Goal: Task Accomplishment & Management: Manage account settings

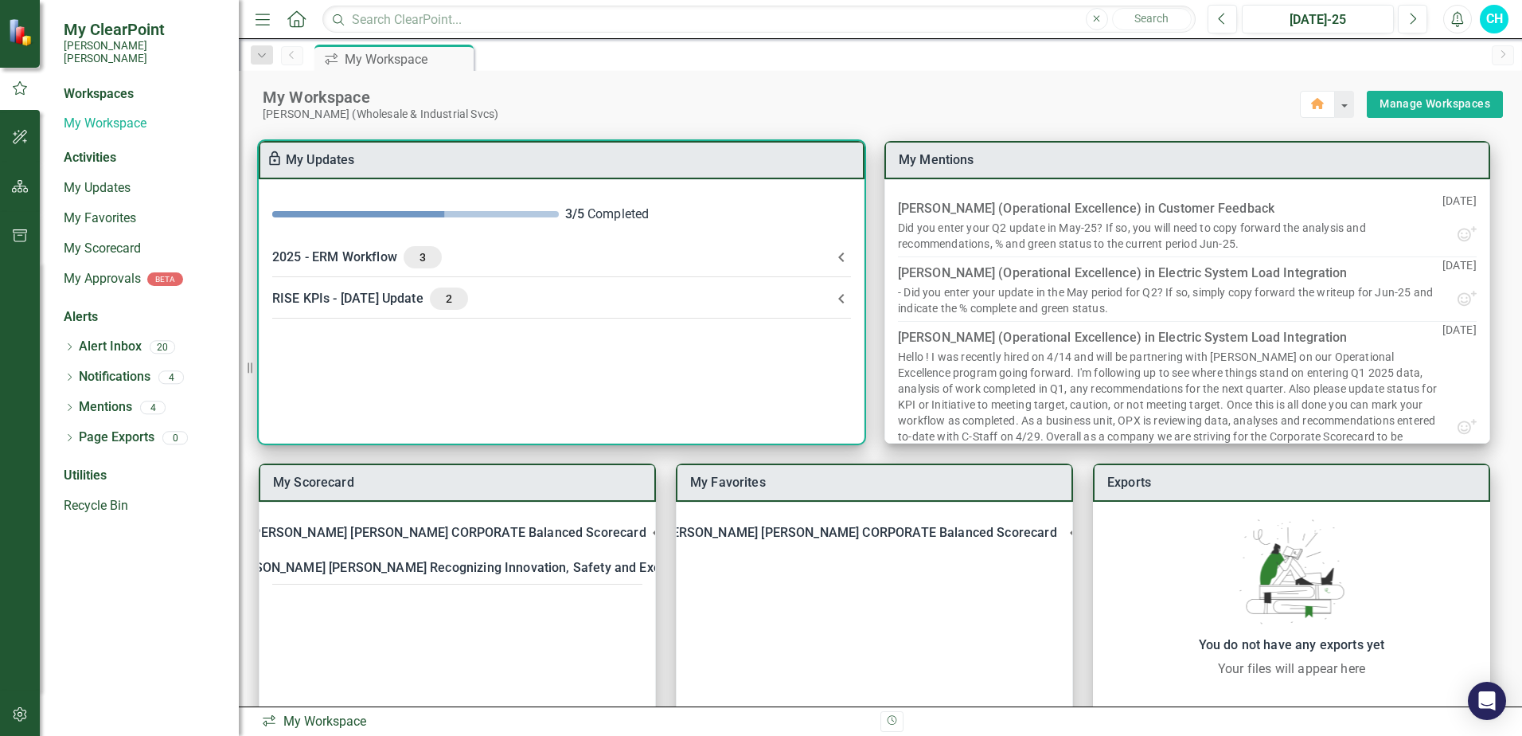
click at [436, 294] on span "2" at bounding box center [448, 298] width 25 height 14
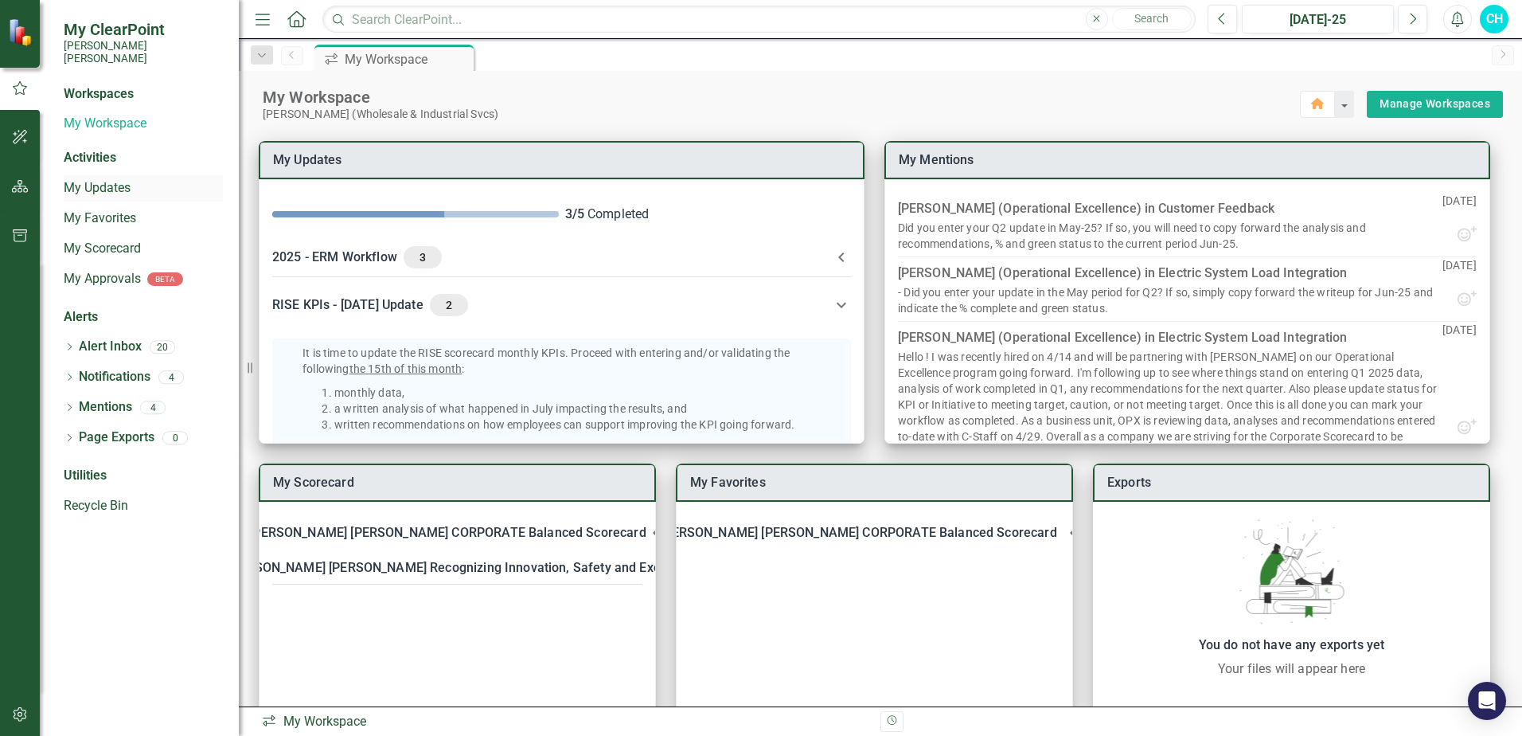
click at [84, 180] on link "My Updates" at bounding box center [143, 188] width 159 height 18
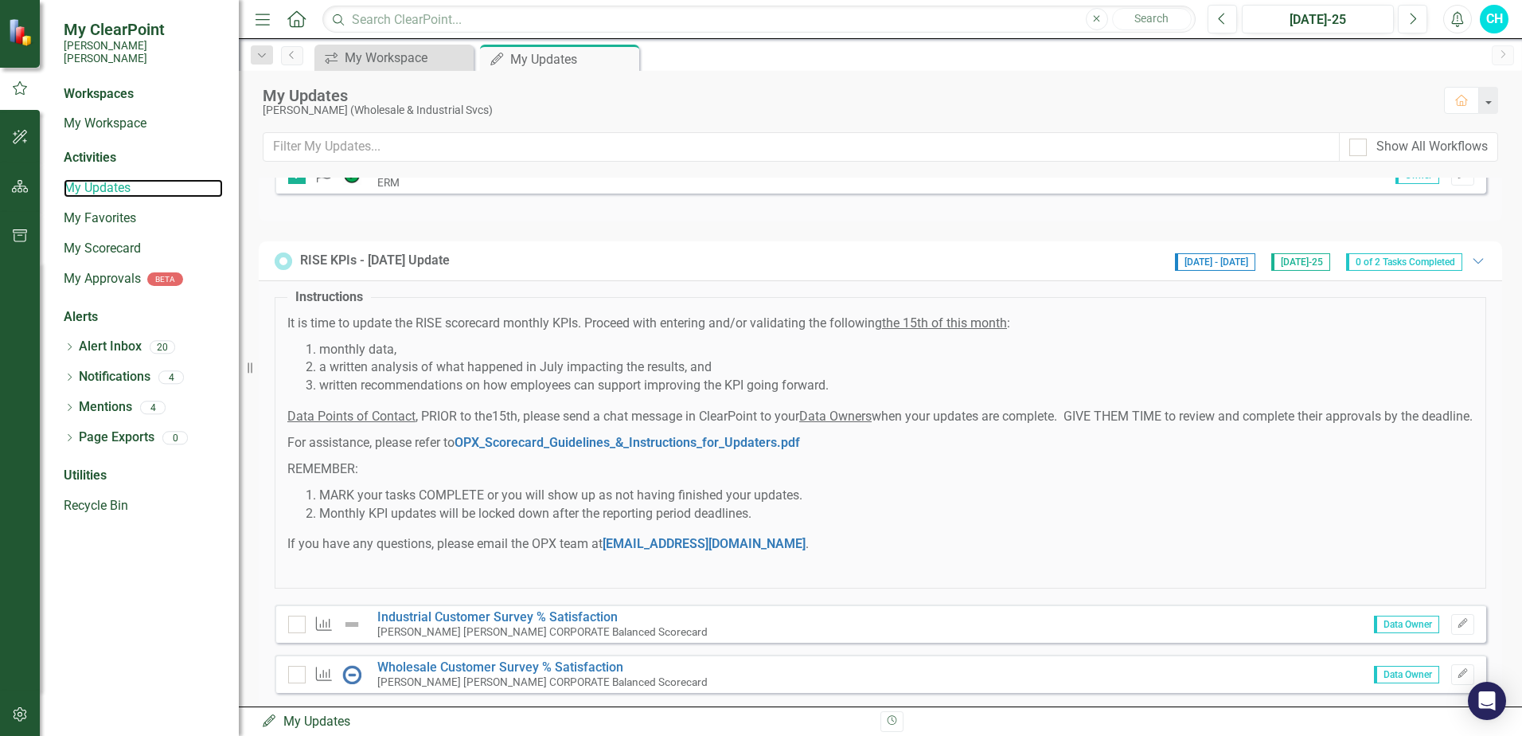
scroll to position [291, 0]
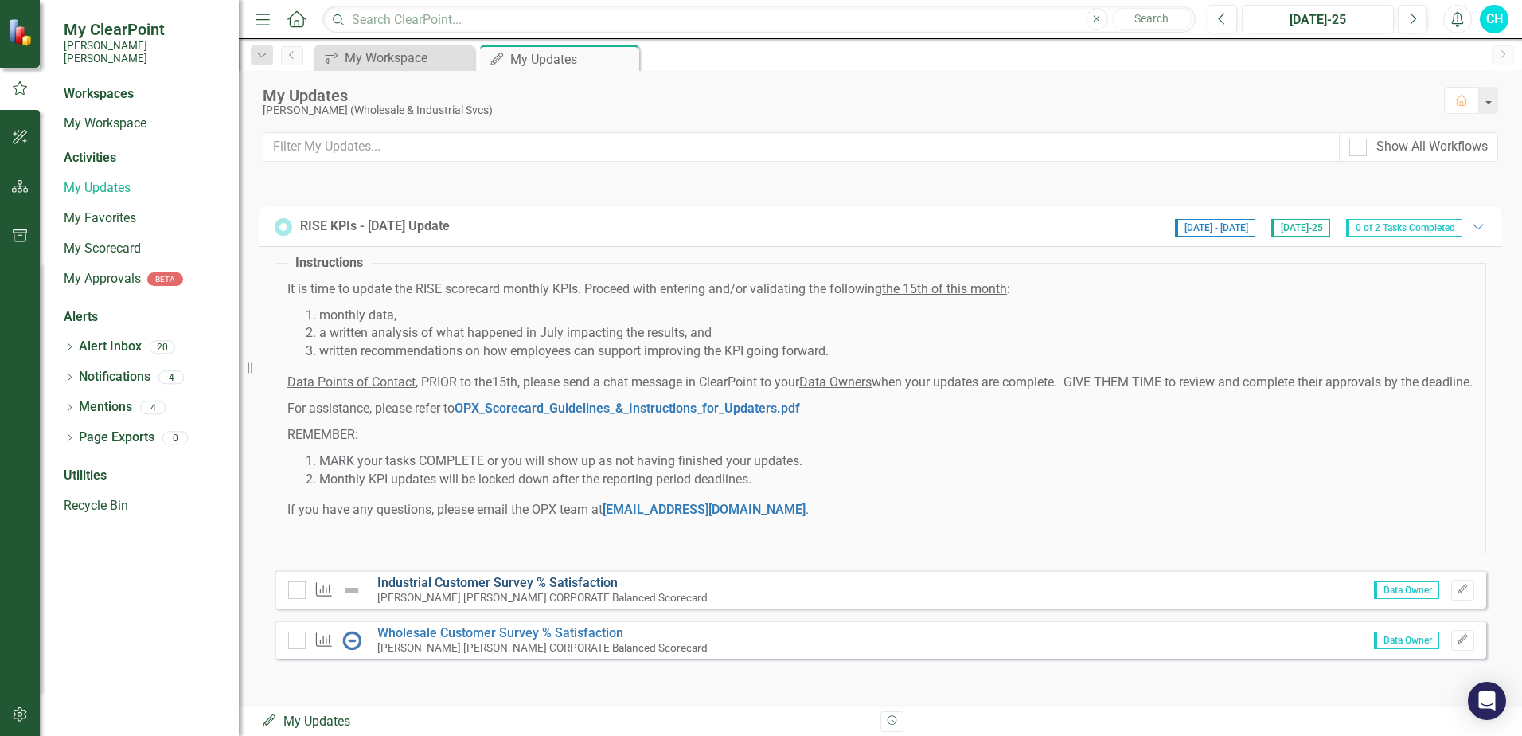
click at [474, 584] on link "Industrial Customer Survey % Satisfaction​" at bounding box center [497, 582] width 240 height 15
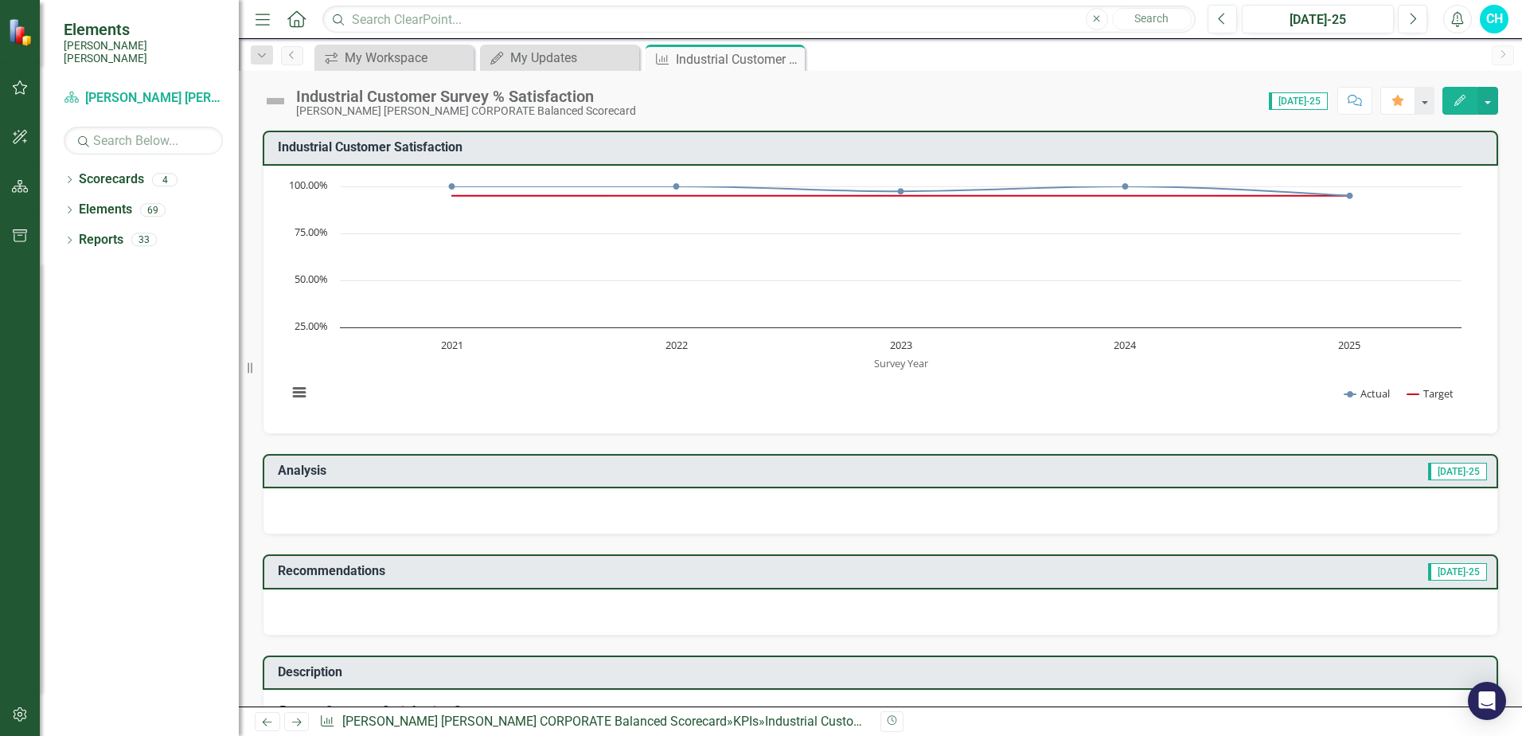
click at [272, 103] on img at bounding box center [275, 100] width 25 height 25
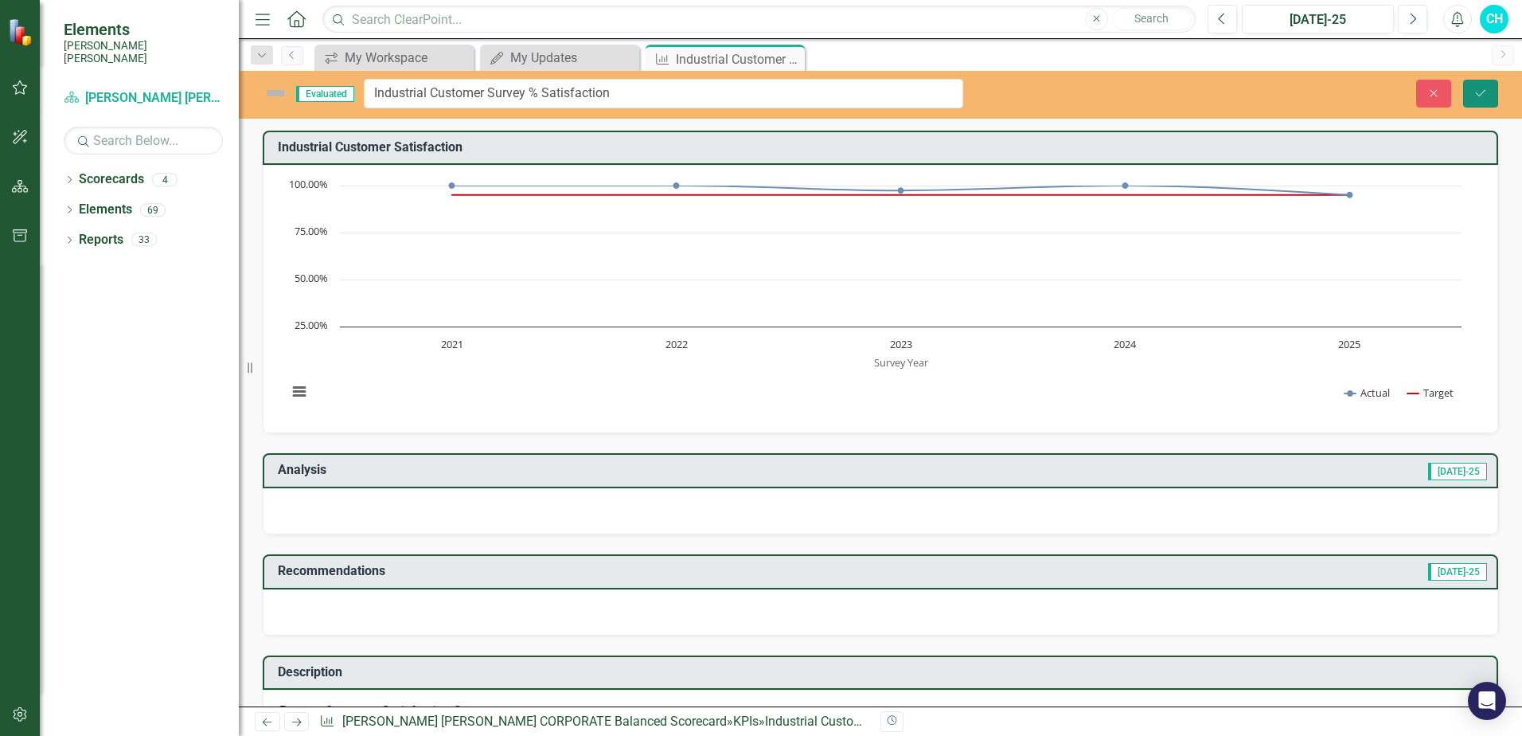
click at [1481, 88] on icon "Save" at bounding box center [1481, 93] width 14 height 11
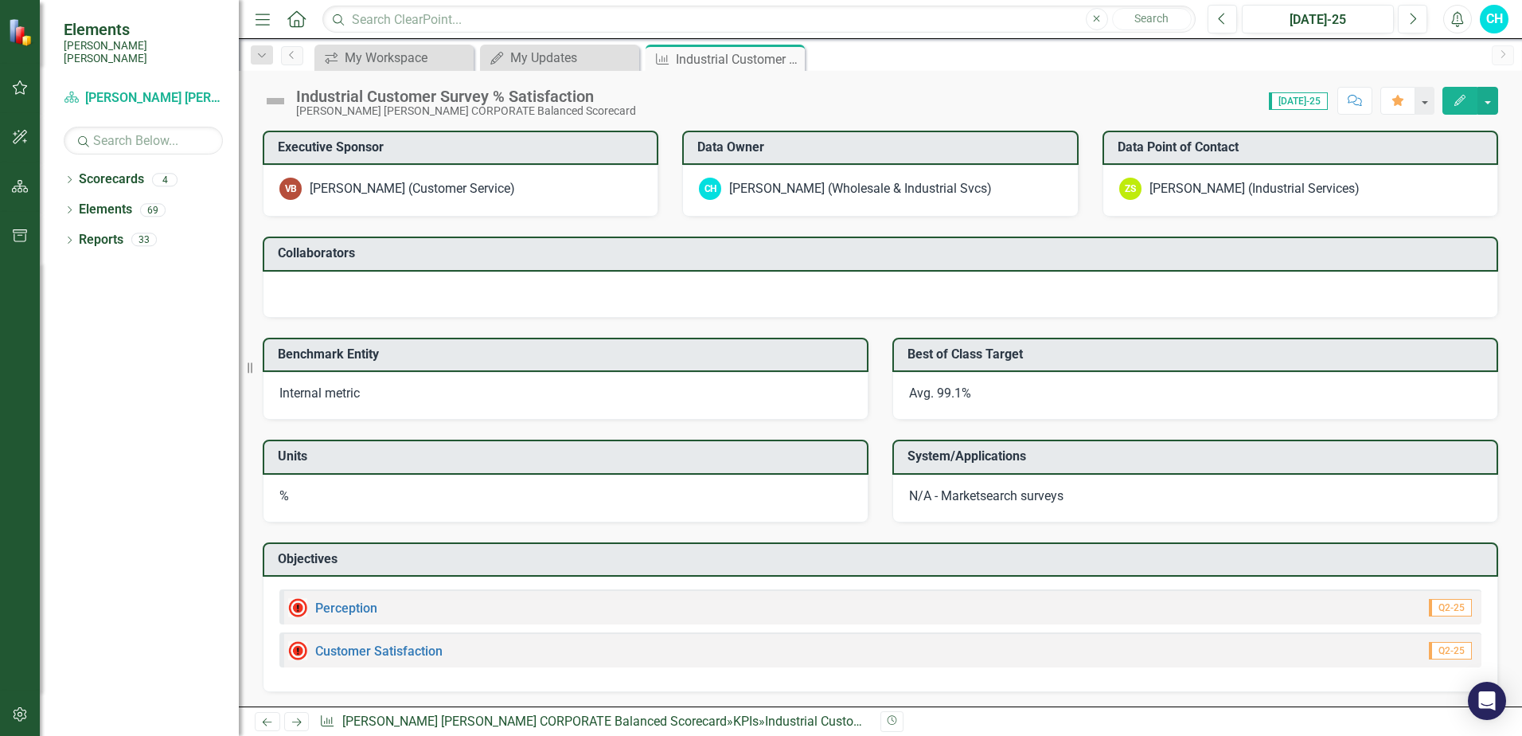
scroll to position [1108, 0]
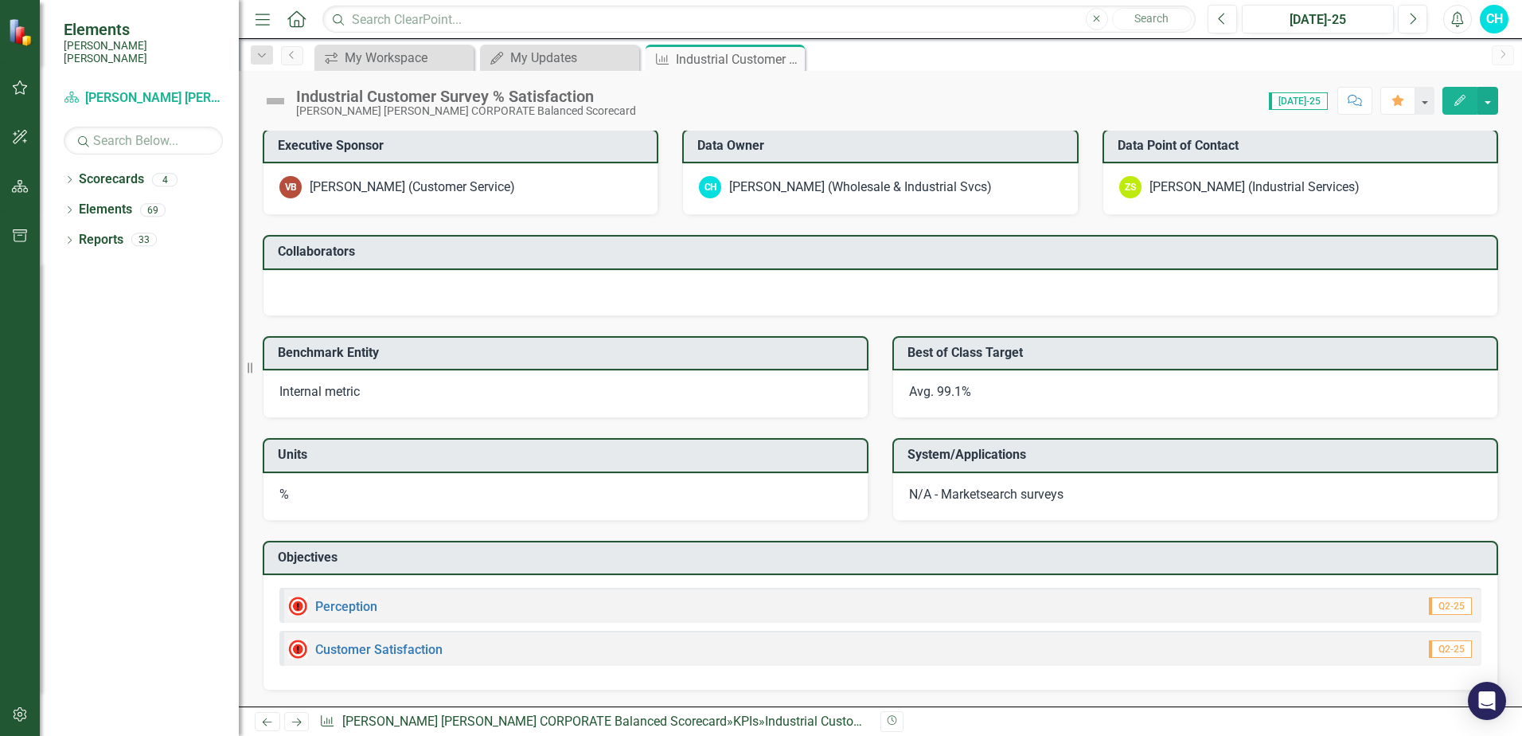
click at [300, 600] on img at bounding box center [297, 605] width 19 height 19
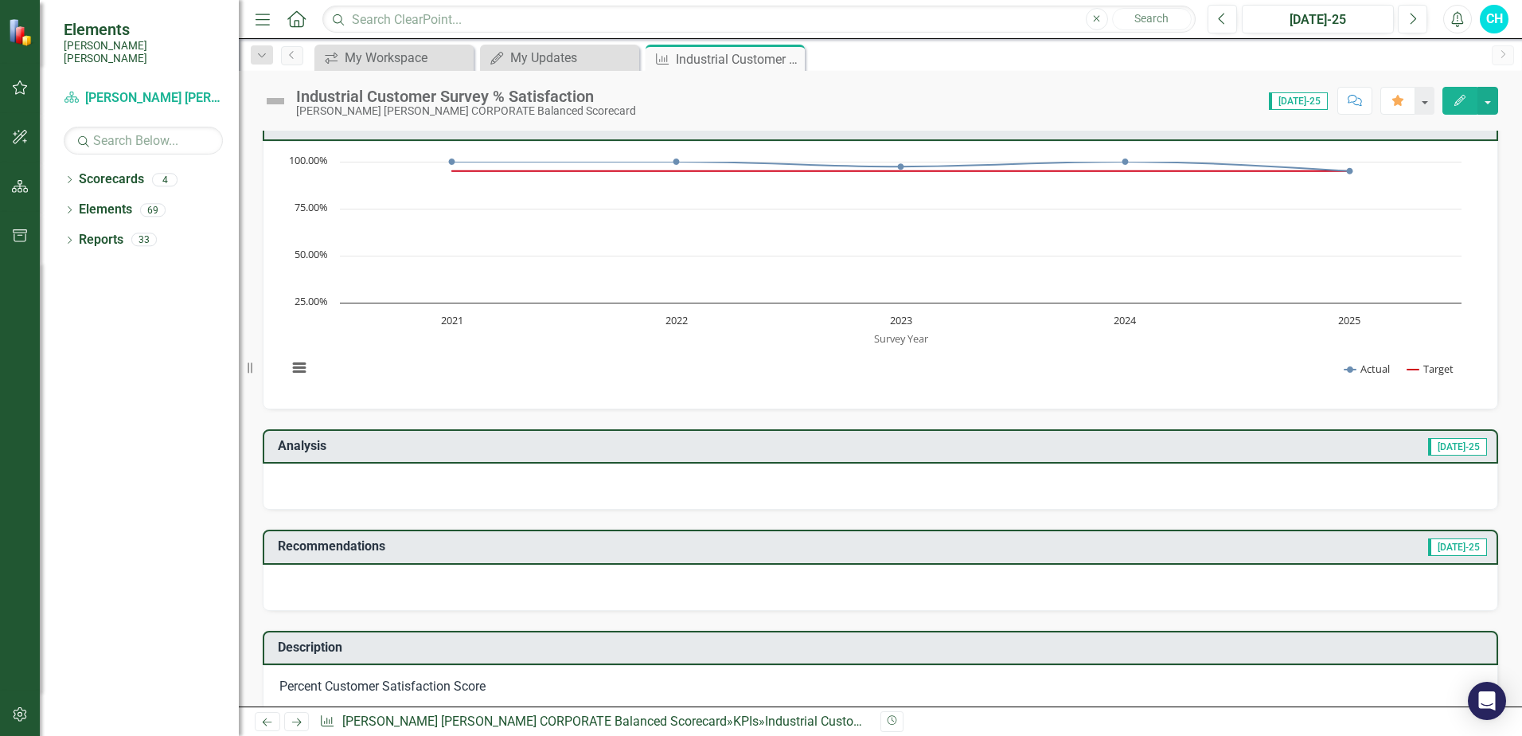
scroll to position [0, 0]
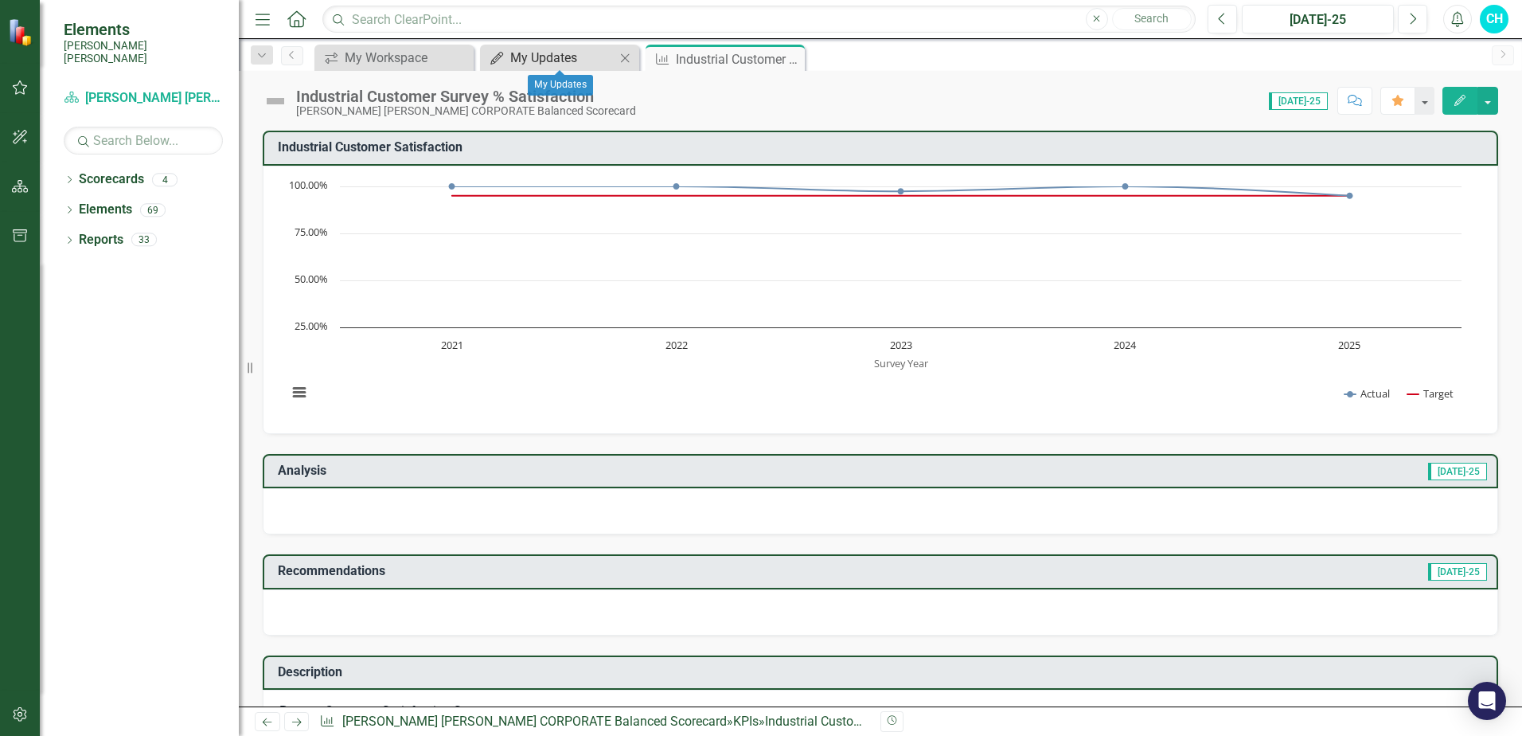
click at [558, 49] on div "My Updates" at bounding box center [562, 58] width 105 height 20
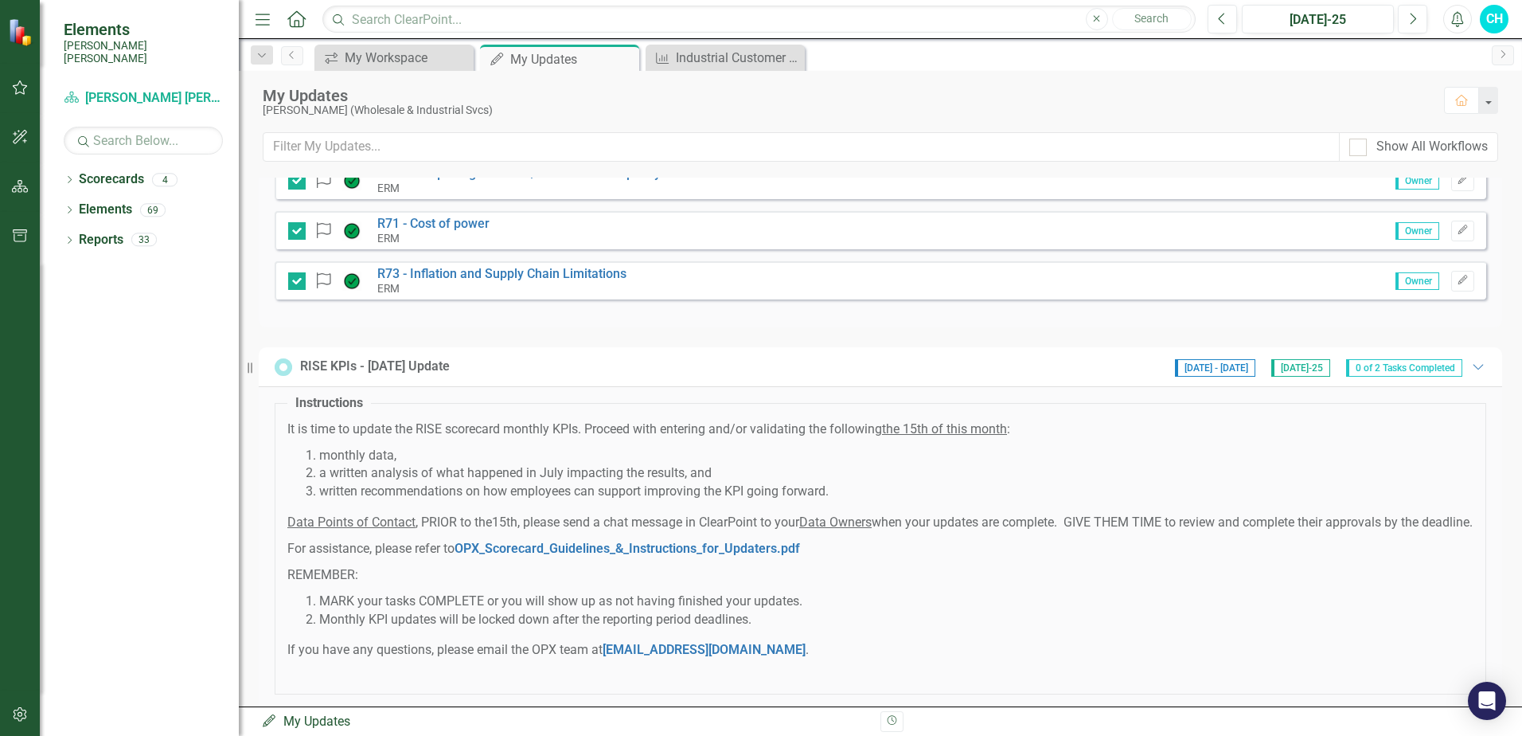
scroll to position [291, 0]
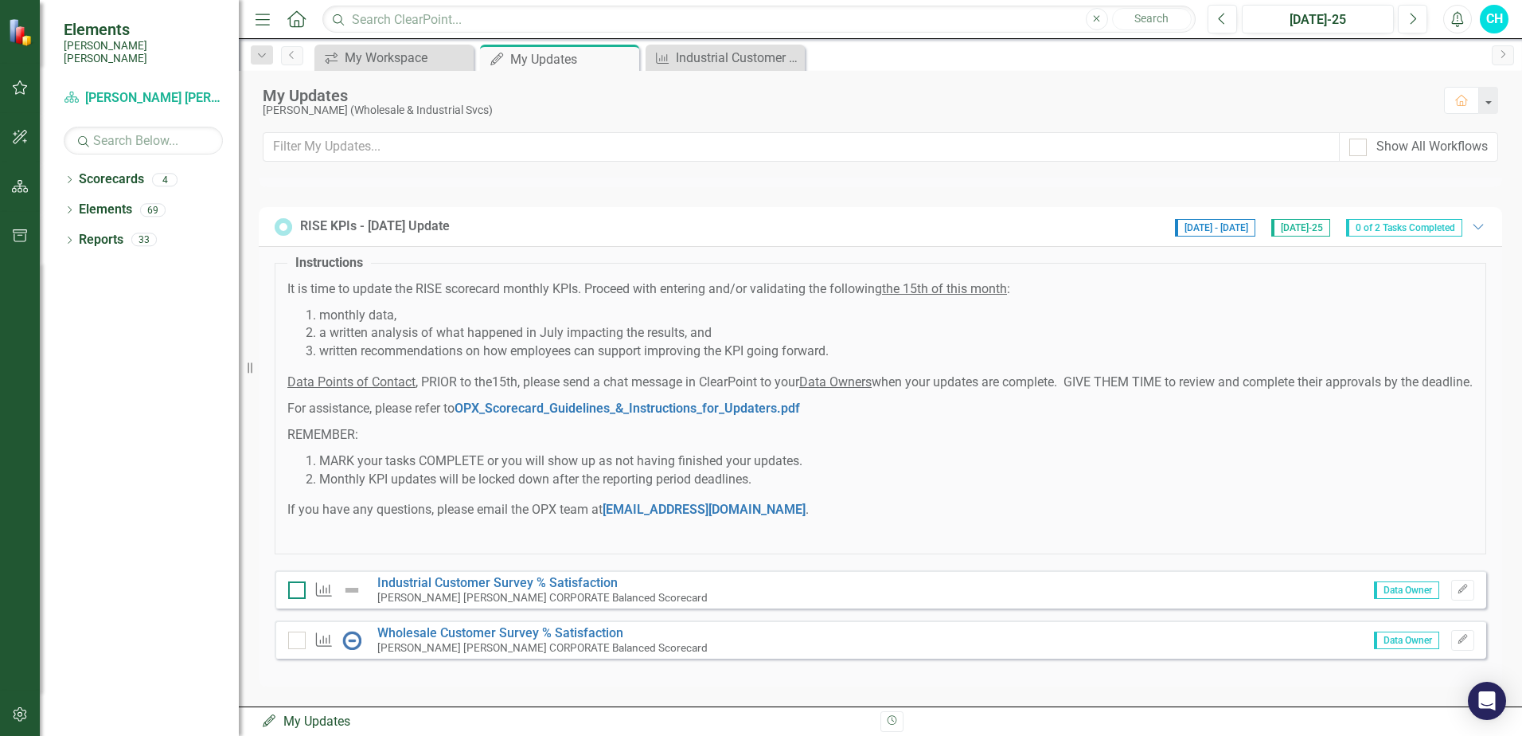
click at [296, 591] on input "checkbox" at bounding box center [293, 586] width 10 height 10
click at [353, 591] on img at bounding box center [351, 589] width 19 height 19
click at [299, 587] on div at bounding box center [297, 590] width 18 height 18
click at [299, 587] on input "checkbox" at bounding box center [293, 586] width 10 height 10
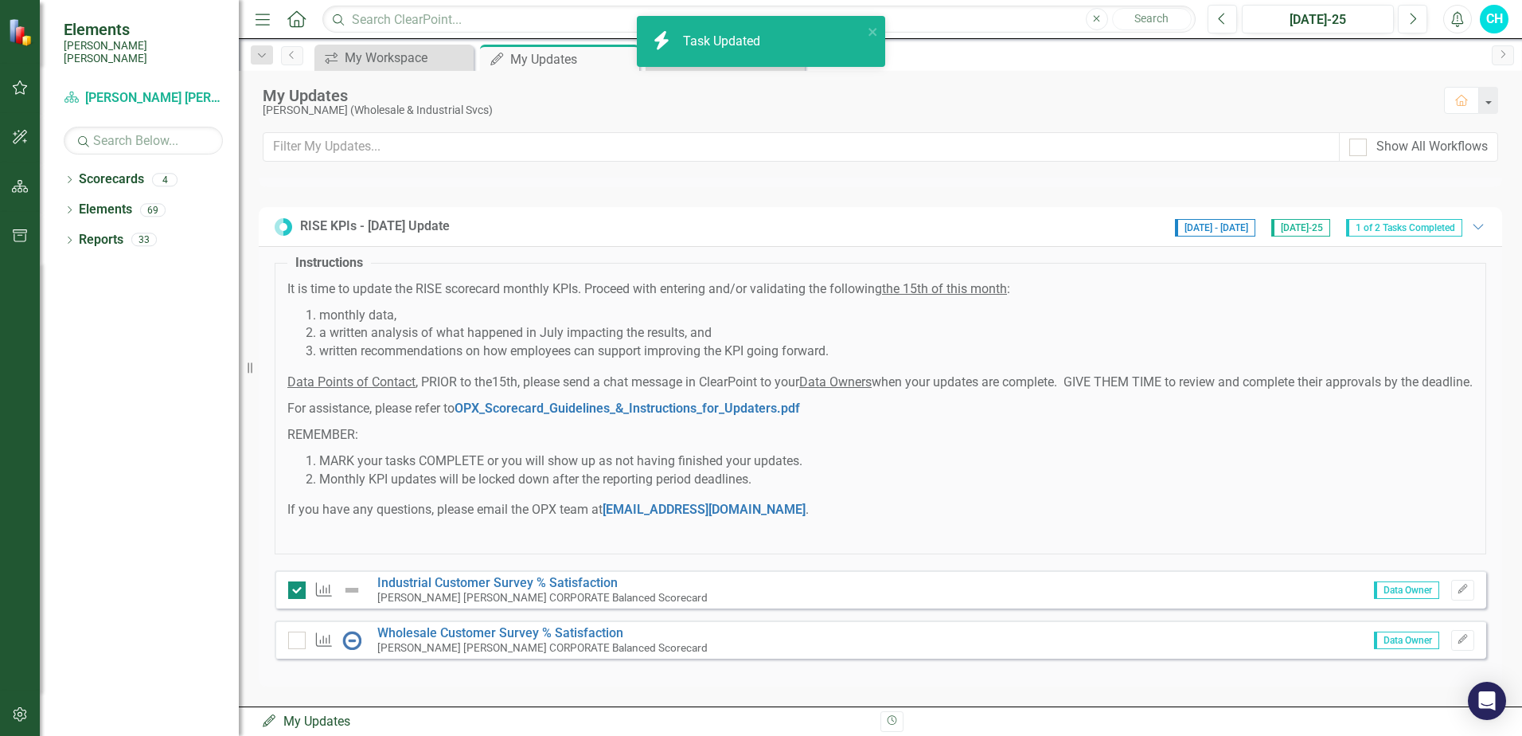
checkbox input "false"
click at [347, 591] on img at bounding box center [351, 589] width 19 height 19
click at [318, 591] on icon "KPI" at bounding box center [324, 589] width 21 height 16
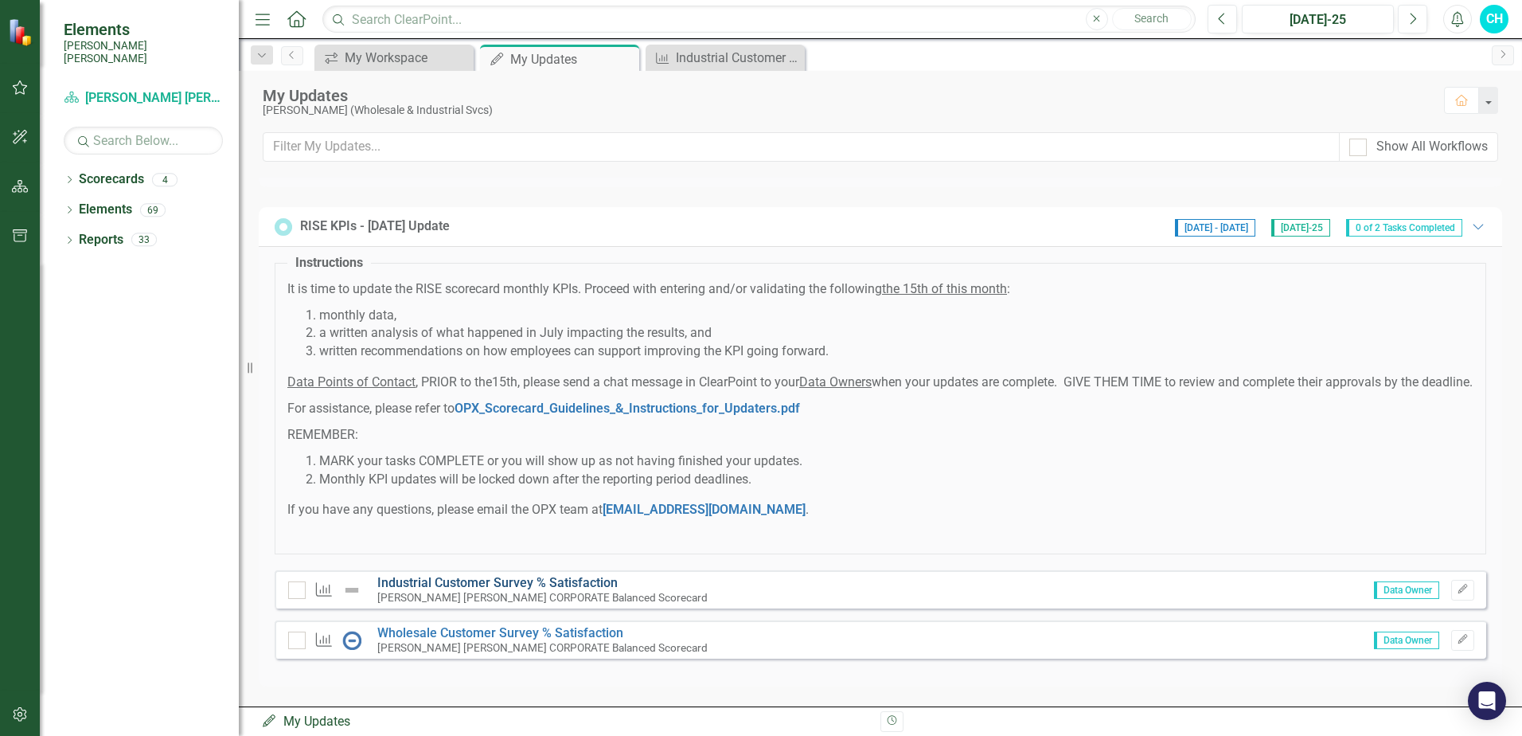
click at [443, 586] on link "Industrial Customer Survey % Satisfaction​" at bounding box center [497, 582] width 240 height 15
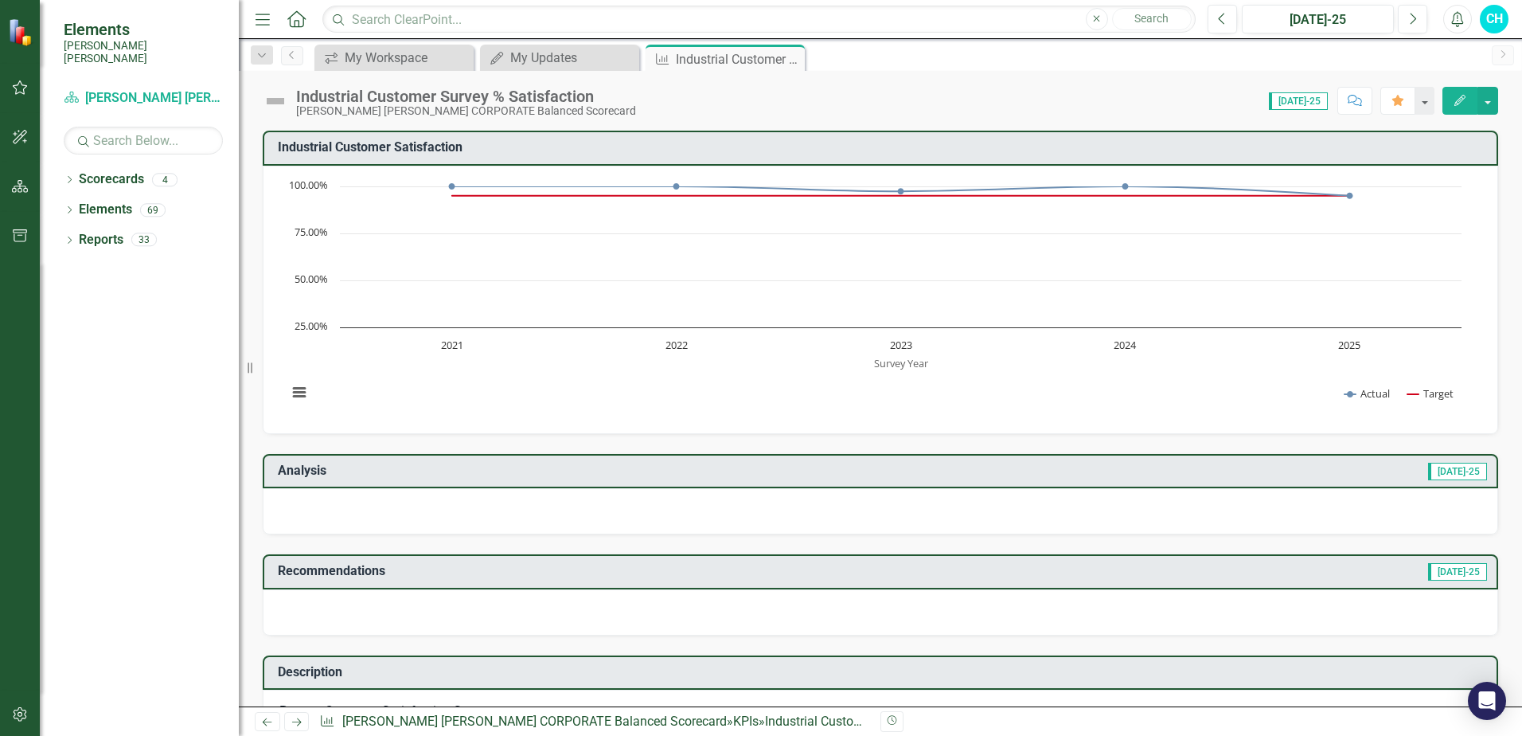
click at [275, 103] on img at bounding box center [275, 100] width 25 height 25
click at [794, 60] on icon "Close" at bounding box center [790, 59] width 16 height 13
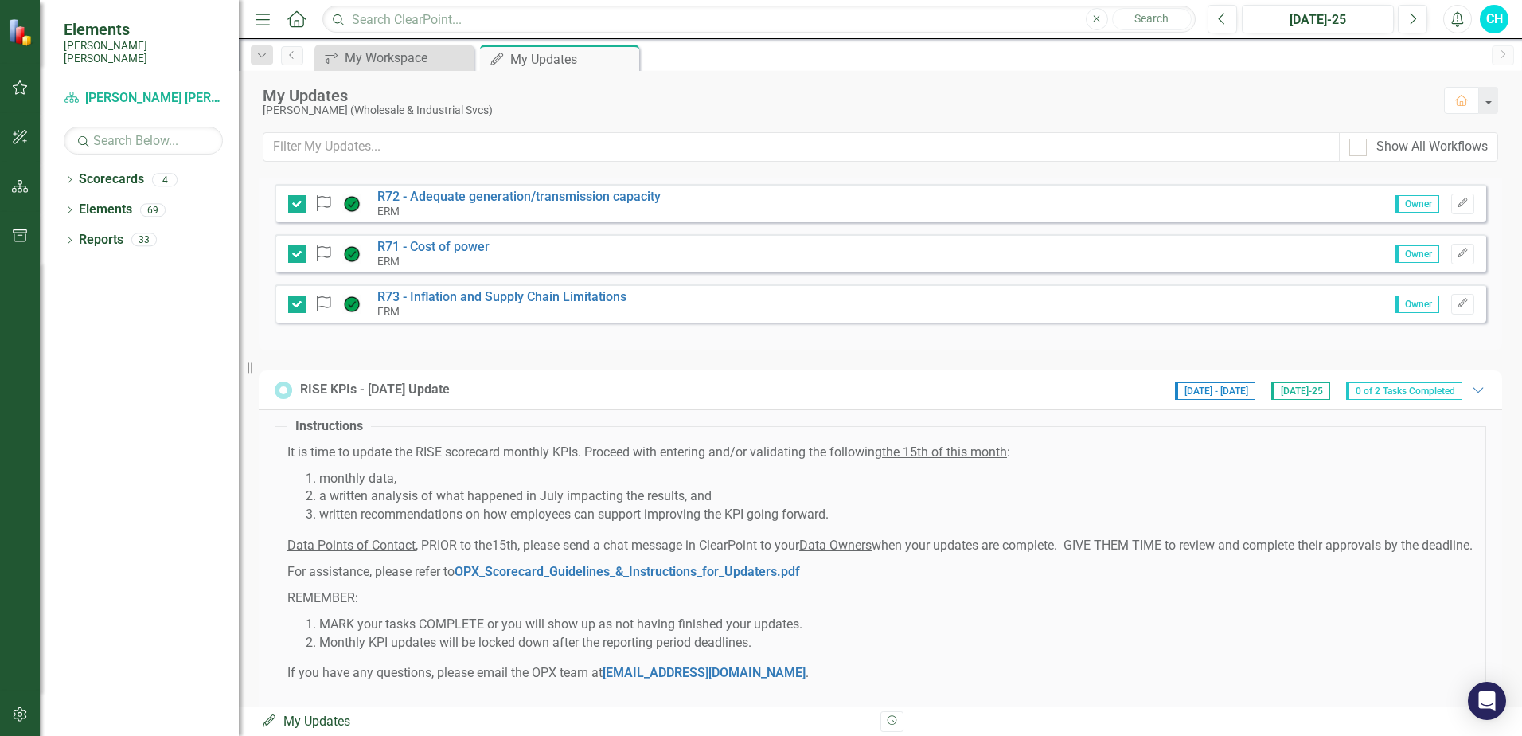
scroll to position [291, 0]
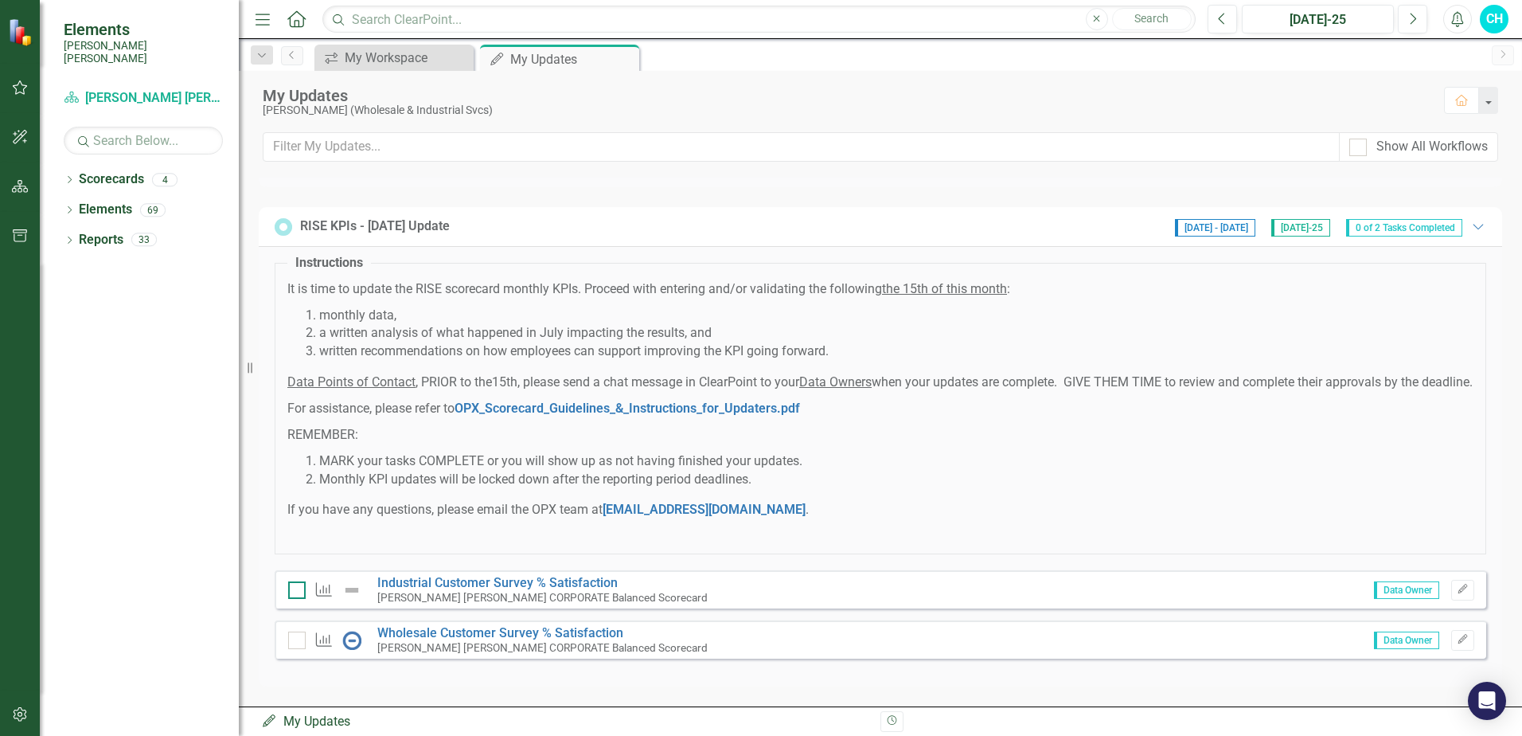
click at [293, 594] on div at bounding box center [297, 590] width 18 height 18
click at [293, 591] on input "checkbox" at bounding box center [293, 586] width 10 height 10
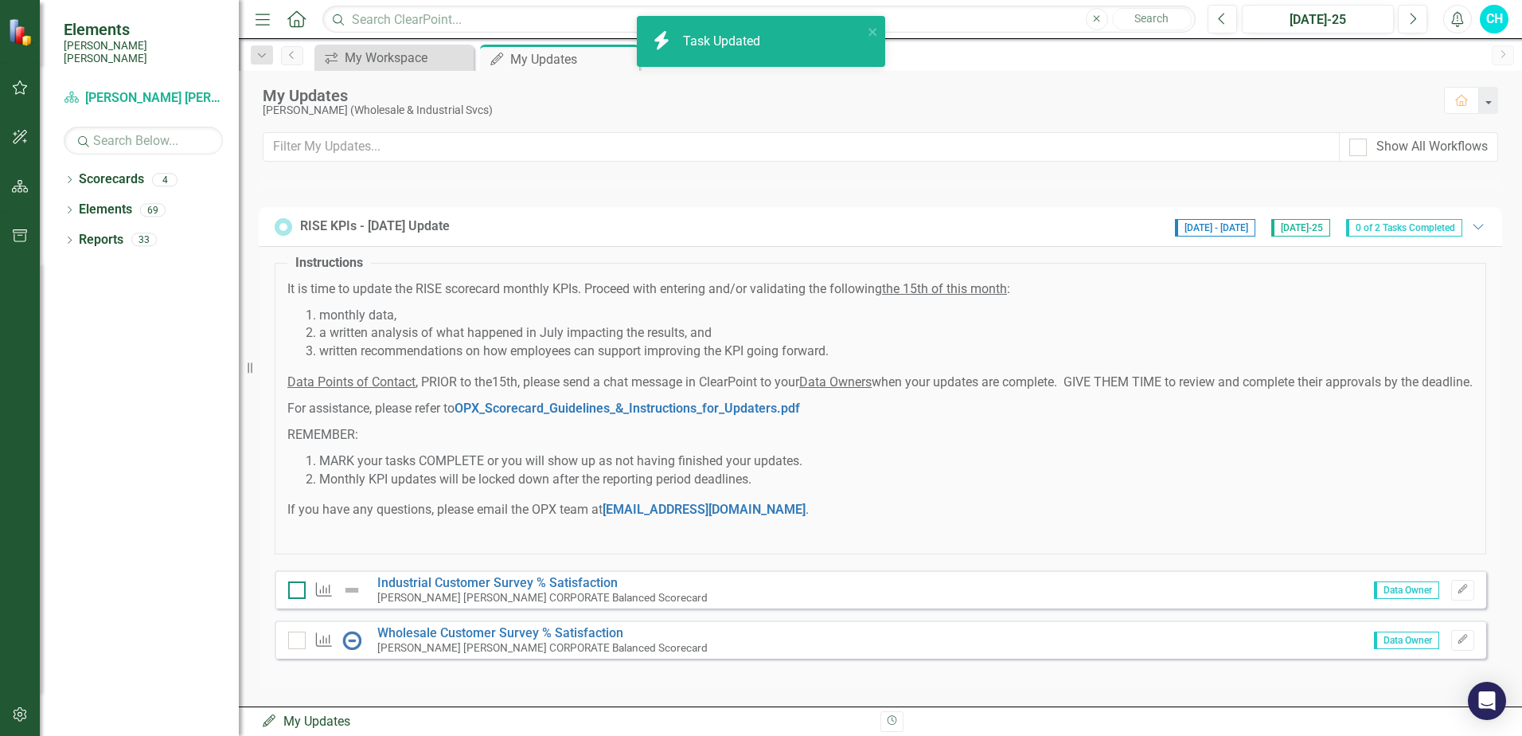
checkbox input "true"
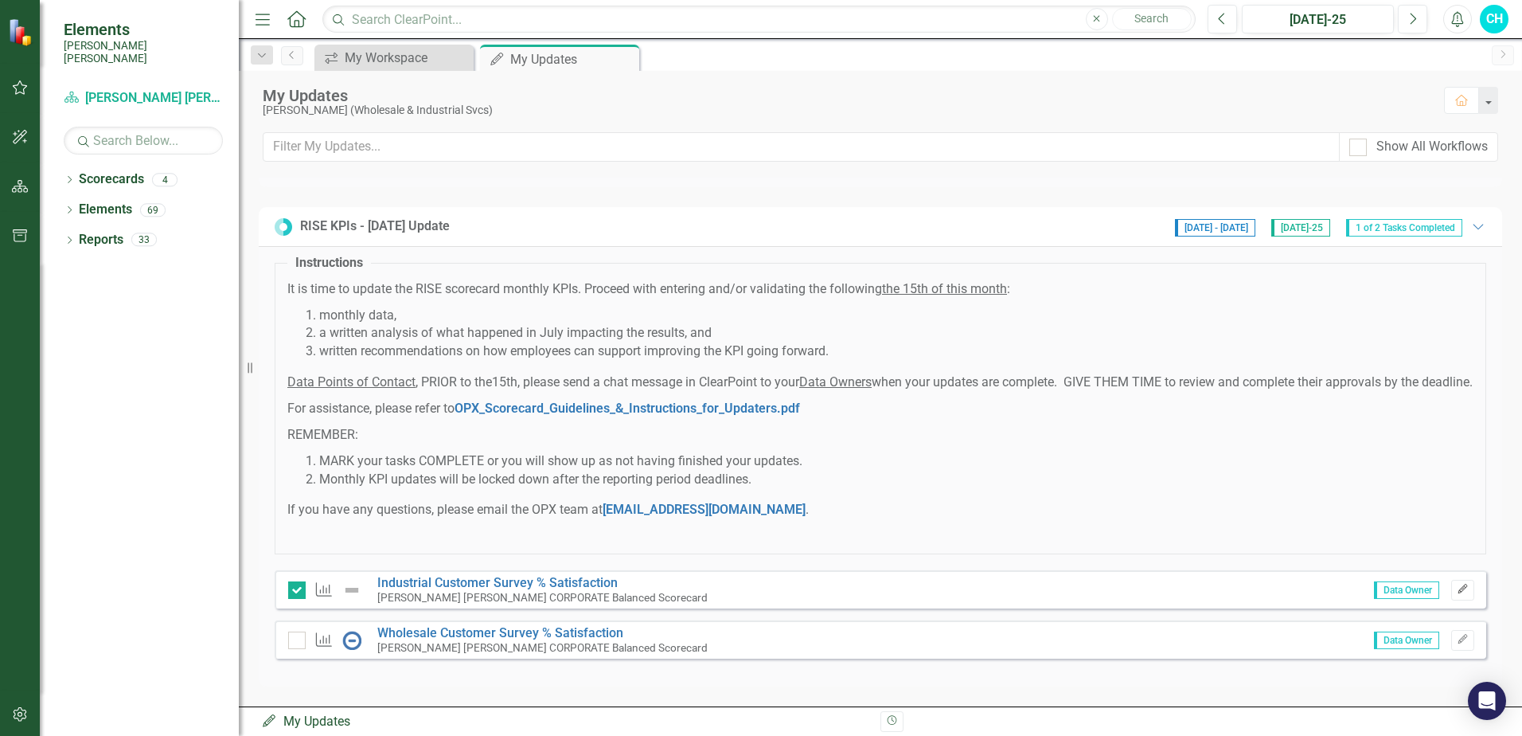
click at [1452, 595] on button "Edit" at bounding box center [1462, 590] width 23 height 21
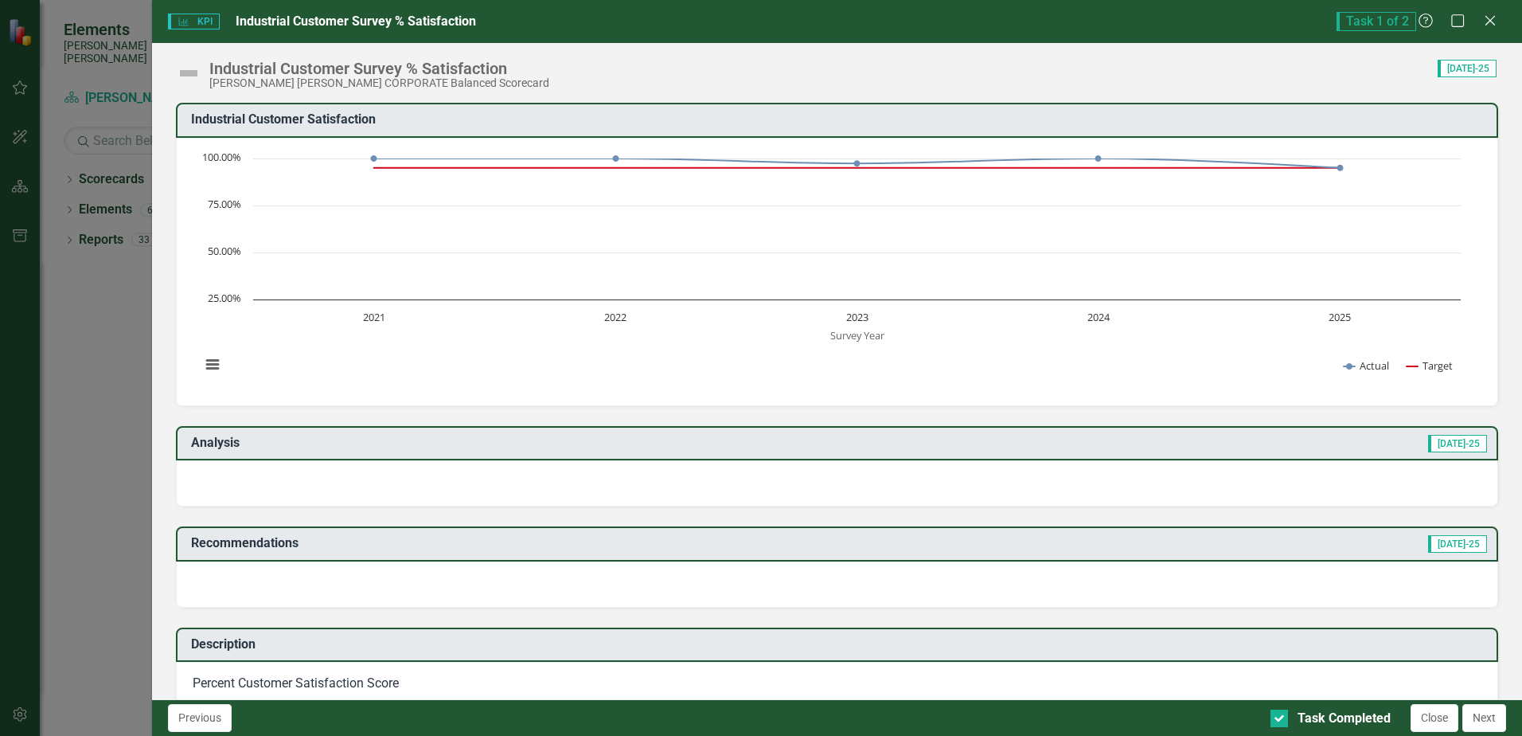
click at [1392, 24] on span "Task 1 of 2" at bounding box center [1377, 21] width 80 height 19
click at [1424, 22] on icon "Help" at bounding box center [1426, 20] width 20 height 15
click at [1485, 29] on div "Close" at bounding box center [1490, 21] width 20 height 21
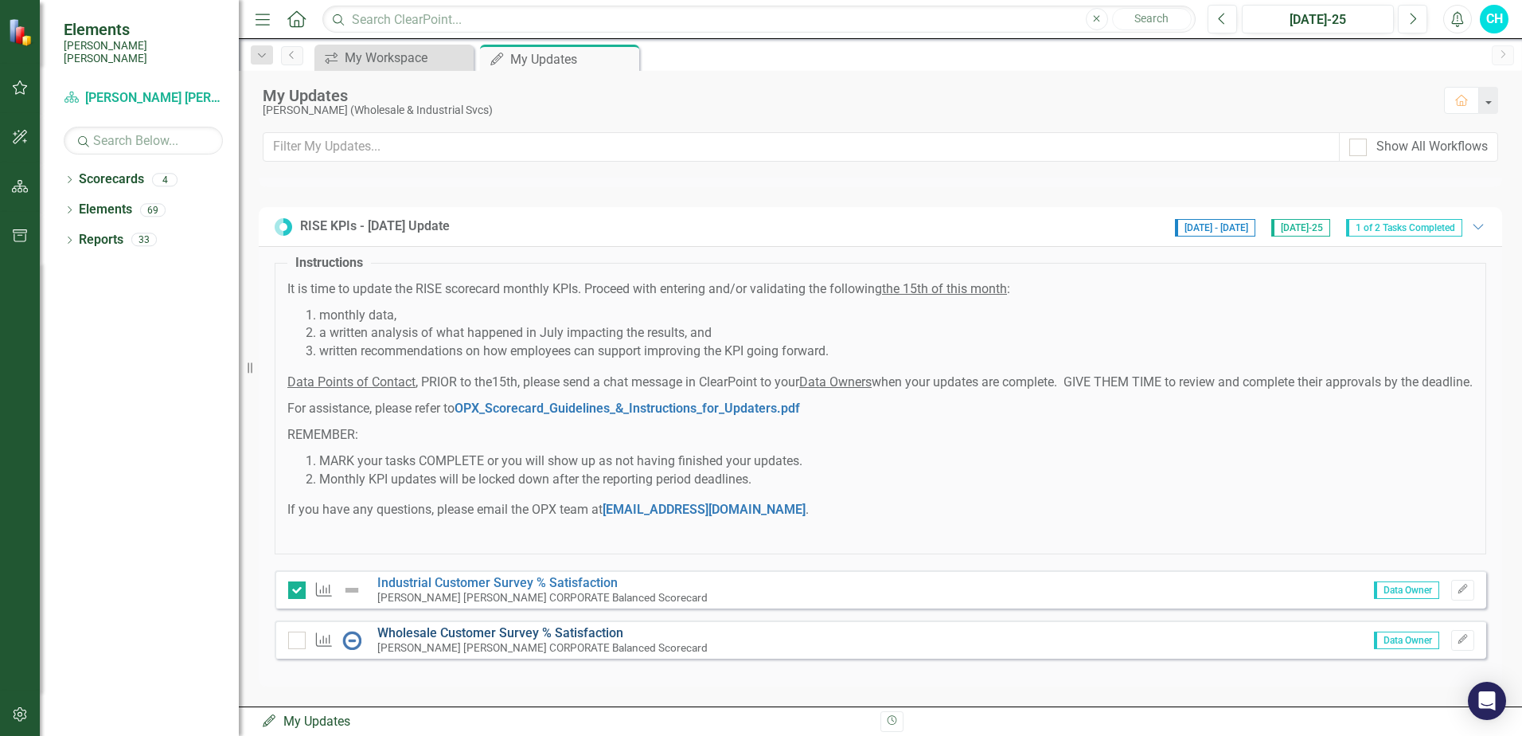
click at [460, 630] on link "Wholesale Customer Survey % Satisfaction​" at bounding box center [500, 632] width 246 height 15
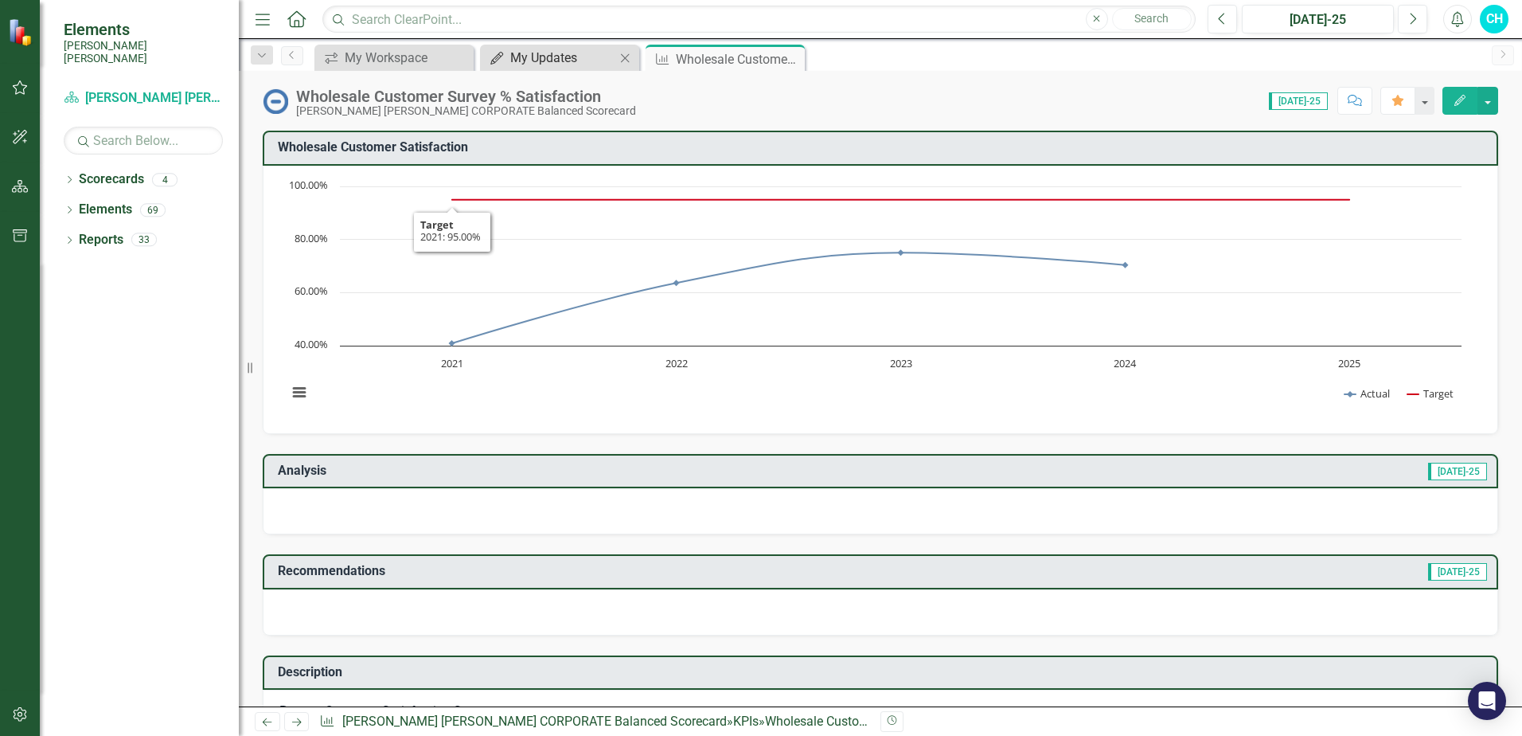
click at [551, 57] on div "My Updates" at bounding box center [562, 58] width 105 height 20
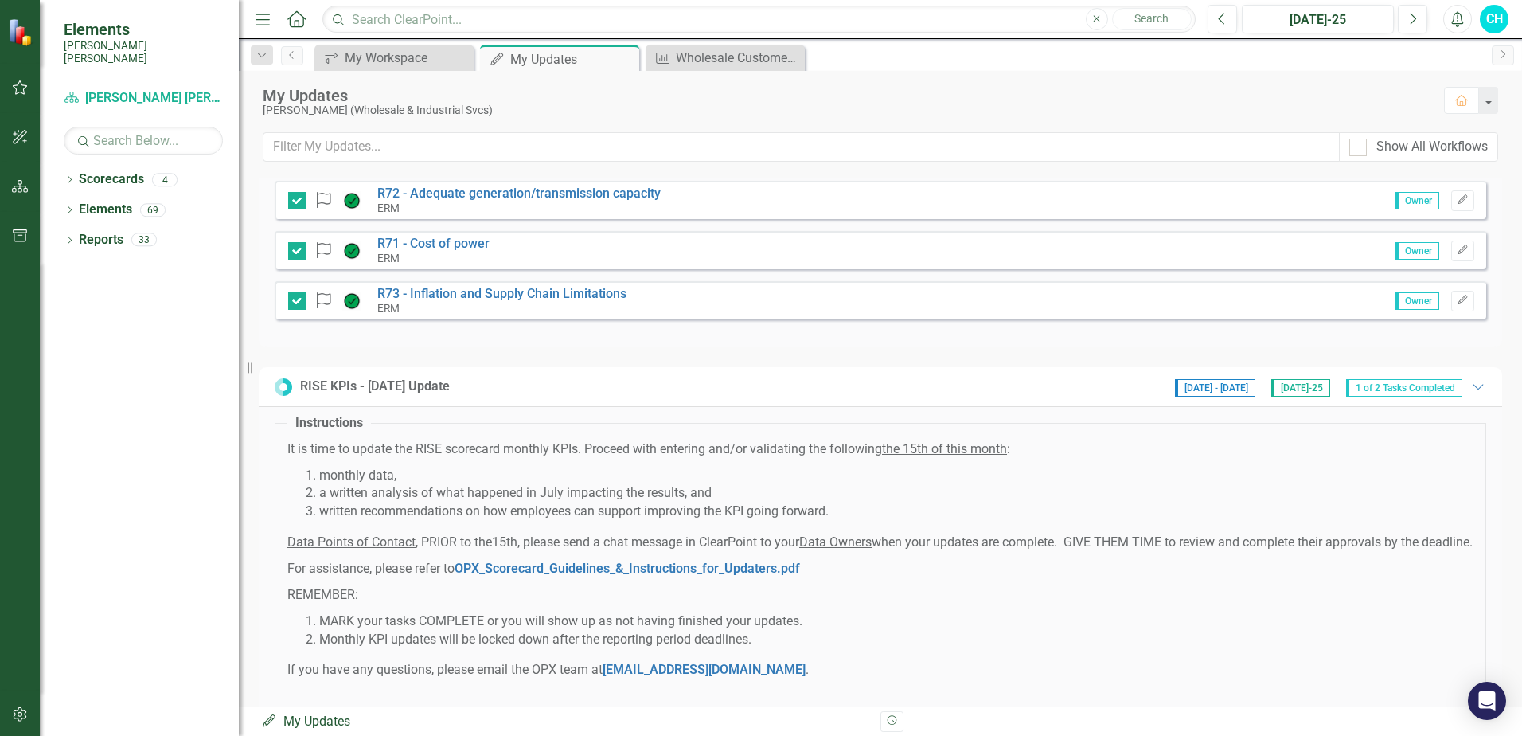
scroll to position [291, 0]
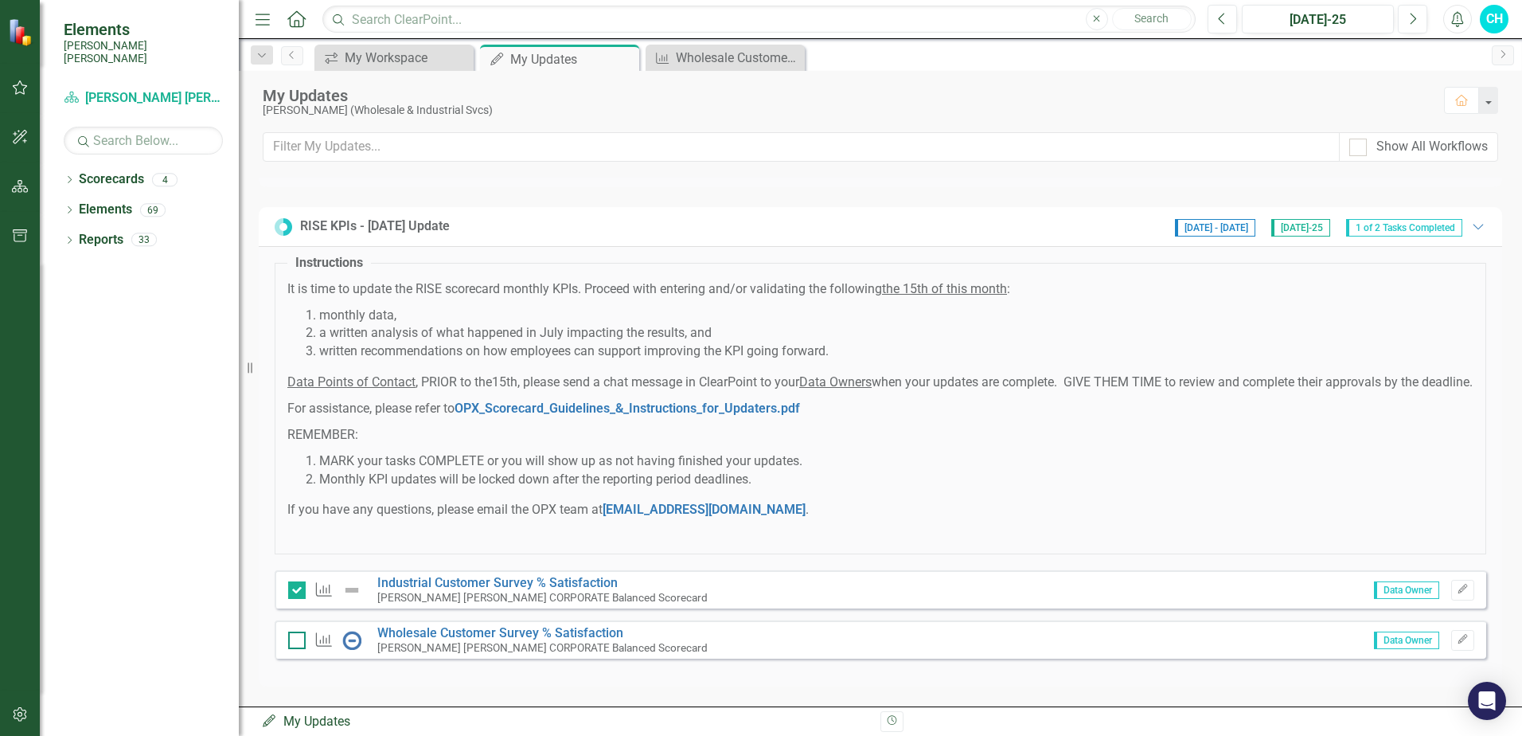
click at [296, 642] on div at bounding box center [297, 640] width 18 height 18
click at [296, 642] on input "checkbox" at bounding box center [293, 636] width 10 height 10
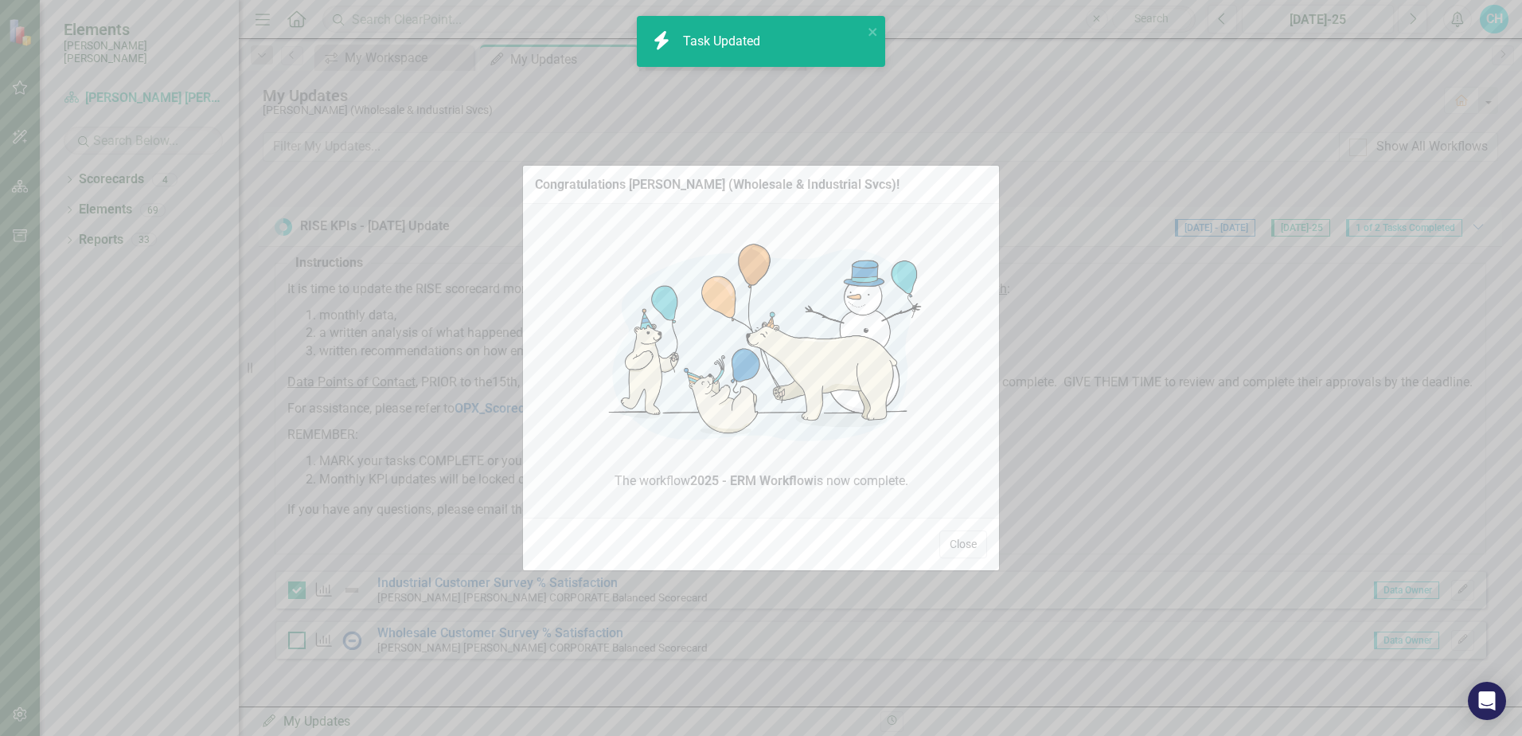
checkbox input "true"
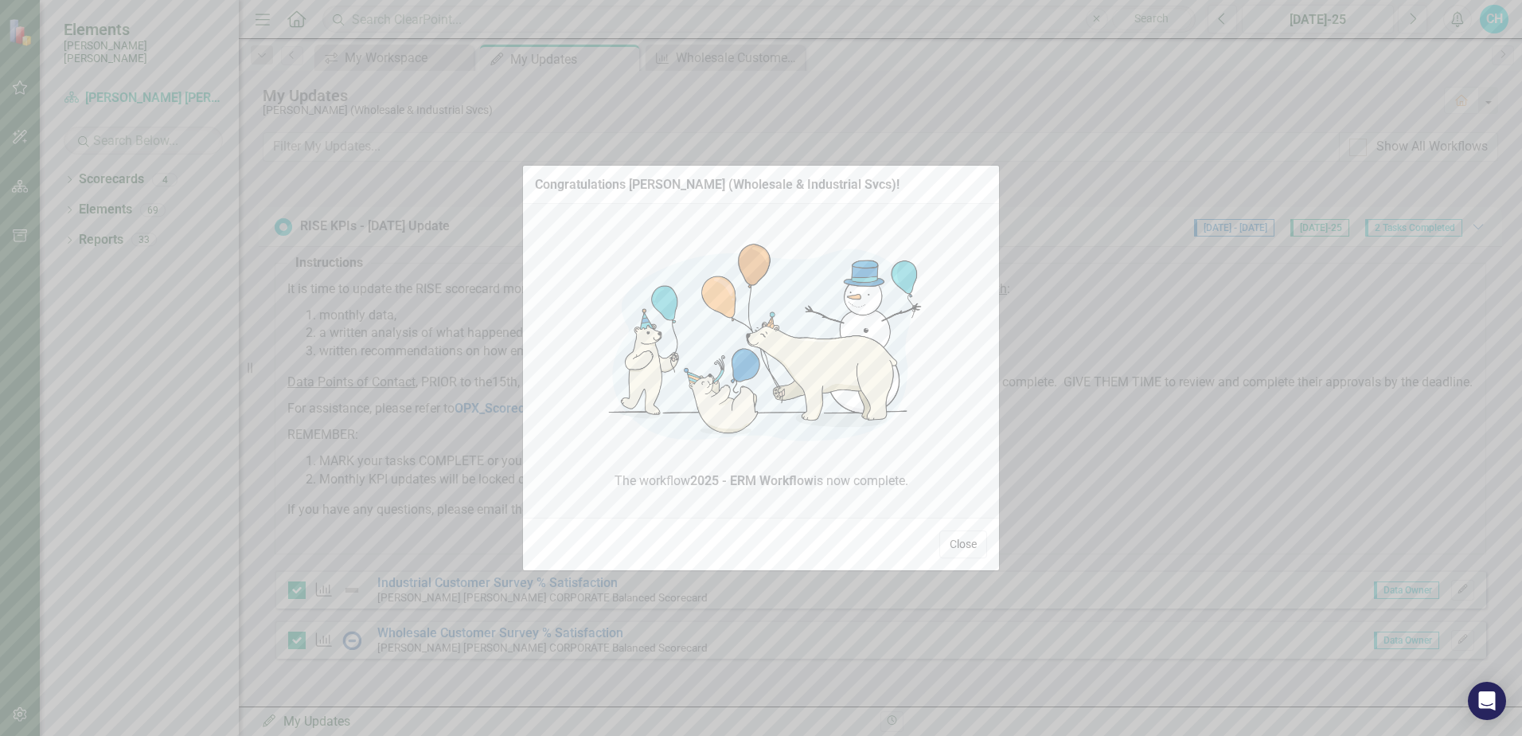
click at [964, 542] on button "Close" at bounding box center [963, 544] width 48 height 28
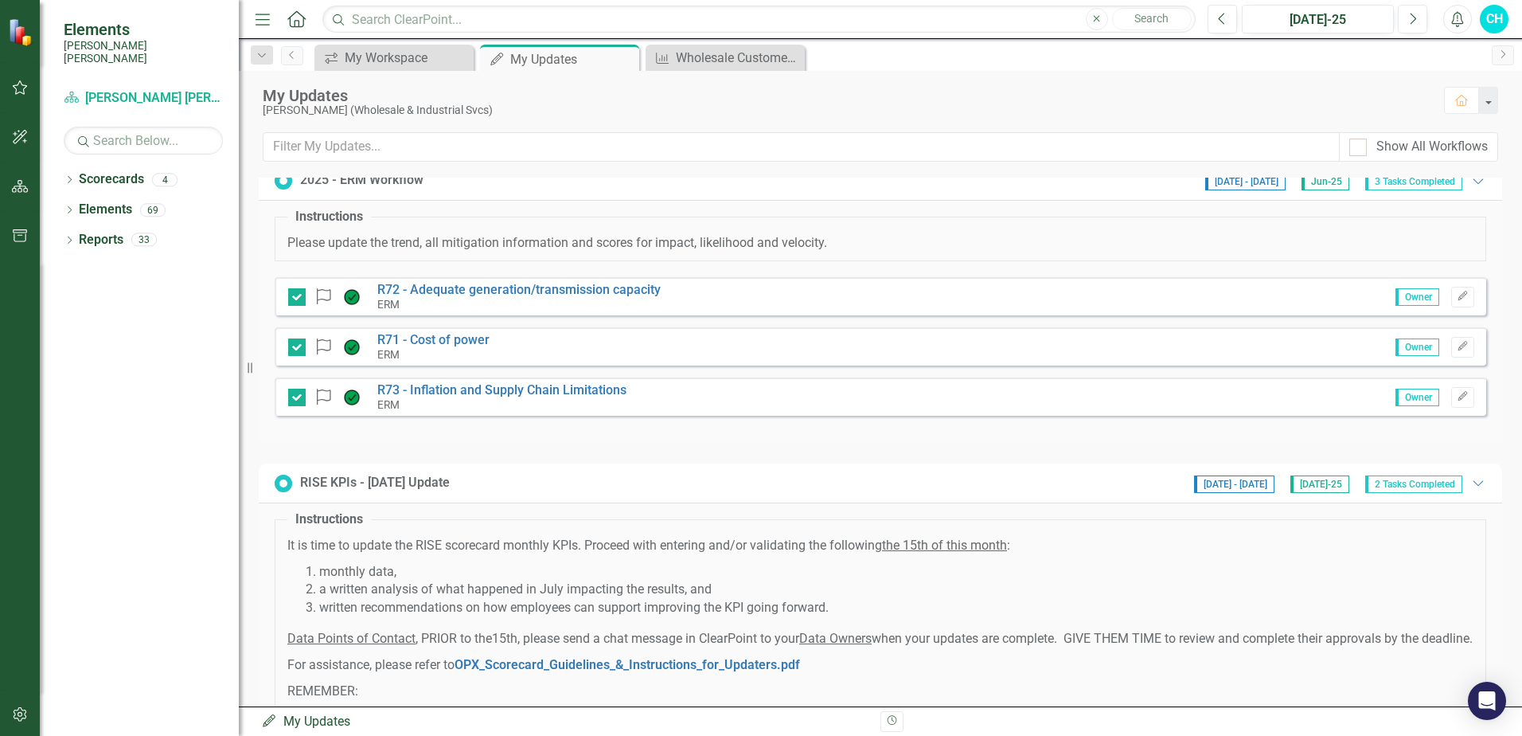
scroll to position [0, 0]
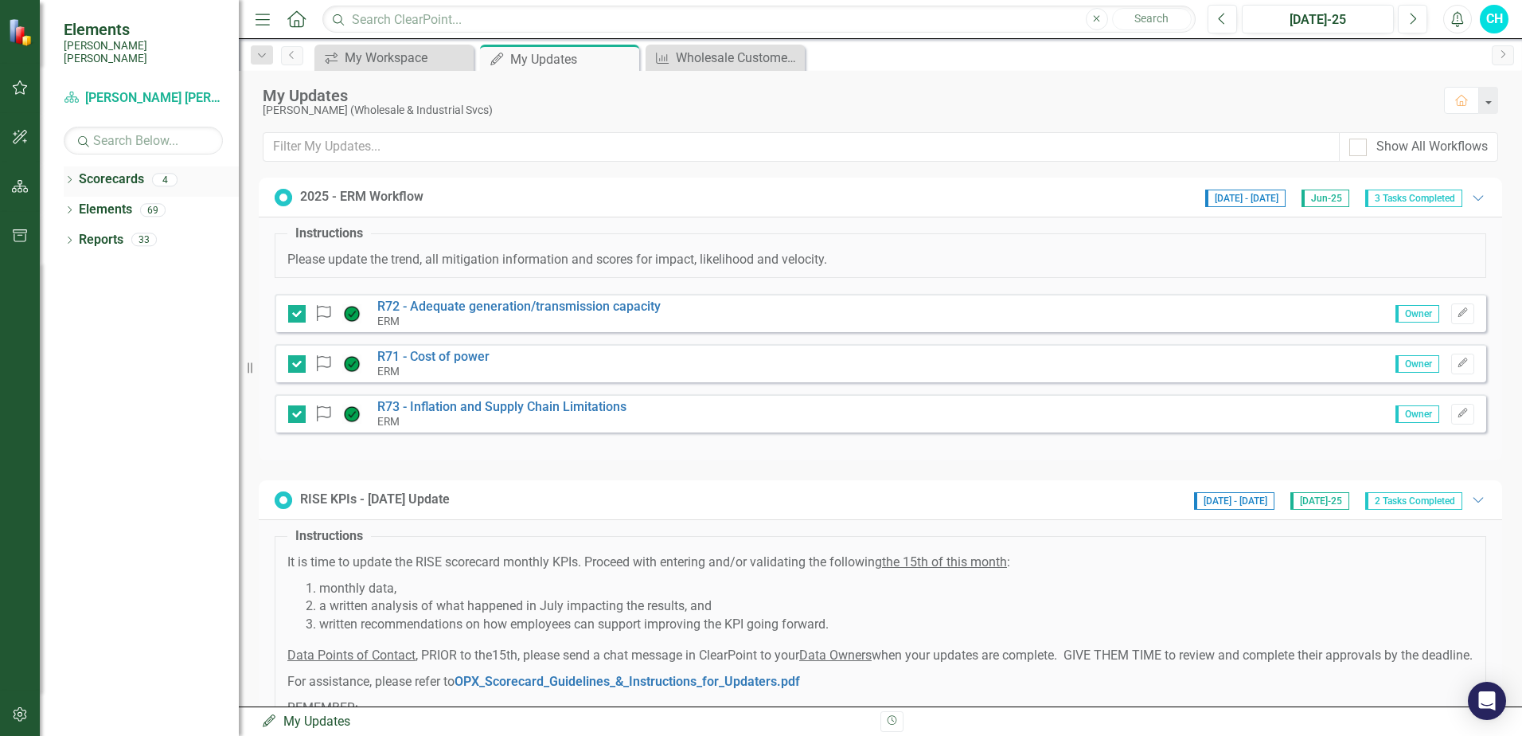
click at [167, 173] on div "4" at bounding box center [164, 180] width 25 height 14
click at [166, 173] on div "4" at bounding box center [164, 180] width 25 height 14
click at [630, 59] on icon "Close" at bounding box center [624, 59] width 16 height 13
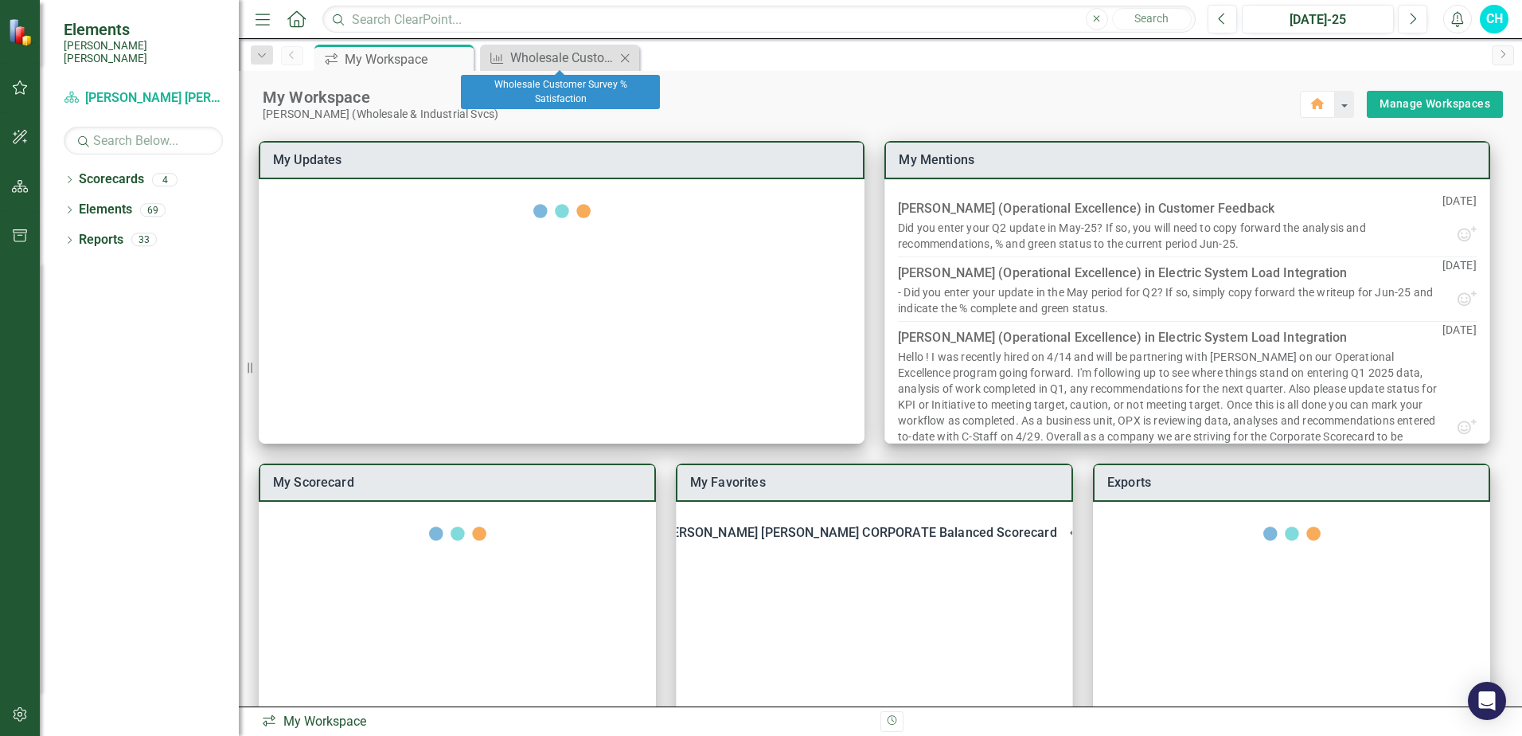
click at [630, 63] on icon "Close" at bounding box center [625, 58] width 16 height 13
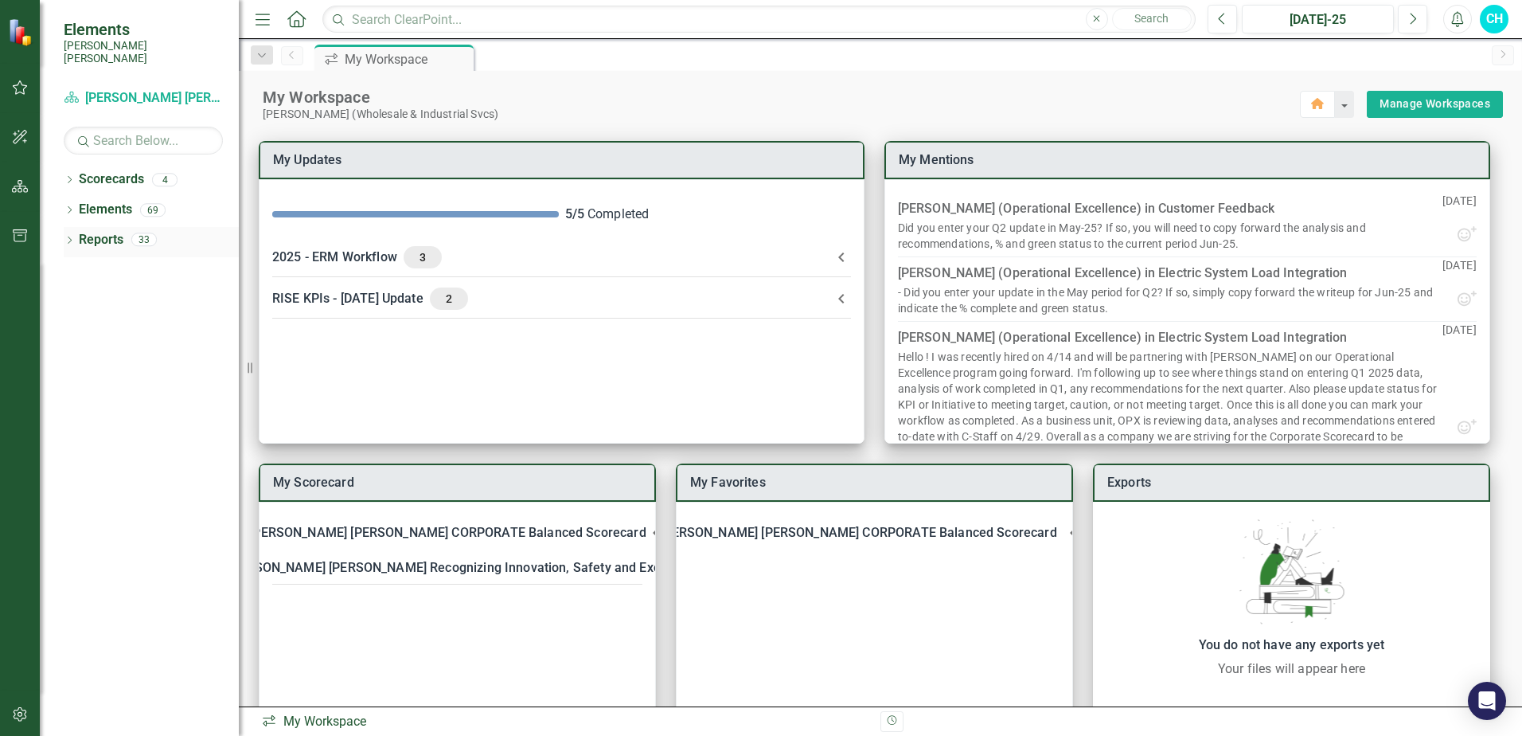
click at [130, 230] on div "Reports 33" at bounding box center [159, 242] width 160 height 30
click at [142, 233] on div "33" at bounding box center [143, 240] width 25 height 14
click at [143, 233] on div "33" at bounding box center [143, 240] width 25 height 14
click at [147, 233] on div "33" at bounding box center [143, 240] width 25 height 14
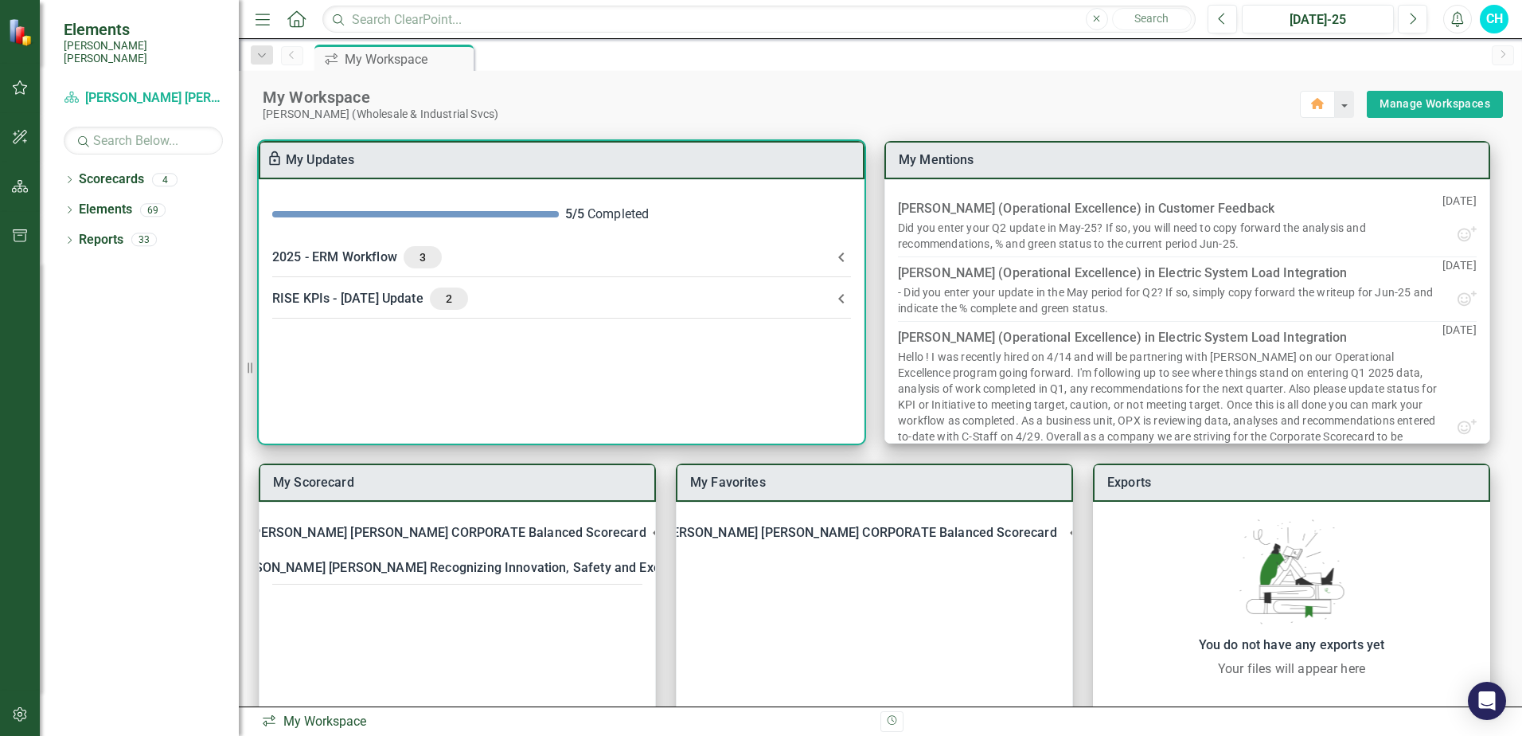
click at [430, 259] on span "3" at bounding box center [422, 257] width 25 height 14
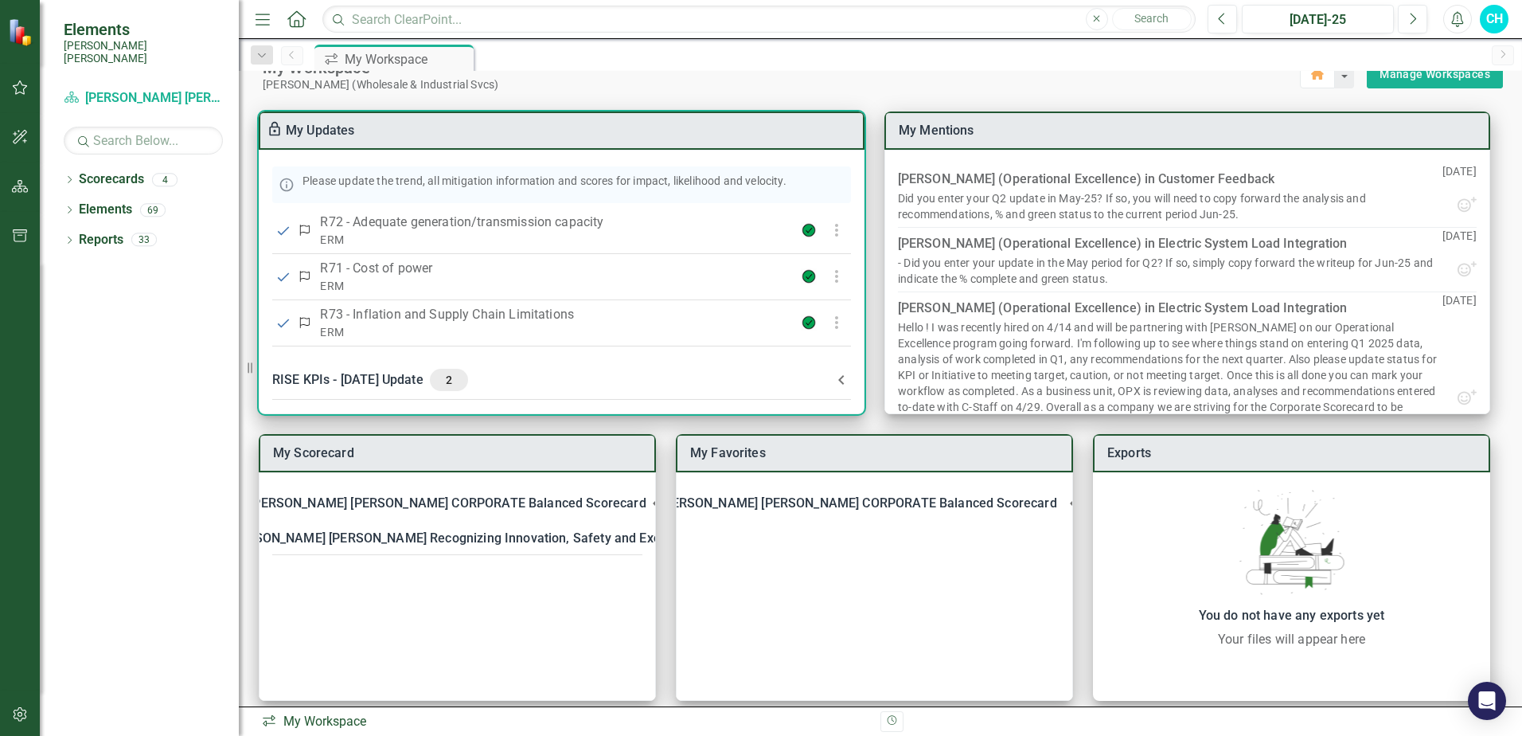
scroll to position [44, 0]
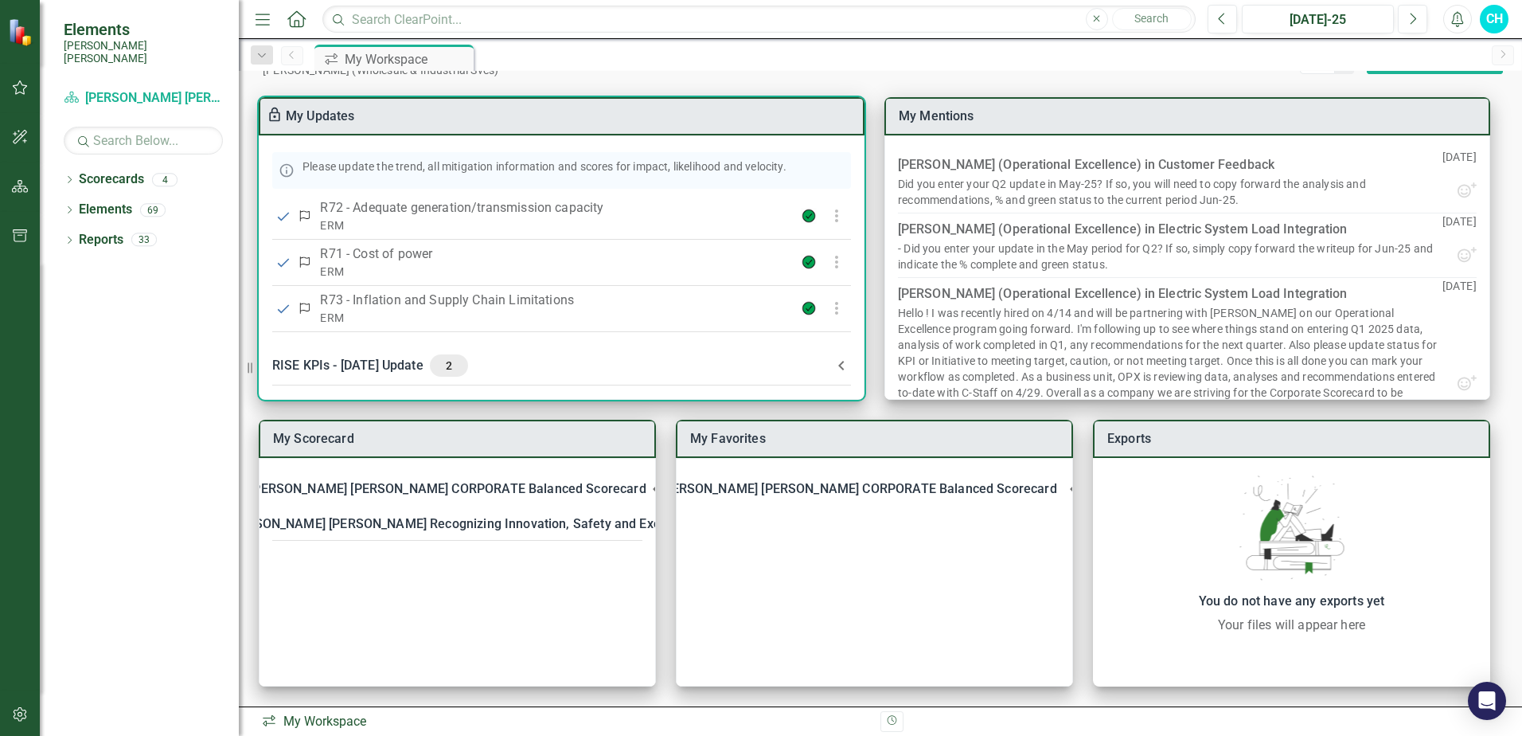
click at [442, 358] on span "2" at bounding box center [448, 365] width 25 height 14
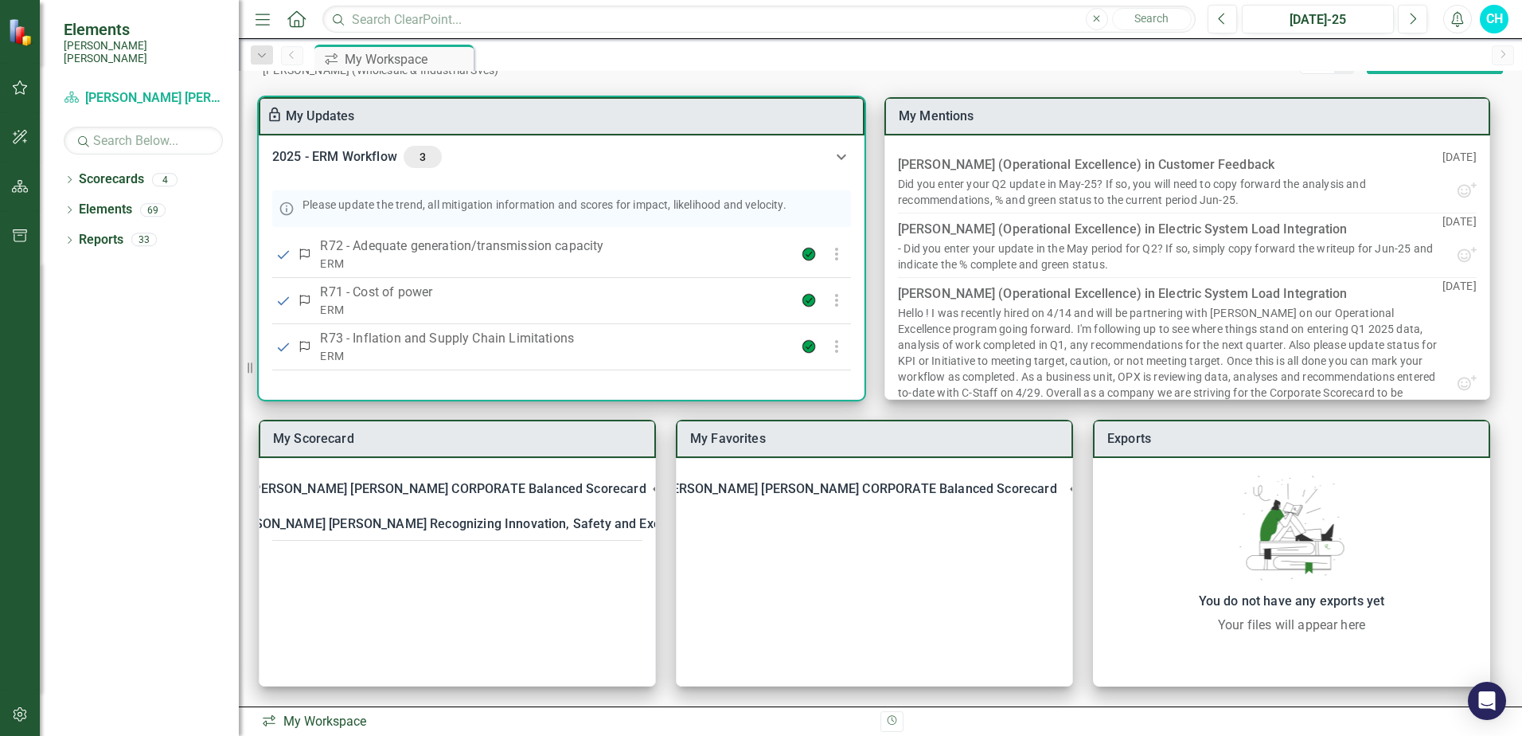
scroll to position [0, 0]
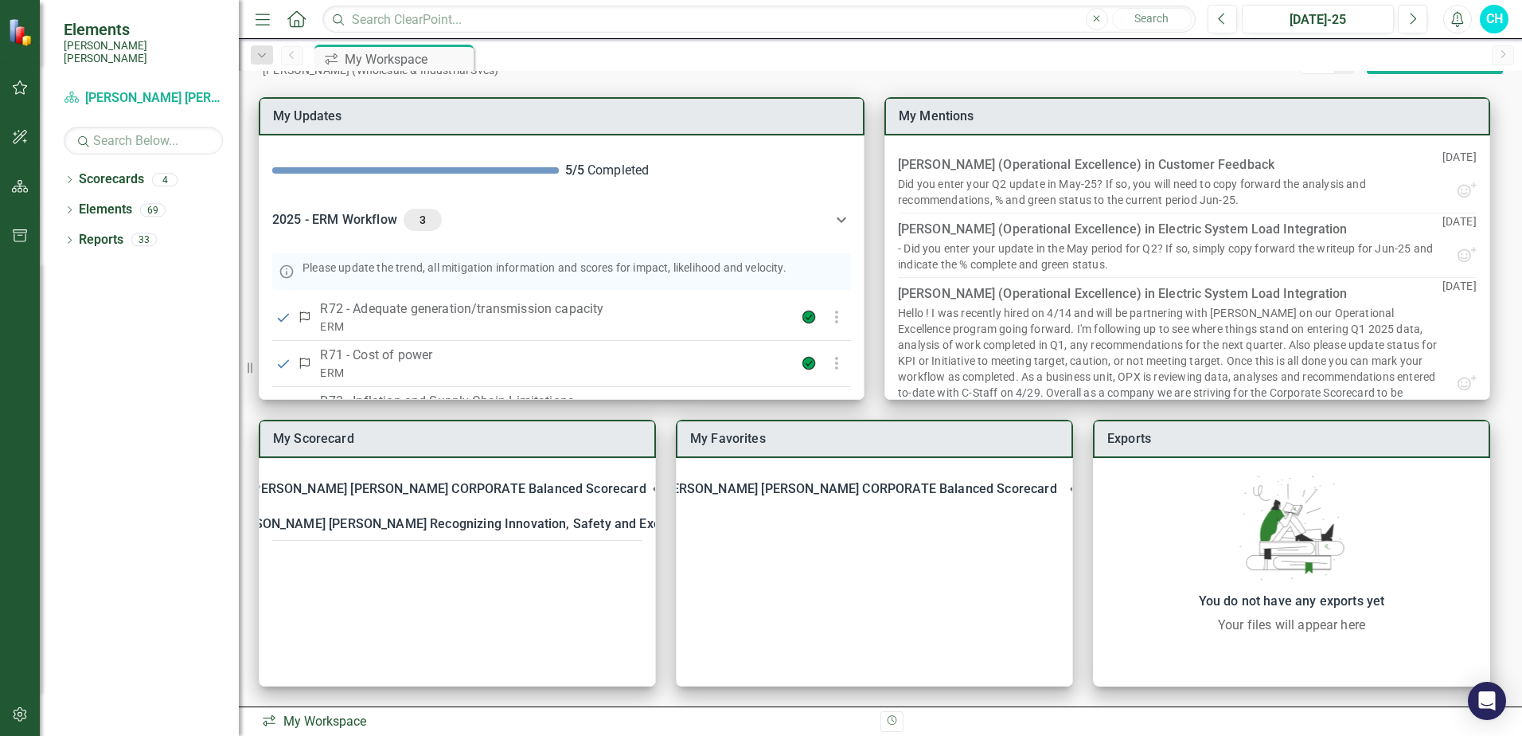
click at [14, 42] on img at bounding box center [21, 32] width 29 height 29
click at [128, 89] on link "Scorecard Santee Cooper CORPORATE Balanced Scorecard" at bounding box center [143, 98] width 159 height 18
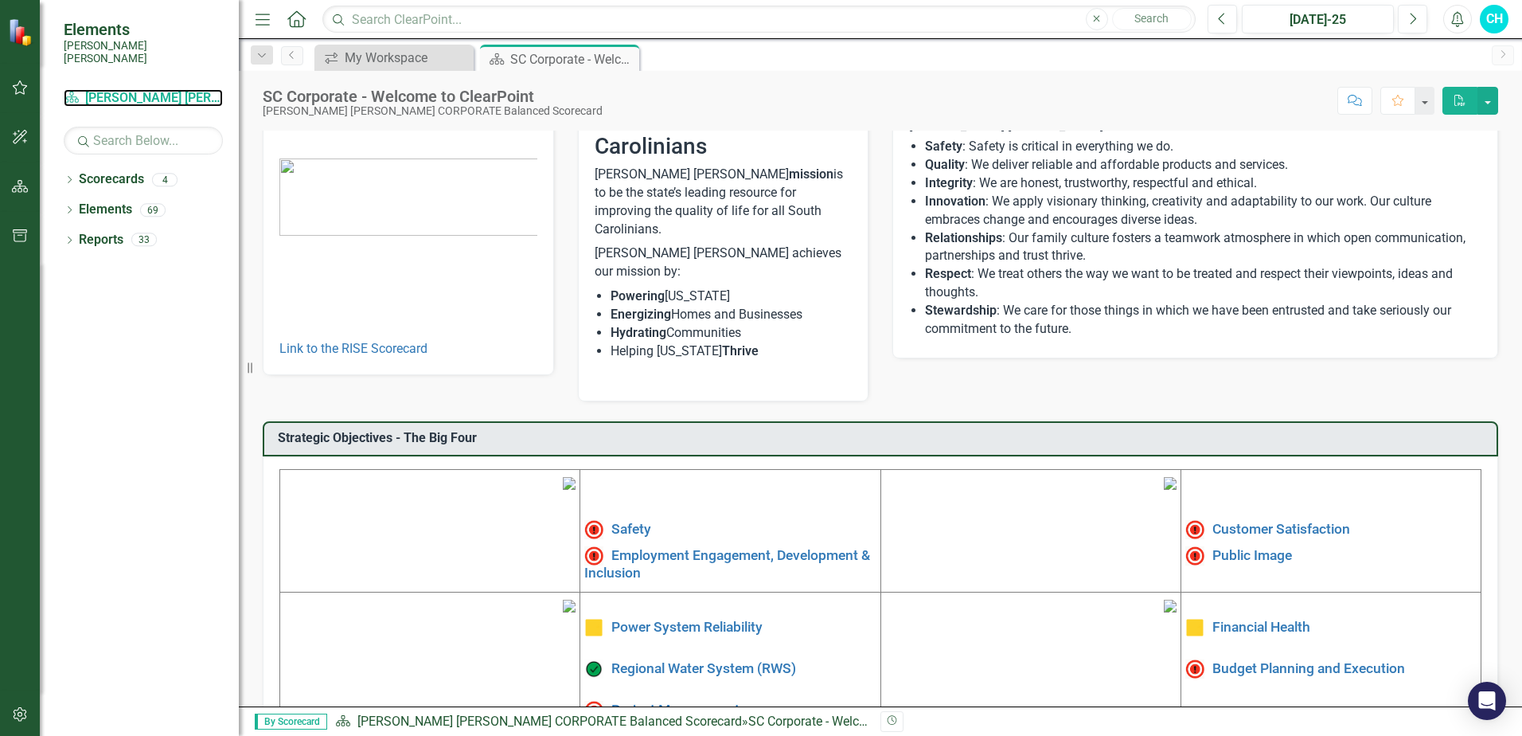
scroll to position [25, 0]
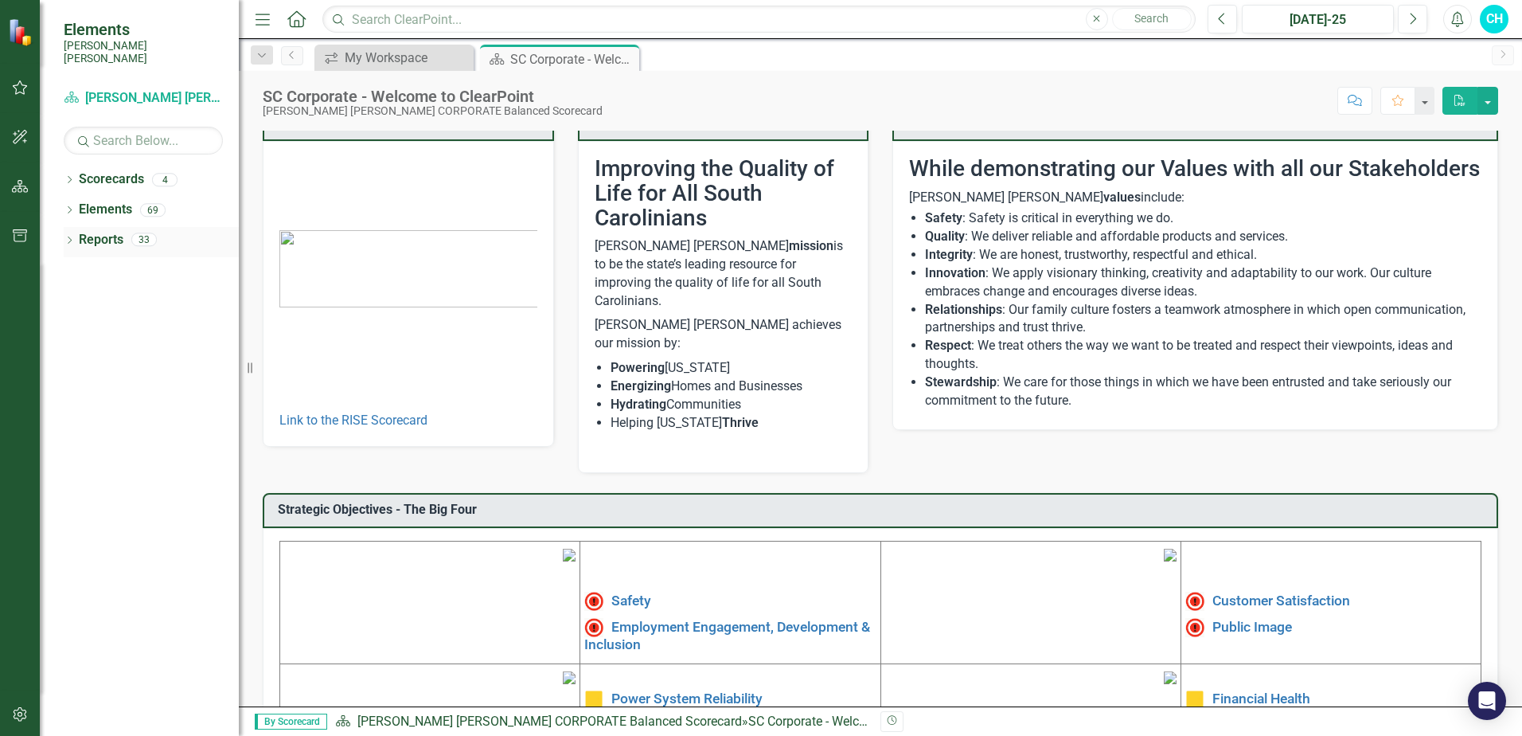
click at [129, 227] on div "Reports 33" at bounding box center [159, 242] width 160 height 30
click at [146, 233] on div "33" at bounding box center [143, 240] width 25 height 14
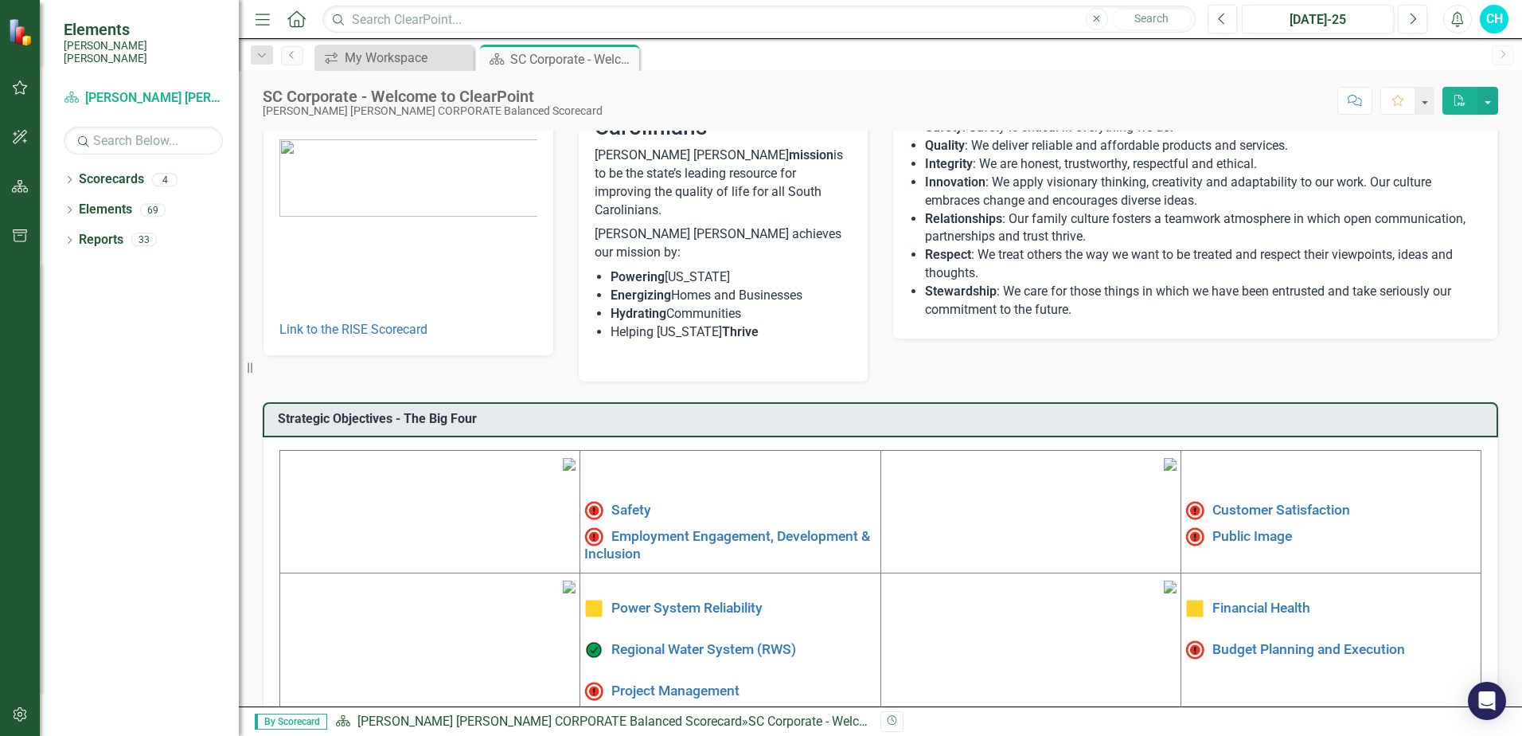
scroll to position [263, 0]
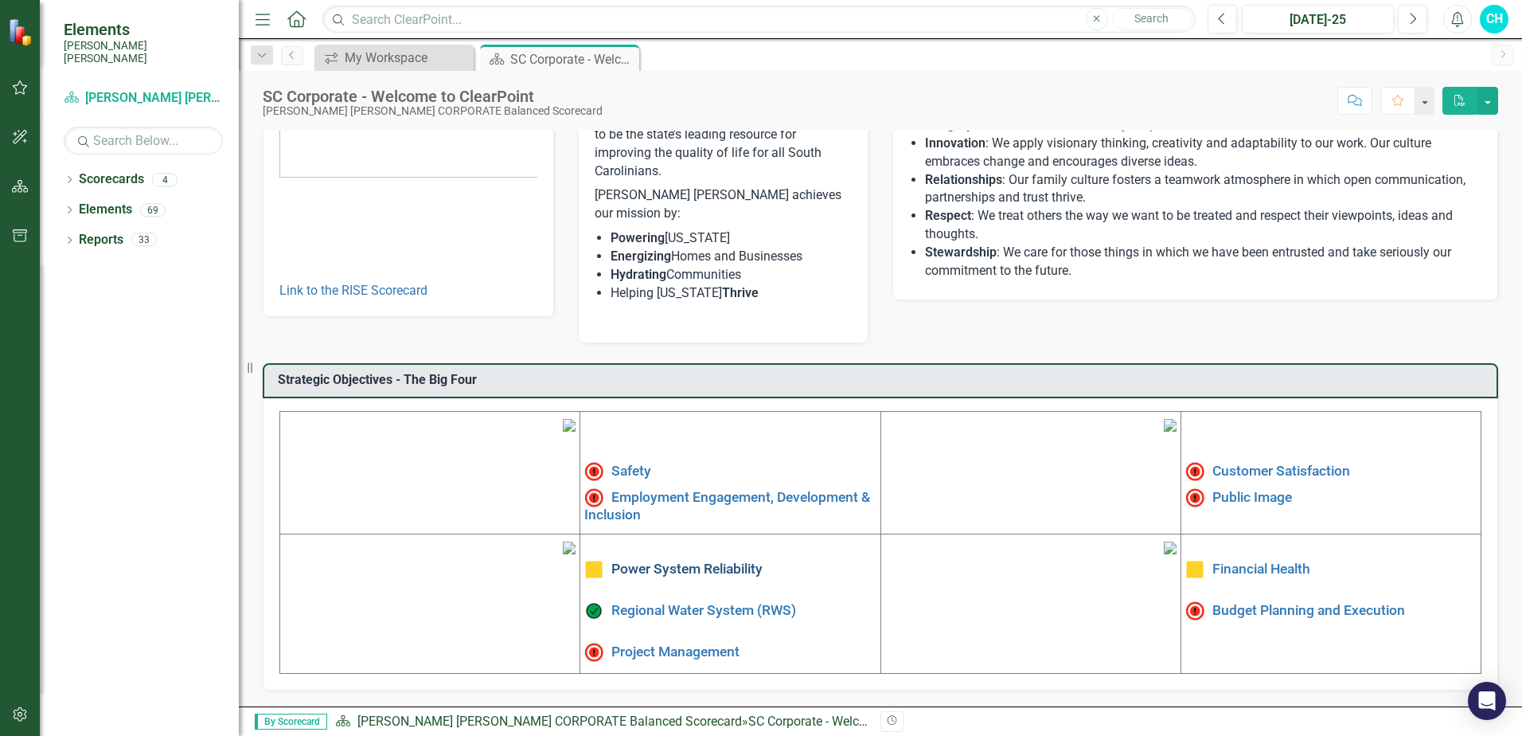
click at [654, 560] on link "Power System Reliability" at bounding box center [686, 568] width 151 height 16
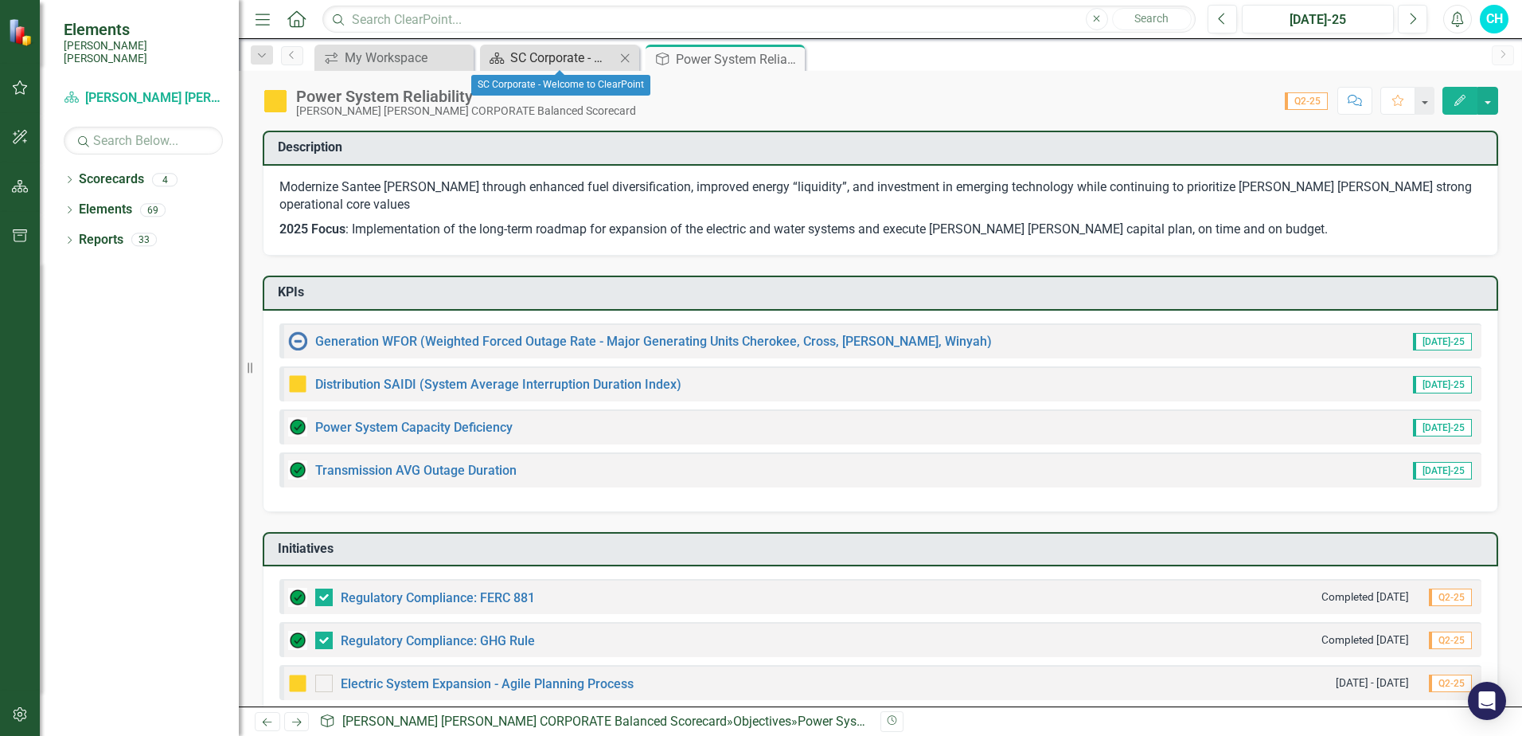
click at [541, 57] on div "SC Corporate - Welcome to ClearPoint" at bounding box center [562, 58] width 105 height 20
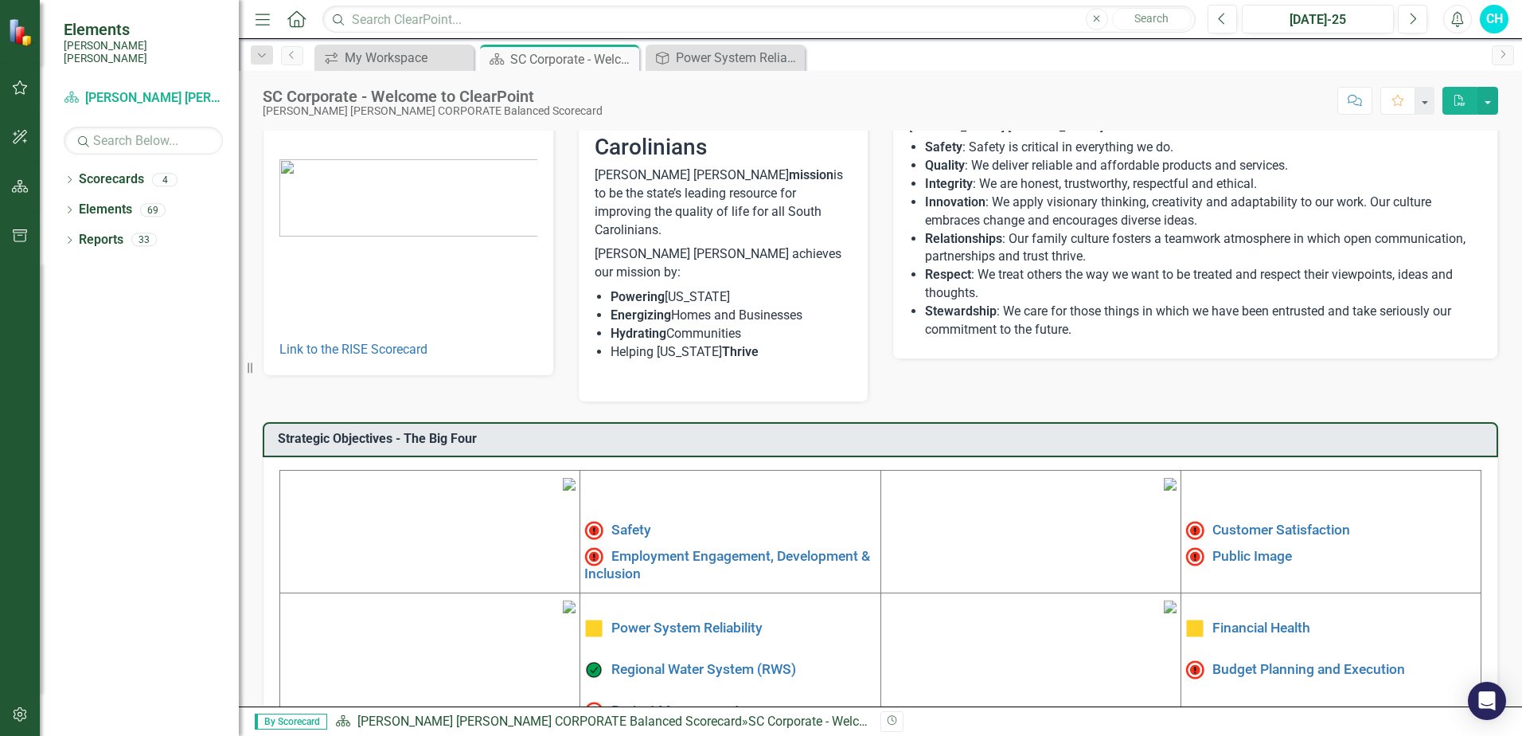
scroll to position [263, 0]
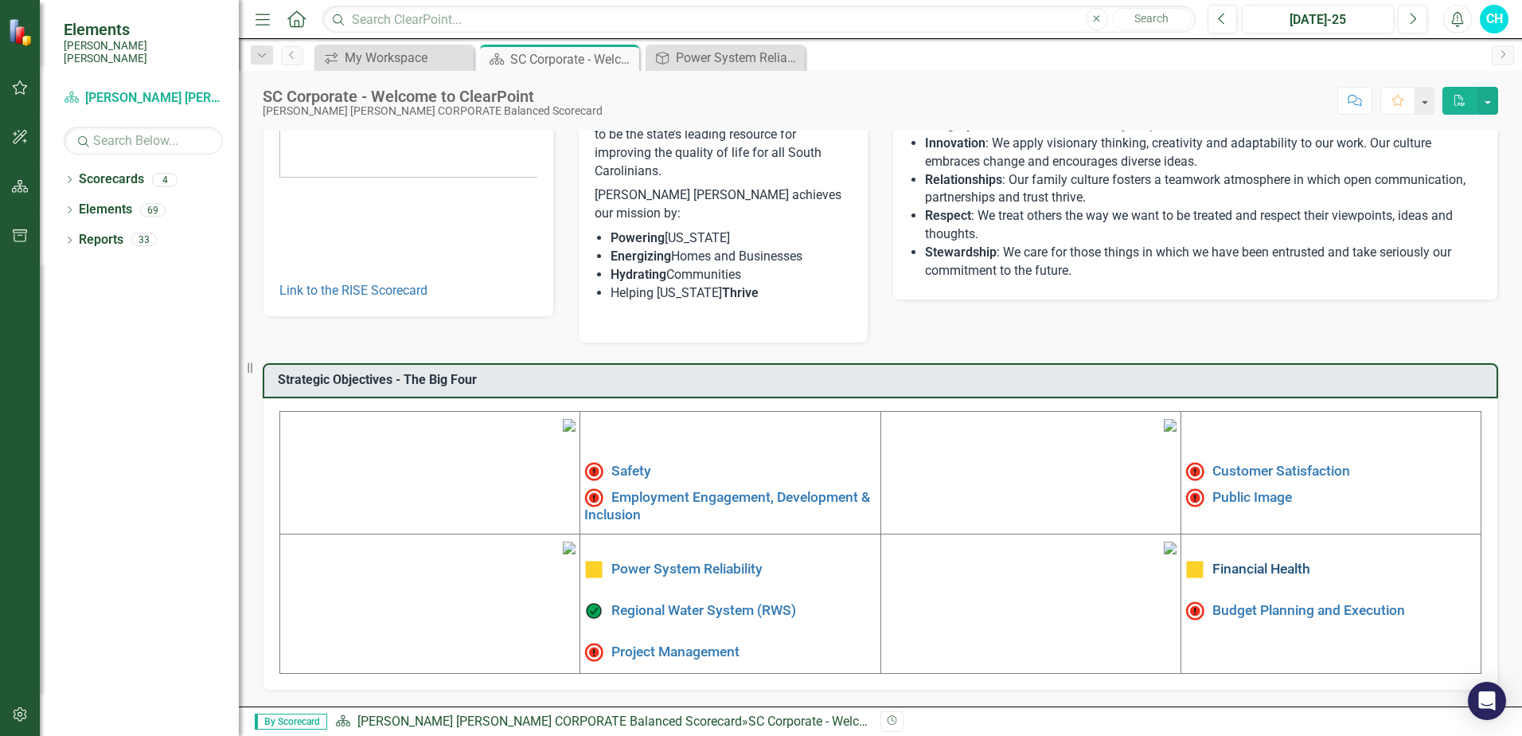
click at [1225, 560] on link "Financial Health" at bounding box center [1261, 568] width 98 height 16
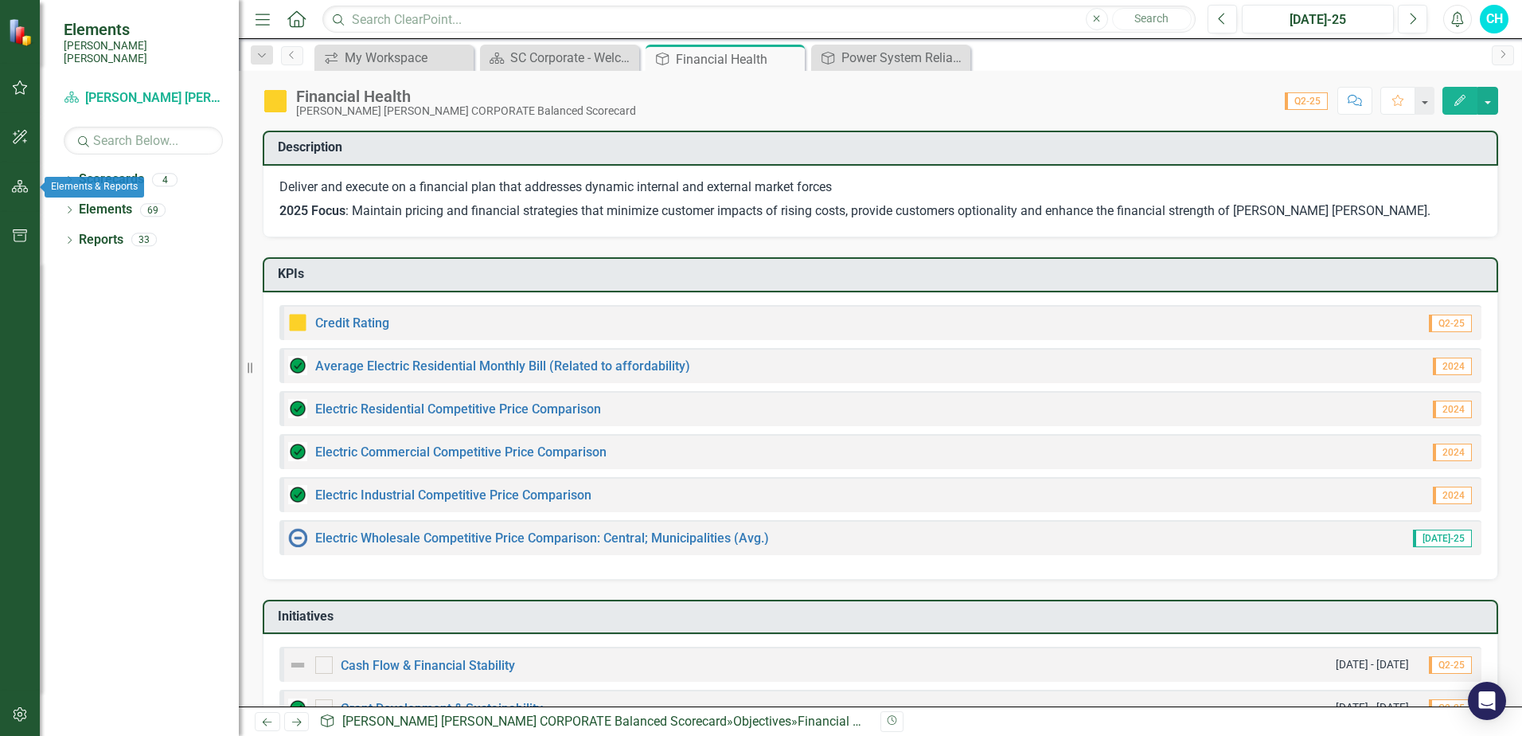
click at [18, 183] on icon "button" at bounding box center [20, 186] width 17 height 13
click at [392, 59] on div "My Workspace" at bounding box center [397, 58] width 105 height 20
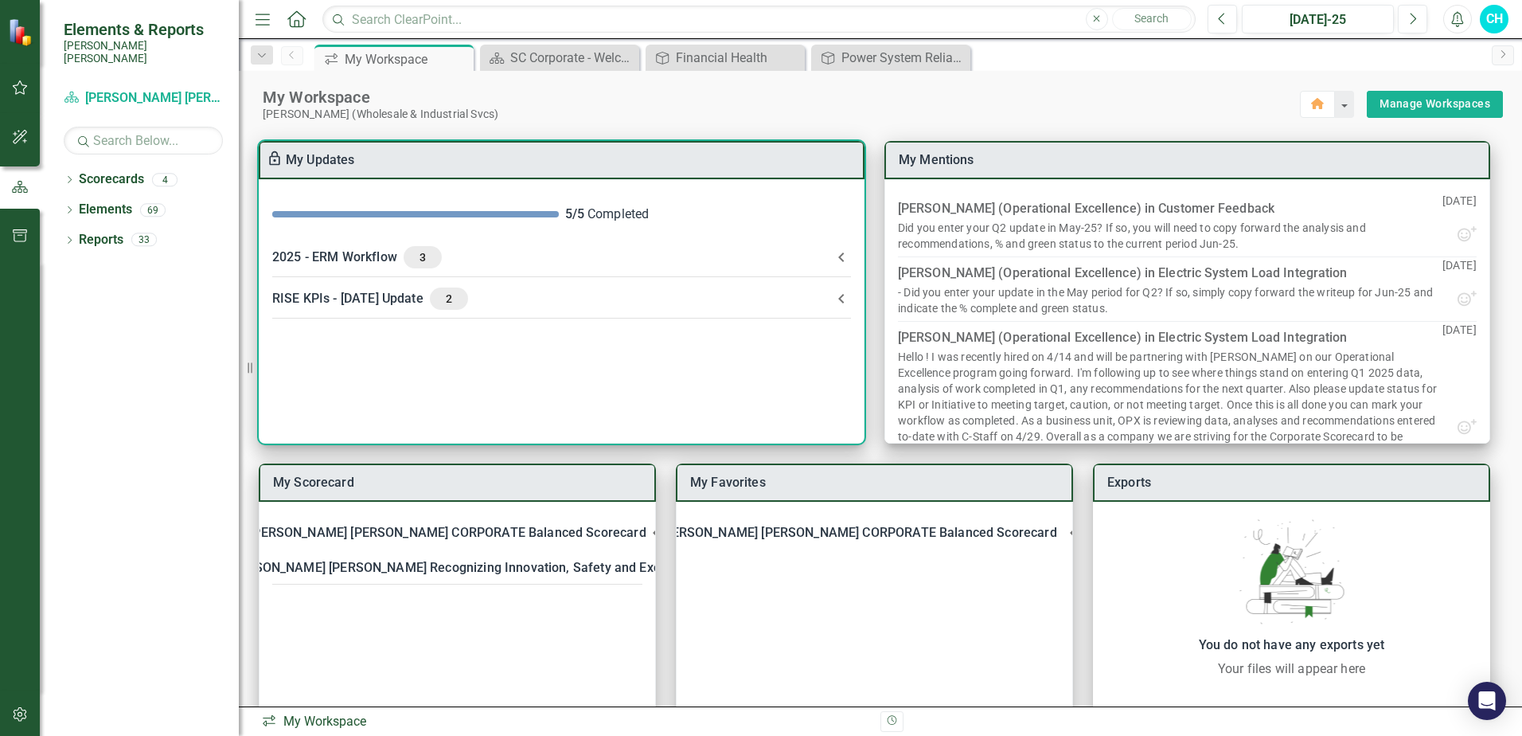
scroll to position [44, 0]
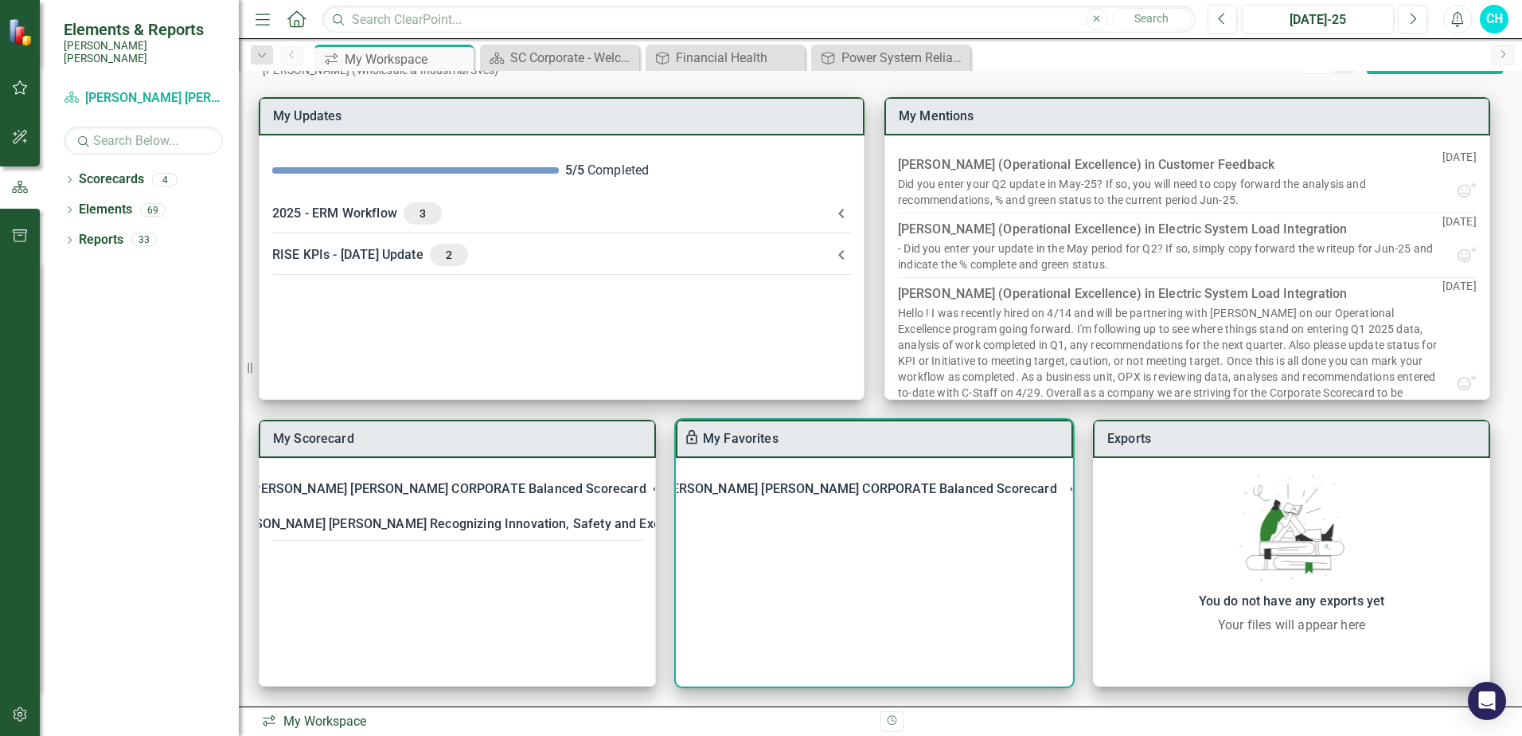
click at [882, 490] on div "[PERSON_NAME] [PERSON_NAME] CORPORATE Balanced Scorecard" at bounding box center [858, 489] width 396 height 22
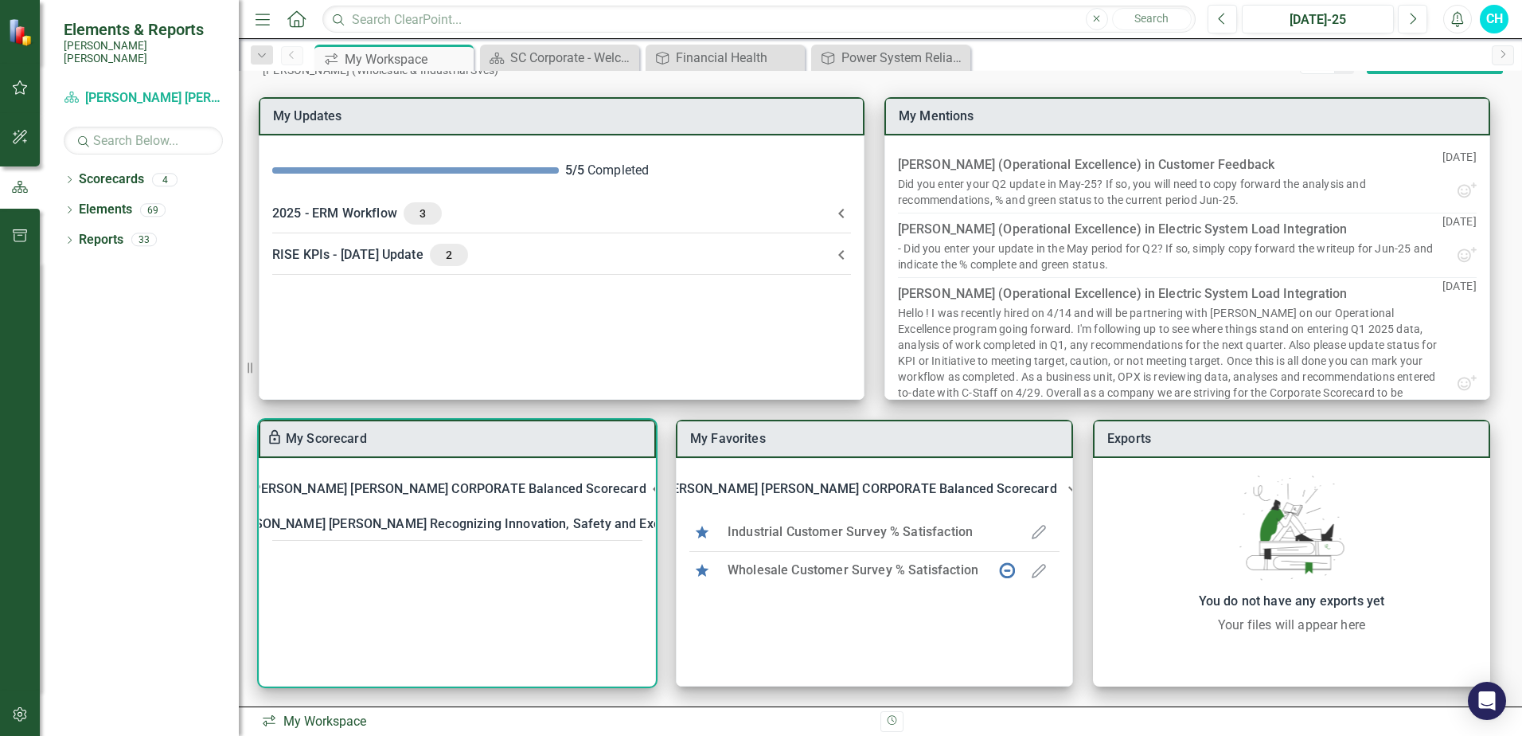
click at [541, 486] on div "[PERSON_NAME] [PERSON_NAME] CORPORATE Balanced Scorecard" at bounding box center [447, 489] width 396 height 22
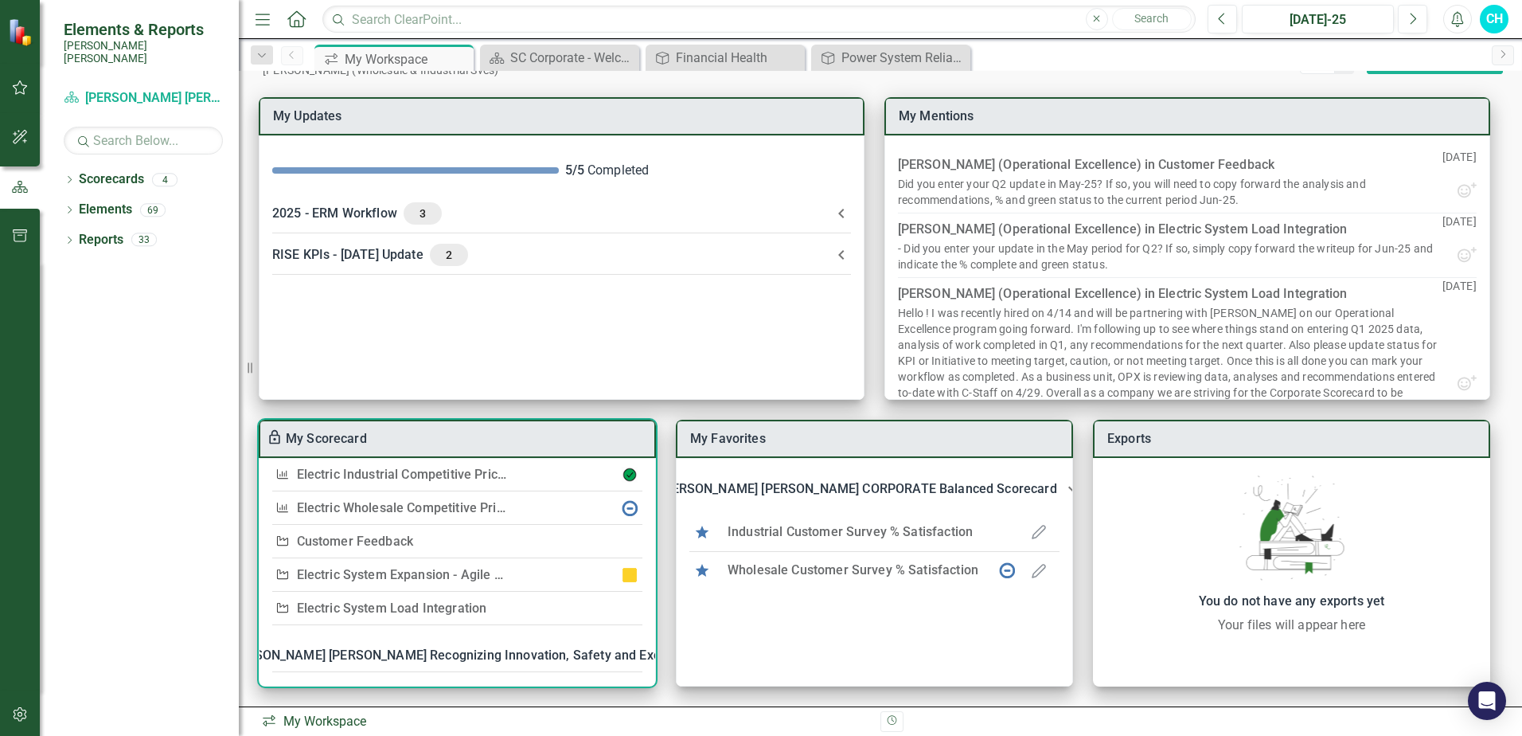
click at [416, 601] on link "Electric System Load Integration" at bounding box center [392, 607] width 190 height 15
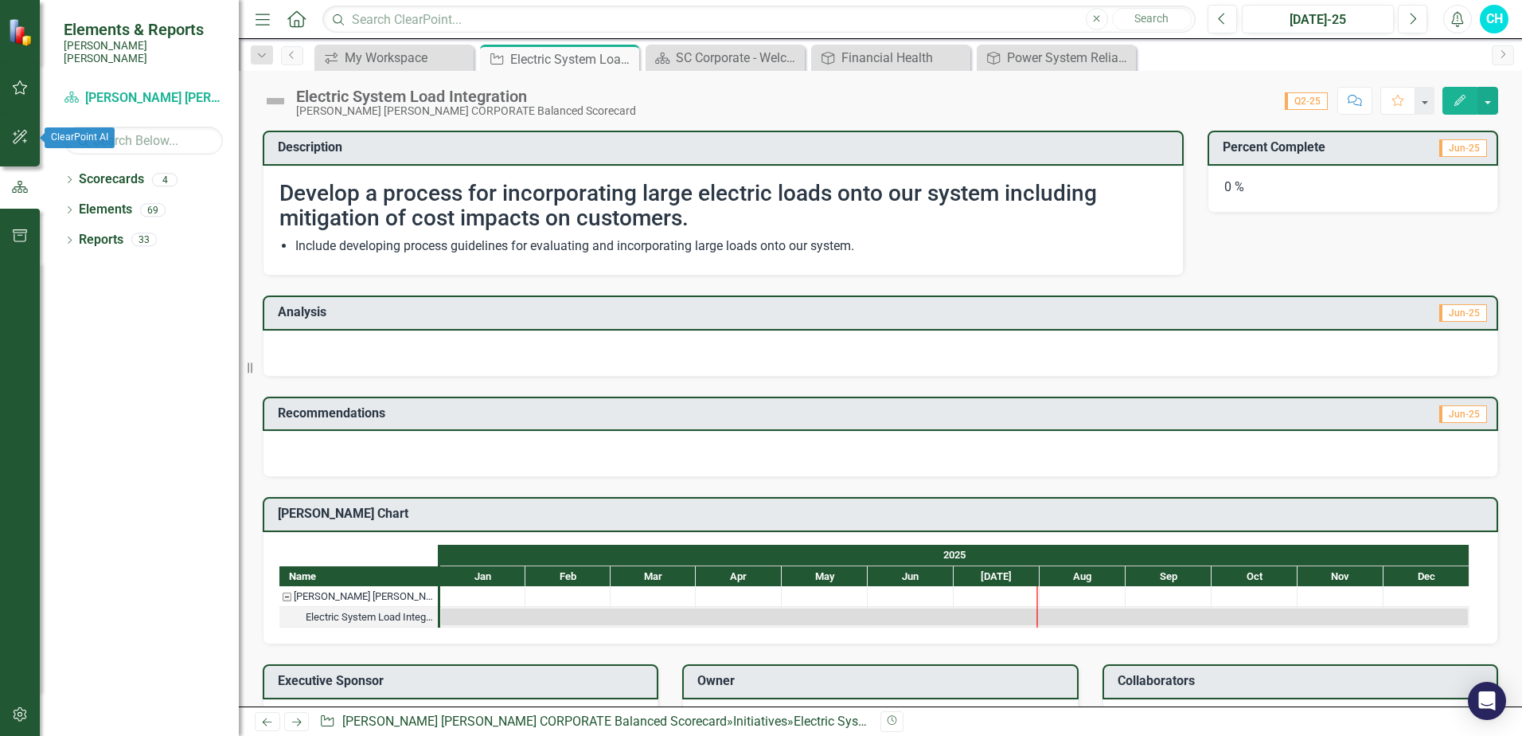
click at [22, 146] on button "button" at bounding box center [20, 137] width 36 height 33
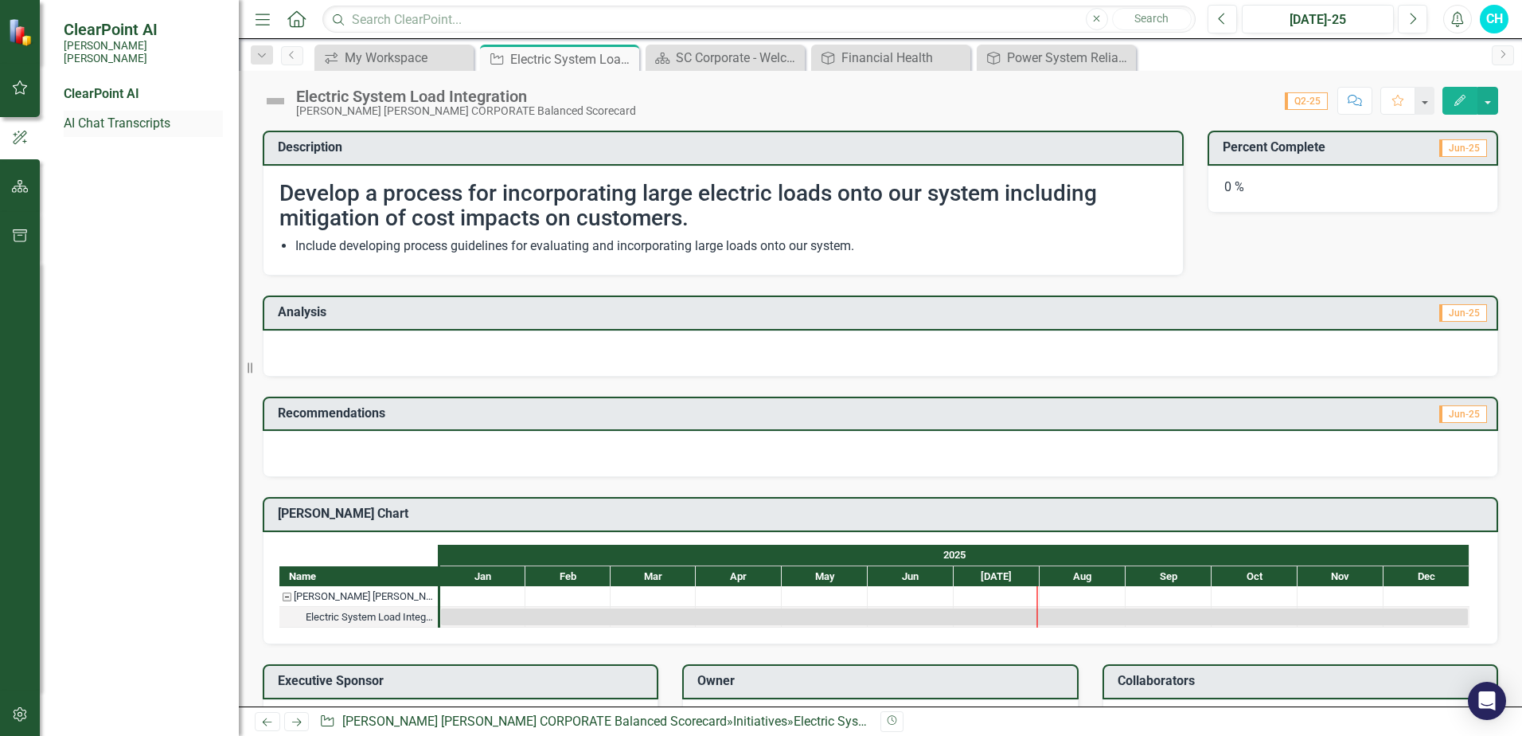
click at [127, 115] on link "AI Chat Transcripts" at bounding box center [143, 124] width 159 height 18
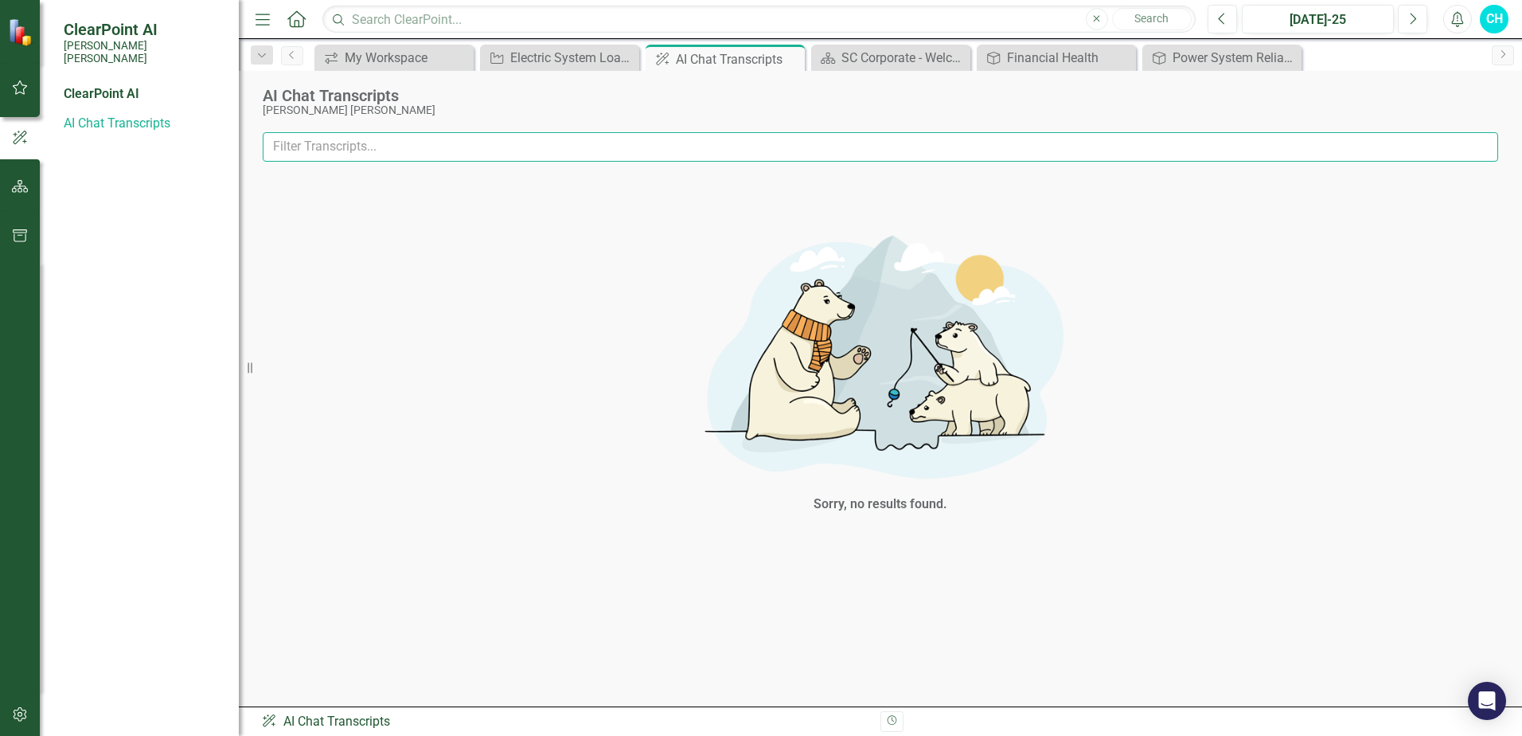
click at [507, 139] on input "text" at bounding box center [880, 146] width 1235 height 29
type input "how do I see old reports my information is not there from last quarter"
click at [719, 144] on input "how do I see old reports my information is not there from last quarter" at bounding box center [880, 146] width 1235 height 29
drag, startPoint x: 545, startPoint y: 142, endPoint x: 68, endPoint y: 118, distance: 477.5
click at [68, 118] on div "ClearPoint AI Santee Cooper ClearPoint AI AI Chat Transcripts Resize Menu Home …" at bounding box center [761, 368] width 1522 height 736
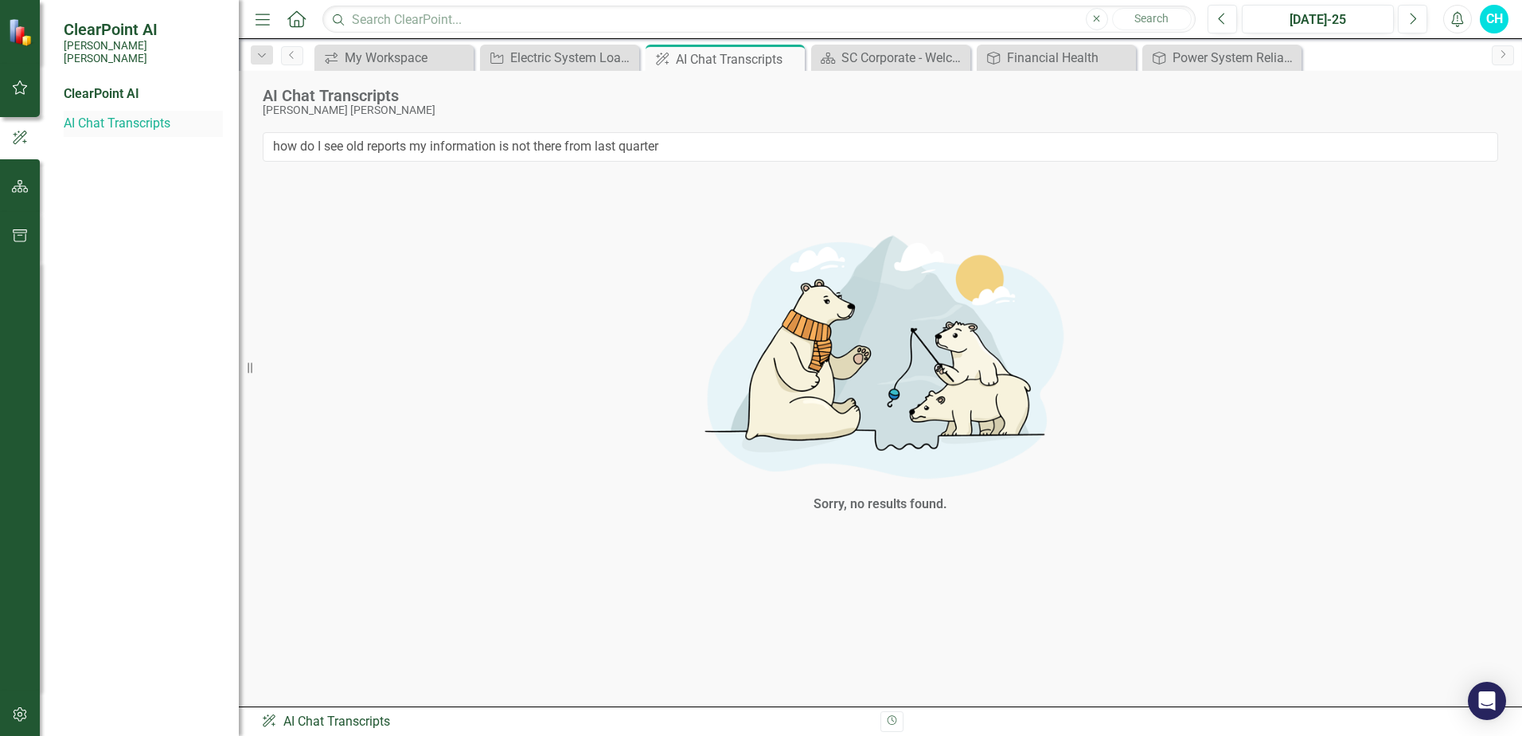
click at [68, 118] on link "AI Chat Transcripts" at bounding box center [143, 124] width 159 height 18
click at [789, 61] on icon "Close" at bounding box center [790, 59] width 16 height 13
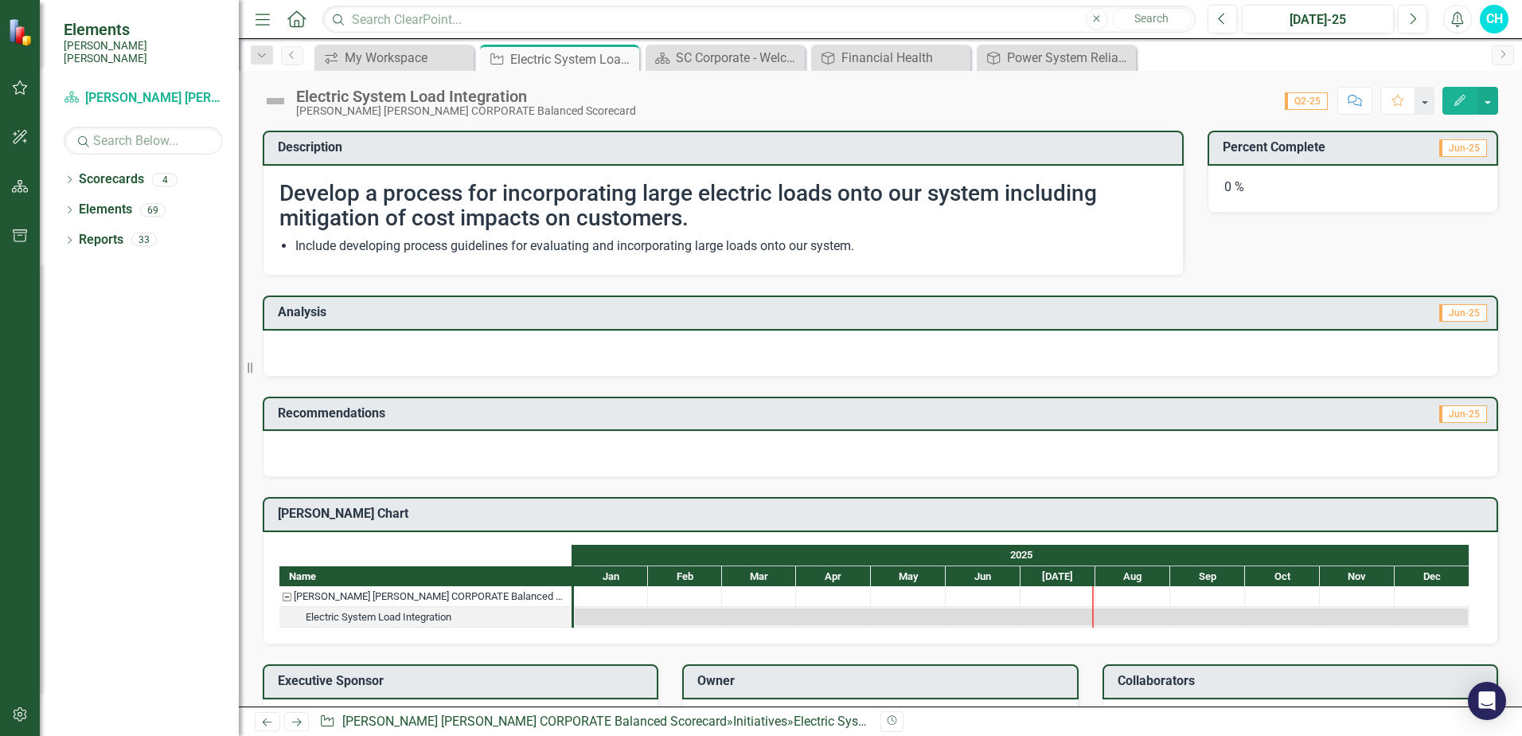
click at [1308, 103] on span "Q2-25" at bounding box center [1306, 101] width 43 height 18
click at [1319, 104] on span "Q2-25" at bounding box center [1306, 101] width 43 height 18
click at [1302, 99] on span "Q2-25" at bounding box center [1306, 101] width 43 height 18
click at [320, 139] on td "Description" at bounding box center [726, 149] width 896 height 26
click at [331, 100] on div "Electric System Load Integration" at bounding box center [466, 97] width 340 height 18
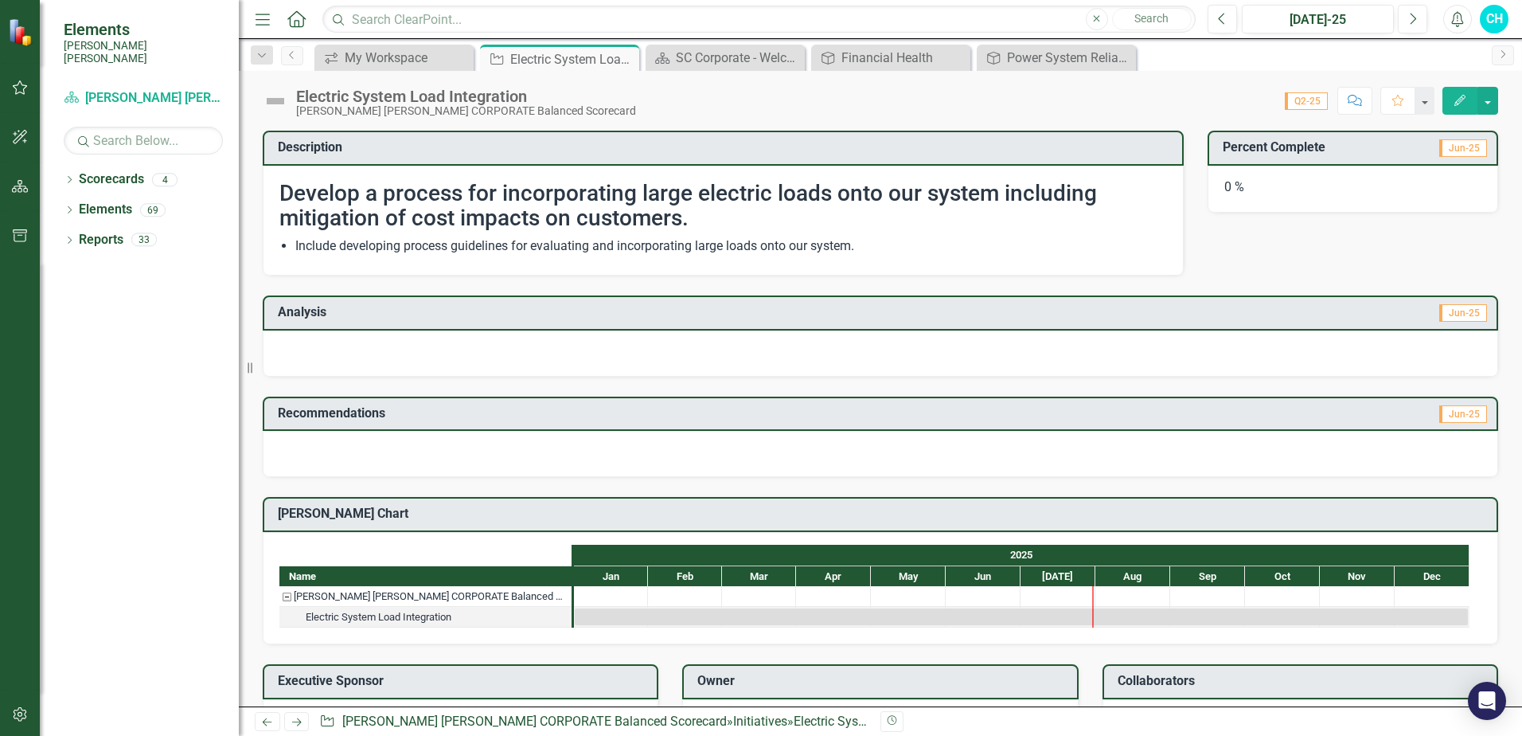
click at [279, 96] on img at bounding box center [275, 100] width 25 height 25
click at [279, 106] on img at bounding box center [275, 100] width 25 height 25
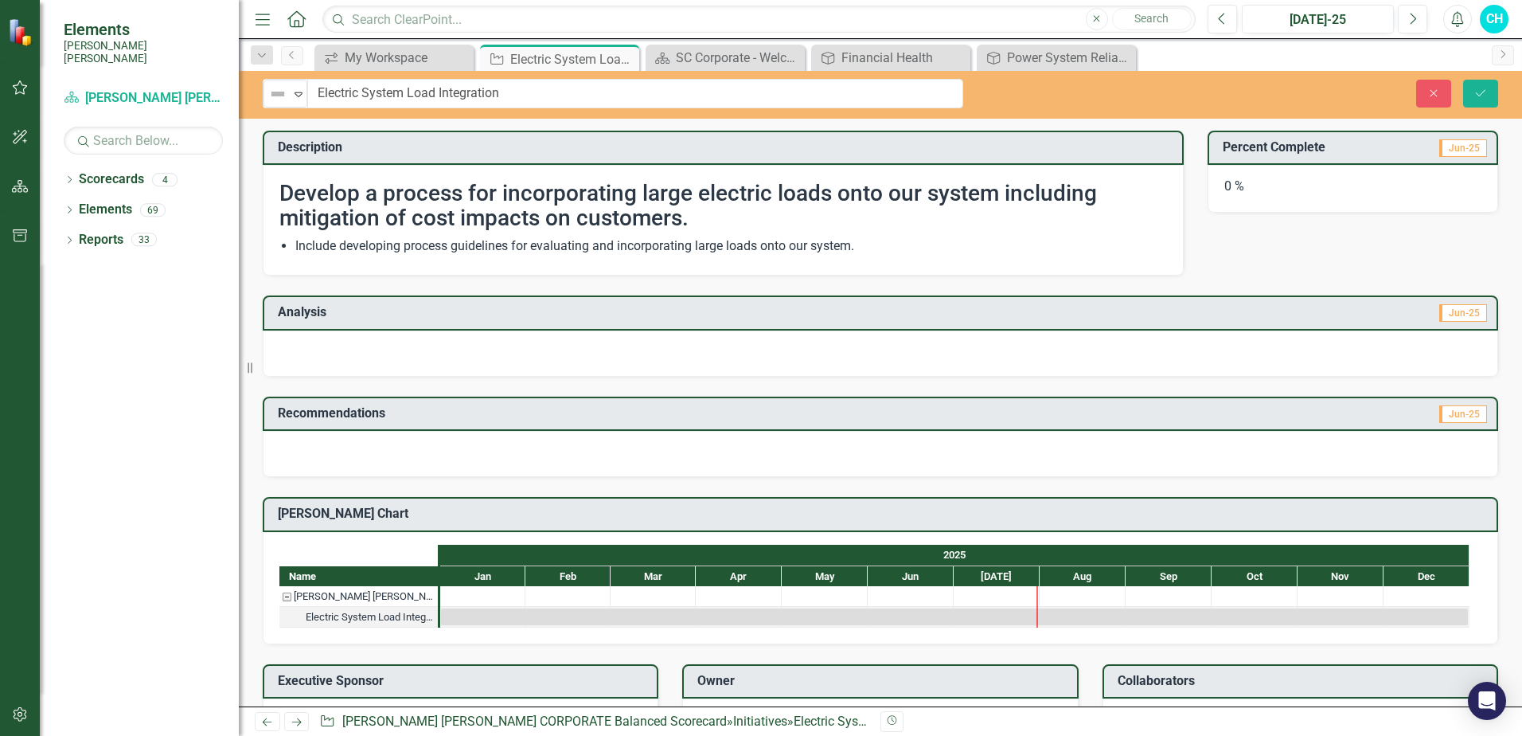
click at [353, 335] on div at bounding box center [880, 353] width 1235 height 46
click at [326, 309] on h3 "Analysis" at bounding box center [578, 312] width 600 height 14
click at [338, 321] on td "Analysis" at bounding box center [578, 314] width 600 height 26
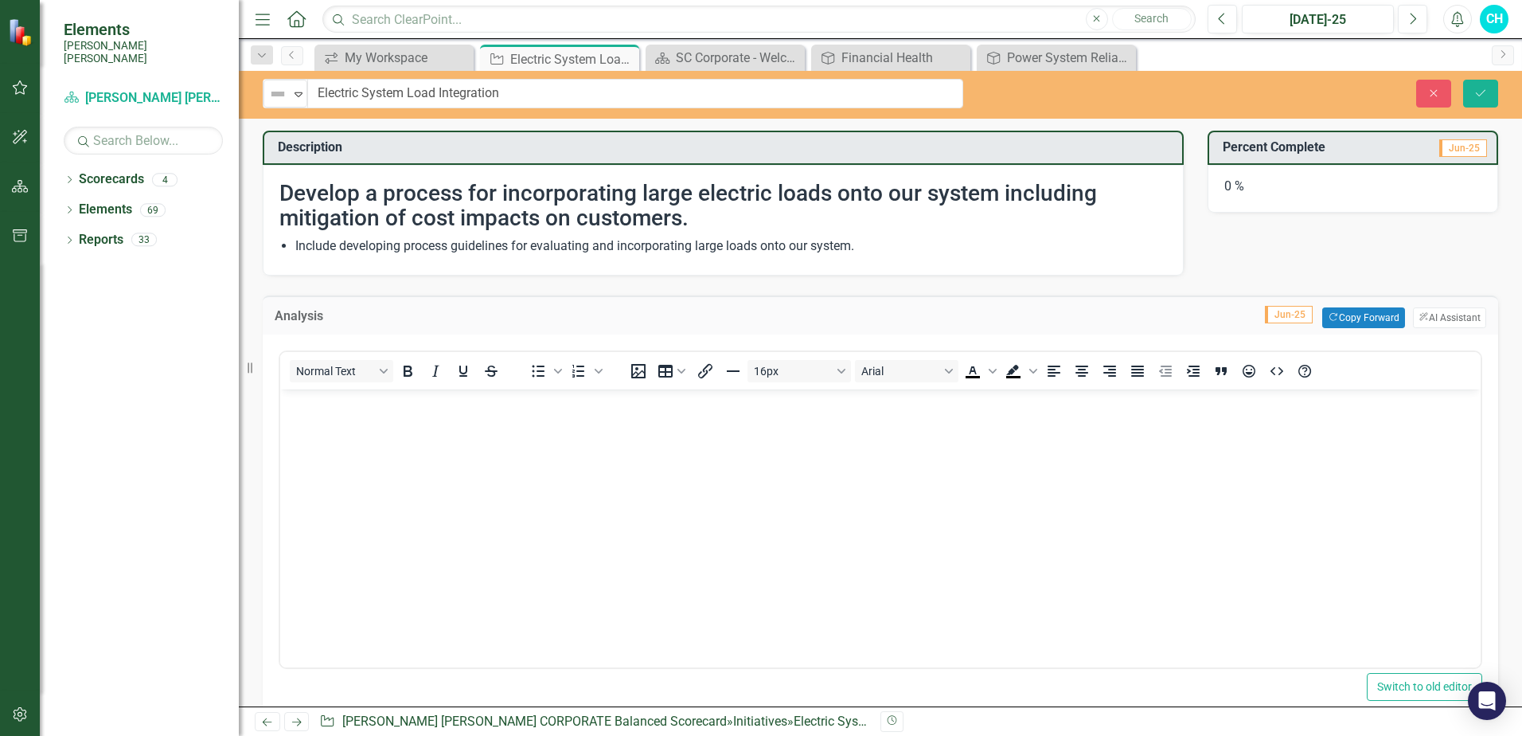
click at [418, 438] on body "Rich Text Area. Press ALT-0 for help." at bounding box center [880, 508] width 1200 height 239
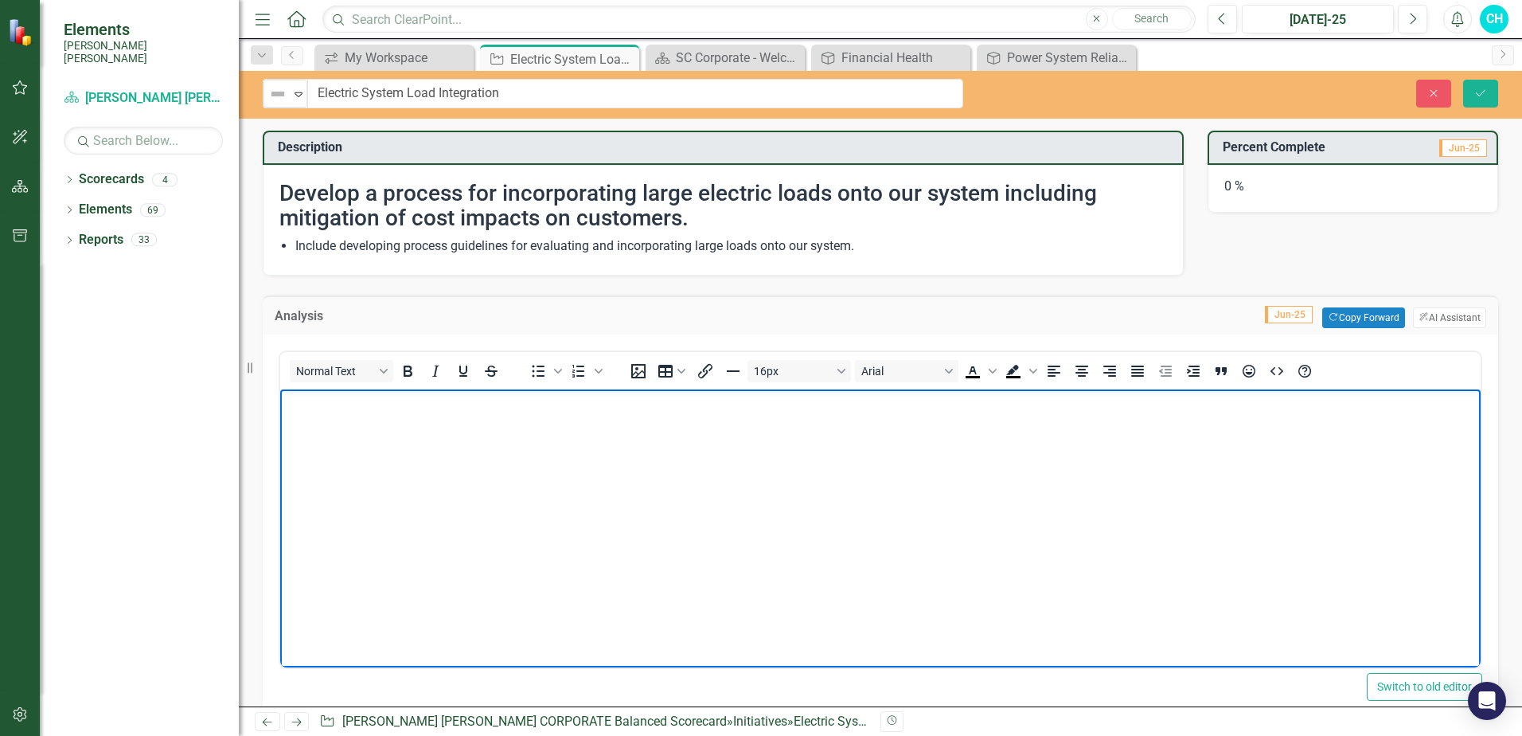
click at [388, 427] on body "Rich Text Area. Press ALT-0 for help." at bounding box center [880, 508] width 1200 height 239
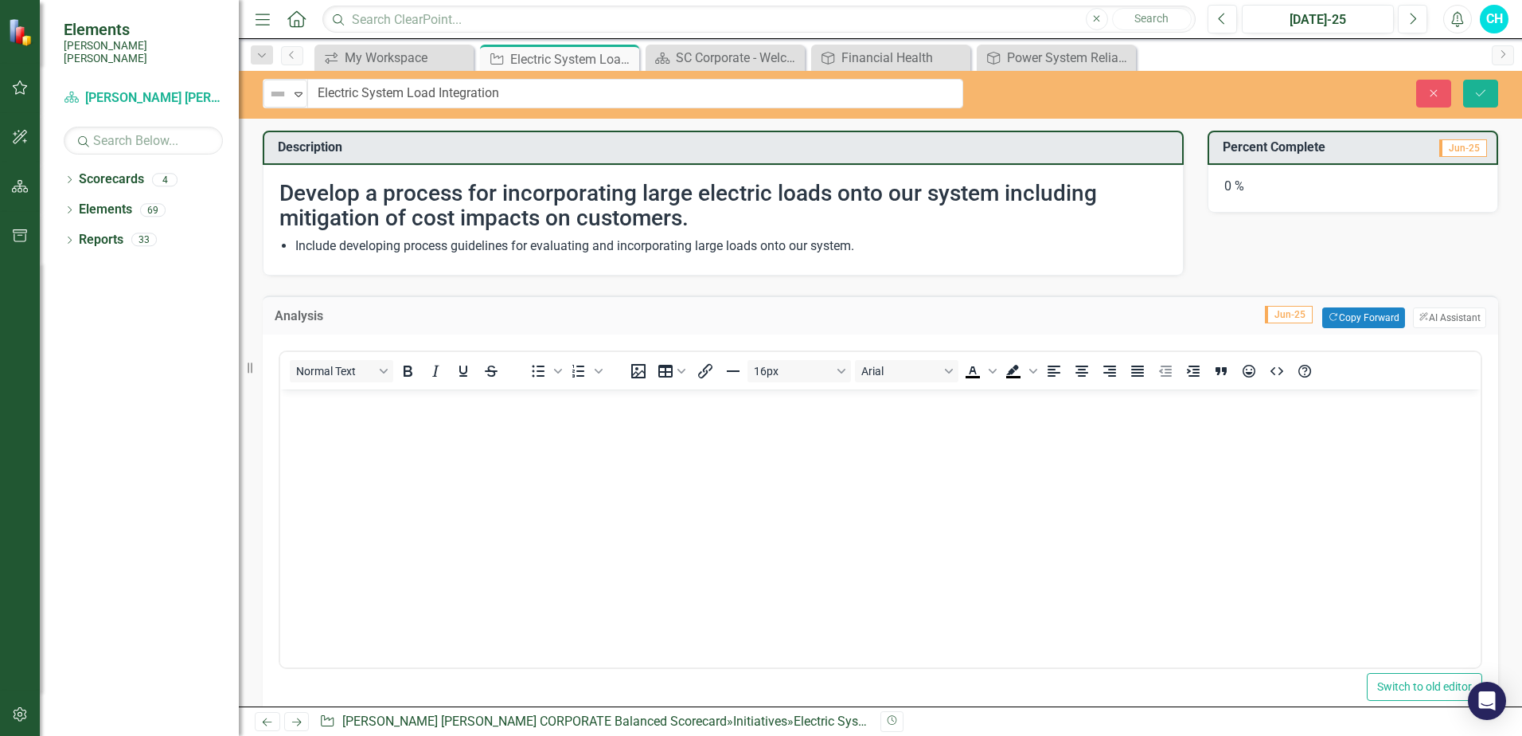
click at [1455, 146] on span "Jun-25" at bounding box center [1463, 148] width 48 height 18
click at [1435, 98] on icon "Close" at bounding box center [1434, 93] width 14 height 11
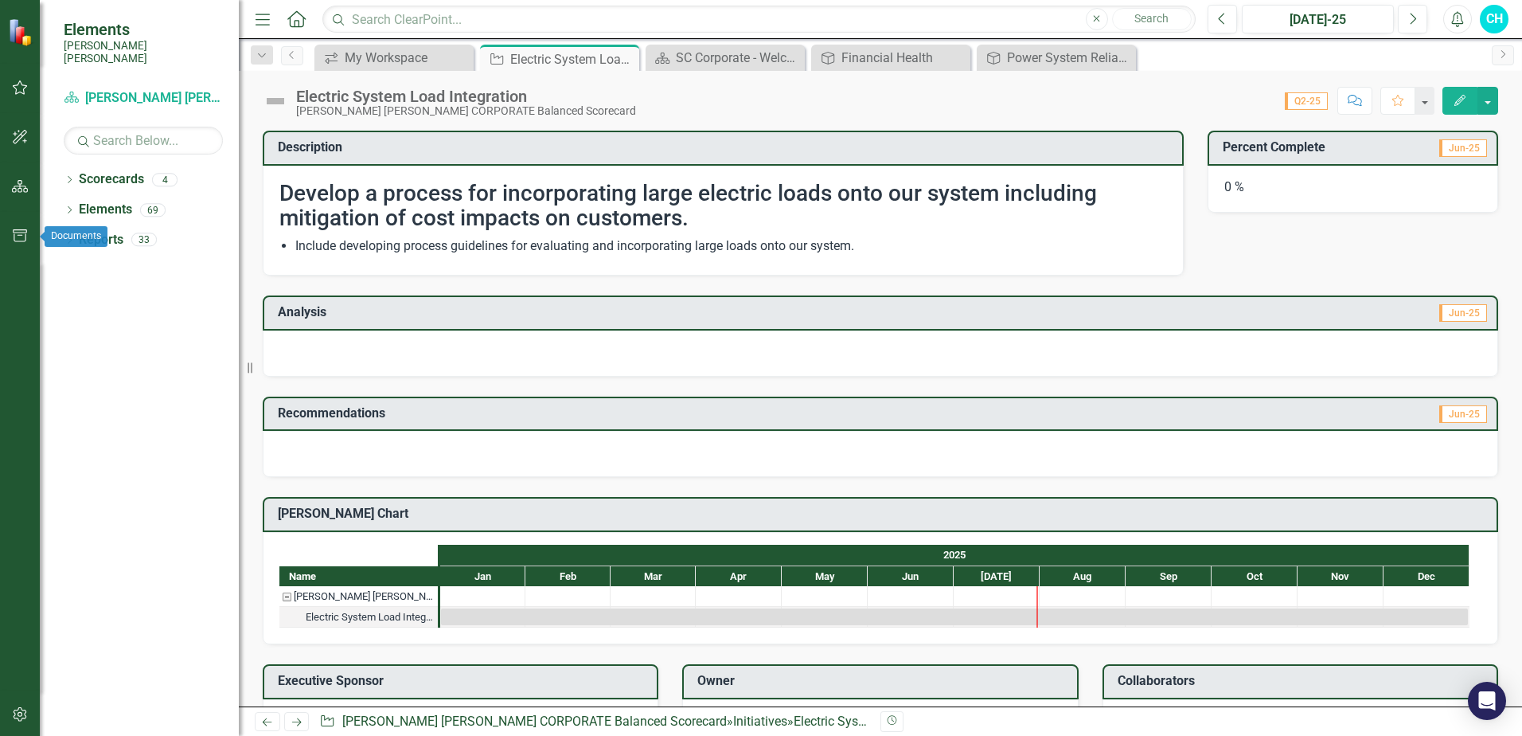
click at [21, 233] on icon "button" at bounding box center [20, 235] width 17 height 13
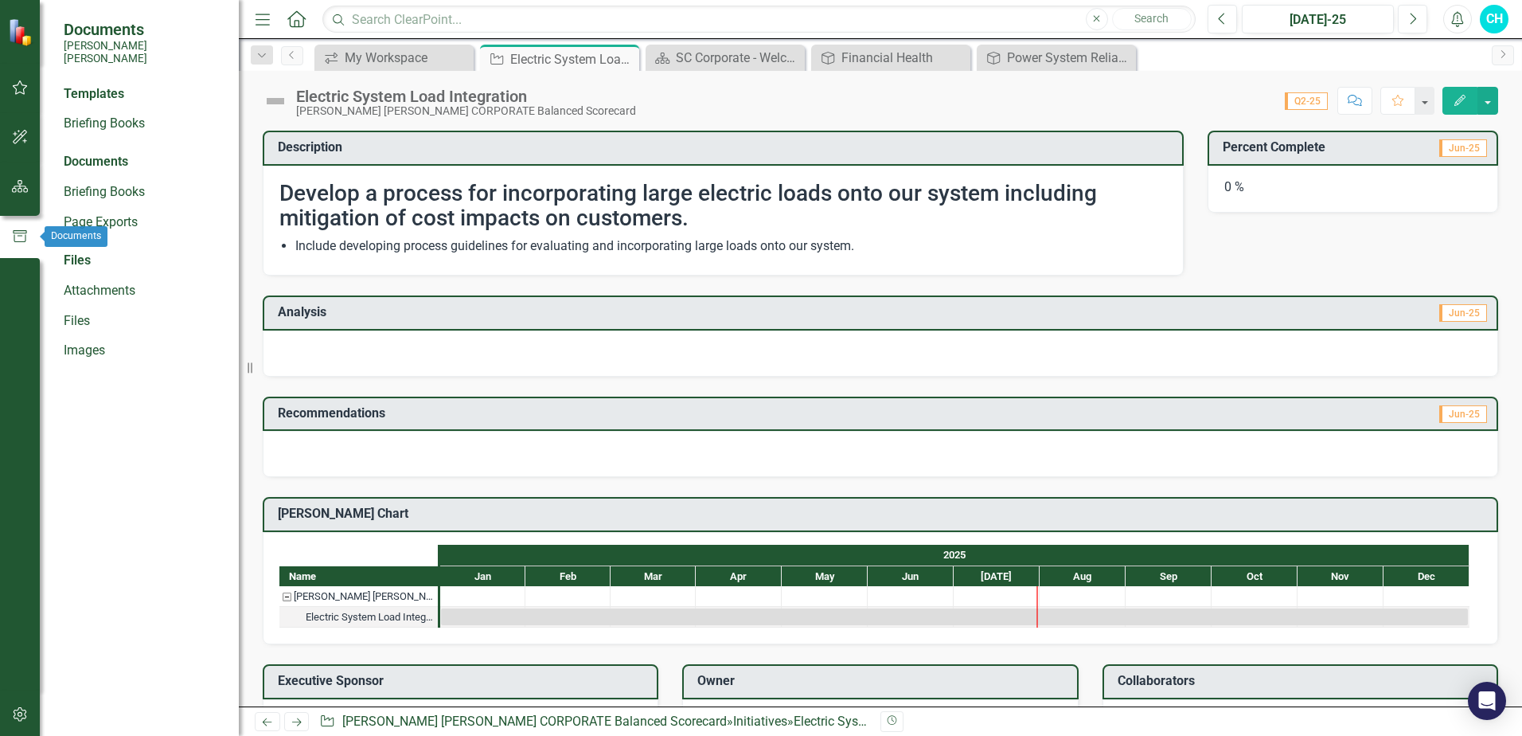
click at [21, 233] on icon "button" at bounding box center [20, 236] width 14 height 12
click at [20, 88] on icon "button" at bounding box center [20, 87] width 17 height 13
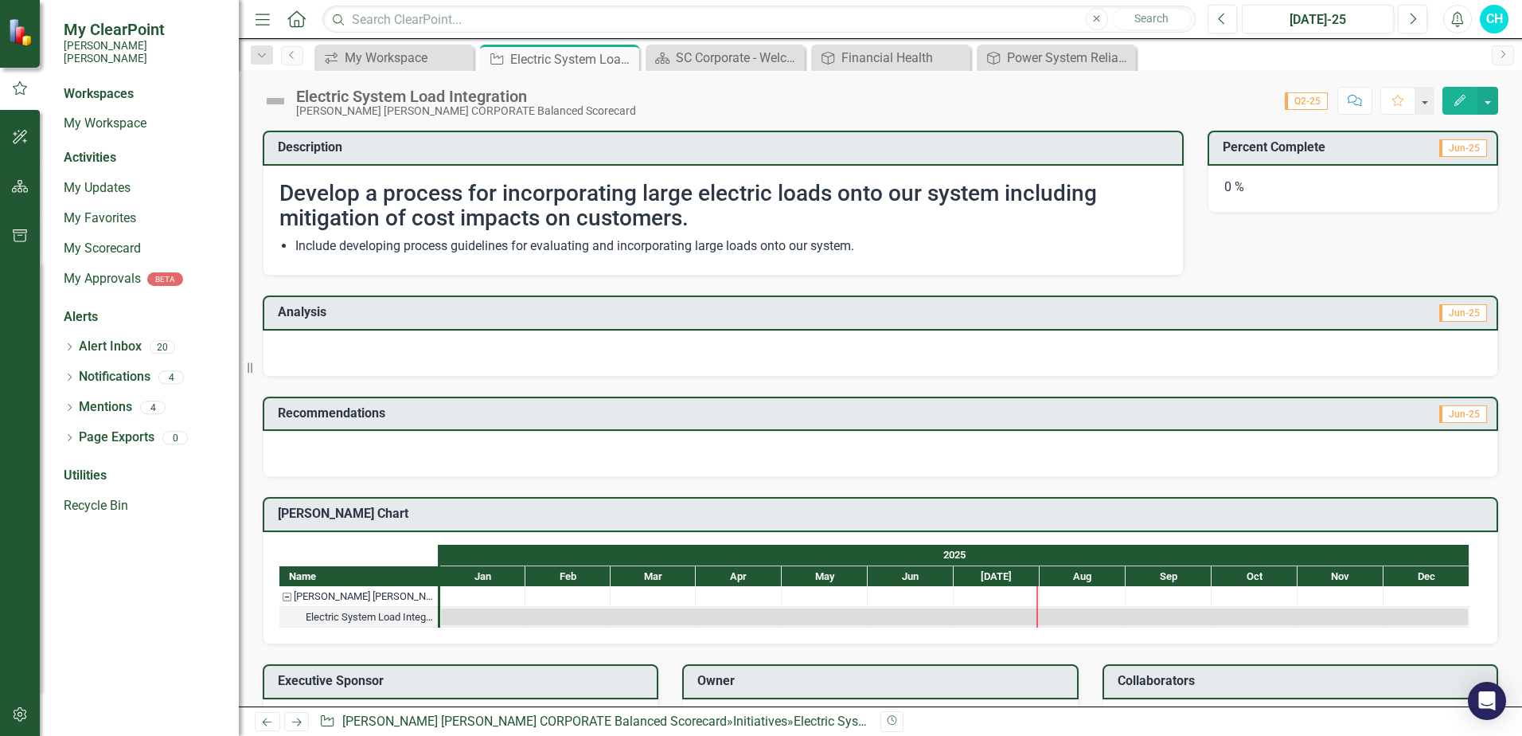
click at [17, 41] on img at bounding box center [22, 32] width 28 height 28
click at [721, 49] on div "SC Corporate - Welcome to ClearPoint" at bounding box center [728, 58] width 105 height 20
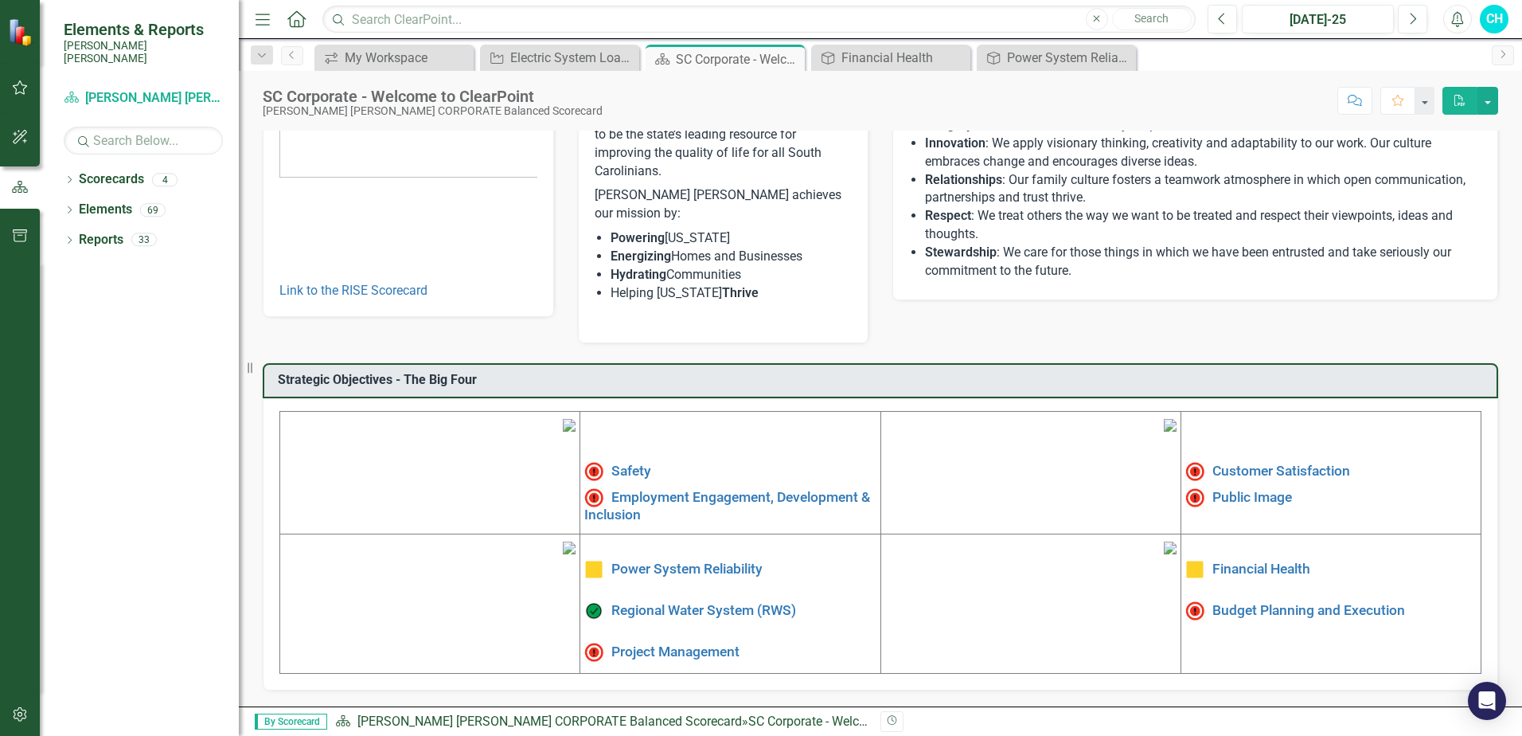
scroll to position [263, 0]
click at [1164, 554] on img at bounding box center [1170, 547] width 13 height 13
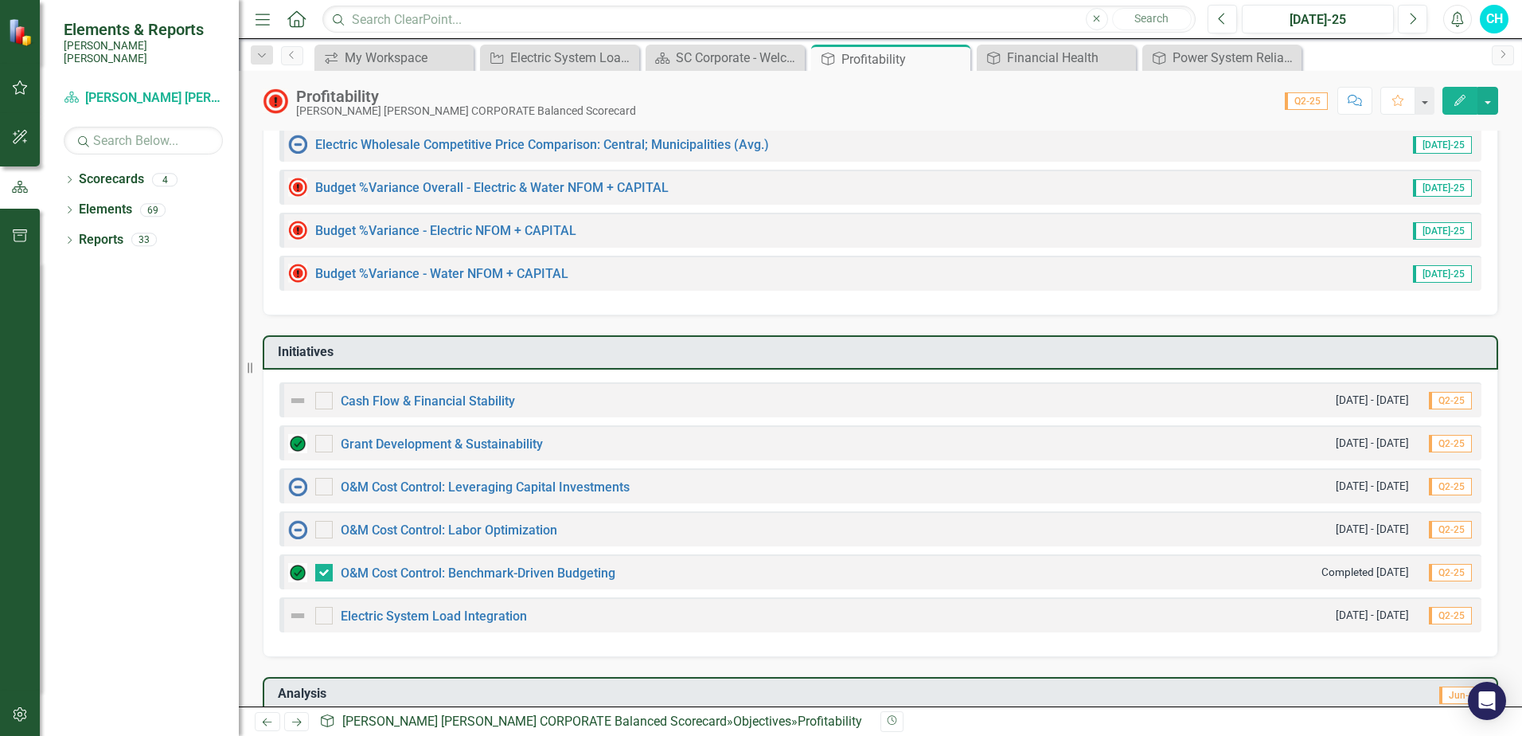
scroll to position [557, 0]
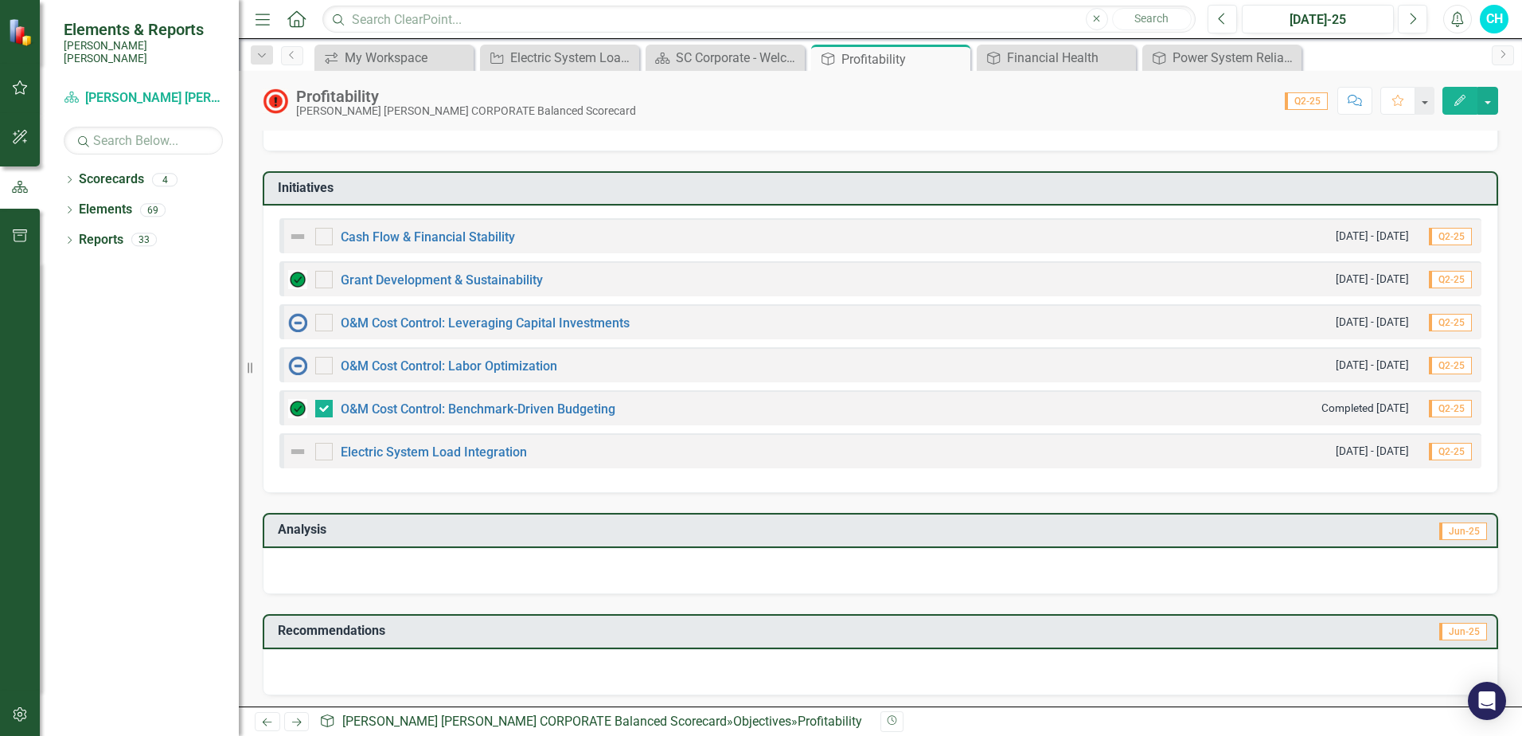
click at [1437, 453] on span "Q2-25" at bounding box center [1450, 452] width 43 height 18
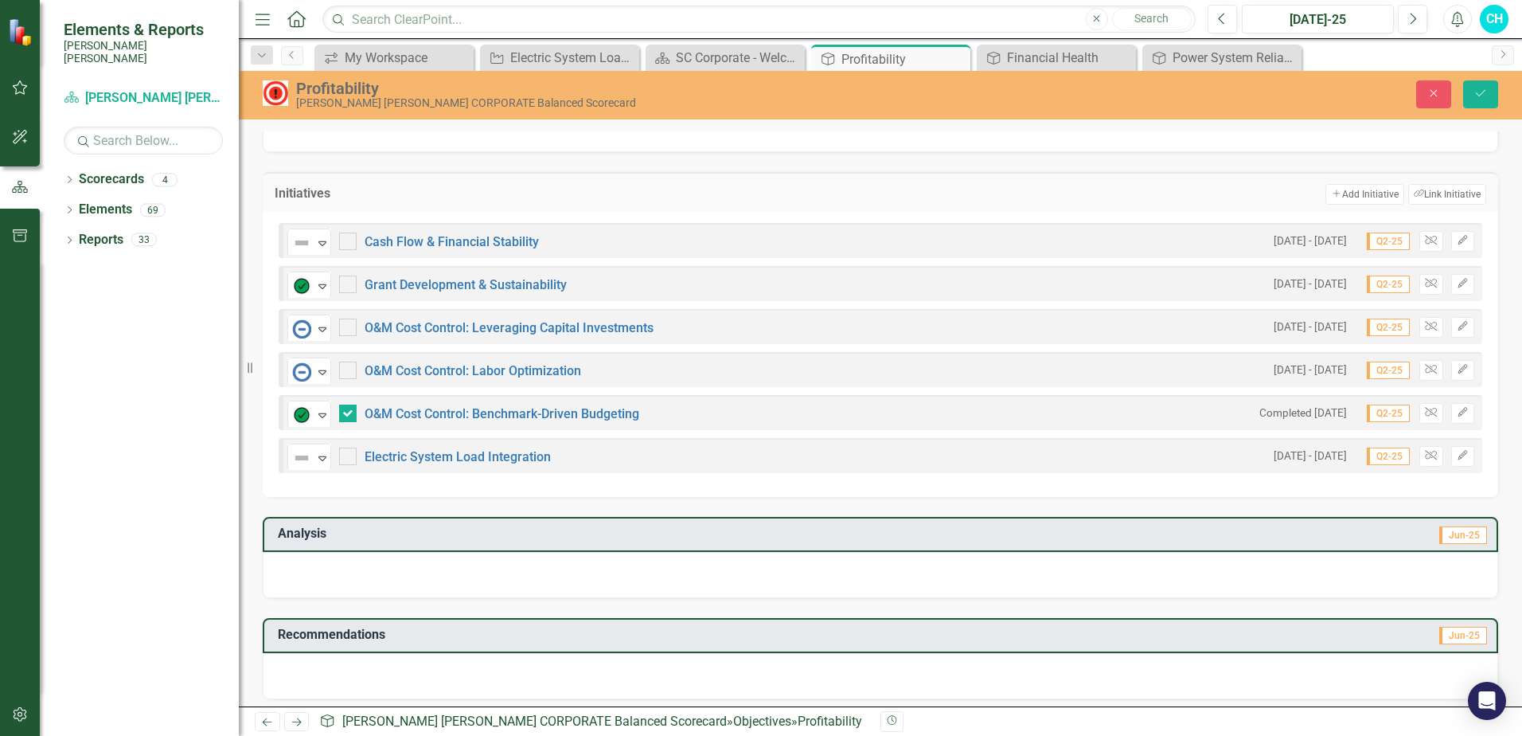
click at [1437, 453] on div "1/1/25 - 12/31/25 Q2-25 Unlink Edit" at bounding box center [1370, 456] width 209 height 21
click at [1425, 458] on icon "button" at bounding box center [1431, 456] width 12 height 10
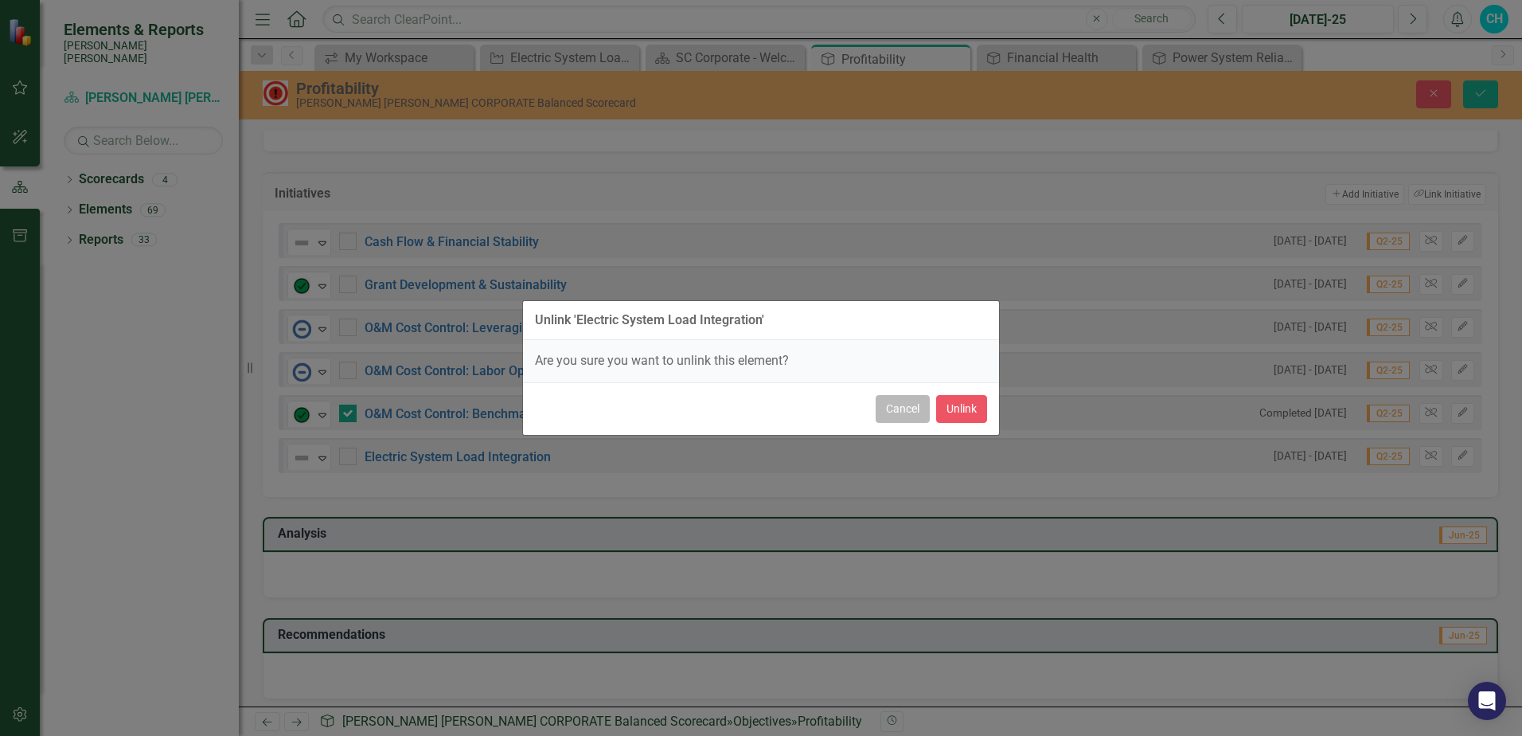
click at [904, 413] on button "Cancel" at bounding box center [903, 409] width 54 height 28
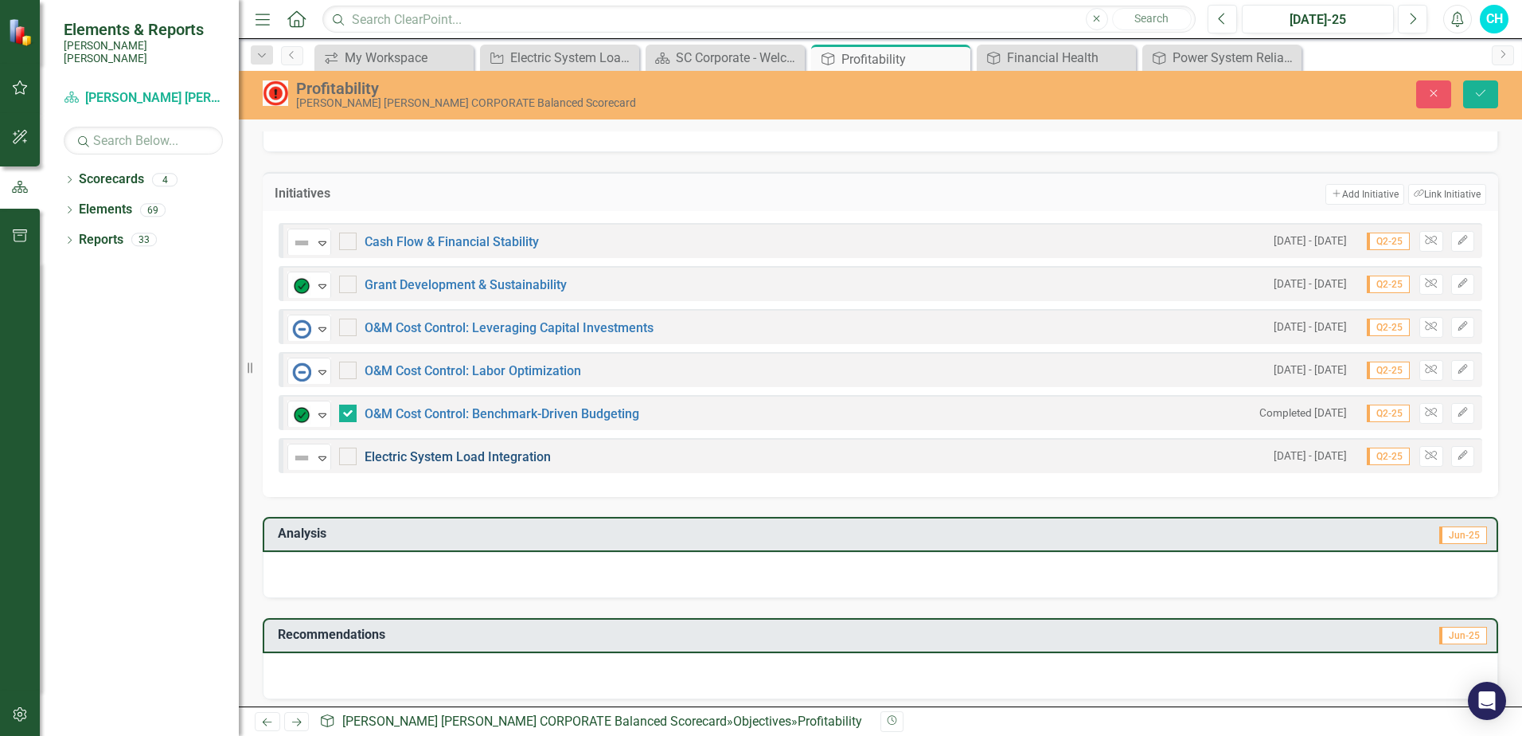
click at [424, 455] on link "Electric System Load Integration" at bounding box center [458, 456] width 186 height 15
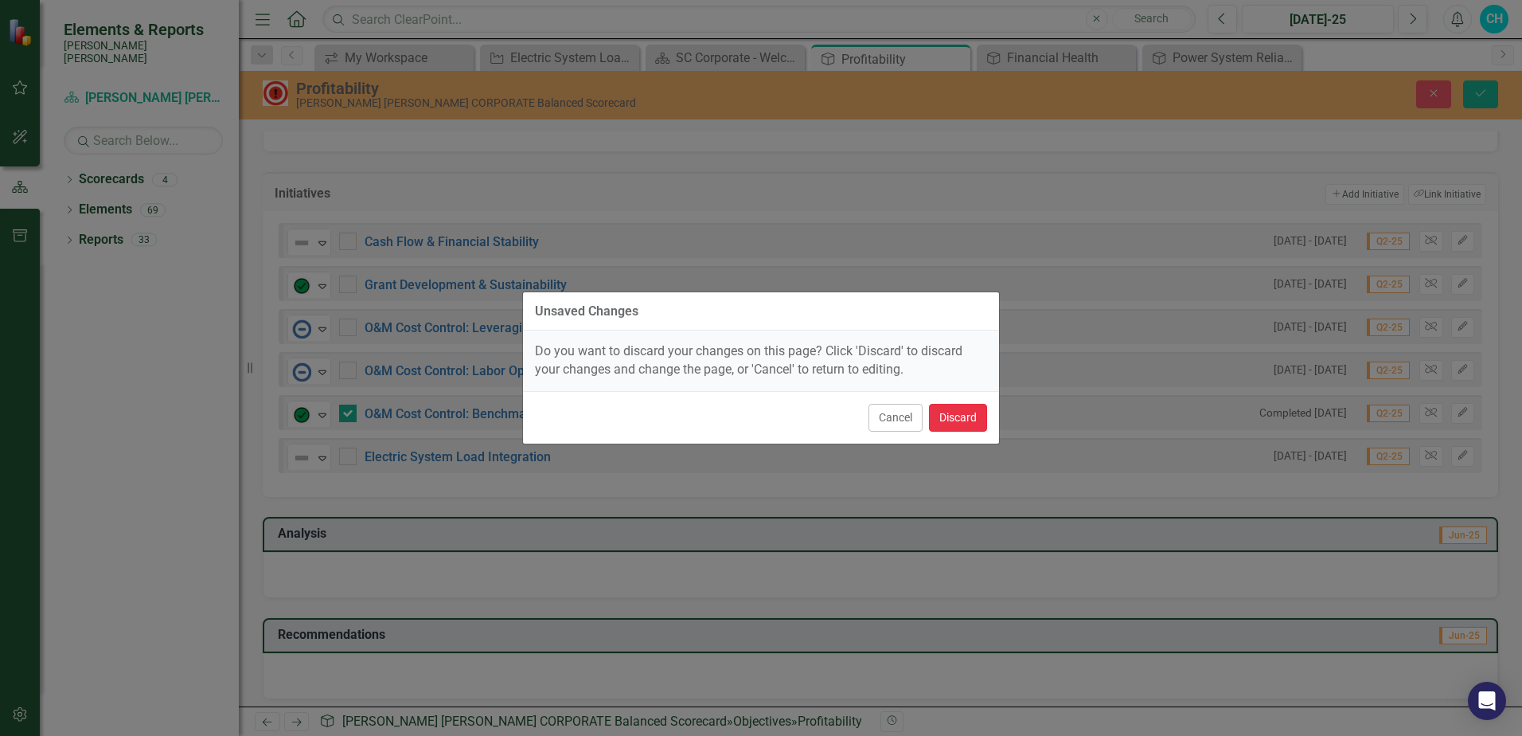
click at [949, 418] on button "Discard" at bounding box center [958, 418] width 58 height 28
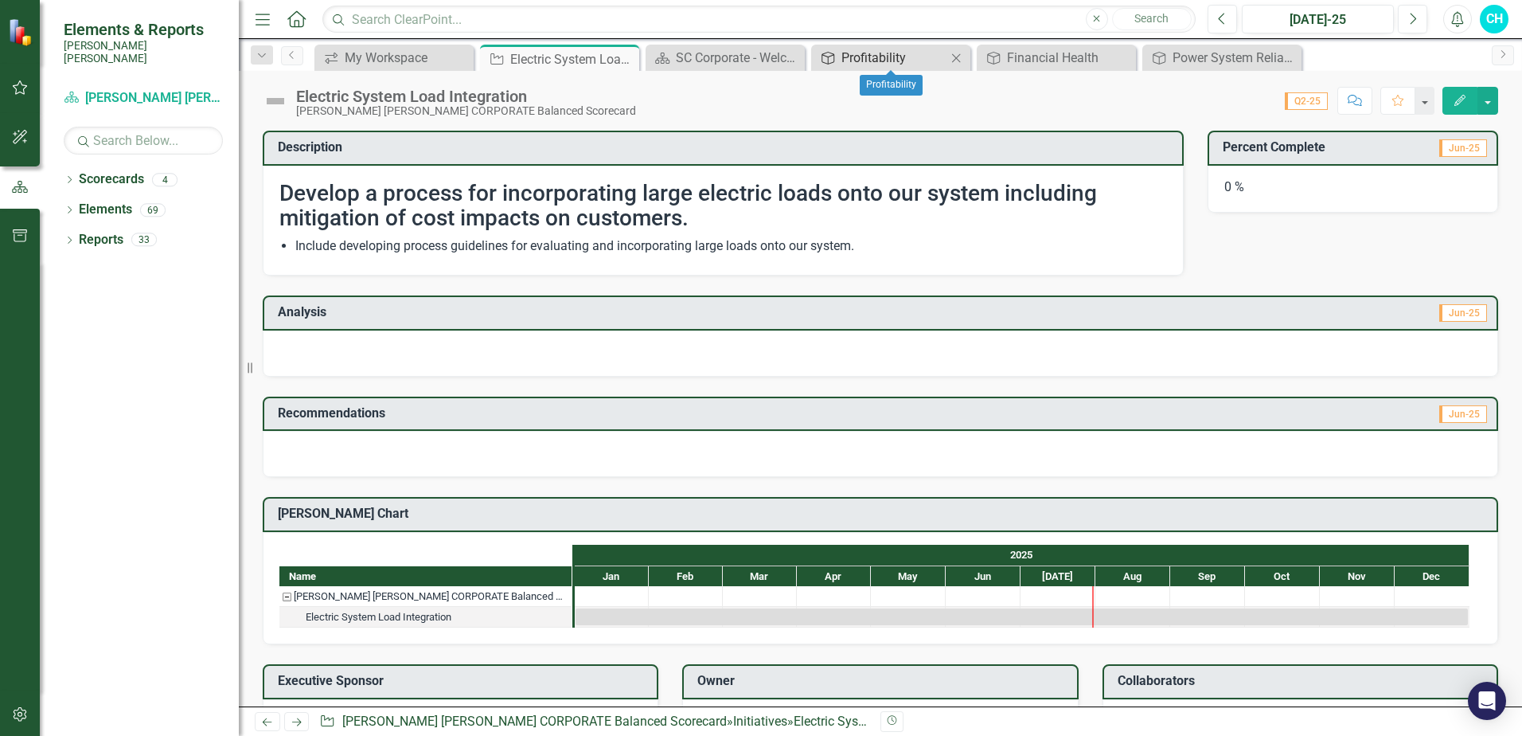
click at [880, 55] on div "Profitability" at bounding box center [893, 58] width 105 height 20
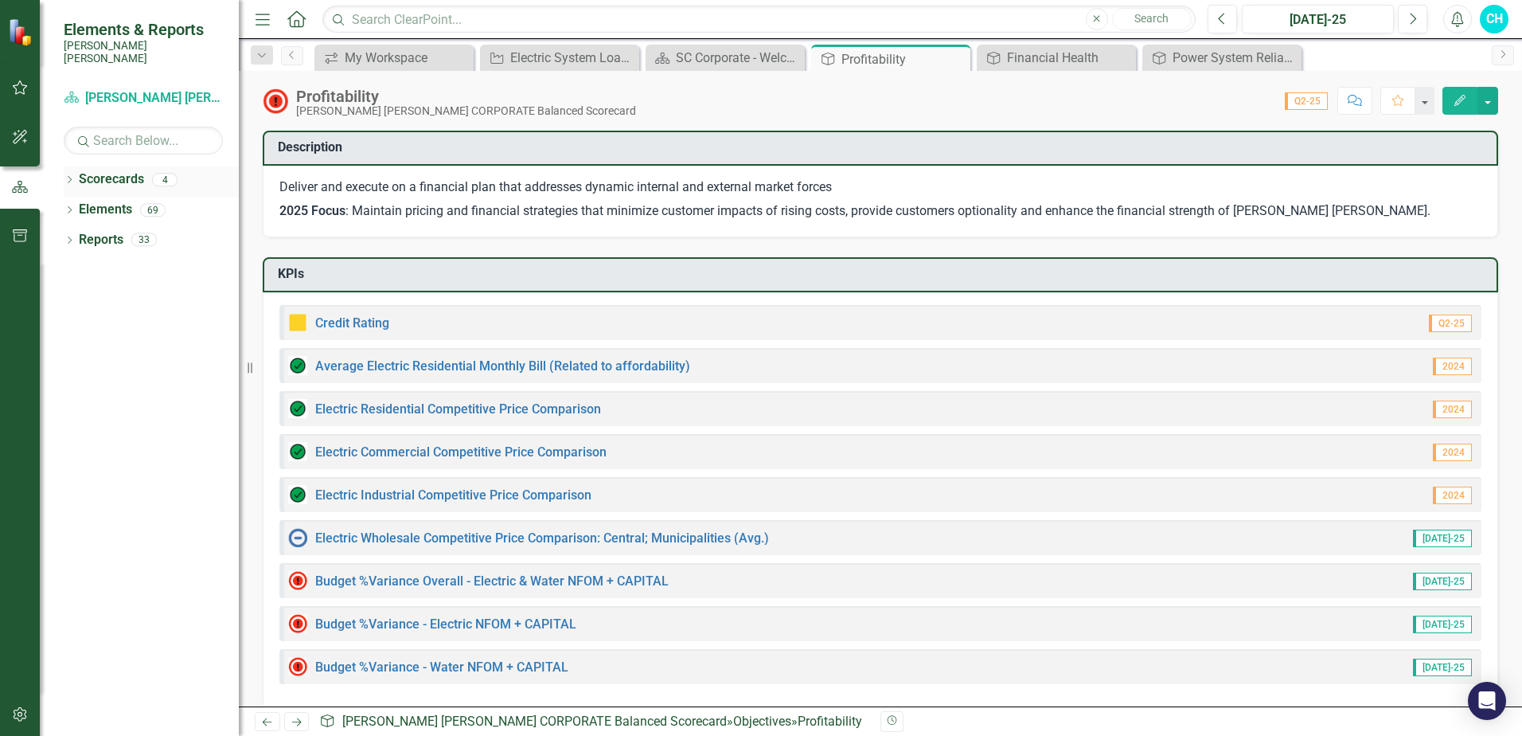
click at [170, 173] on div "4" at bounding box center [164, 180] width 25 height 14
click at [150, 233] on div "33" at bounding box center [143, 240] width 25 height 14
click at [151, 203] on div "69" at bounding box center [152, 210] width 25 height 14
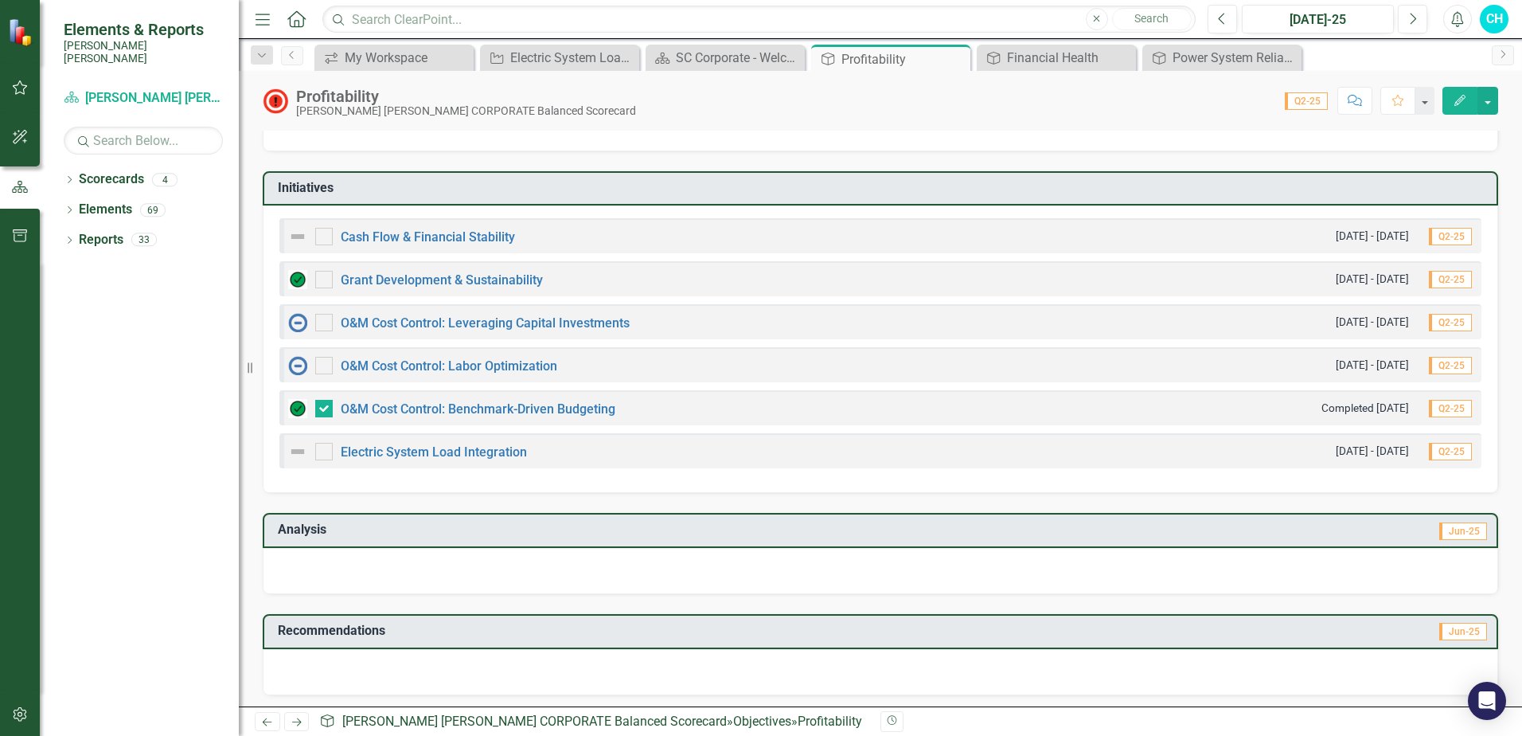
scroll to position [562, 0]
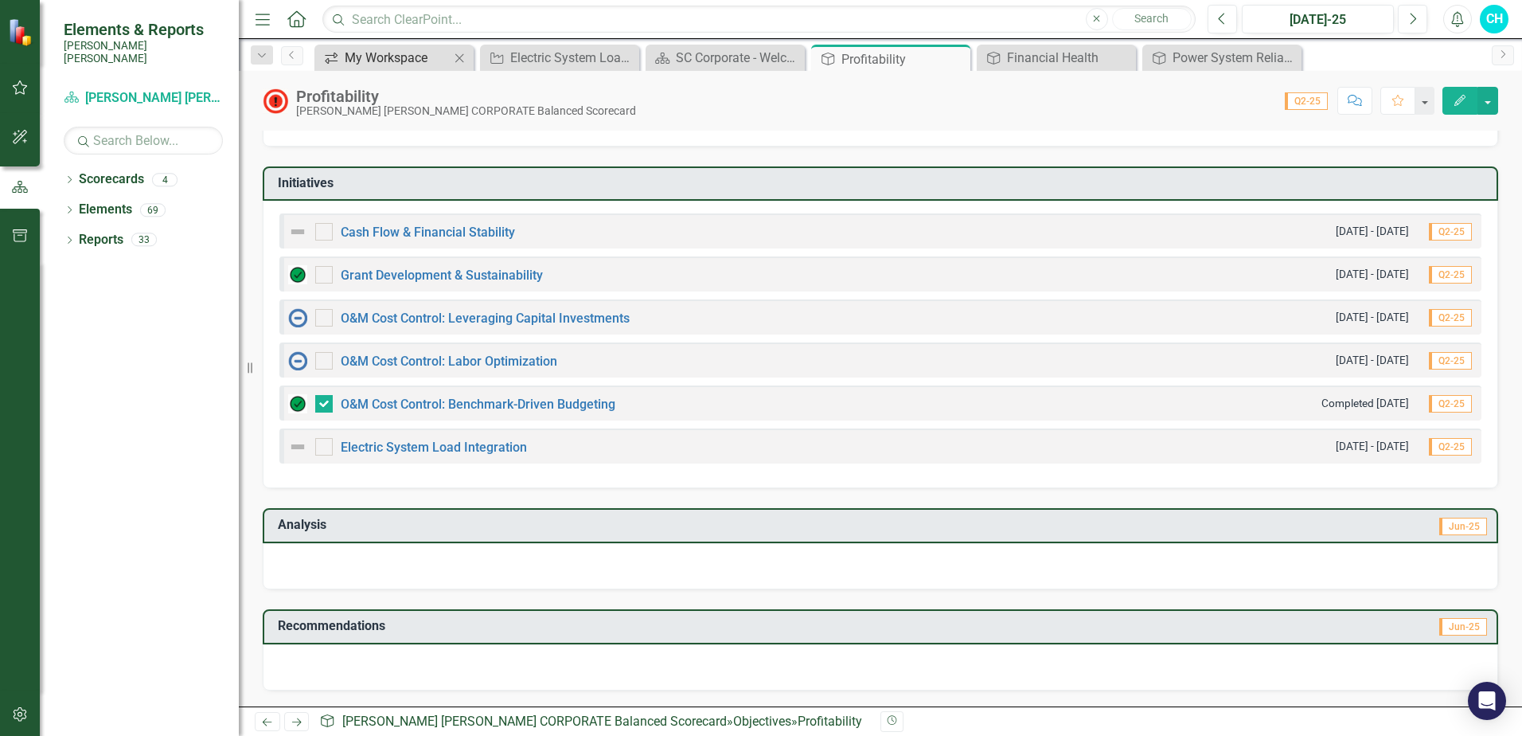
click at [384, 56] on div "My Workspace" at bounding box center [397, 58] width 105 height 20
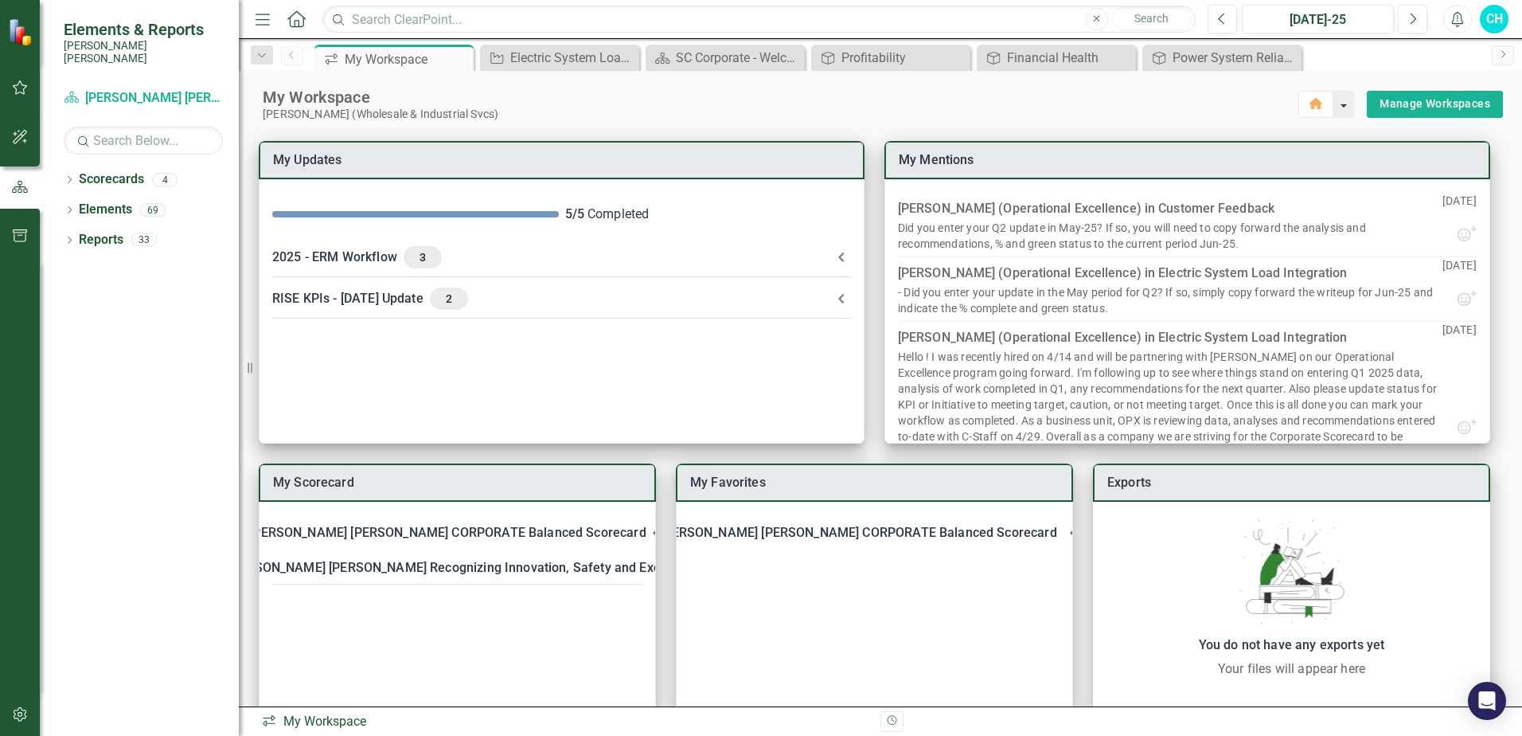
click at [1333, 101] on button "button" at bounding box center [1343, 104] width 21 height 27
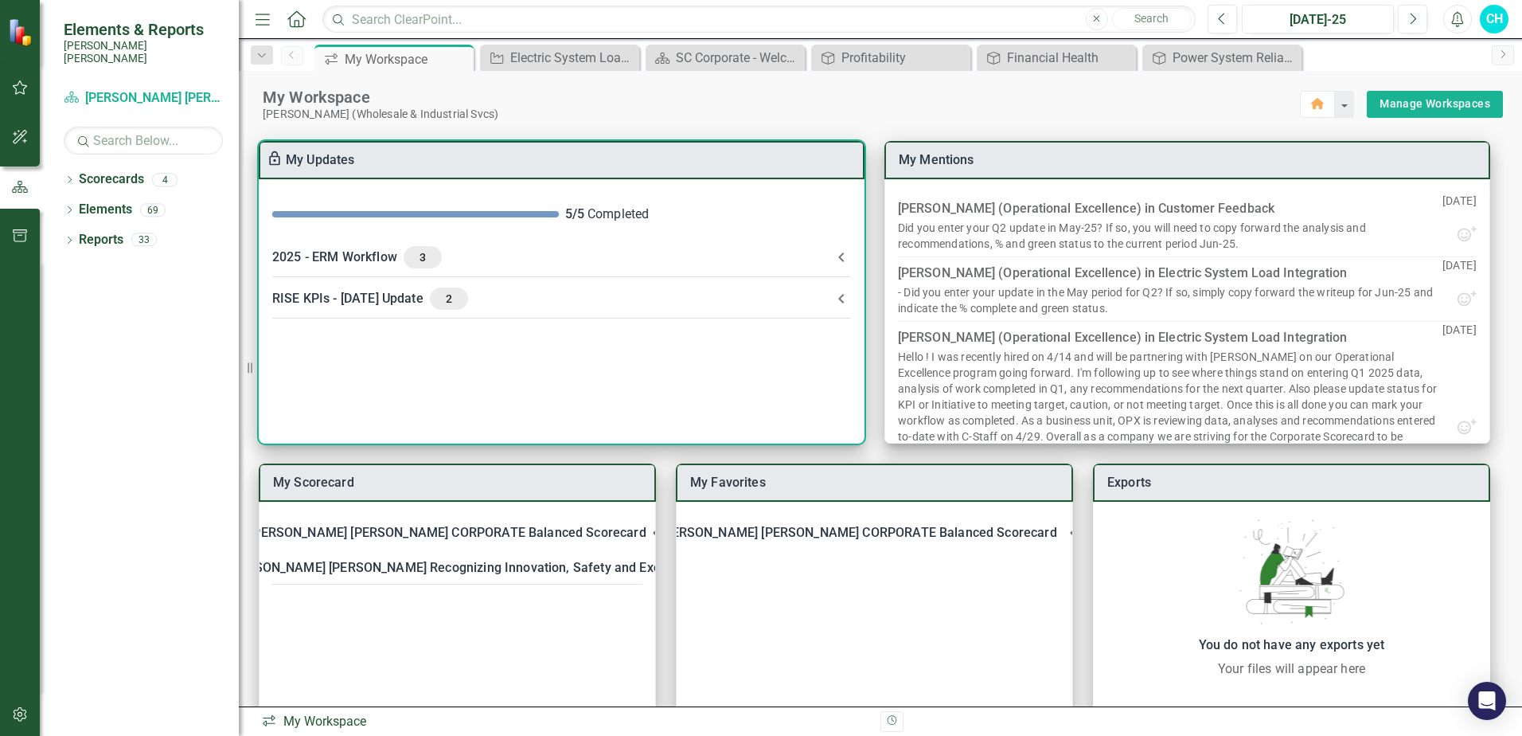
scroll to position [44, 0]
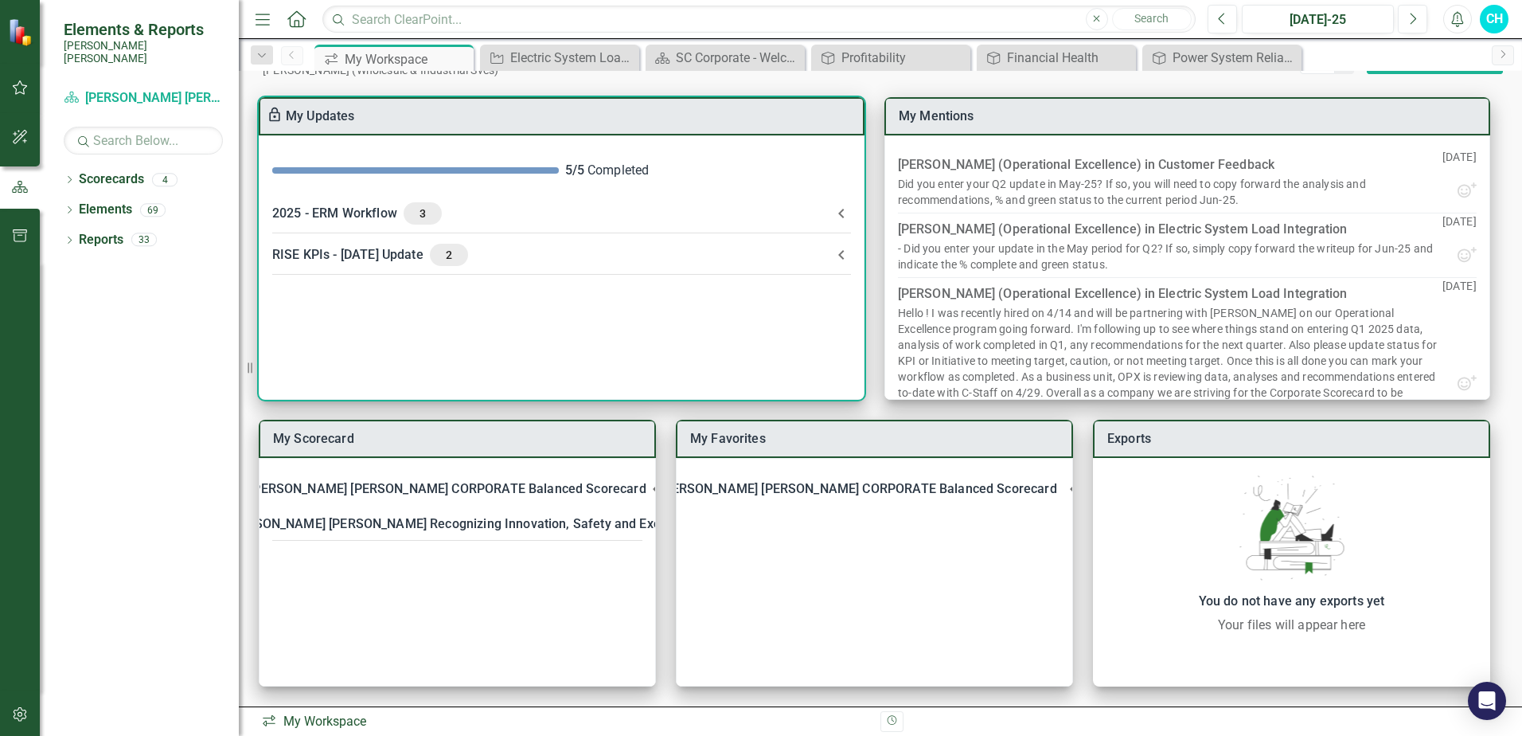
click at [847, 254] on icon at bounding box center [841, 254] width 19 height 19
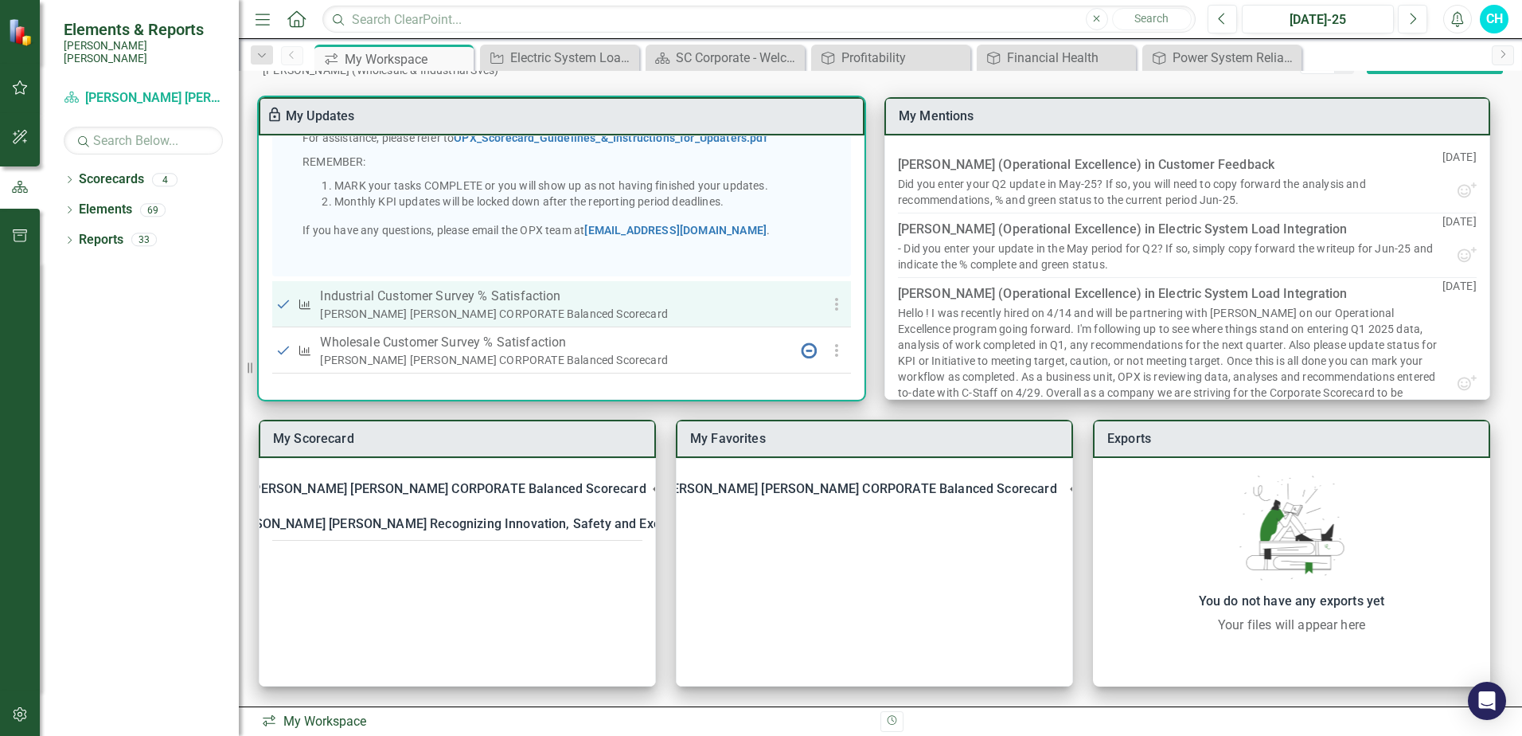
scroll to position [9, 0]
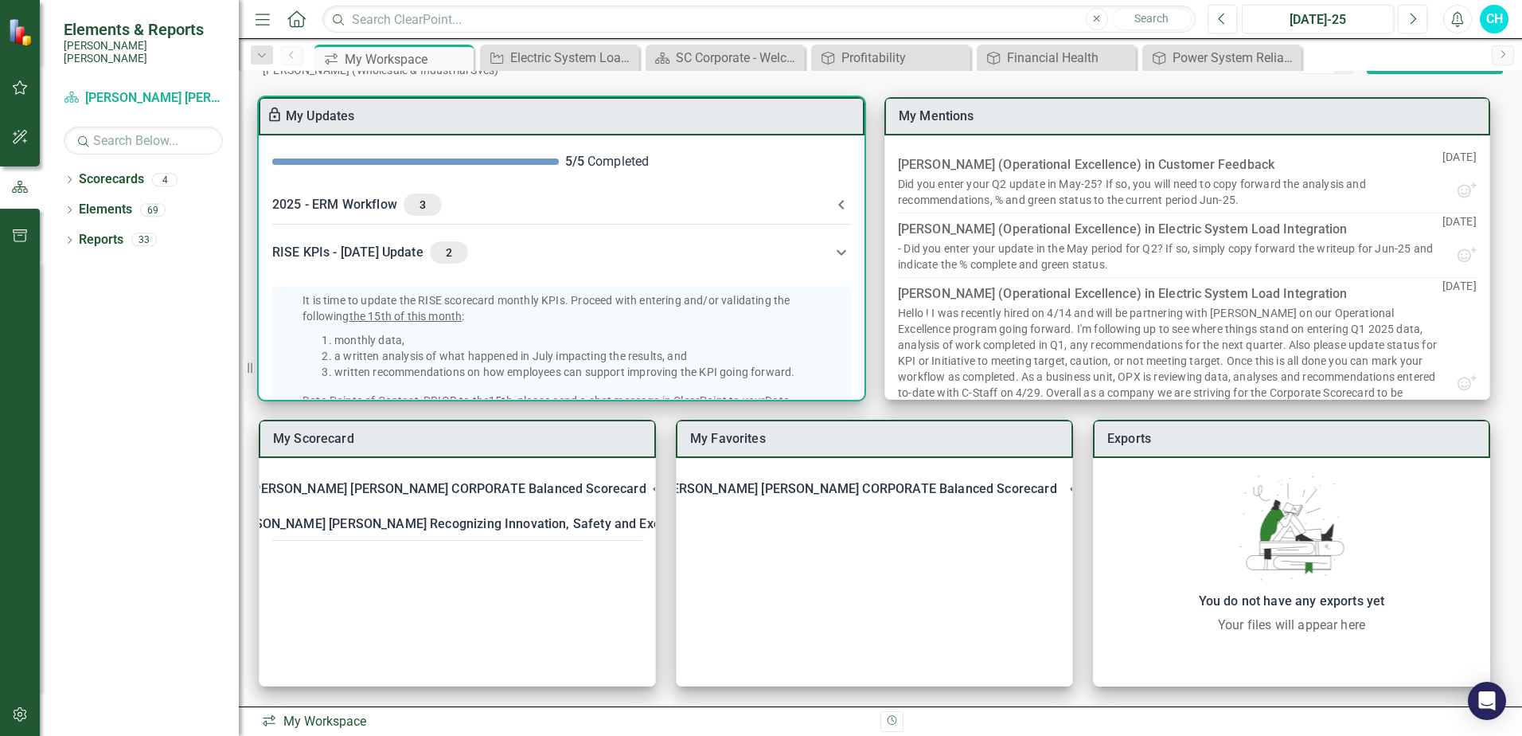
click at [838, 207] on icon at bounding box center [841, 205] width 6 height 10
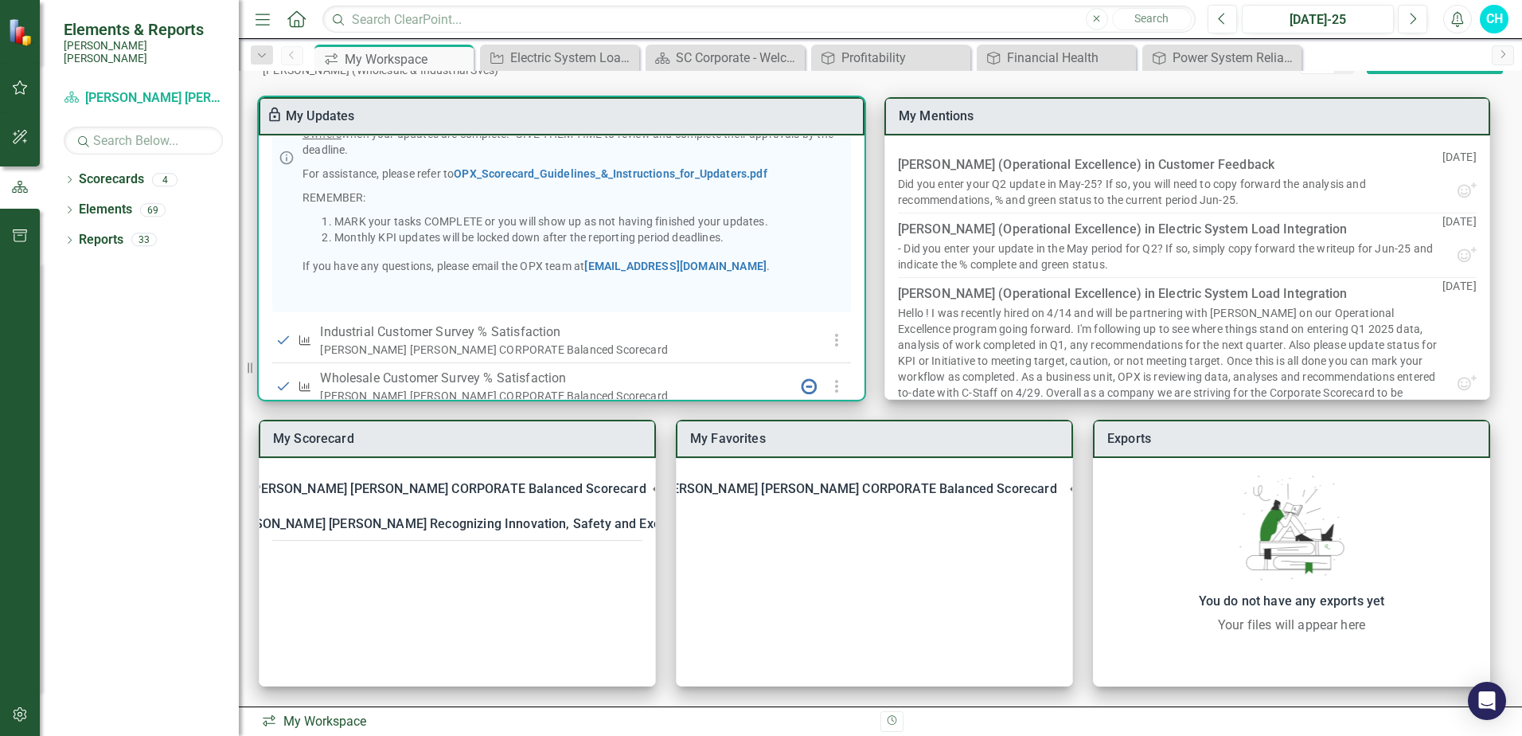
scroll to position [539, 0]
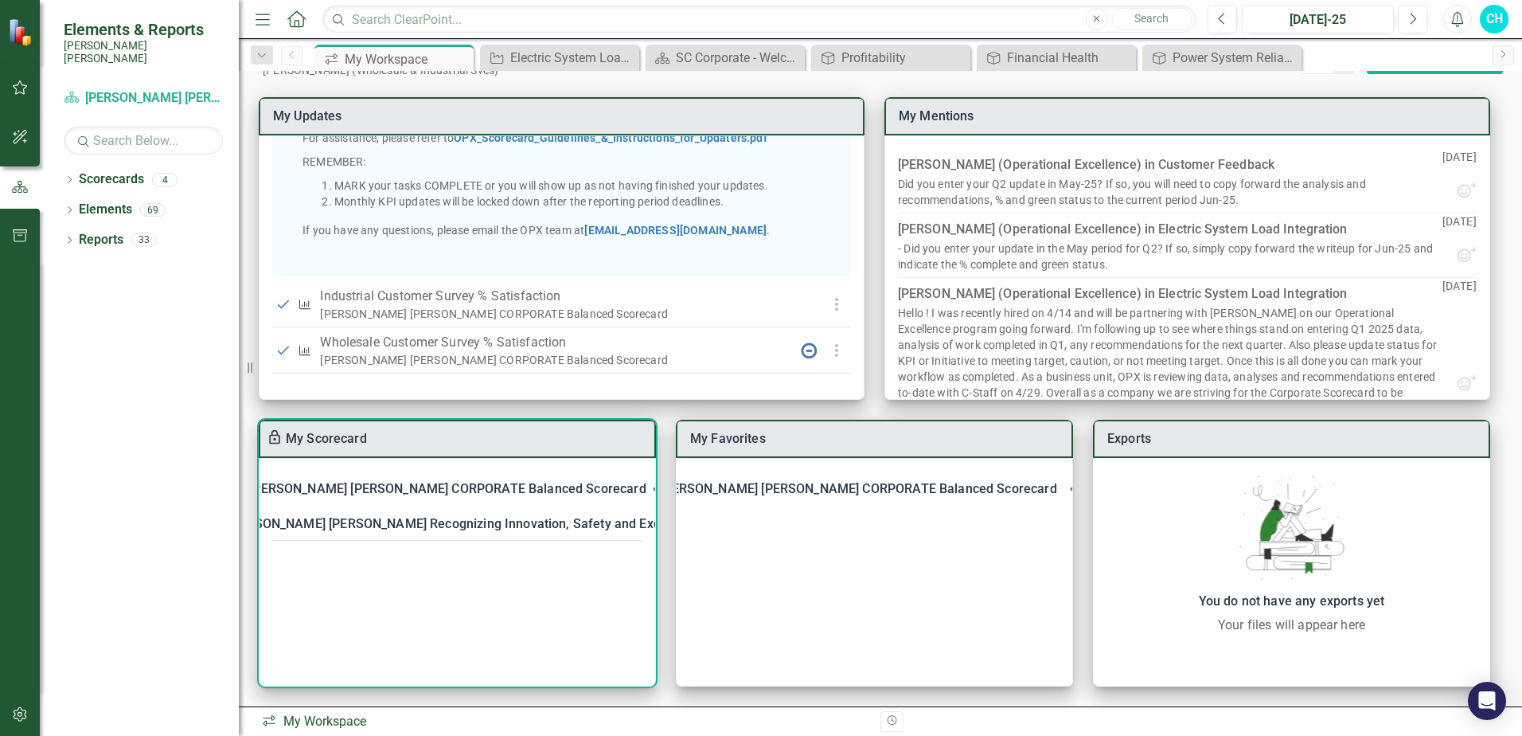
click at [646, 491] on icon at bounding box center [655, 488] width 19 height 19
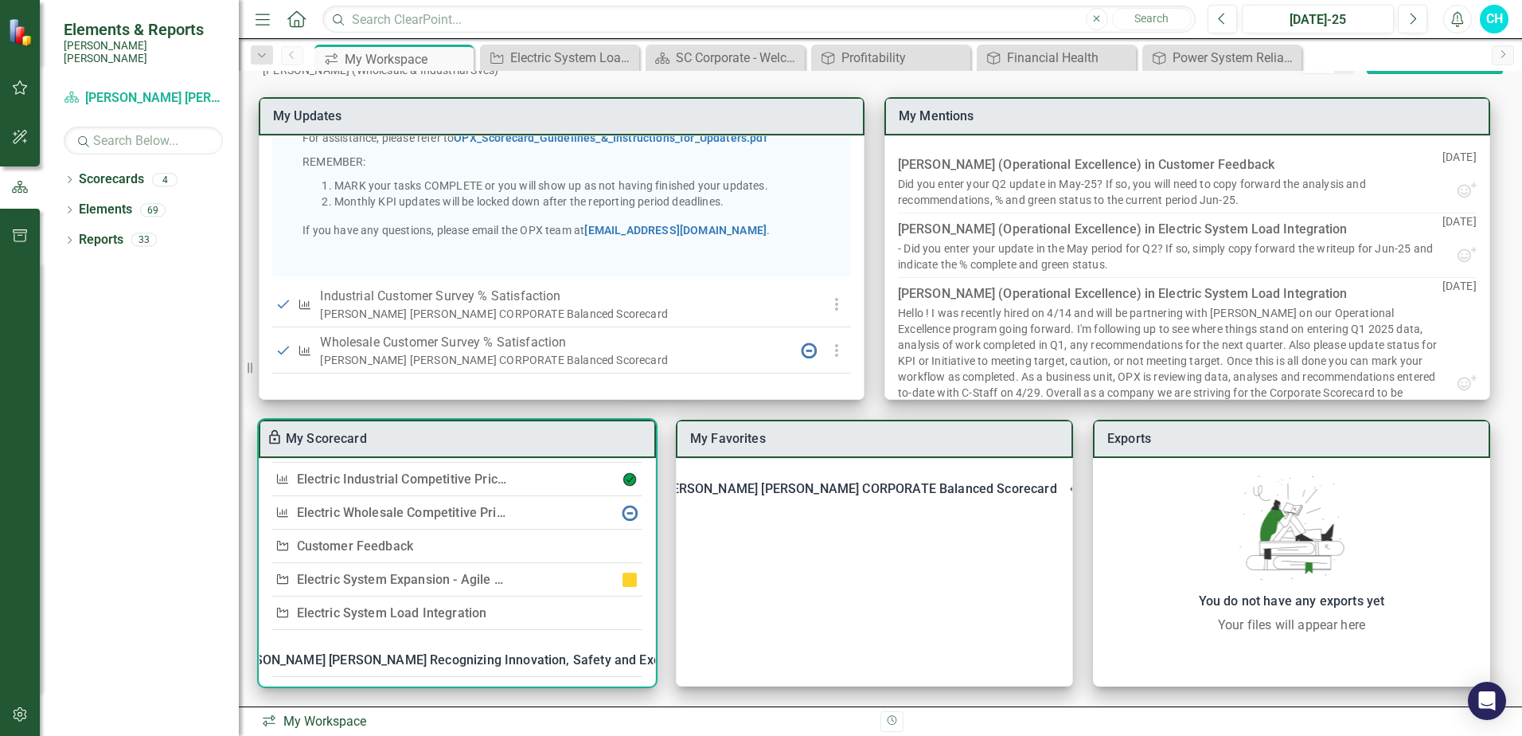
scroll to position [146, 0]
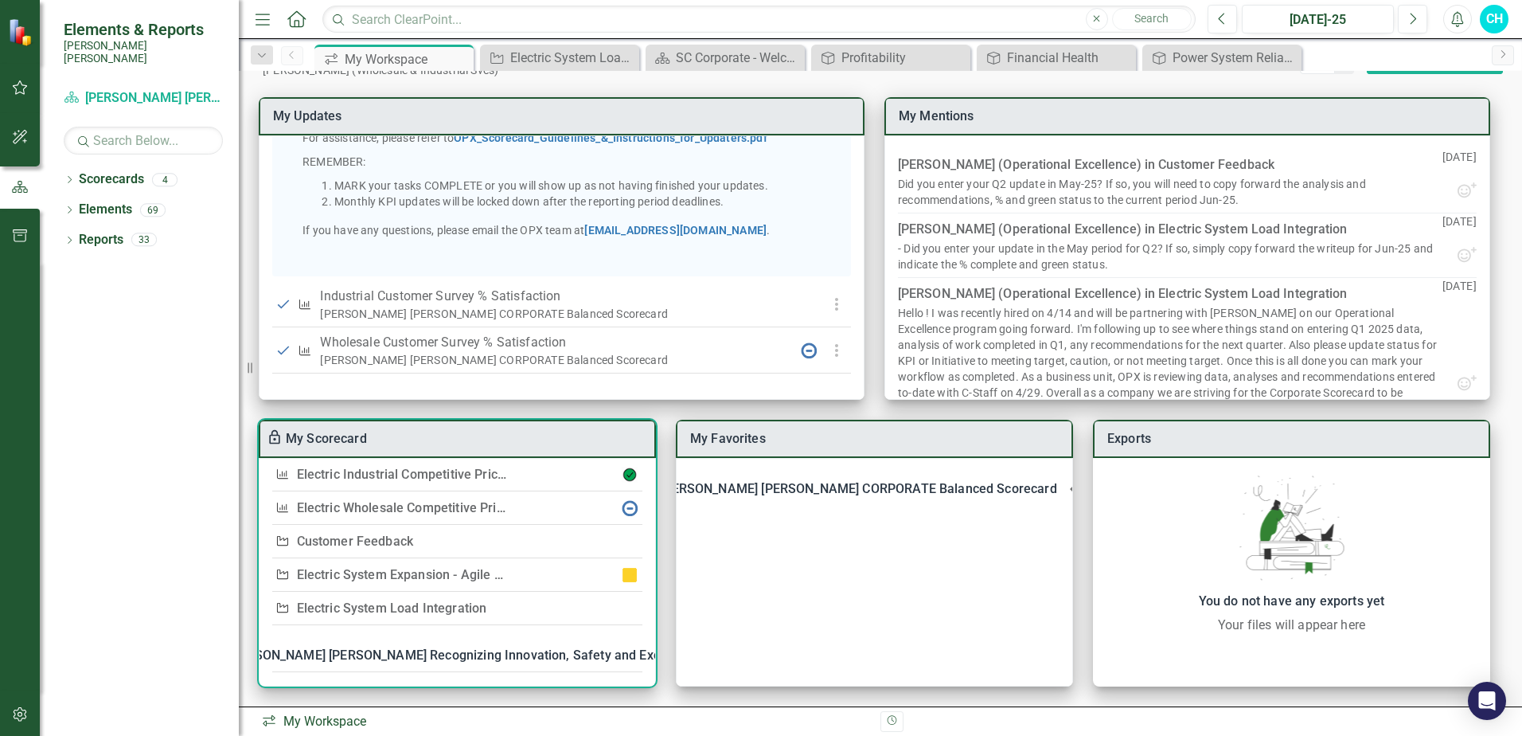
click at [349, 439] on link "My Scorecard" at bounding box center [326, 438] width 81 height 15
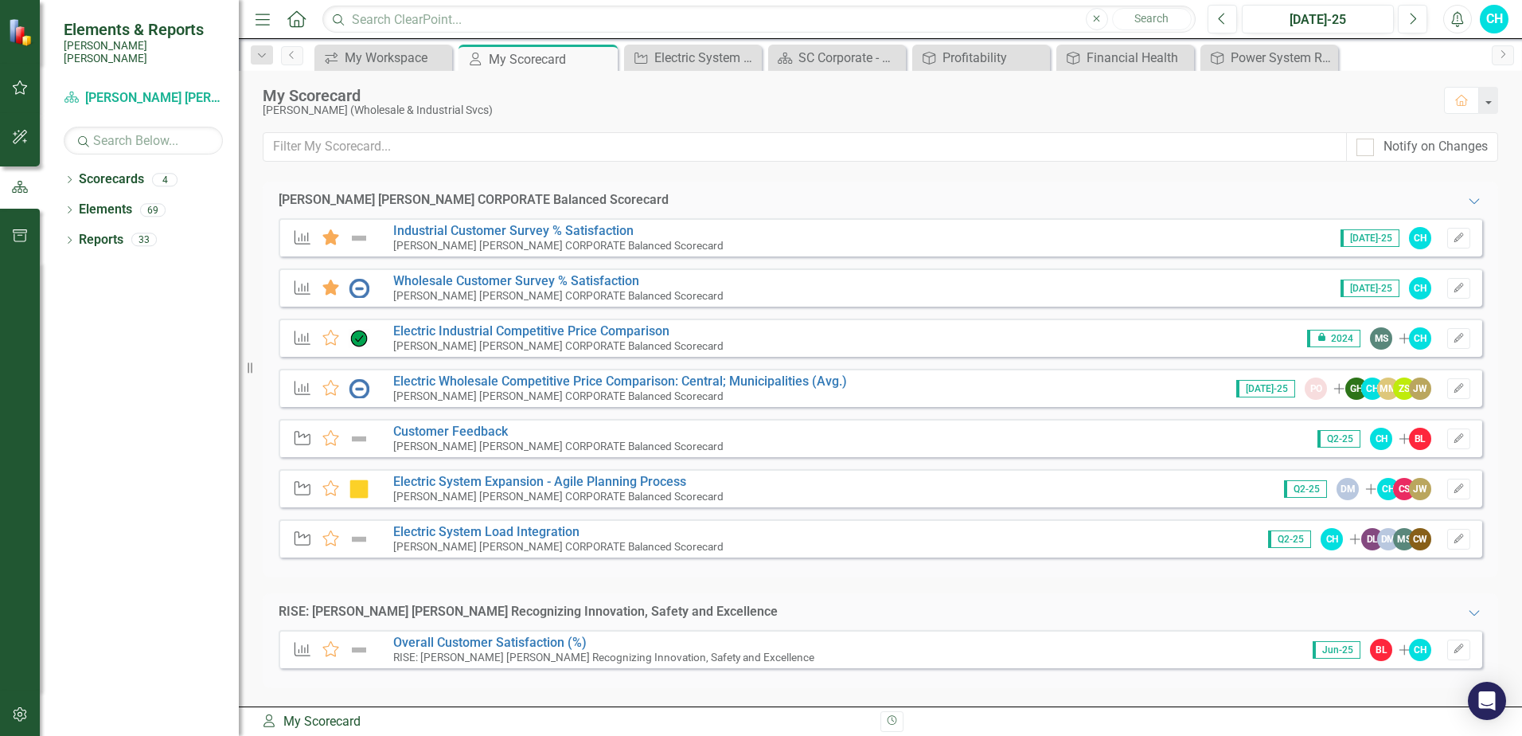
click at [1291, 541] on span "Q2-25" at bounding box center [1289, 539] width 43 height 18
click at [471, 530] on link "Electric System Load Integration" at bounding box center [486, 531] width 186 height 15
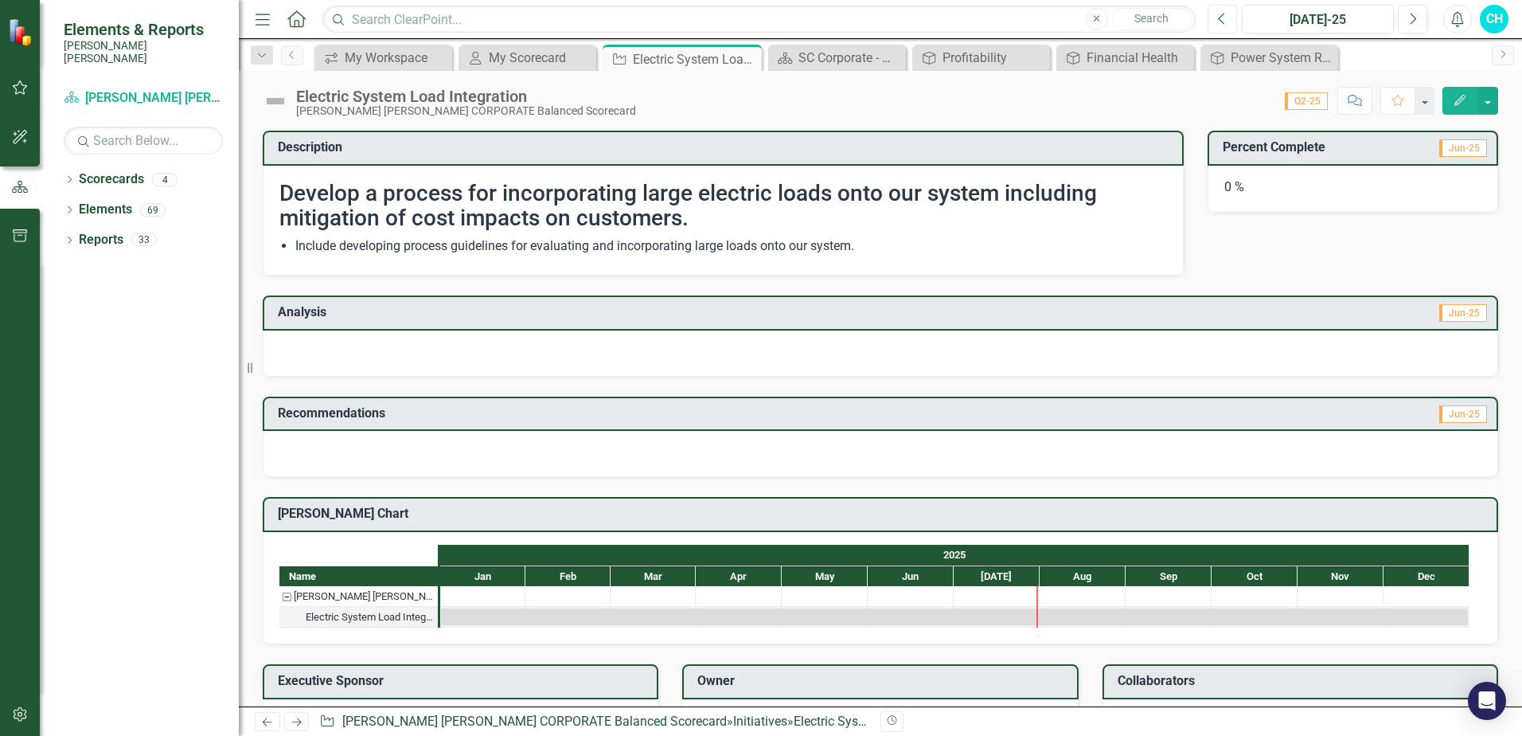
click at [1224, 22] on icon "Previous" at bounding box center [1222, 19] width 9 height 14
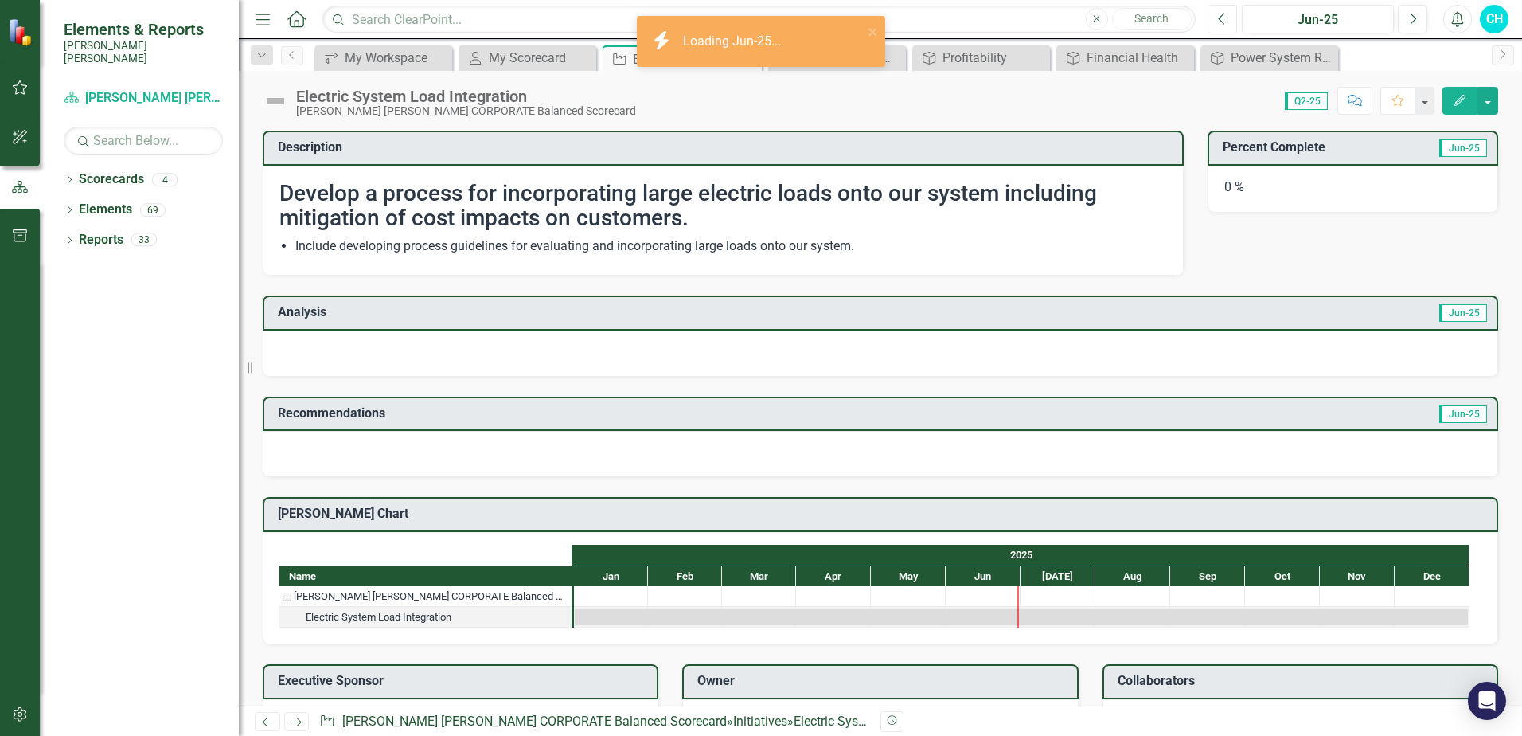
click at [1224, 22] on icon "Previous" at bounding box center [1222, 19] width 9 height 14
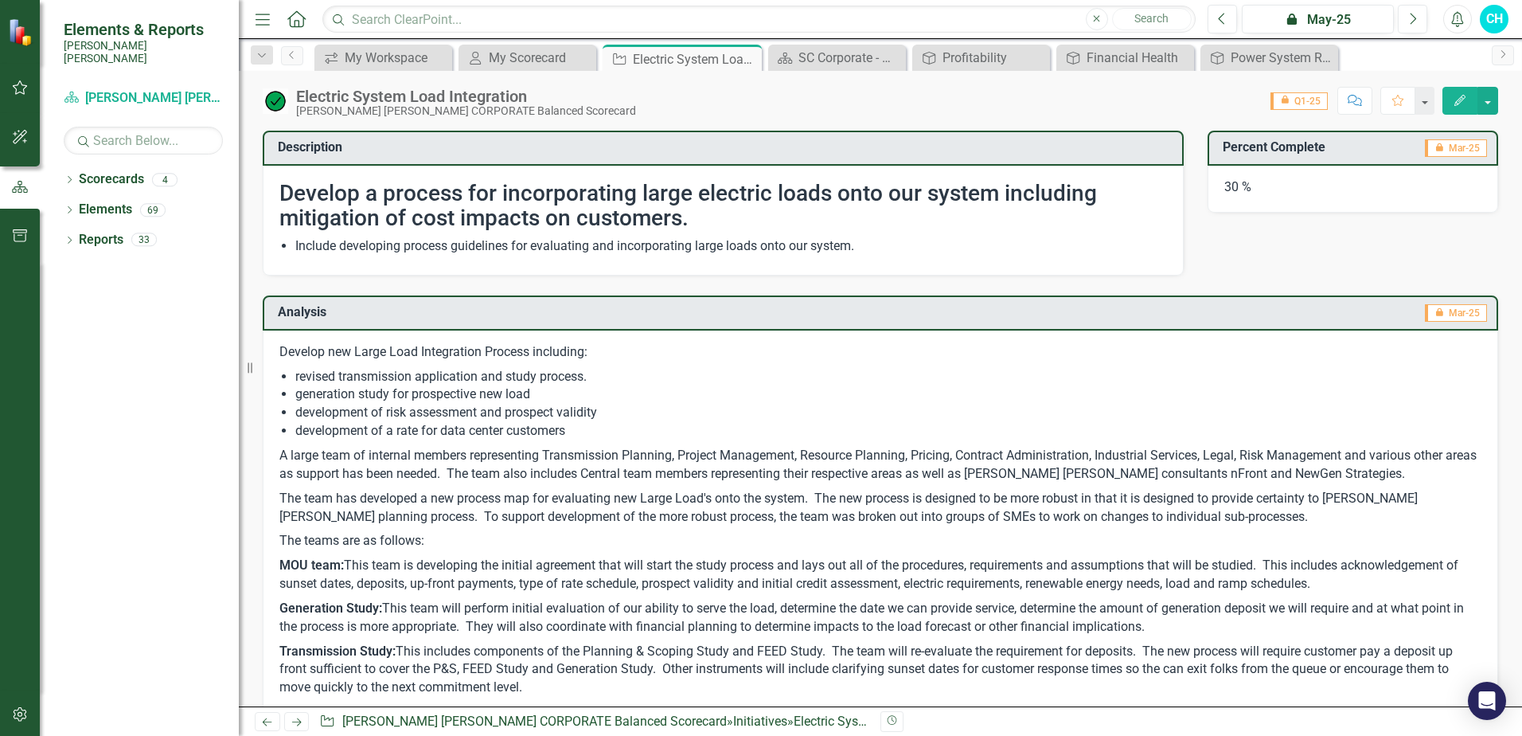
click at [352, 431] on li "development of a rate for data center customers" at bounding box center [888, 431] width 1186 height 18
click at [279, 345] on p "Develop new Large Load Integration Process including:" at bounding box center [880, 353] width 1202 height 21
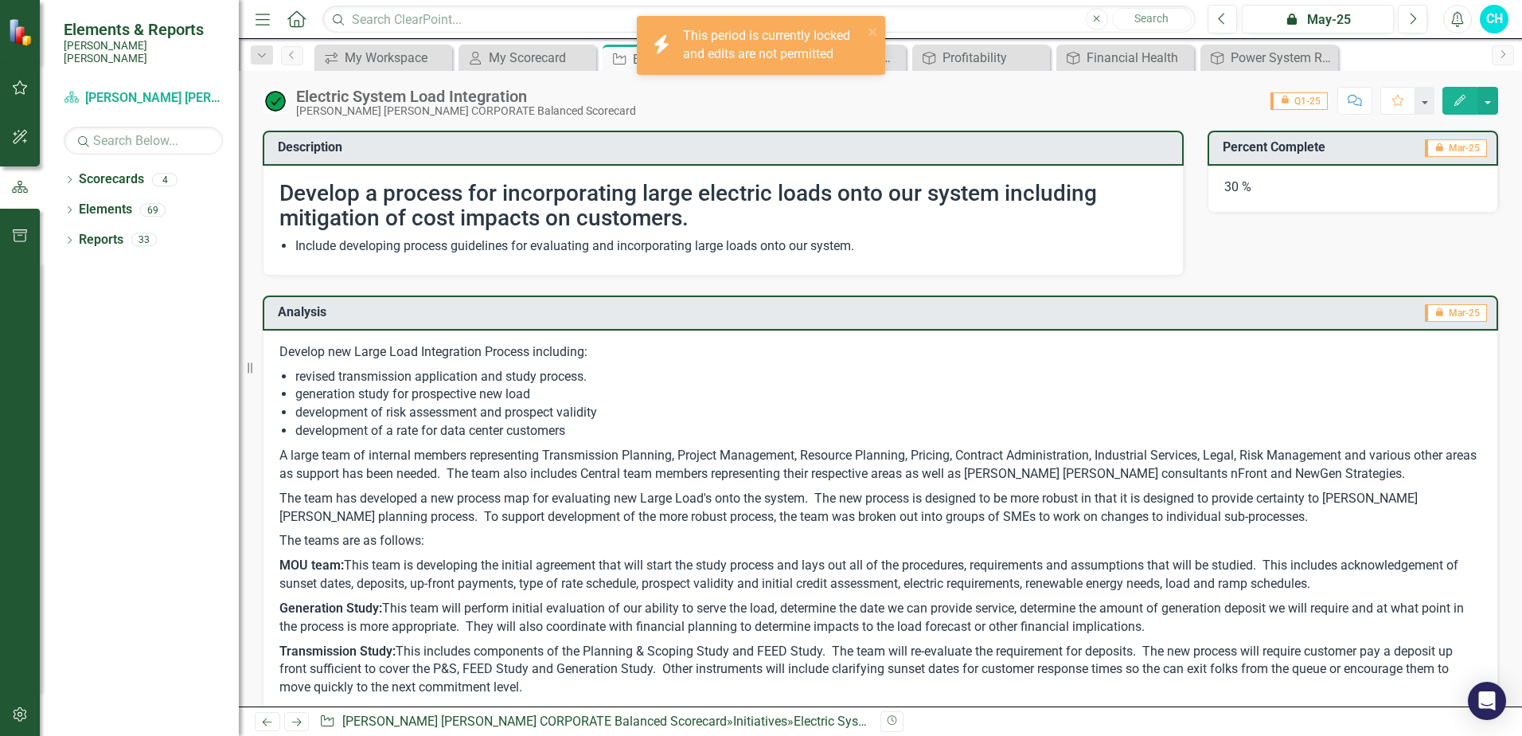
click at [292, 314] on h3 "Analysis" at bounding box center [539, 312] width 522 height 14
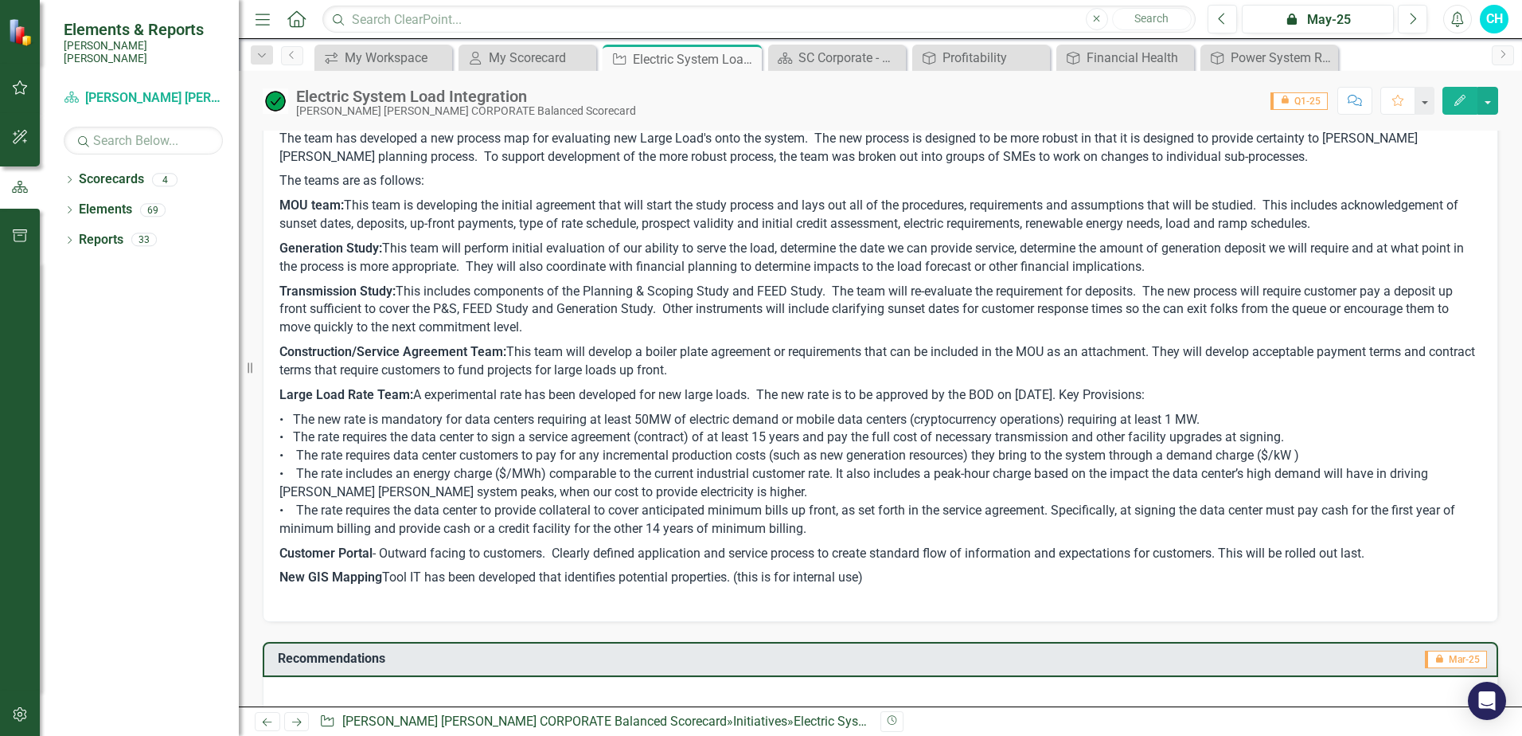
scroll to position [478, 0]
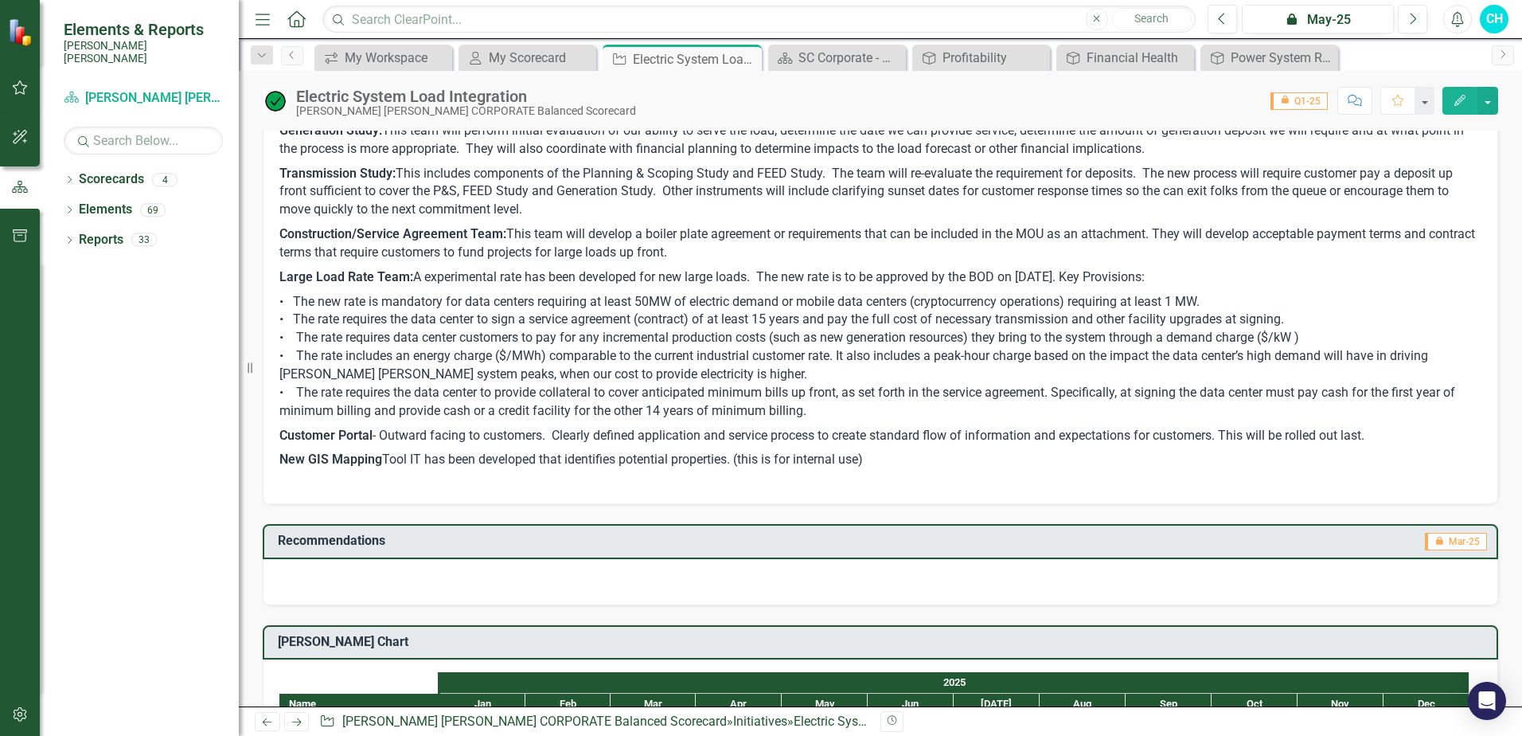
drag, startPoint x: 875, startPoint y: 459, endPoint x: 607, endPoint y: 350, distance: 289.6
click at [607, 350] on span "Develop new Large Load Integration Process including: revised transmission appl…" at bounding box center [880, 176] width 1202 height 622
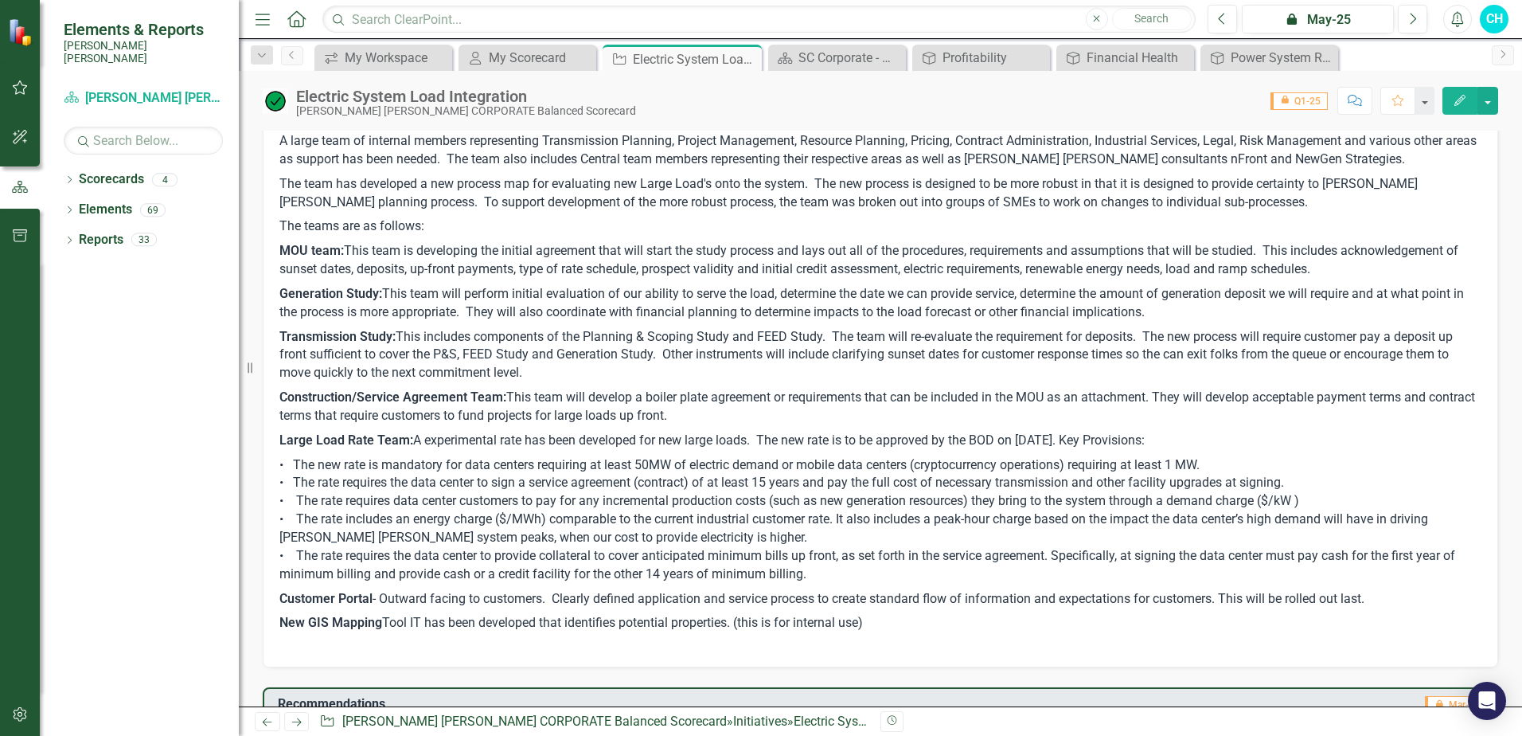
scroll to position [398, 0]
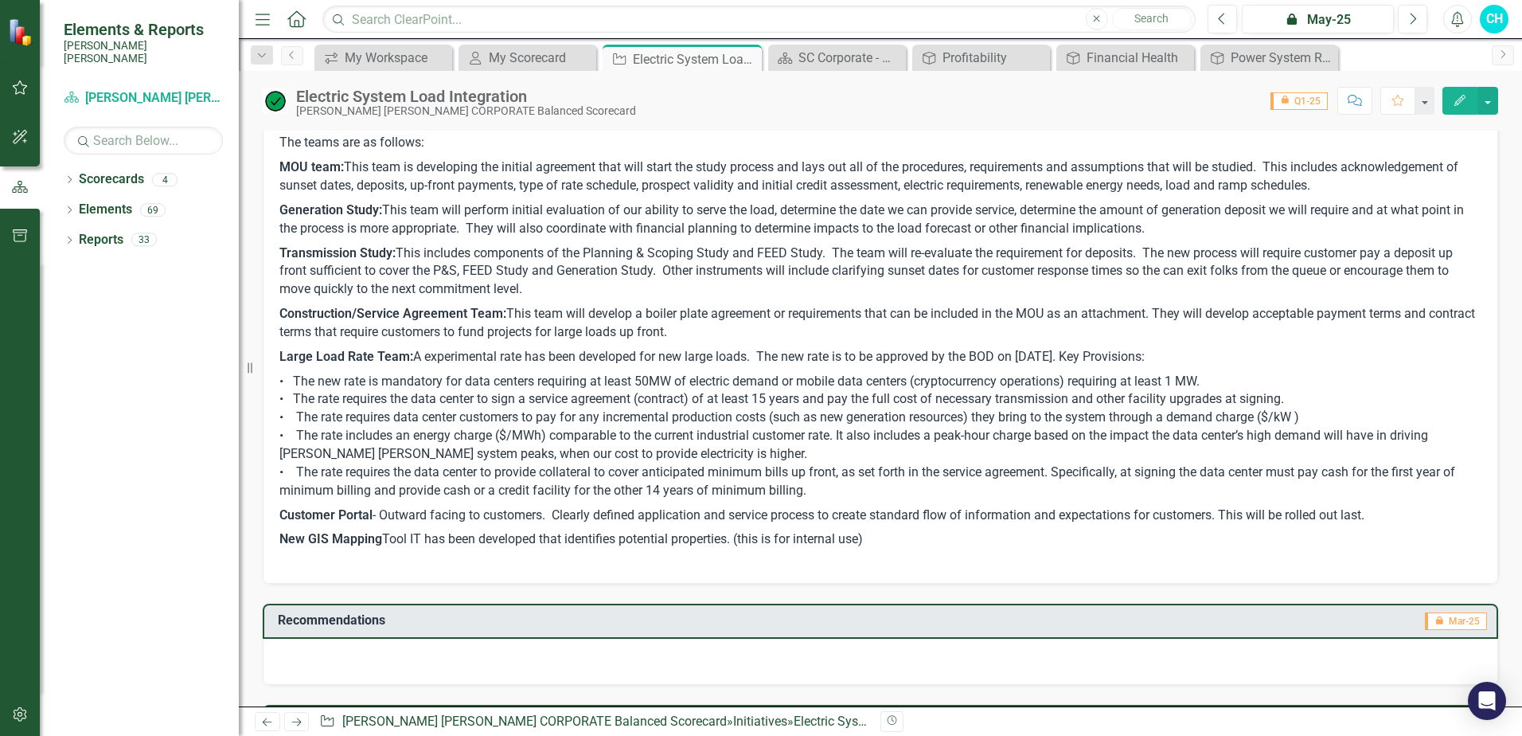
drag, startPoint x: 872, startPoint y: 537, endPoint x: 761, endPoint y: 489, distance: 121.6
drag, startPoint x: 761, startPoint y: 489, endPoint x: 650, endPoint y: 472, distance: 111.9
click at [650, 472] on p "• The new rate is mandatory for data centers requiring at least 50MW of electri…" at bounding box center [880, 436] width 1202 height 134
click at [850, 487] on p "• The new rate is mandatory for data centers requiring at least 50MW of electri…" at bounding box center [880, 436] width 1202 height 134
drag, startPoint x: 763, startPoint y: 396, endPoint x: 696, endPoint y: 357, distance: 78.1
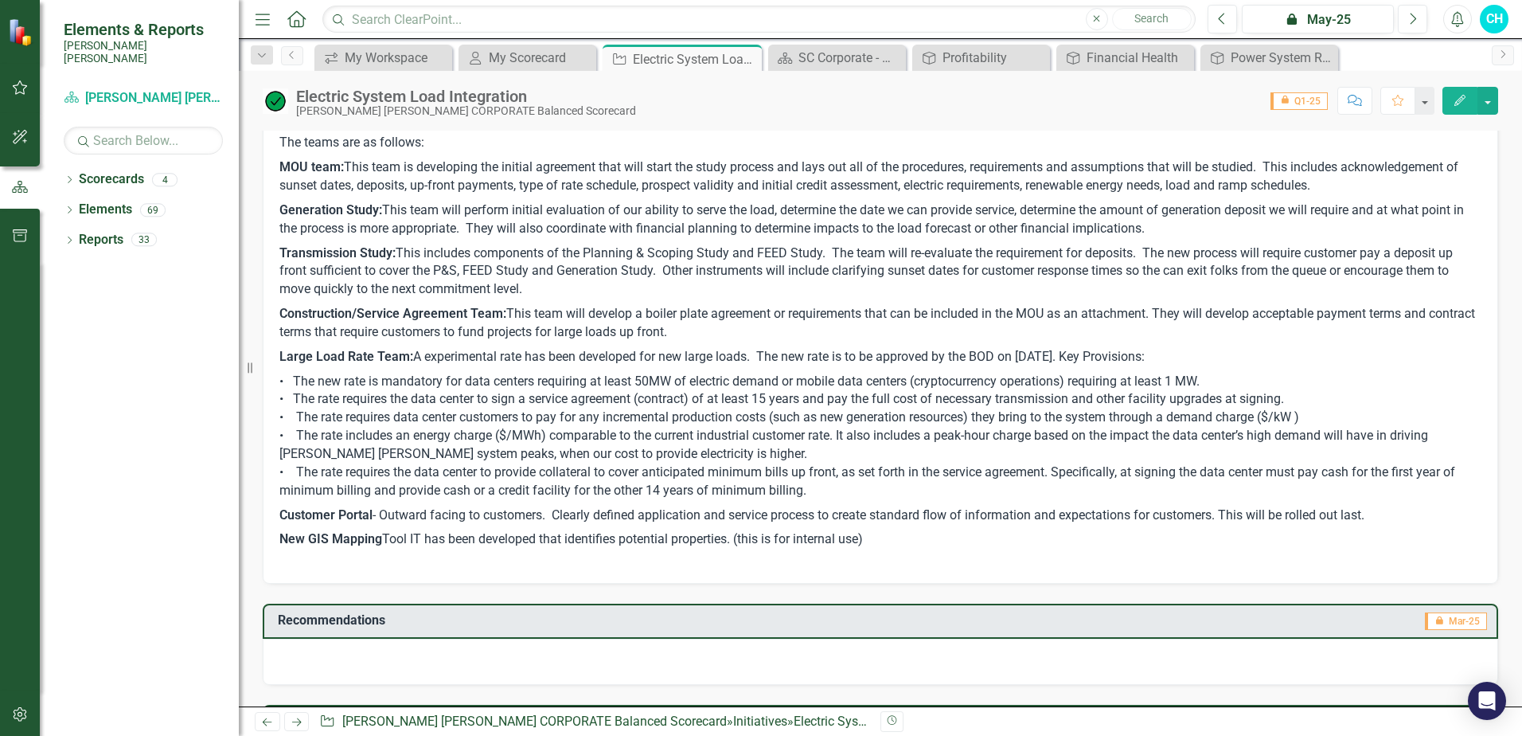
click at [694, 357] on p "Large Load Rate Team: A experimental rate has been developed for new large load…" at bounding box center [880, 357] width 1202 height 25
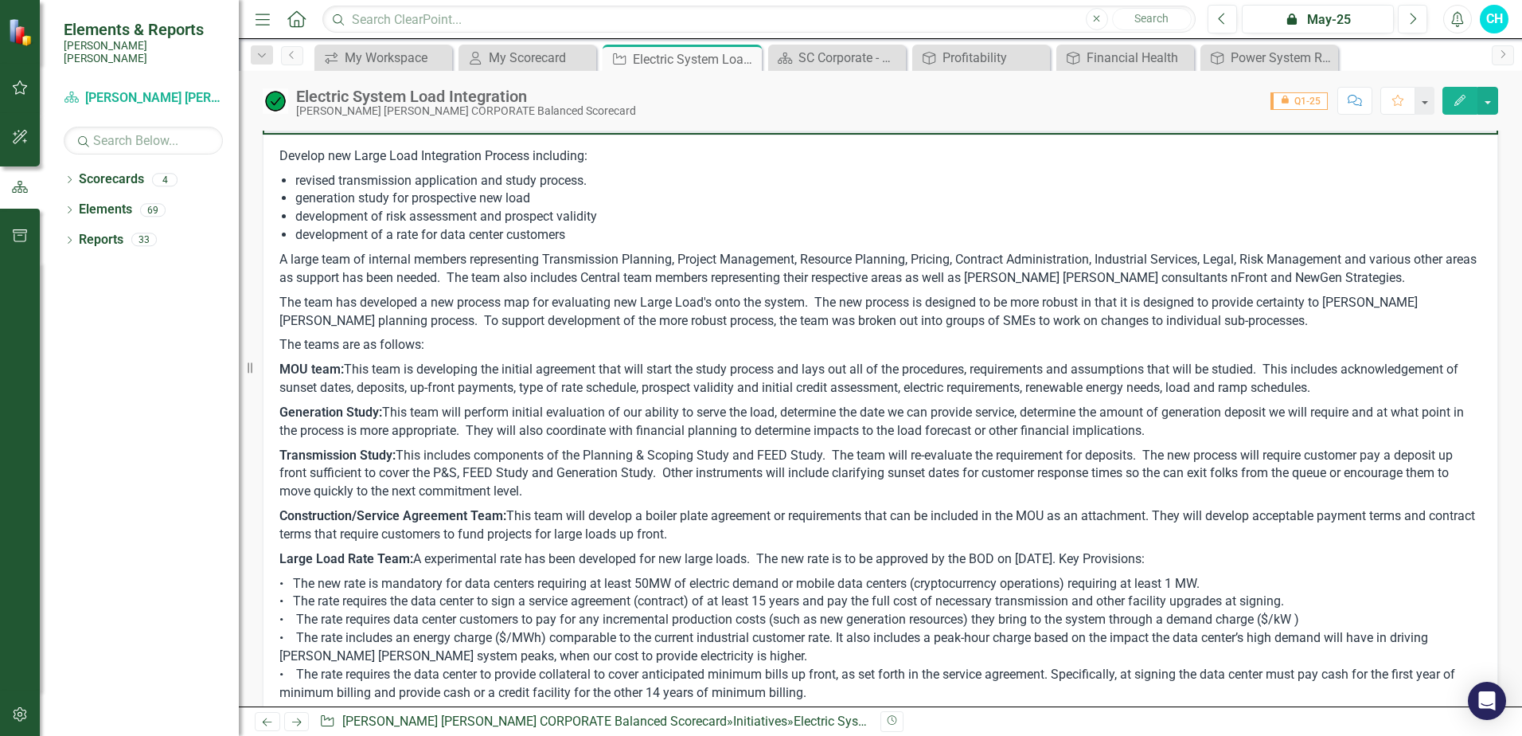
scroll to position [197, 0]
click at [1412, 18] on icon "Next" at bounding box center [1412, 19] width 9 height 14
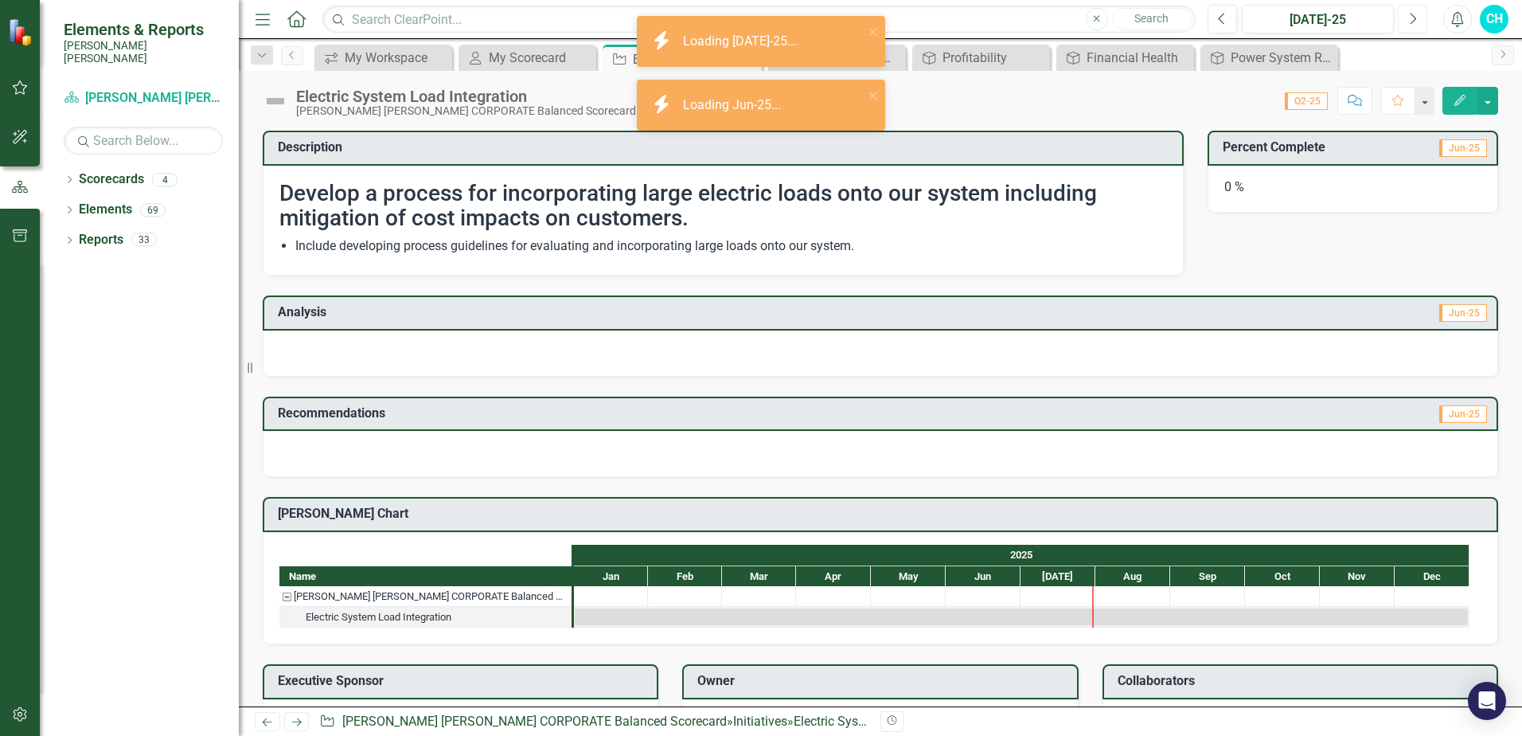
click at [1418, 25] on button "Next" at bounding box center [1412, 19] width 29 height 29
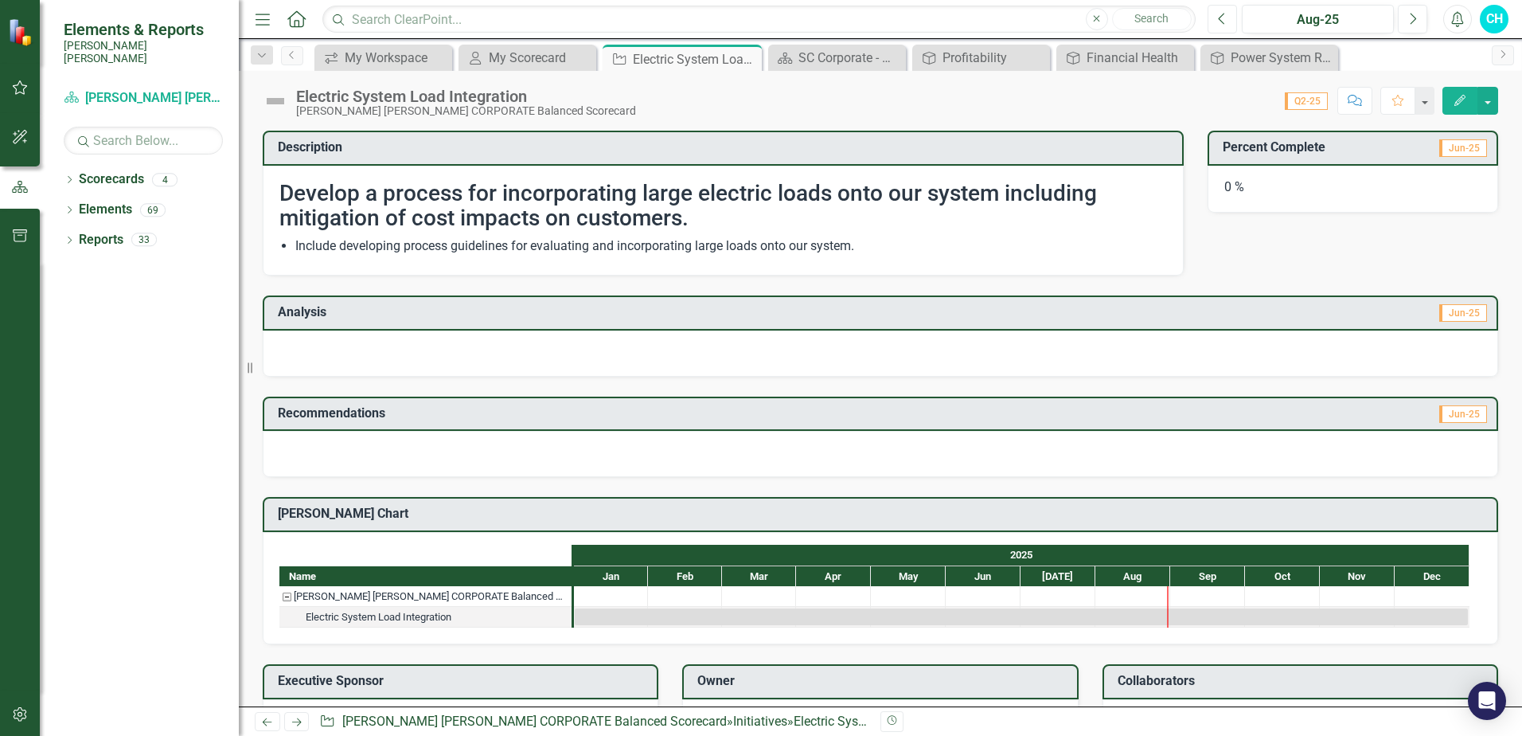
click at [1215, 21] on button "Previous" at bounding box center [1222, 19] width 29 height 29
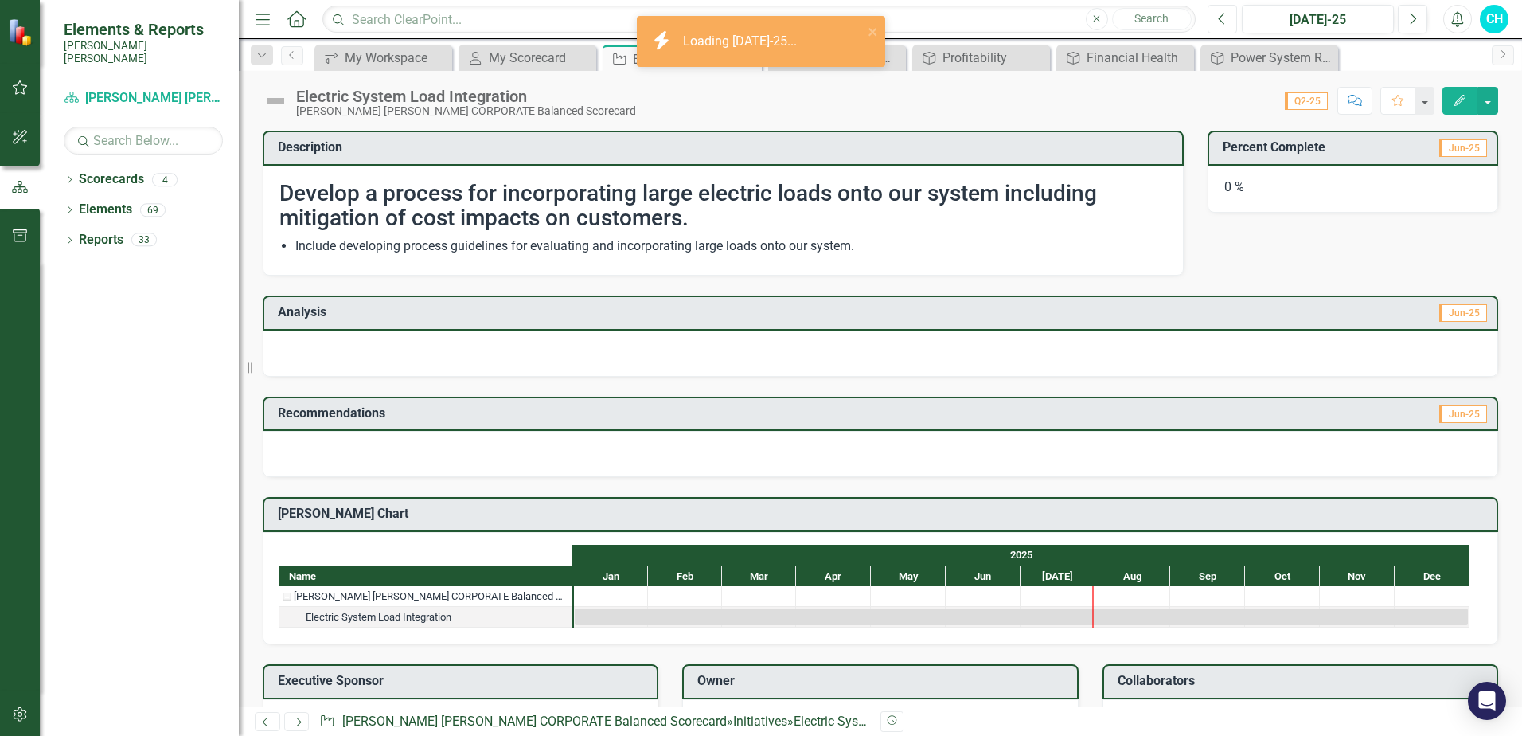
click at [1215, 21] on button "Previous" at bounding box center [1222, 19] width 29 height 29
click at [381, 311] on h3 "Analysis" at bounding box center [578, 312] width 600 height 14
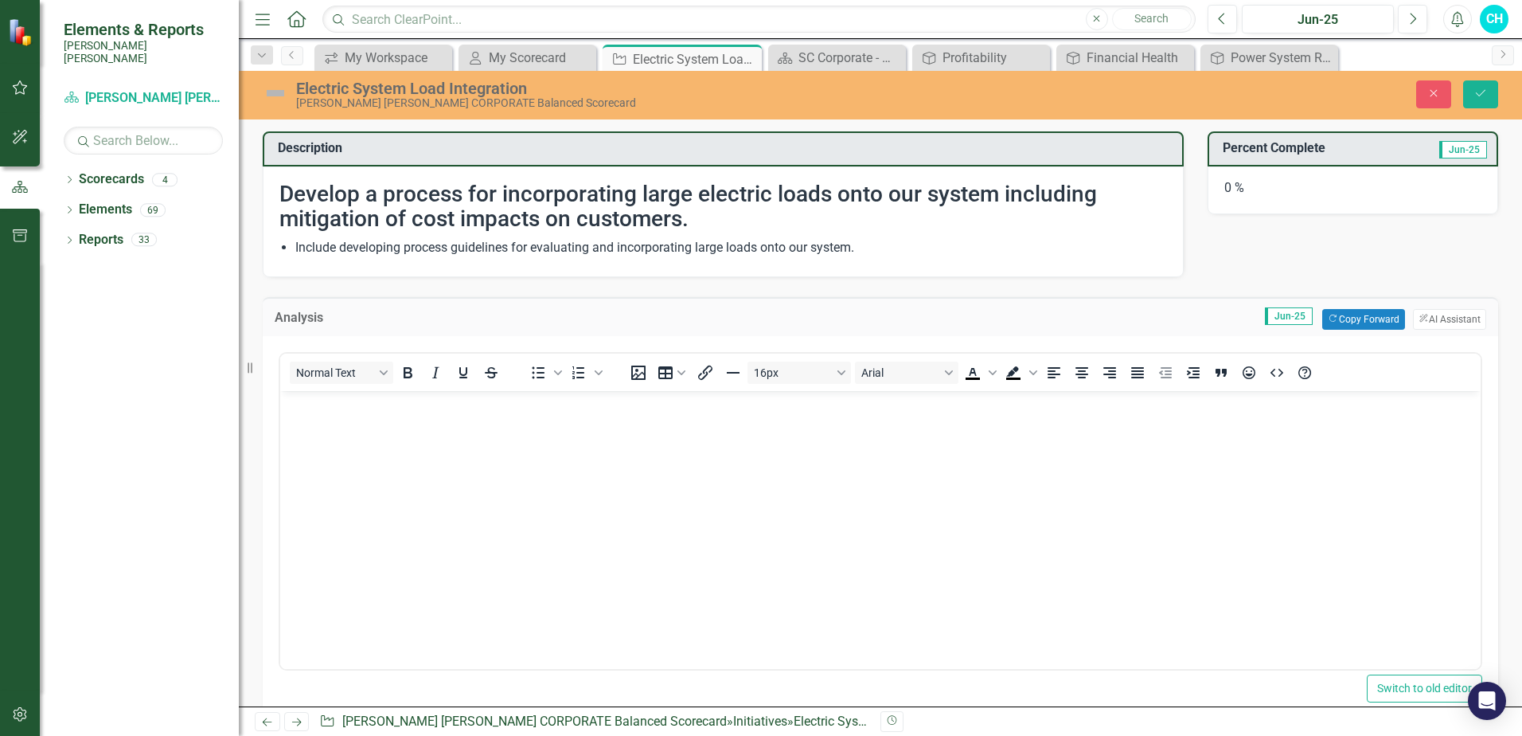
click at [341, 439] on body "Rich Text Area. Press ALT-0 for help." at bounding box center [880, 509] width 1200 height 239
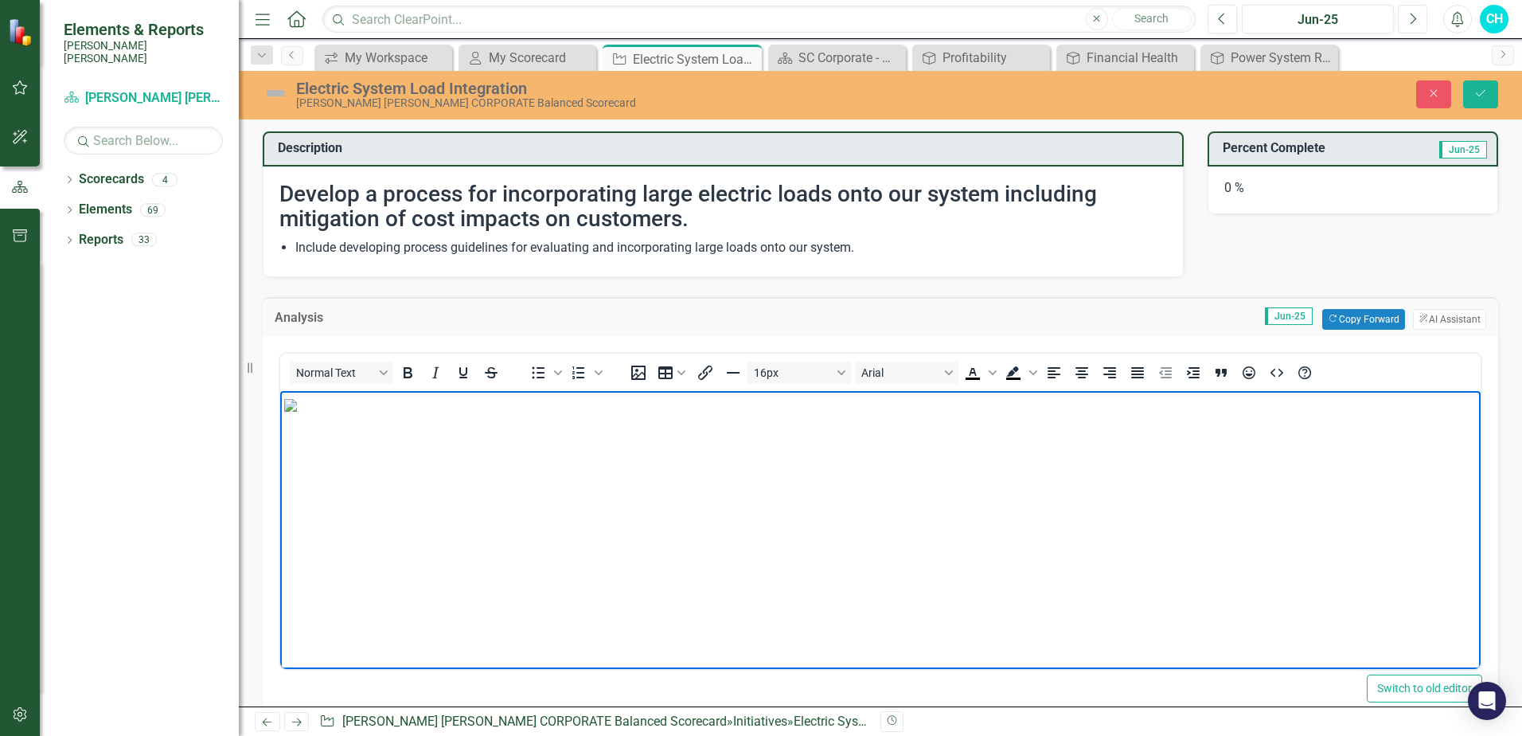
click at [1412, 21] on icon "Next" at bounding box center [1412, 19] width 9 height 14
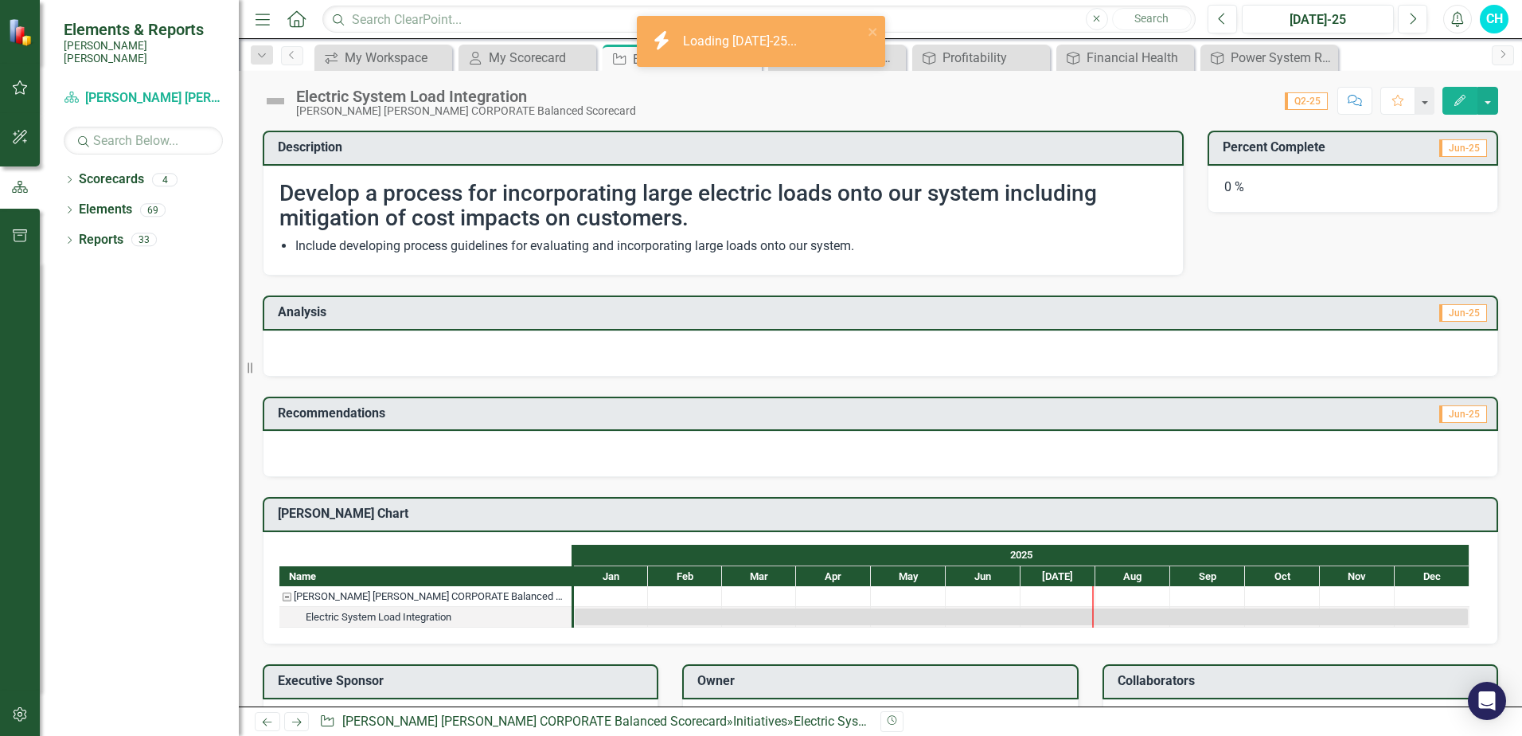
click at [384, 307] on h3 "Analysis" at bounding box center [578, 312] width 600 height 14
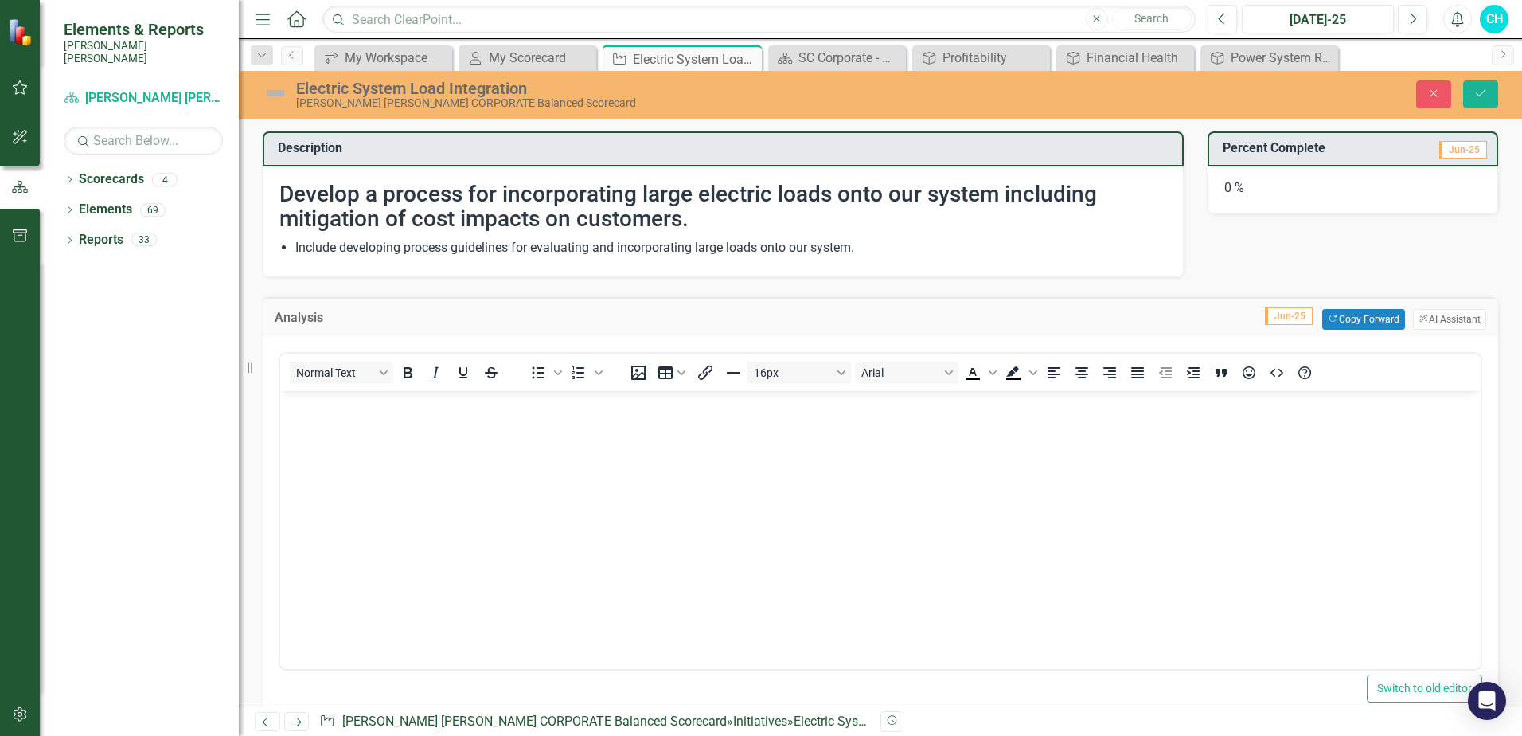
click at [375, 433] on body "Rich Text Area. Press ALT-0 for help." at bounding box center [880, 509] width 1200 height 239
click at [1223, 21] on icon "Previous" at bounding box center [1222, 19] width 9 height 14
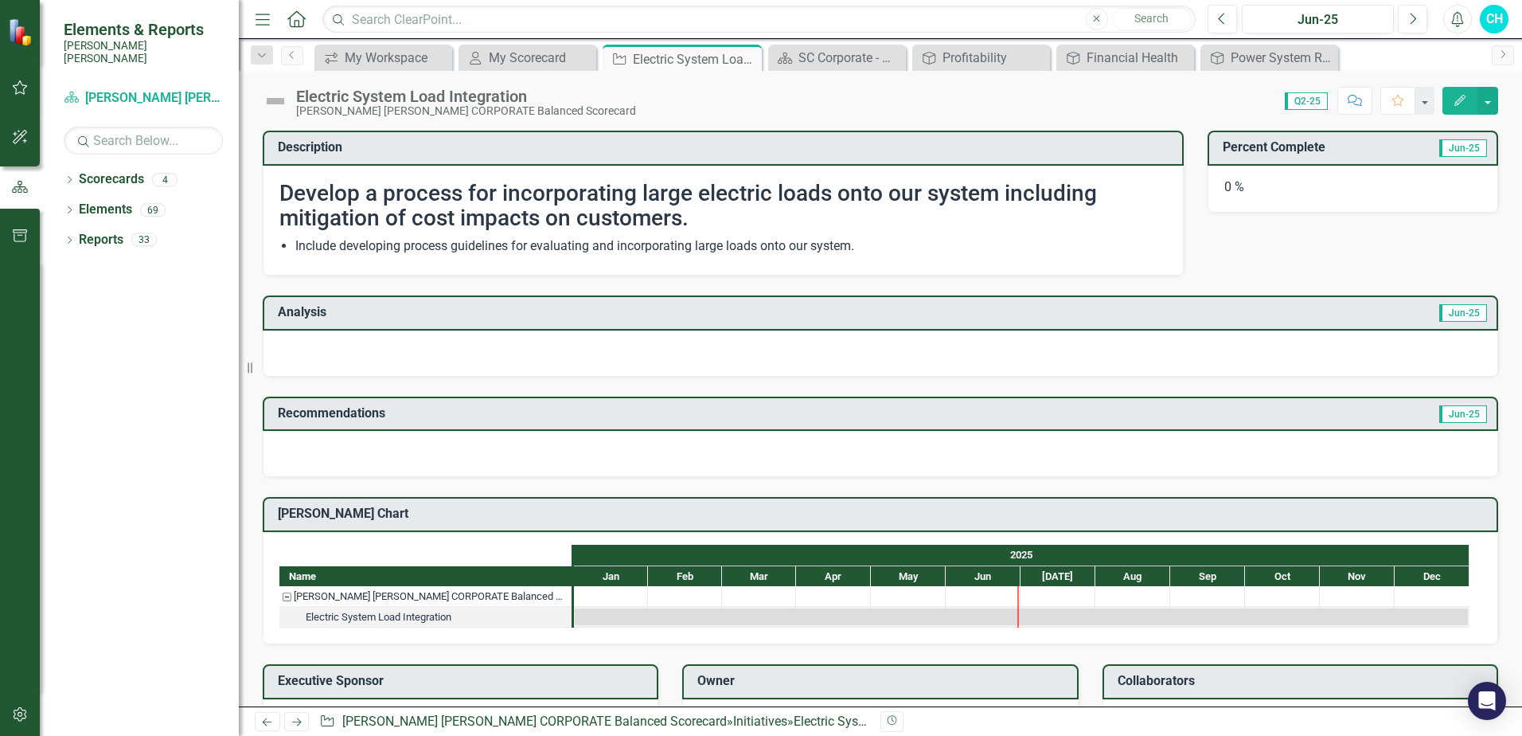
click at [412, 311] on h3 "Analysis" at bounding box center [578, 312] width 600 height 14
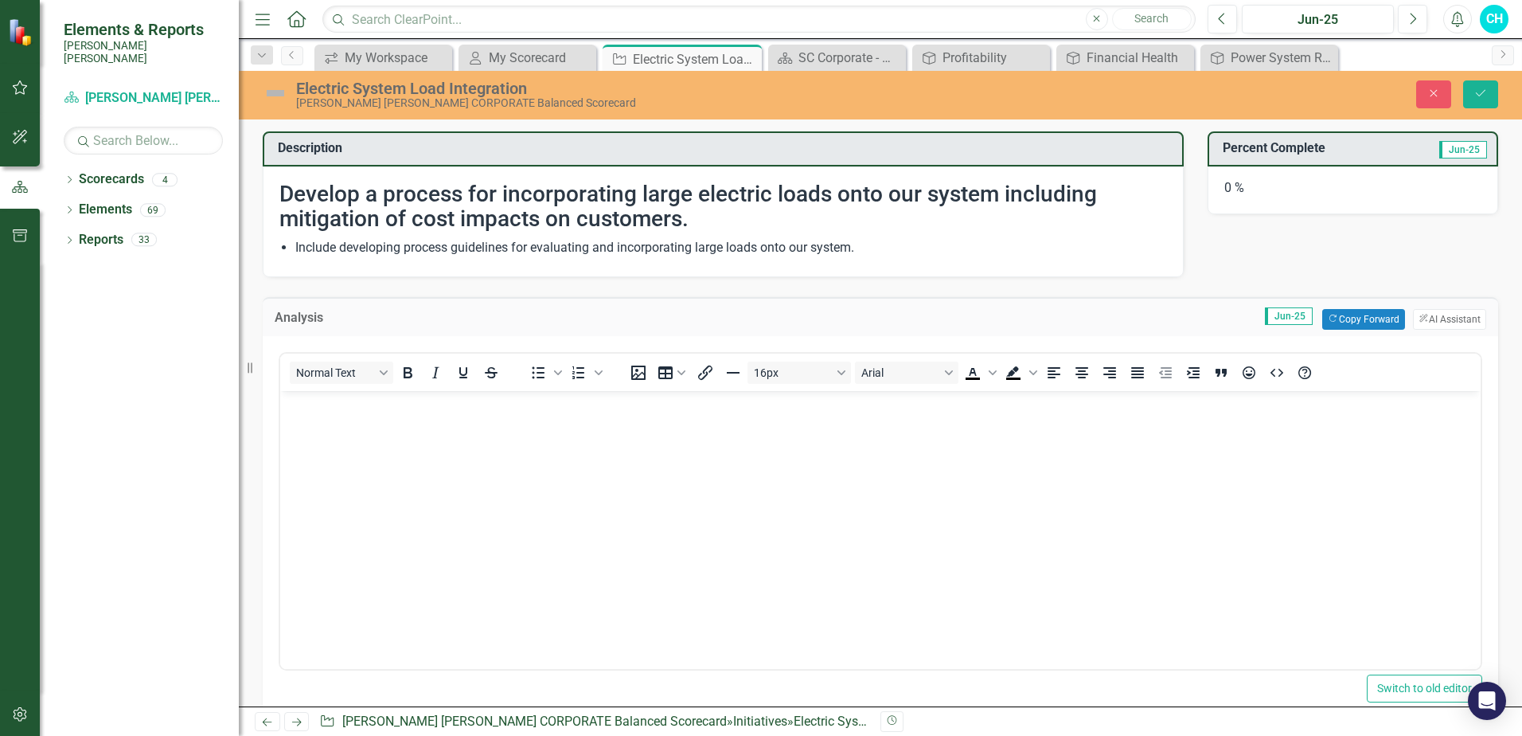
click at [376, 436] on body "Rich Text Area. Press ALT-0 for help." at bounding box center [880, 509] width 1200 height 239
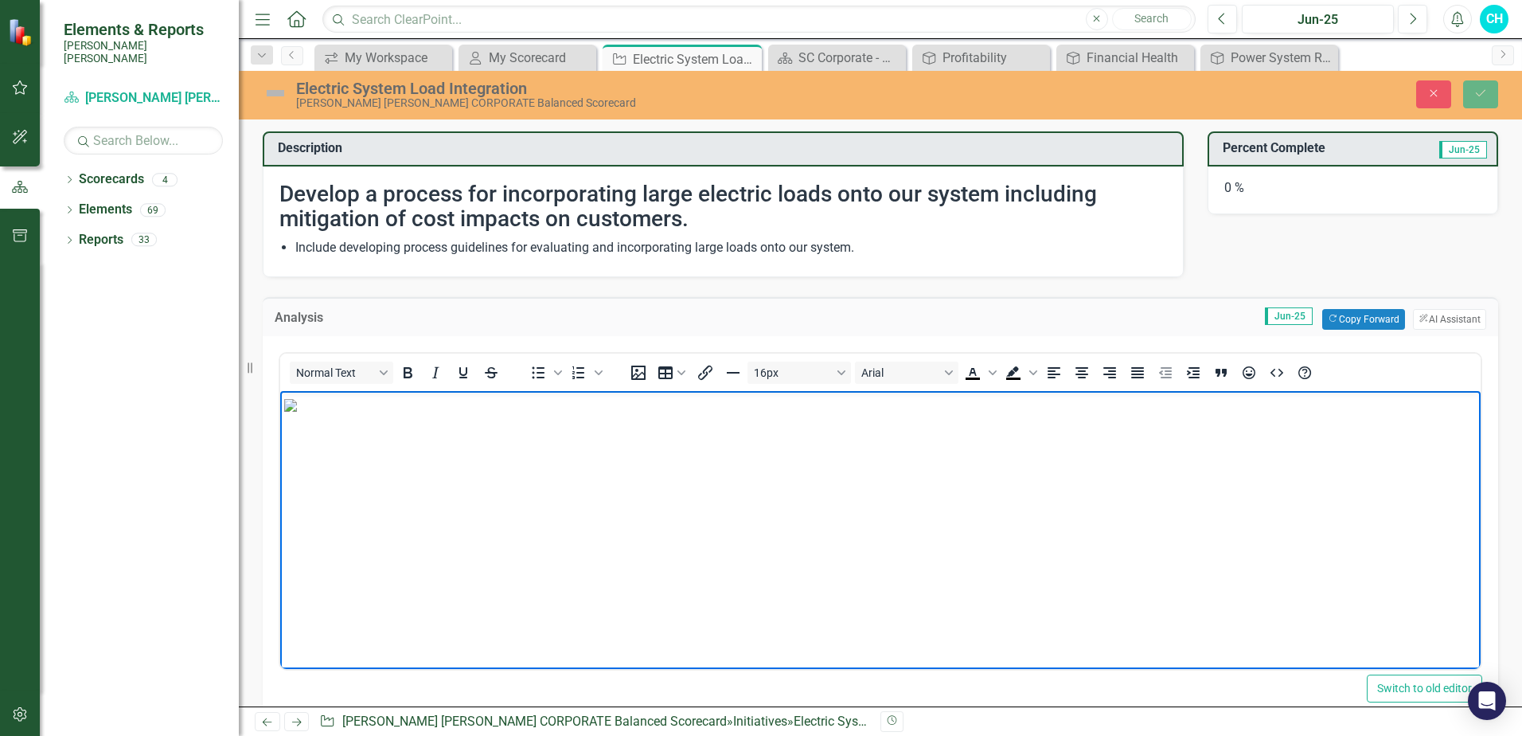
click at [1292, 154] on h3 "Percent Complete" at bounding box center [1313, 148] width 180 height 14
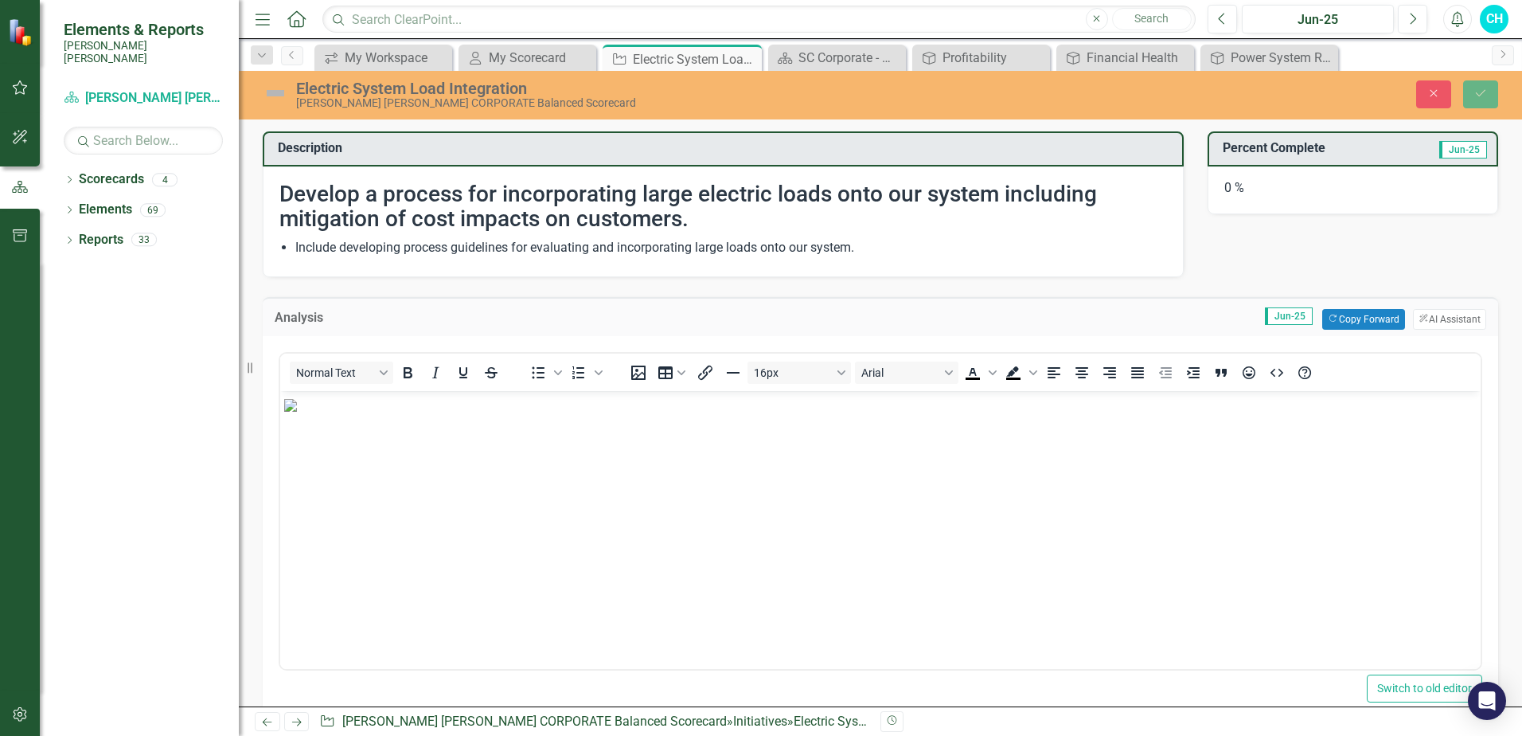
click at [1292, 154] on h3 "Percent Complete" at bounding box center [1313, 148] width 180 height 14
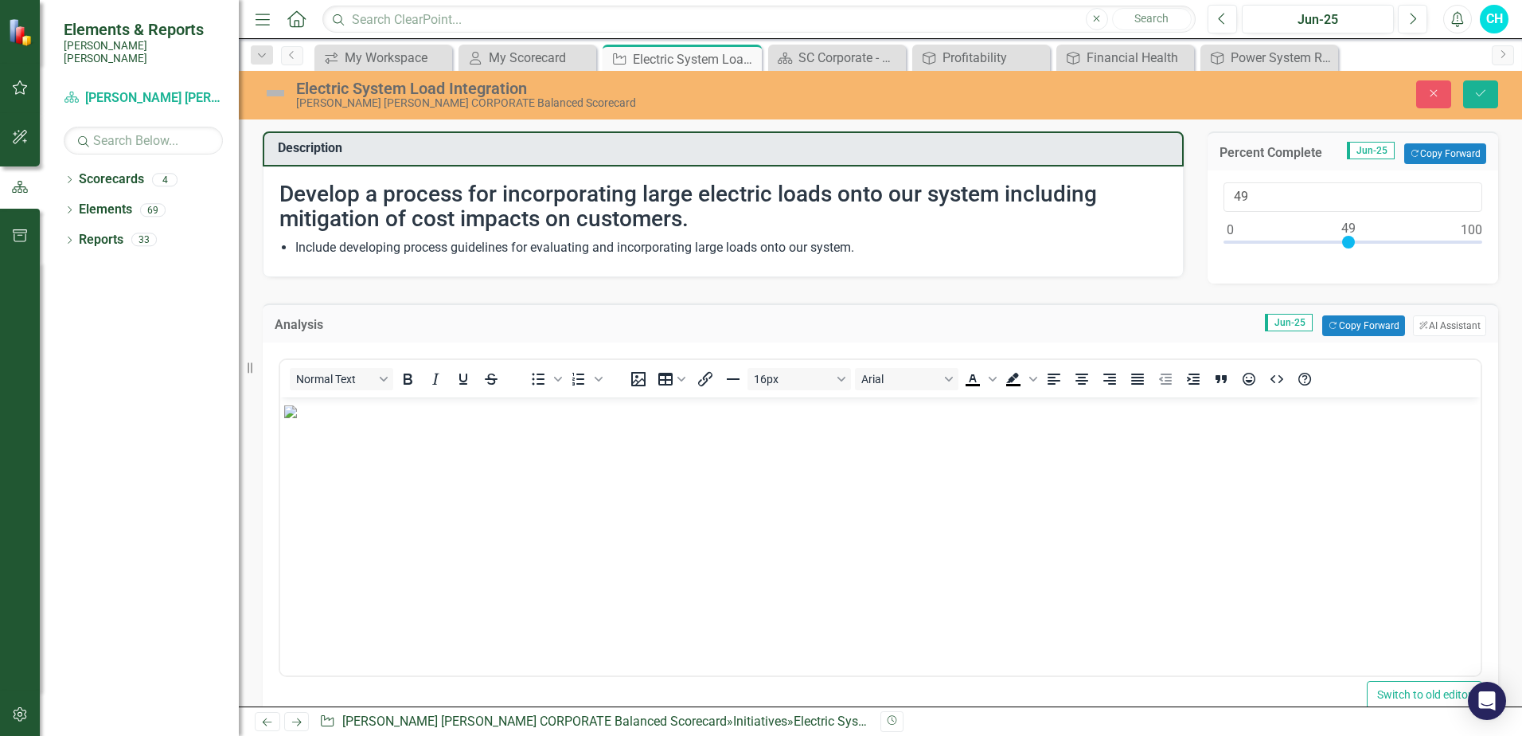
drag, startPoint x: 1223, startPoint y: 243, endPoint x: 1343, endPoint y: 251, distance: 120.5
click at [1343, 251] on div at bounding box center [1354, 246] width 260 height 20
click at [1418, 153] on button "Copy Forward Copy Forward" at bounding box center [1445, 153] width 82 height 21
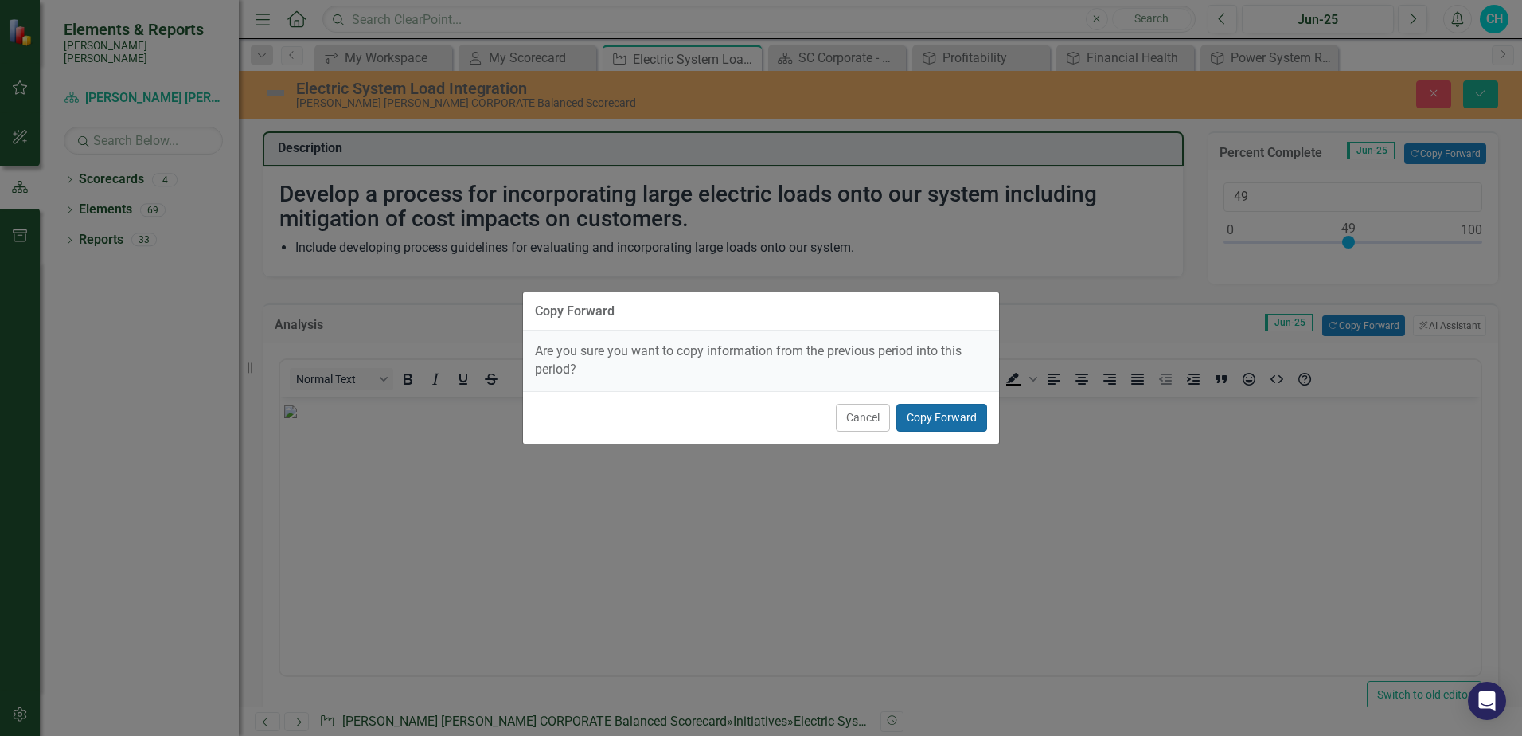
click at [951, 416] on button "Copy Forward" at bounding box center [941, 418] width 91 height 28
type input "30"
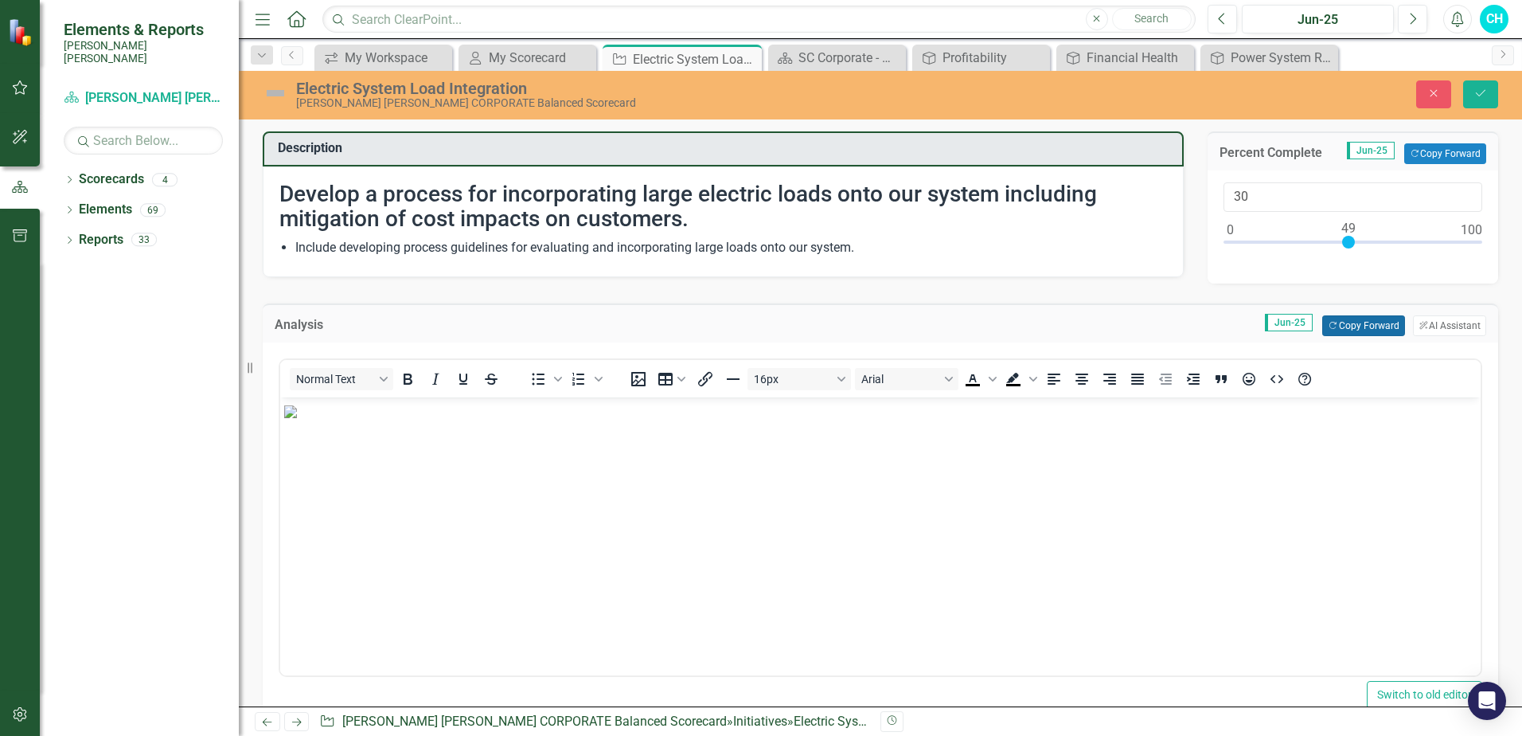
click at [1358, 322] on button "Copy Forward Copy Forward" at bounding box center [1363, 325] width 82 height 21
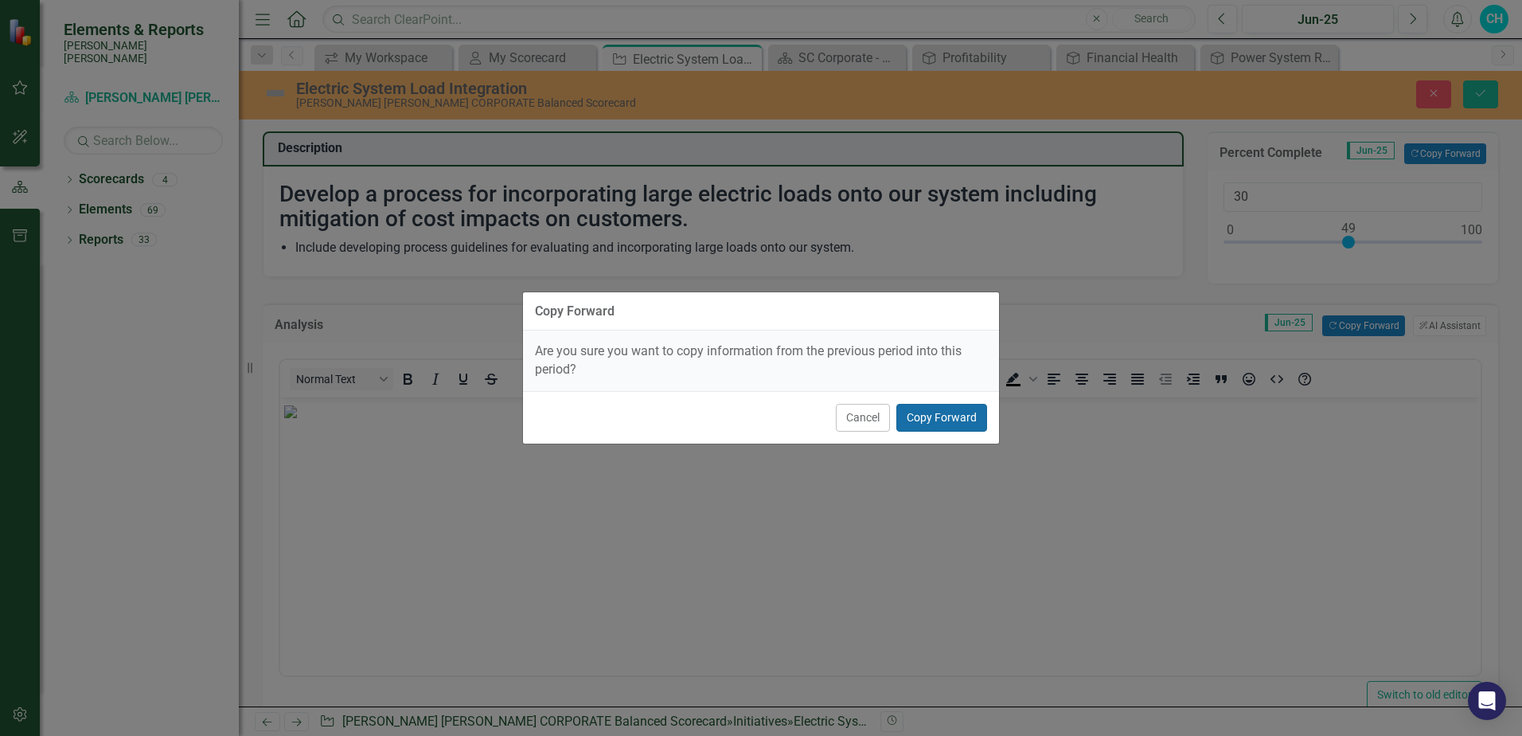
click at [939, 416] on button "Copy Forward" at bounding box center [941, 418] width 91 height 28
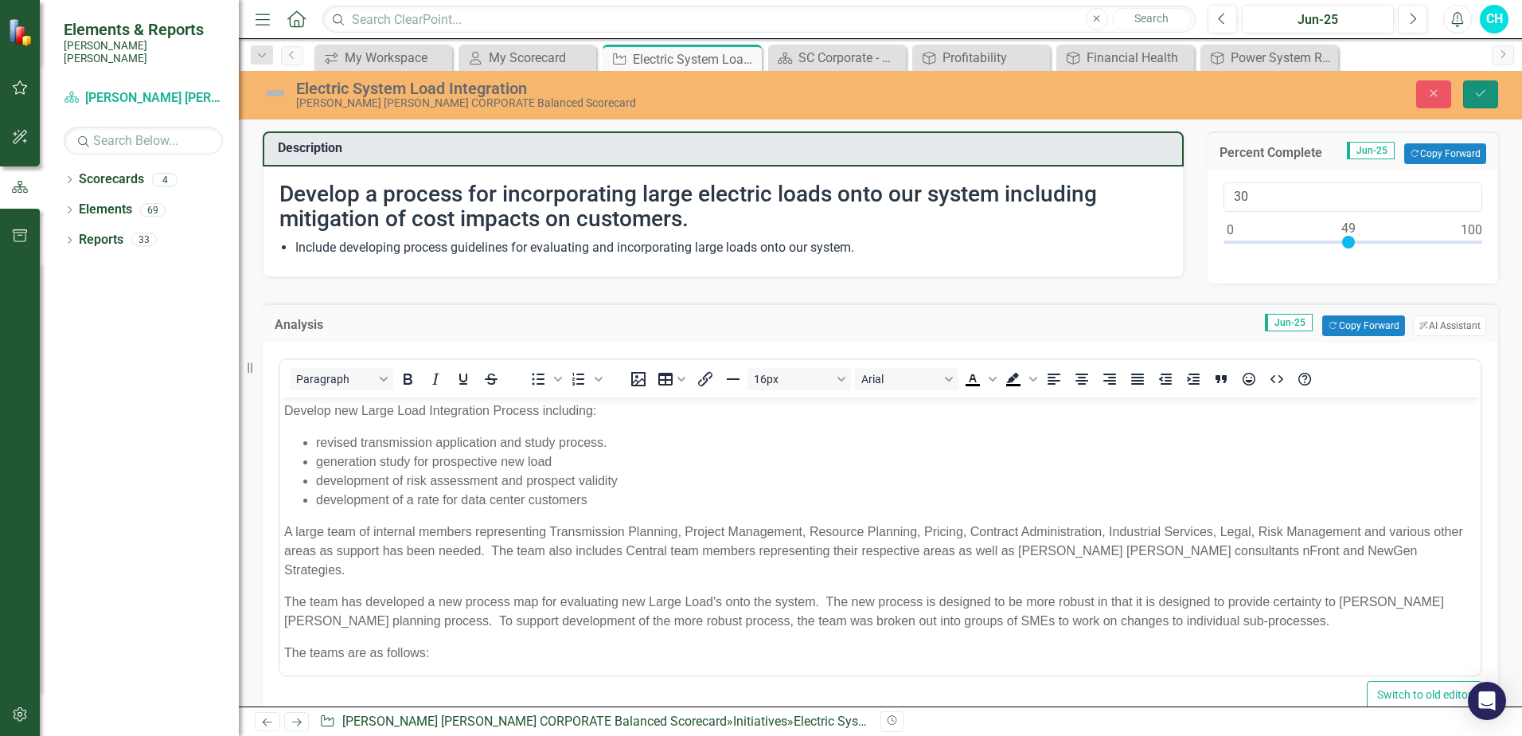
click at [1485, 90] on icon "Save" at bounding box center [1481, 93] width 14 height 11
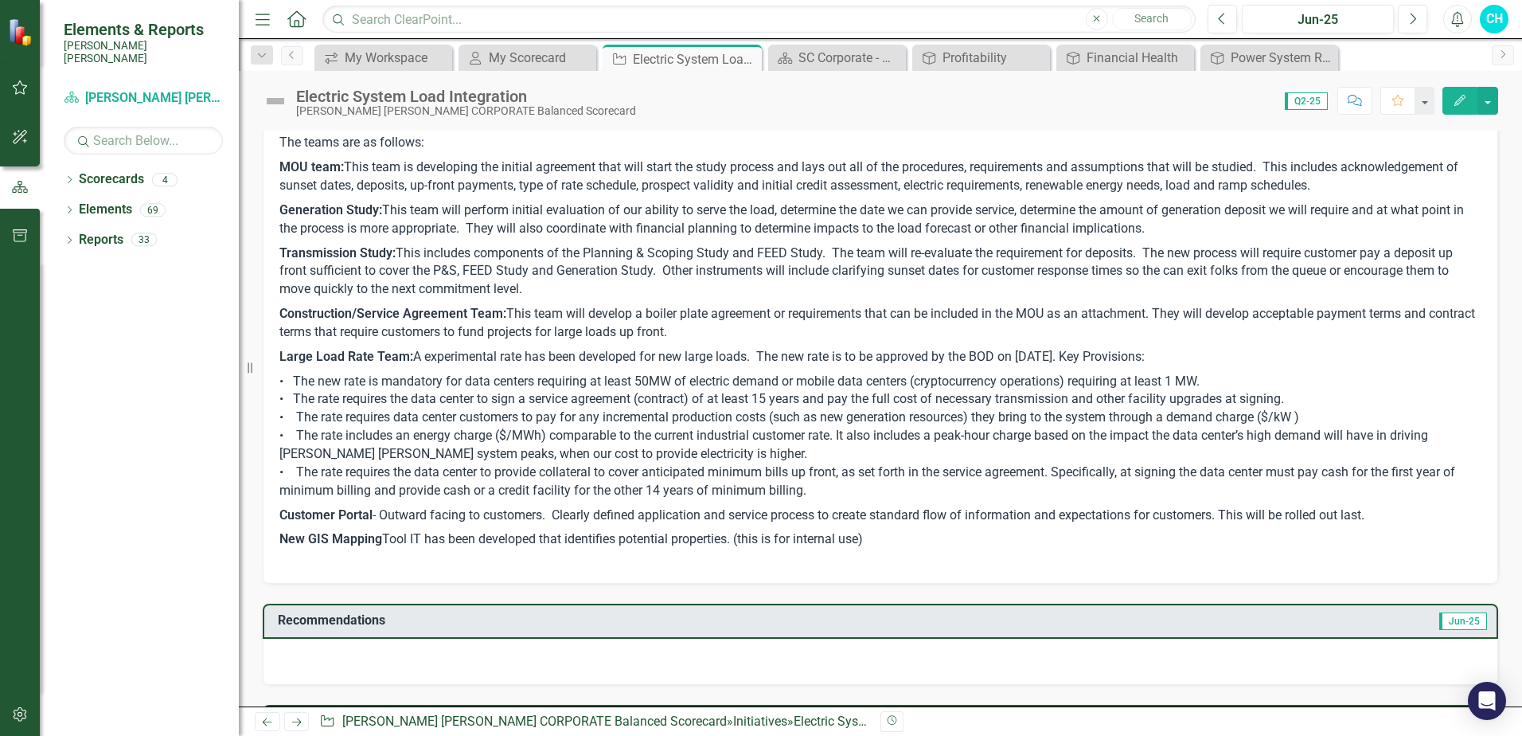
scroll to position [478, 0]
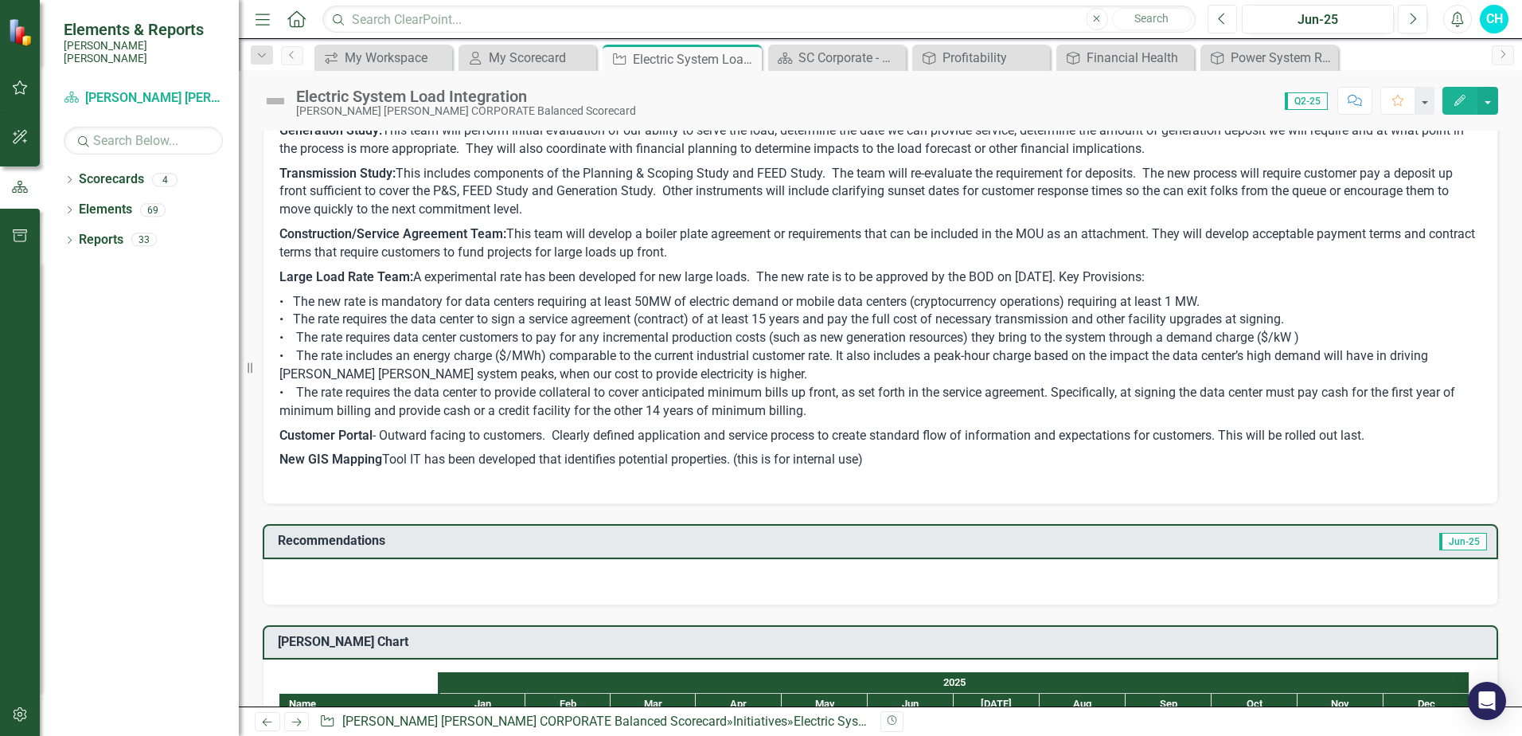
click at [1226, 18] on icon "Previous" at bounding box center [1222, 19] width 9 height 14
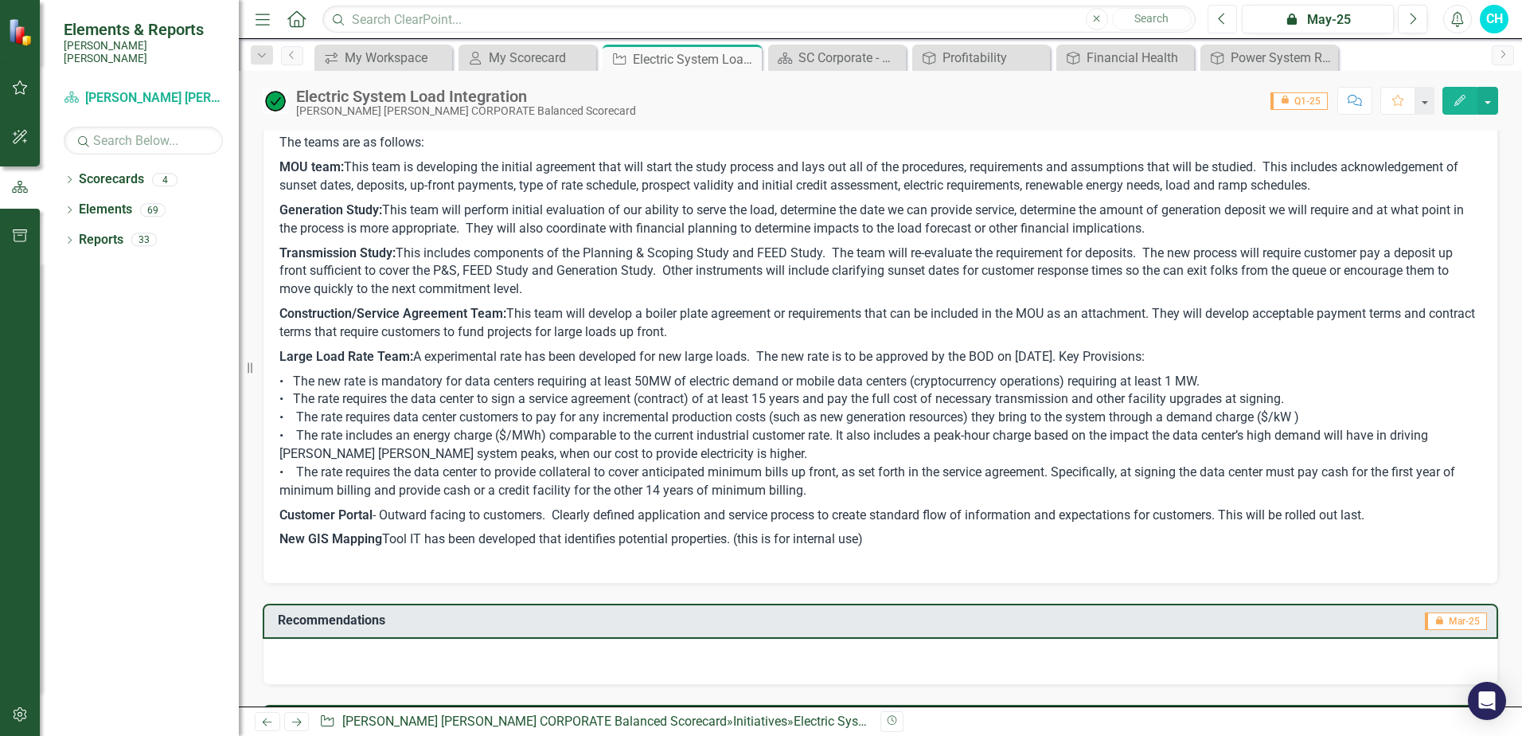
scroll to position [80, 0]
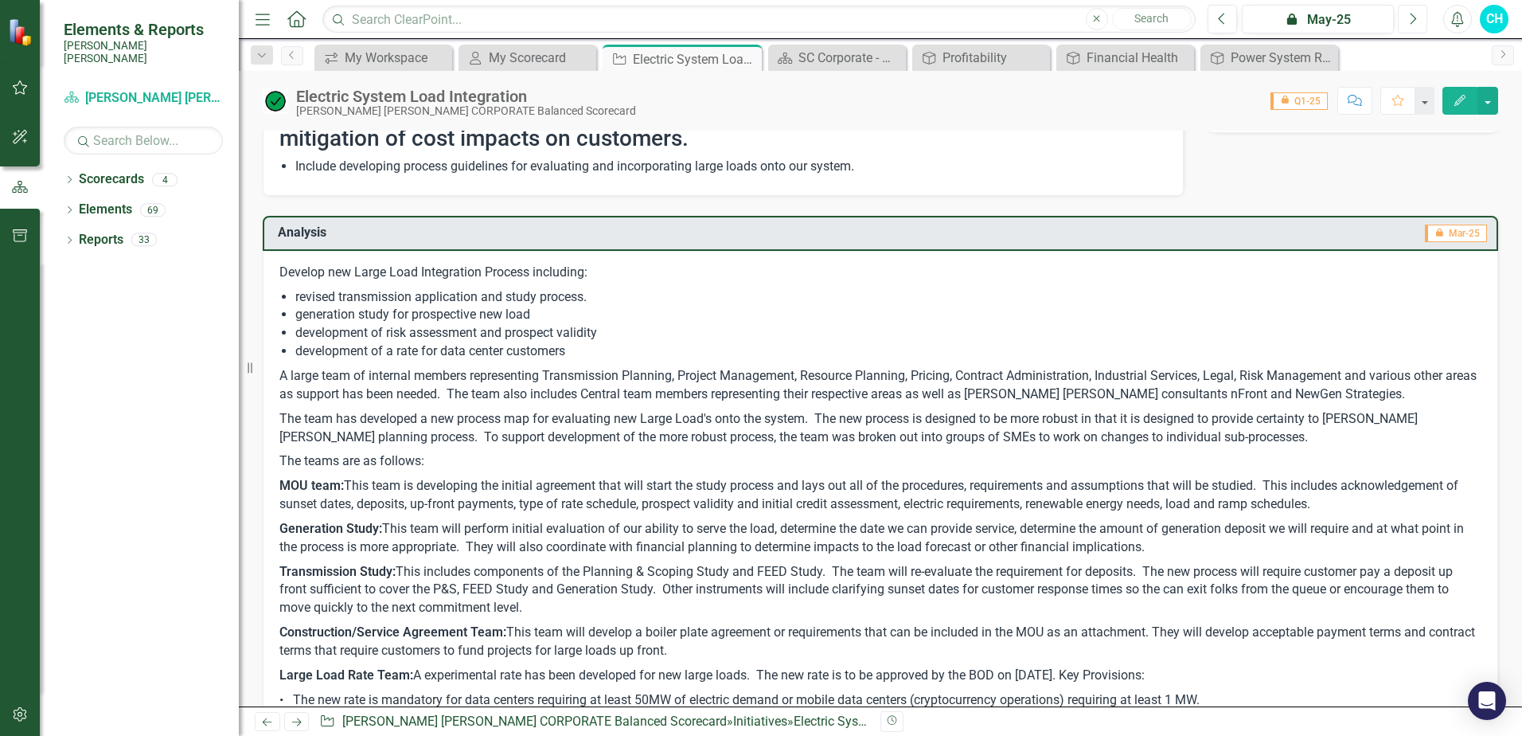
click at [1411, 18] on icon "Next" at bounding box center [1412, 19] width 9 height 14
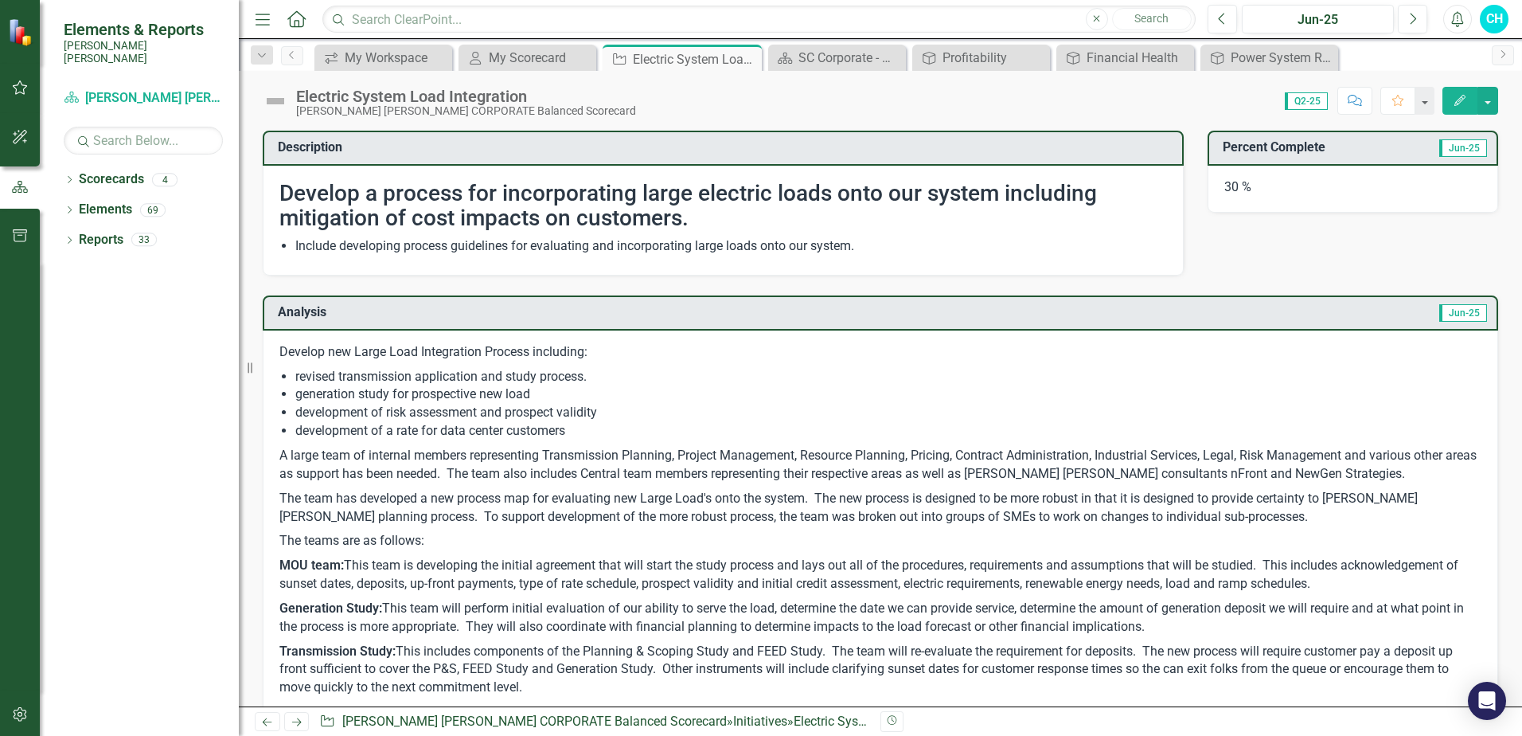
click at [1232, 152] on h3 "Percent Complete" at bounding box center [1313, 147] width 180 height 14
click at [1247, 149] on h3 "Percent Complete" at bounding box center [1313, 147] width 180 height 14
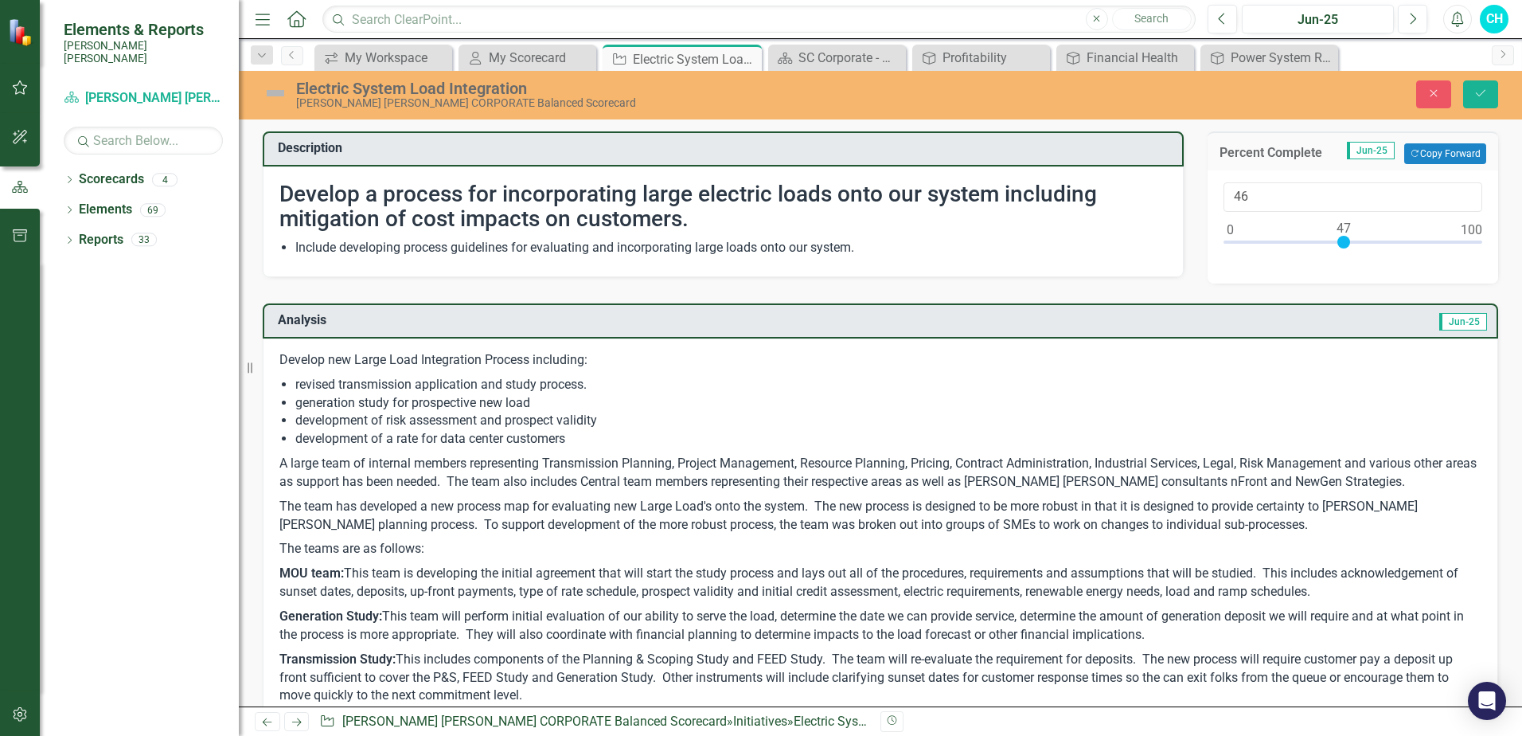
type input "49"
drag, startPoint x: 1294, startPoint y: 244, endPoint x: 1340, endPoint y: 248, distance: 46.3
click at [1342, 248] on div at bounding box center [1348, 242] width 13 height 13
click at [1477, 96] on icon "Save" at bounding box center [1481, 93] width 14 height 11
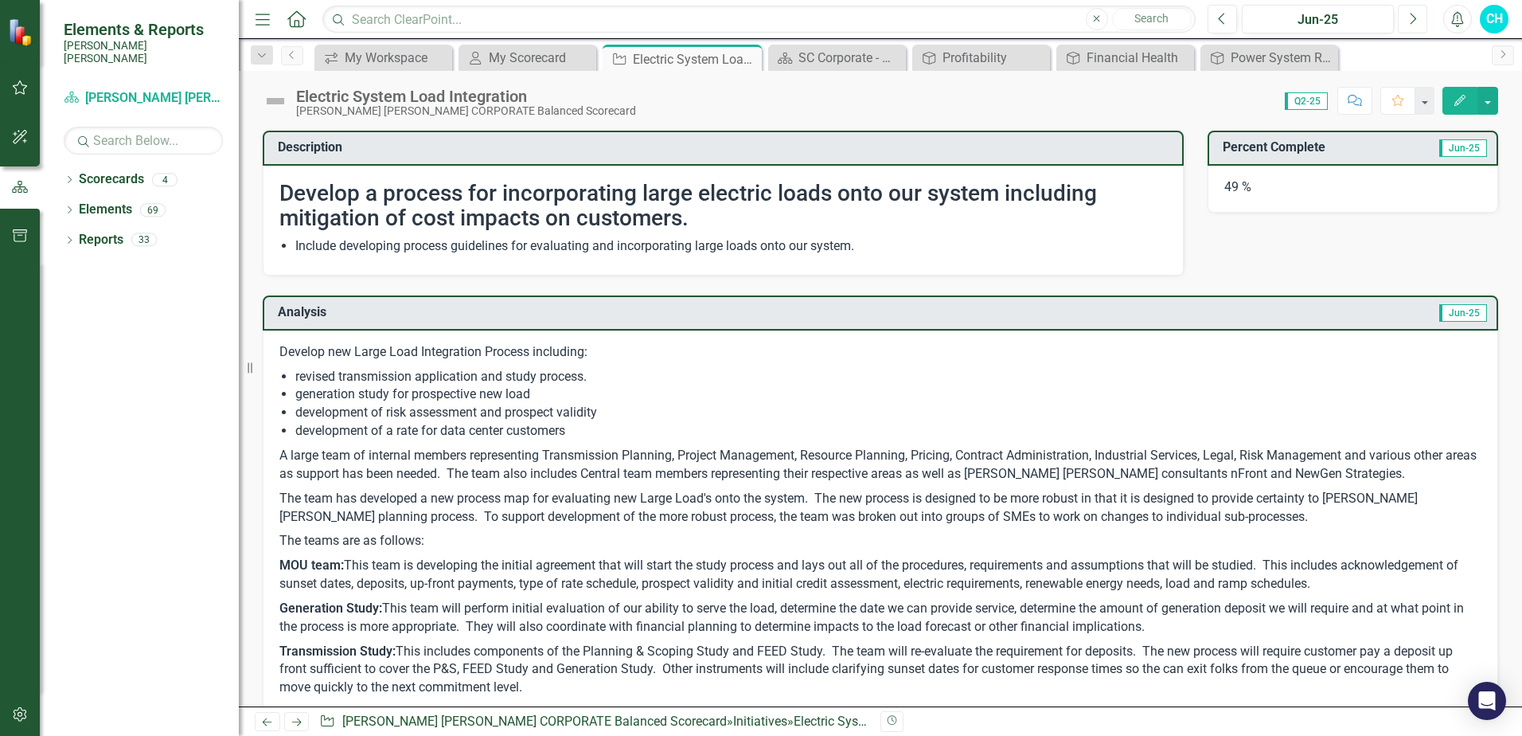
click at [1420, 25] on button "Next" at bounding box center [1412, 19] width 29 height 29
click at [1297, 152] on h3 "Percent Complete" at bounding box center [1313, 147] width 180 height 14
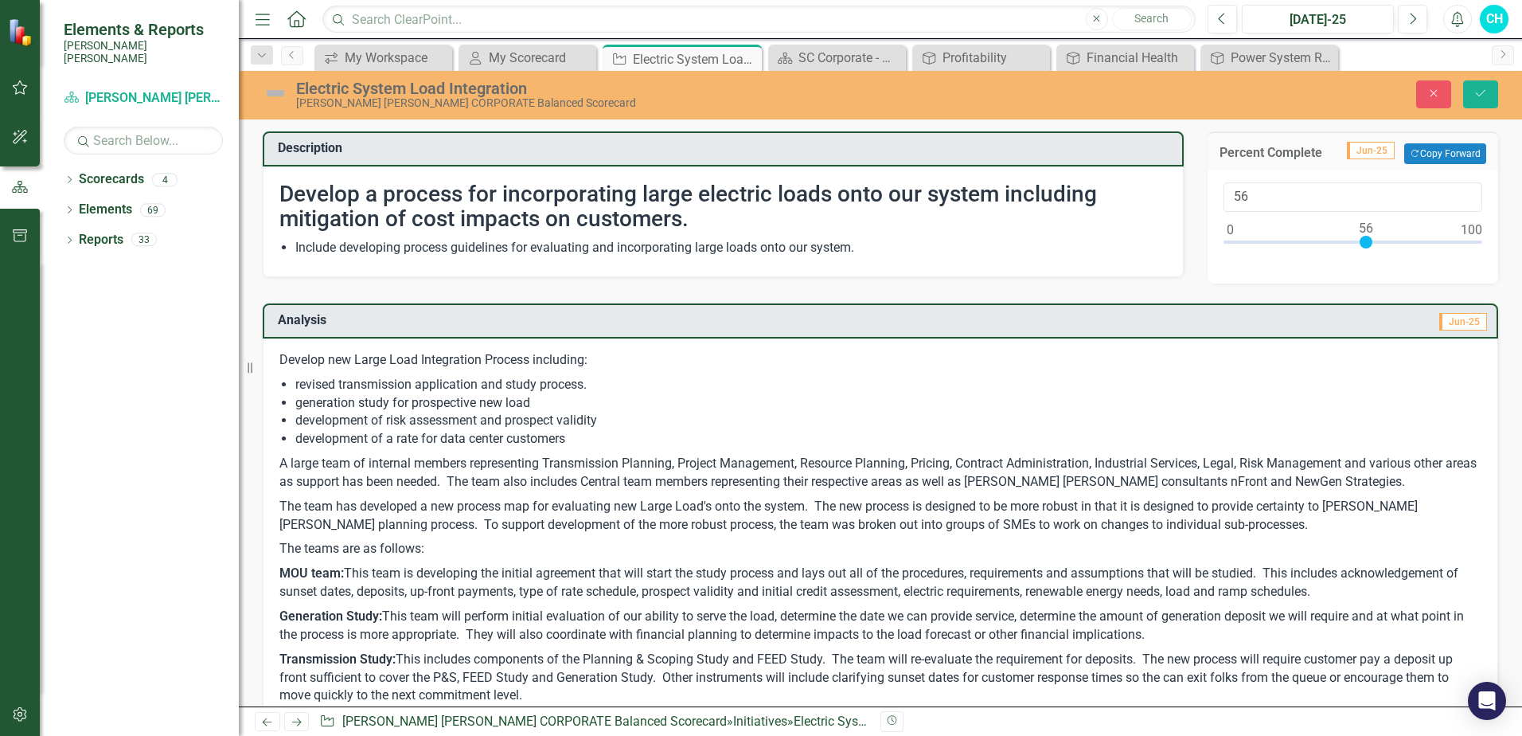
type input "57"
drag, startPoint x: 1339, startPoint y: 244, endPoint x: 1357, endPoint y: 244, distance: 18.3
click at [1362, 244] on div at bounding box center [1368, 242] width 13 height 13
click at [1484, 92] on icon "Save" at bounding box center [1481, 93] width 14 height 11
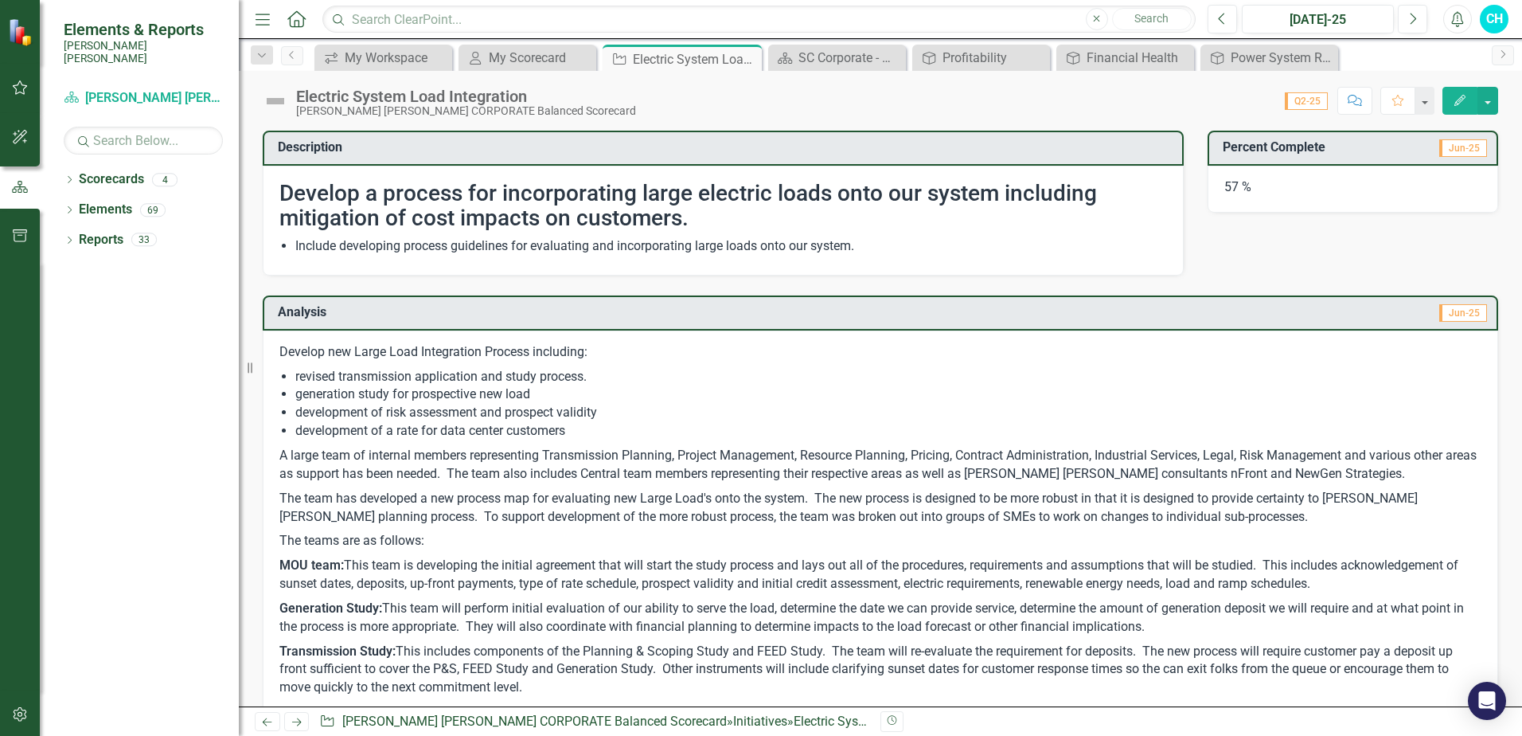
click at [1182, 322] on td "Jun-25" at bounding box center [1183, 314] width 611 height 26
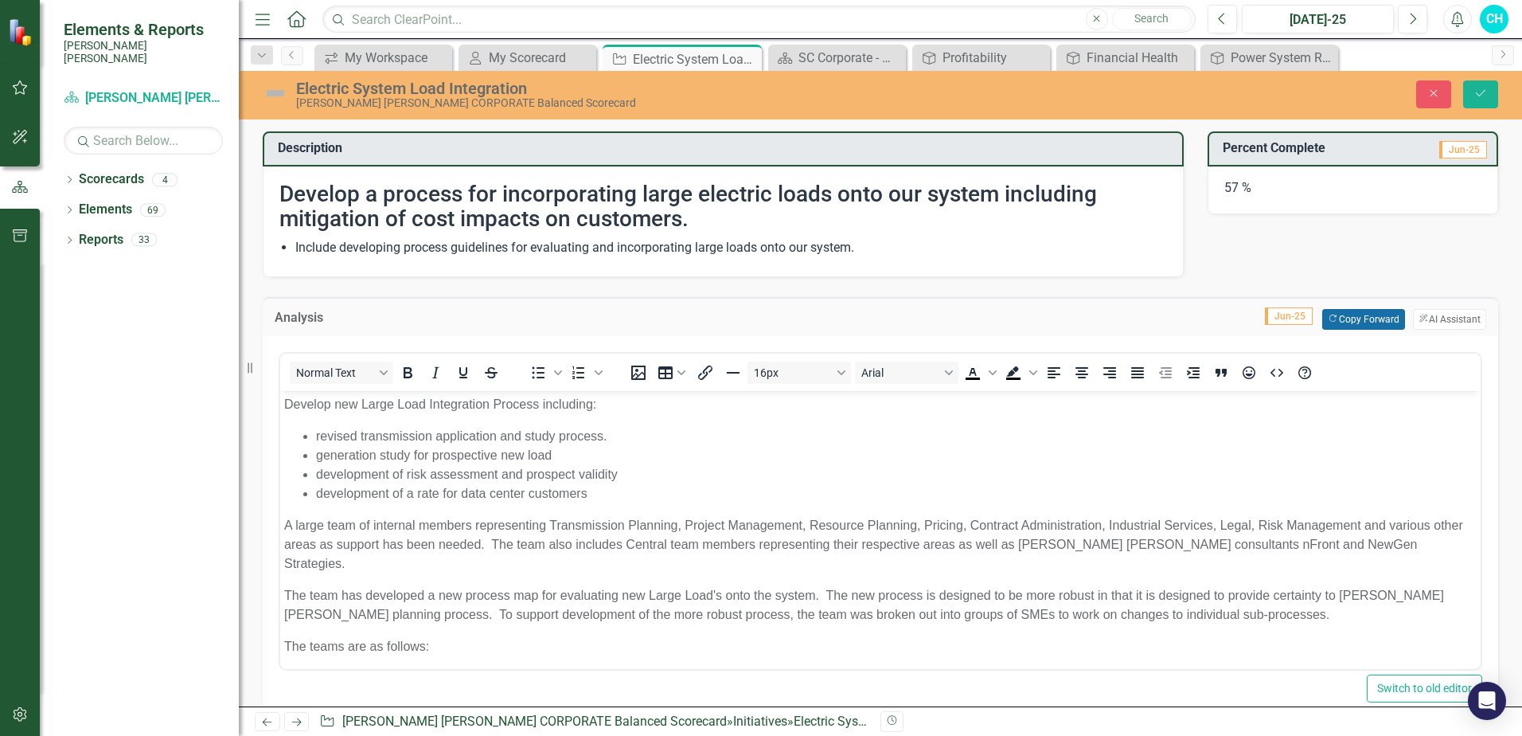
click at [1353, 321] on button "Copy Forward Copy Forward" at bounding box center [1363, 319] width 82 height 21
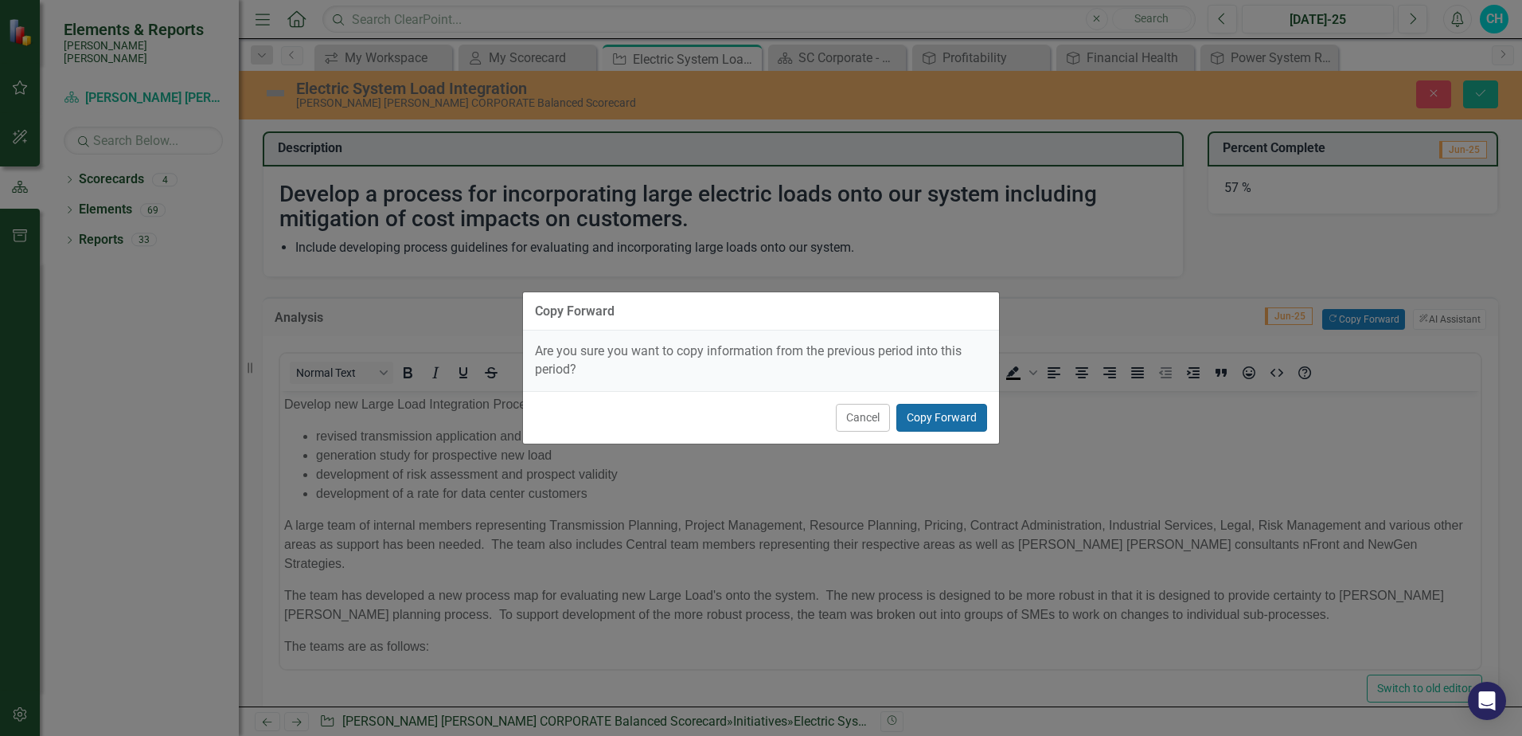
click at [937, 423] on button "Copy Forward" at bounding box center [941, 418] width 91 height 28
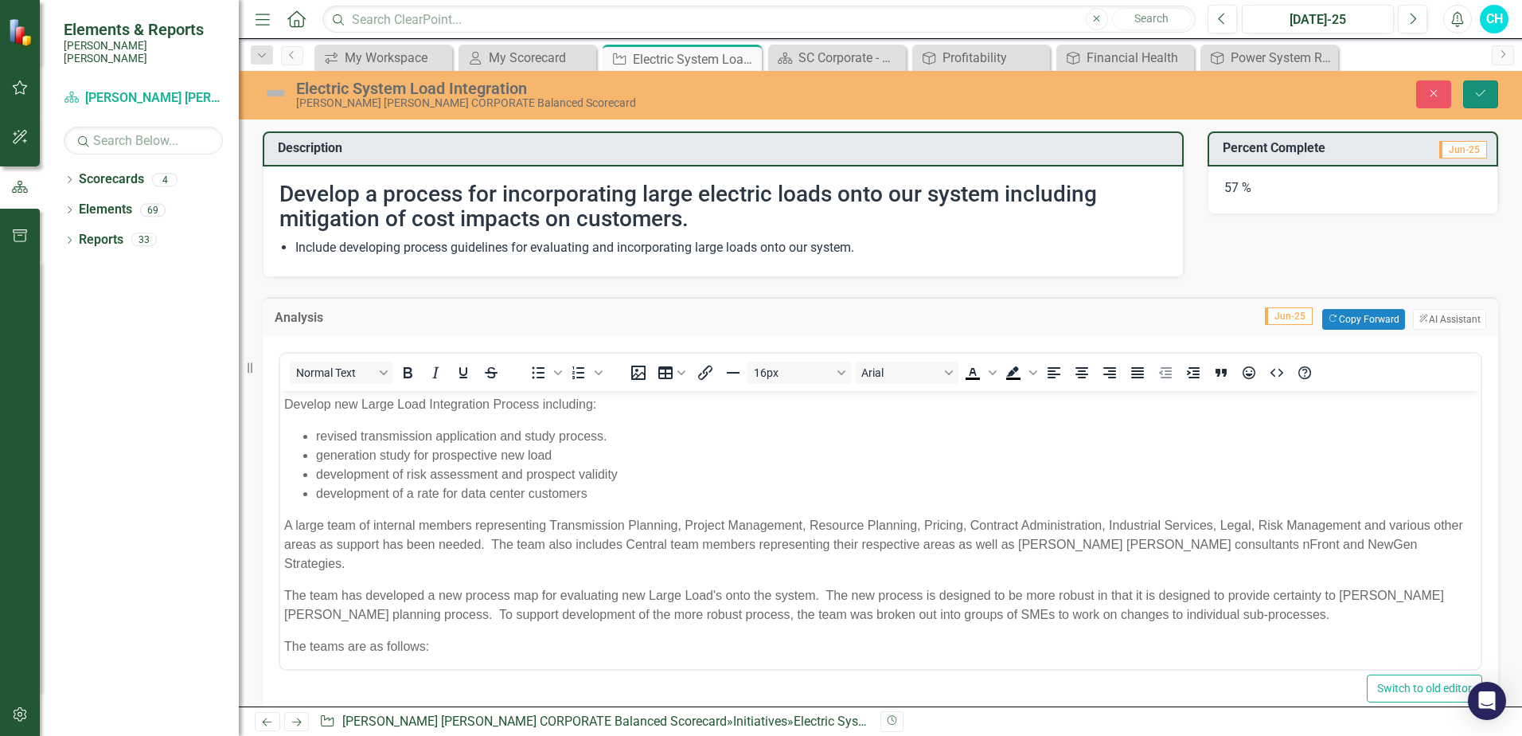
click at [1482, 95] on icon "Save" at bounding box center [1481, 93] width 14 height 11
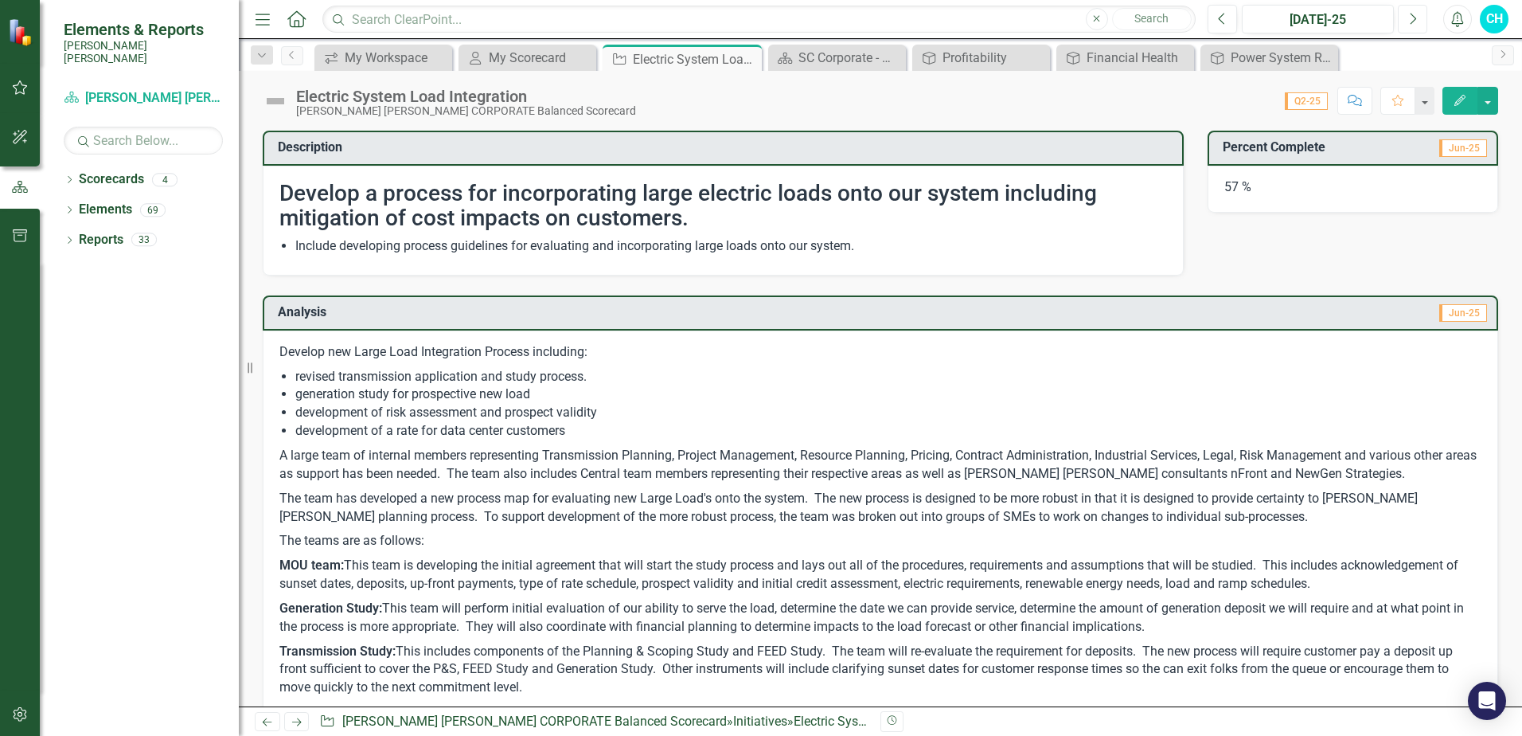
click at [1417, 14] on button "Next" at bounding box center [1412, 19] width 29 height 29
click at [1419, 14] on button "Next" at bounding box center [1412, 19] width 29 height 29
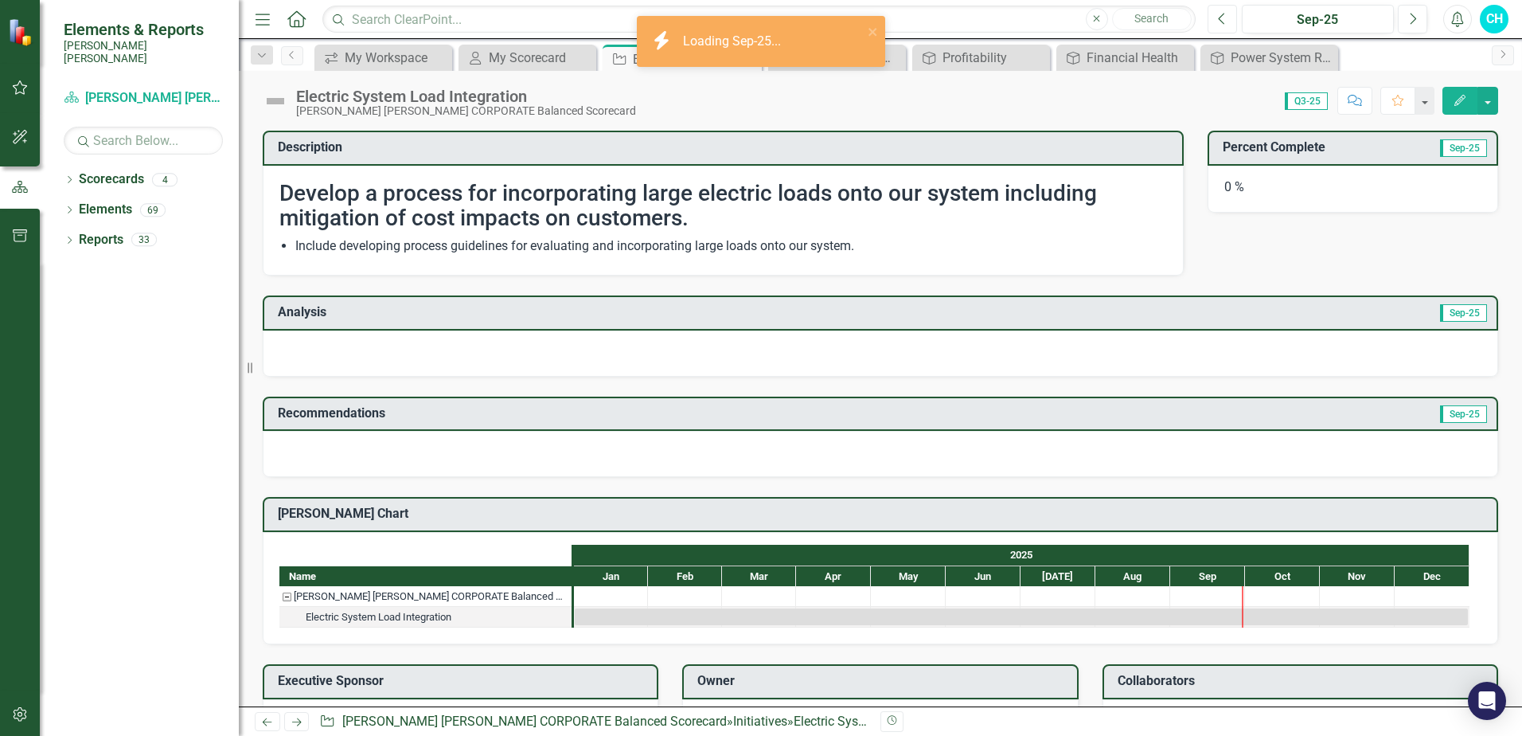
click at [1220, 21] on icon "Previous" at bounding box center [1222, 19] width 9 height 14
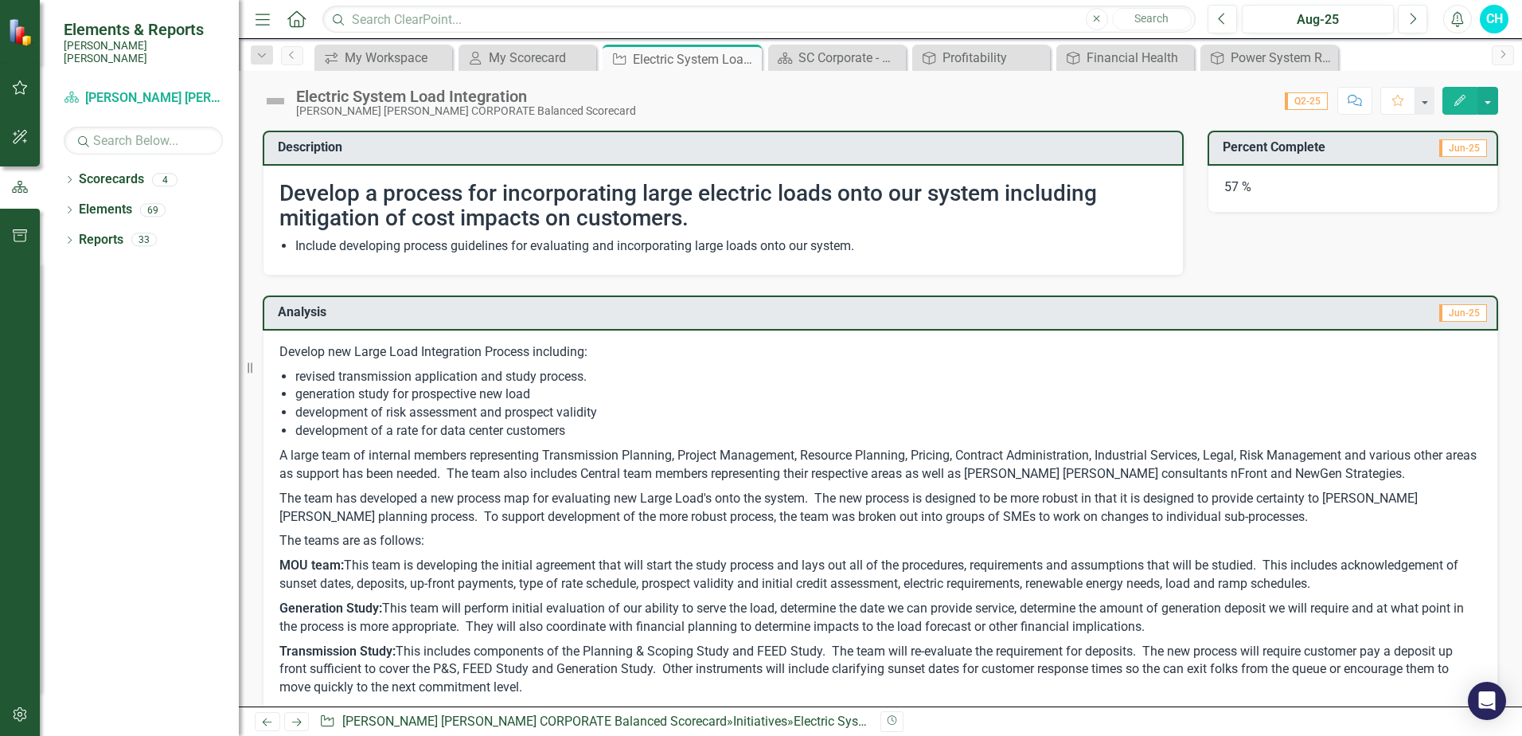
click at [1375, 149] on h3 "Percent Complete" at bounding box center [1313, 147] width 180 height 14
click at [1376, 149] on h3 "Percent Complete" at bounding box center [1313, 147] width 180 height 14
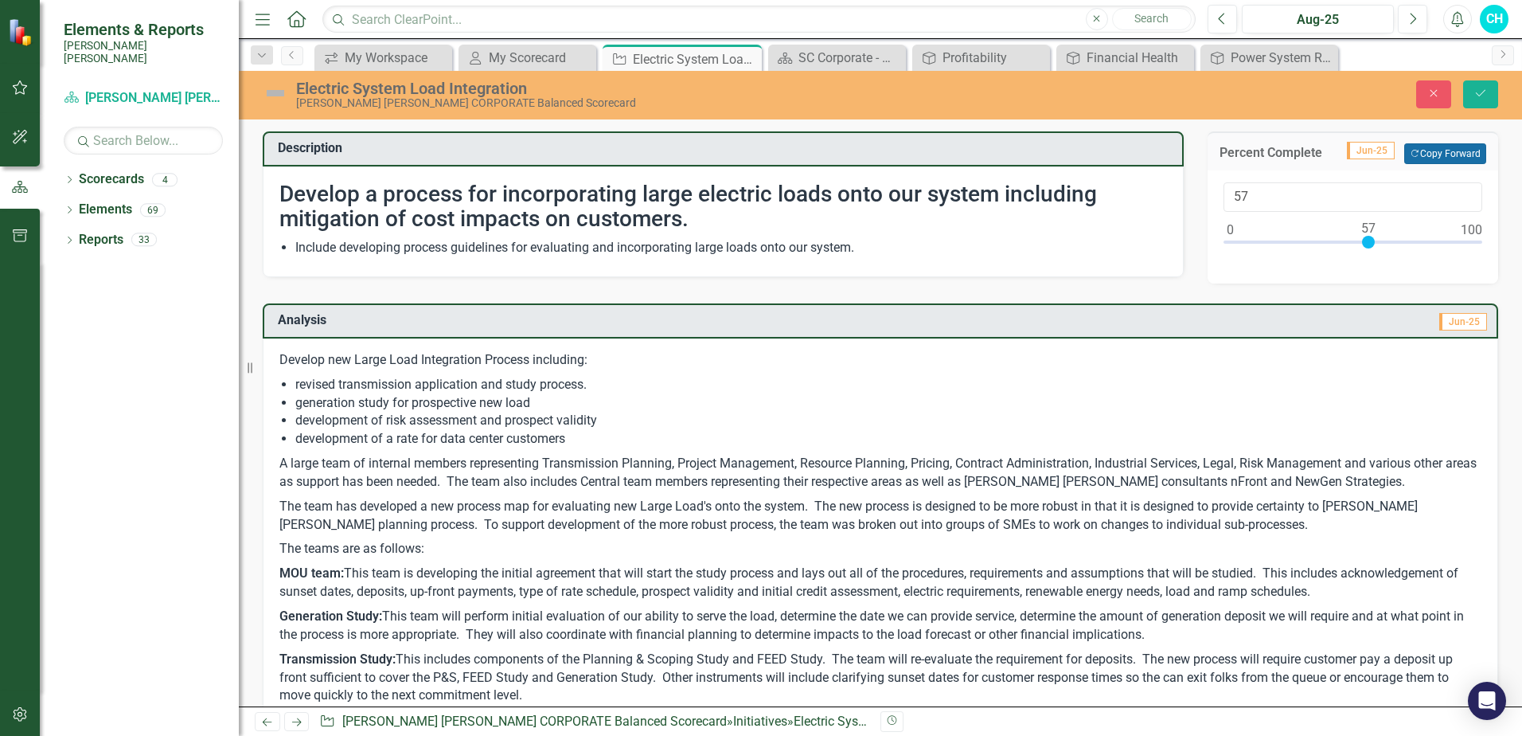
click at [1448, 153] on button "Copy Forward Copy Forward" at bounding box center [1445, 153] width 82 height 21
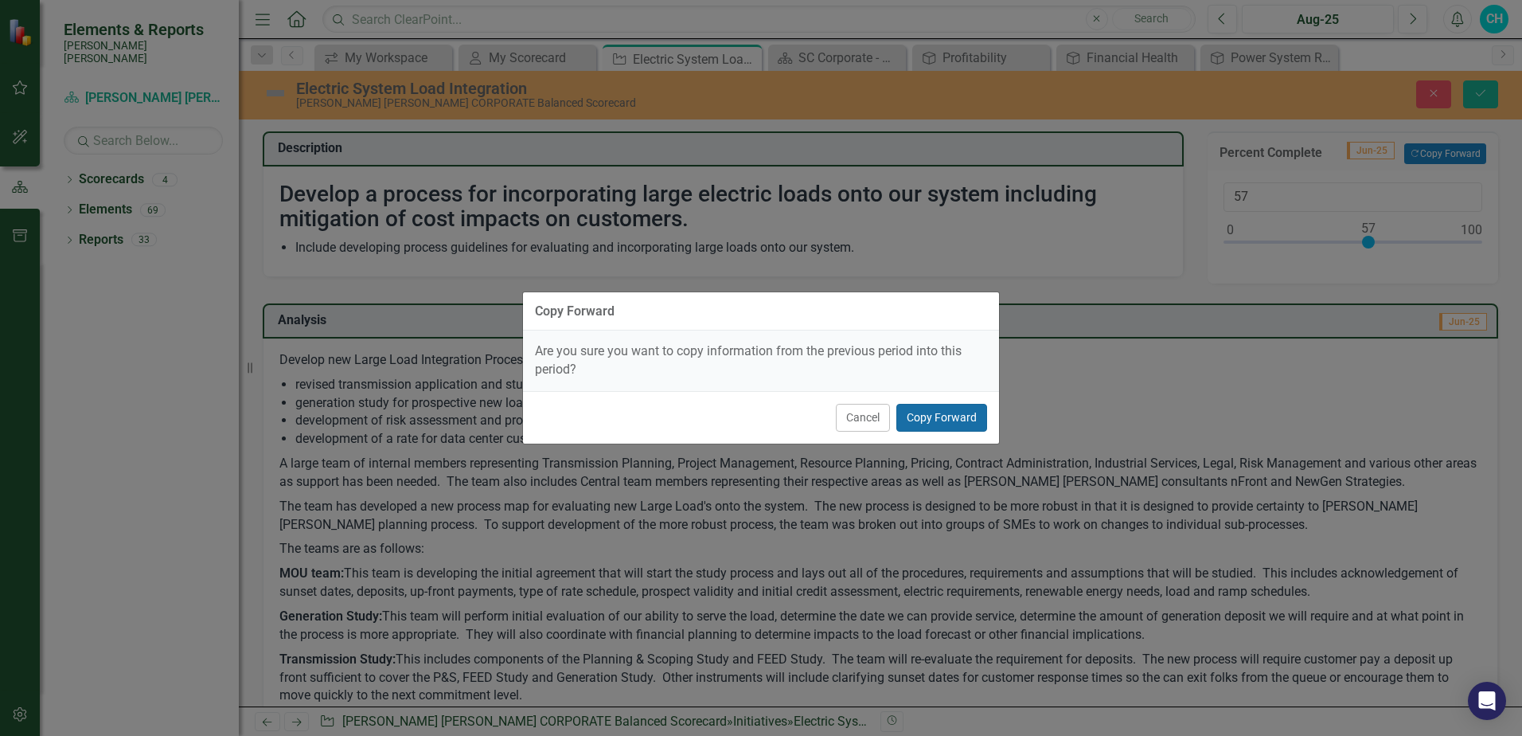
click at [943, 413] on button "Copy Forward" at bounding box center [941, 418] width 91 height 28
type input "30"
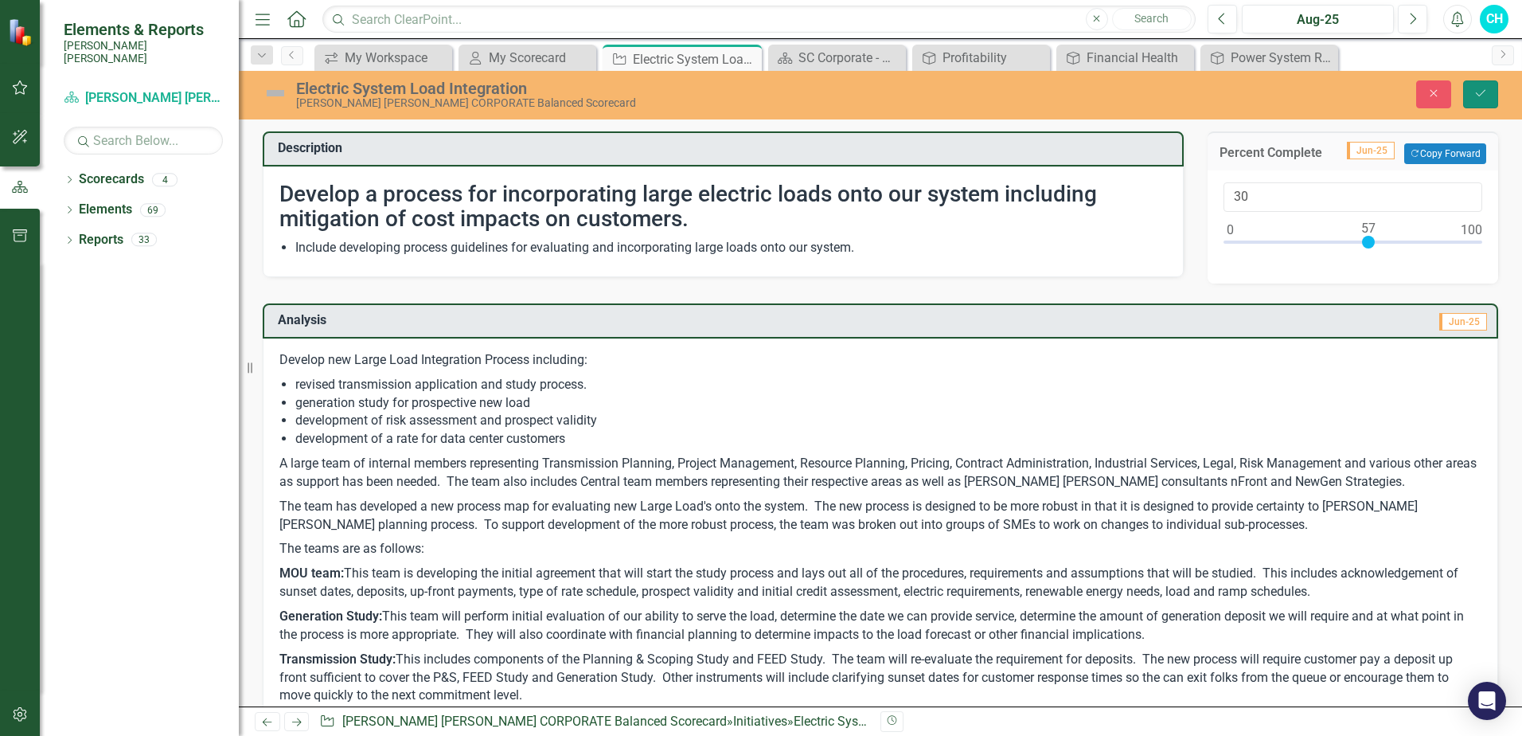
click at [1481, 94] on icon "Save" at bounding box center [1481, 93] width 14 height 11
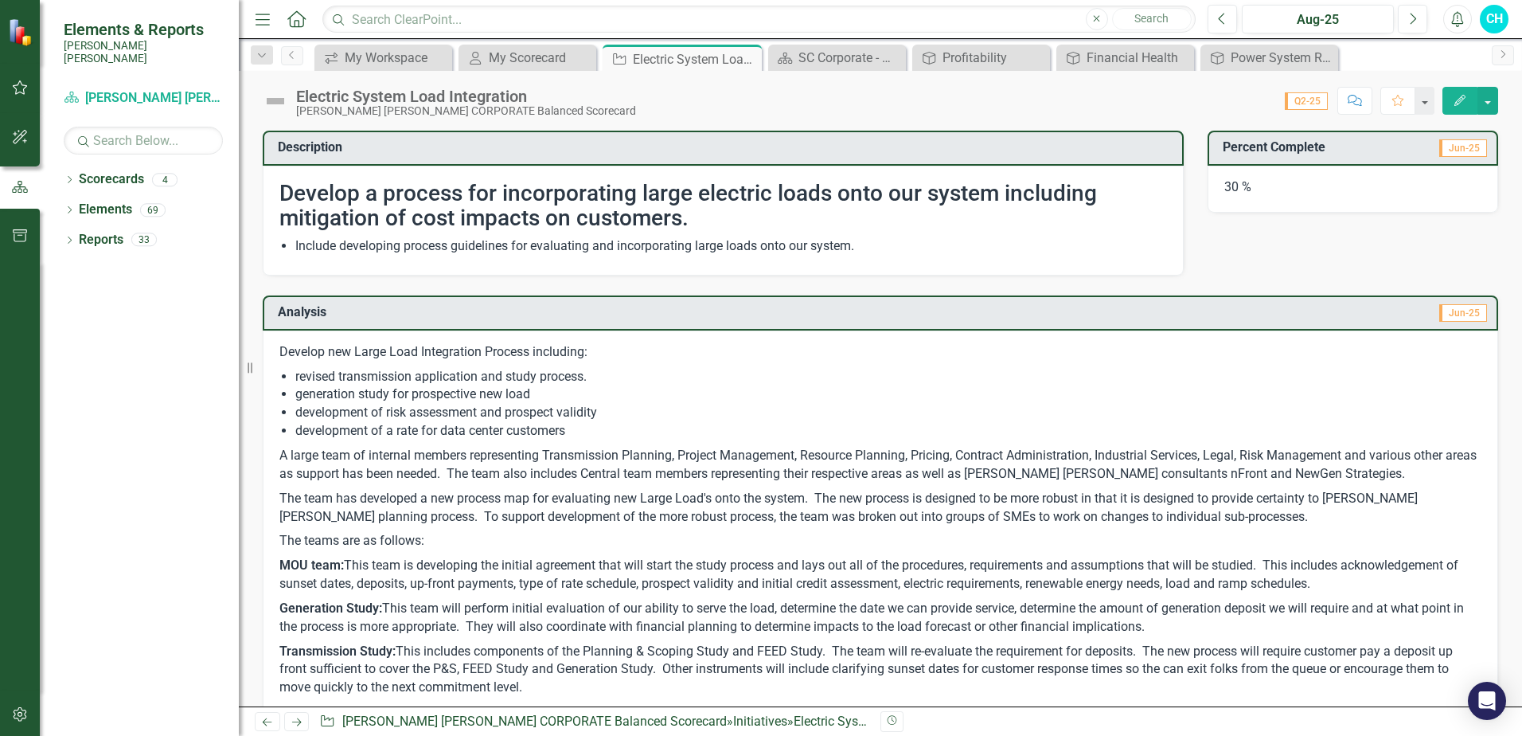
click at [1297, 318] on td "Jun-25" at bounding box center [1183, 314] width 611 height 26
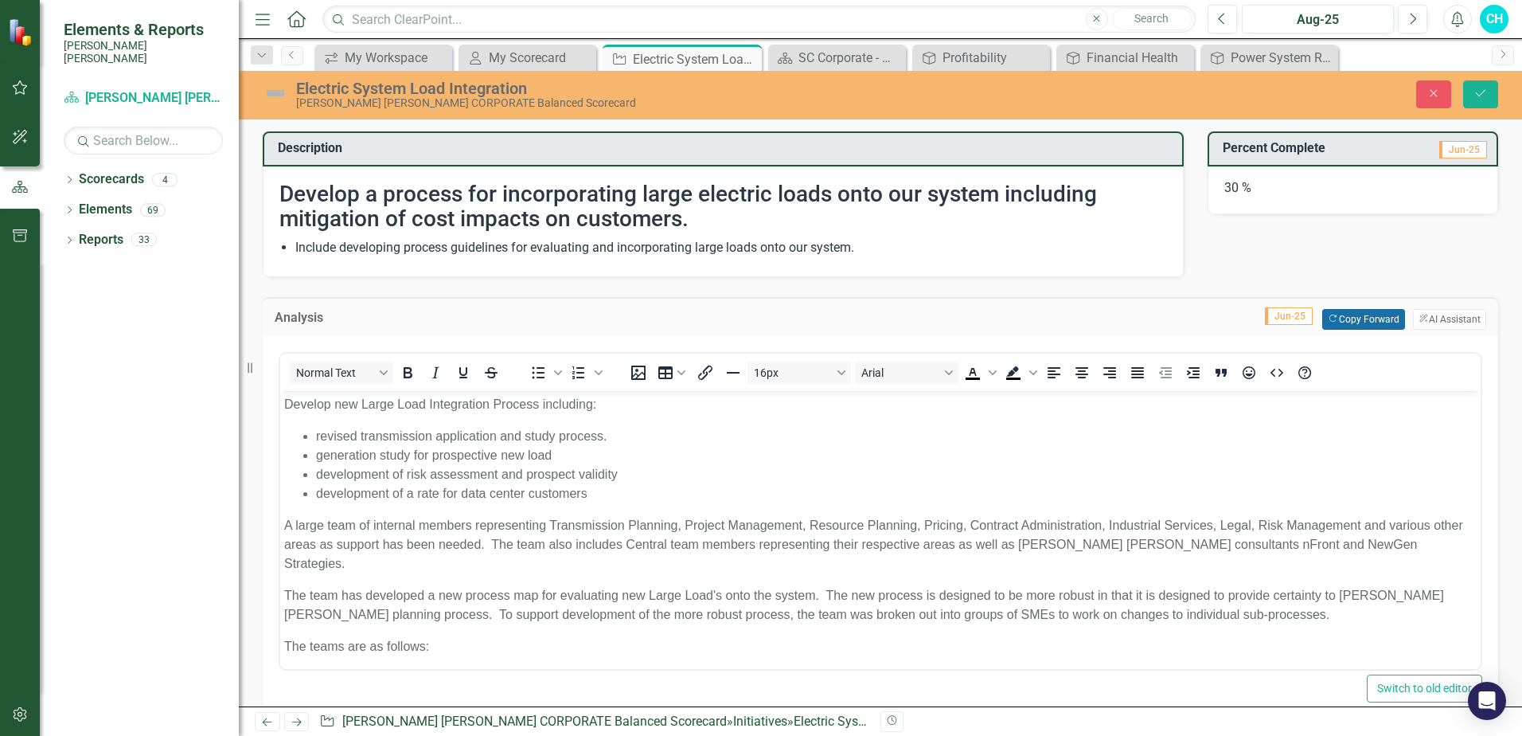
click at [1341, 320] on button "Copy Forward Copy Forward" at bounding box center [1363, 319] width 82 height 21
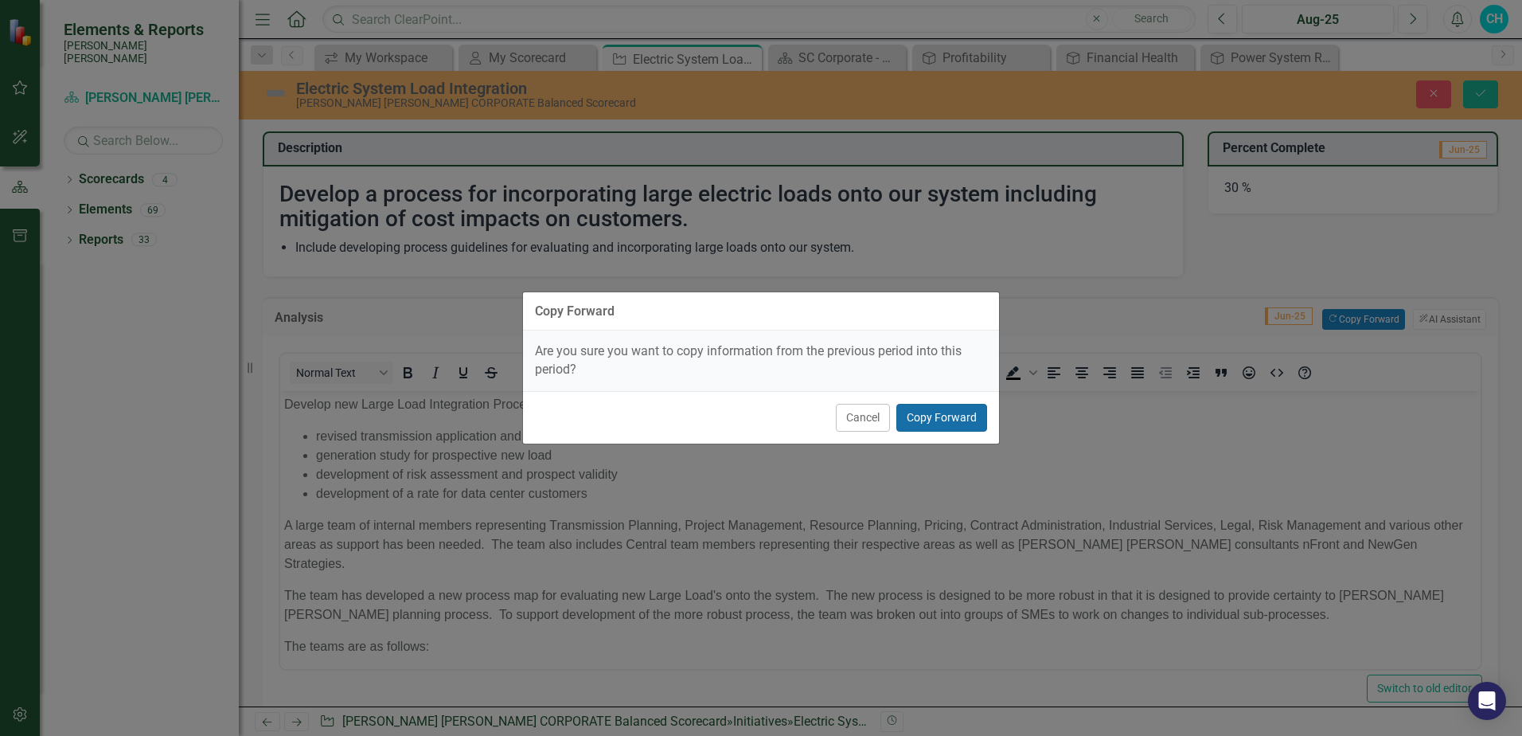
click at [939, 423] on button "Copy Forward" at bounding box center [941, 418] width 91 height 28
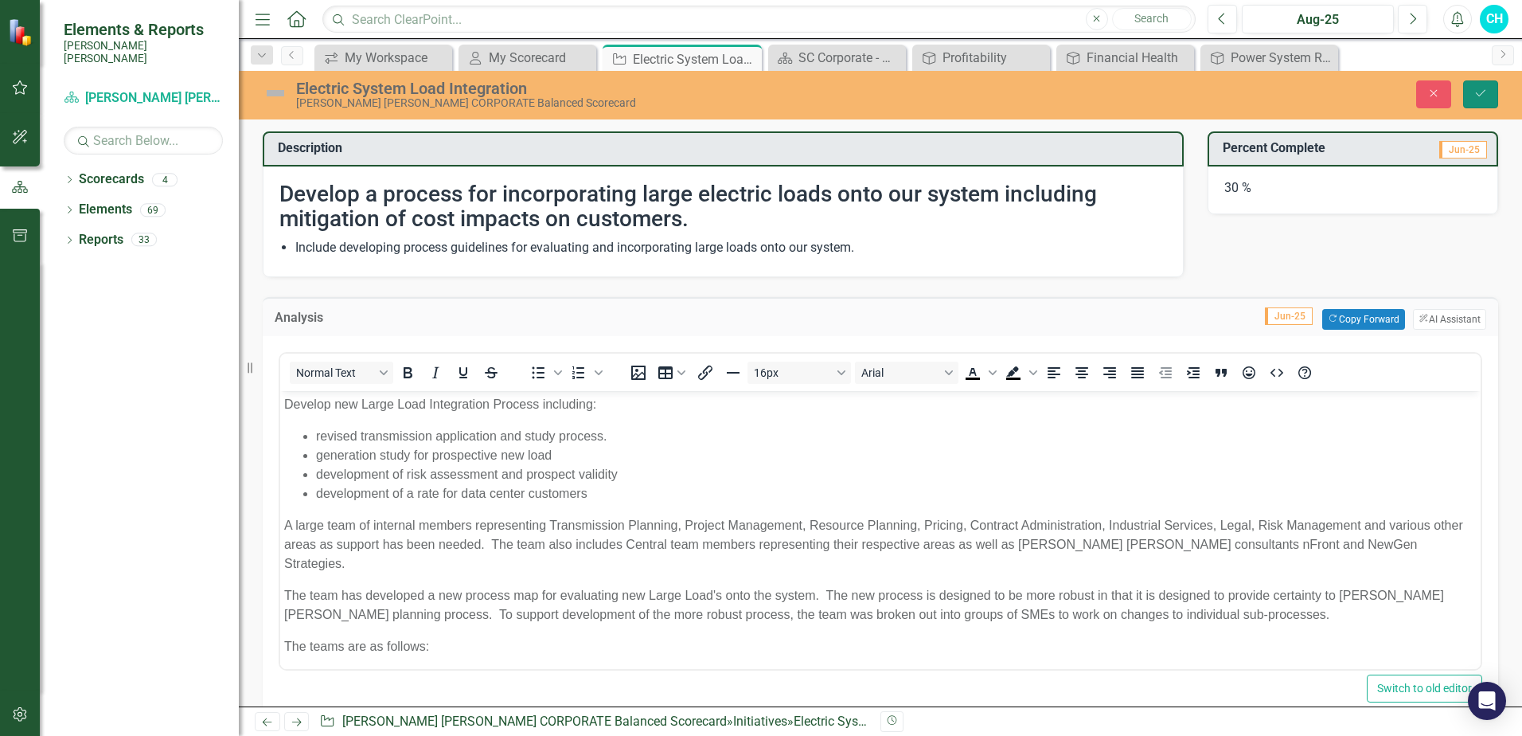
click at [1480, 96] on icon "Save" at bounding box center [1481, 93] width 14 height 11
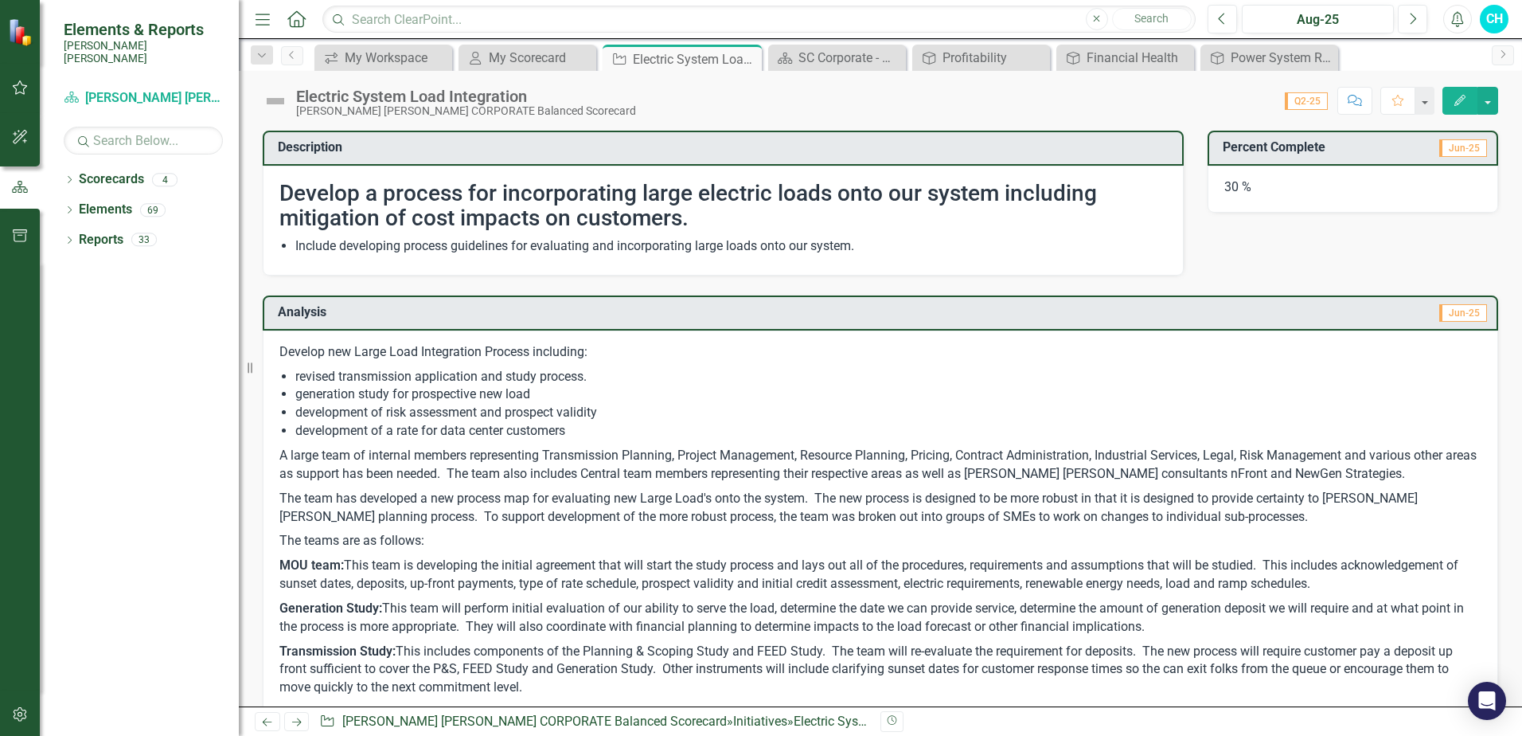
click at [1254, 154] on h3 "Percent Complete" at bounding box center [1313, 147] width 180 height 14
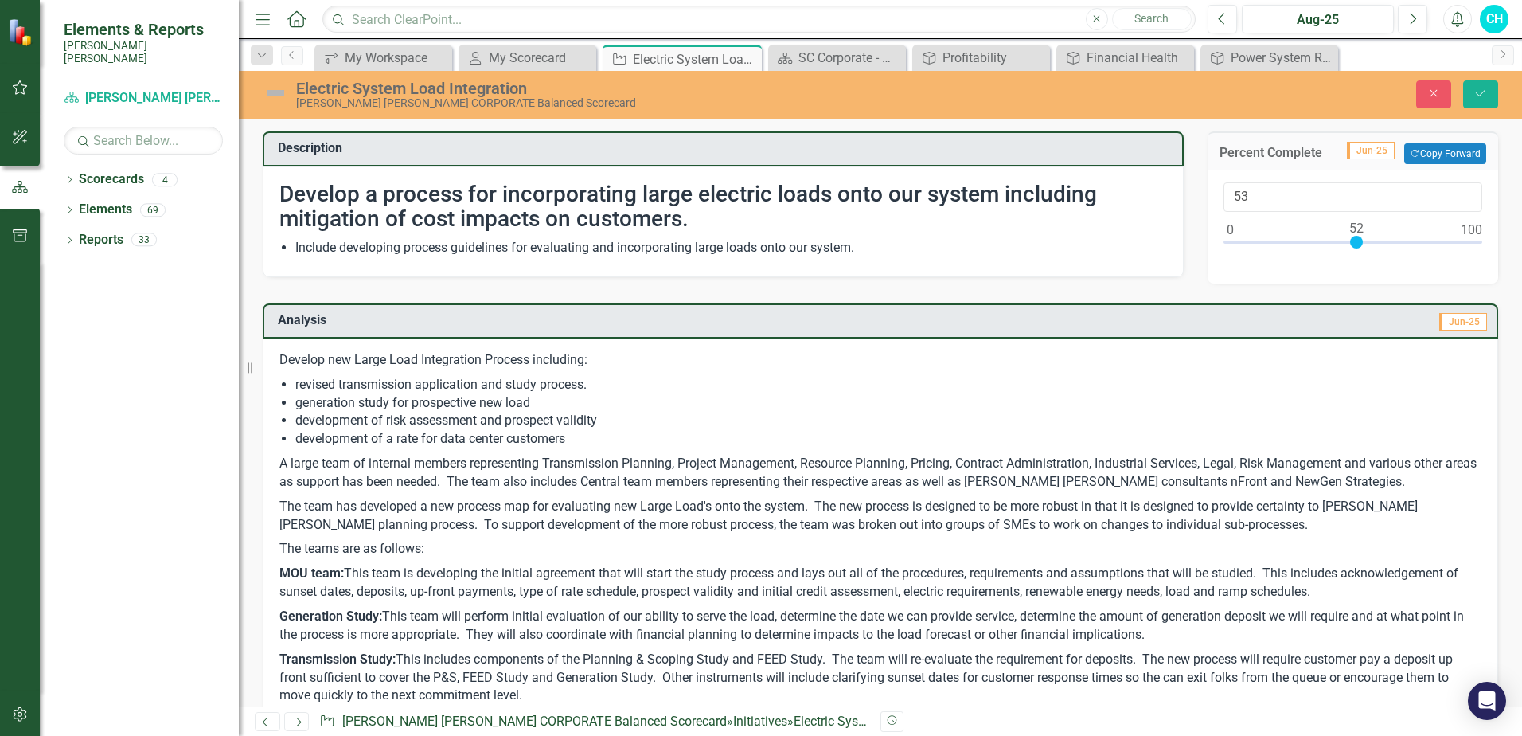
type input "51"
drag, startPoint x: 1293, startPoint y: 244, endPoint x: 1345, endPoint y: 248, distance: 52.0
click at [1348, 248] on div at bounding box center [1354, 242] width 13 height 13
click at [1477, 96] on icon "Save" at bounding box center [1481, 93] width 14 height 11
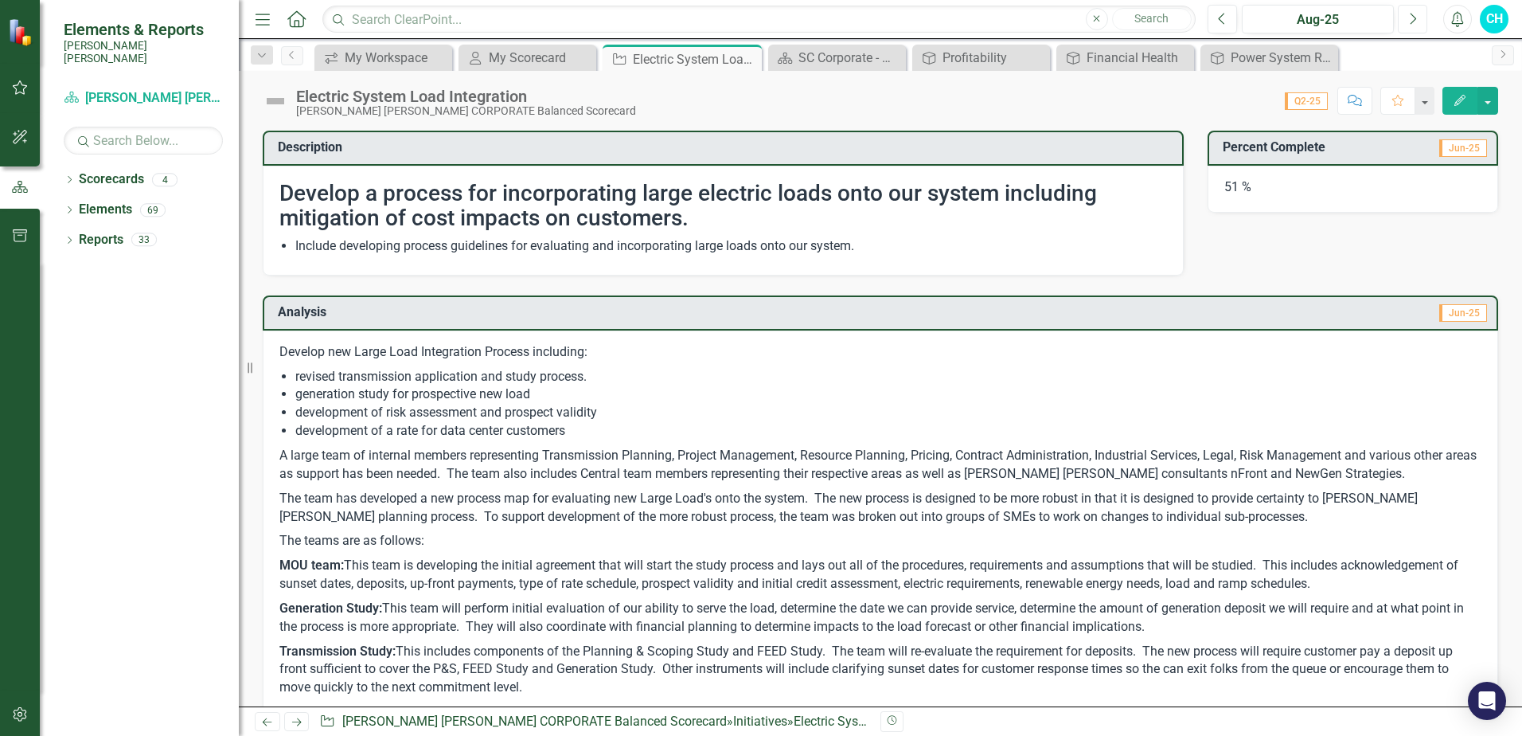
click at [1414, 20] on icon "Next" at bounding box center [1412, 19] width 9 height 14
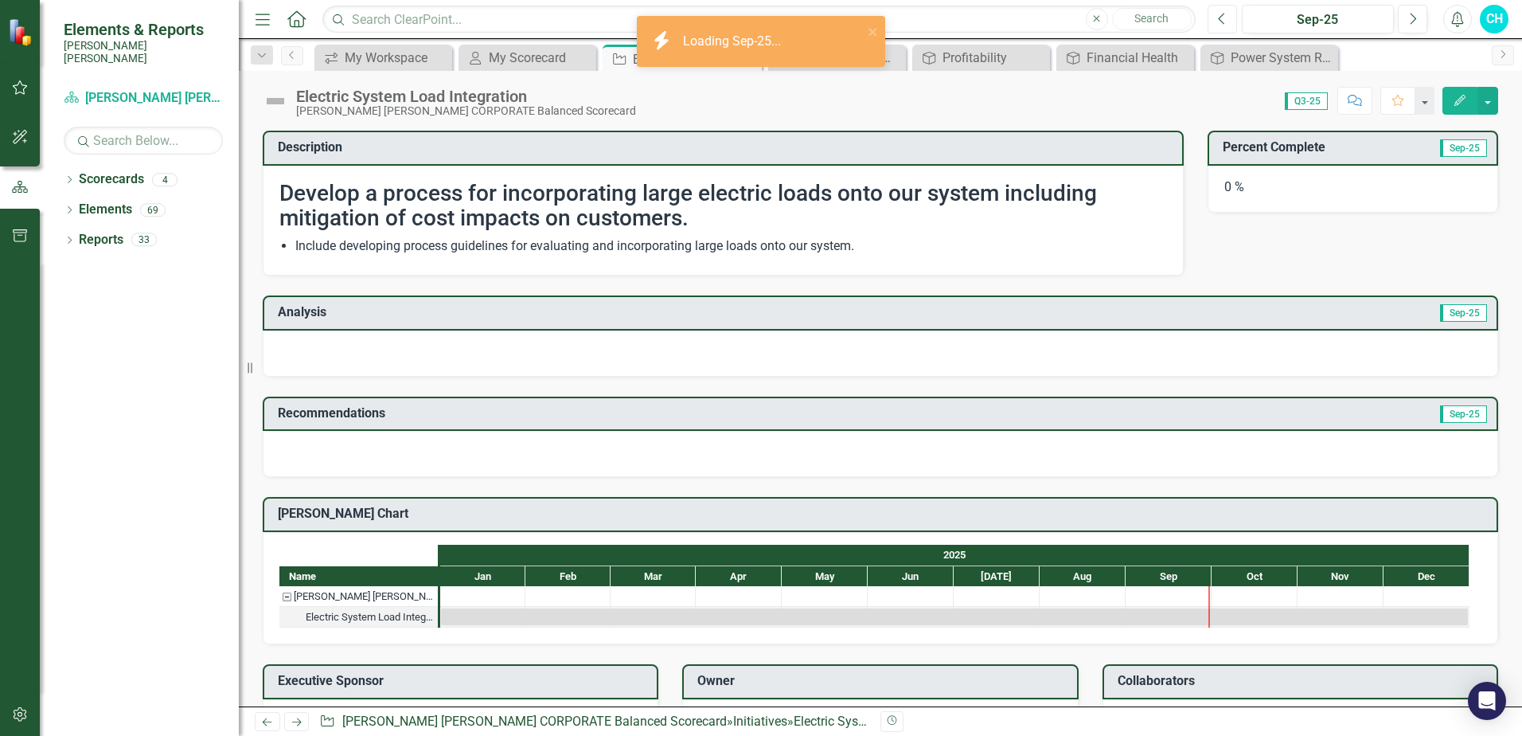
click at [1219, 21] on icon "Previous" at bounding box center [1222, 19] width 9 height 14
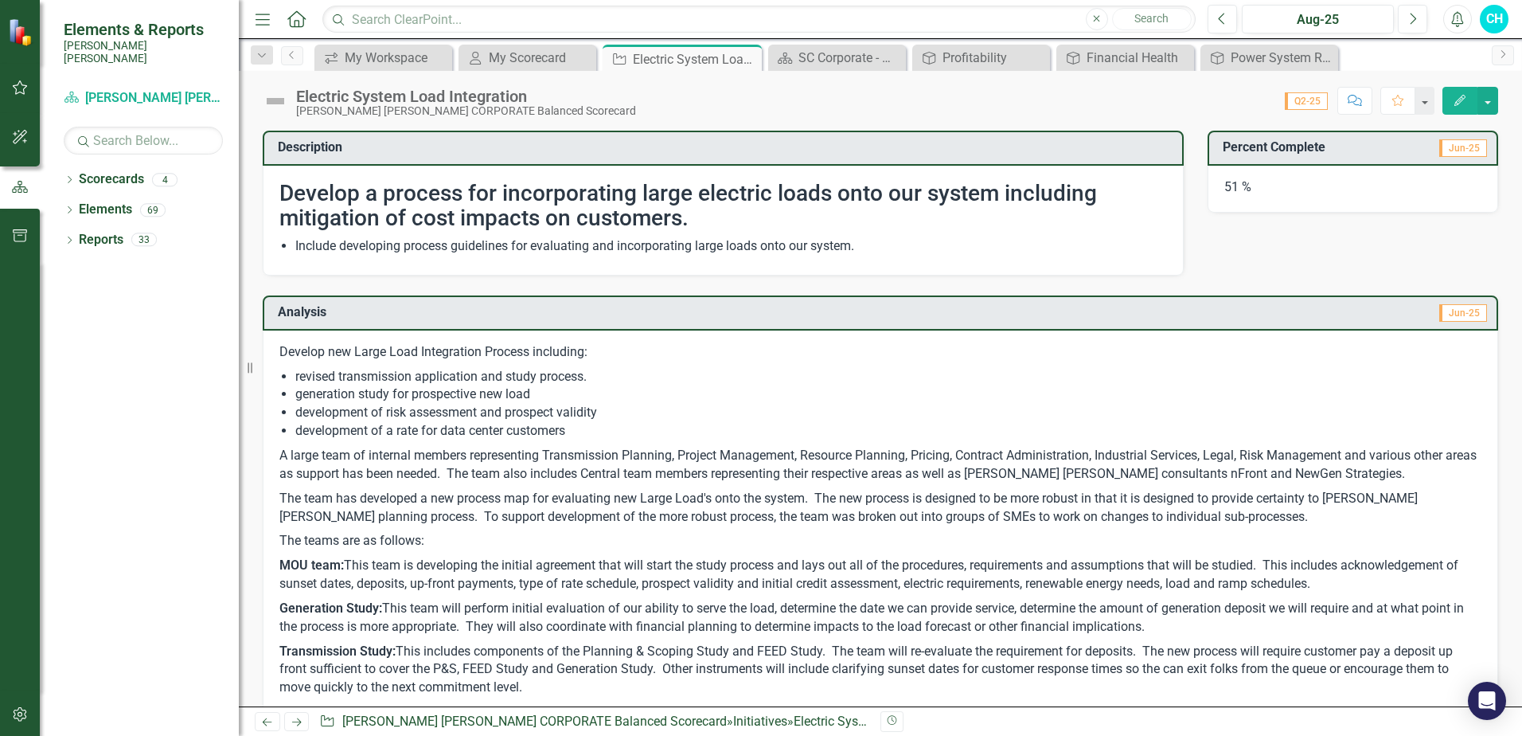
click at [1279, 314] on td "Jun-25" at bounding box center [1183, 314] width 611 height 26
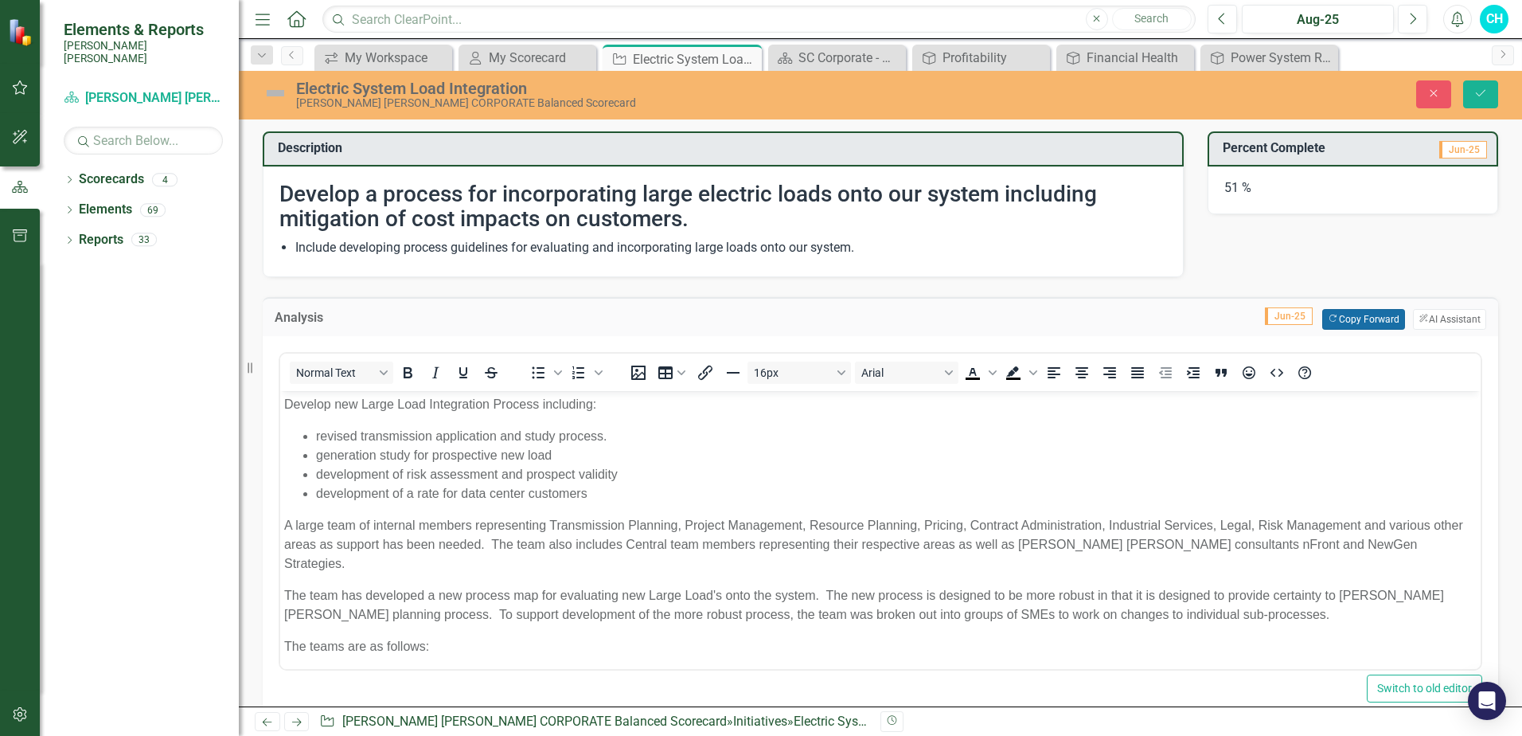
click at [1349, 313] on button "Copy Forward Copy Forward" at bounding box center [1363, 319] width 82 height 21
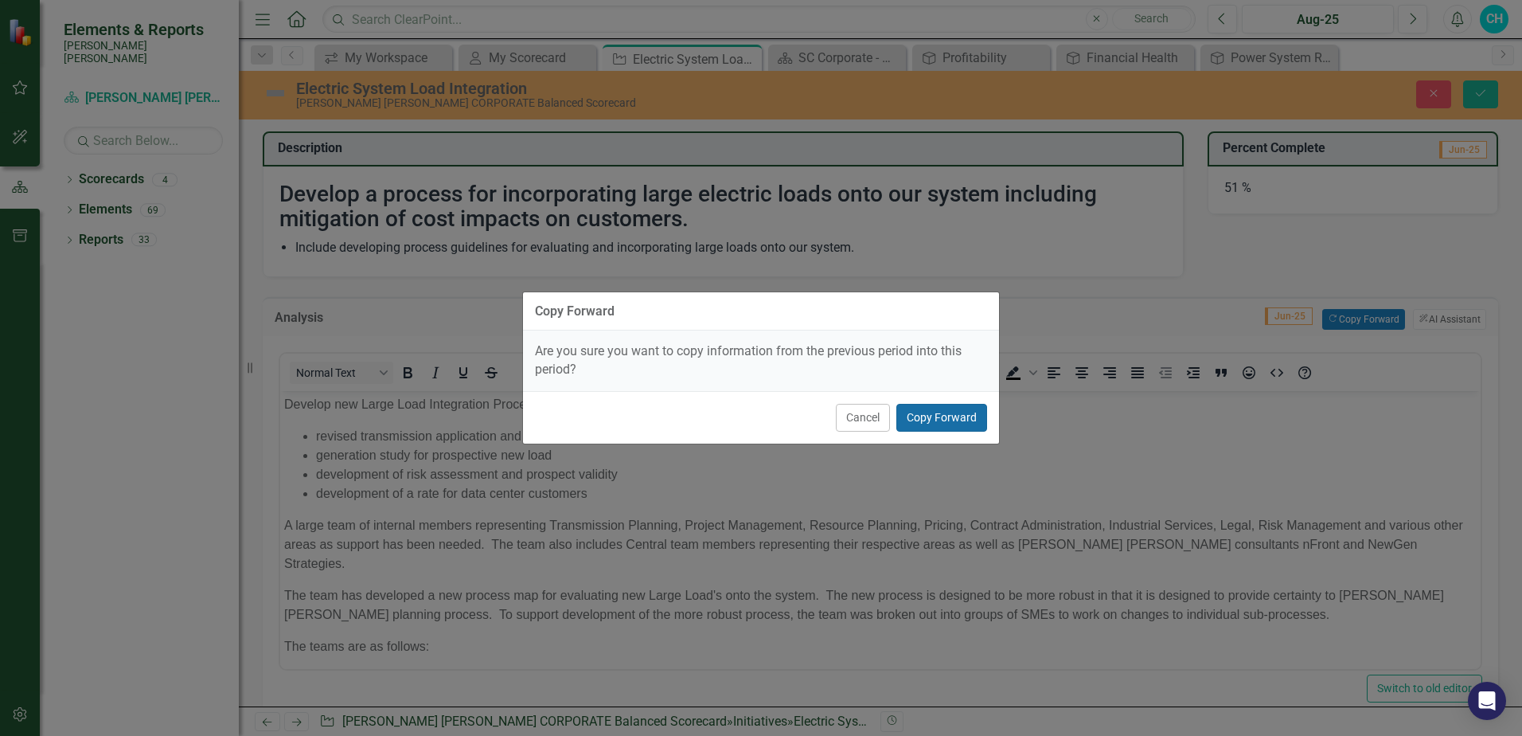
click at [944, 420] on button "Copy Forward" at bounding box center [941, 418] width 91 height 28
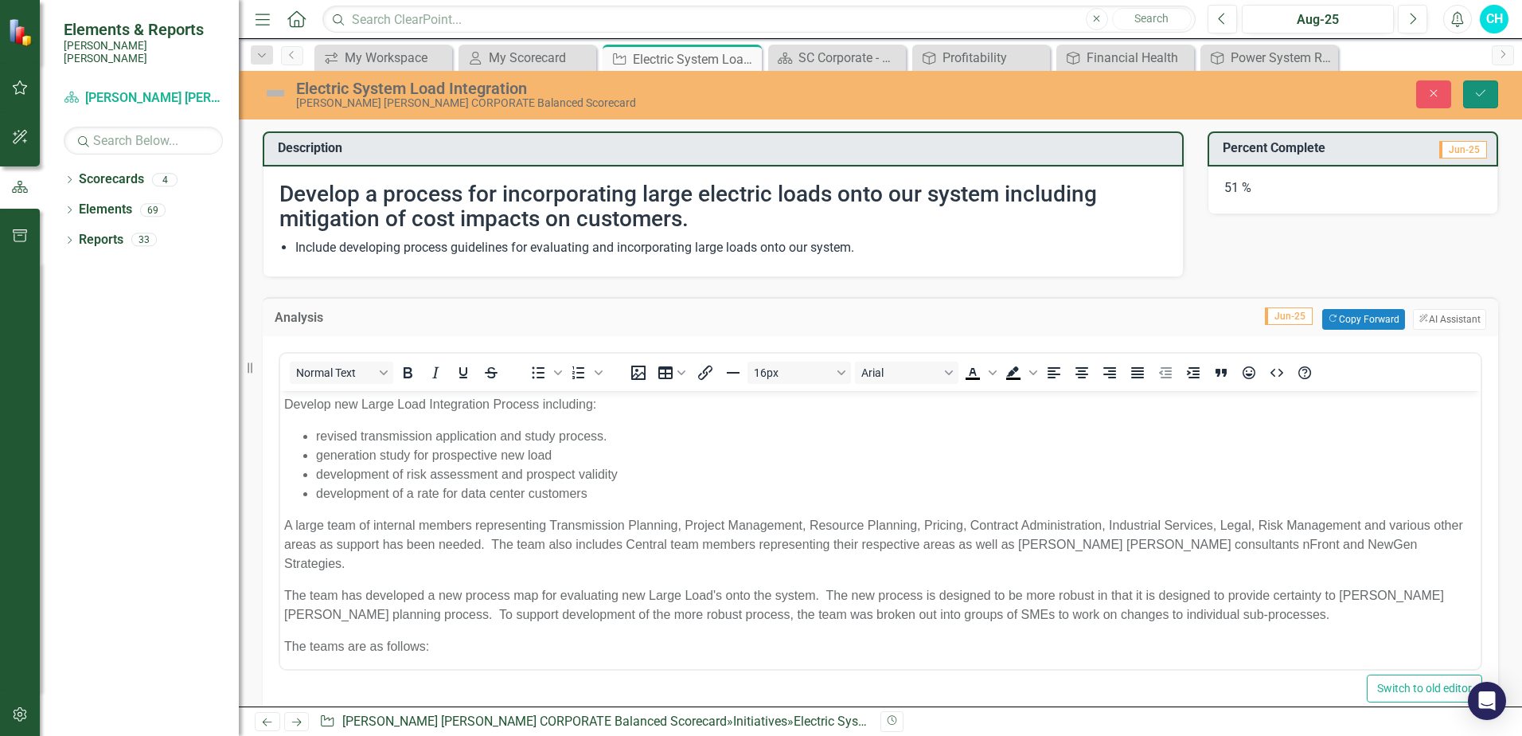
click at [1481, 90] on icon "Save" at bounding box center [1481, 93] width 14 height 11
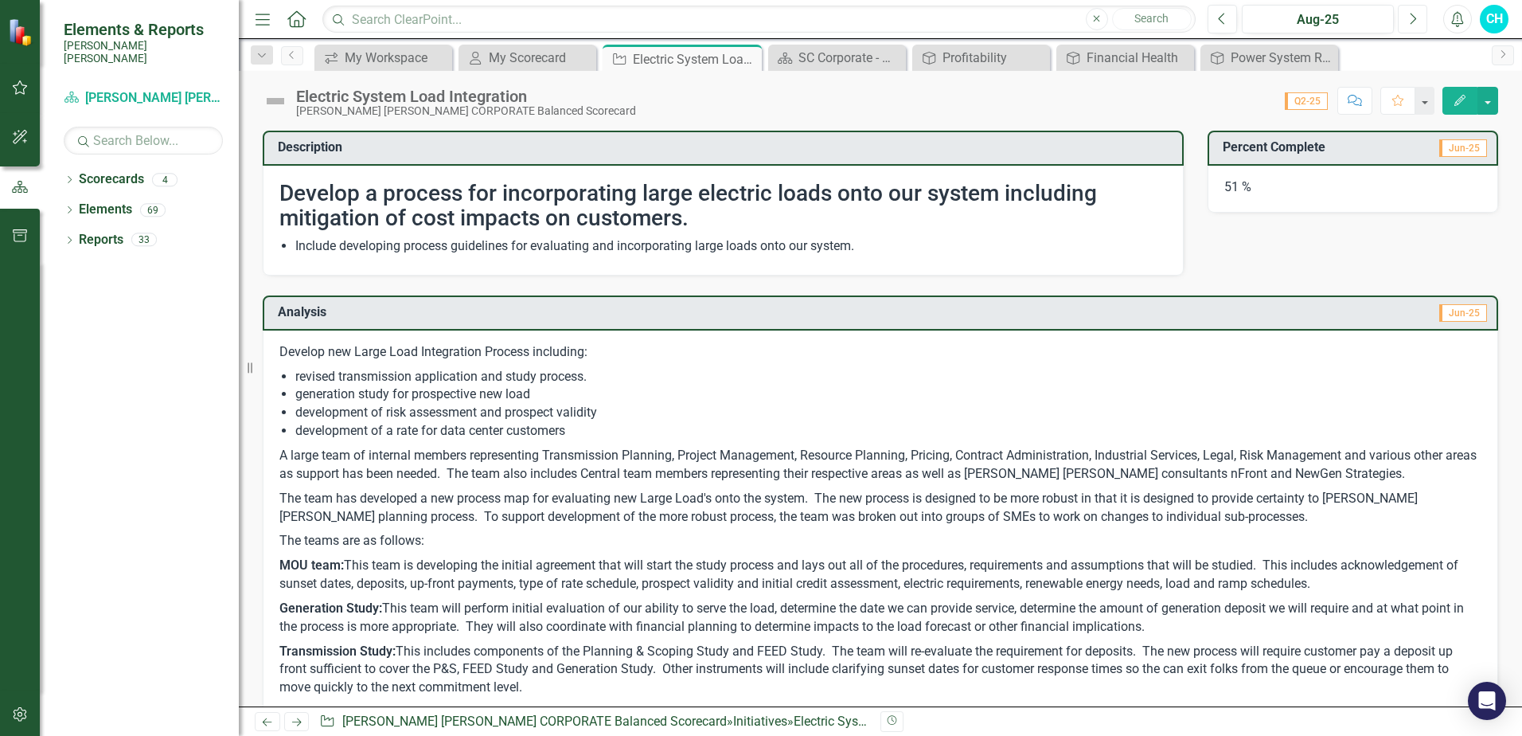
click at [1412, 18] on icon "Next" at bounding box center [1412, 19] width 9 height 14
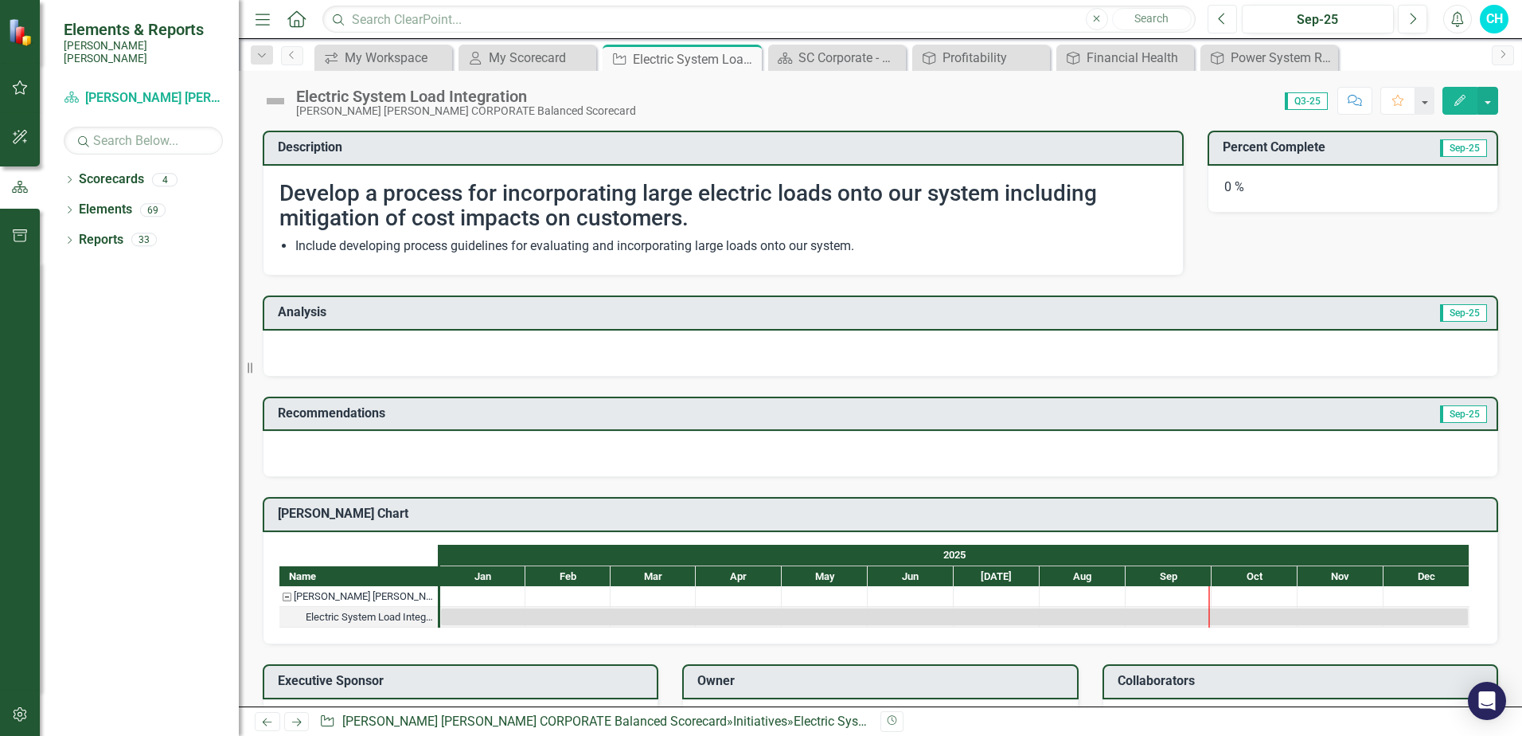
click at [1224, 20] on icon "Previous" at bounding box center [1222, 19] width 9 height 14
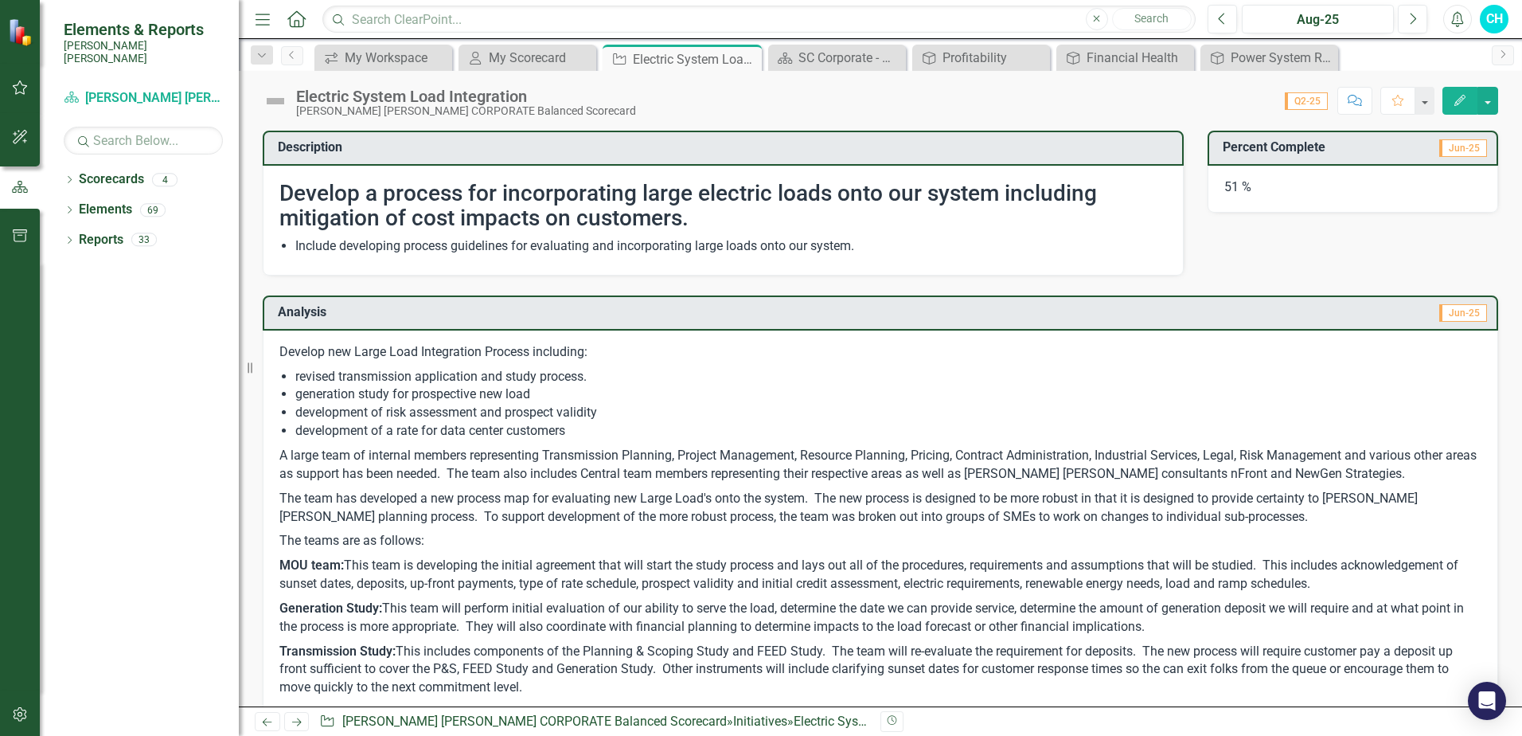
click at [1337, 318] on td "Jun-25" at bounding box center [1183, 314] width 611 height 26
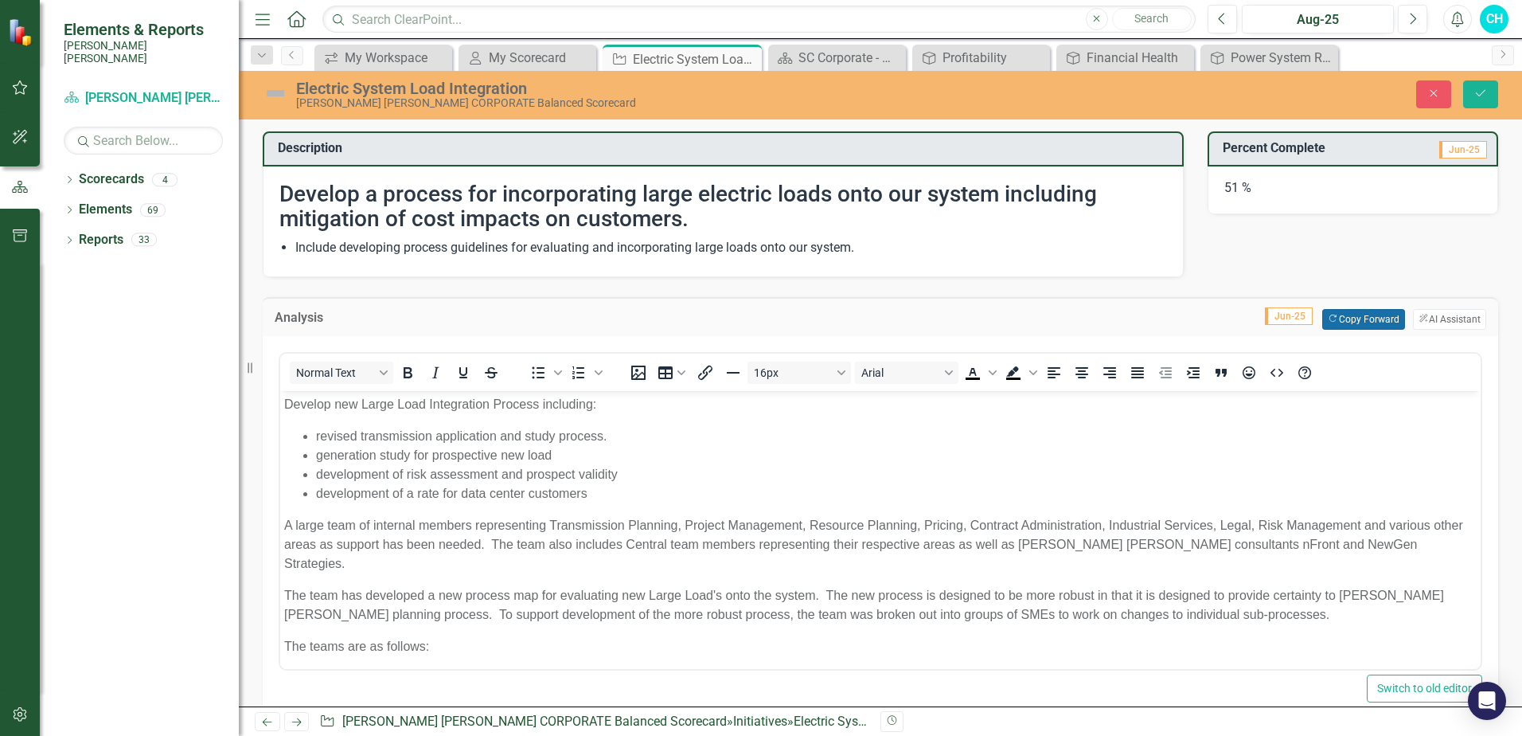
click at [1337, 318] on button "Copy Forward Copy Forward" at bounding box center [1363, 319] width 82 height 21
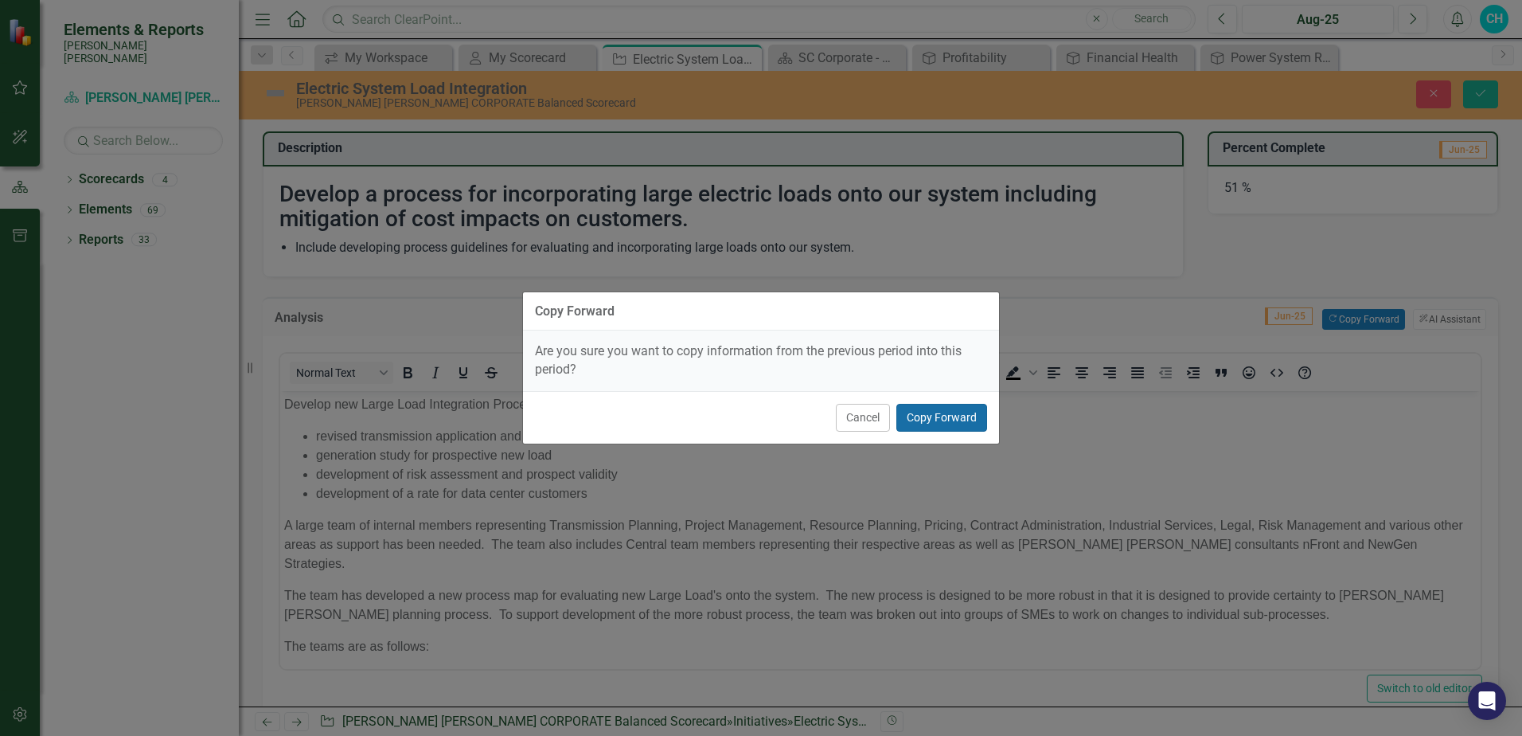
click at [950, 414] on button "Copy Forward" at bounding box center [941, 418] width 91 height 28
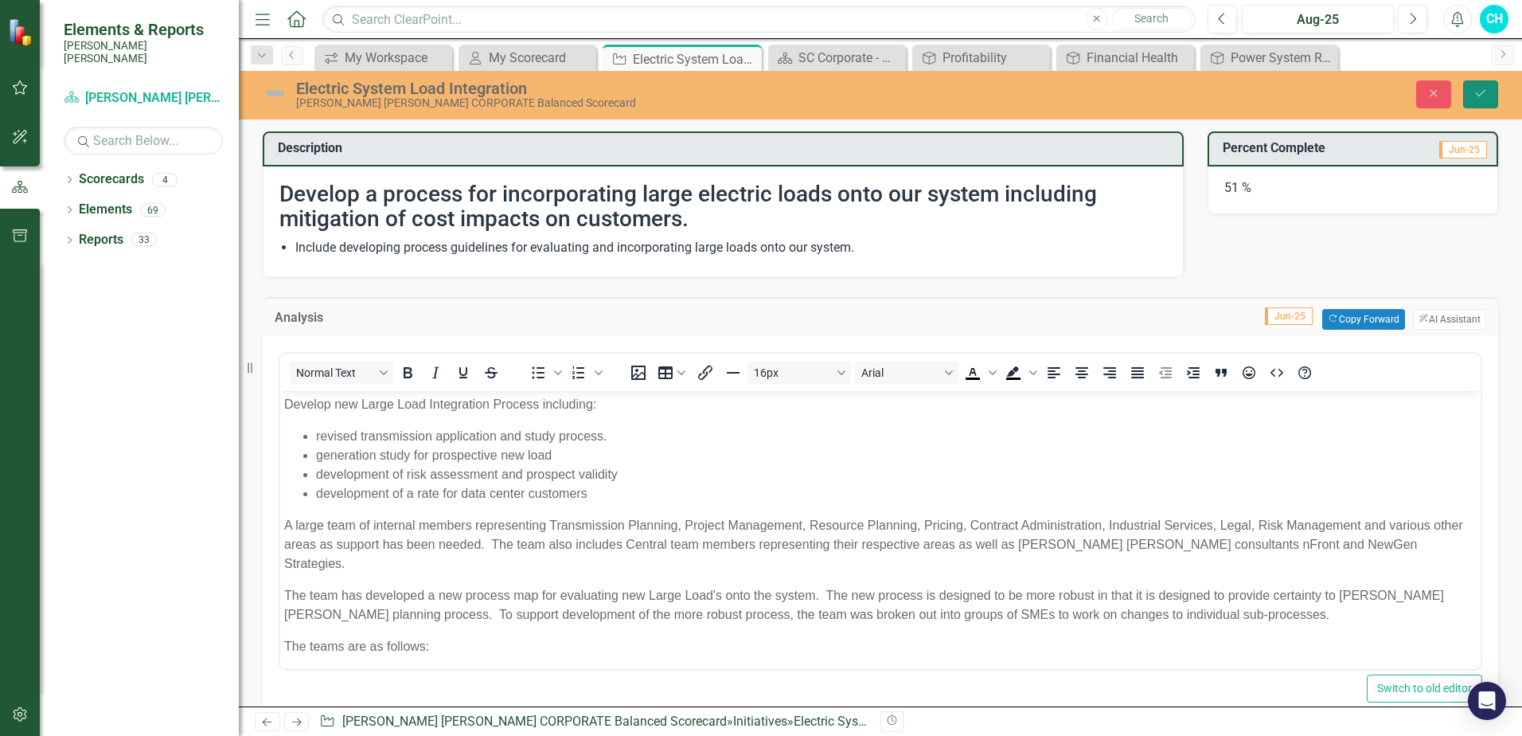
click at [1487, 90] on icon "Save" at bounding box center [1481, 93] width 14 height 11
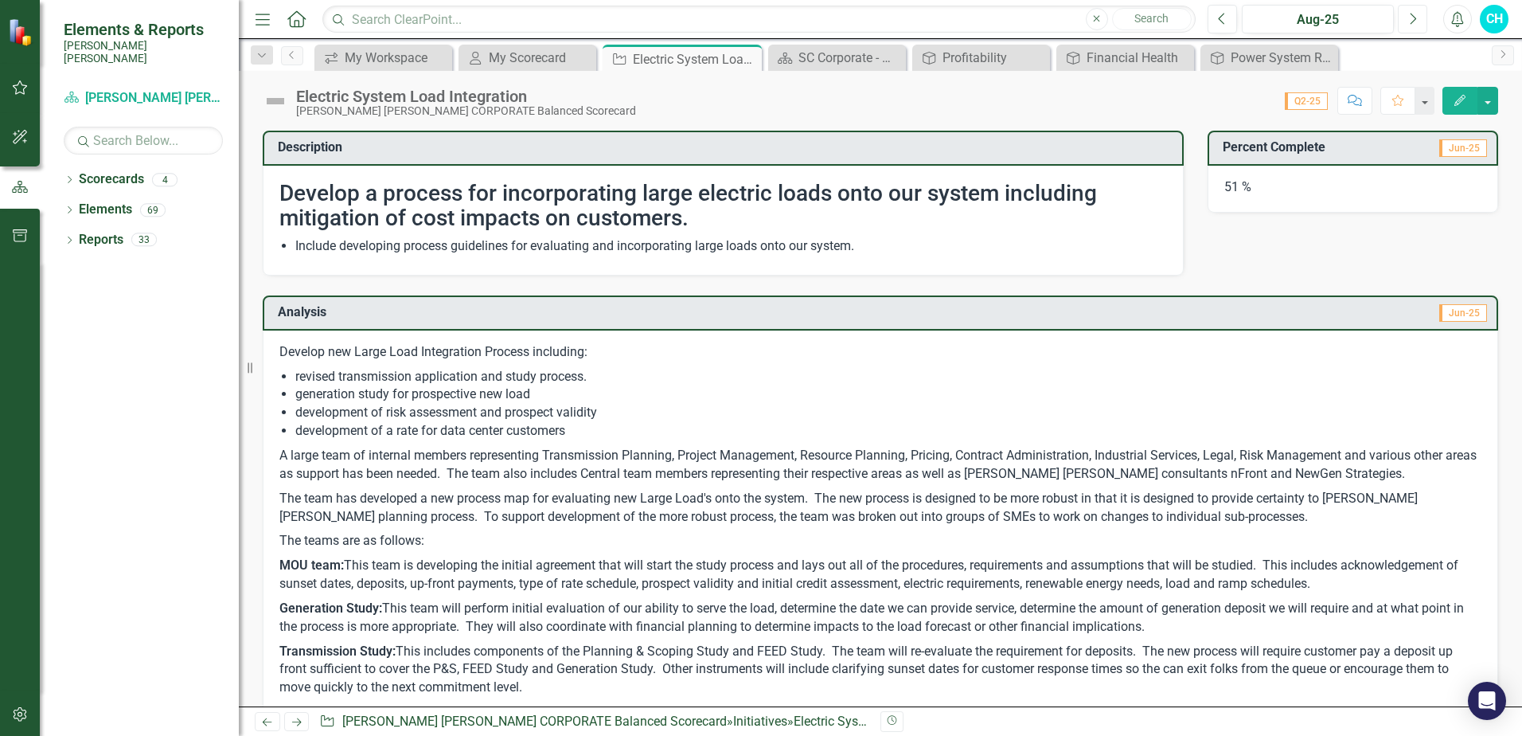
click at [1414, 16] on icon "button" at bounding box center [1414, 18] width 6 height 11
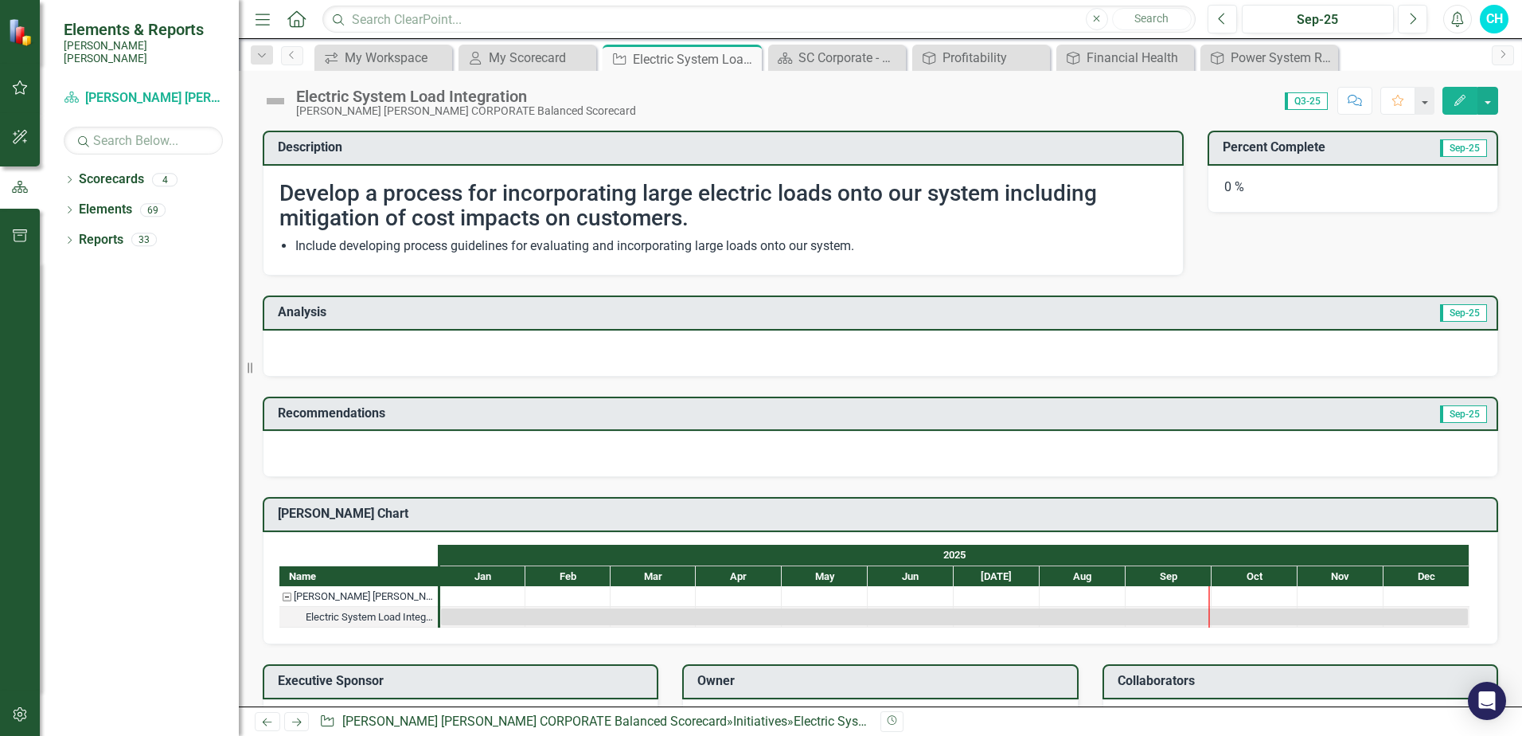
click at [559, 317] on h3 "Analysis" at bounding box center [581, 312] width 606 height 14
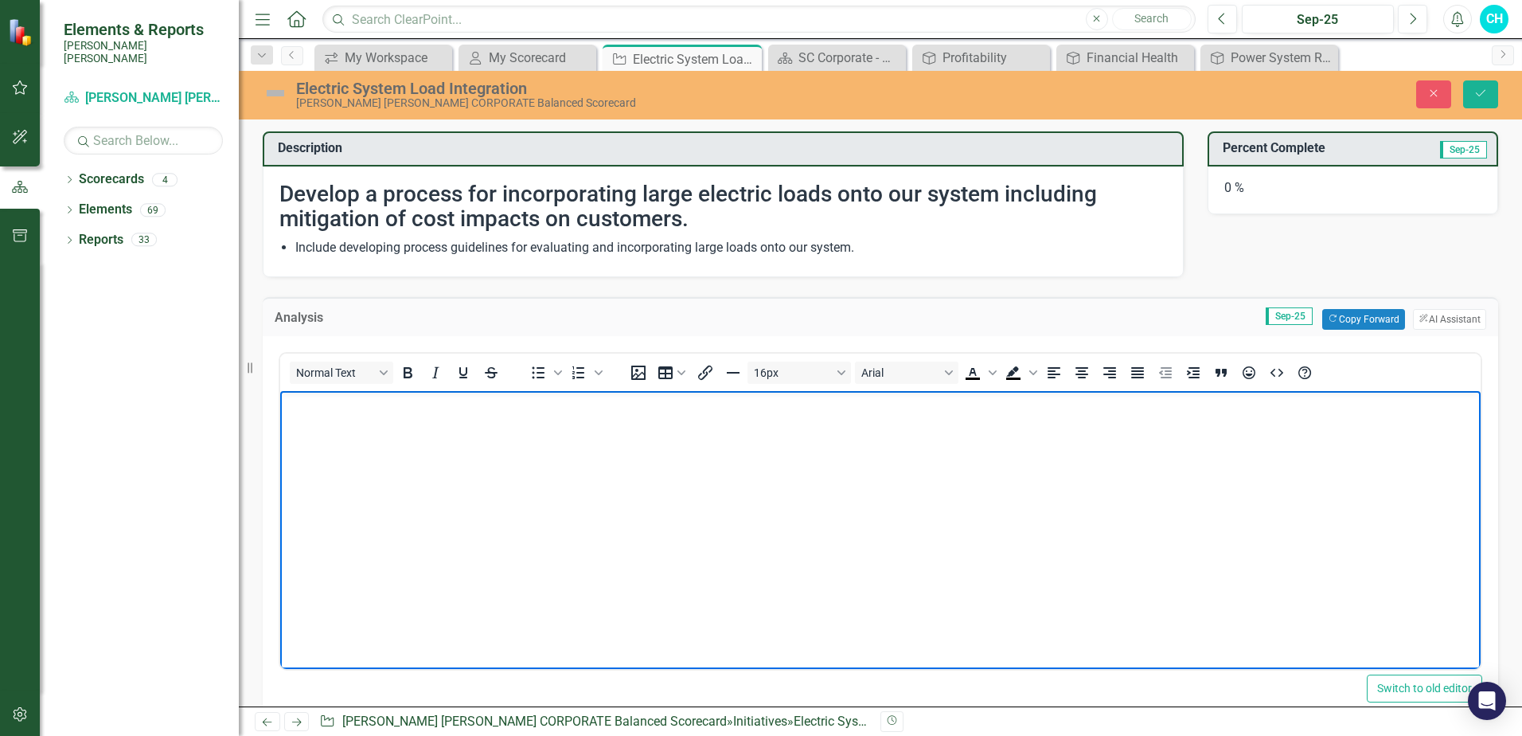
click at [369, 446] on body "Rich Text Area. Press ALT-0 for help." at bounding box center [880, 509] width 1200 height 239
click at [1479, 98] on icon "Save" at bounding box center [1481, 93] width 14 height 11
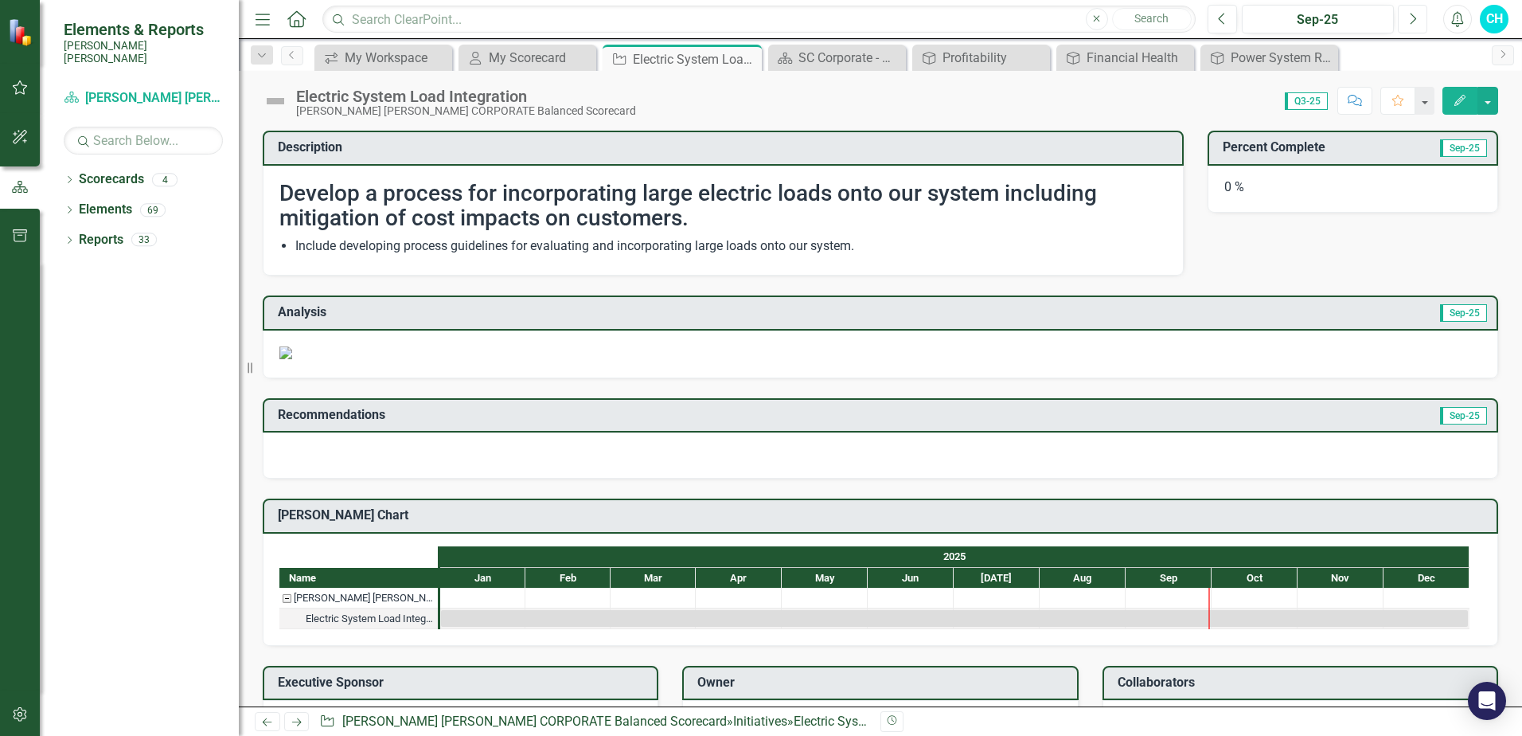
click at [1419, 24] on button "Next" at bounding box center [1412, 19] width 29 height 29
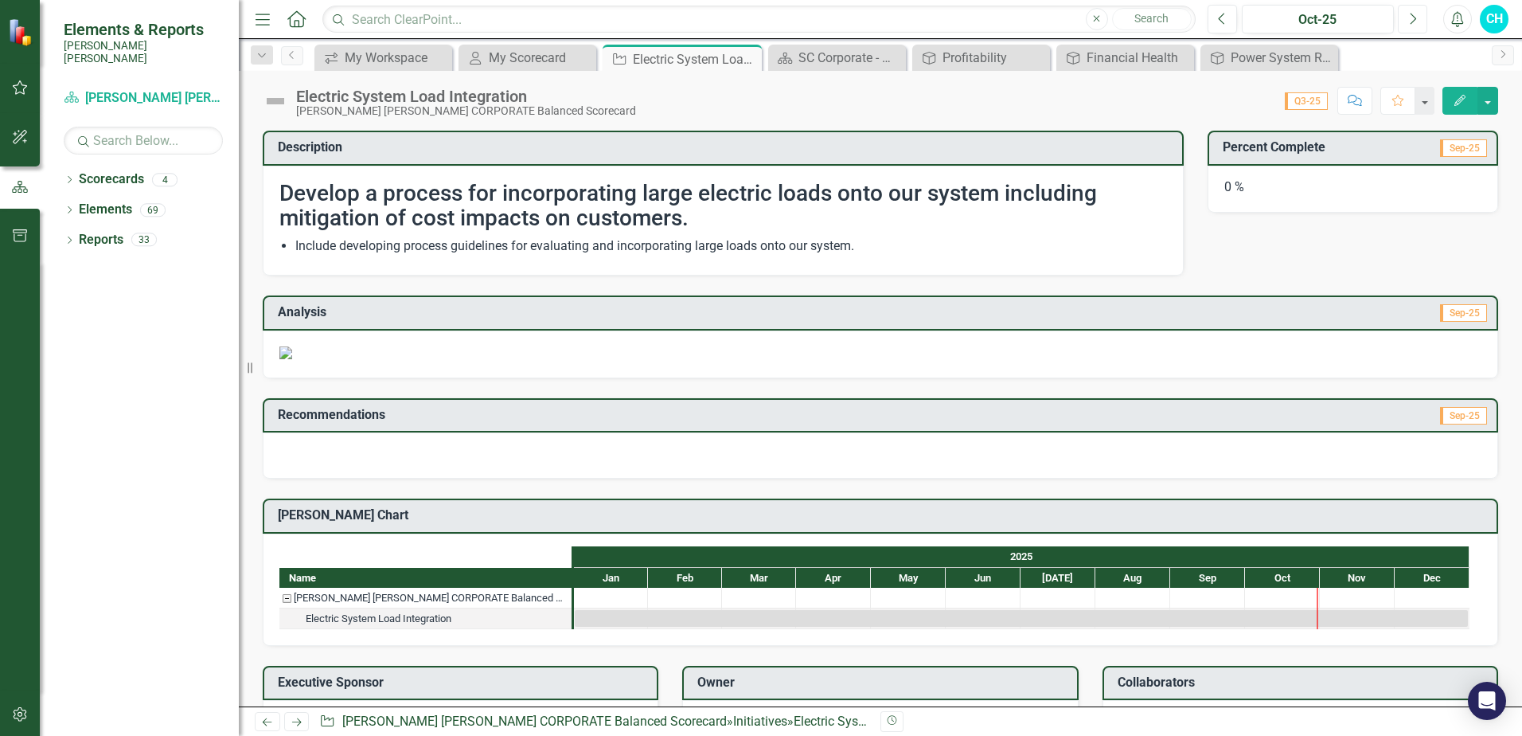
click at [1422, 21] on button "Next" at bounding box center [1412, 19] width 29 height 29
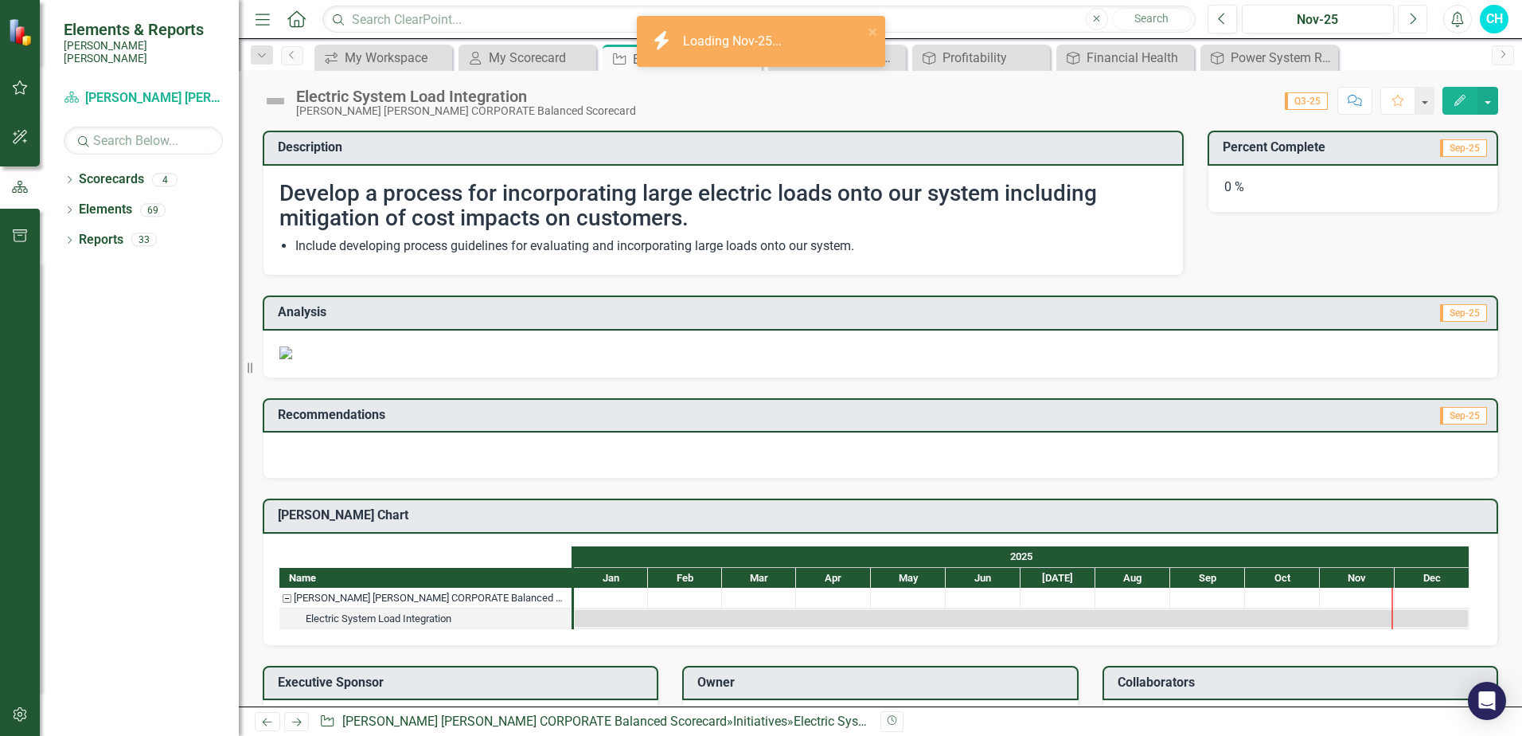
click at [1417, 13] on button "Next" at bounding box center [1412, 19] width 29 height 29
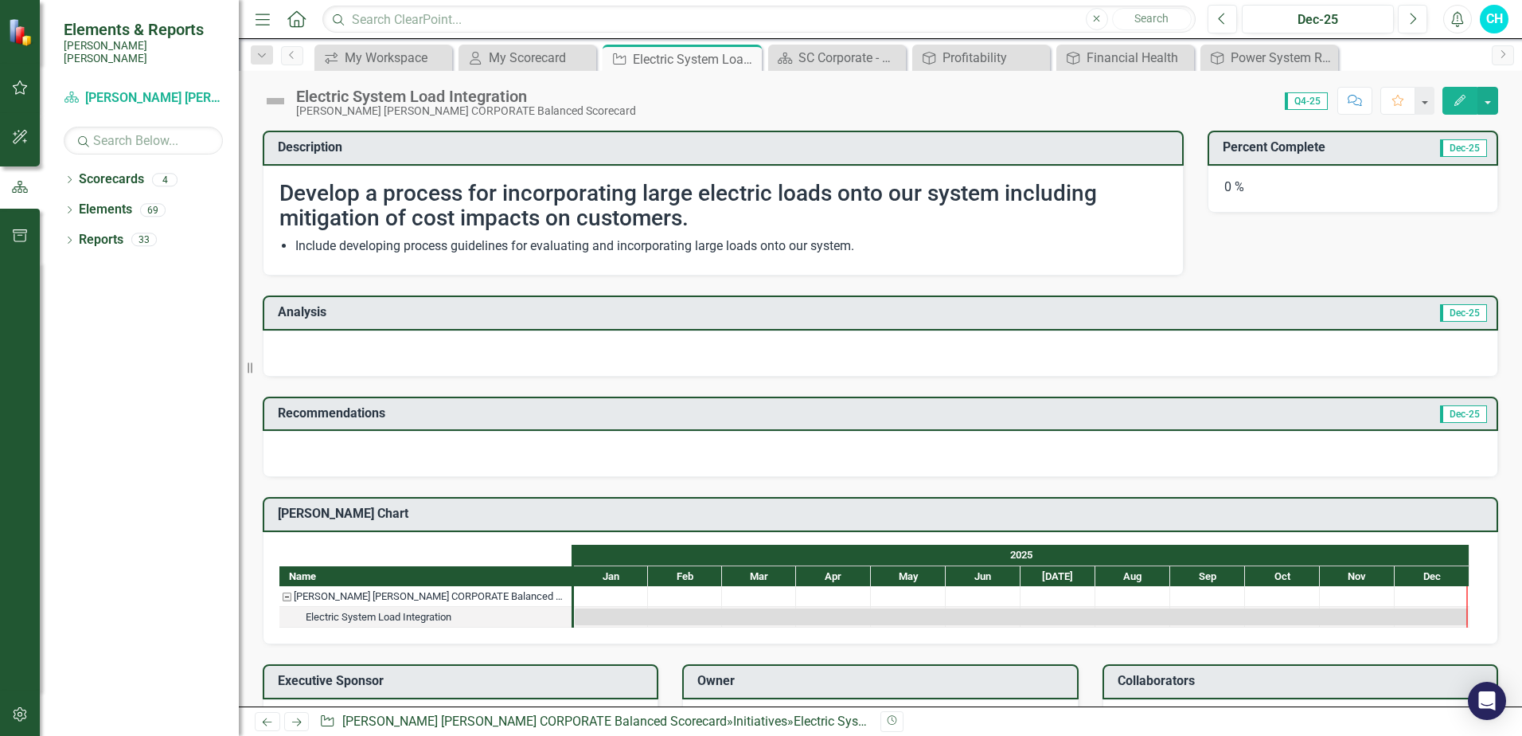
click at [711, 311] on h3 "Analysis" at bounding box center [581, 312] width 606 height 14
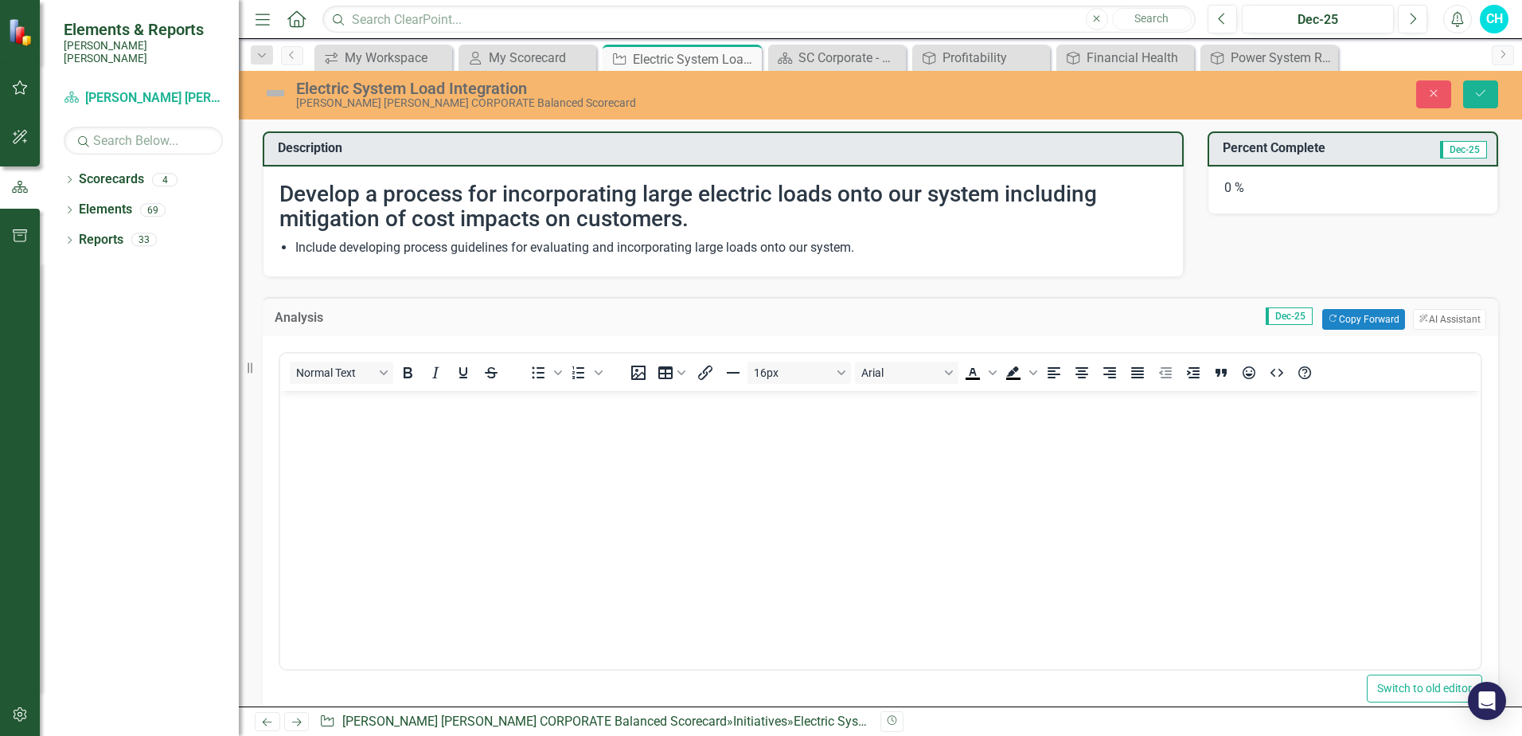
click at [505, 428] on body "Rich Text Area. Press ALT-0 for help." at bounding box center [880, 509] width 1200 height 239
click at [1485, 92] on icon "Save" at bounding box center [1481, 93] width 14 height 11
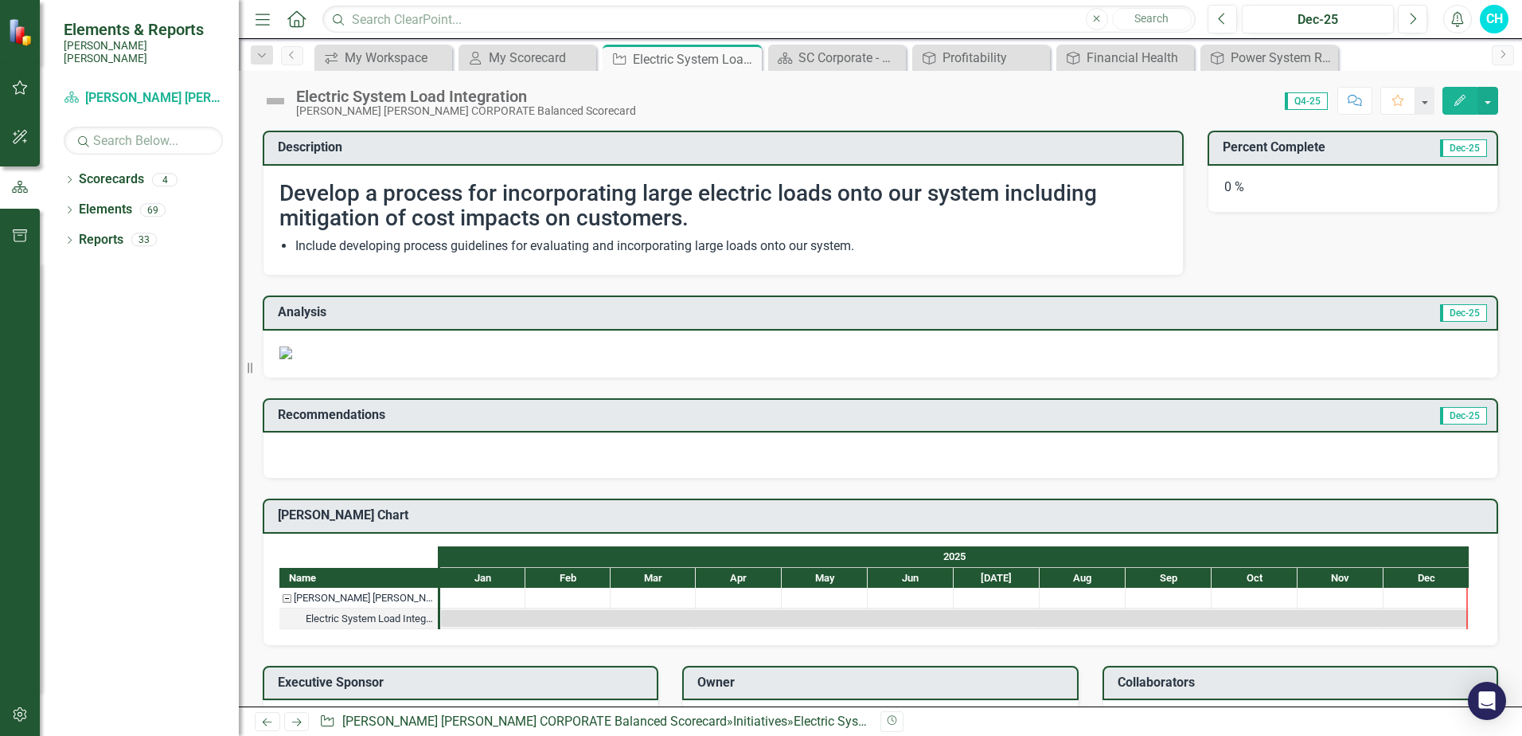
click at [292, 359] on img at bounding box center [285, 352] width 13 height 13
click at [507, 62] on div "My Scorecard" at bounding box center [531, 58] width 84 height 20
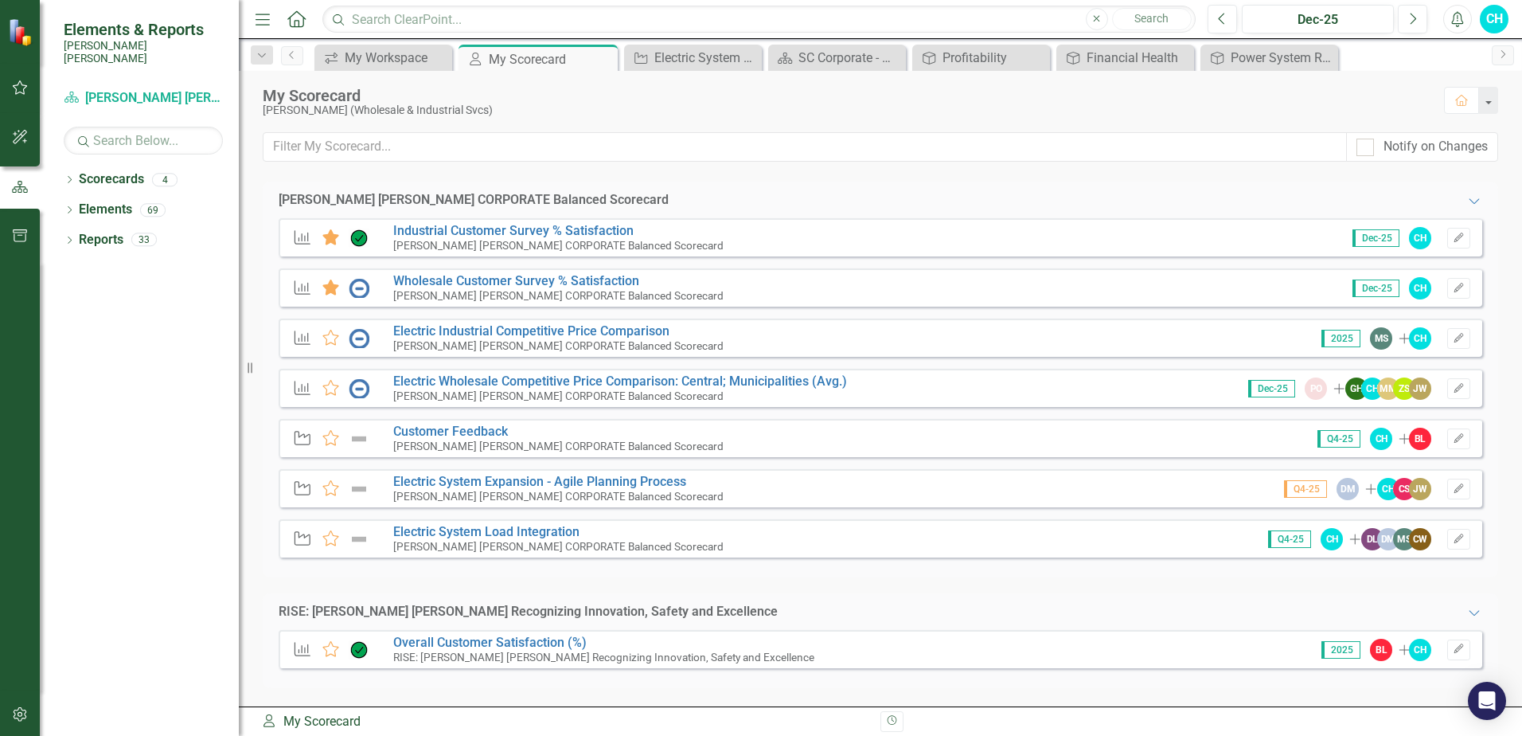
click at [361, 439] on img at bounding box center [359, 438] width 21 height 19
click at [330, 443] on icon at bounding box center [330, 438] width 17 height 16
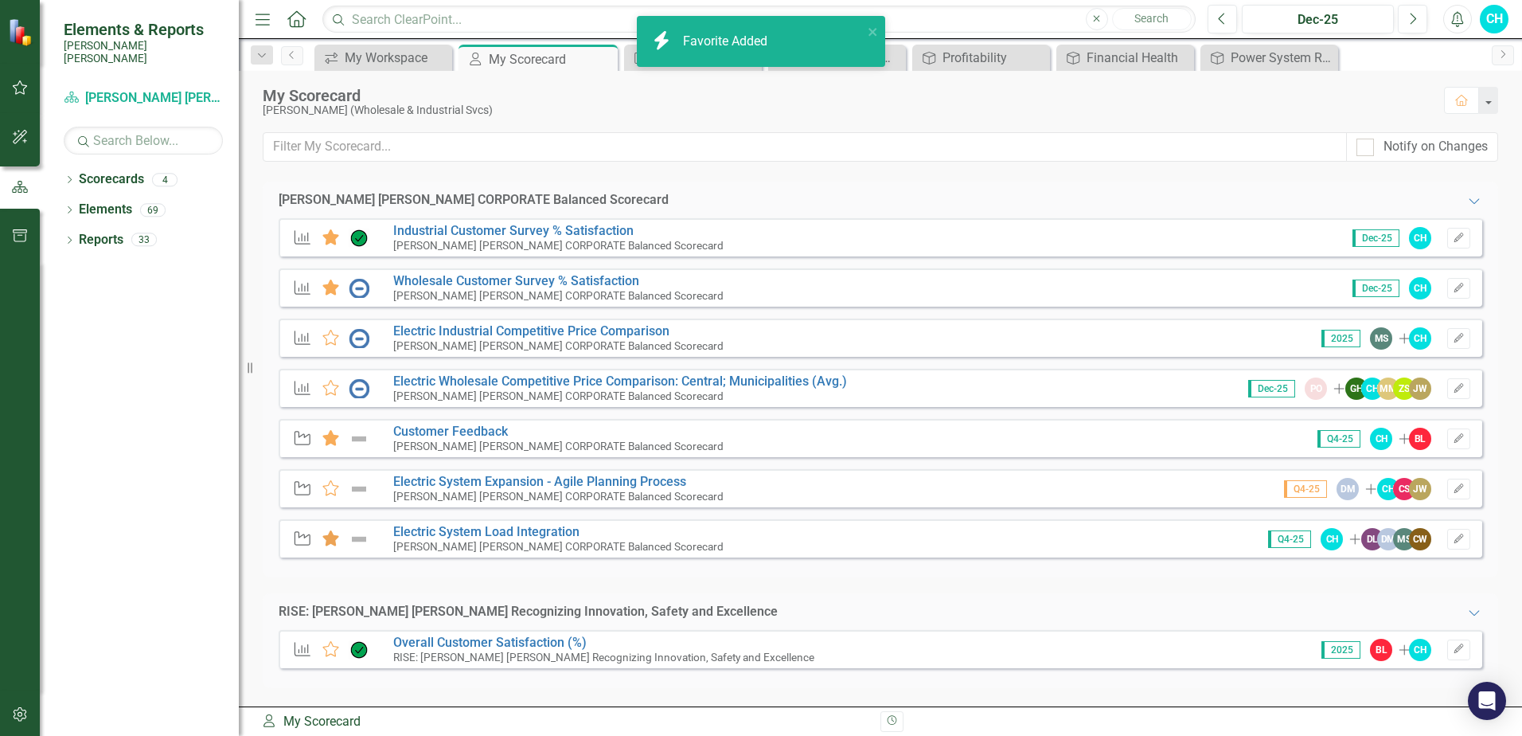
click at [330, 533] on icon at bounding box center [330, 538] width 17 height 16
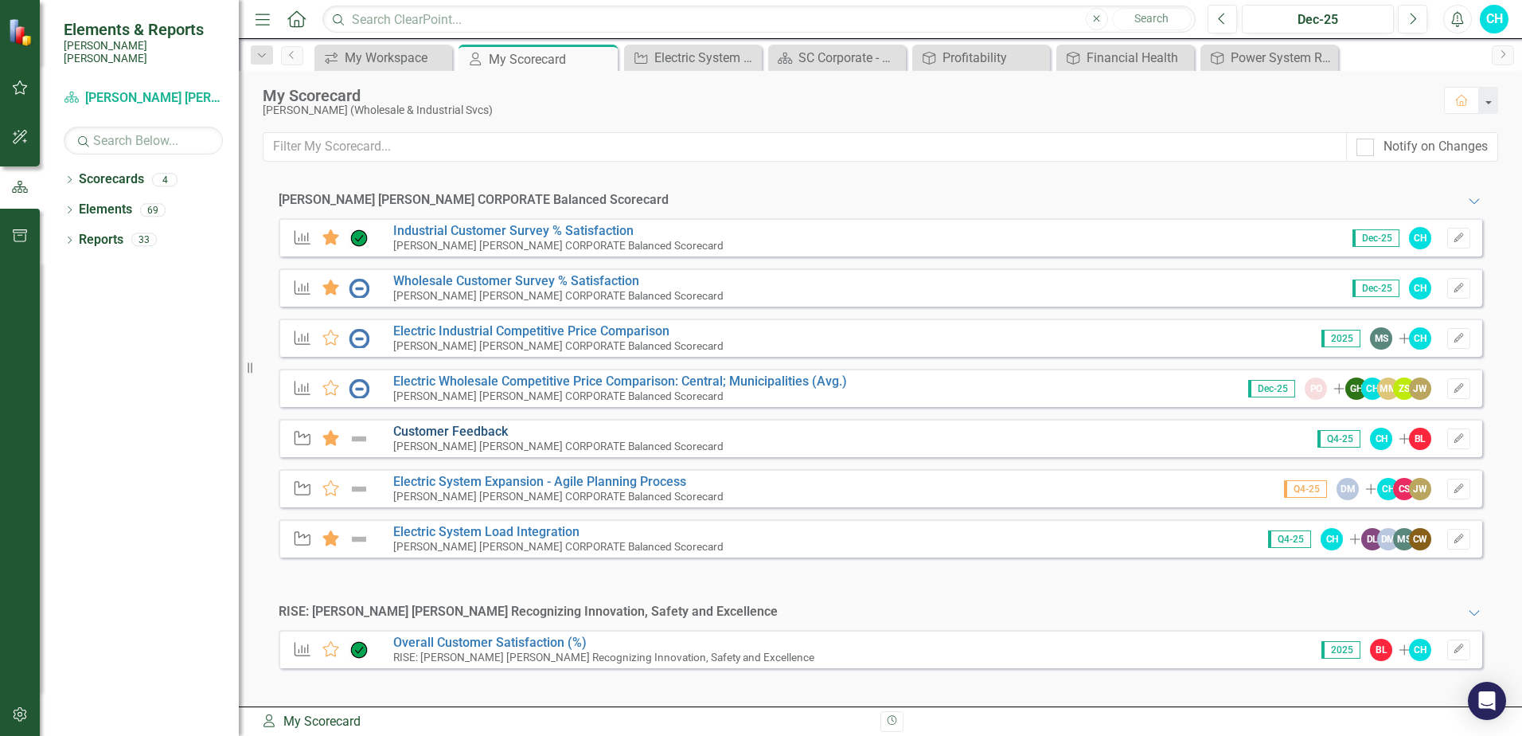
click at [461, 430] on link "Customer Feedback" at bounding box center [450, 431] width 115 height 15
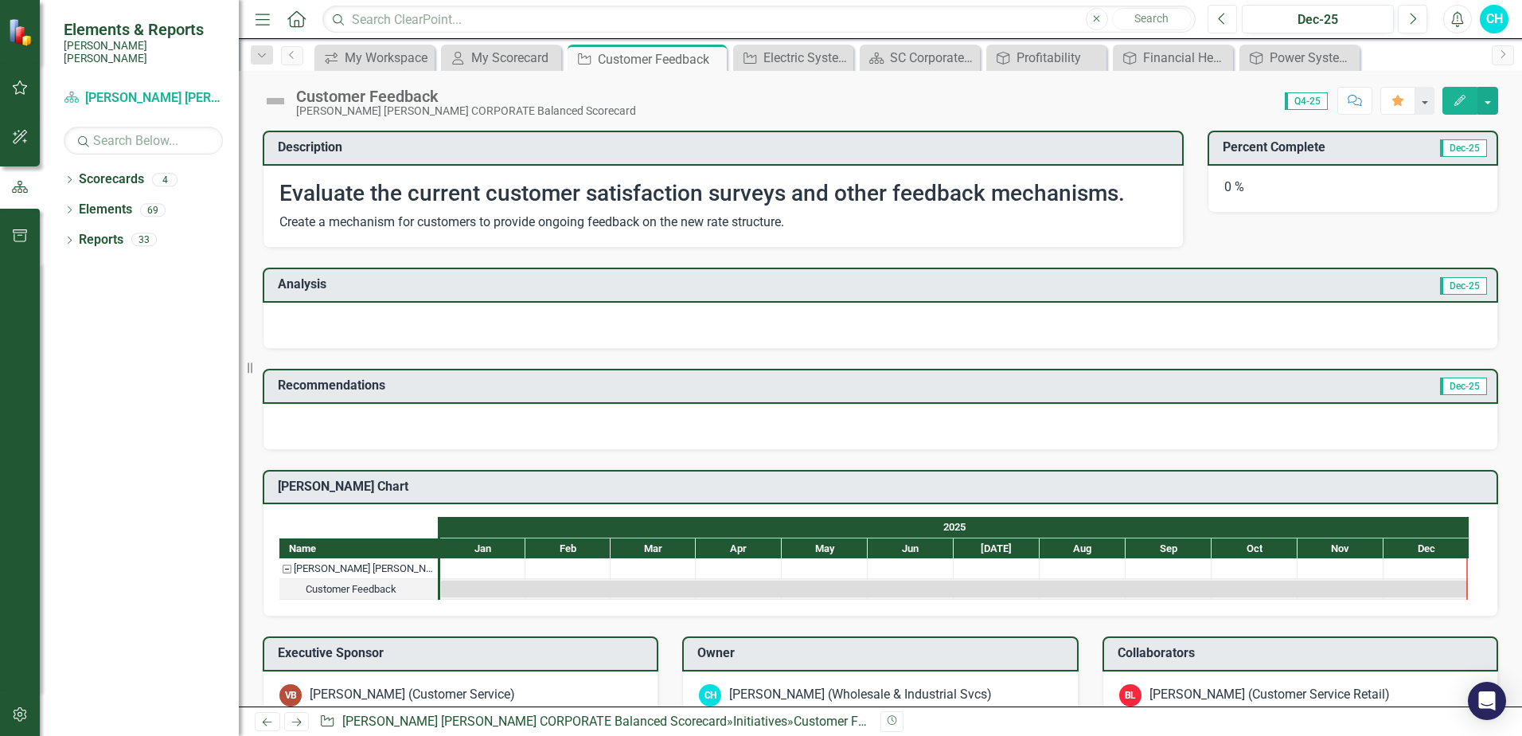
click at [1218, 18] on icon "Previous" at bounding box center [1222, 19] width 9 height 14
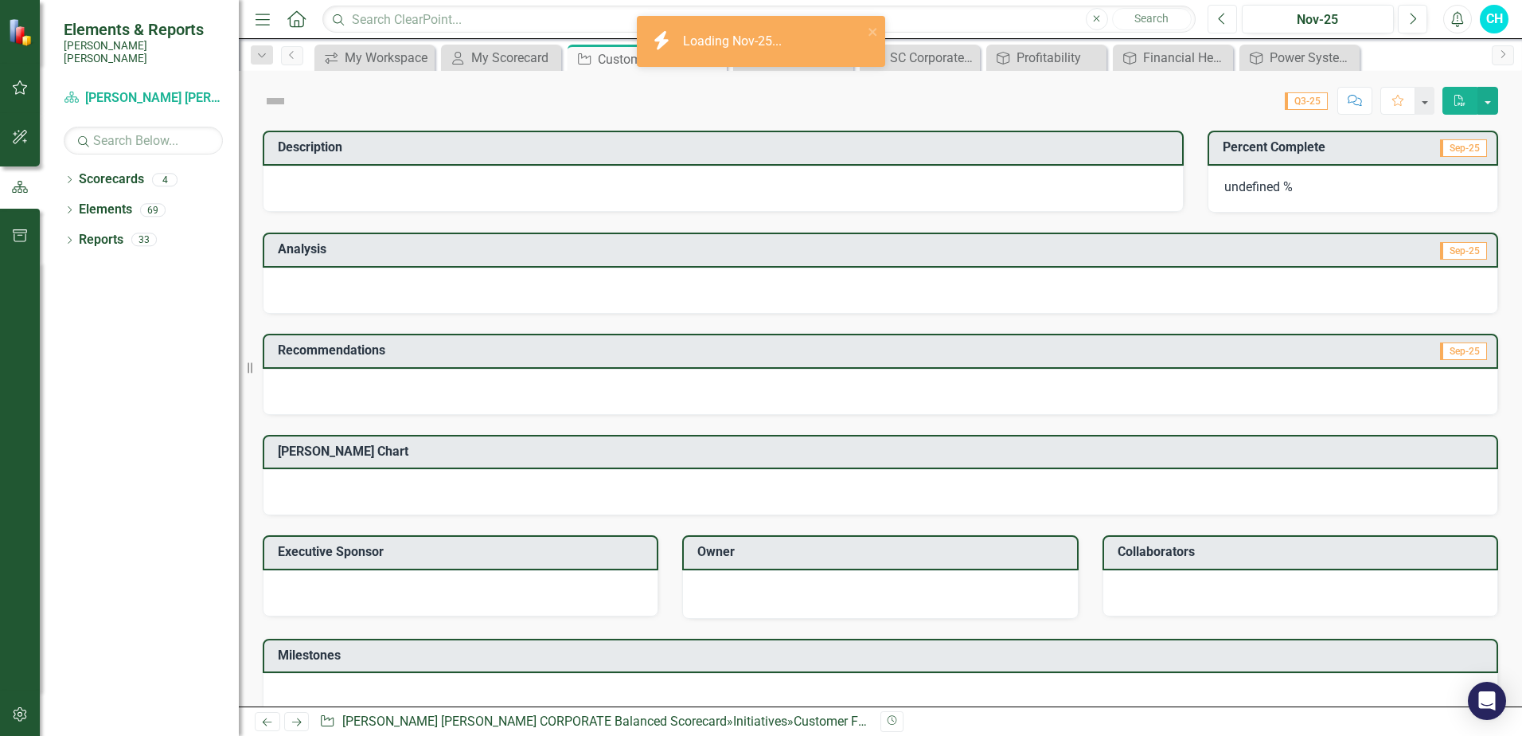
click at [1218, 18] on icon "Previous" at bounding box center [1222, 19] width 9 height 14
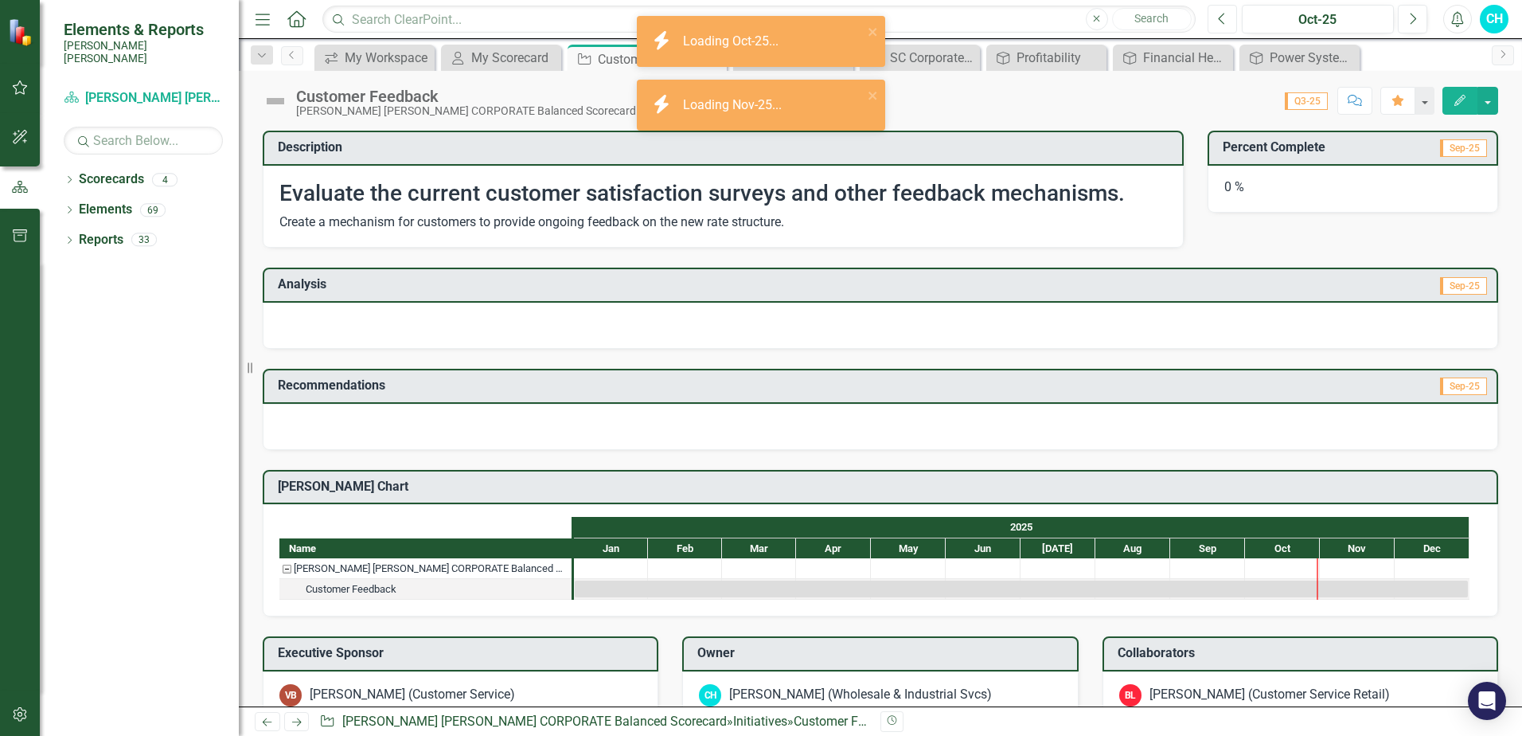
click at [1218, 18] on icon "Previous" at bounding box center [1222, 19] width 9 height 14
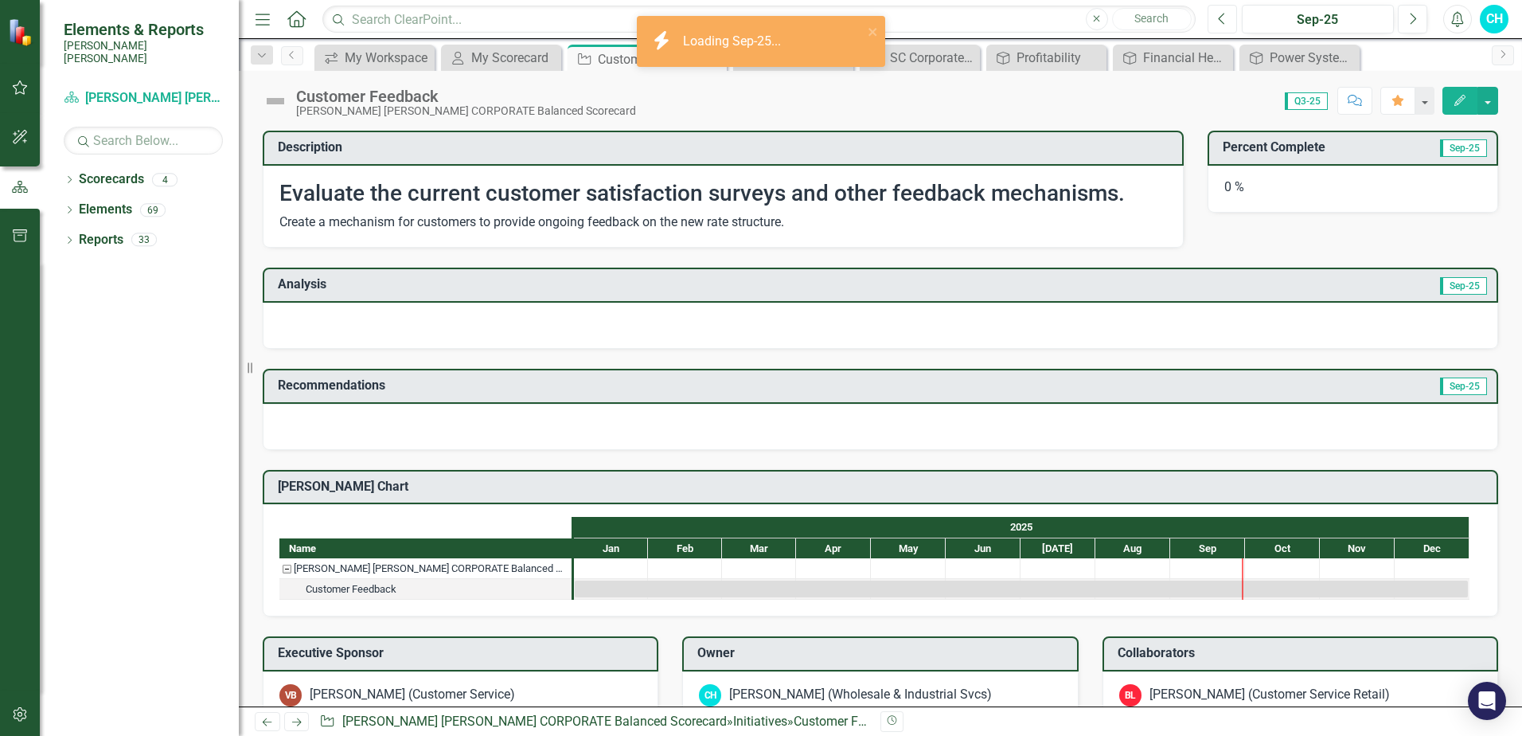
click at [1218, 18] on icon "Previous" at bounding box center [1222, 19] width 9 height 14
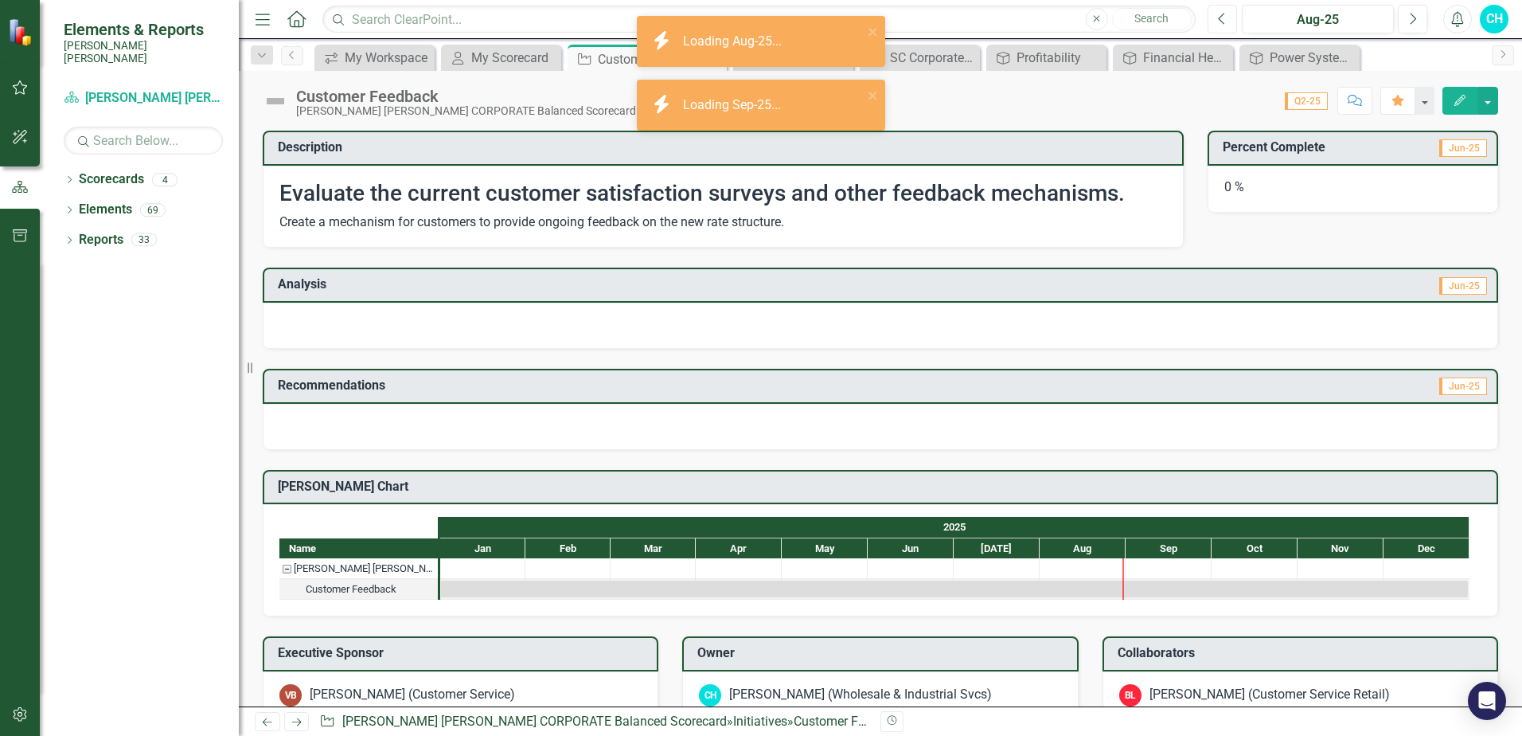
click at [1218, 18] on icon "Previous" at bounding box center [1222, 19] width 9 height 14
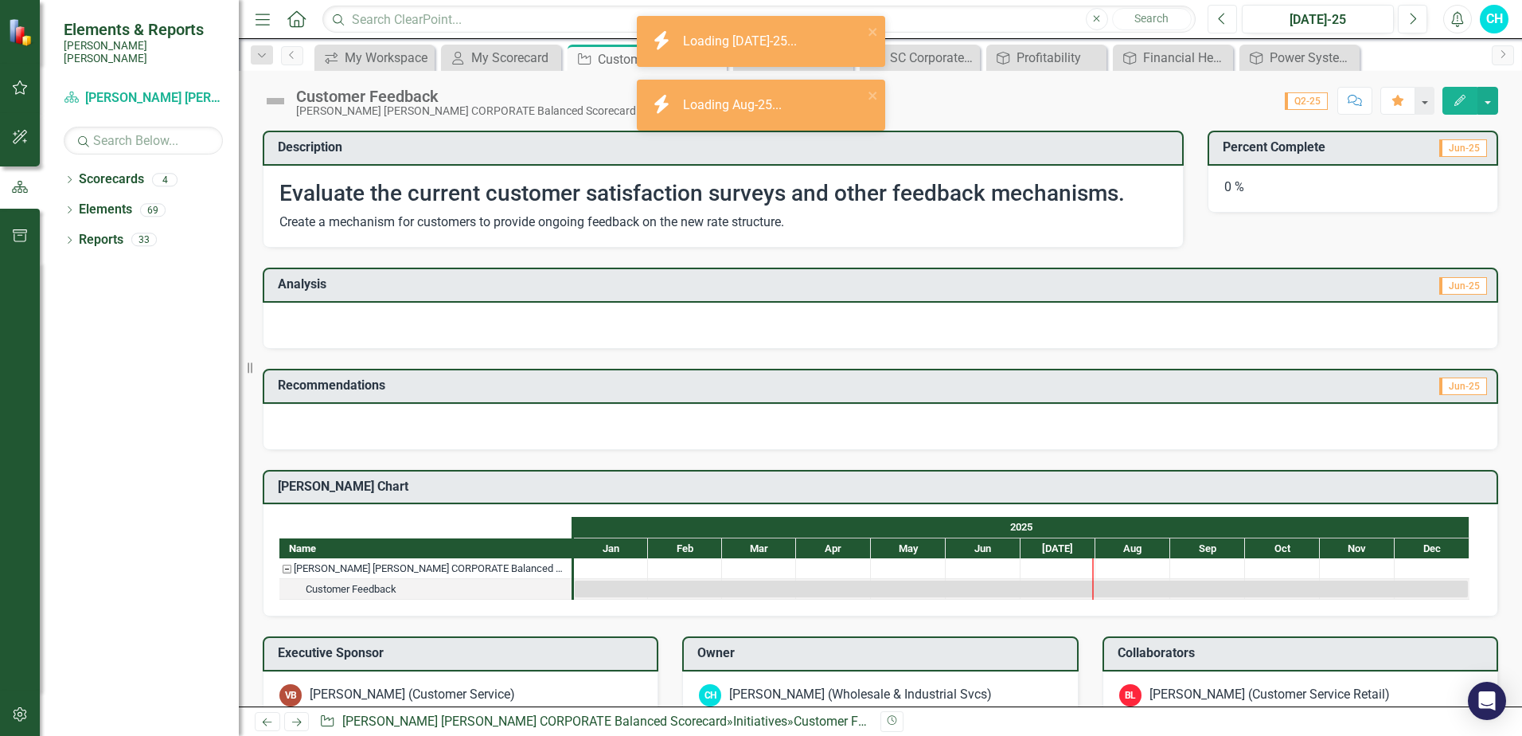
click at [1218, 18] on icon "Previous" at bounding box center [1222, 19] width 9 height 14
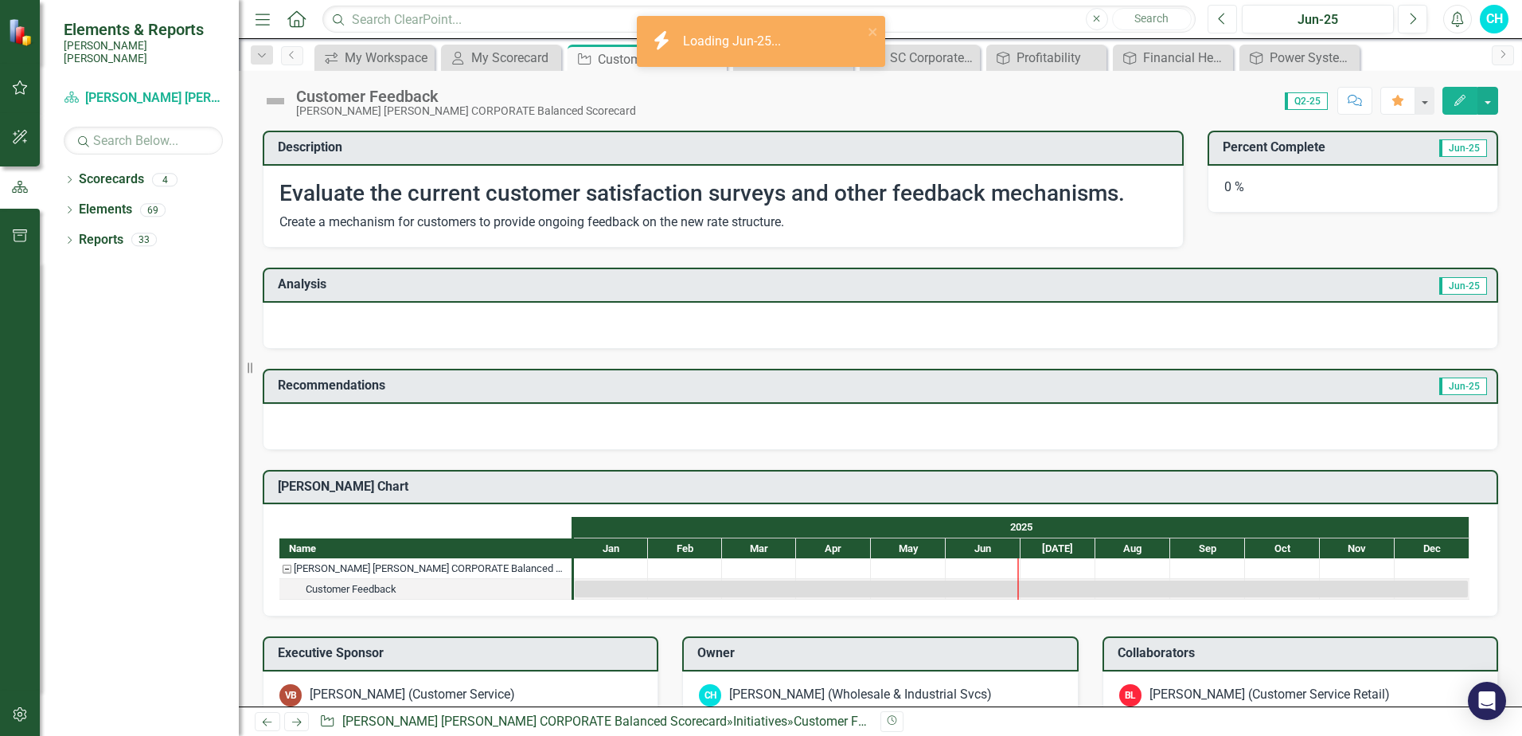
click at [1218, 18] on icon "Previous" at bounding box center [1222, 19] width 9 height 14
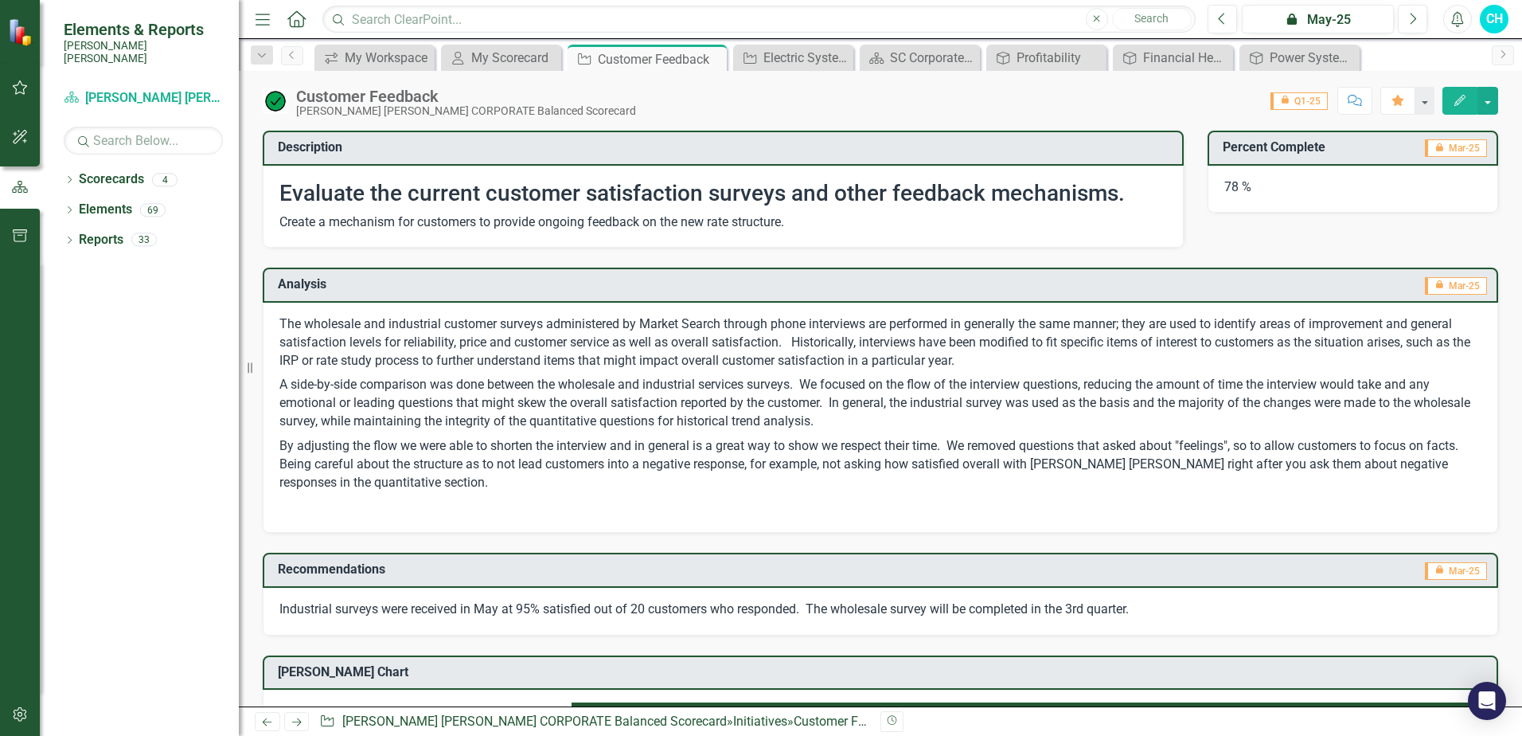
click at [376, 361] on p "The wholesale and industrial customer surveys administered by Market Search thr…" at bounding box center [880, 344] width 1202 height 58
drag, startPoint x: 439, startPoint y: 376, endPoint x: 1165, endPoint y: 361, distance: 726.2
click at [1165, 361] on p "The wholesale and industrial customer surveys administered by Market Search thr…" at bounding box center [880, 344] width 1202 height 58
drag, startPoint x: 394, startPoint y: 330, endPoint x: 991, endPoint y: 534, distance: 630.9
click at [991, 534] on div "Recommendations icon.lock Mar-25 Industrial surveys were received in May at 95%…" at bounding box center [880, 584] width 1259 height 102
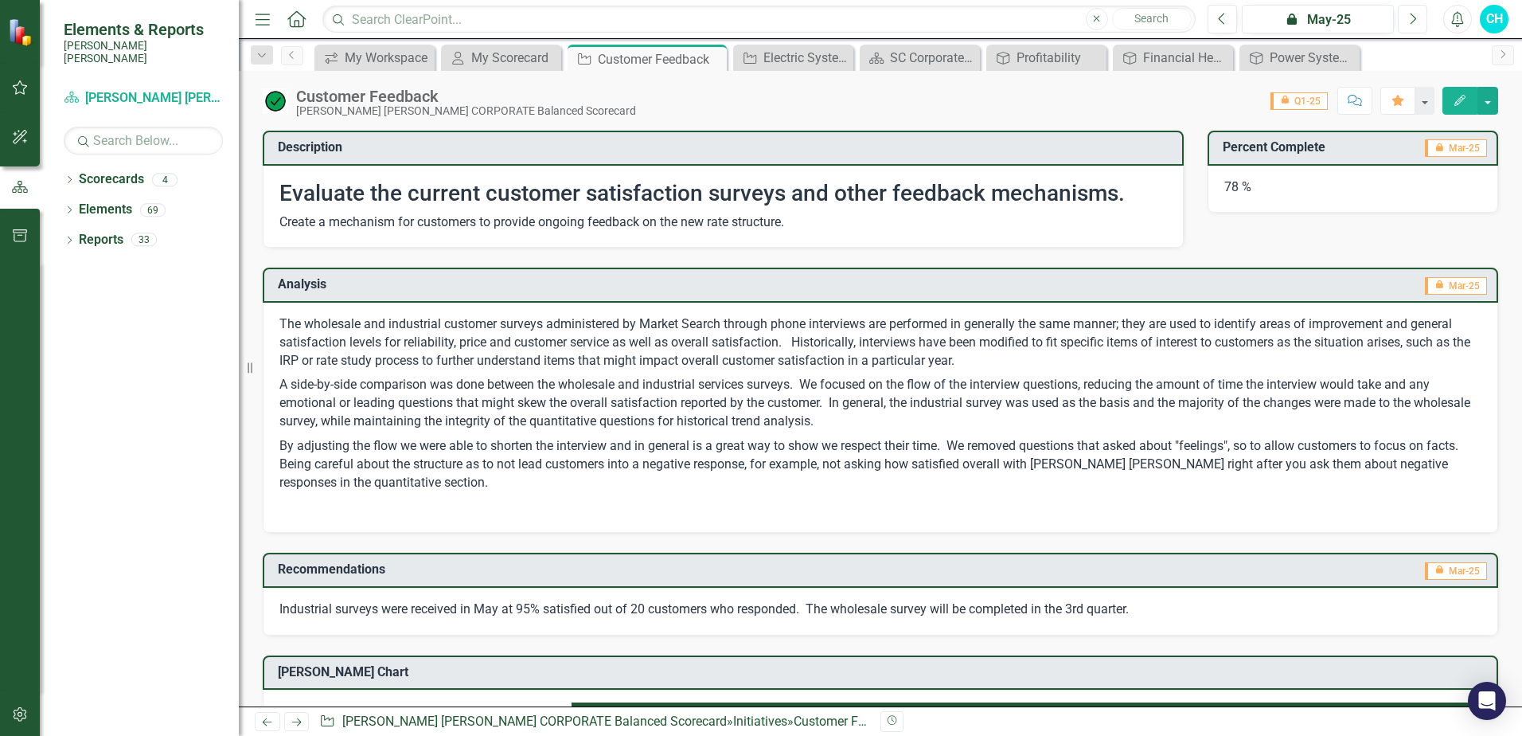
click at [1417, 23] on button "Next" at bounding box center [1412, 19] width 29 height 29
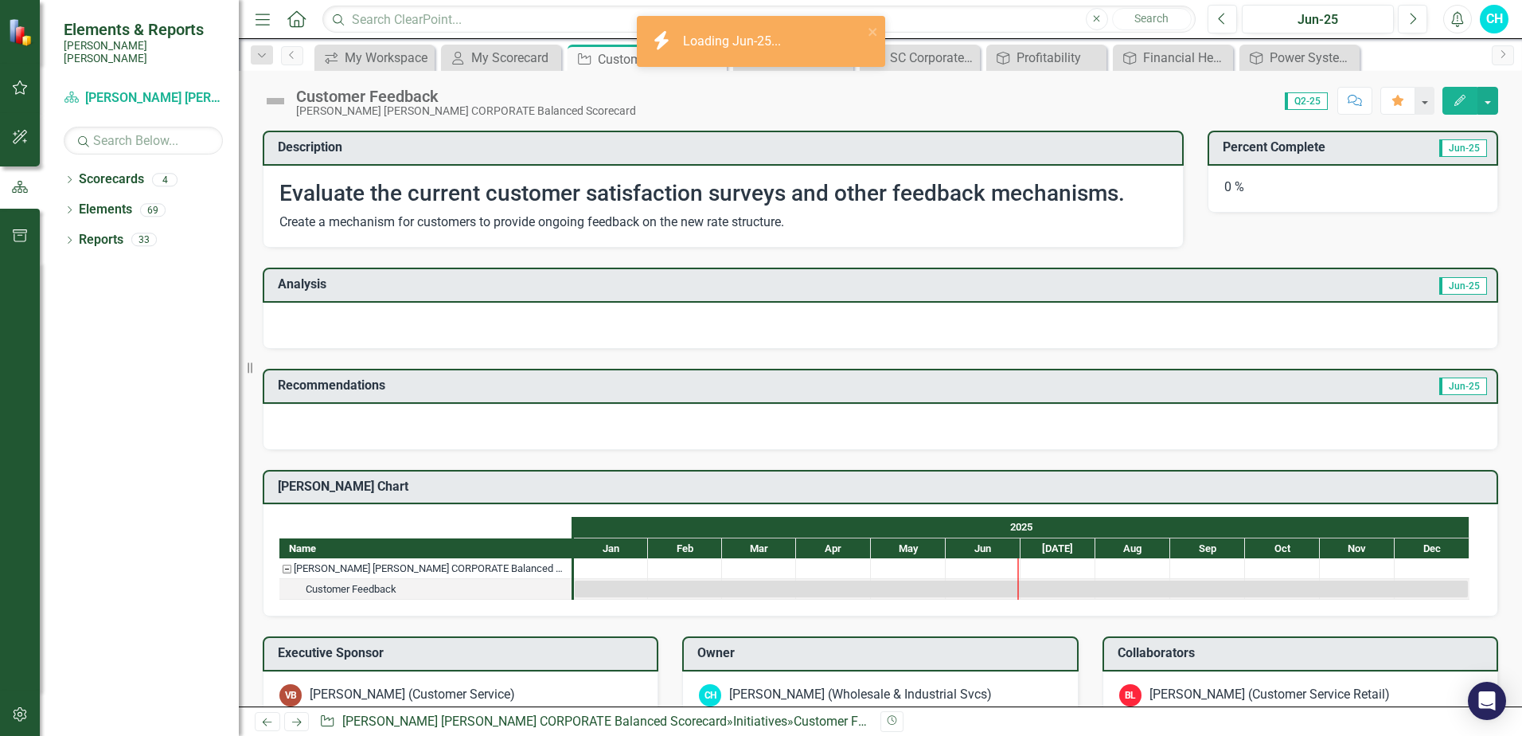
click at [464, 283] on h3 "Analysis" at bounding box center [578, 284] width 600 height 14
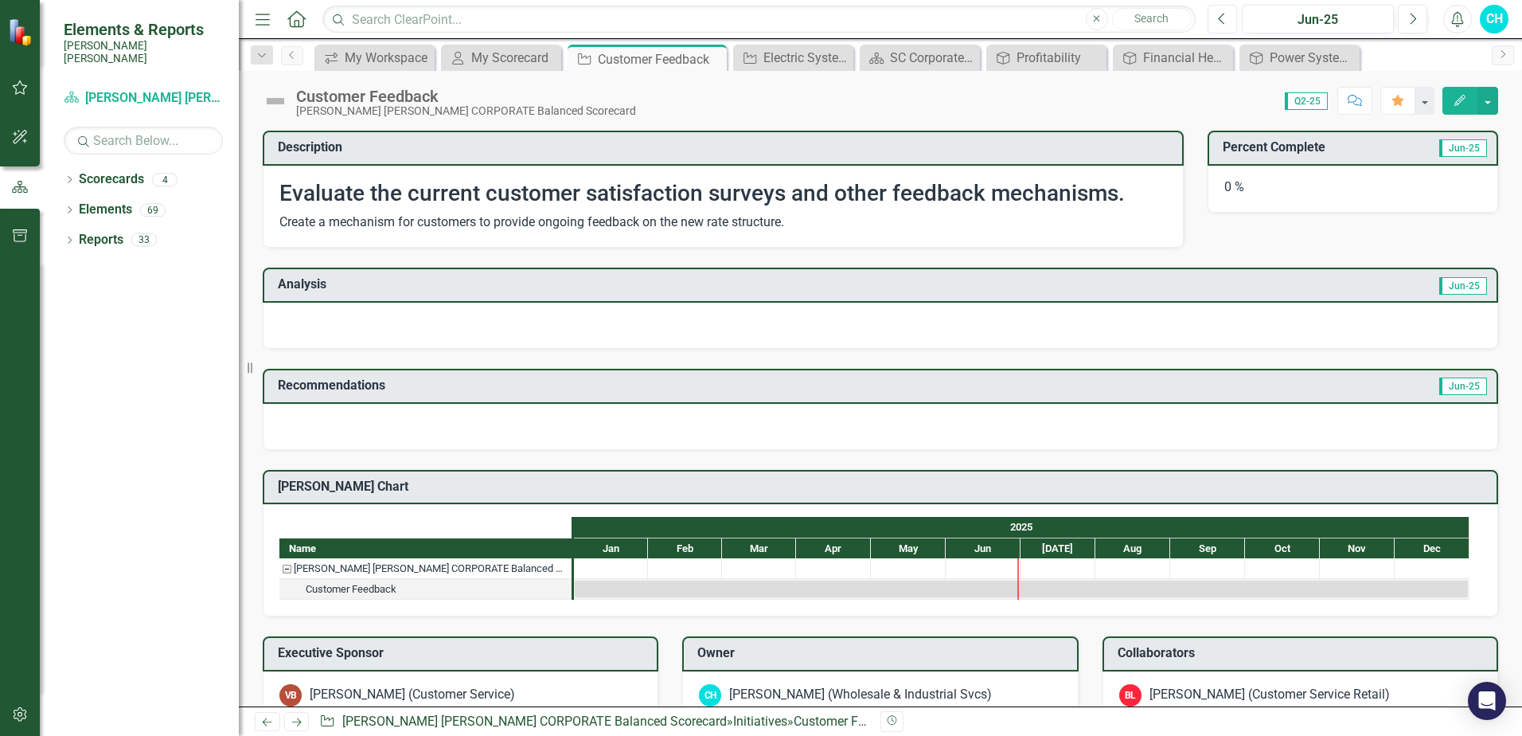
click at [1221, 18] on icon "Previous" at bounding box center [1222, 19] width 9 height 14
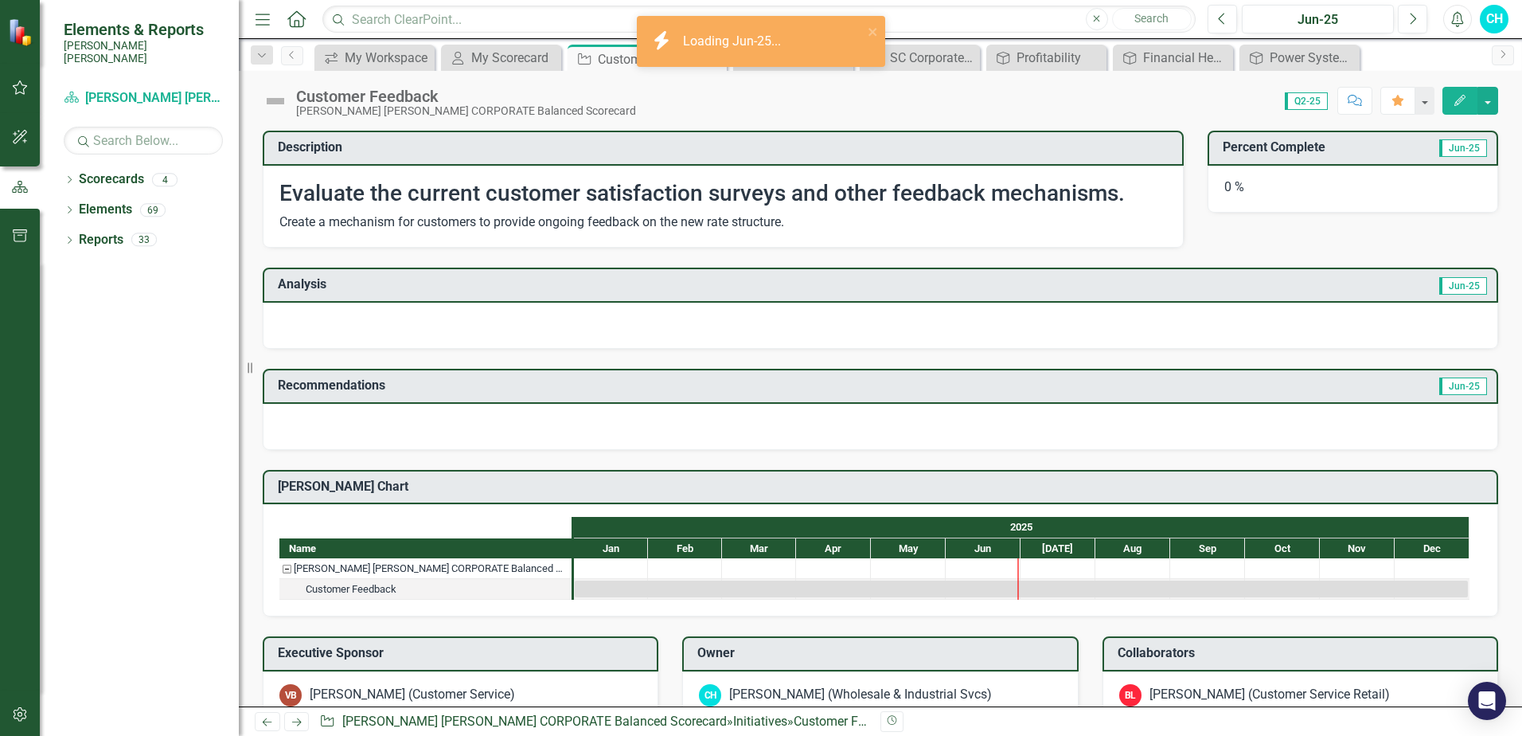
click at [421, 279] on h3 "Analysis" at bounding box center [578, 284] width 600 height 14
click at [424, 283] on h3 "Analysis" at bounding box center [578, 284] width 600 height 14
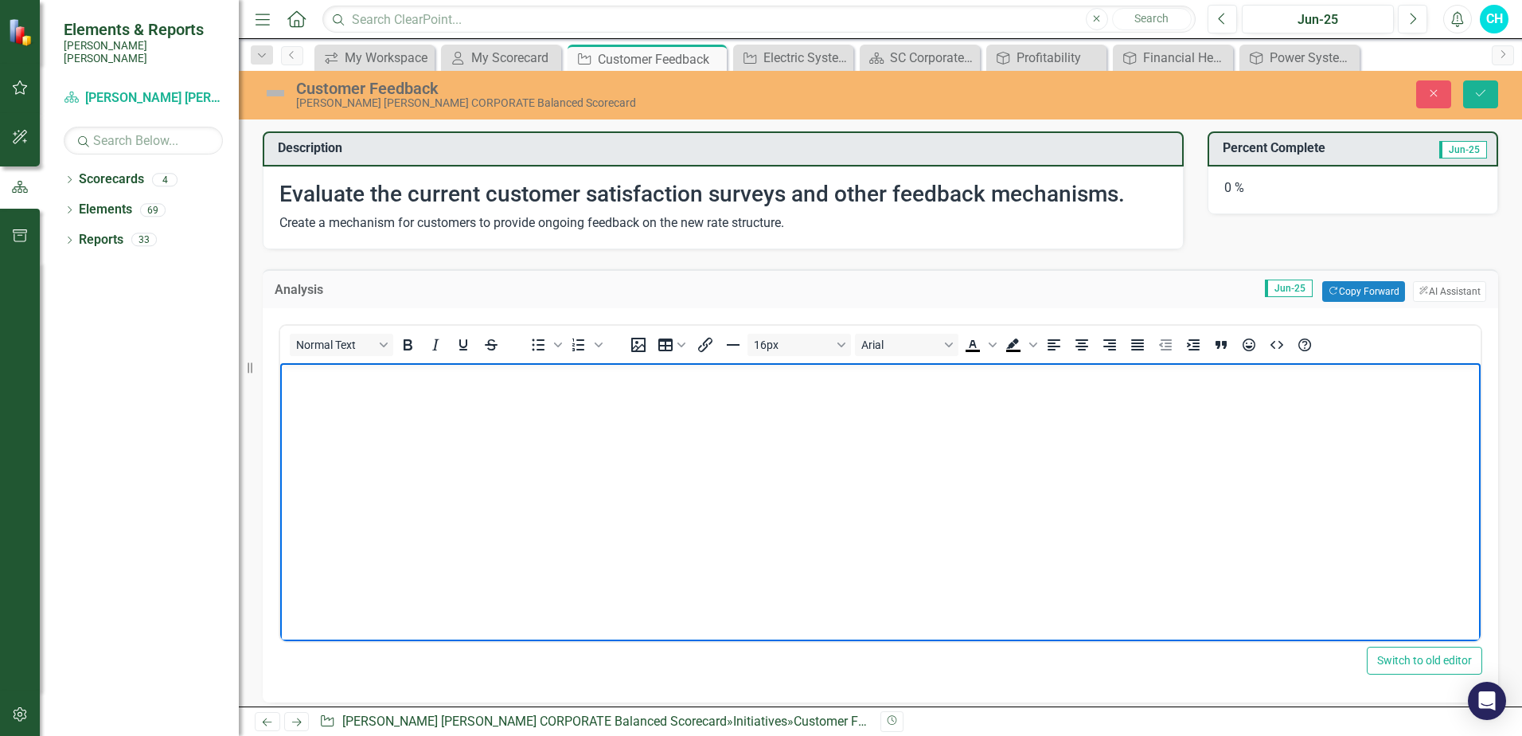
click at [373, 404] on body "Rich Text Area. Press ALT-0 for help." at bounding box center [880, 481] width 1200 height 239
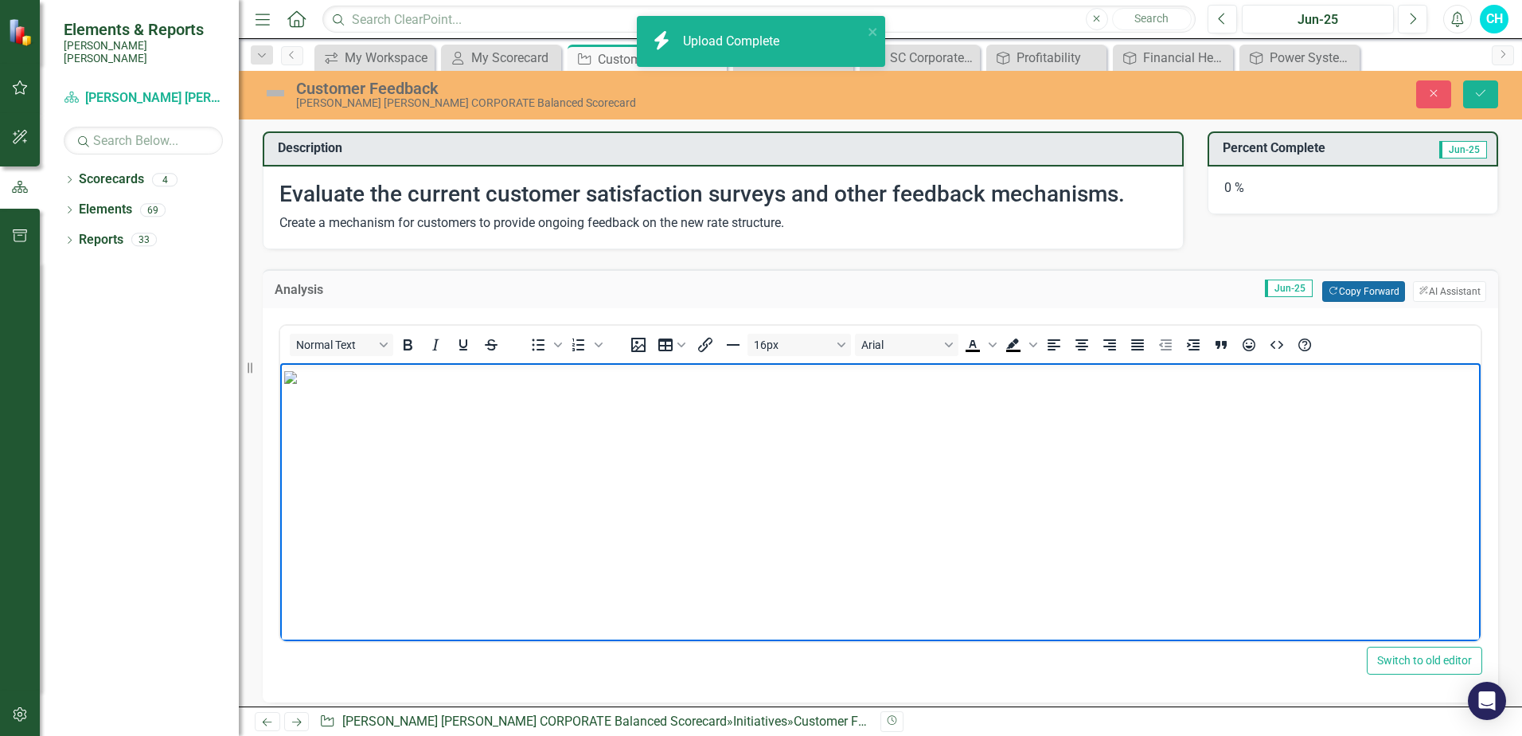
click at [1362, 291] on button "Copy Forward Copy Forward" at bounding box center [1363, 291] width 82 height 21
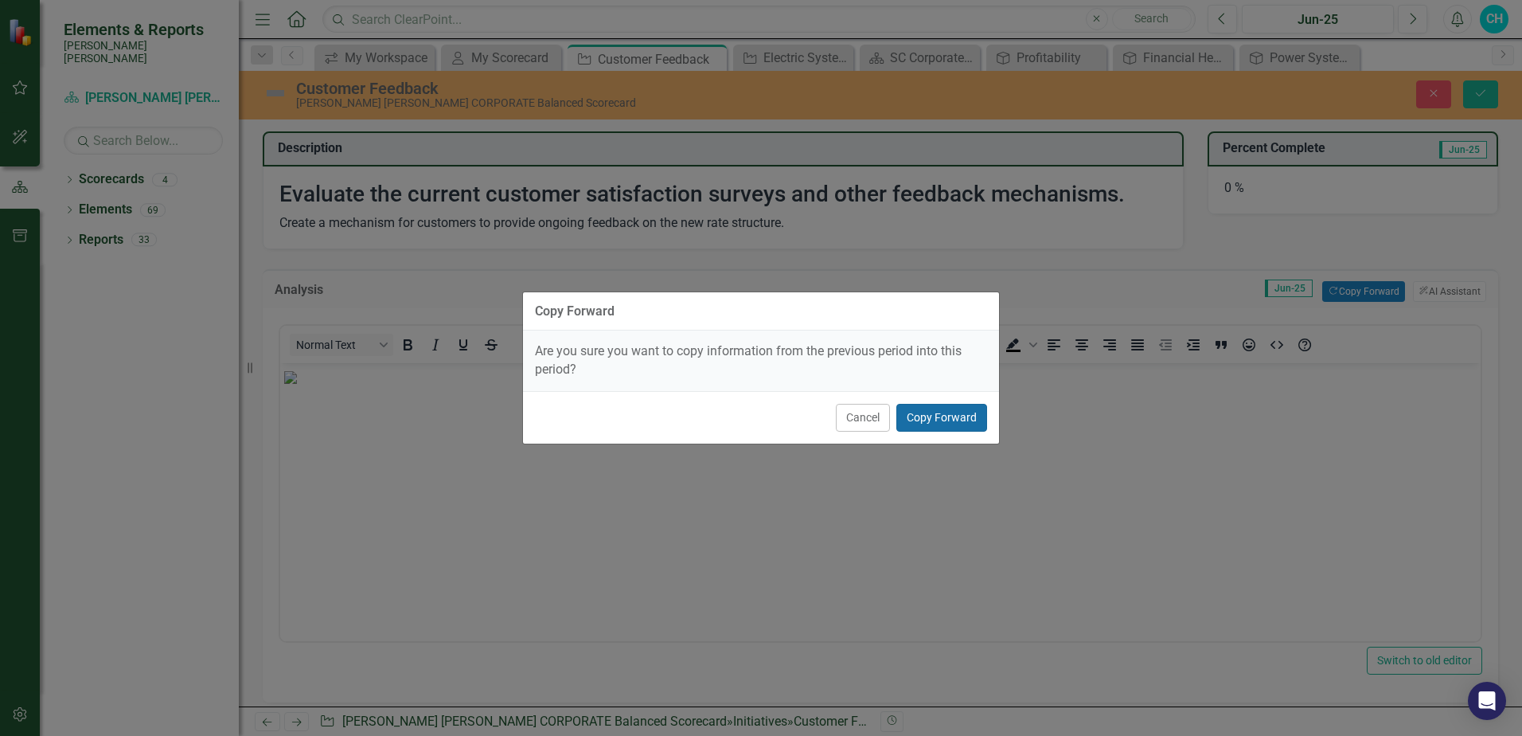
click at [943, 420] on button "Copy Forward" at bounding box center [941, 418] width 91 height 28
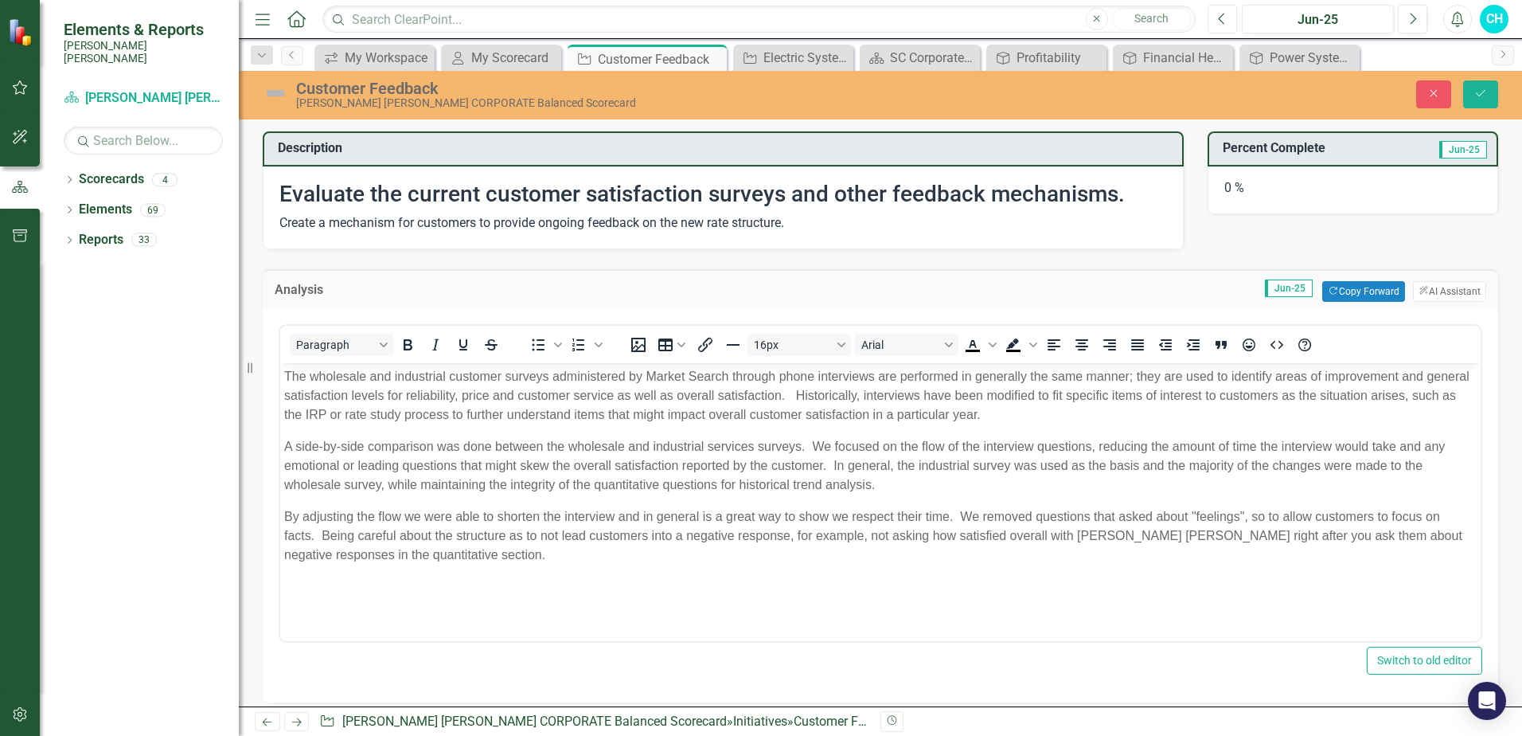
click at [1219, 19] on icon "Previous" at bounding box center [1222, 19] width 9 height 14
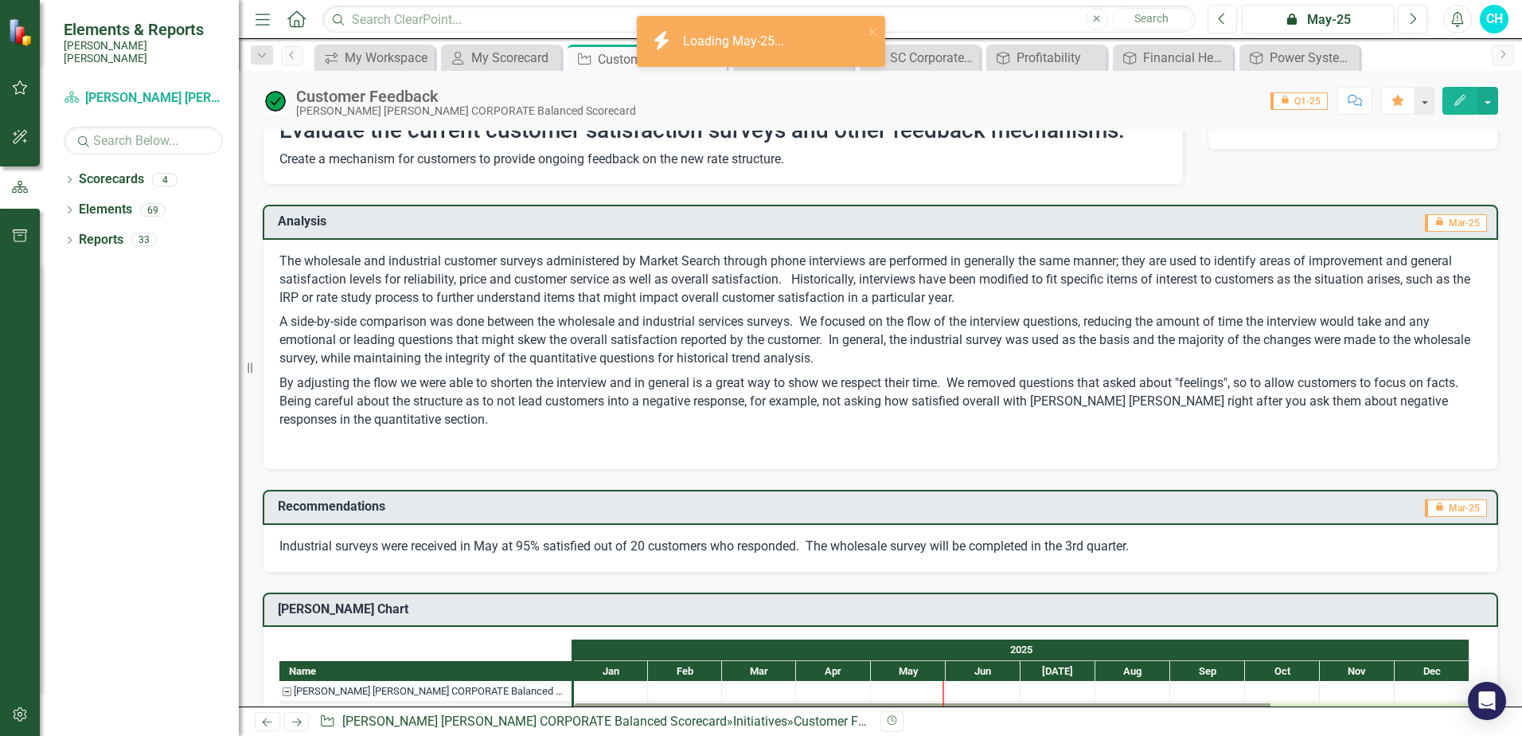
scroll to position [239, 0]
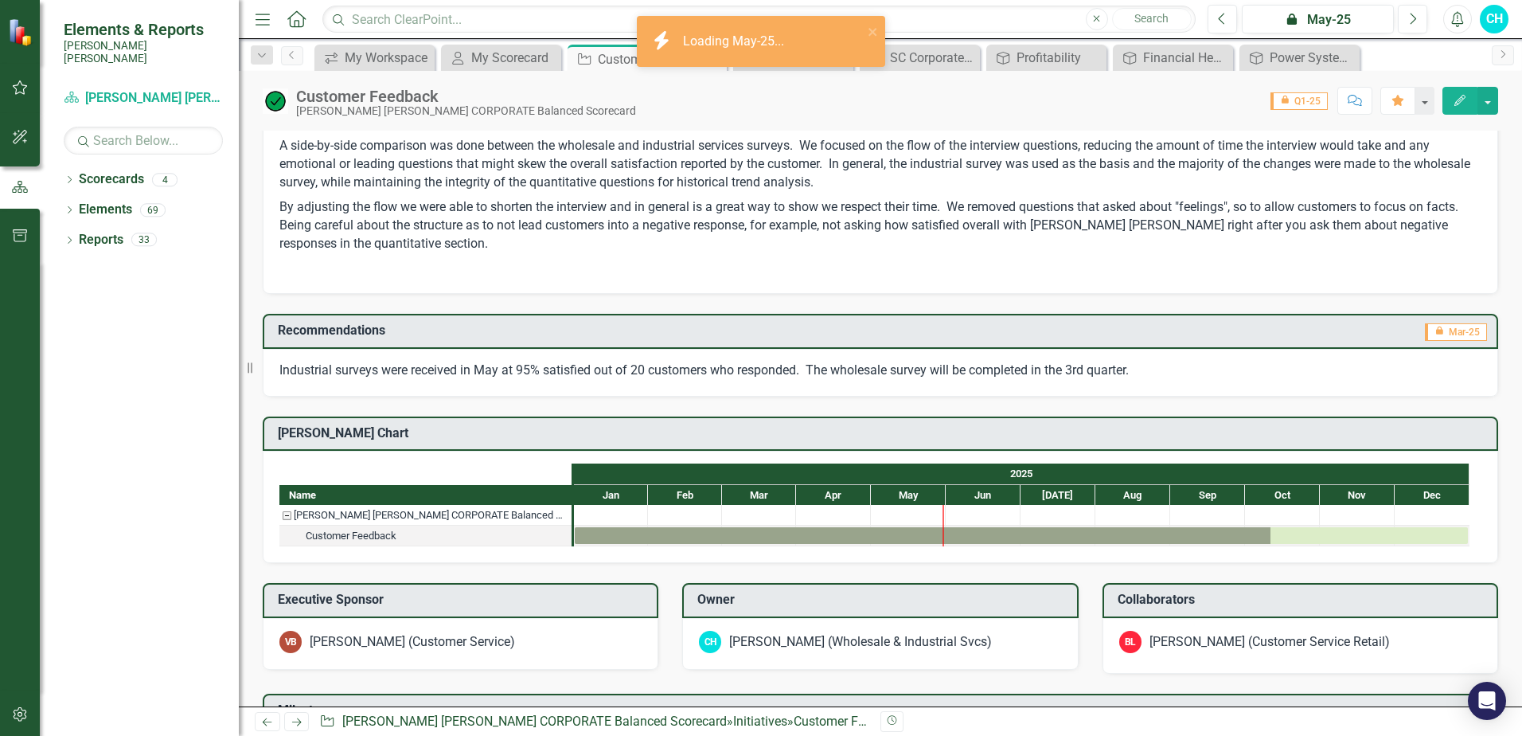
click at [1161, 373] on p "Industrial surveys were received in May at 95% satisfied out of 20 customers wh…" at bounding box center [880, 370] width 1202 height 18
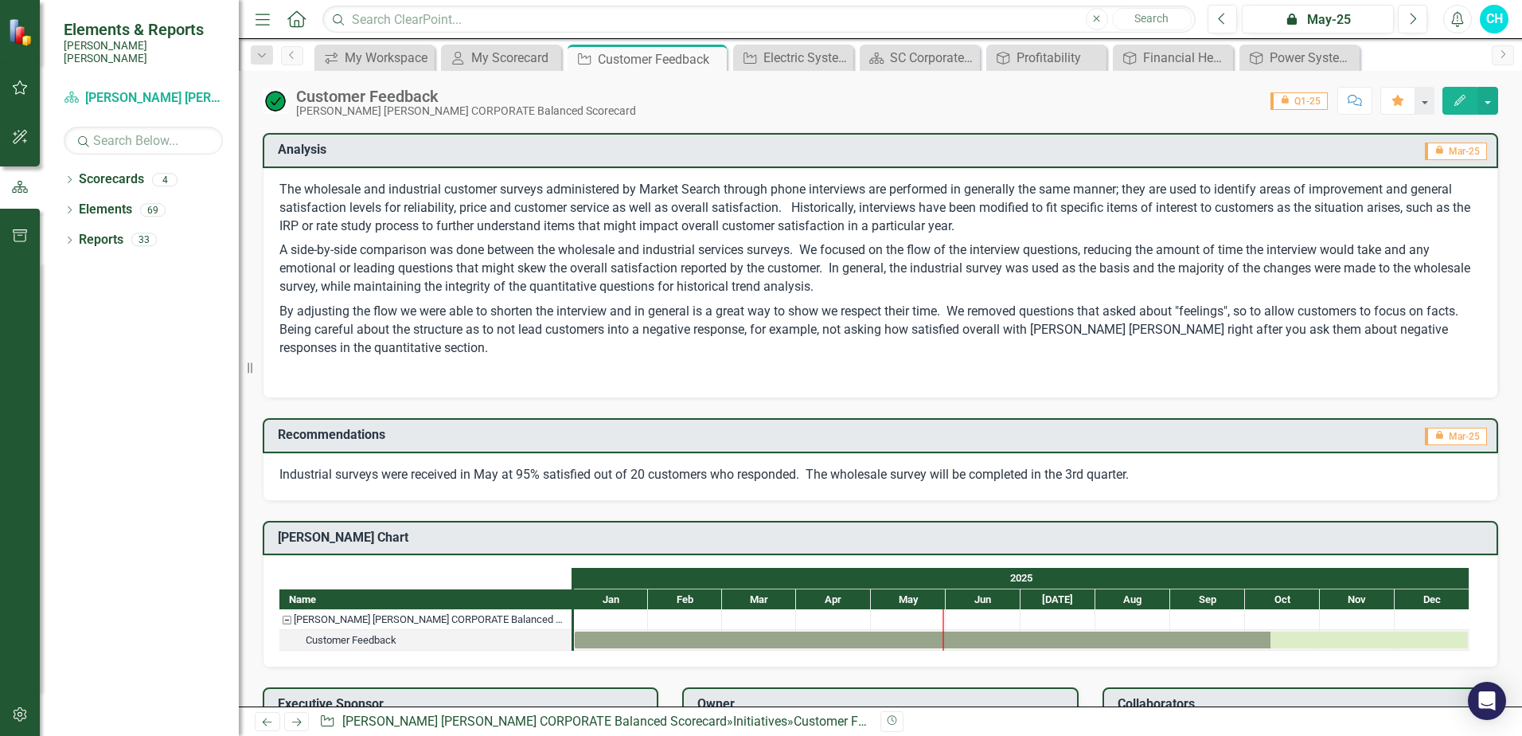
scroll to position [0, 0]
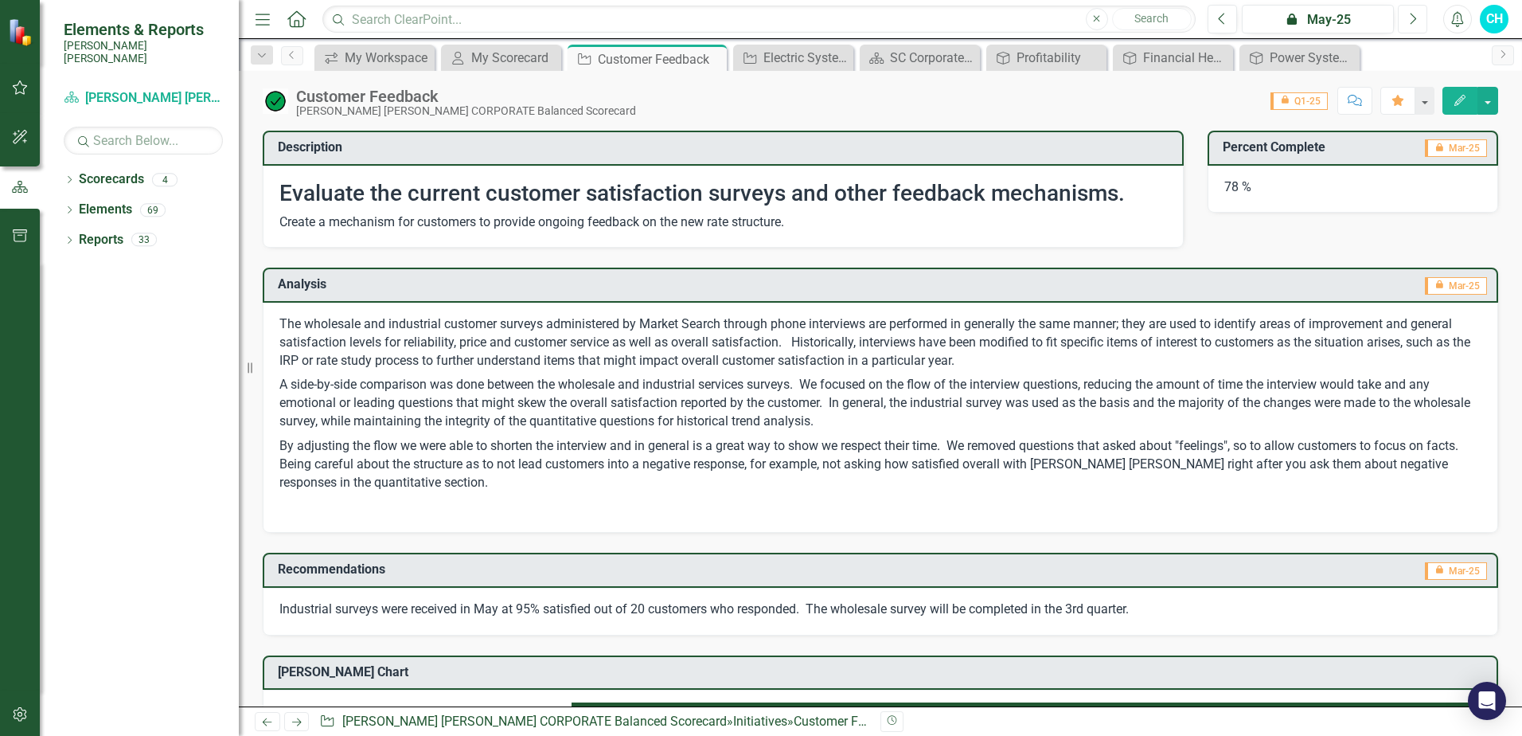
click at [1418, 21] on button "Next" at bounding box center [1412, 19] width 29 height 29
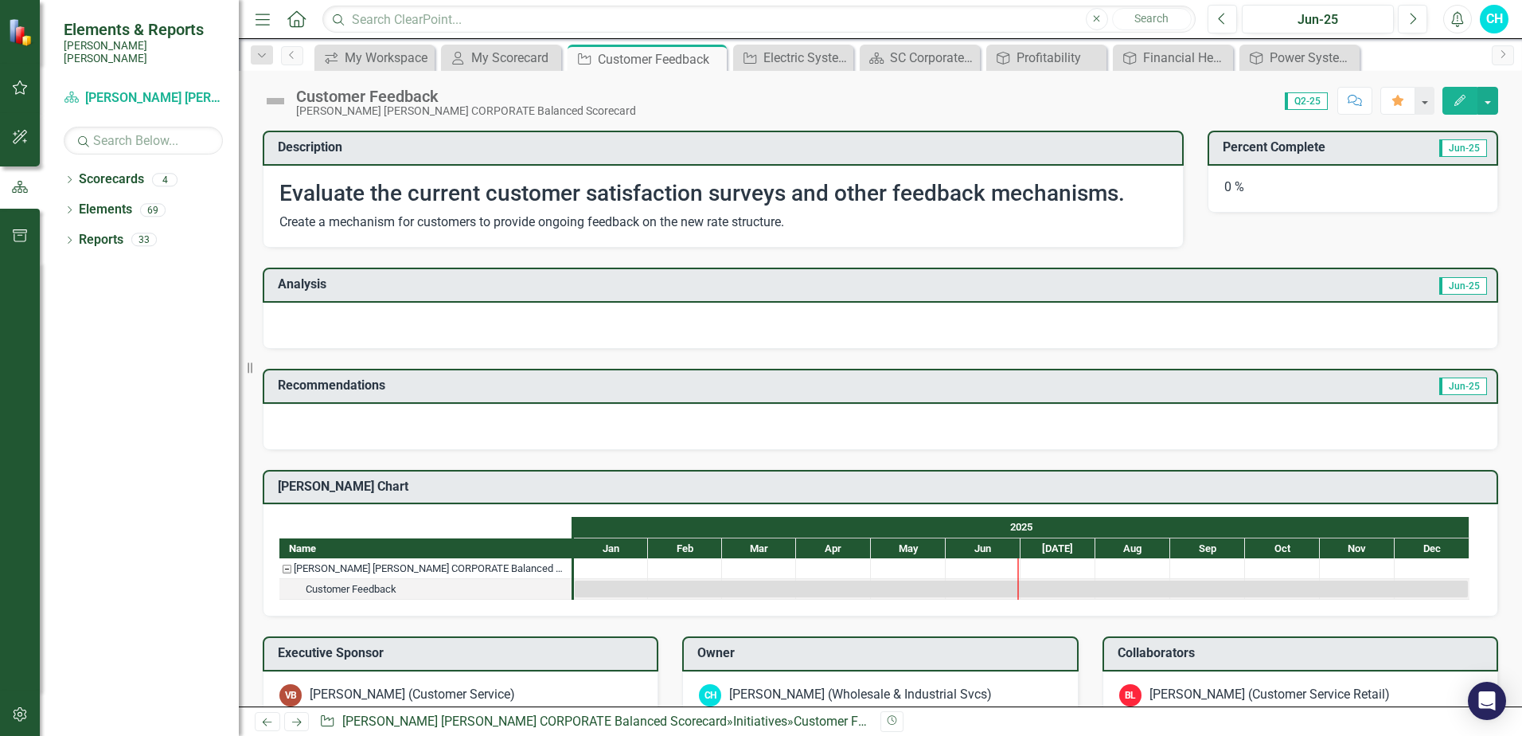
click at [544, 386] on h3 "Recommendations" at bounding box center [692, 385] width 829 height 14
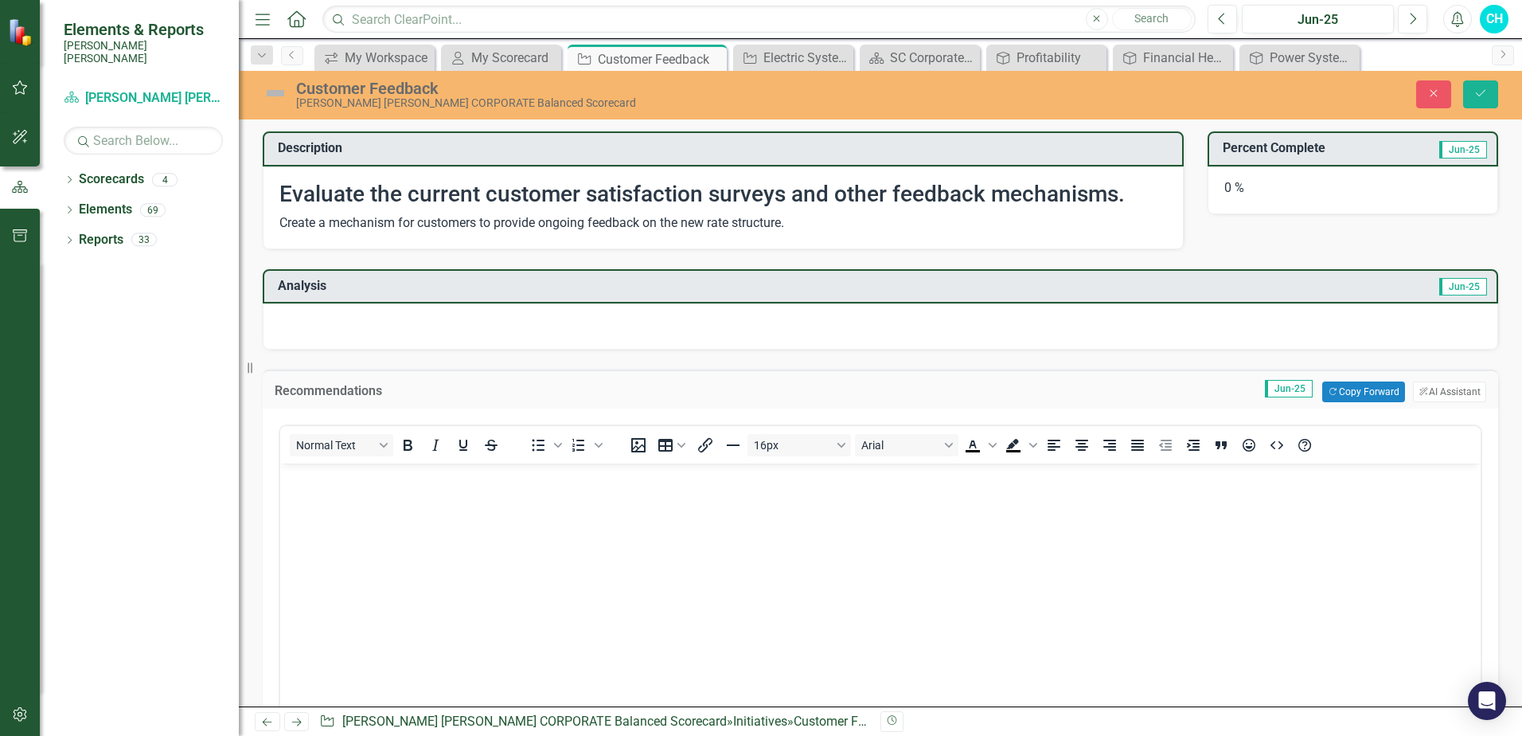
click at [432, 498] on body "Rich Text Area. Press ALT-0 for help." at bounding box center [880, 582] width 1200 height 239
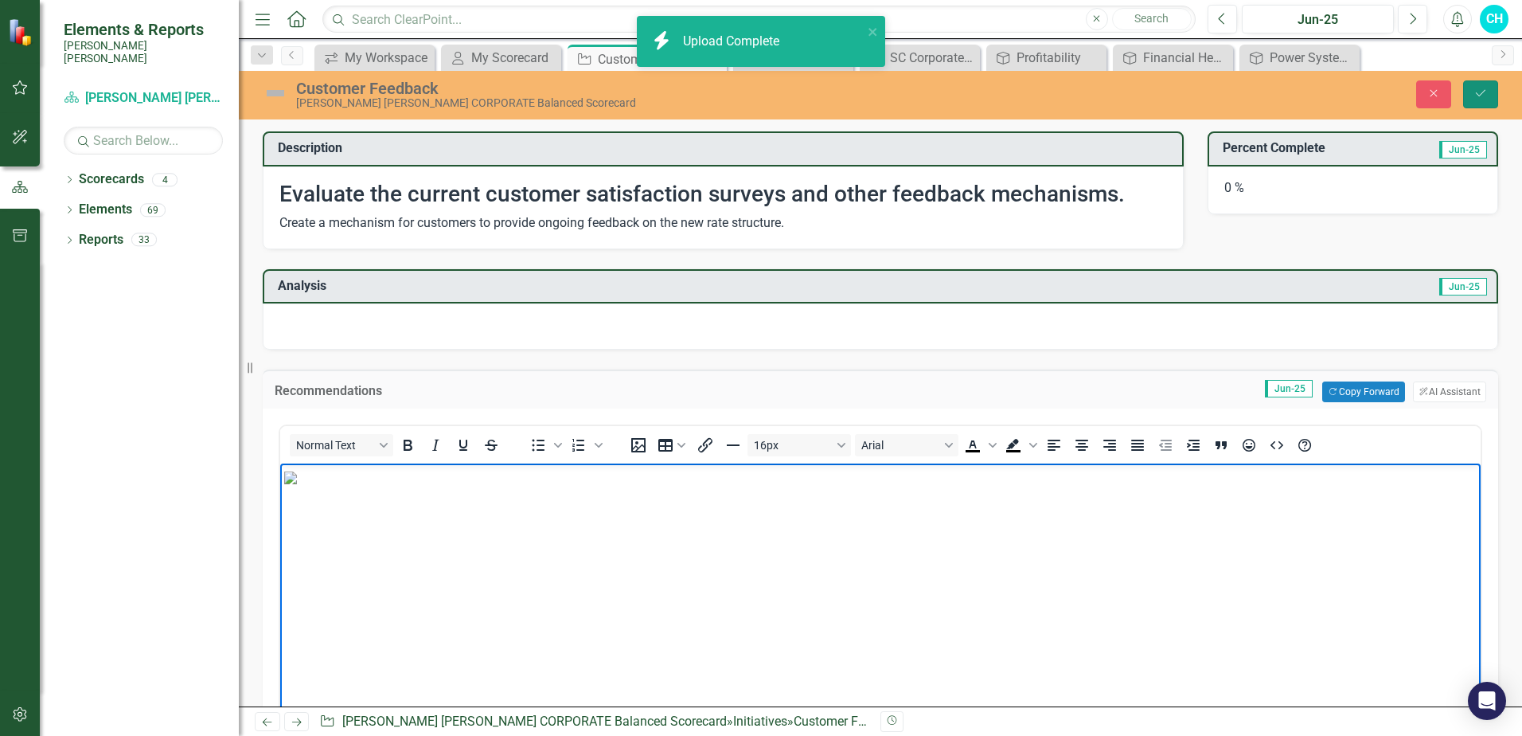
click at [1483, 101] on button "Save" at bounding box center [1480, 94] width 35 height 28
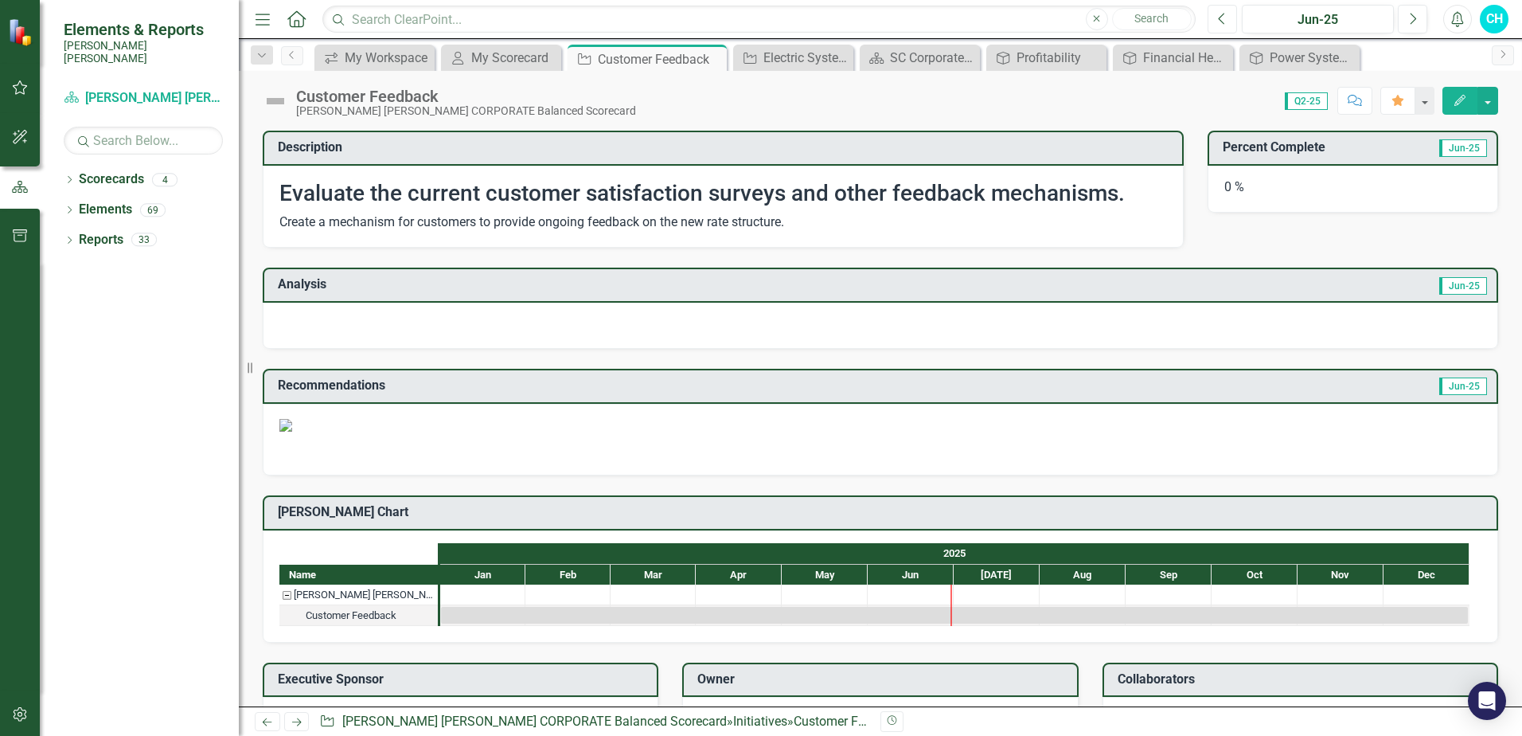
click at [1215, 26] on button "Previous" at bounding box center [1222, 19] width 29 height 29
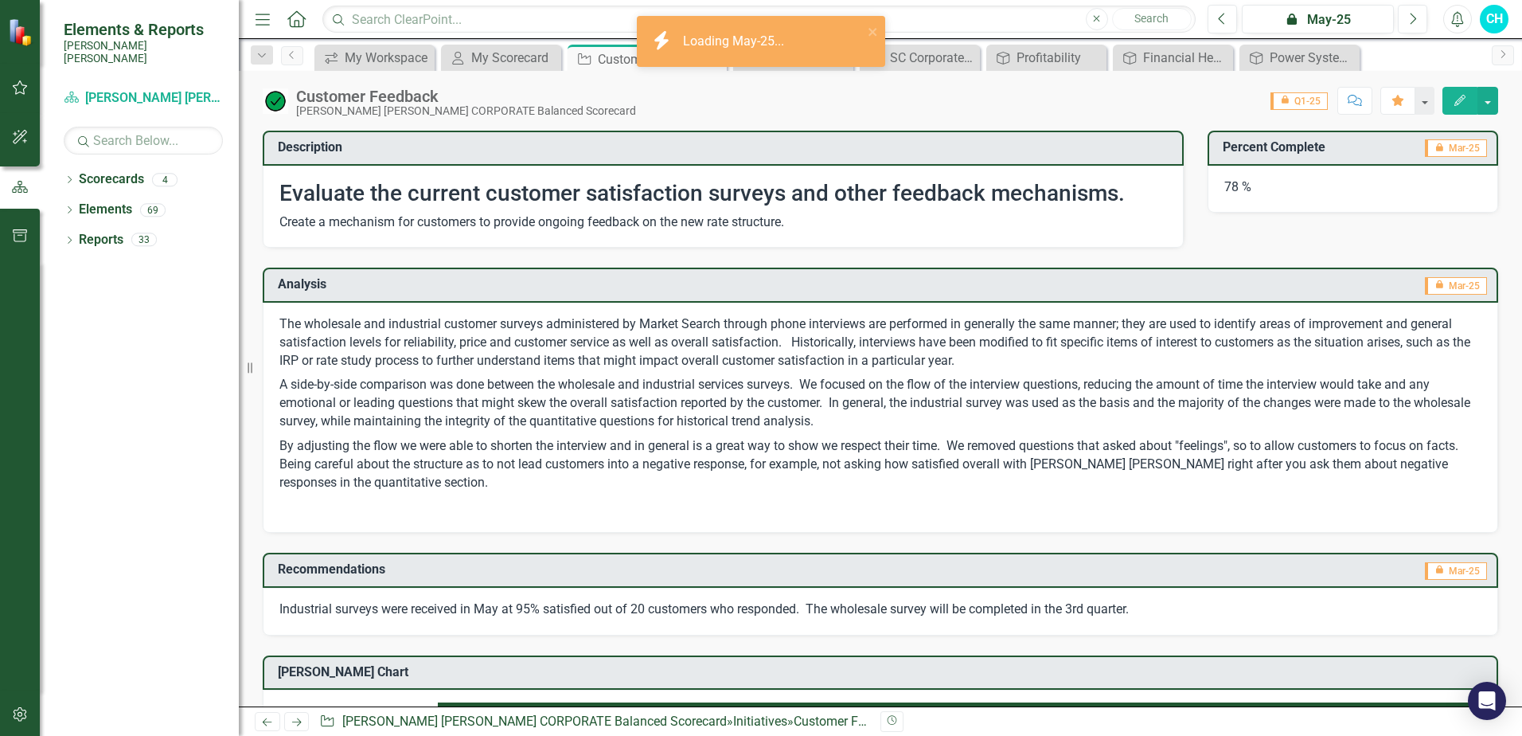
click at [517, 438] on p "By adjusting the flow we were able to shorten the interview and in general is a…" at bounding box center [880, 464] width 1202 height 61
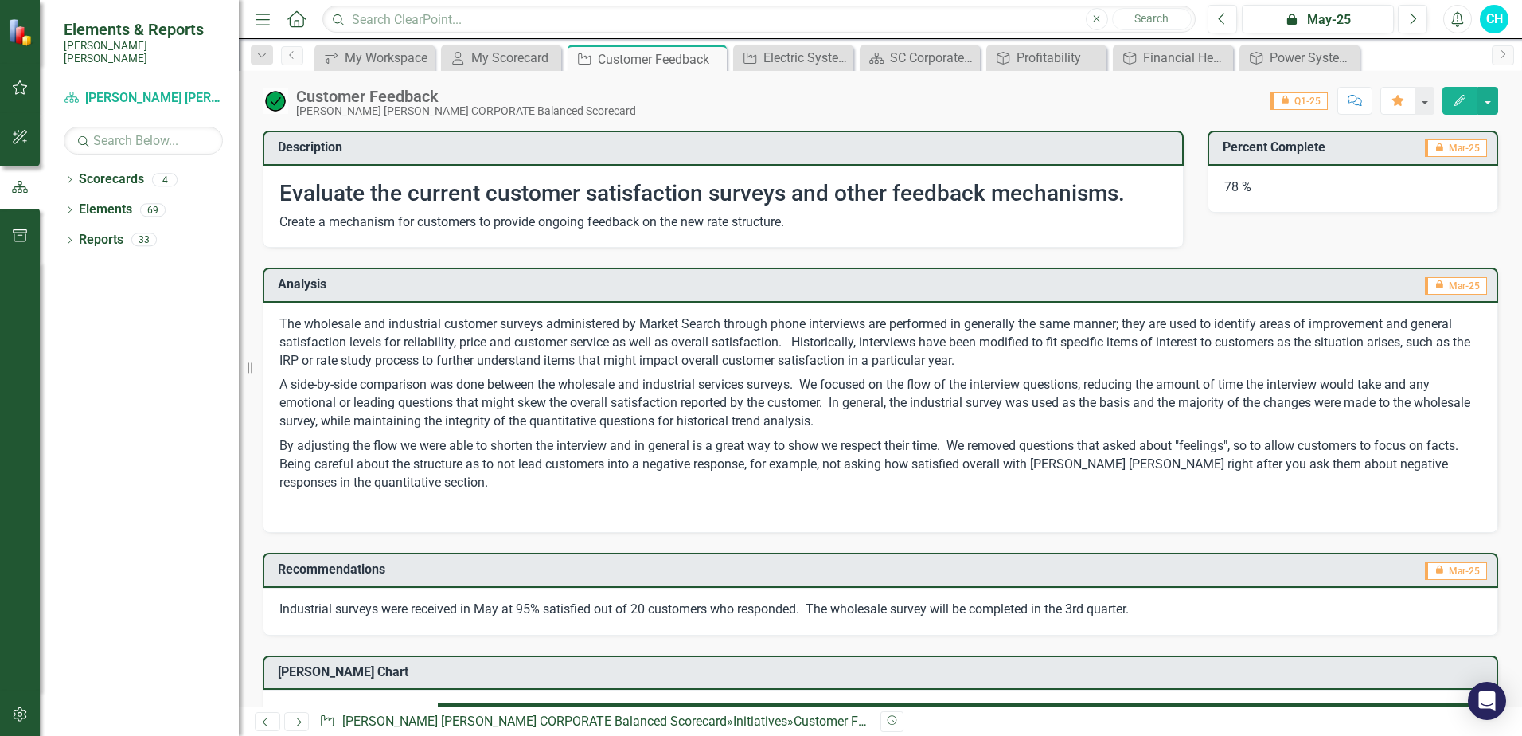
drag, startPoint x: 520, startPoint y: 435, endPoint x: 1144, endPoint y: 544, distance: 633.4
click at [751, 548] on div "Recommendations icon.lock Mar-25 Industrial surveys were received in May at 95%…" at bounding box center [880, 584] width 1259 height 102
click at [997, 516] on p at bounding box center [880, 505] width 1202 height 21
click at [1419, 23] on button "Next" at bounding box center [1412, 19] width 29 height 29
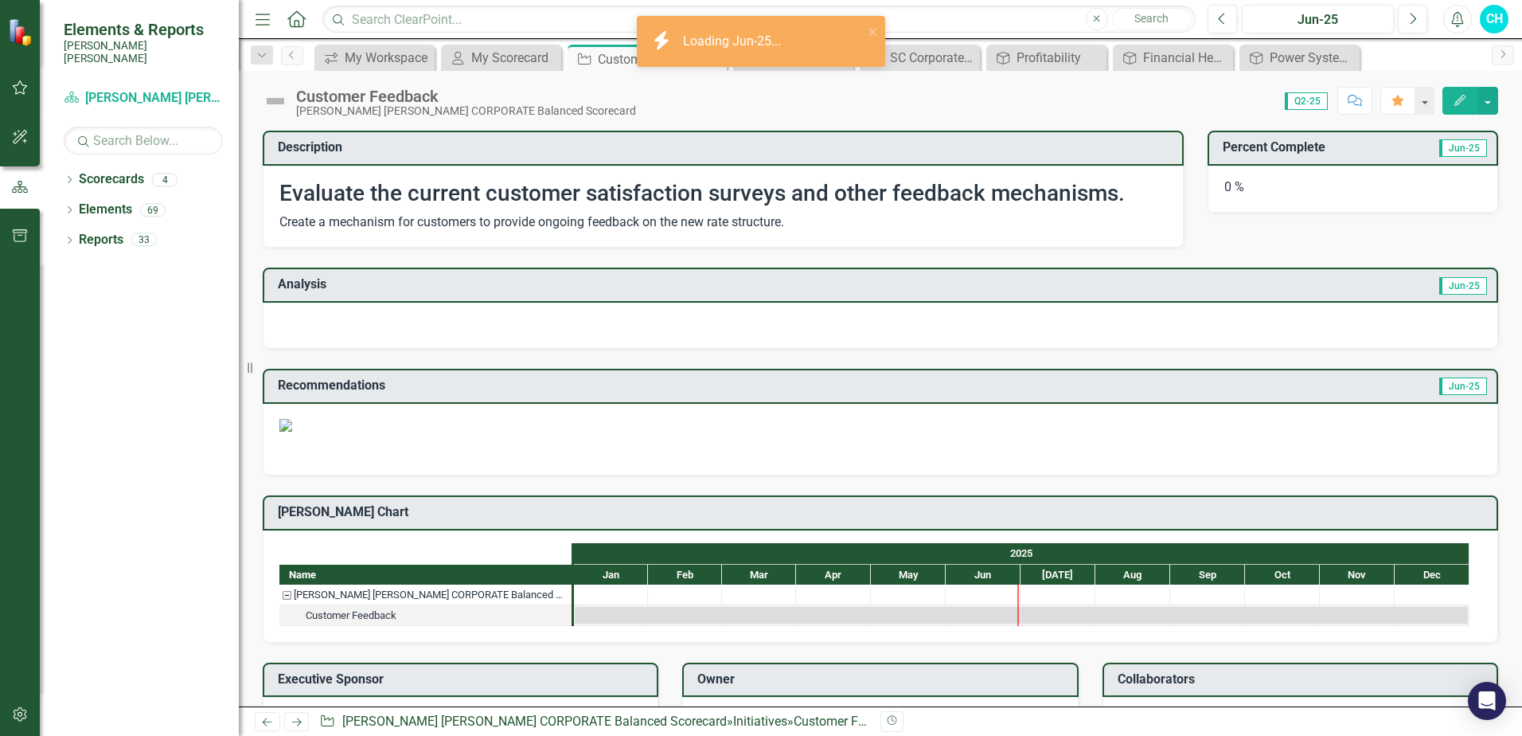
click at [470, 283] on h3 "Analysis" at bounding box center [578, 284] width 600 height 14
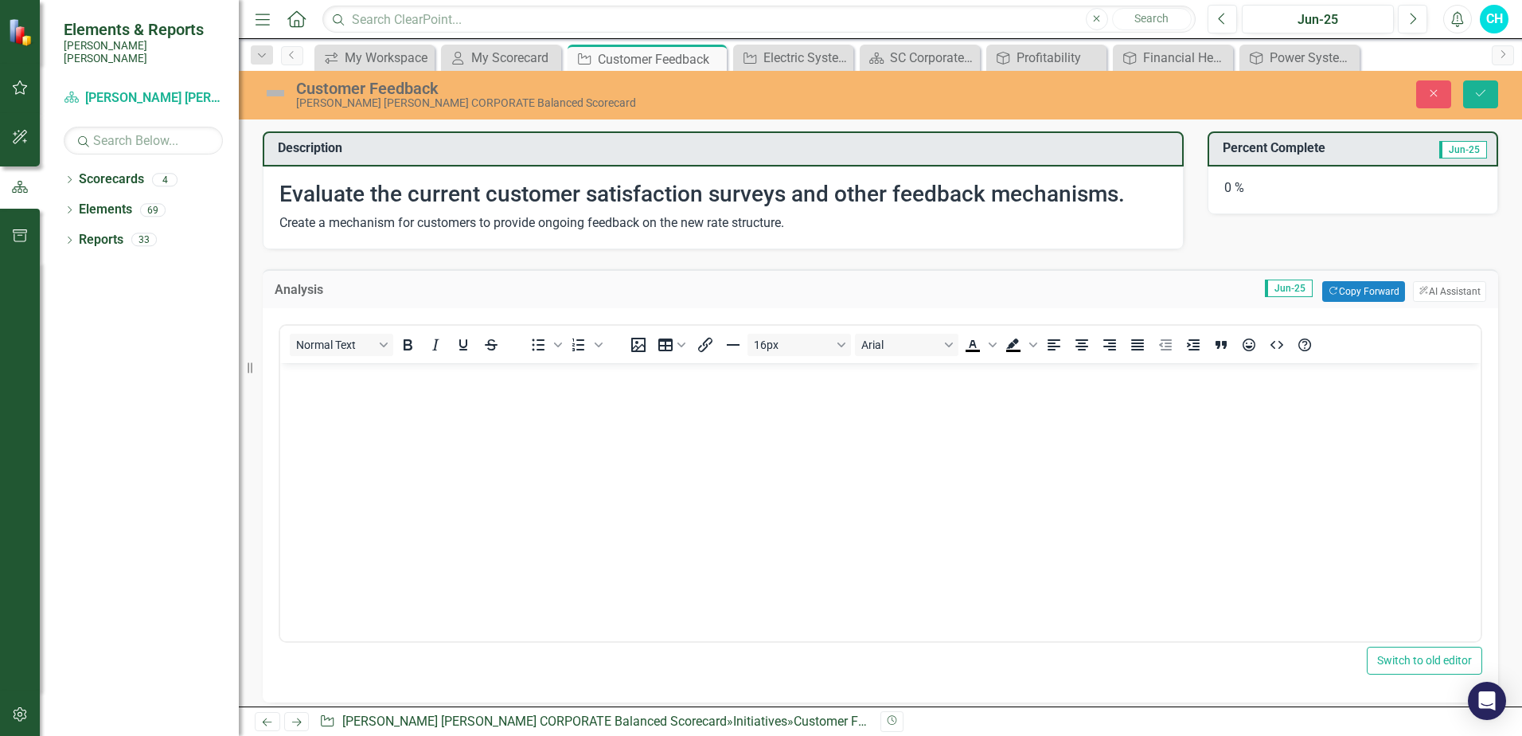
click at [395, 412] on body "Rich Text Area. Press ALT-0 for help." at bounding box center [880, 481] width 1200 height 239
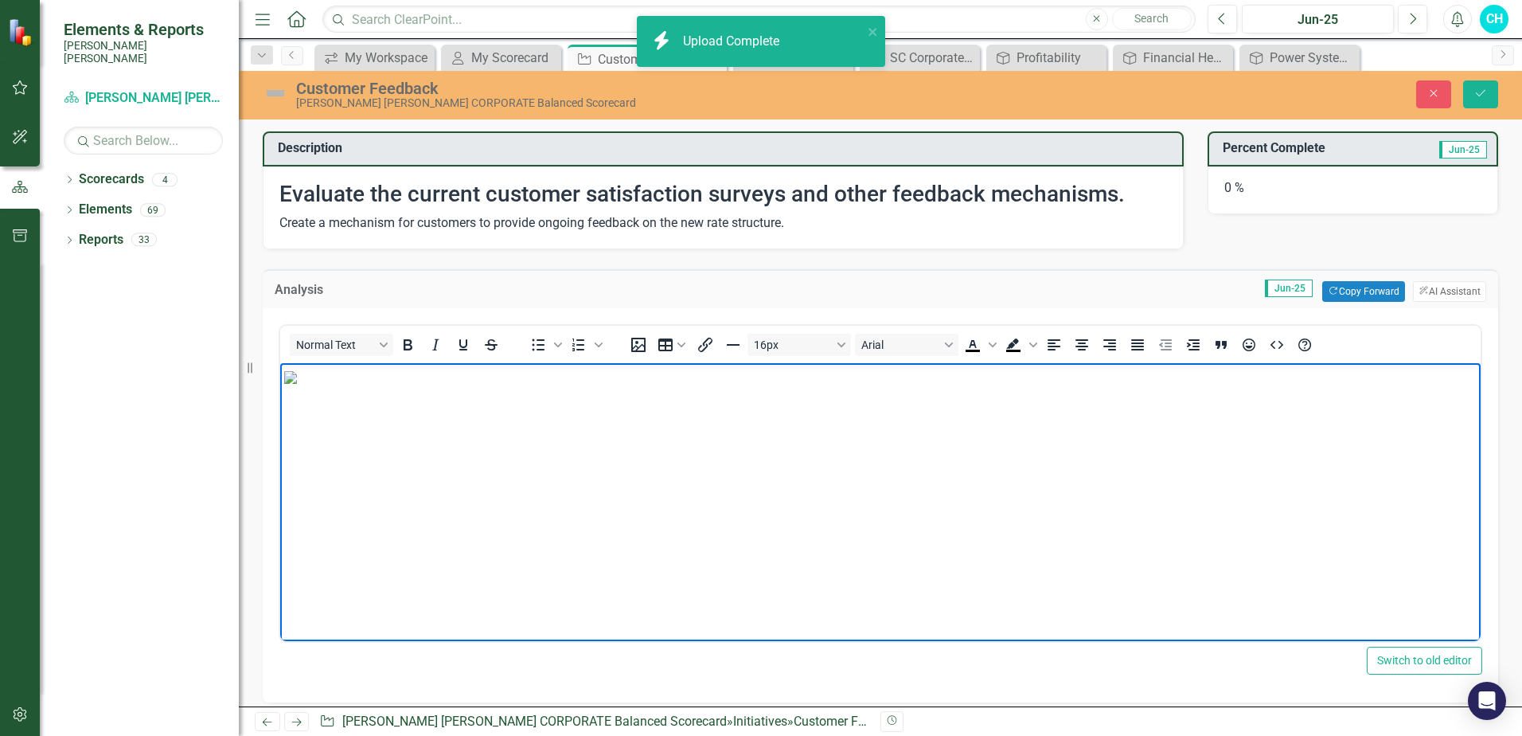
click at [1228, 185] on div "0 %" at bounding box center [1353, 190] width 291 height 48
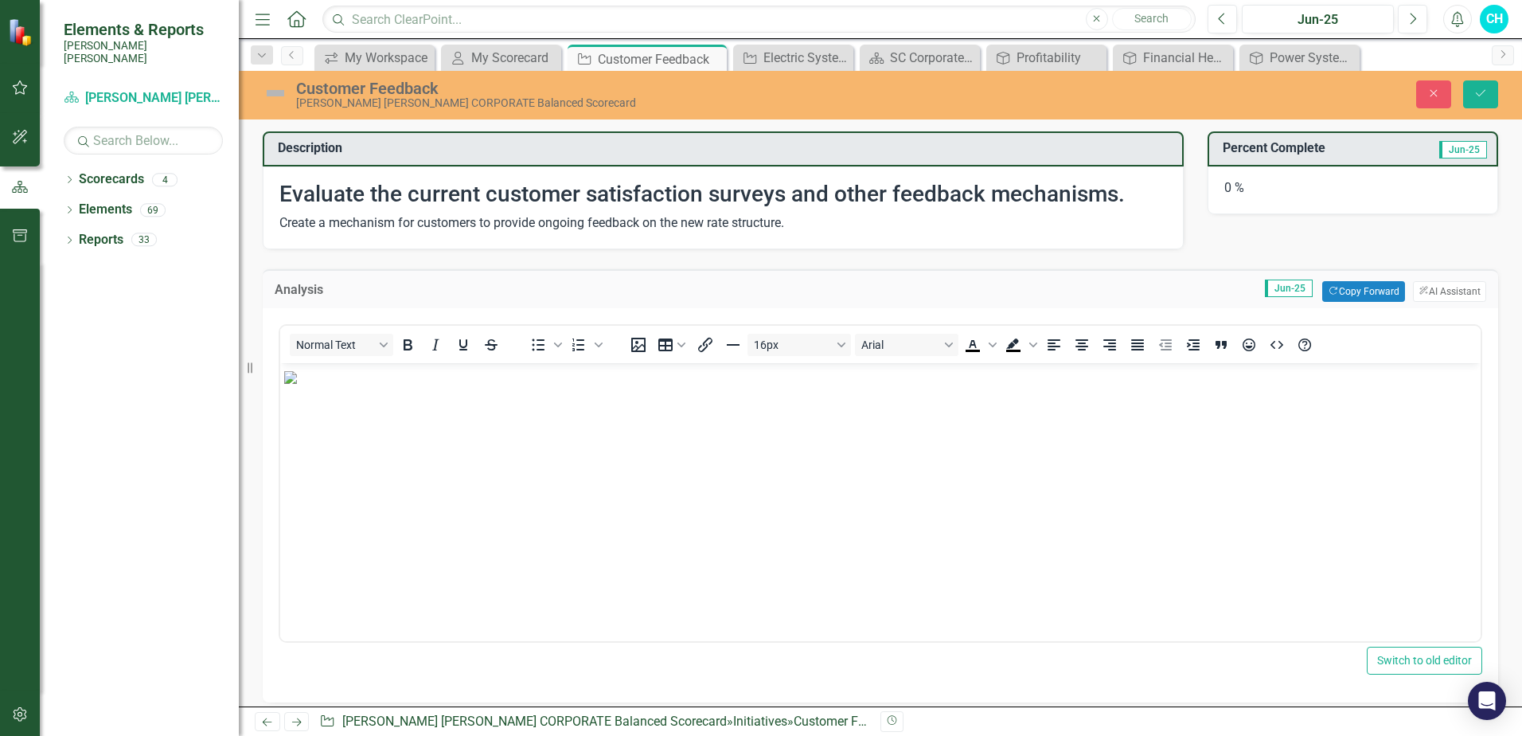
click at [1221, 189] on div "0 %" at bounding box center [1353, 190] width 291 height 48
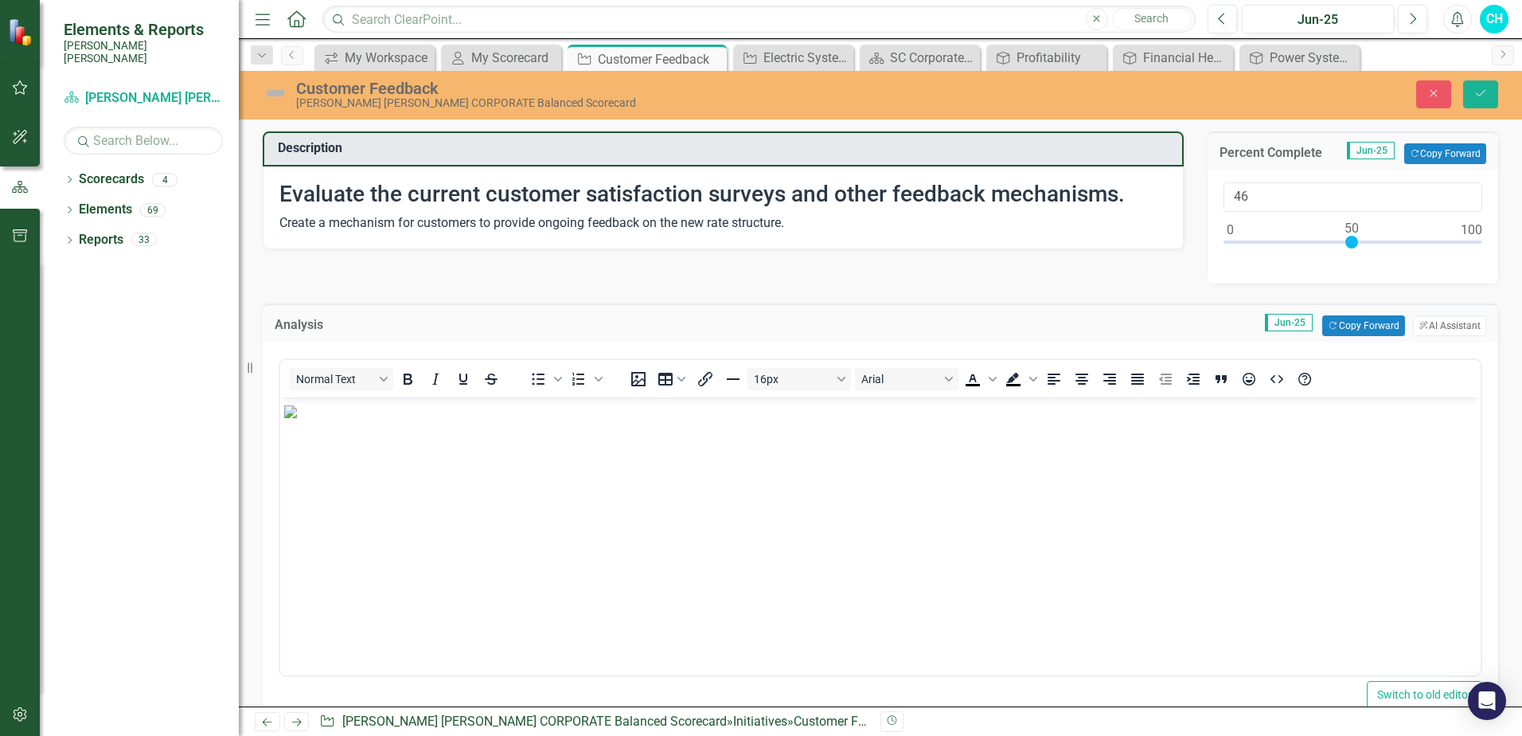
type input "51"
drag, startPoint x: 1221, startPoint y: 244, endPoint x: 1346, endPoint y: 250, distance: 125.1
click at [1346, 250] on div at bounding box center [1354, 246] width 260 height 20
click at [1476, 92] on icon "Save" at bounding box center [1481, 93] width 14 height 11
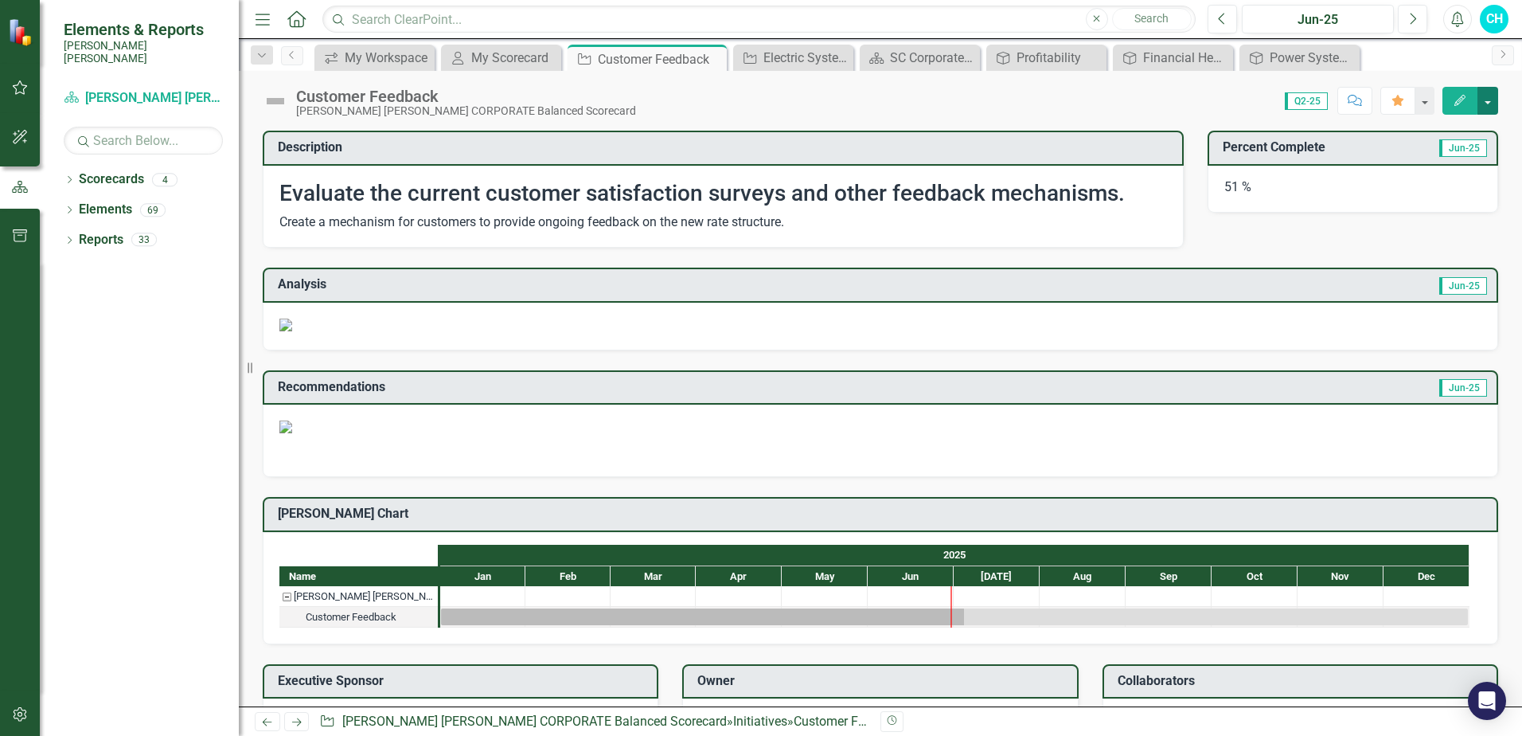
click at [1491, 106] on button "button" at bounding box center [1487, 101] width 21 height 28
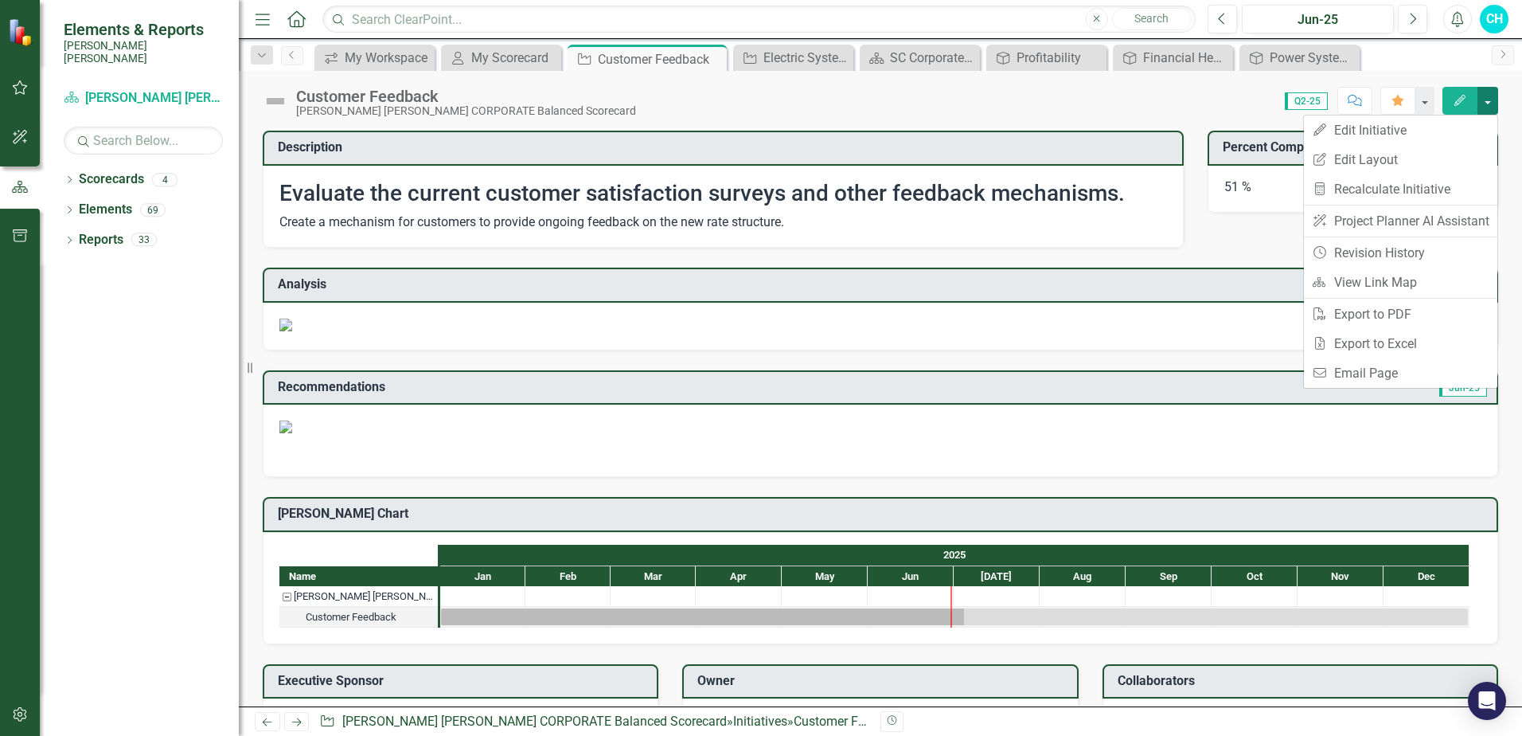
click at [1491, 106] on button "button" at bounding box center [1487, 101] width 21 height 28
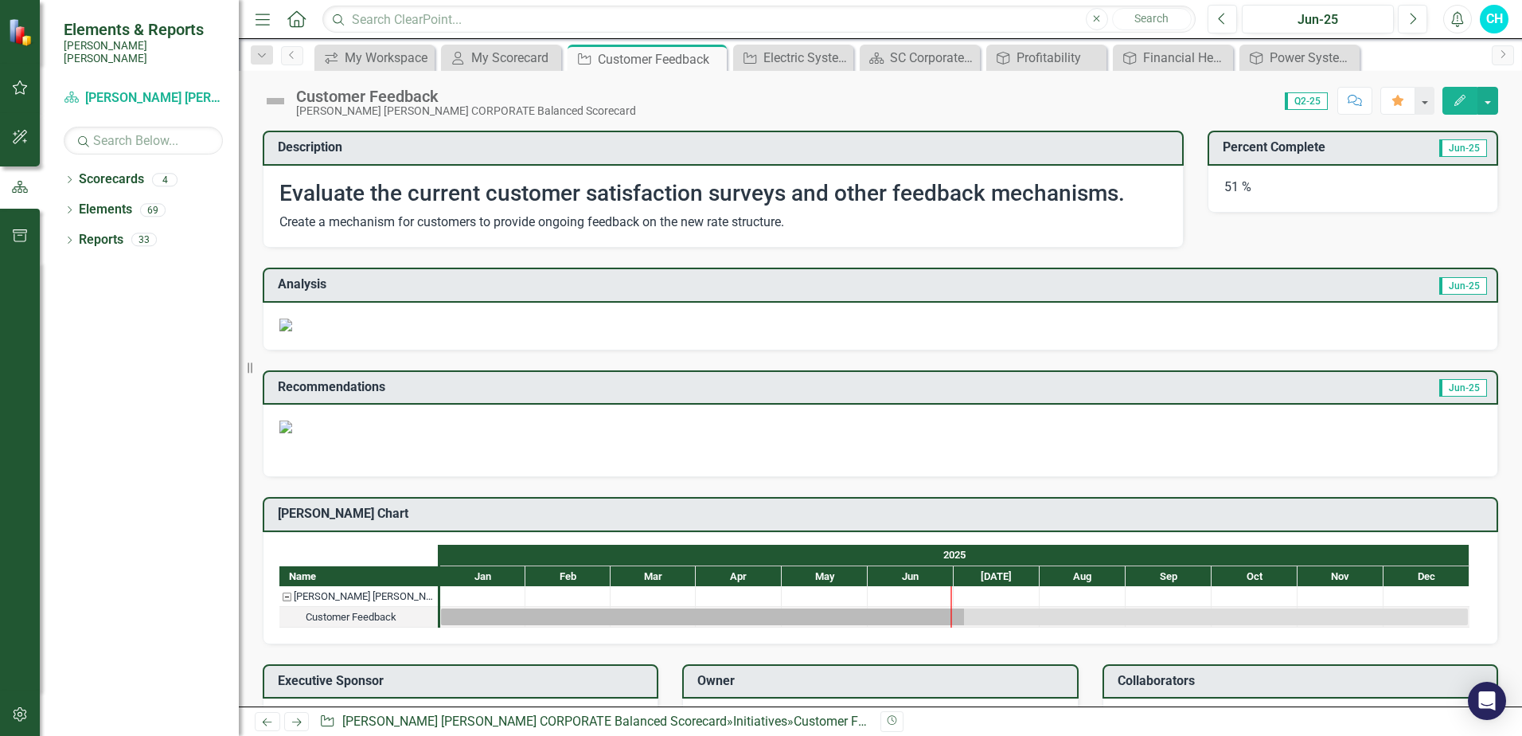
click at [951, 283] on td "Jun-25" at bounding box center [1183, 286] width 611 height 26
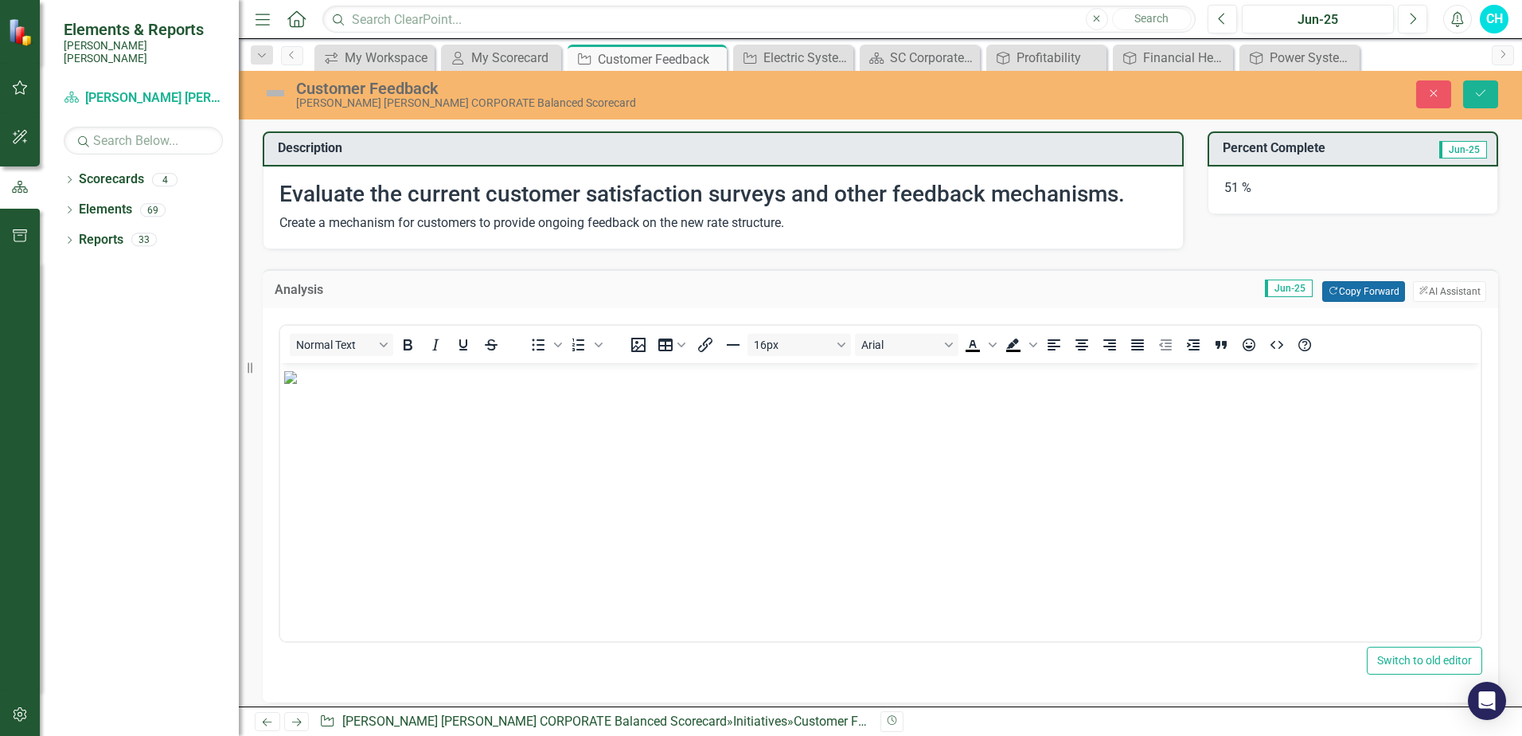
click at [1346, 290] on button "Copy Forward Copy Forward" at bounding box center [1363, 291] width 82 height 21
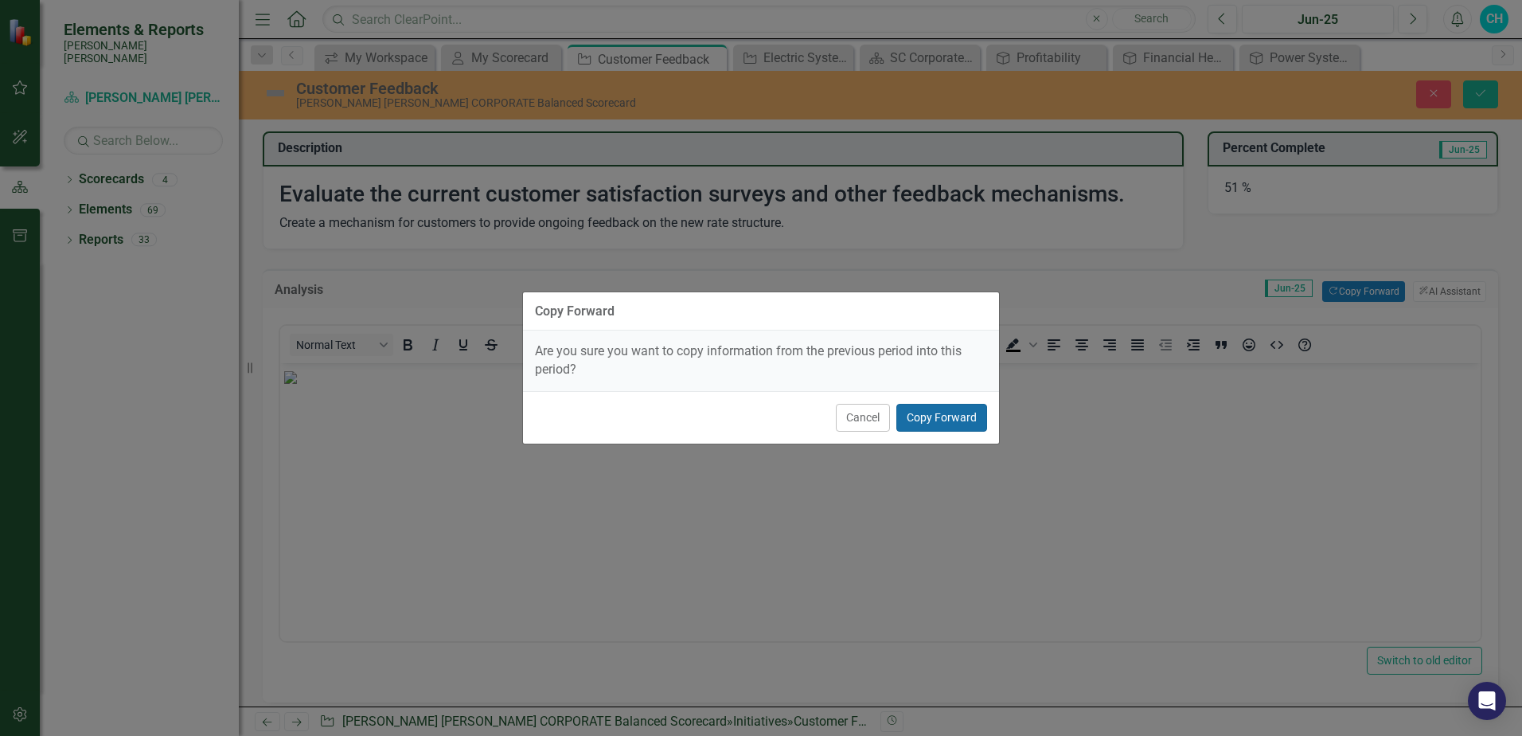
click at [935, 417] on button "Copy Forward" at bounding box center [941, 418] width 91 height 28
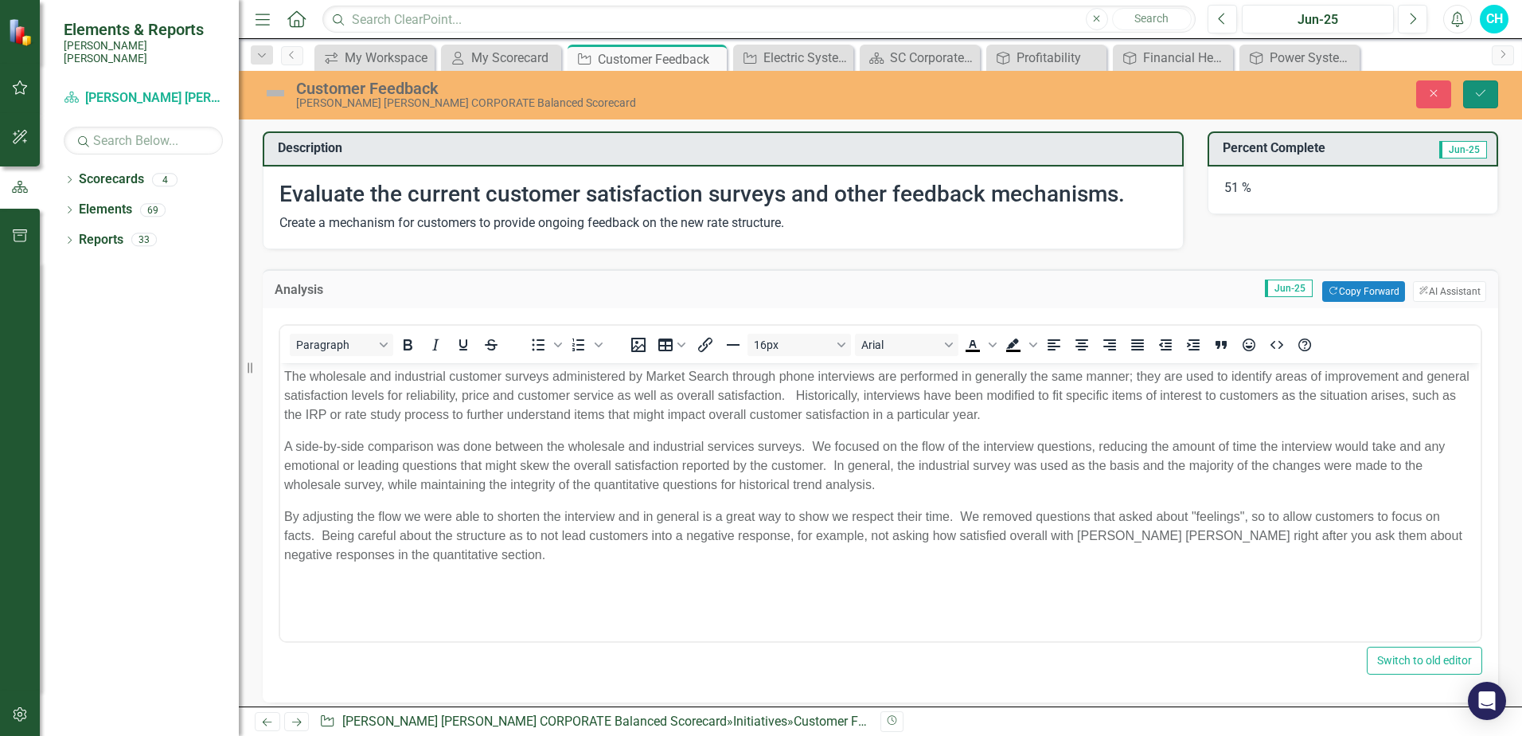
click at [1486, 94] on icon "Save" at bounding box center [1481, 93] width 14 height 11
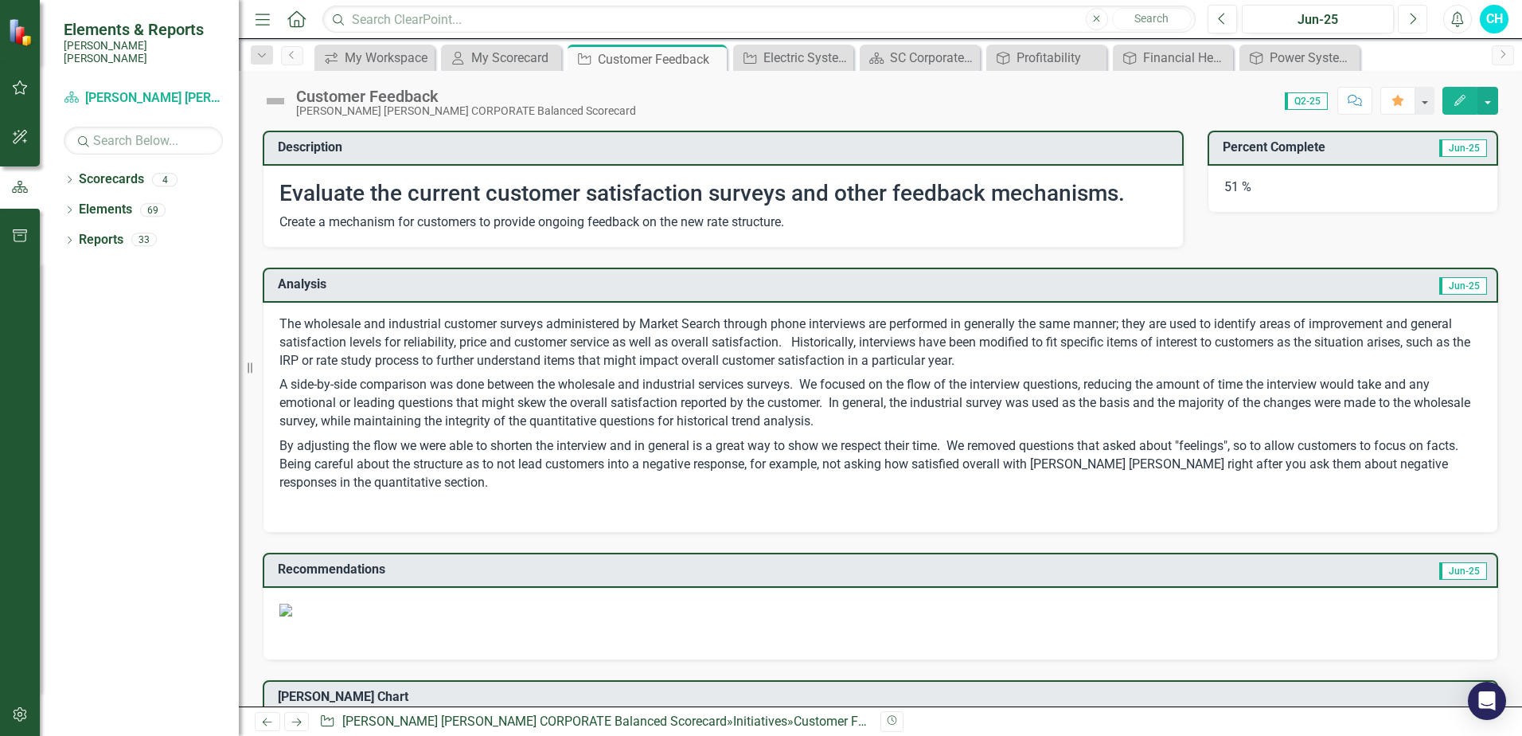
click at [1411, 22] on icon "Next" at bounding box center [1412, 19] width 9 height 14
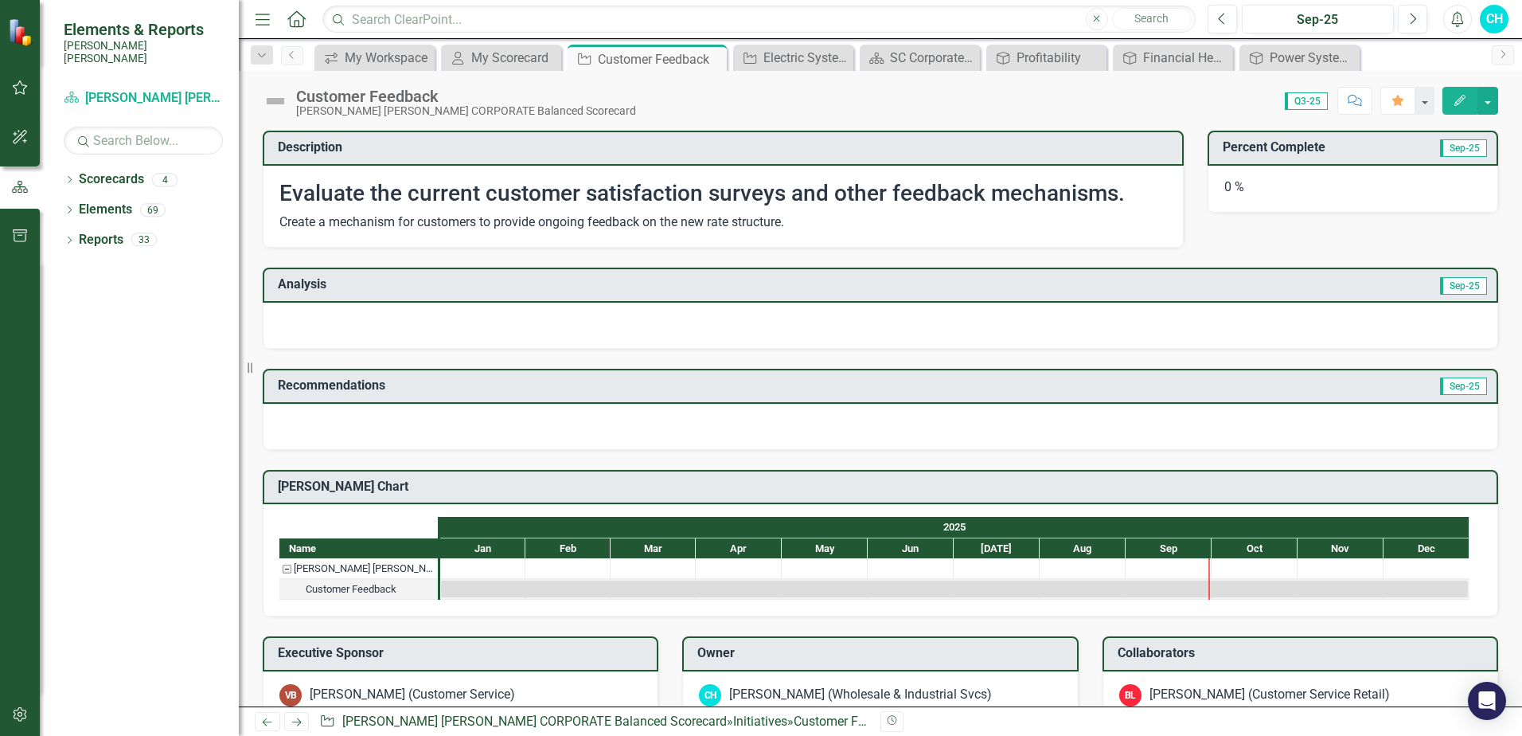
click at [635, 290] on h3 "Analysis" at bounding box center [581, 284] width 606 height 14
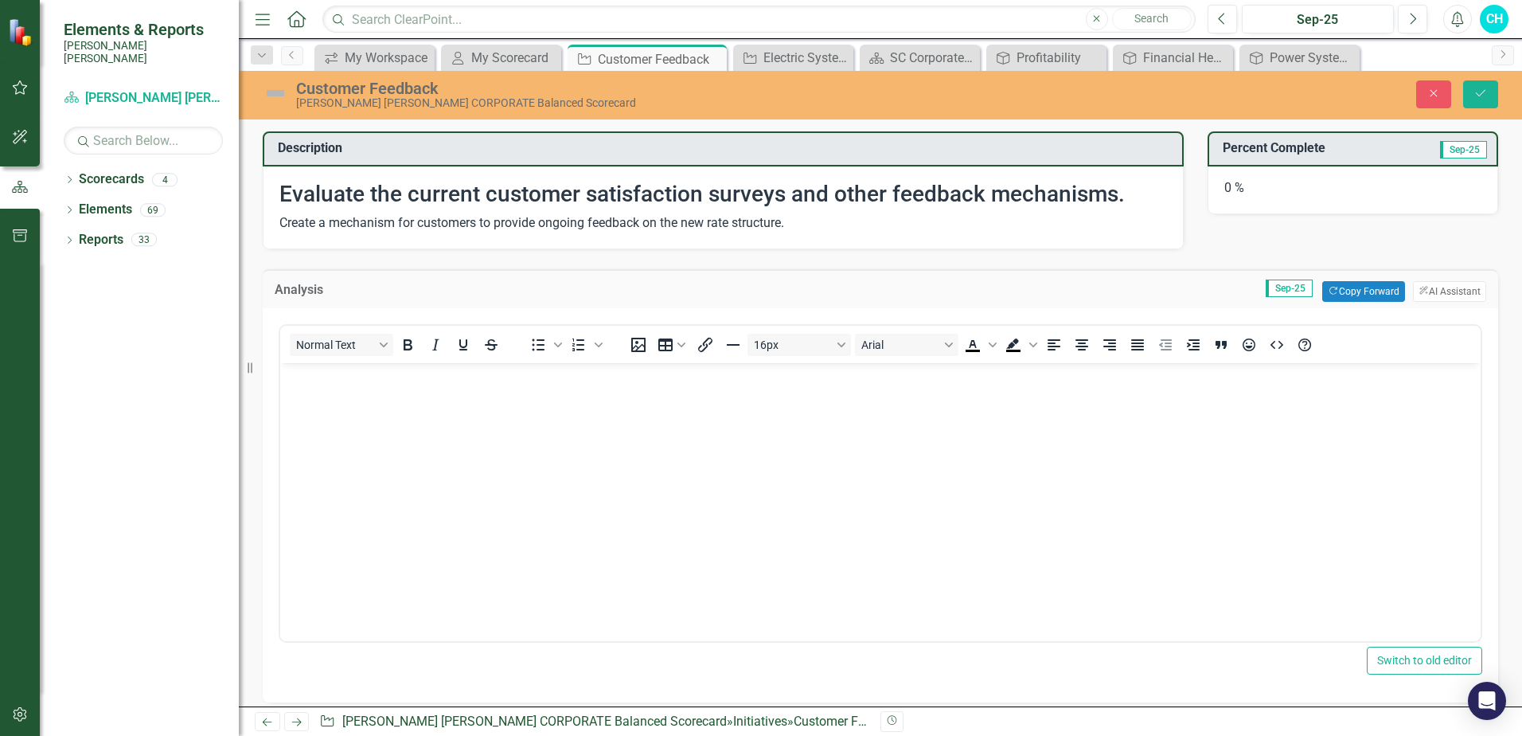
click at [386, 396] on body "Rich Text Area. Press ALT-0 for help." at bounding box center [880, 481] width 1200 height 239
click at [1487, 96] on icon "Save" at bounding box center [1481, 93] width 14 height 11
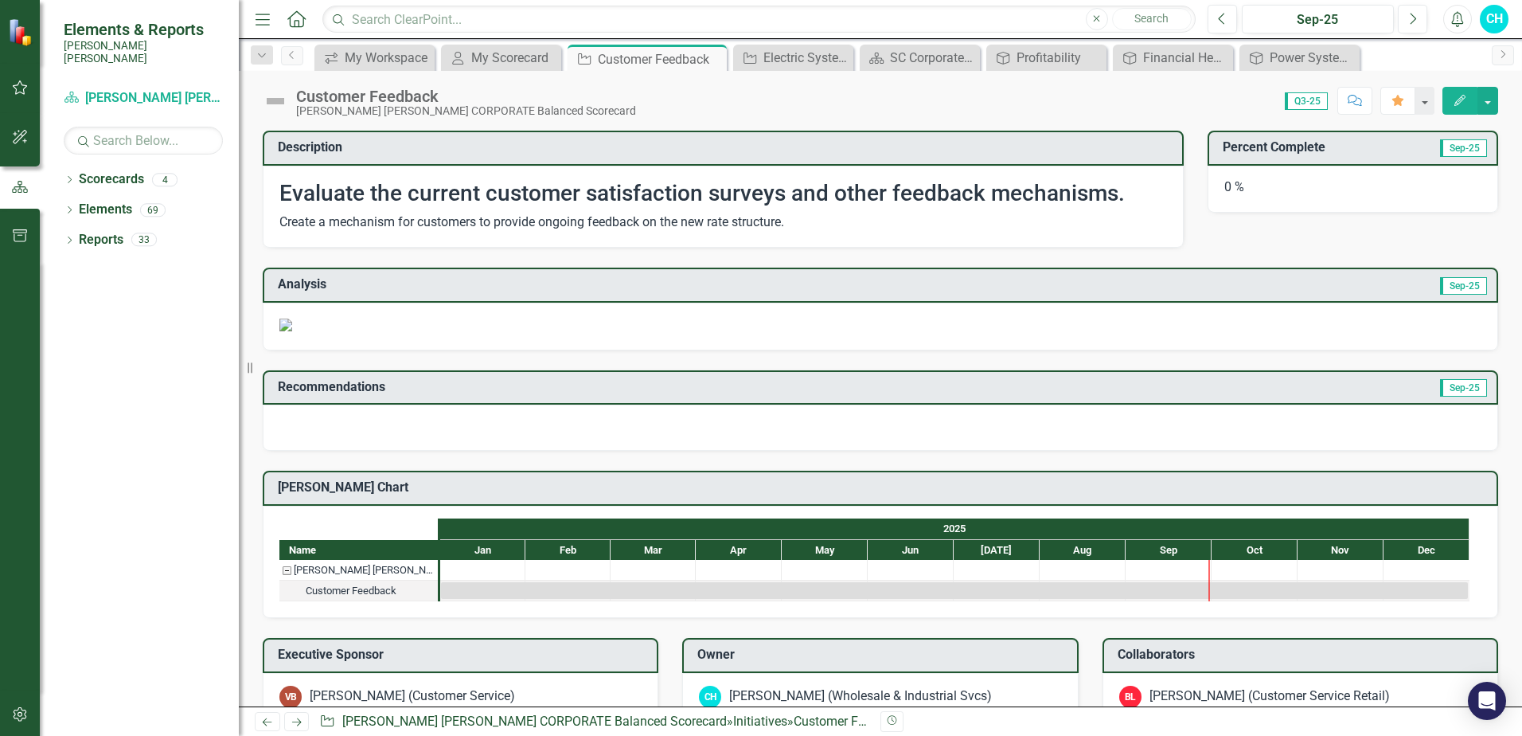
click at [1232, 286] on td "Sep-25" at bounding box center [1187, 286] width 606 height 26
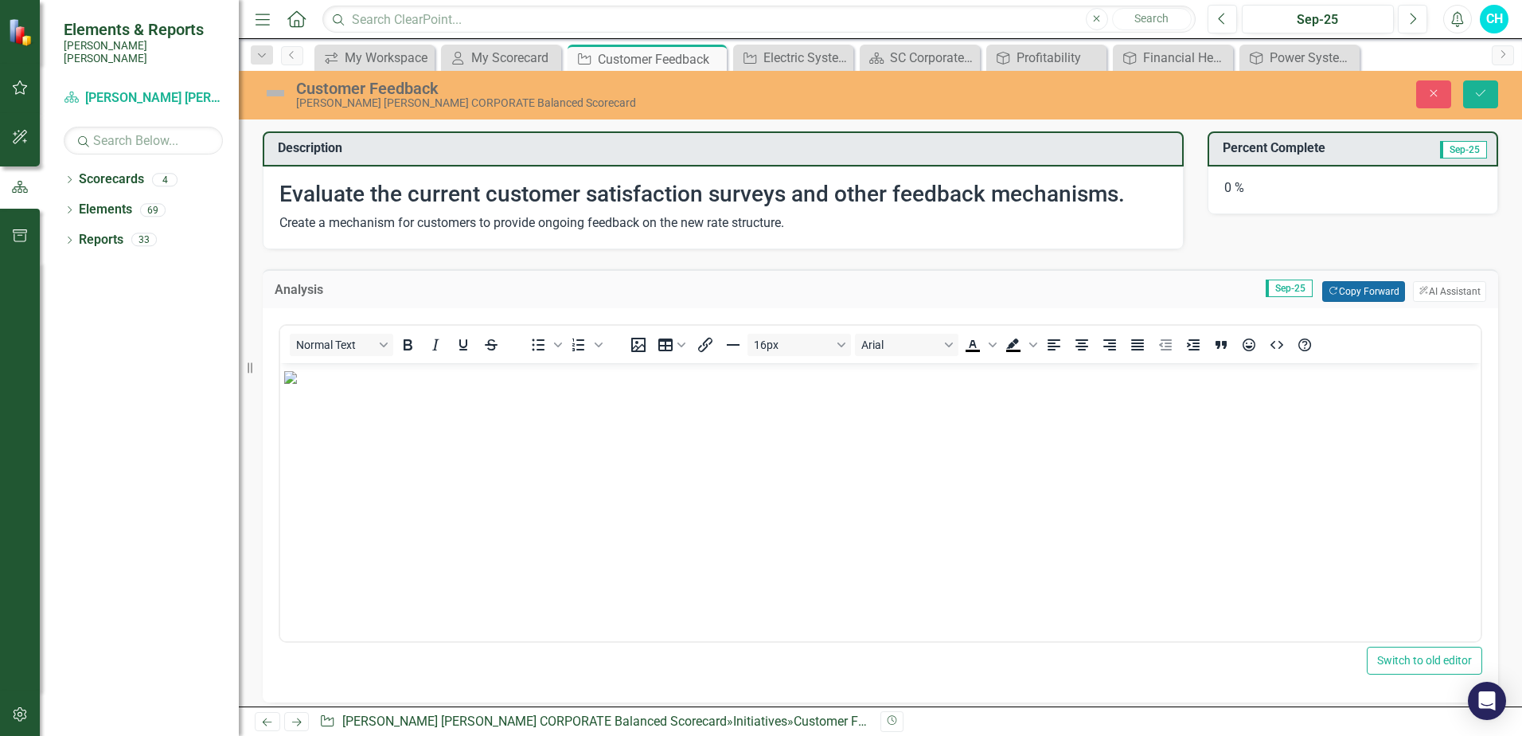
click at [1343, 292] on button "Copy Forward Copy Forward" at bounding box center [1363, 291] width 82 height 21
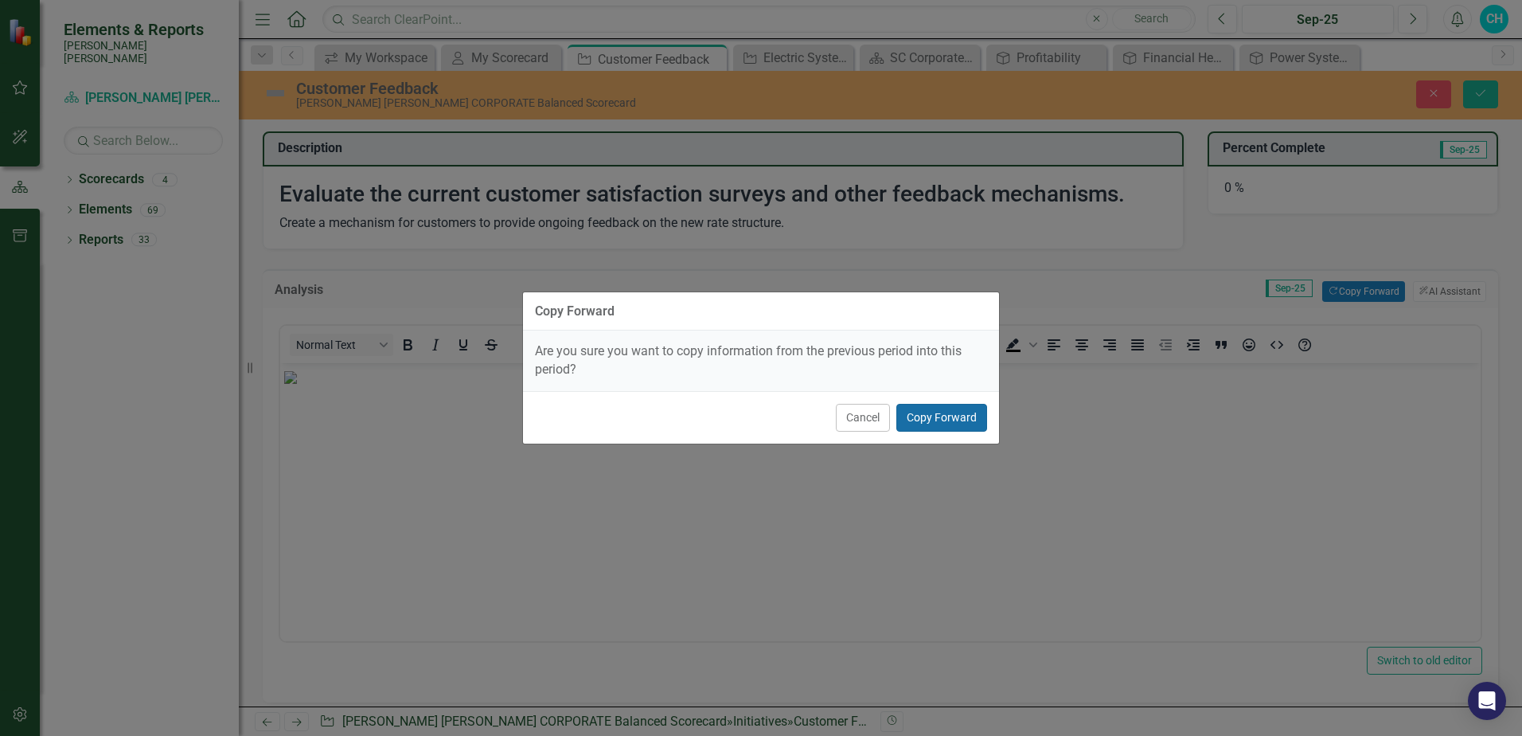
click at [954, 420] on button "Copy Forward" at bounding box center [941, 418] width 91 height 28
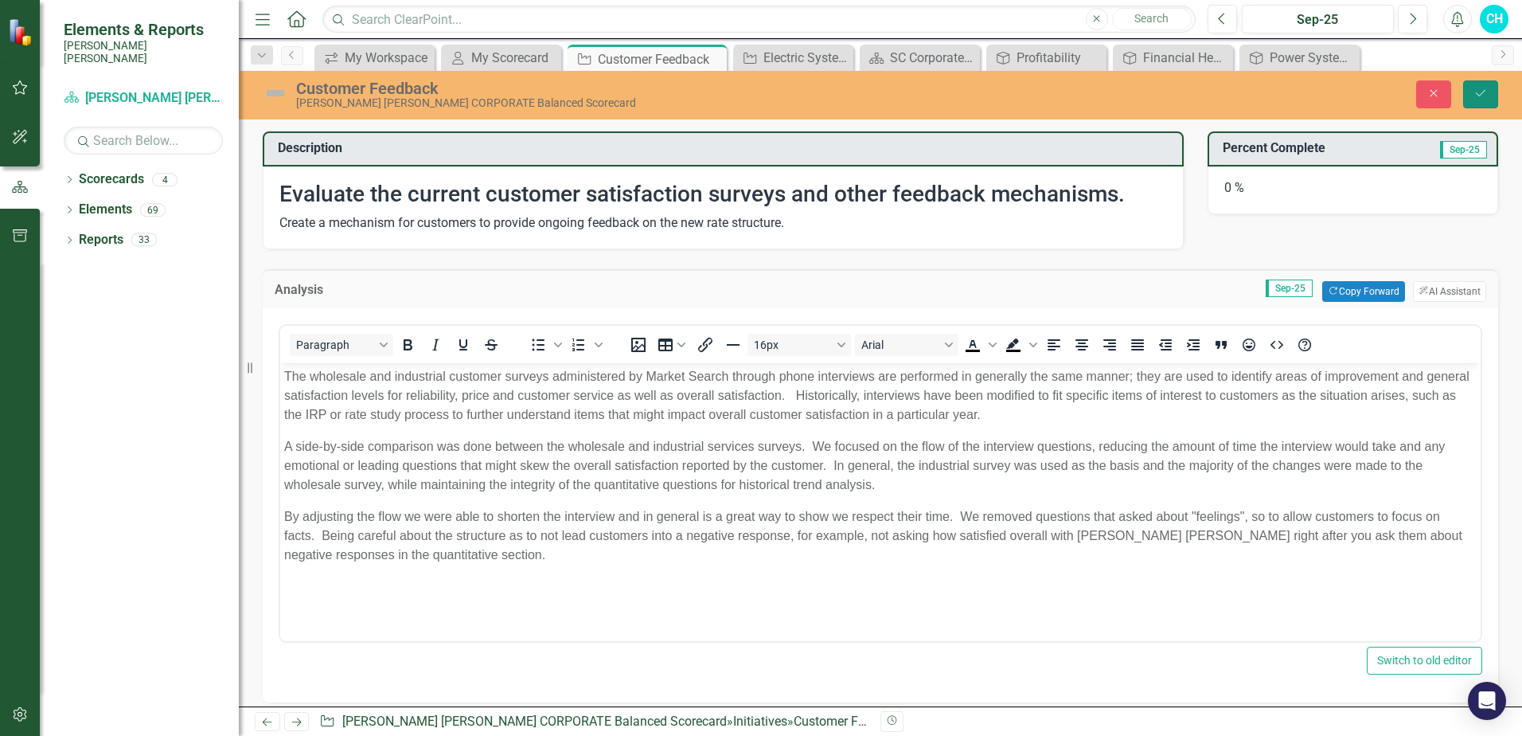
click at [1489, 94] on button "Save" at bounding box center [1480, 94] width 35 height 28
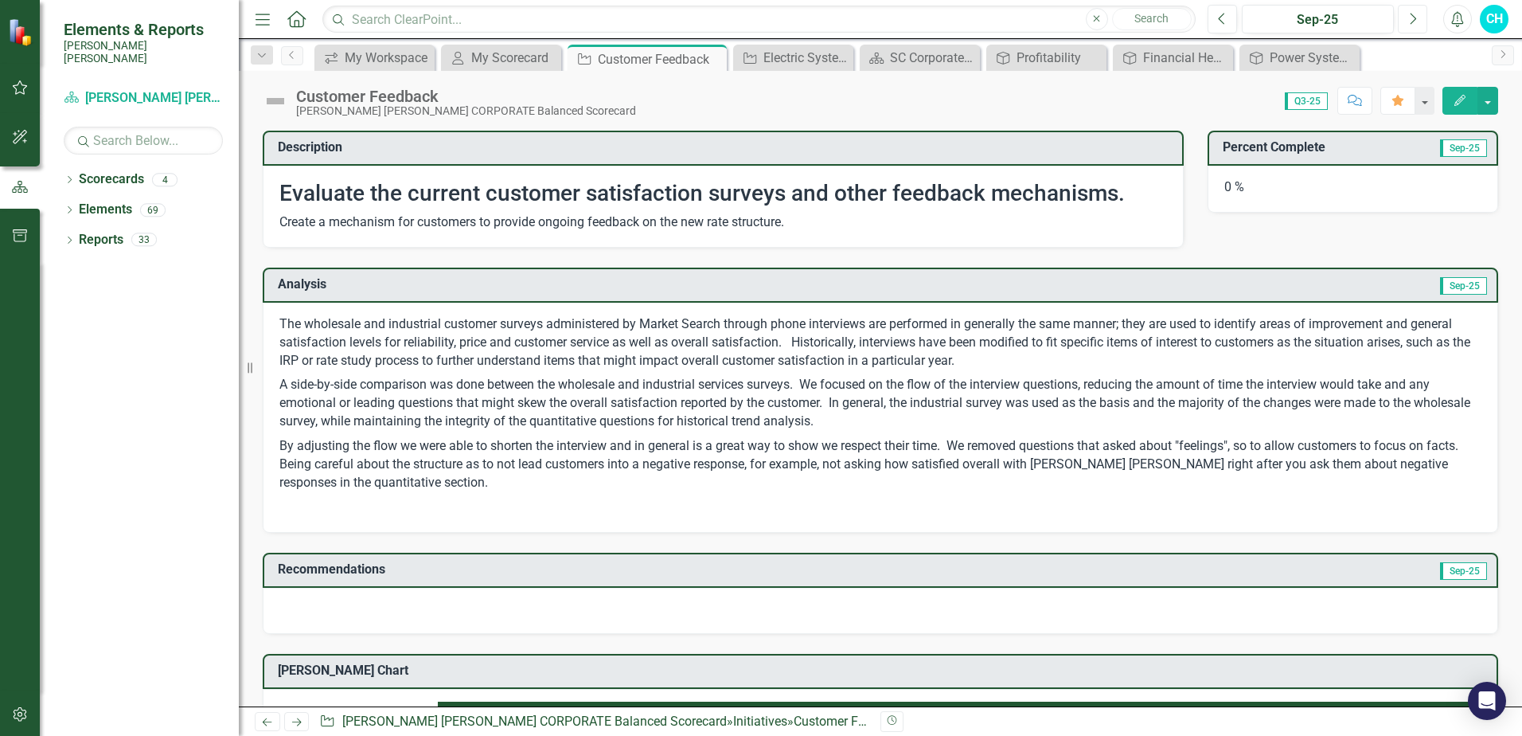
click at [1413, 26] on button "Next" at bounding box center [1412, 19] width 29 height 29
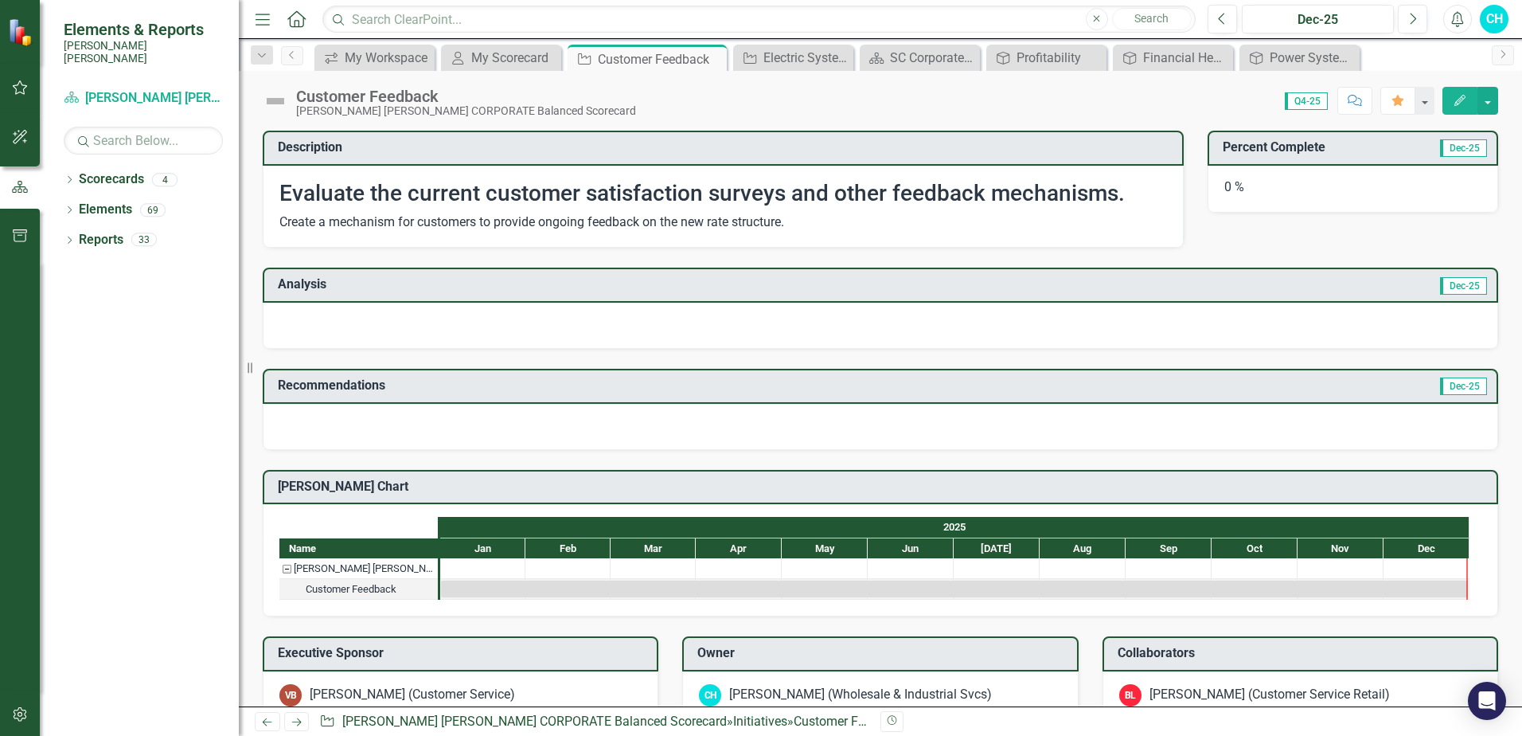
click at [492, 287] on h3 "Analysis" at bounding box center [581, 284] width 606 height 14
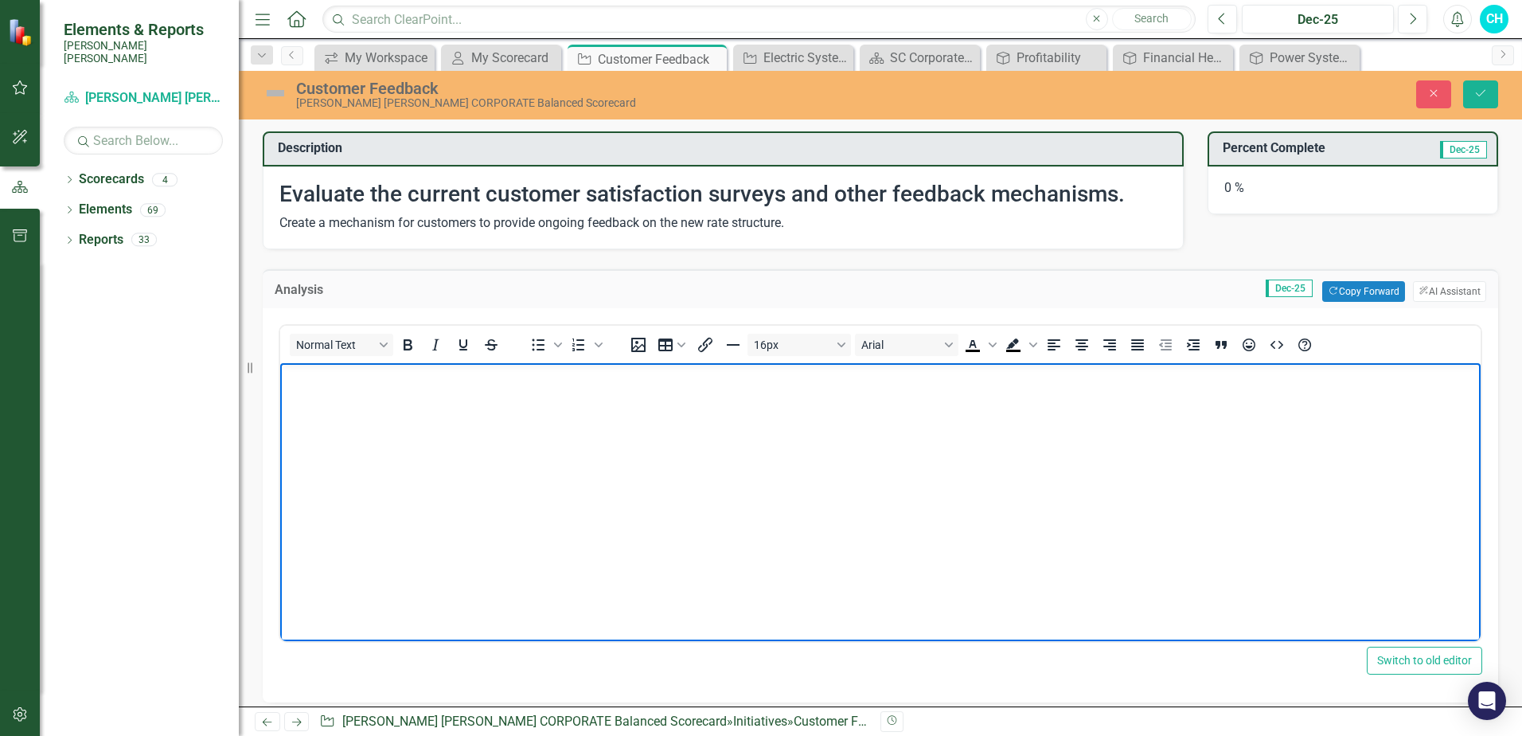
click at [409, 420] on body "Rich Text Area. Press ALT-0 for help." at bounding box center [880, 481] width 1200 height 239
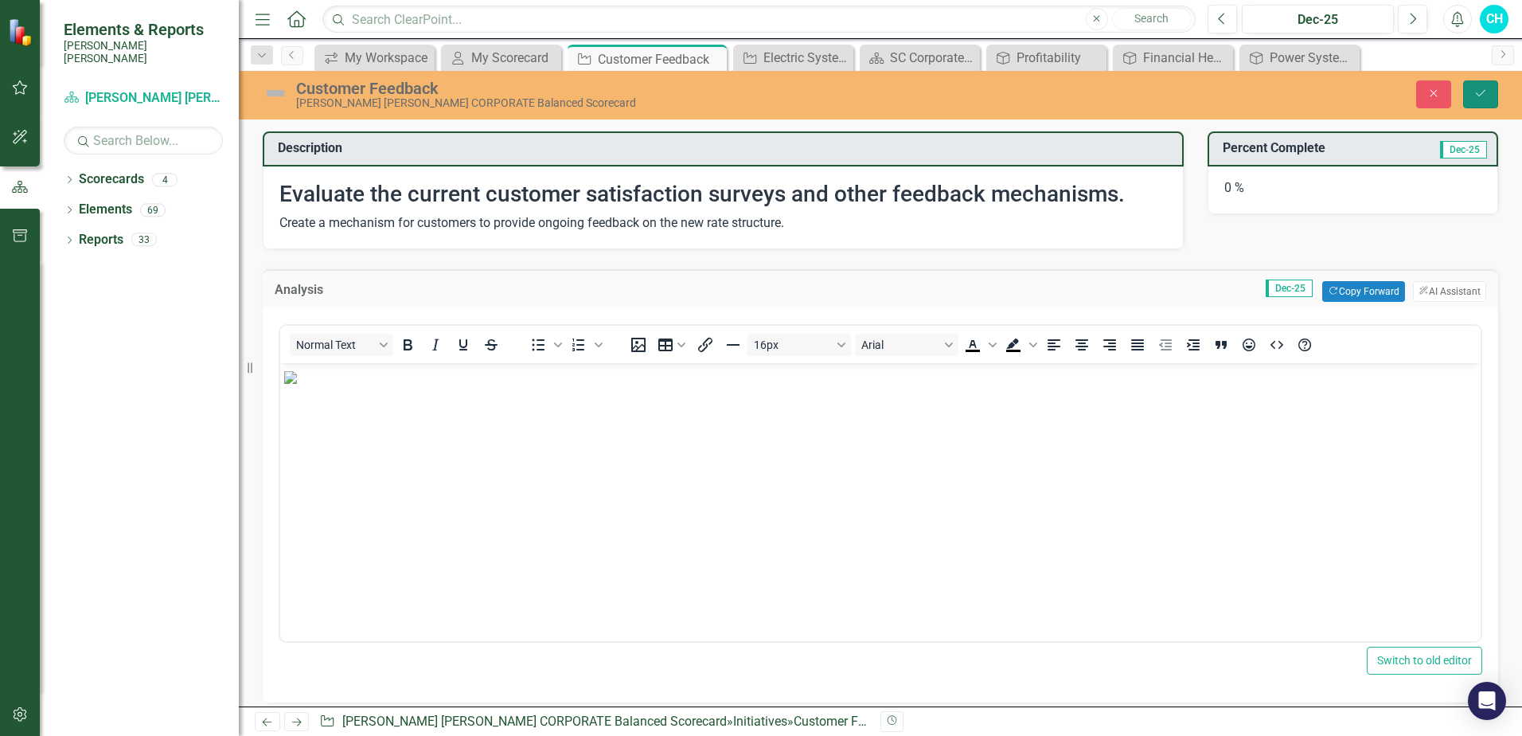
click at [1479, 100] on button "Save" at bounding box center [1480, 94] width 35 height 28
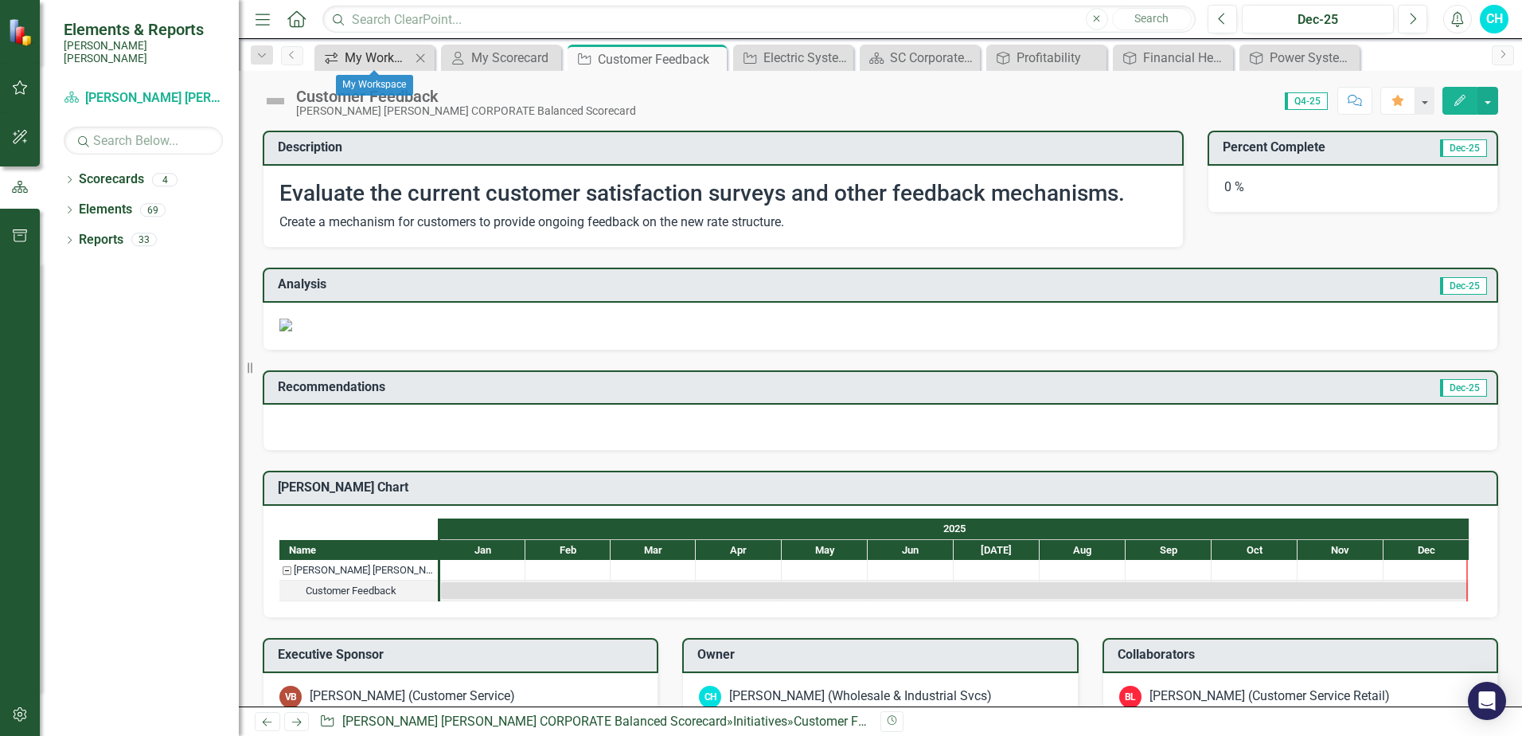
click at [356, 64] on div "My Workspace" at bounding box center [378, 58] width 66 height 20
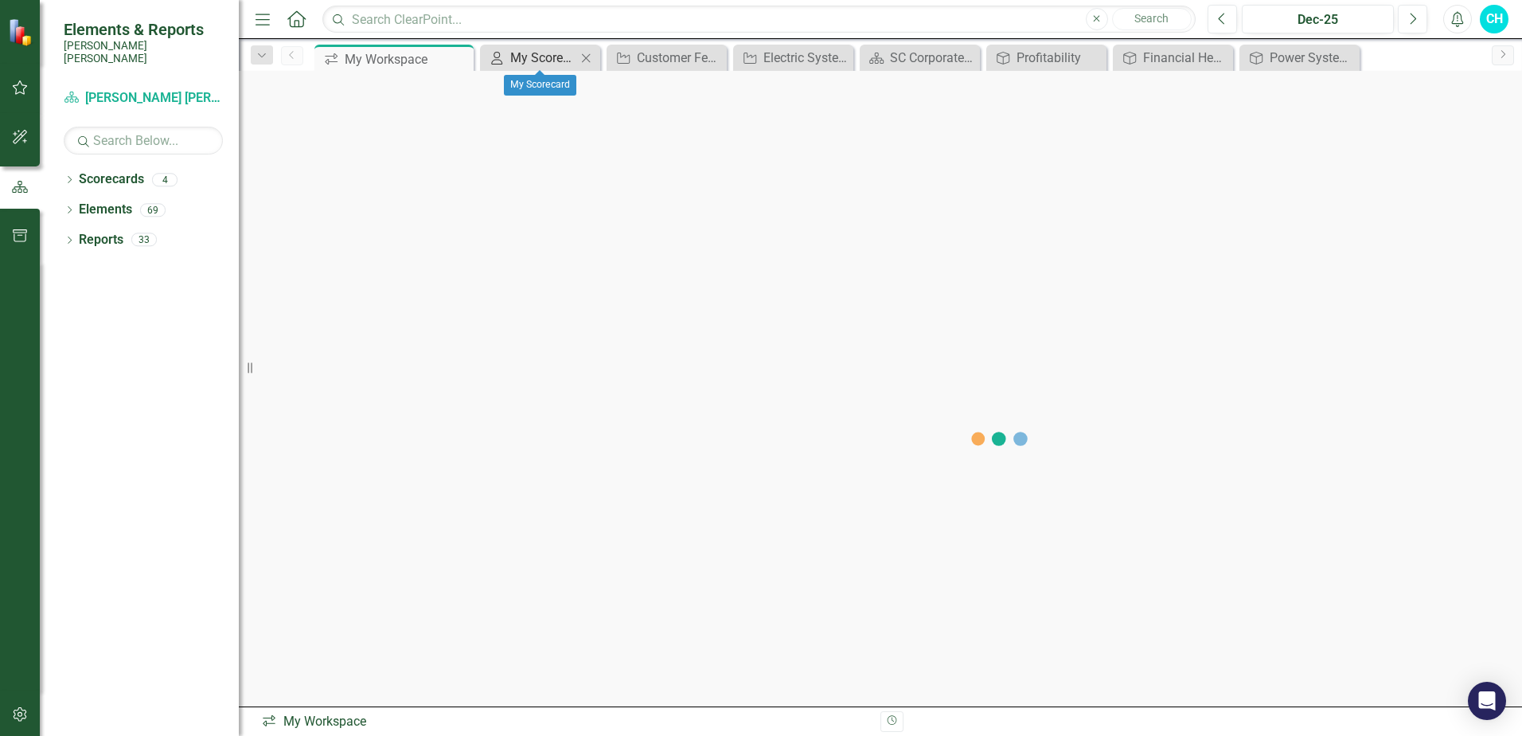
click at [545, 59] on div "My Scorecard" at bounding box center [543, 58] width 66 height 20
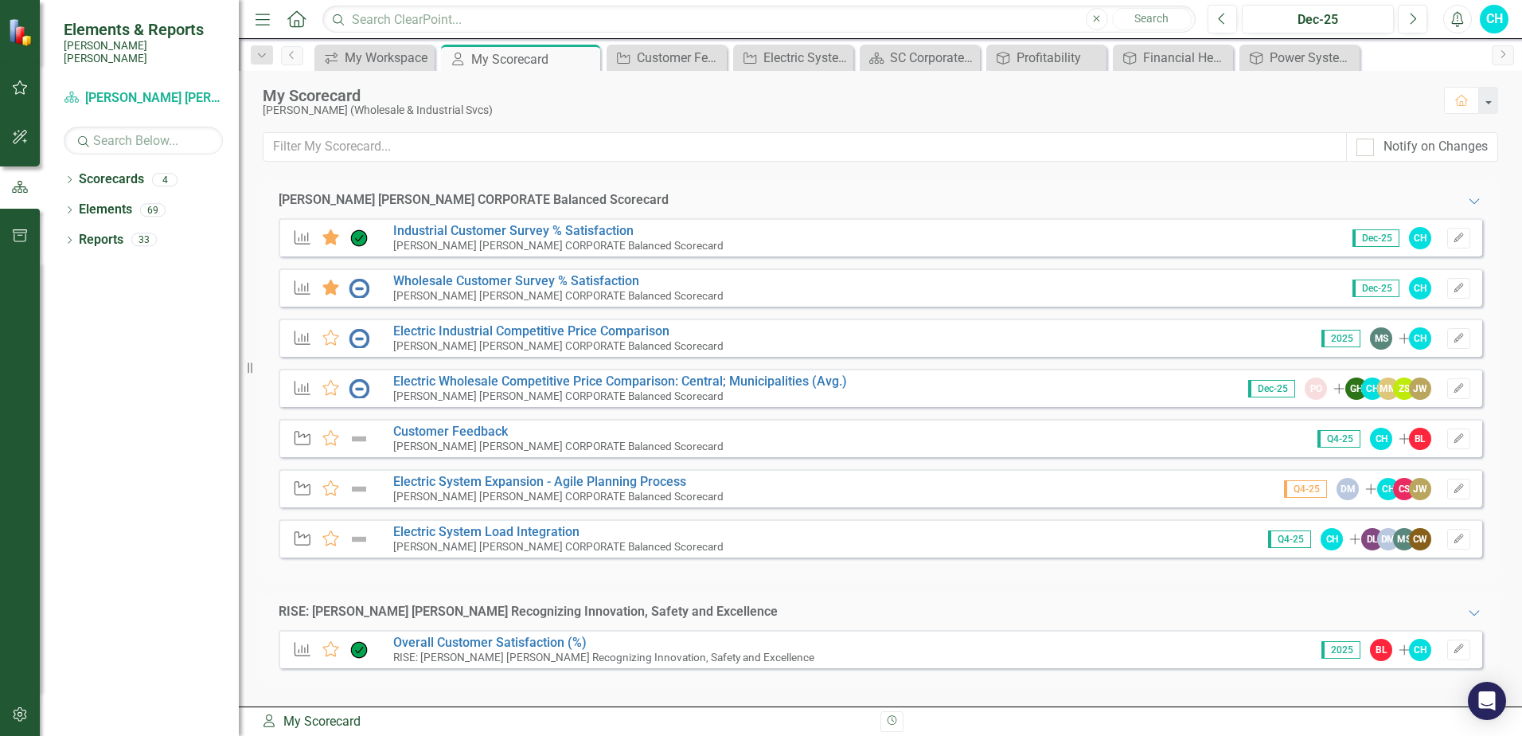
click at [360, 540] on img at bounding box center [359, 538] width 21 height 19
click at [299, 537] on icon at bounding box center [303, 538] width 16 height 14
drag, startPoint x: 362, startPoint y: 547, endPoint x: 429, endPoint y: 579, distance: 74.1
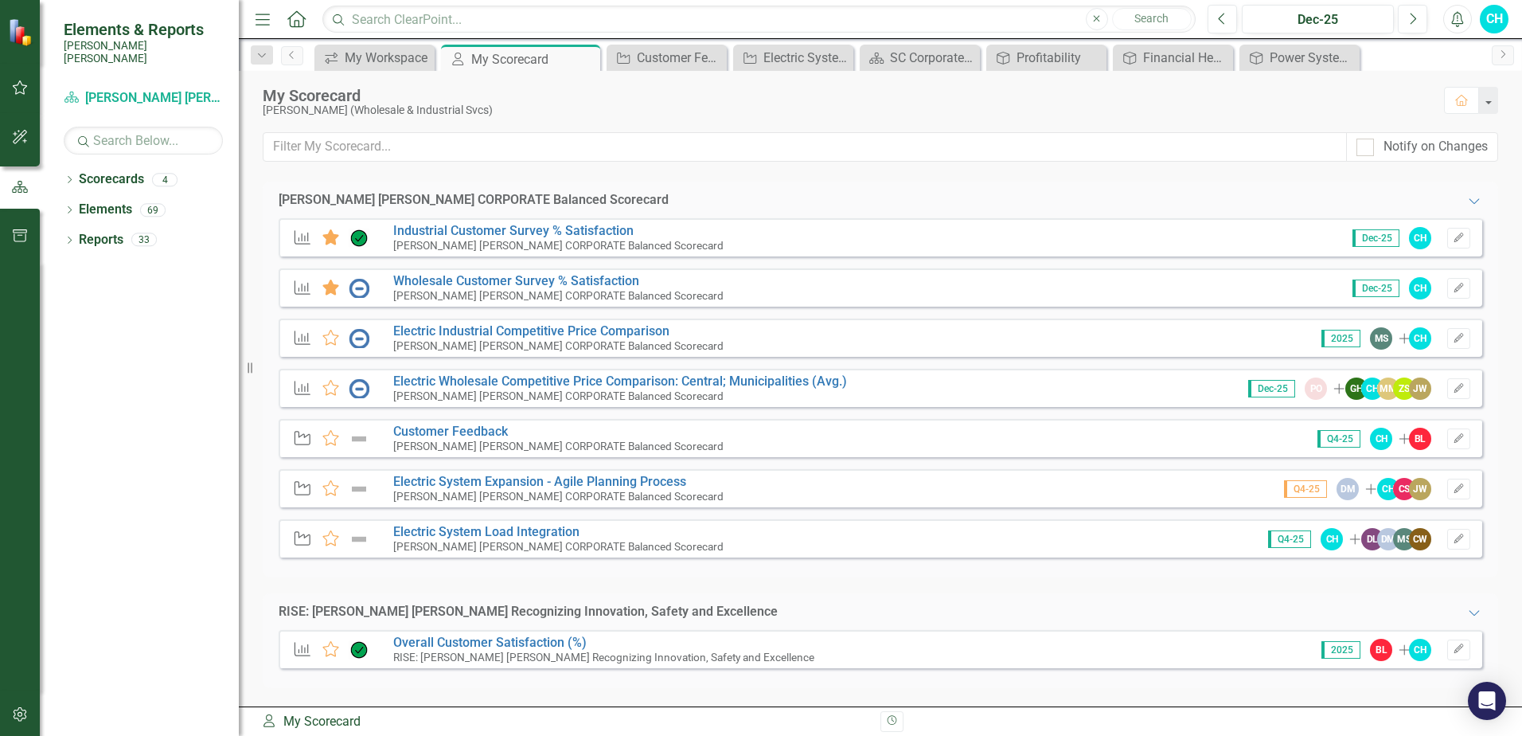
click at [428, 583] on div "Santee [PERSON_NAME] CORPORATE Balanced Scorecard Expanded KPI Favorite Industr…" at bounding box center [880, 444] width 1235 height 525
click at [466, 529] on link "Electric System Load Integration" at bounding box center [486, 531] width 186 height 15
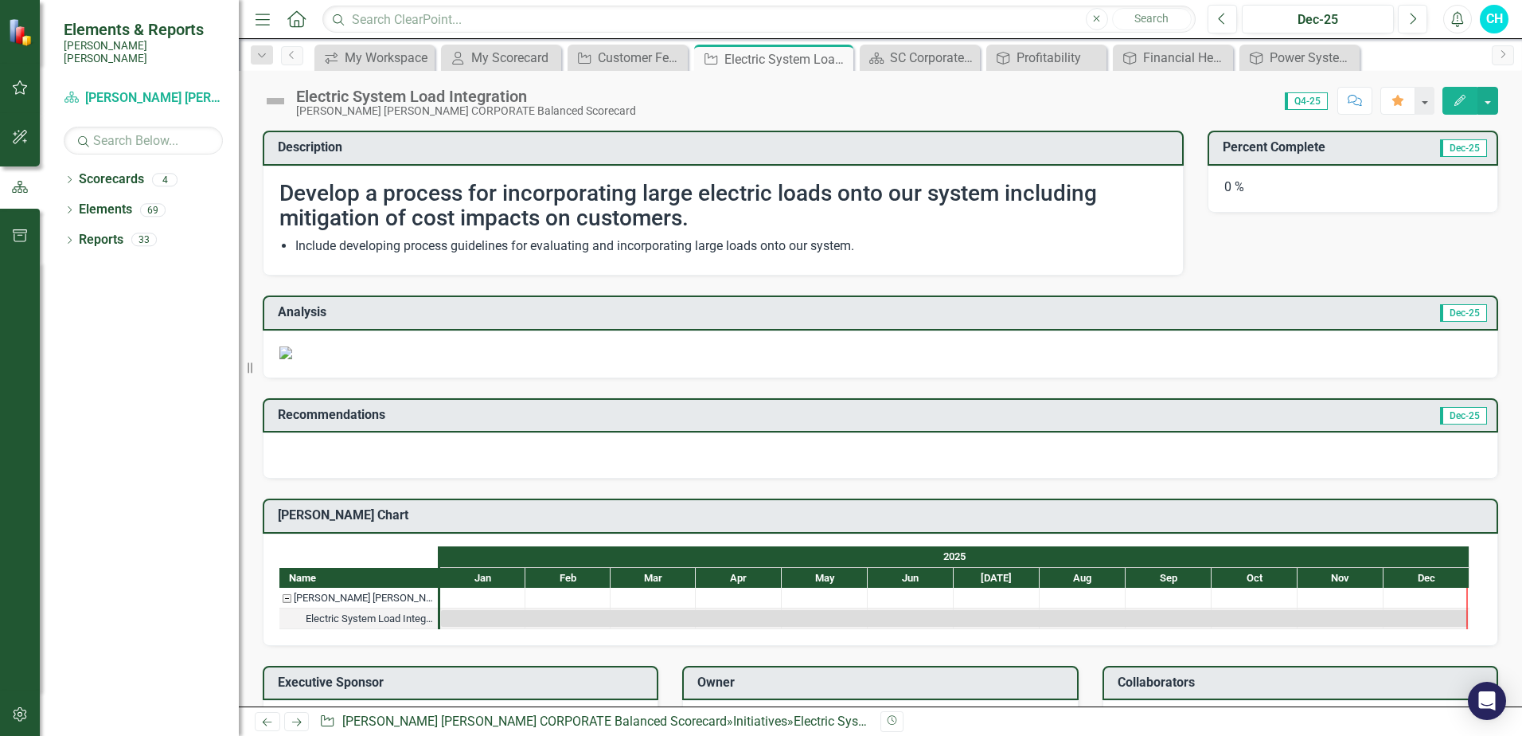
click at [280, 97] on img at bounding box center [275, 100] width 25 height 25
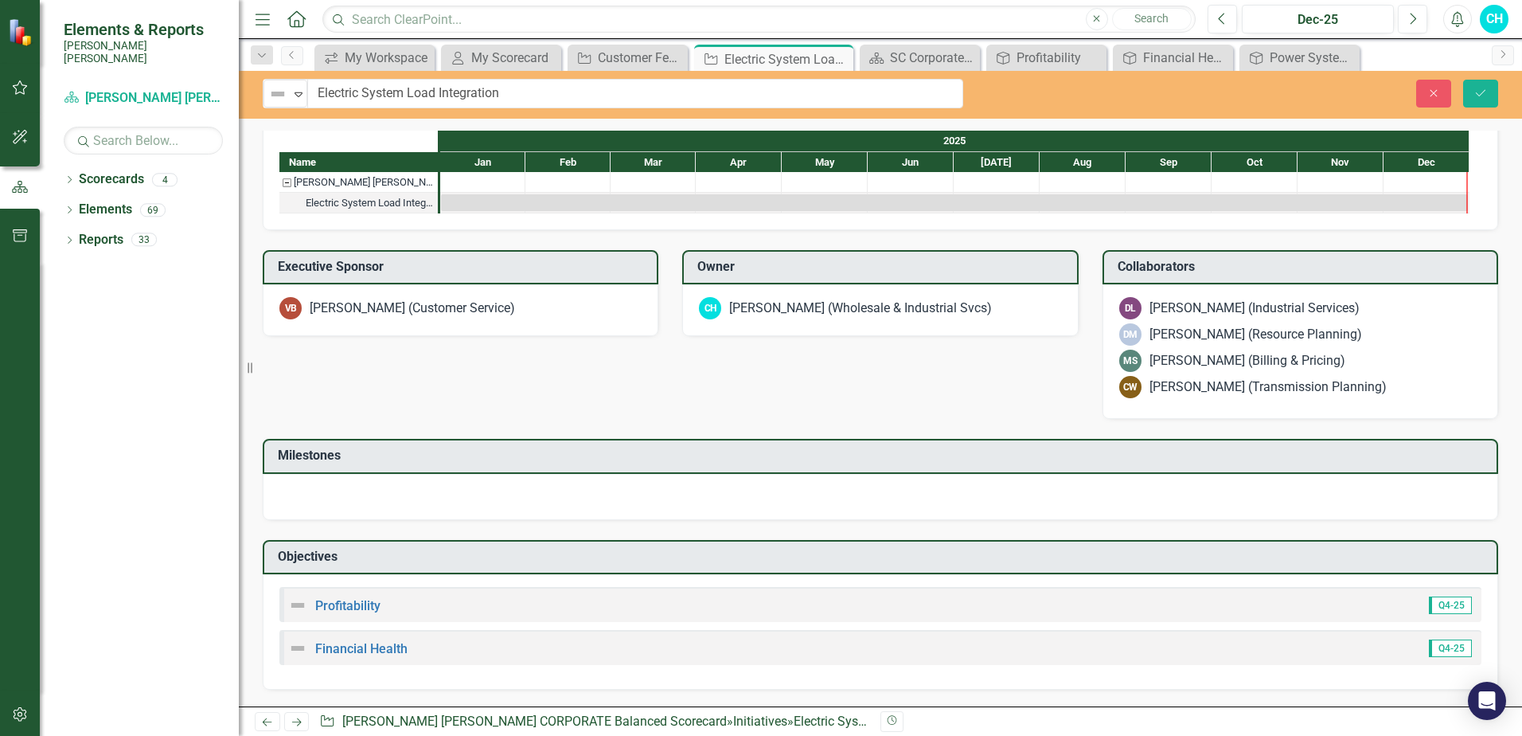
scroll to position [952, 0]
click at [1477, 92] on icon "Save" at bounding box center [1481, 93] width 14 height 11
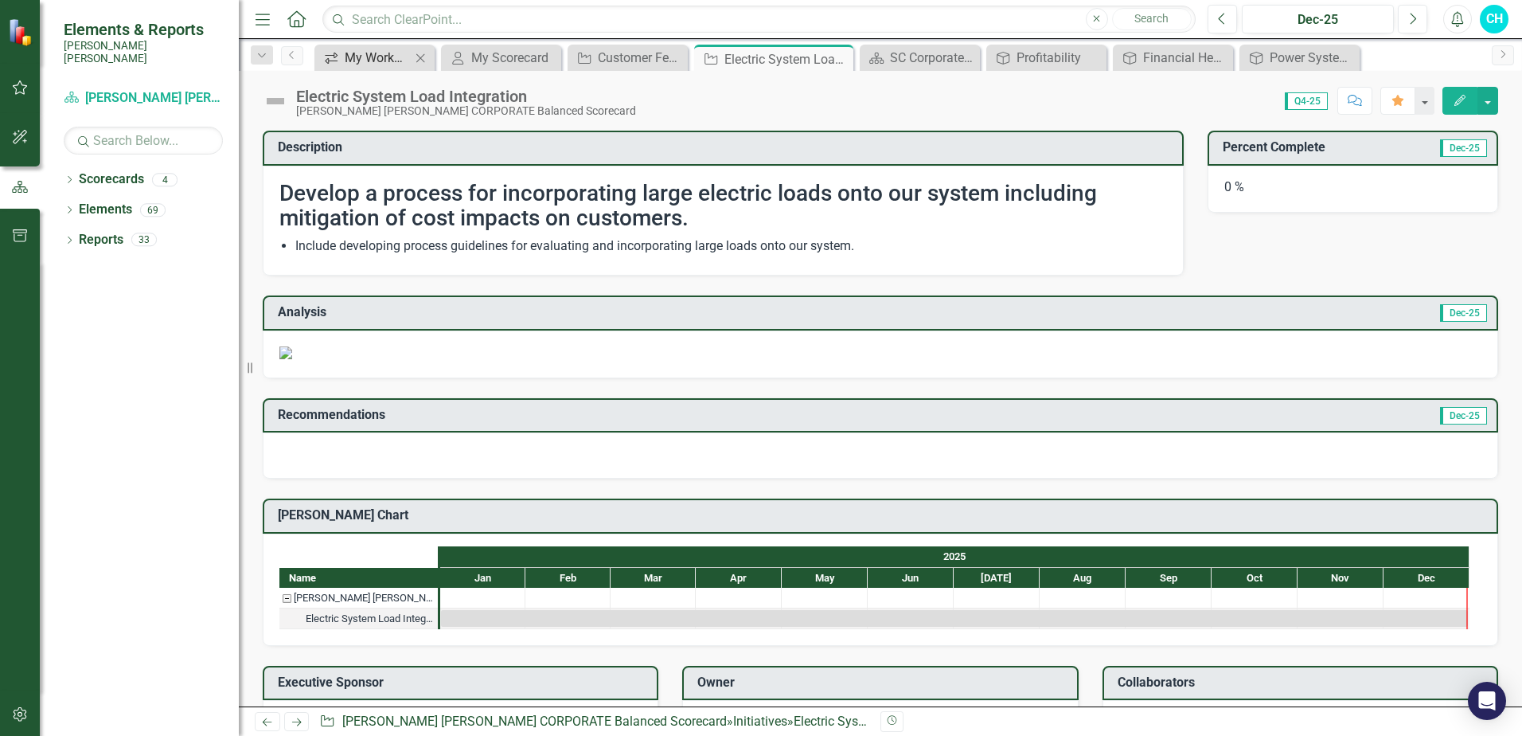
click at [374, 59] on div "My Workspace" at bounding box center [378, 58] width 66 height 20
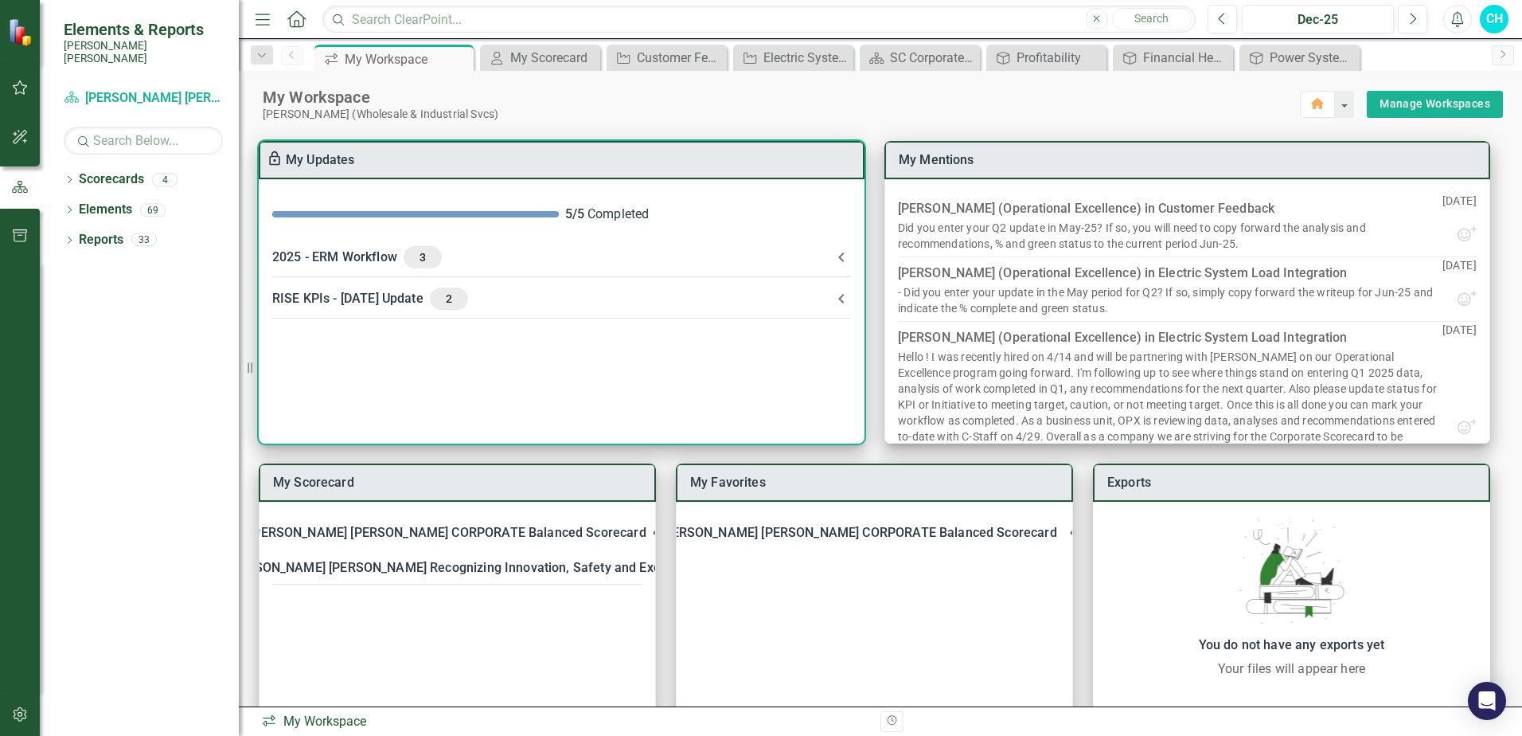
scroll to position [44, 0]
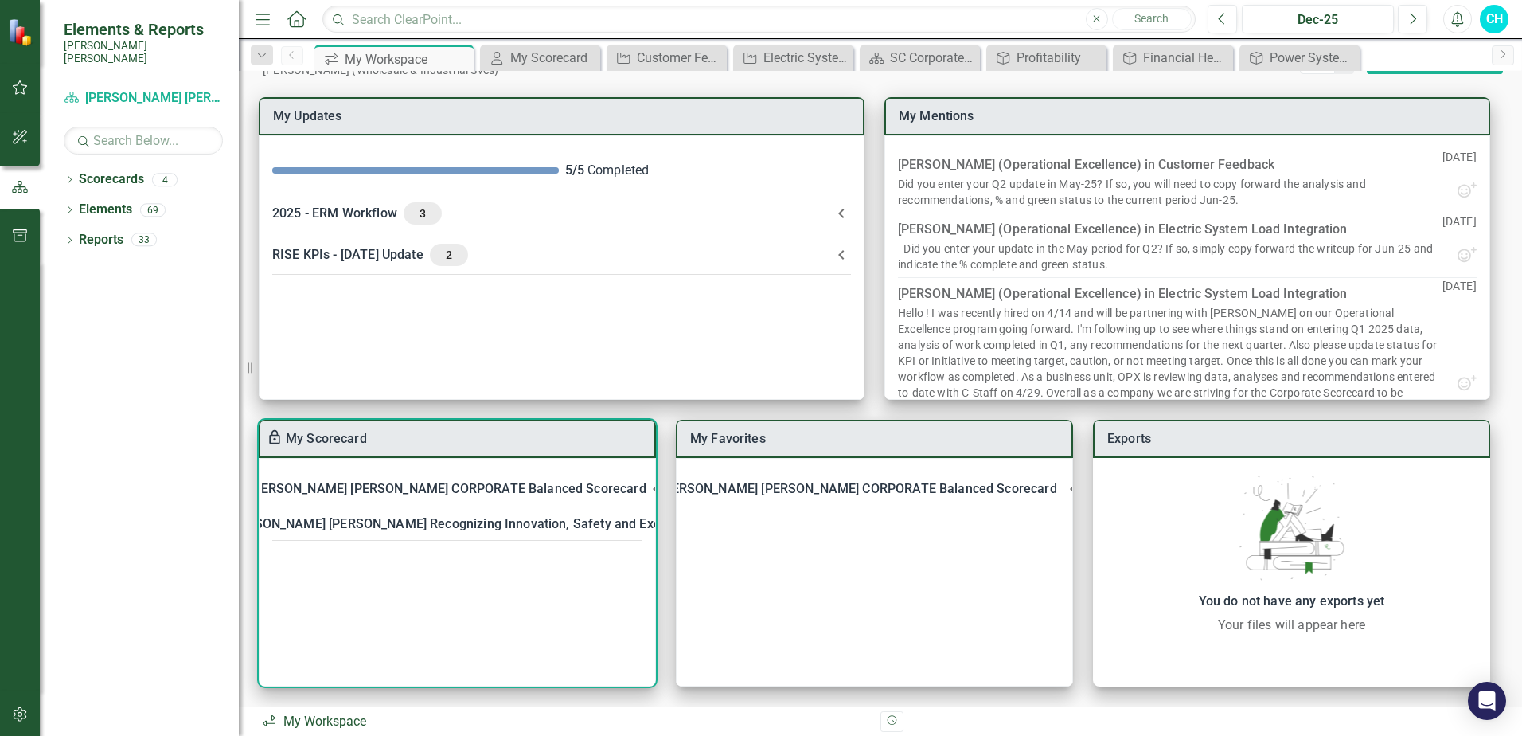
click at [653, 491] on icon at bounding box center [656, 489] width 6 height 10
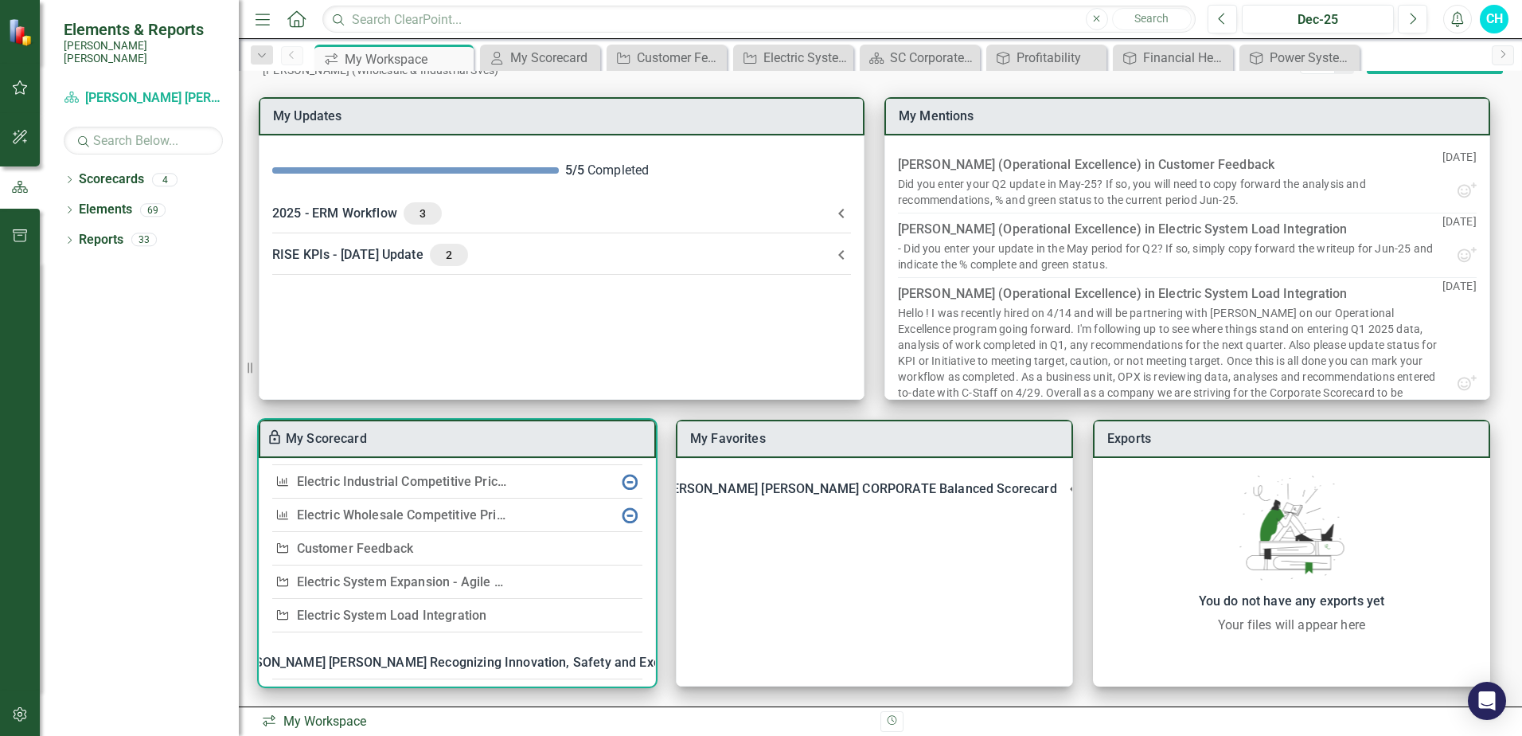
scroll to position [146, 0]
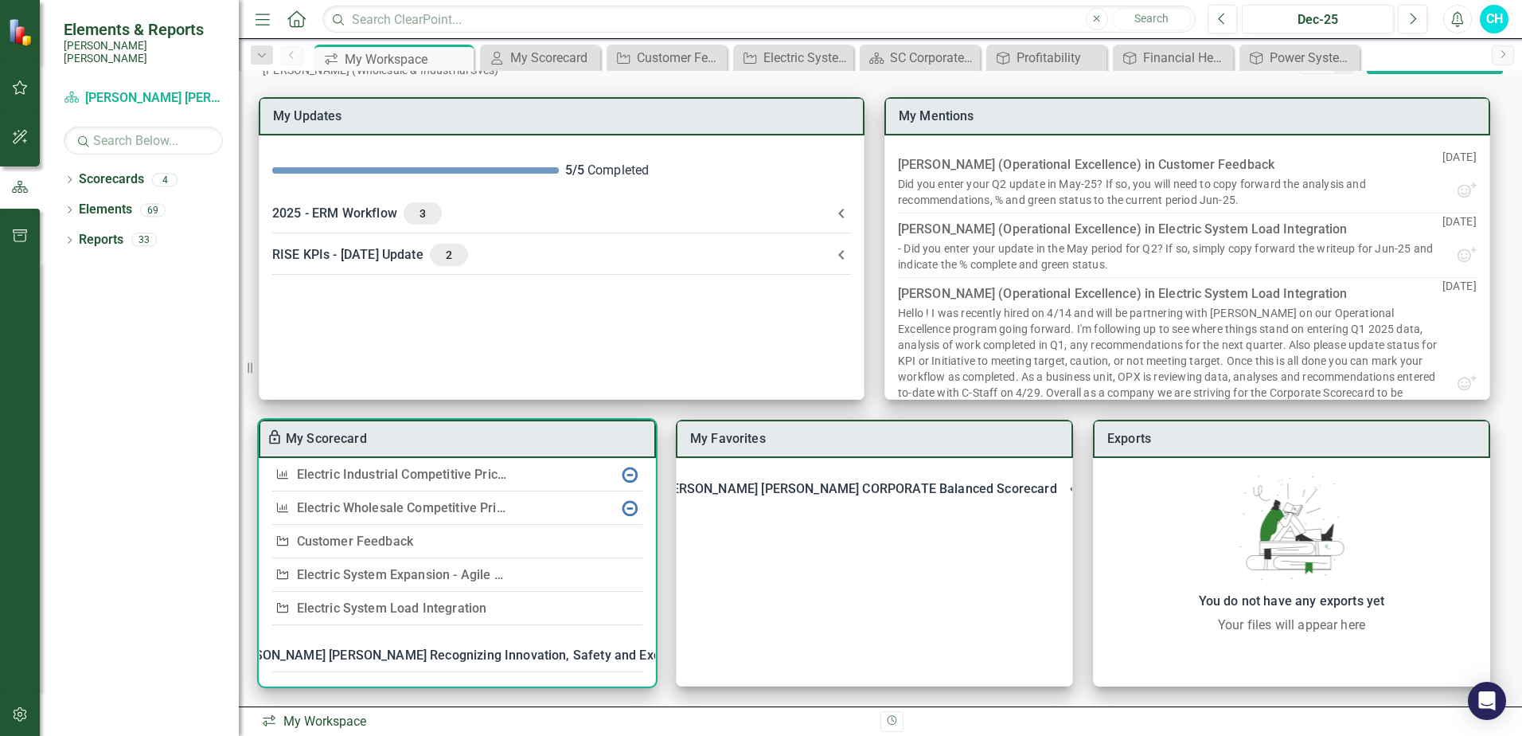
click at [619, 603] on td at bounding box center [577, 607] width 129 height 33
click at [398, 603] on link "Electric System Load Integration" at bounding box center [392, 607] width 190 height 15
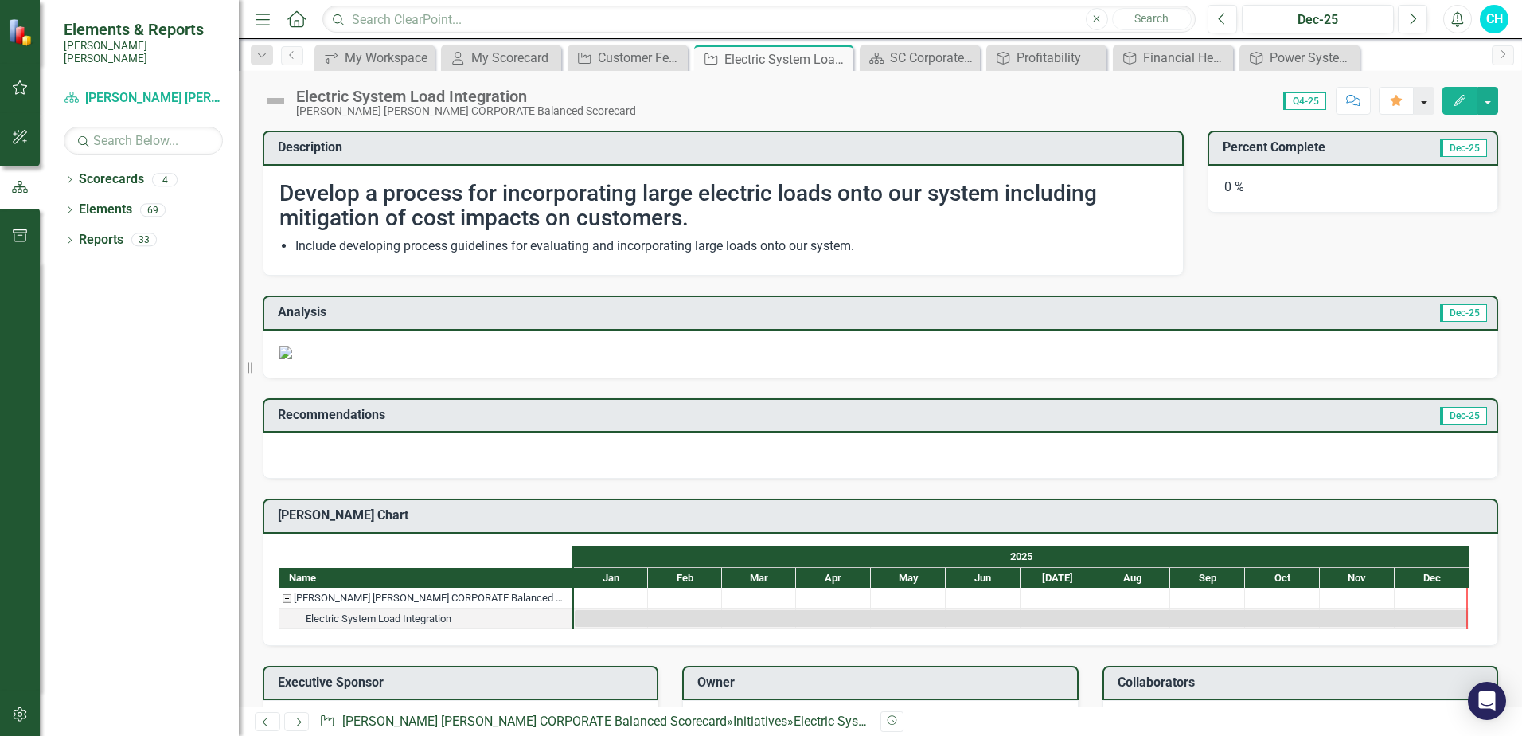
click at [1431, 104] on button "button" at bounding box center [1424, 101] width 21 height 28
click at [1432, 106] on button "button" at bounding box center [1424, 101] width 21 height 28
click at [1487, 96] on button "button" at bounding box center [1487, 101] width 21 height 28
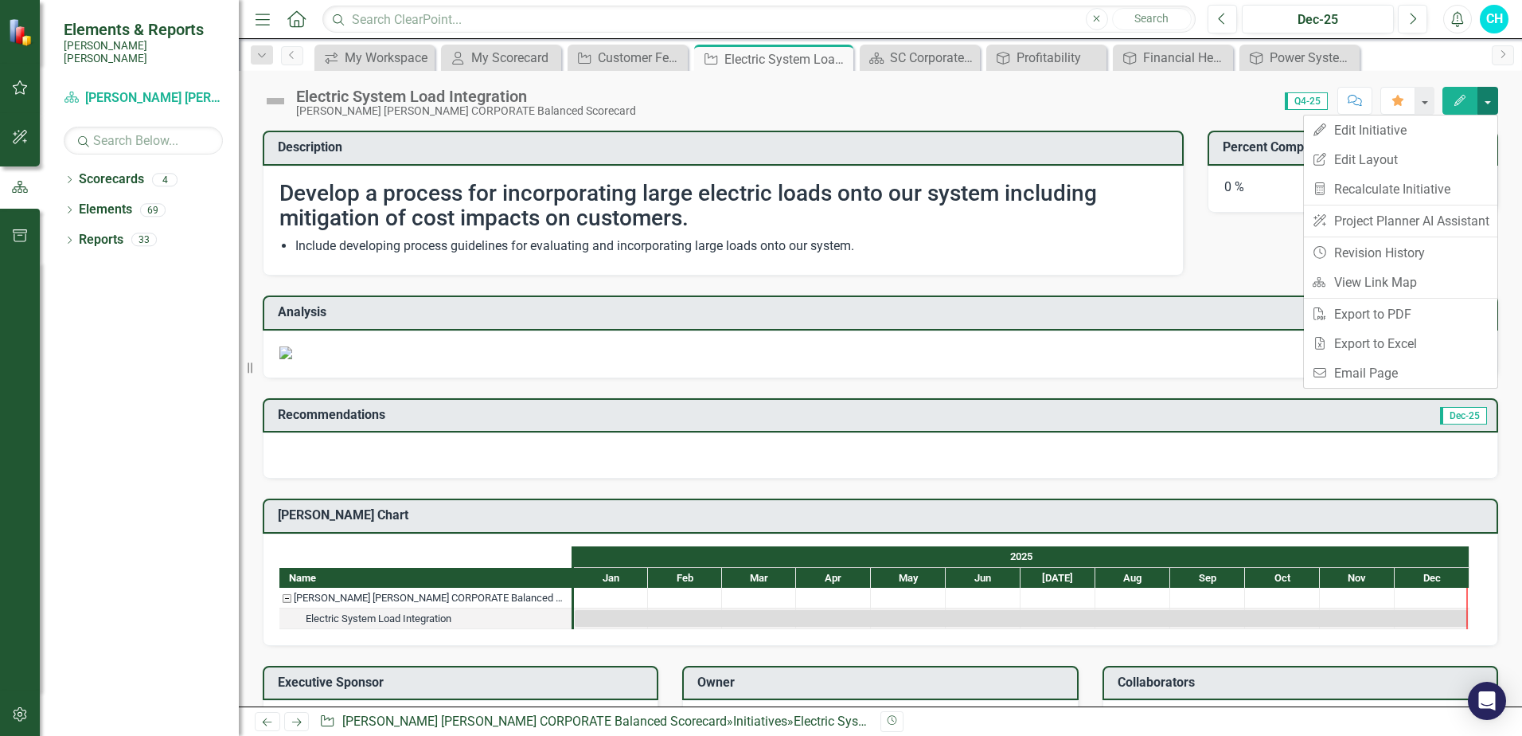
click at [1489, 97] on button "button" at bounding box center [1487, 101] width 21 height 28
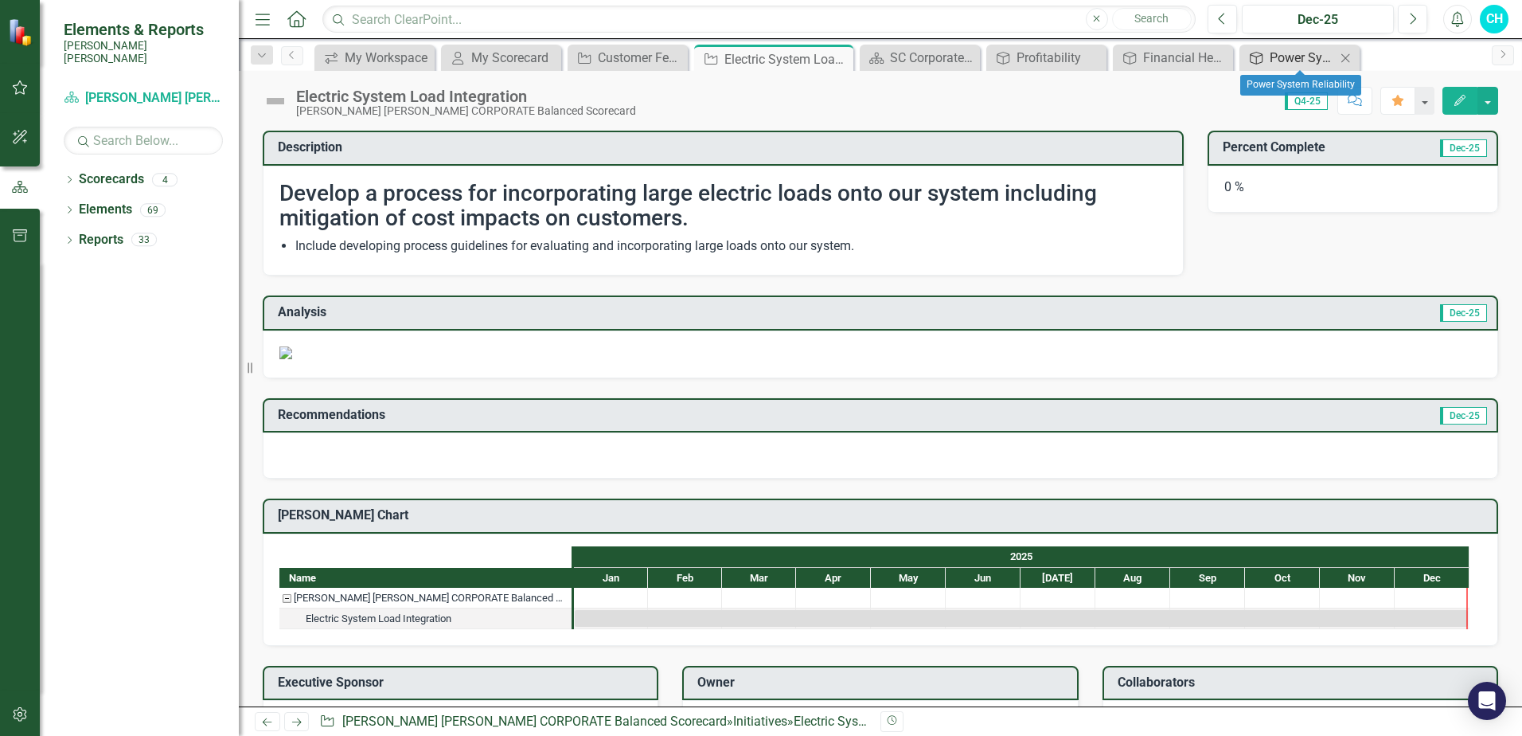
click at [1314, 57] on div "Power System Reliability" at bounding box center [1303, 58] width 66 height 20
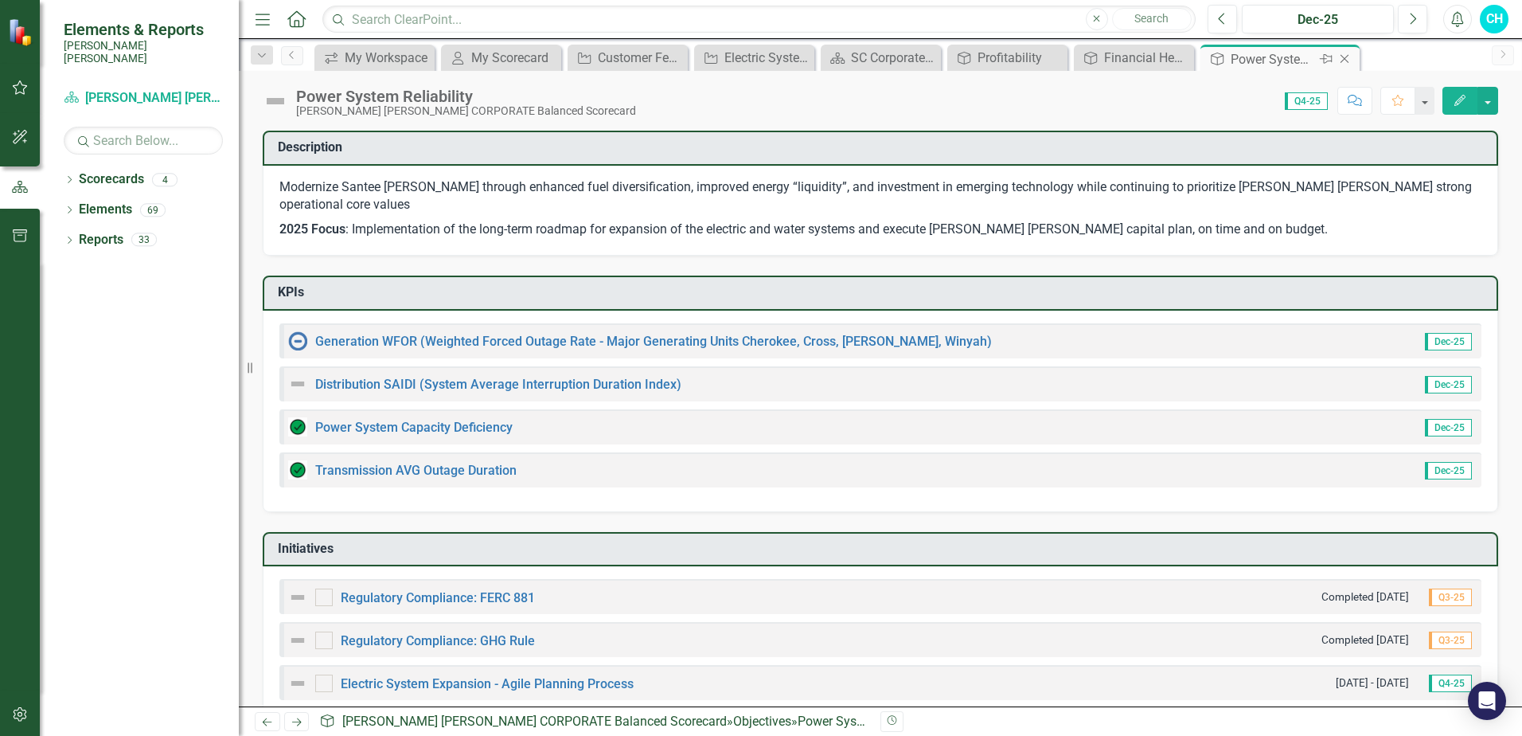
checkbox input "true"
click at [1349, 61] on icon "Close" at bounding box center [1345, 59] width 16 height 13
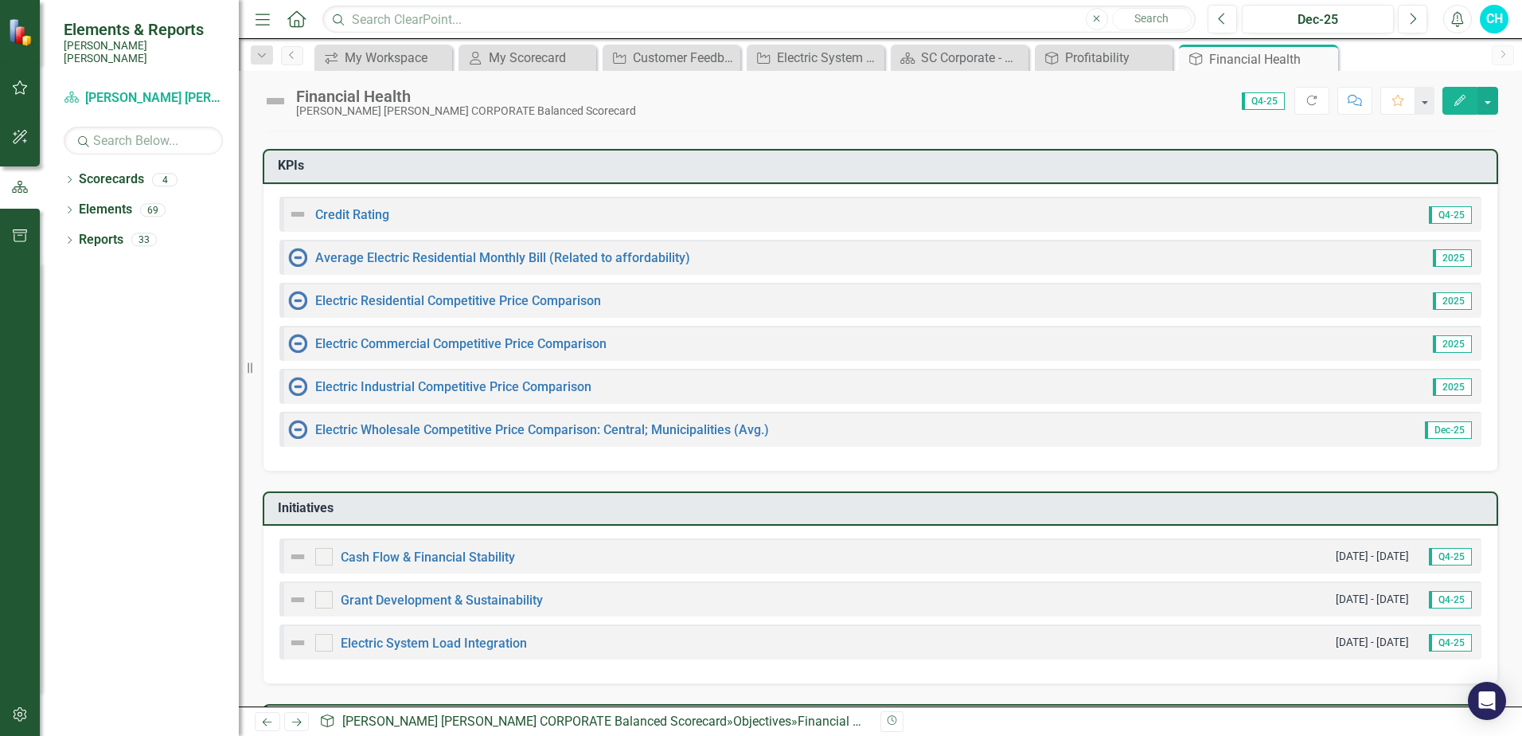
scroll to position [304, 0]
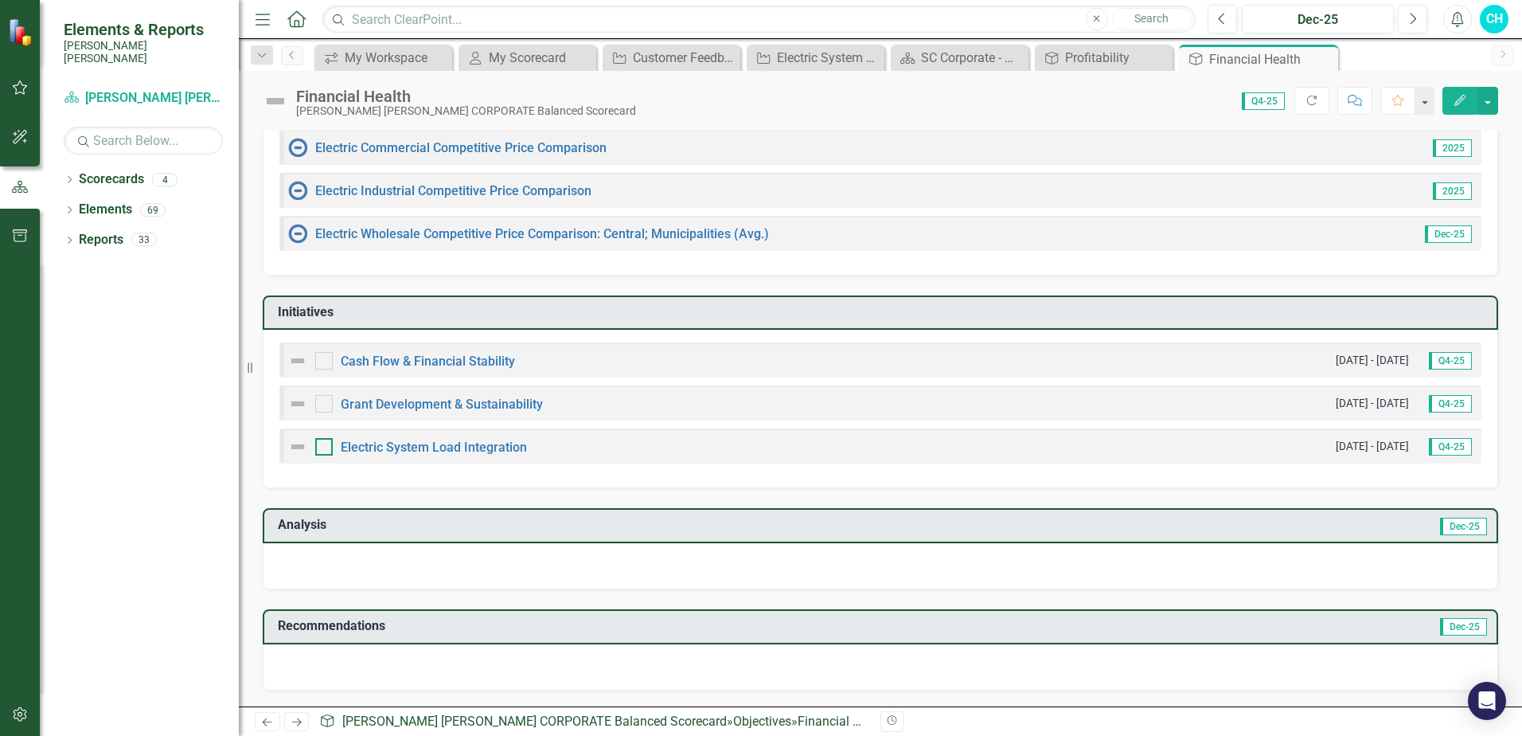
click at [326, 447] on div at bounding box center [324, 447] width 18 height 18
click at [326, 447] on input "checkbox" at bounding box center [320, 443] width 10 height 10
checkbox input "true"
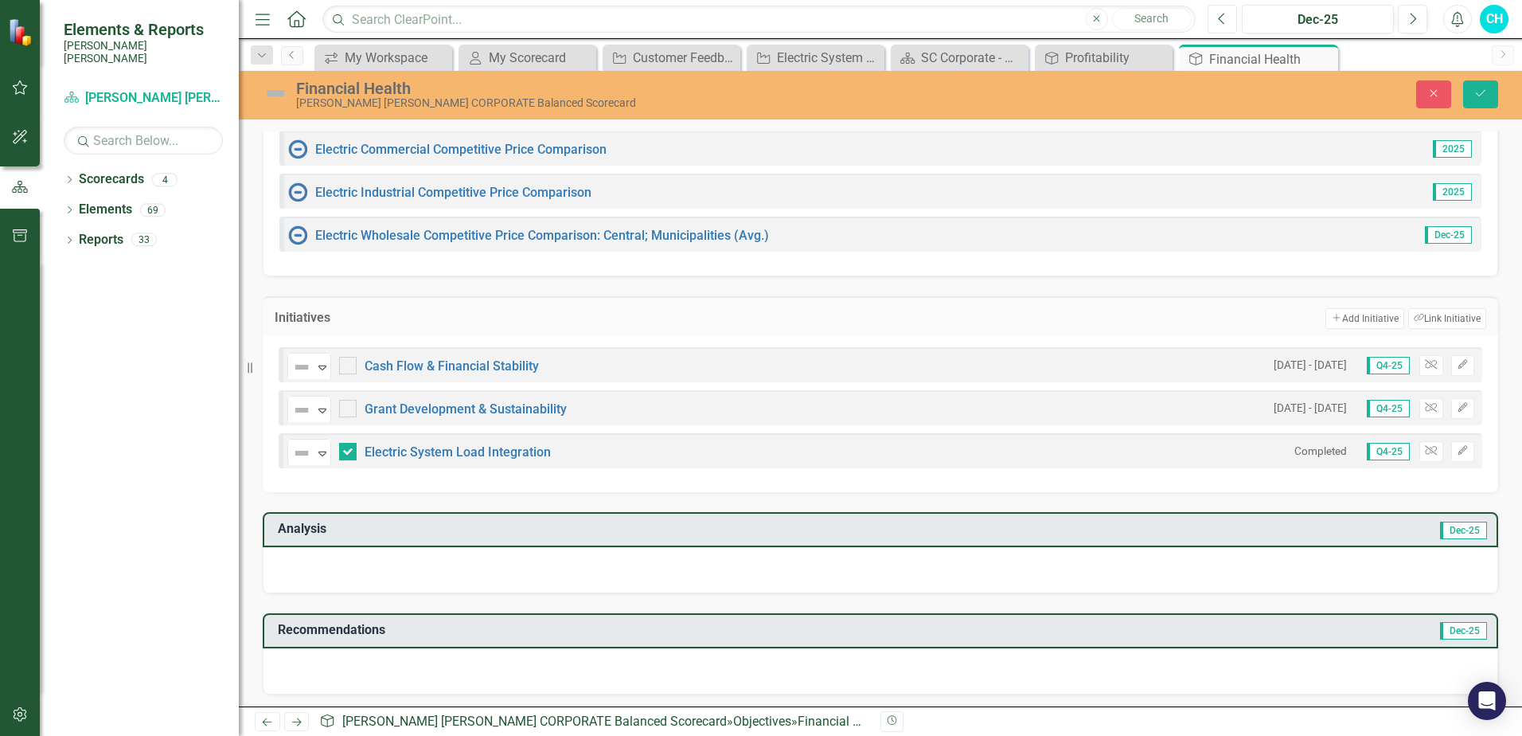
click at [1218, 21] on icon "Previous" at bounding box center [1222, 19] width 9 height 14
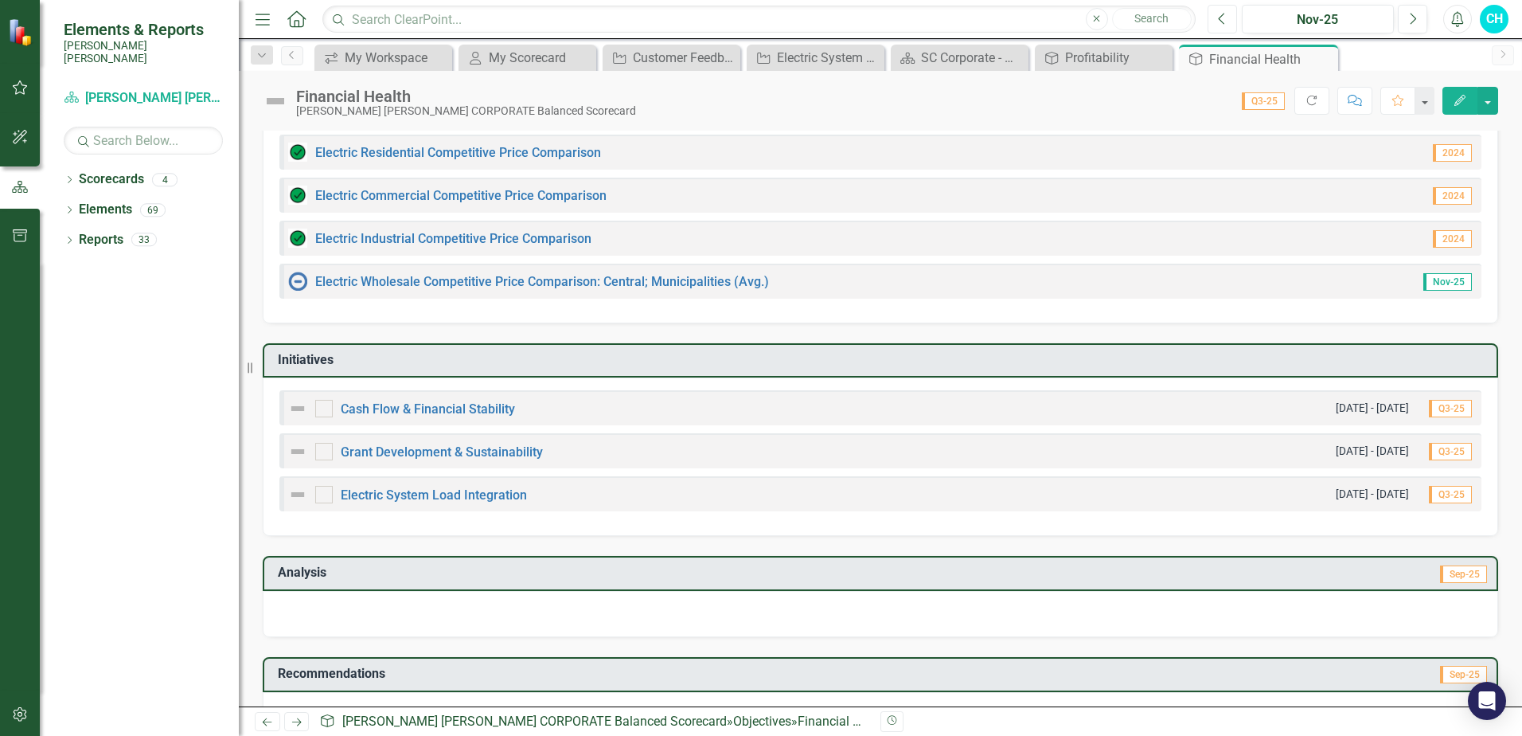
scroll to position [304, 0]
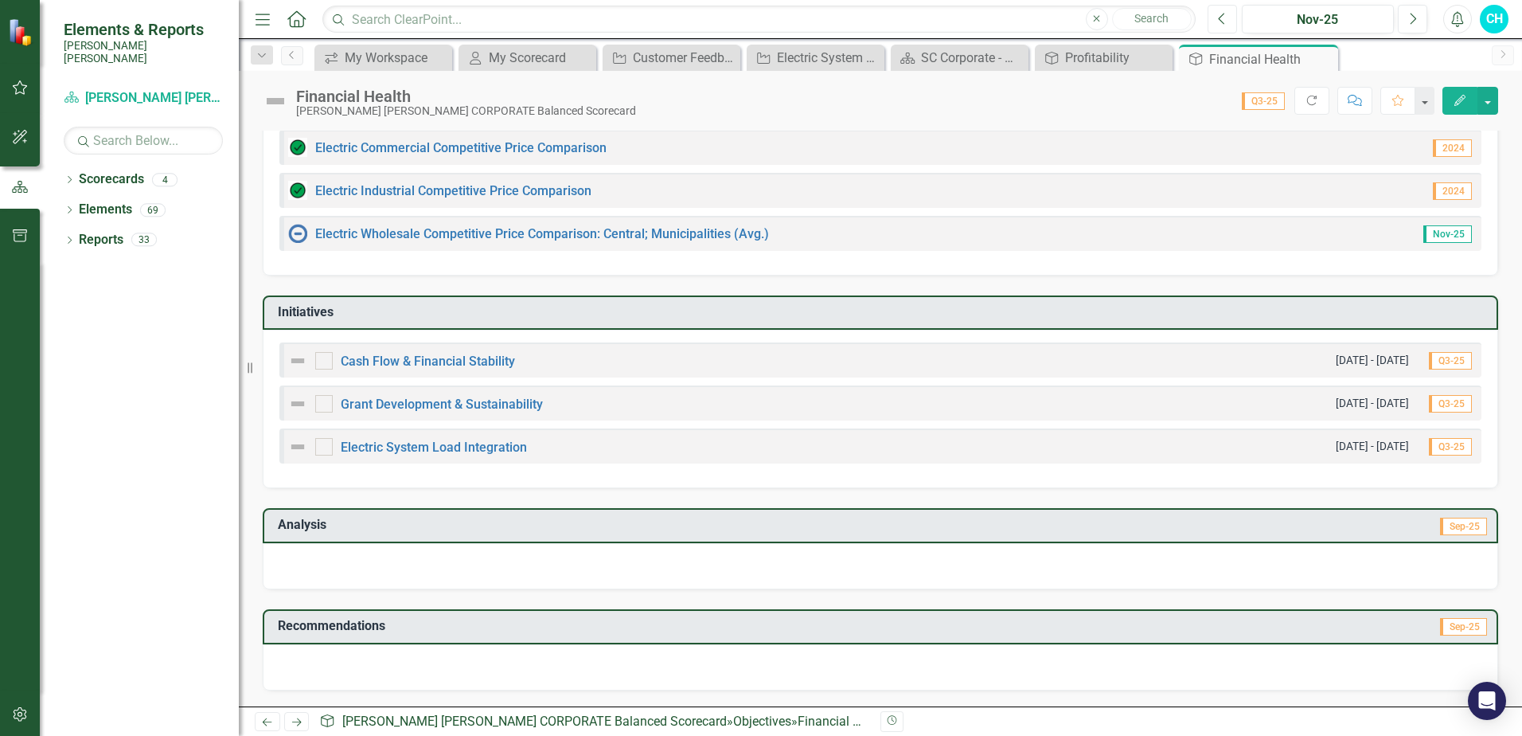
click at [1223, 18] on icon "Previous" at bounding box center [1222, 19] width 9 height 14
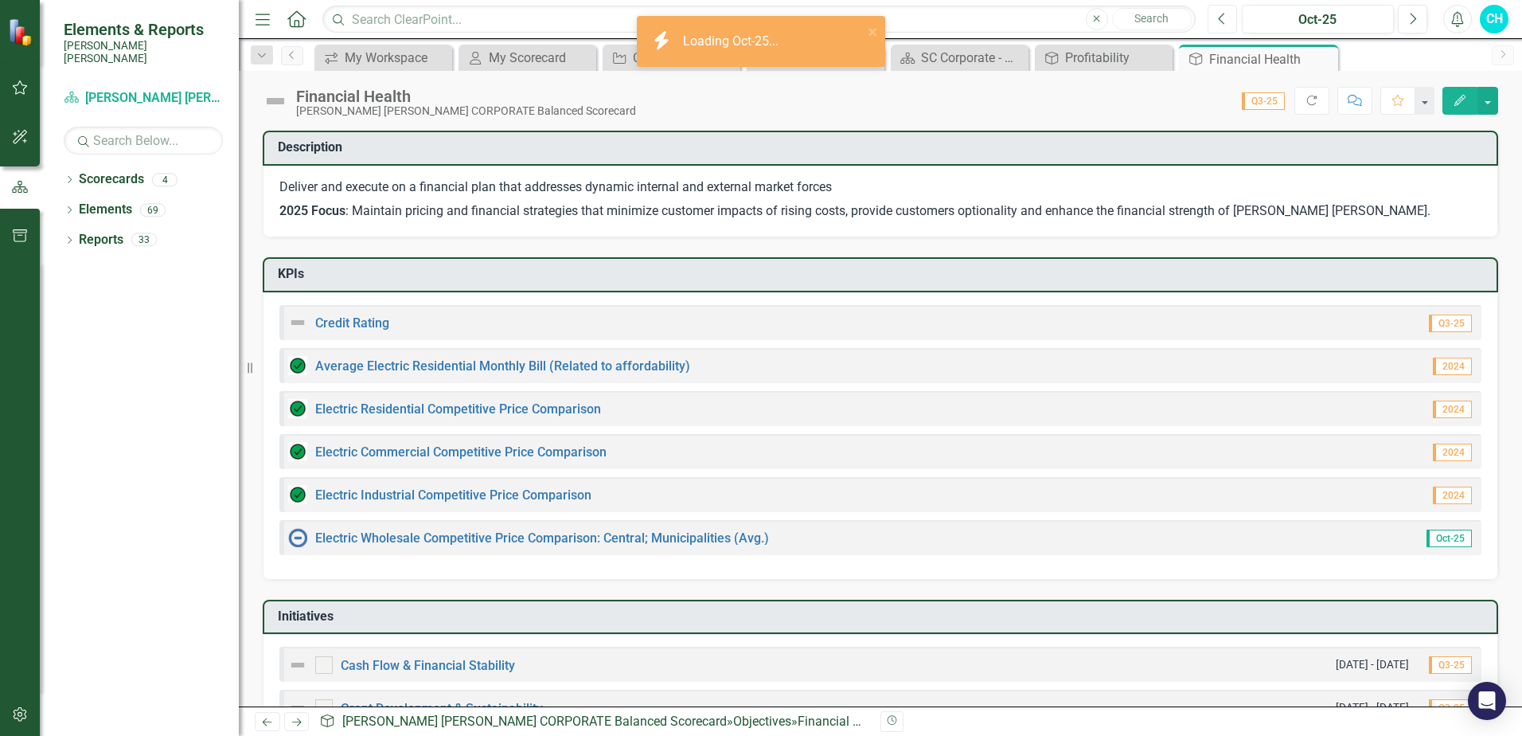
click at [1225, 19] on icon "Previous" at bounding box center [1222, 19] width 9 height 14
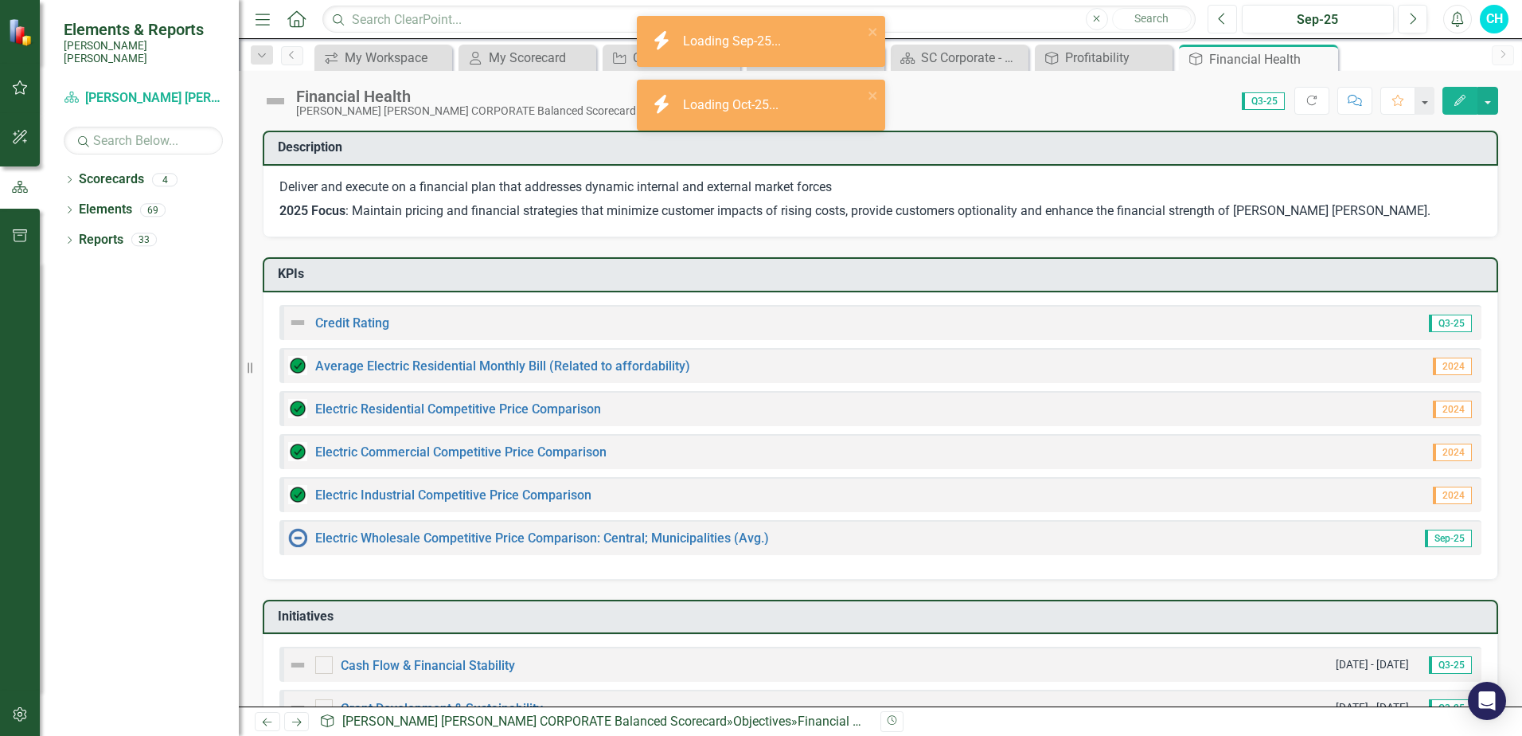
click at [1227, 20] on button "Previous" at bounding box center [1222, 19] width 29 height 29
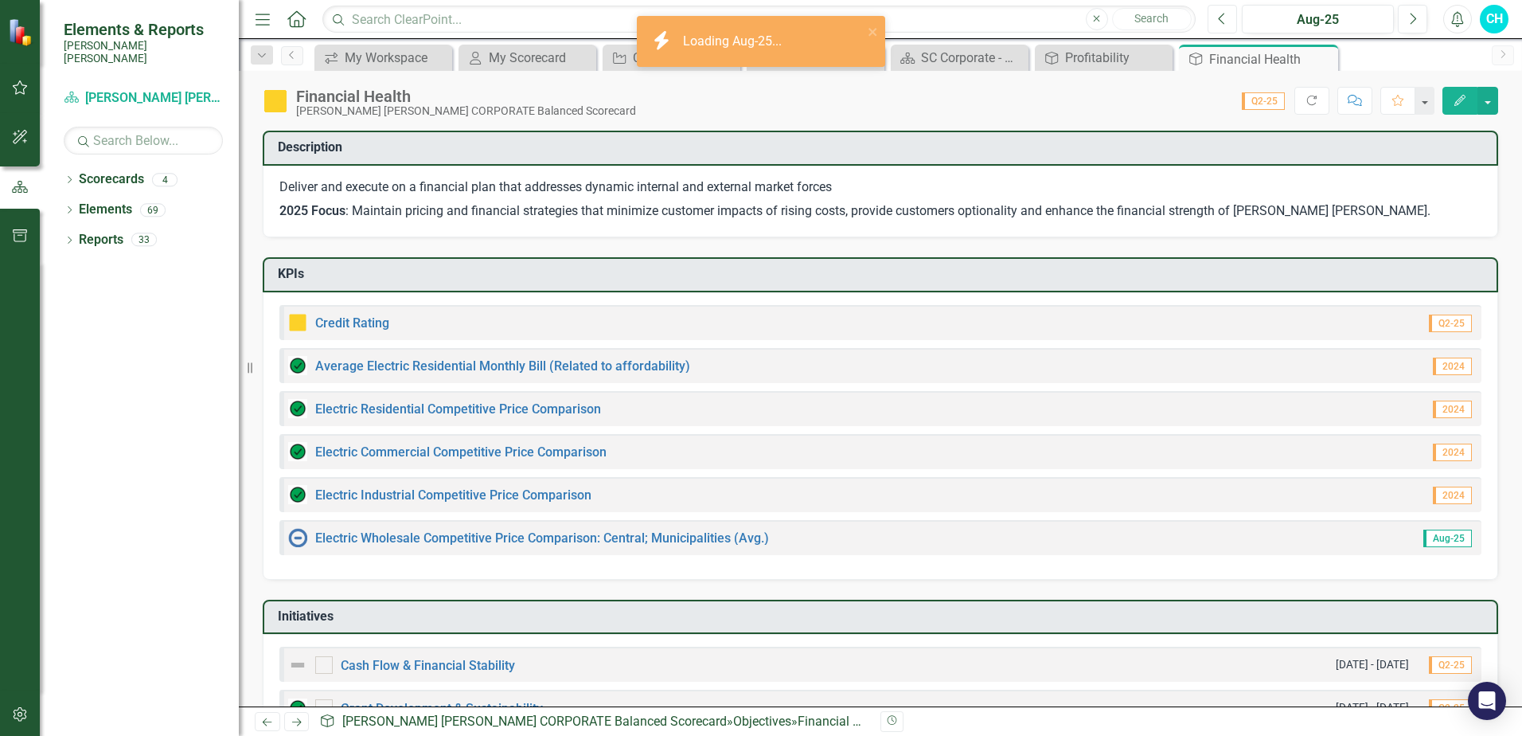
click at [1227, 20] on button "Previous" at bounding box center [1222, 19] width 29 height 29
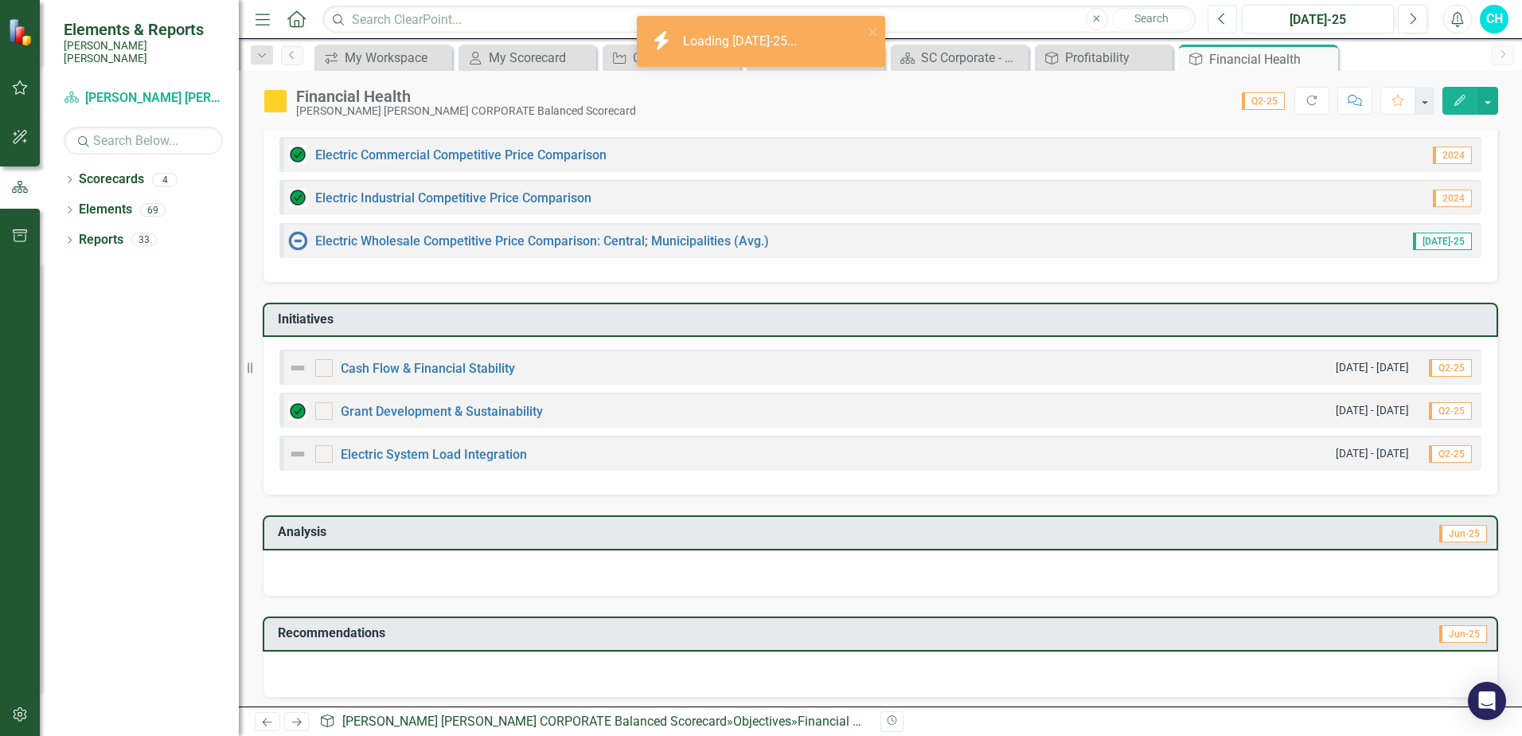
scroll to position [304, 0]
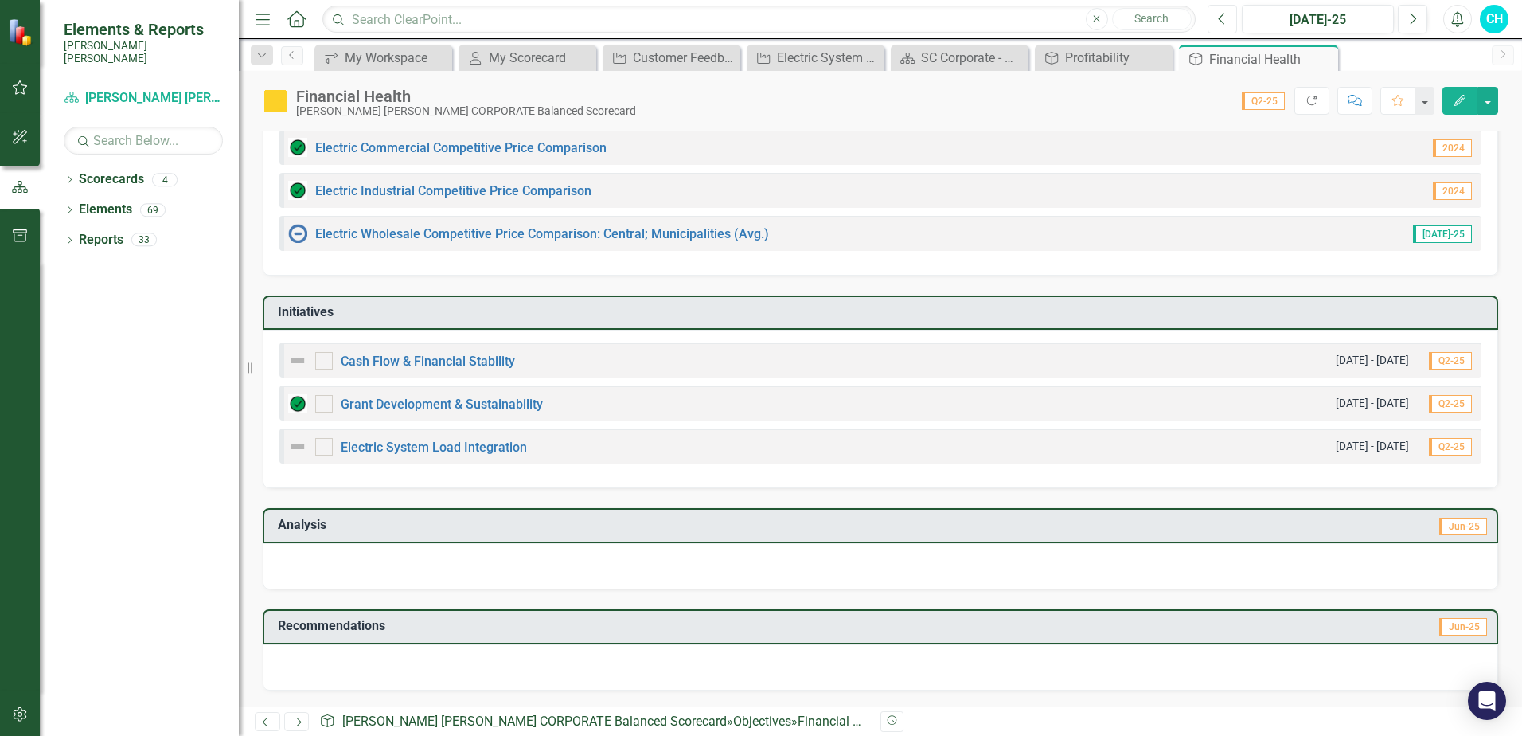
click at [1228, 23] on button "Previous" at bounding box center [1222, 19] width 29 height 29
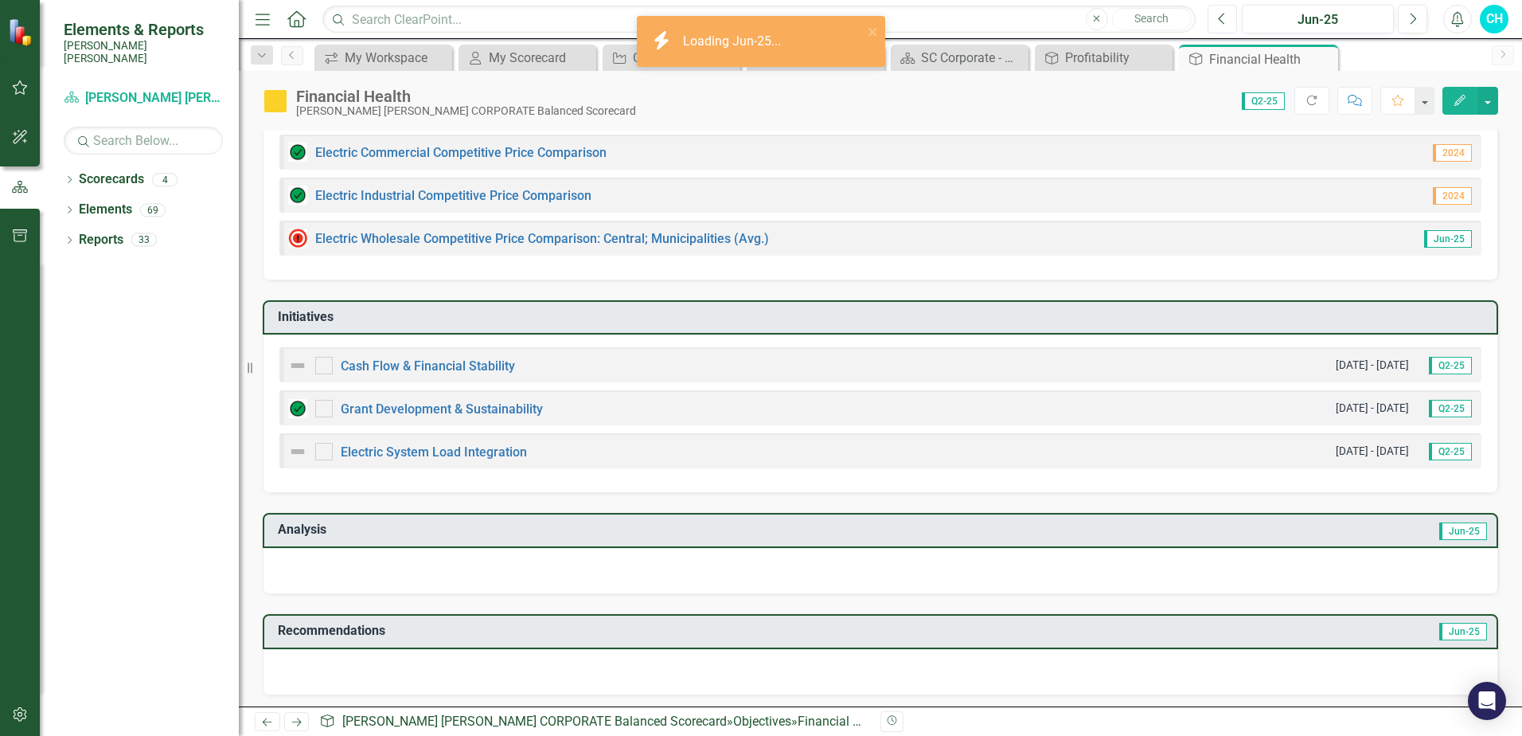
scroll to position [304, 0]
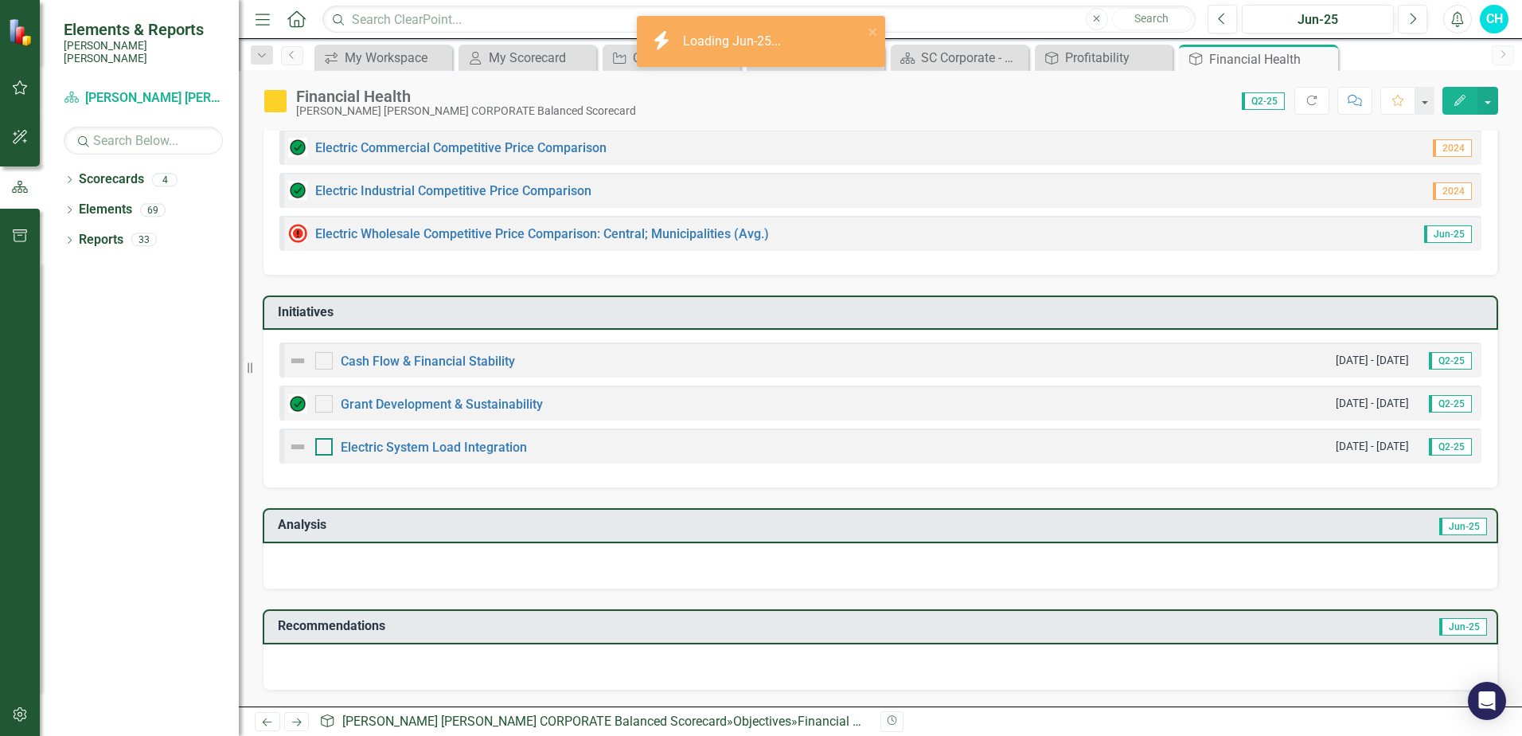
click at [322, 451] on div at bounding box center [324, 447] width 18 height 18
click at [322, 448] on input "checkbox" at bounding box center [320, 443] width 10 height 10
checkbox input "true"
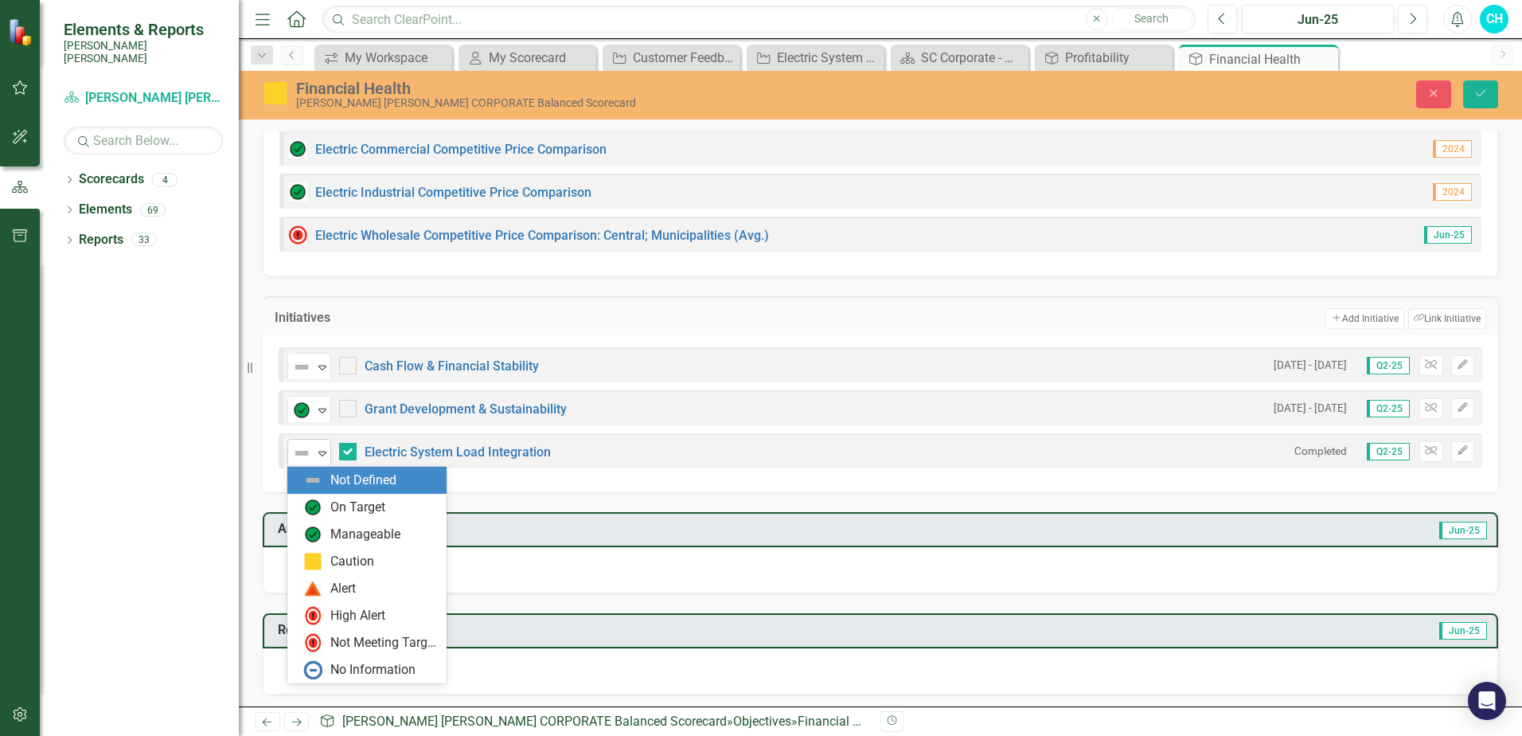
click at [316, 458] on icon "Expand" at bounding box center [322, 453] width 16 height 13
click at [324, 509] on div "On Target" at bounding box center [370, 507] width 134 height 19
click at [322, 451] on icon "Expand" at bounding box center [322, 453] width 16 height 13
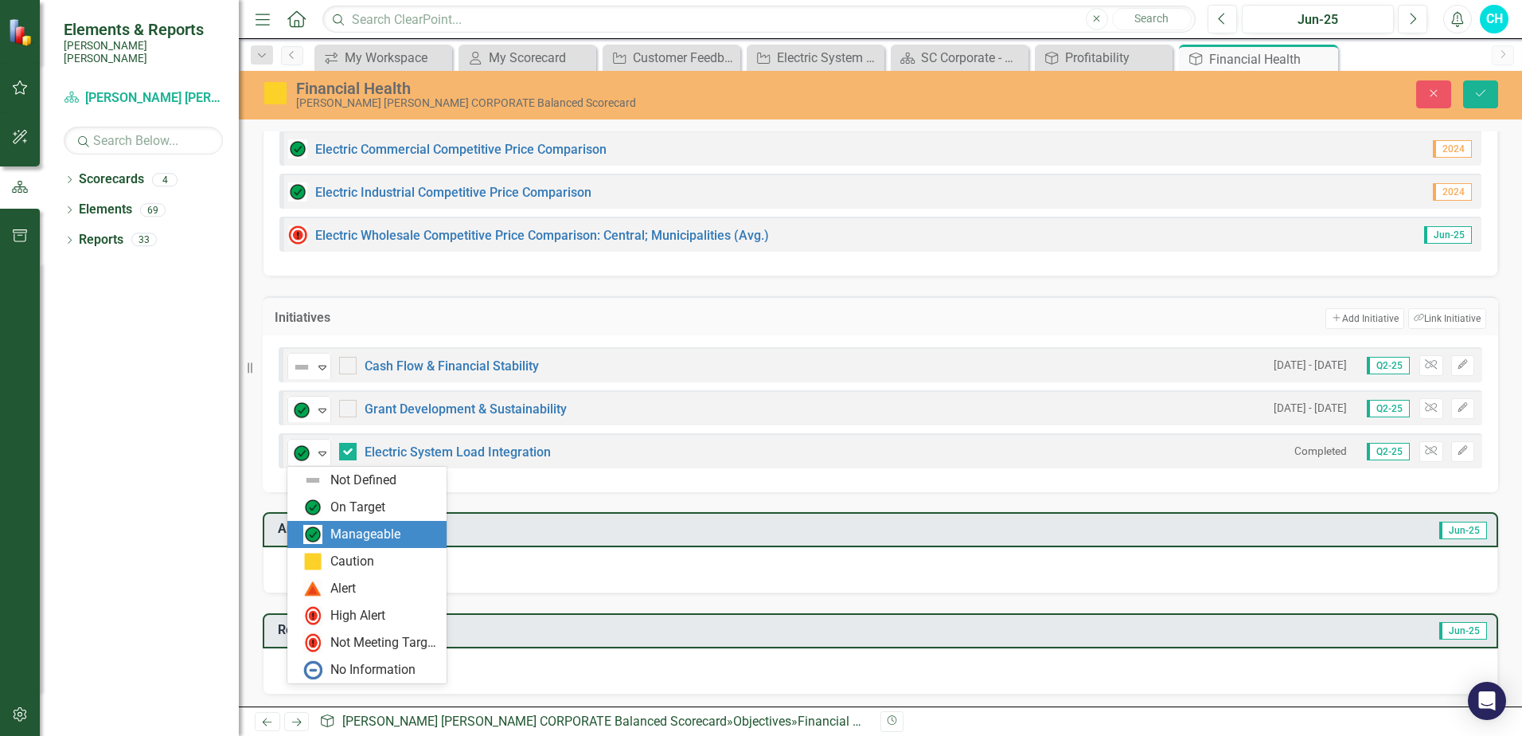
click at [330, 530] on div "Manageable" at bounding box center [365, 534] width 70 height 18
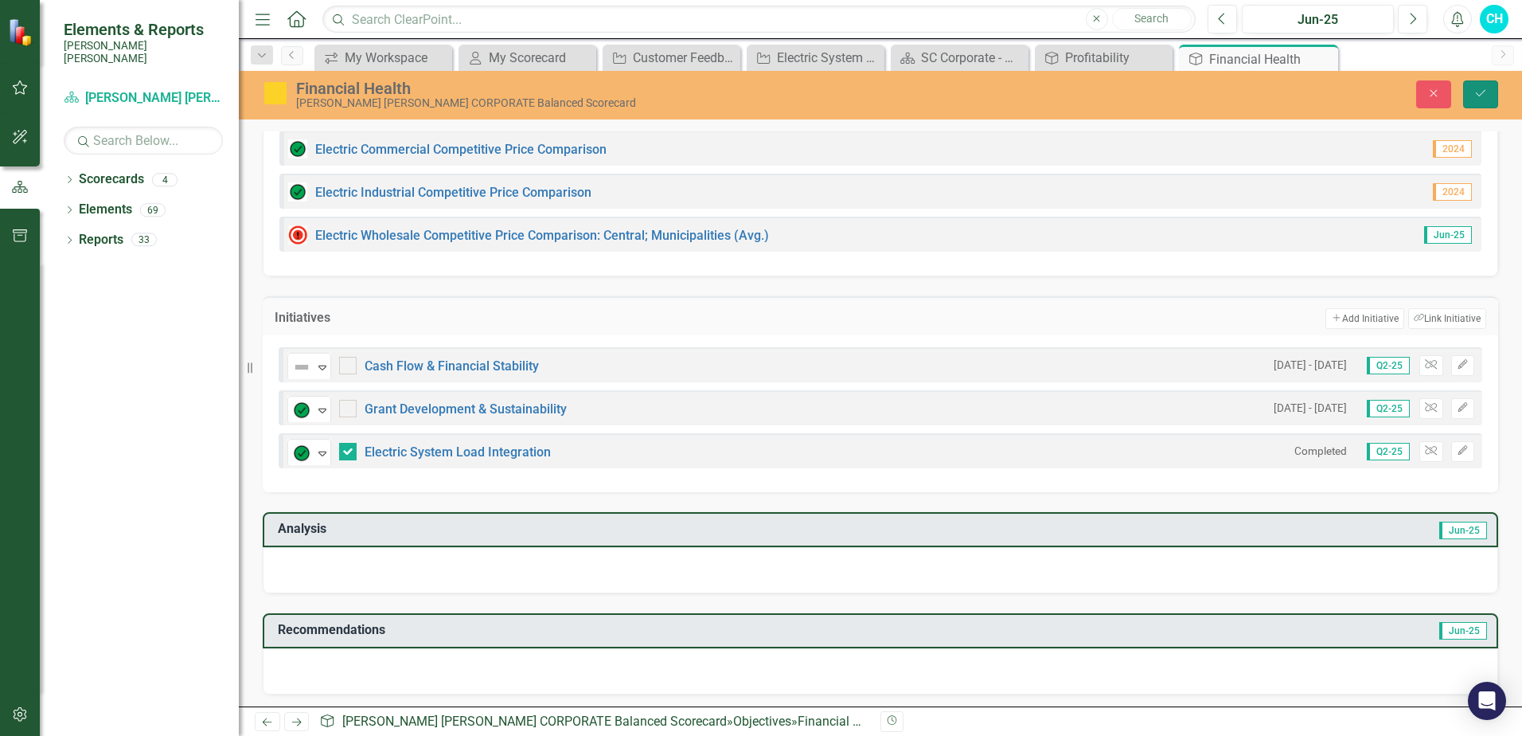
click at [1487, 99] on icon "Save" at bounding box center [1481, 93] width 14 height 11
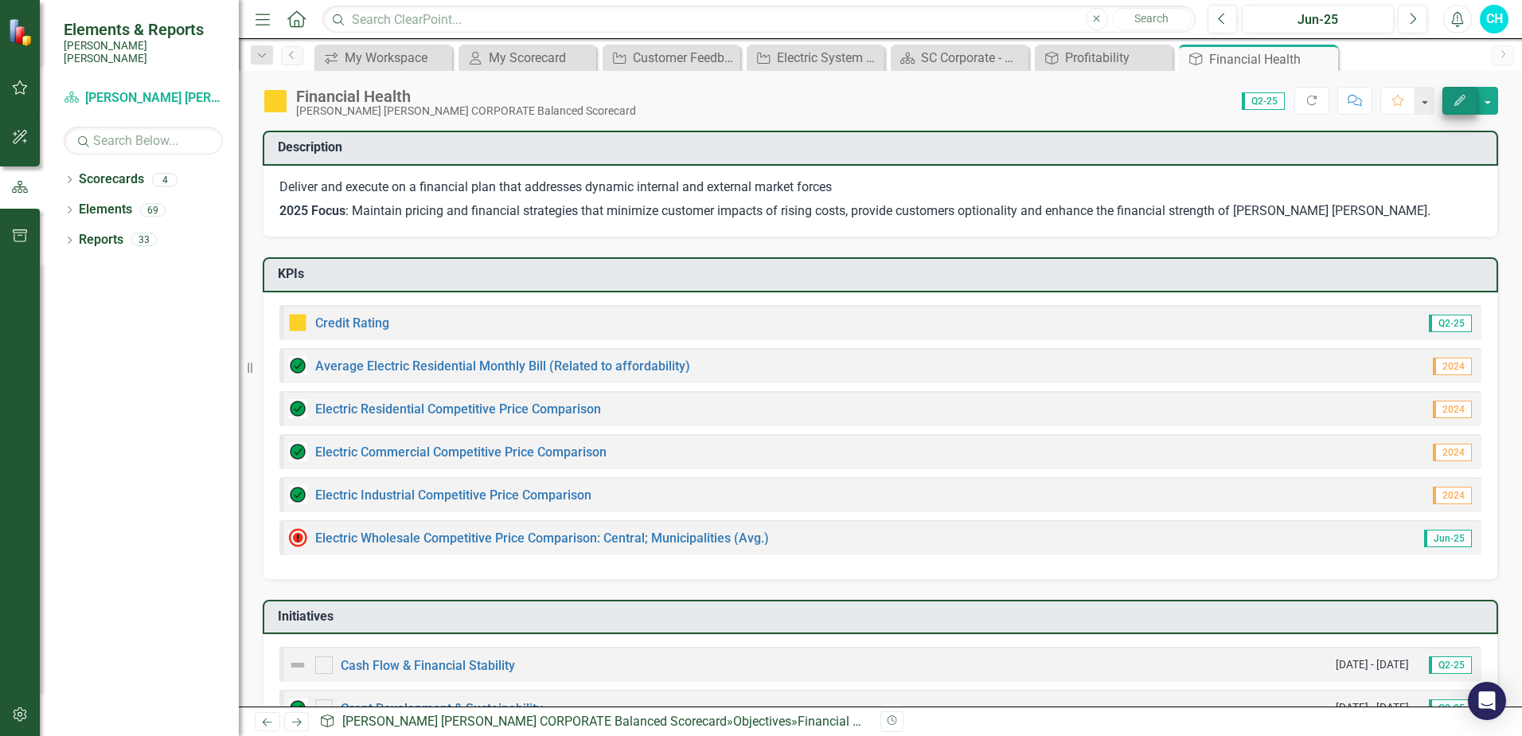
checkbox input "true"
click at [1412, 23] on icon "Next" at bounding box center [1412, 19] width 9 height 14
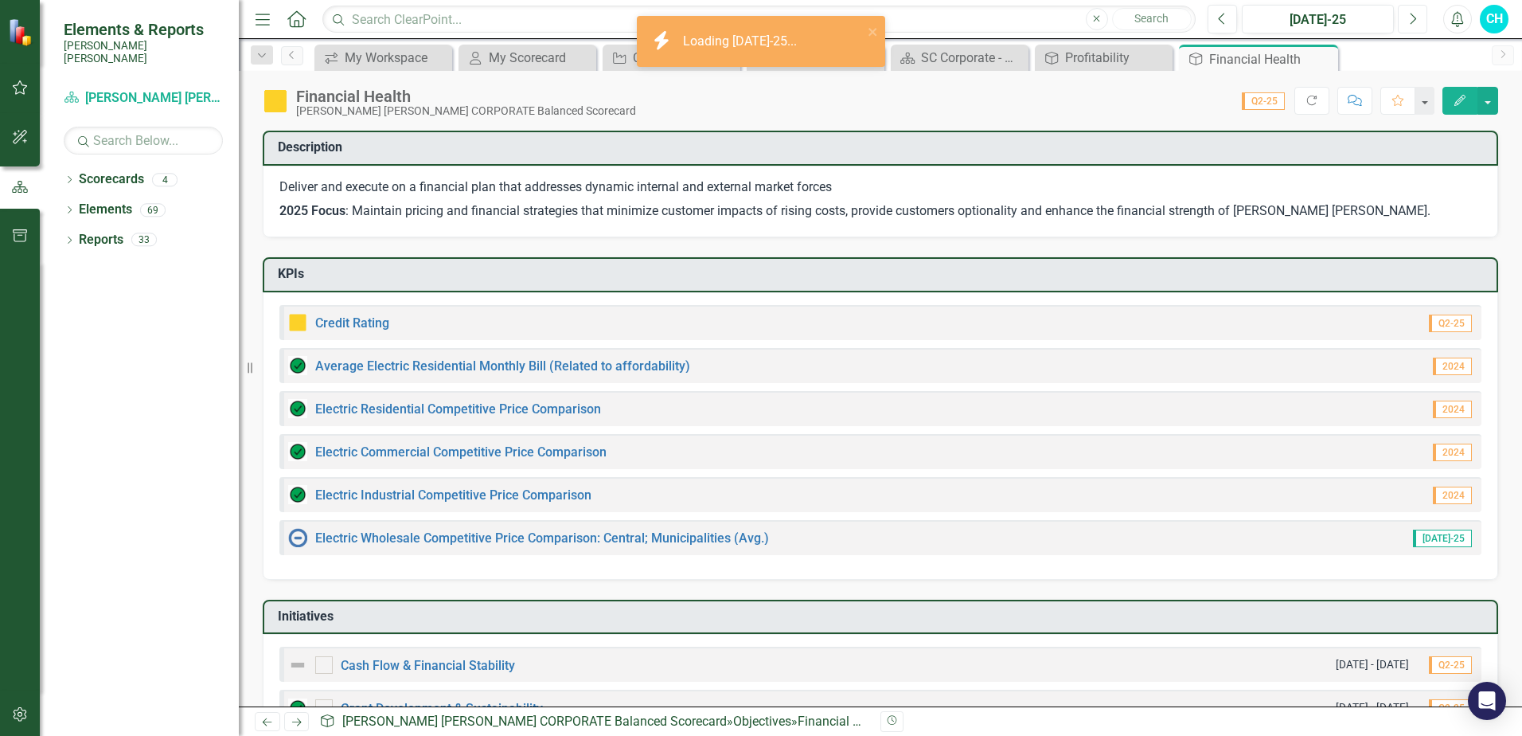
checkbox input "true"
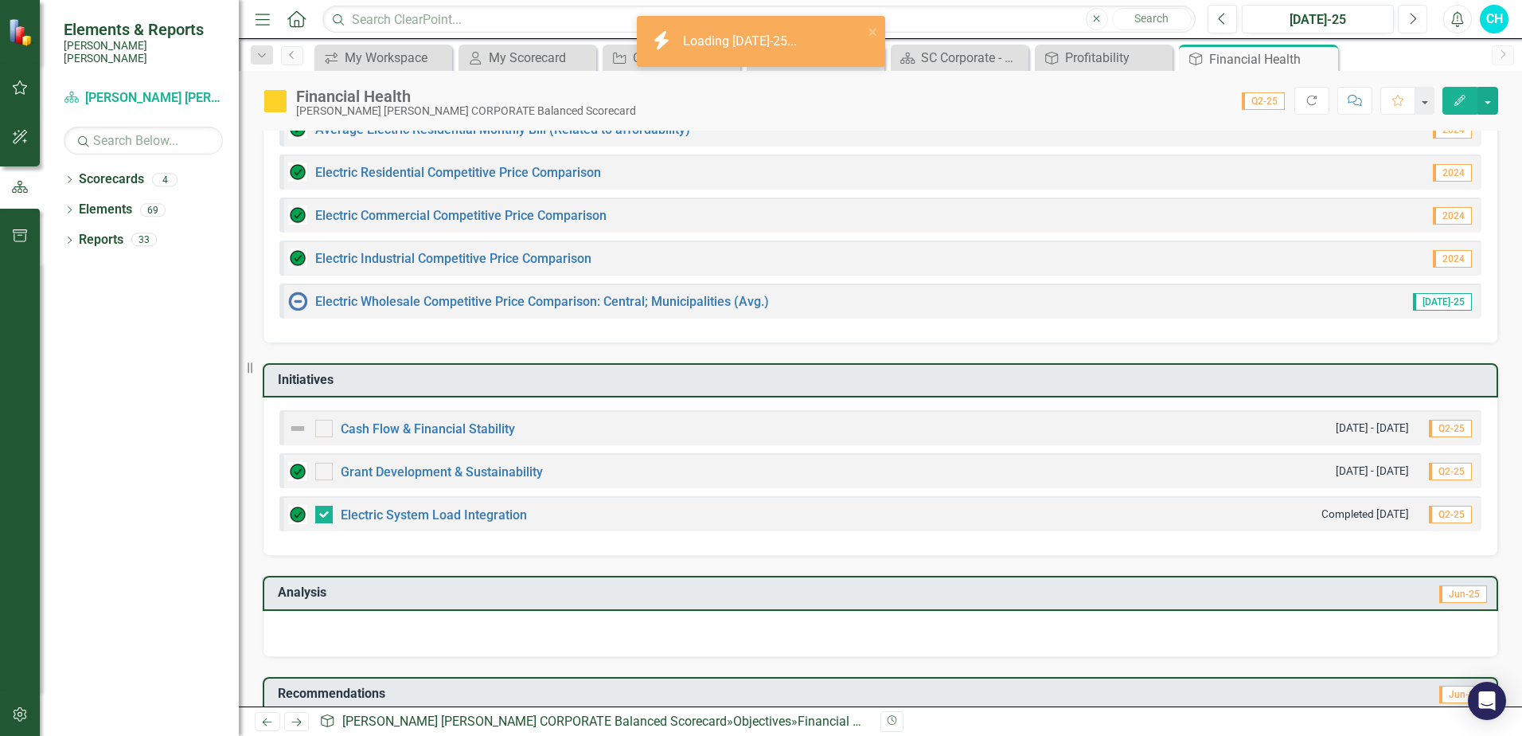
scroll to position [239, 0]
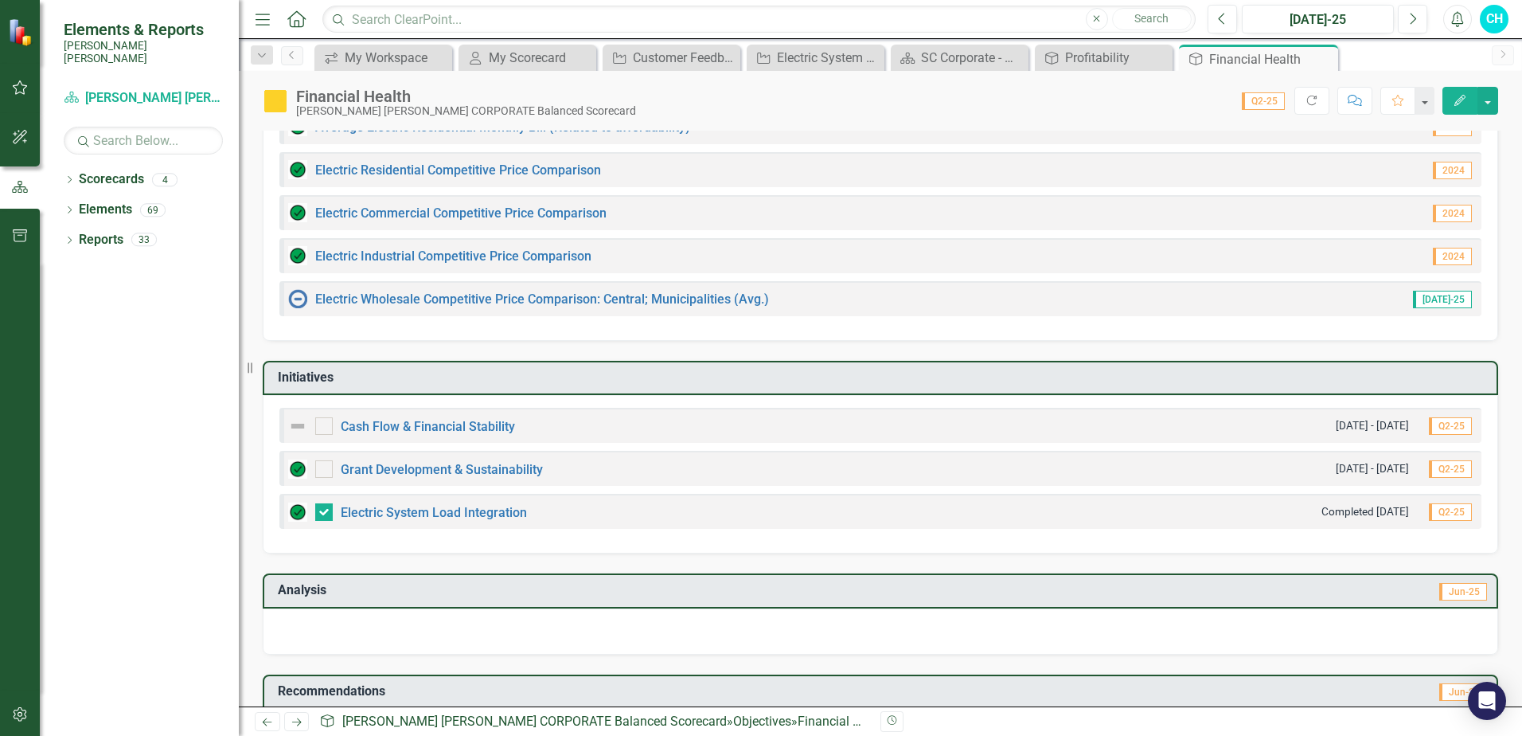
click at [296, 513] on img at bounding box center [297, 511] width 19 height 19
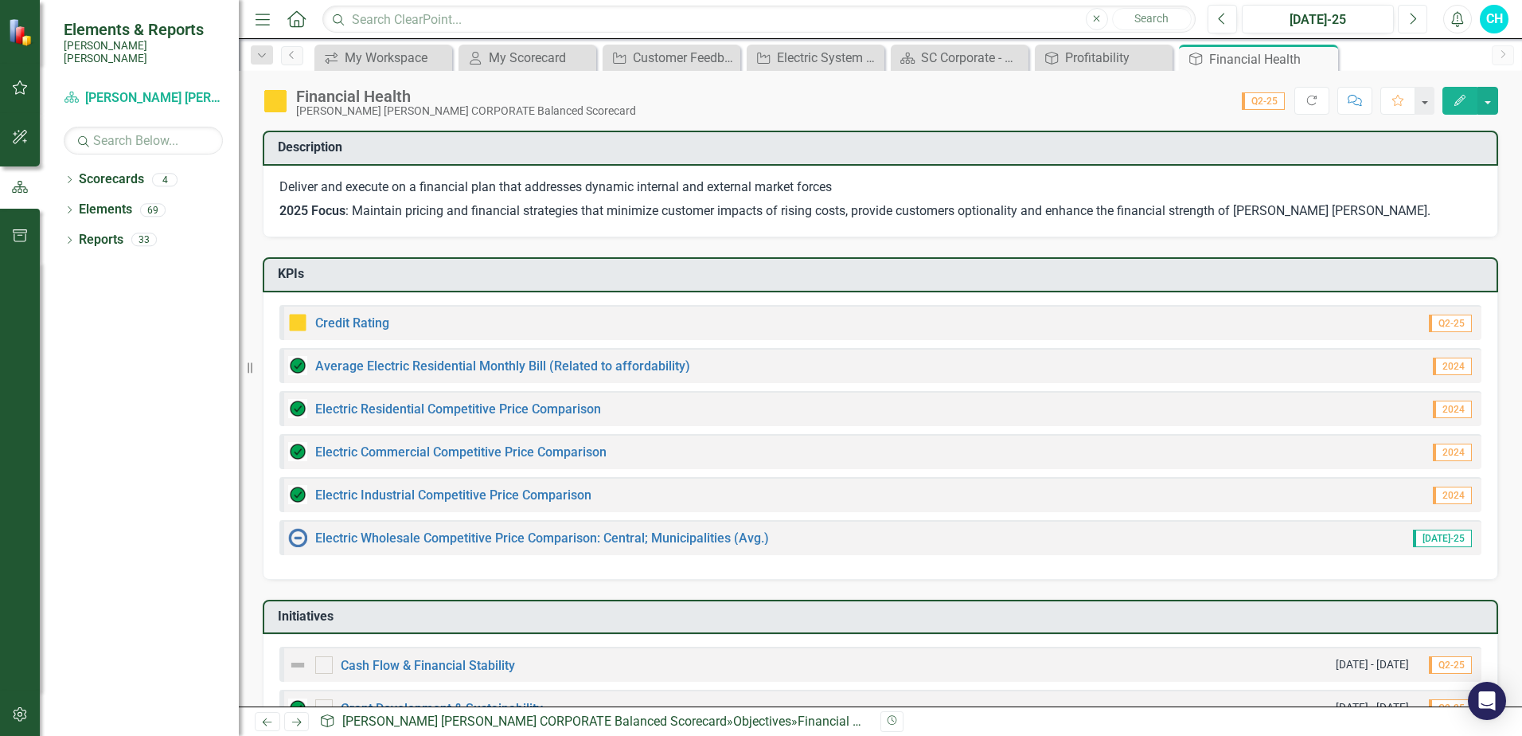
click at [1419, 12] on button "Next" at bounding box center [1412, 19] width 29 height 29
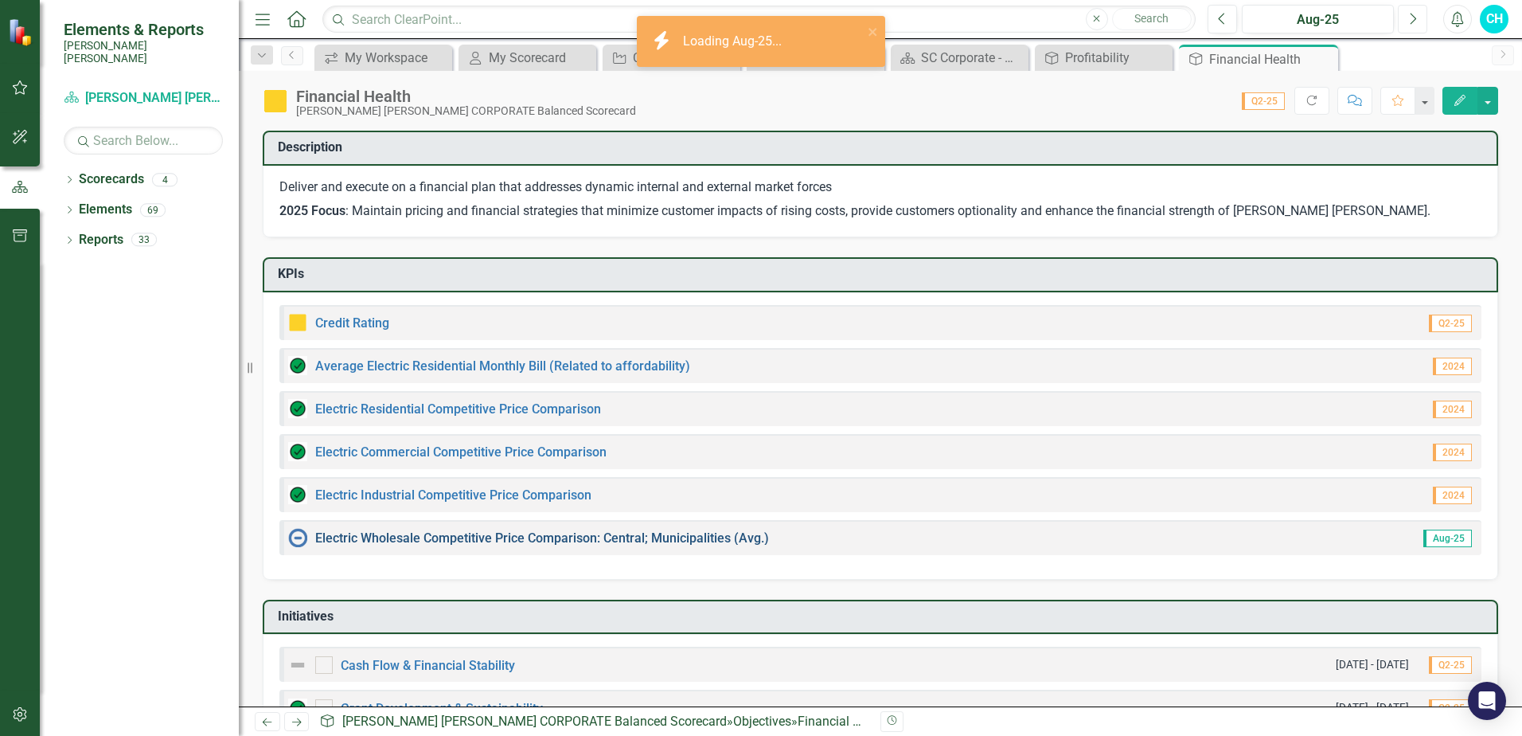
checkbox input "true"
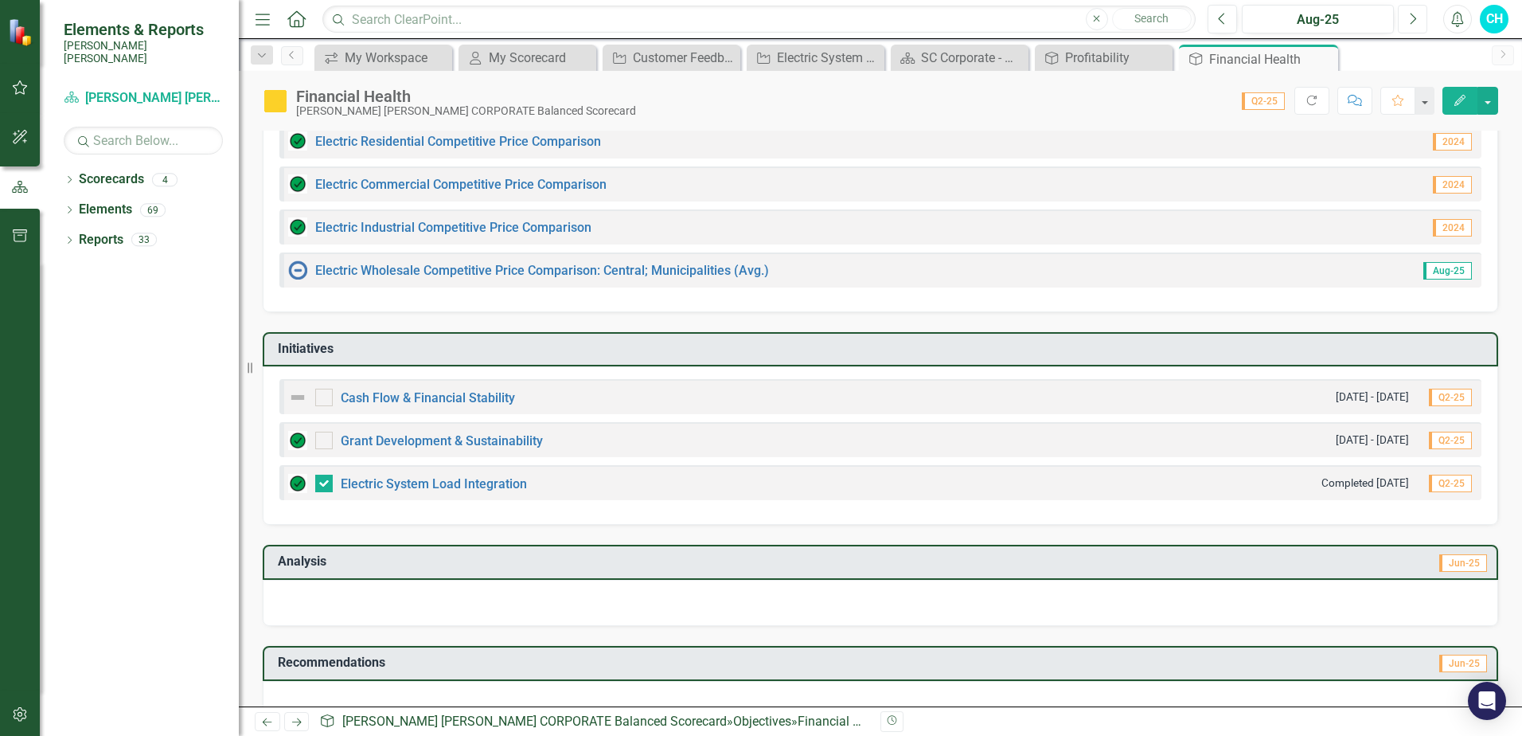
scroll to position [304, 0]
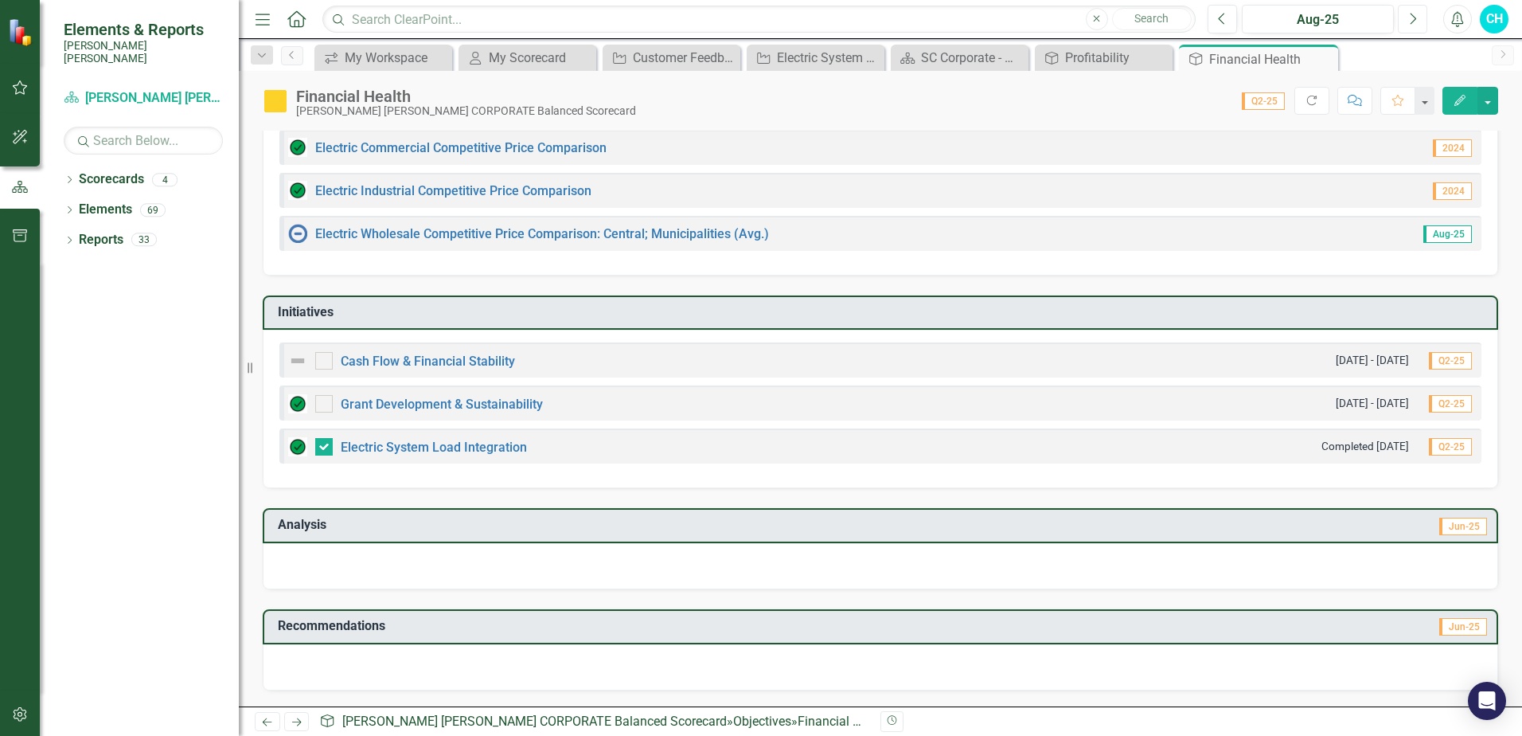
click at [1417, 24] on button "Next" at bounding box center [1412, 19] width 29 height 29
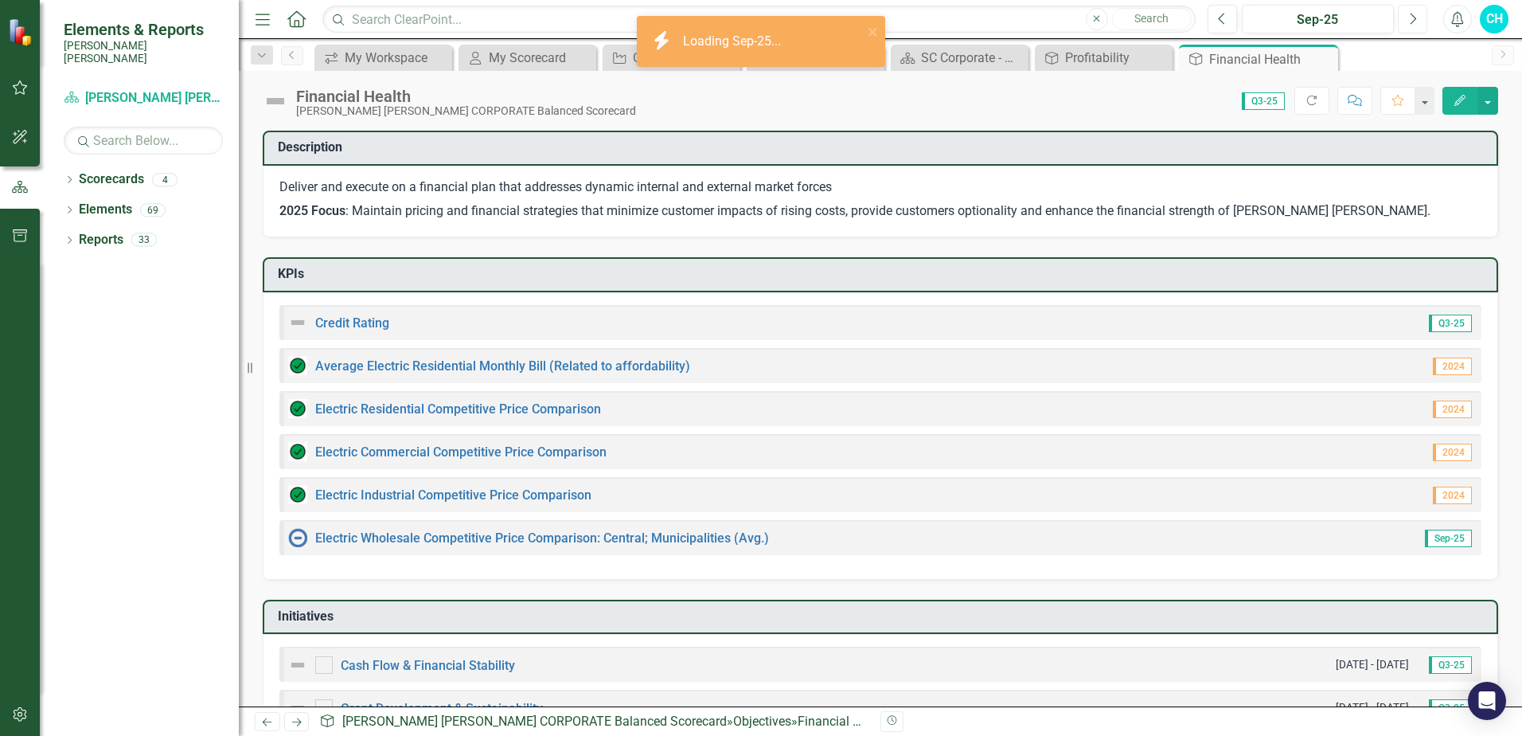
checkbox input "true"
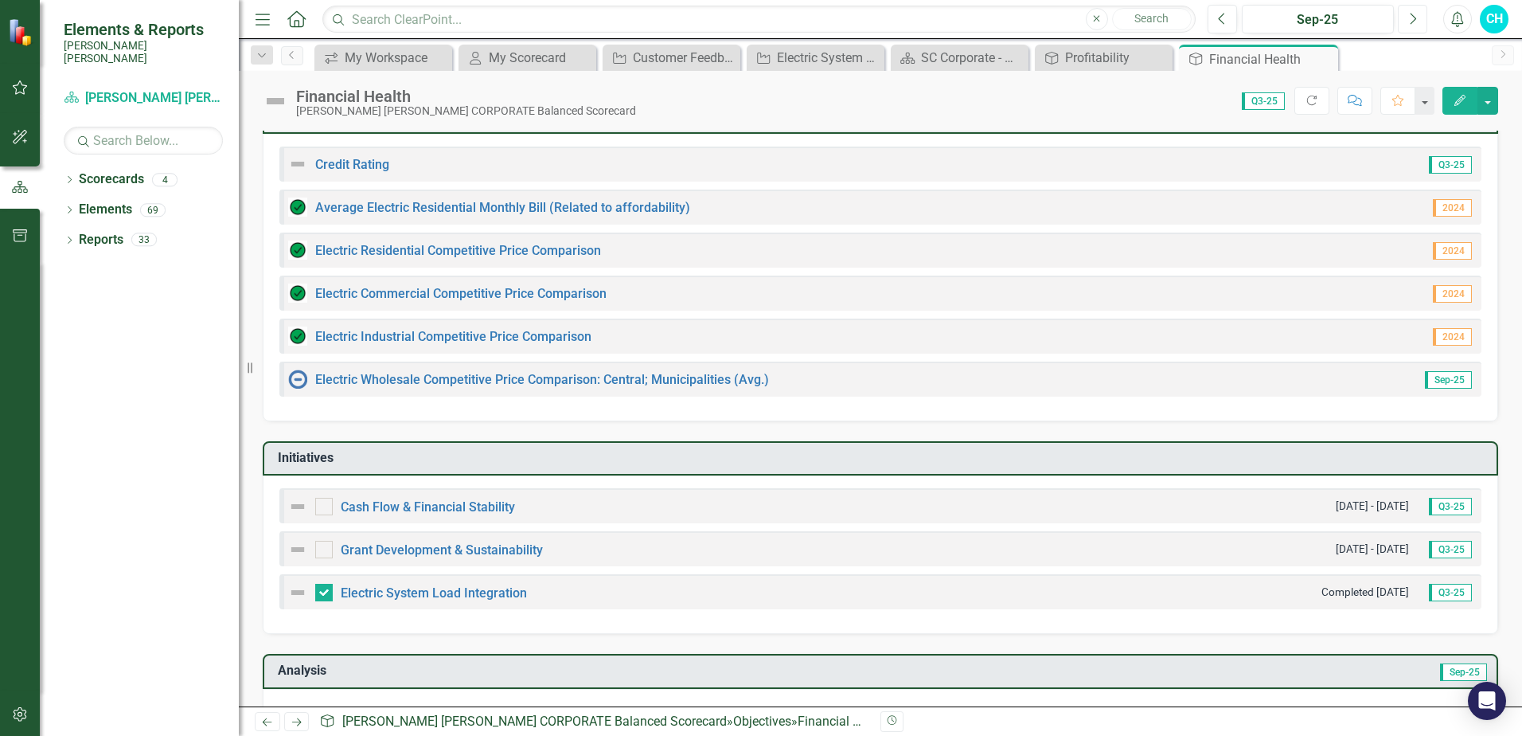
scroll to position [65, 0]
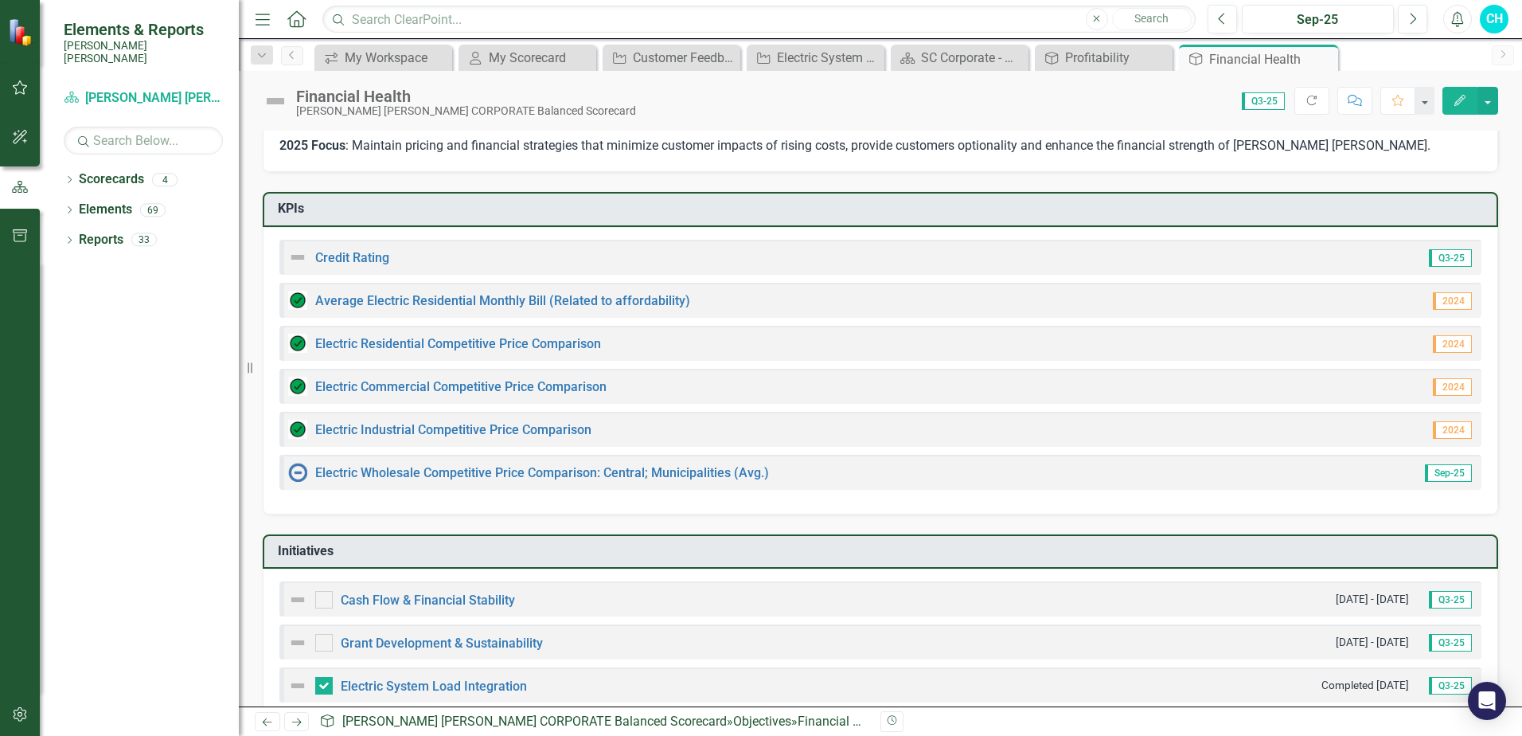
click at [300, 474] on img at bounding box center [297, 472] width 19 height 19
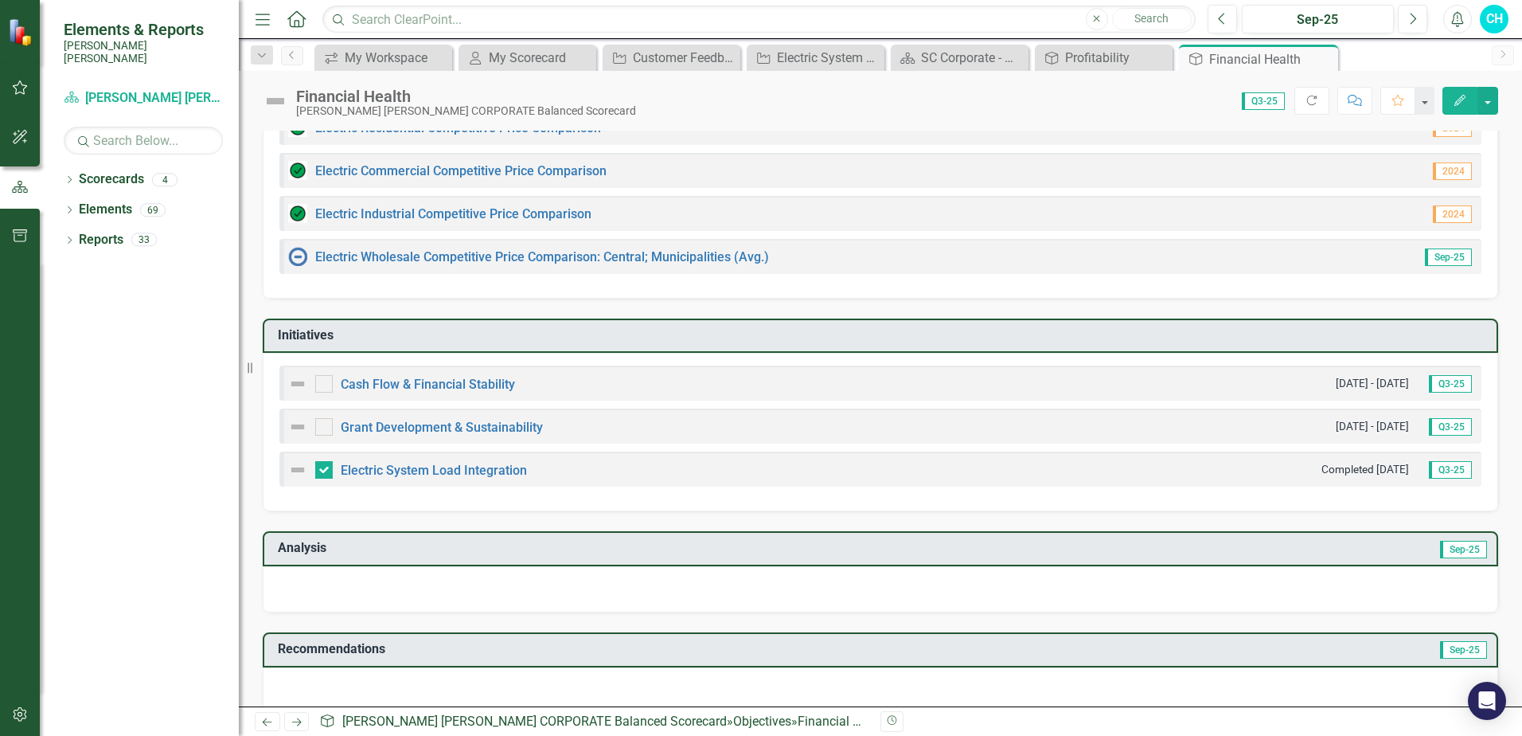
scroll to position [304, 0]
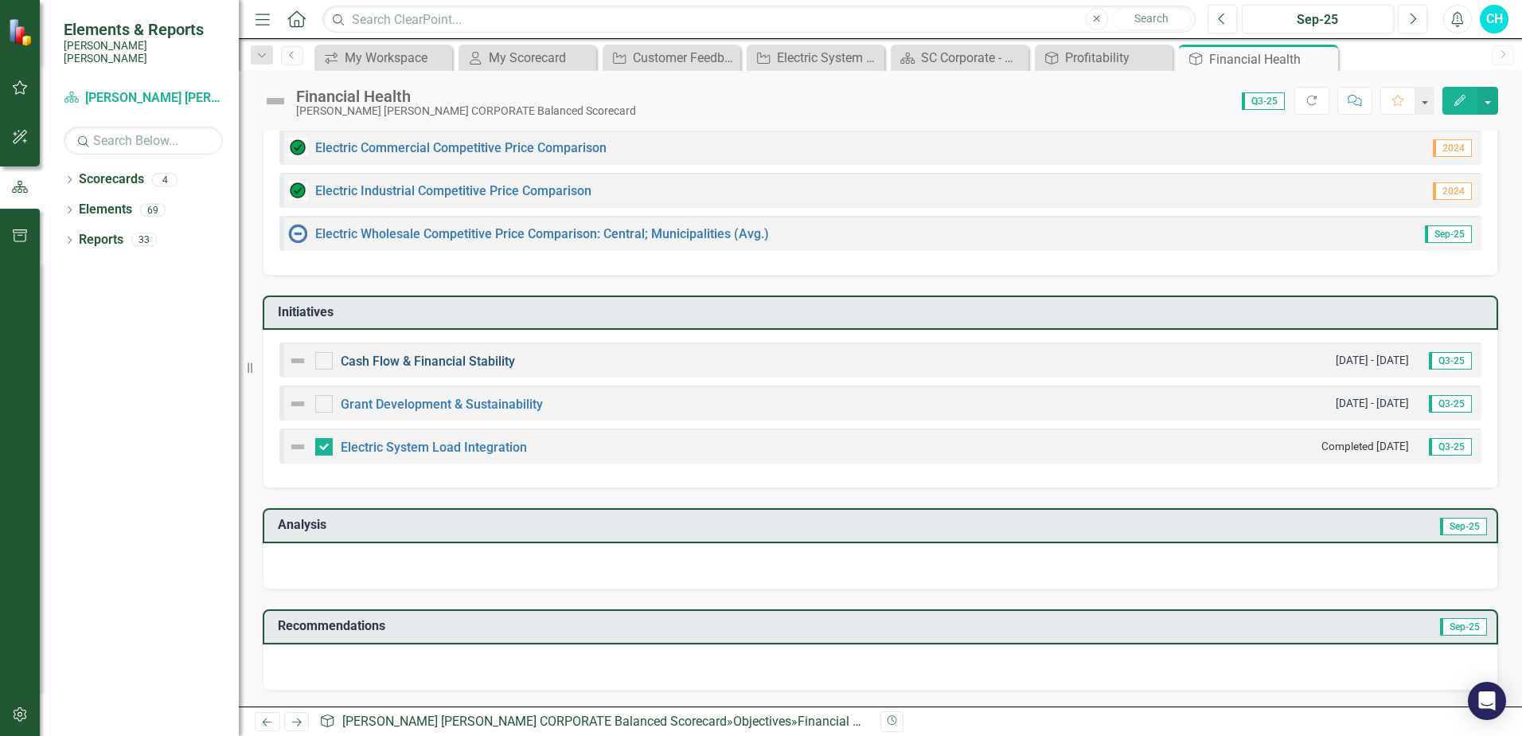
click at [460, 357] on link "Cash Flow & Financial Stability" at bounding box center [428, 360] width 174 height 15
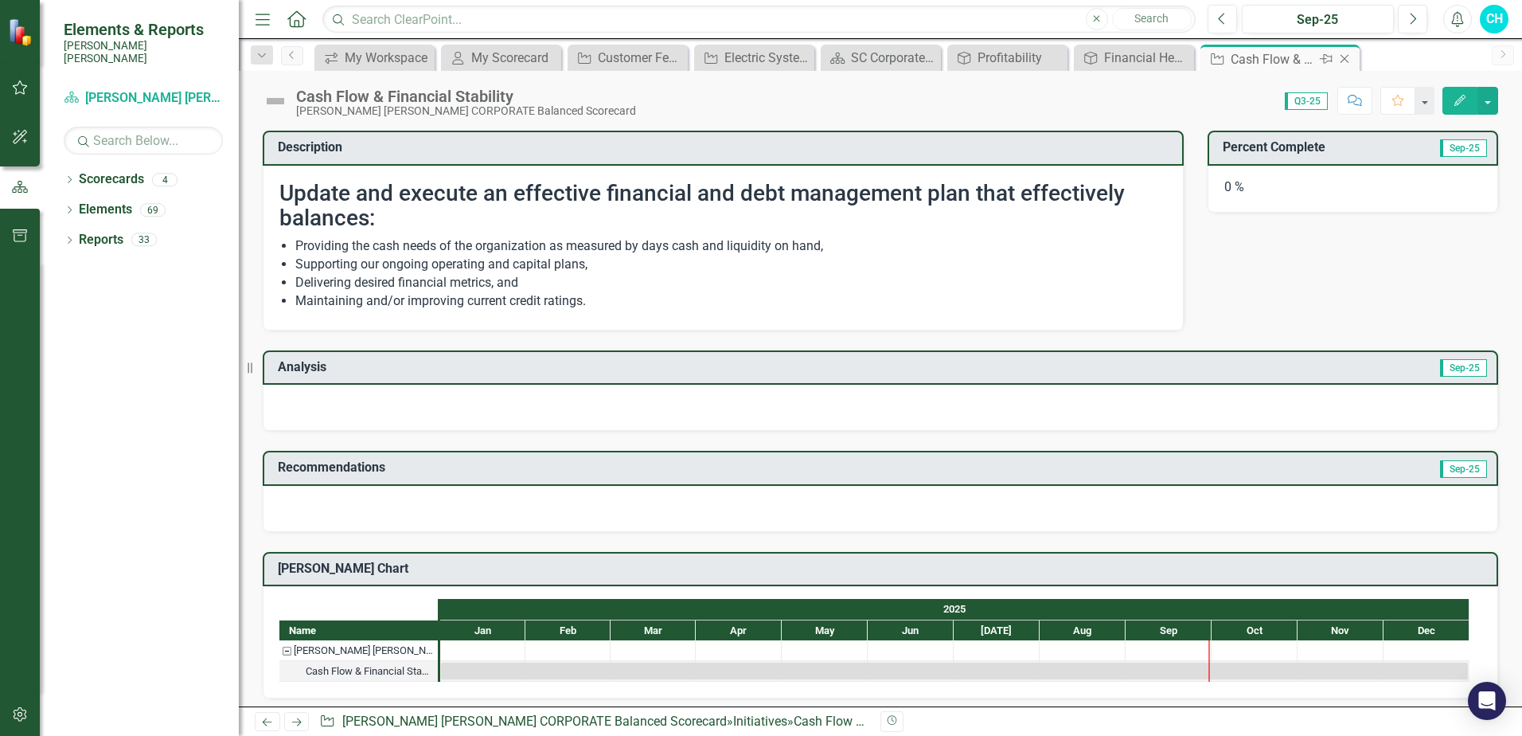
click at [1349, 61] on icon "Close" at bounding box center [1345, 59] width 16 height 13
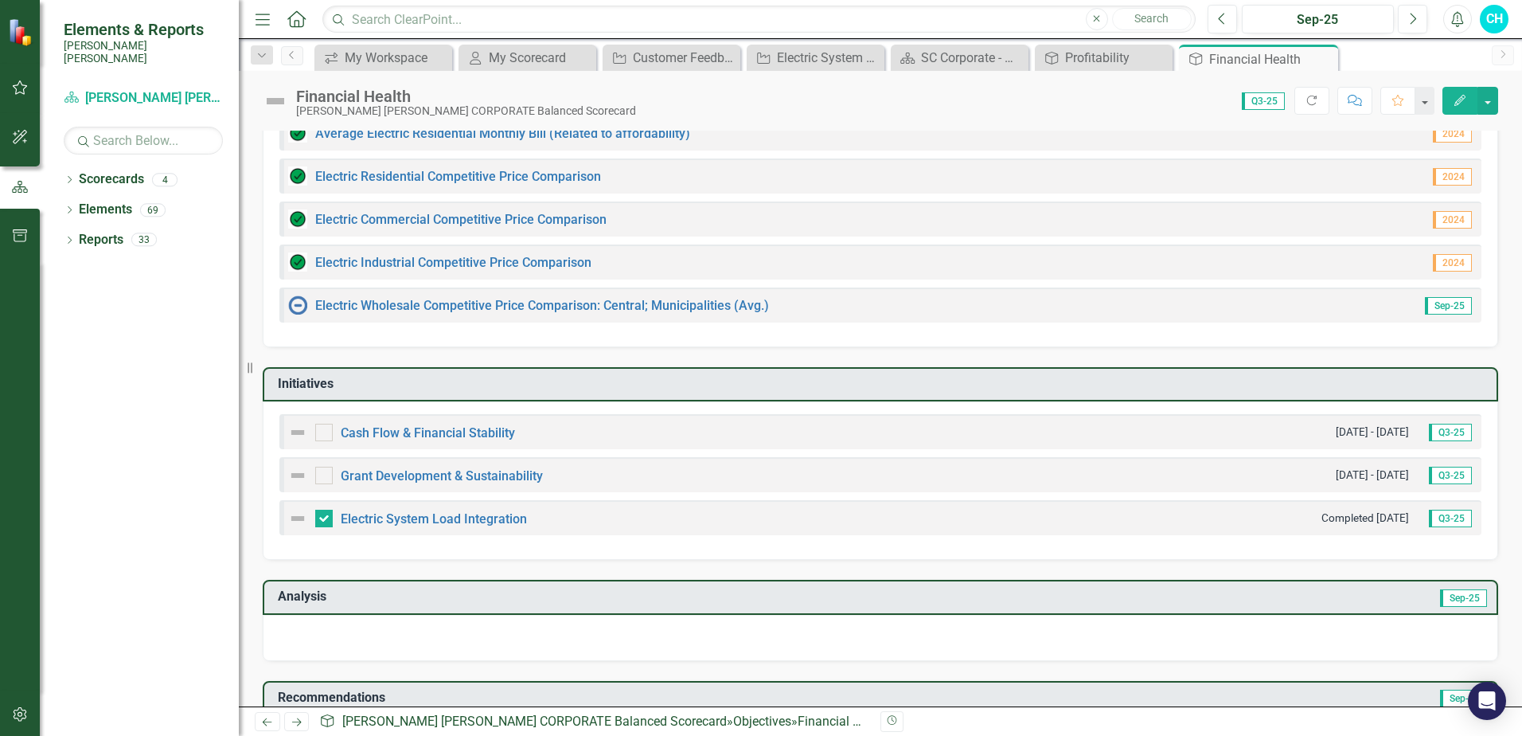
scroll to position [239, 0]
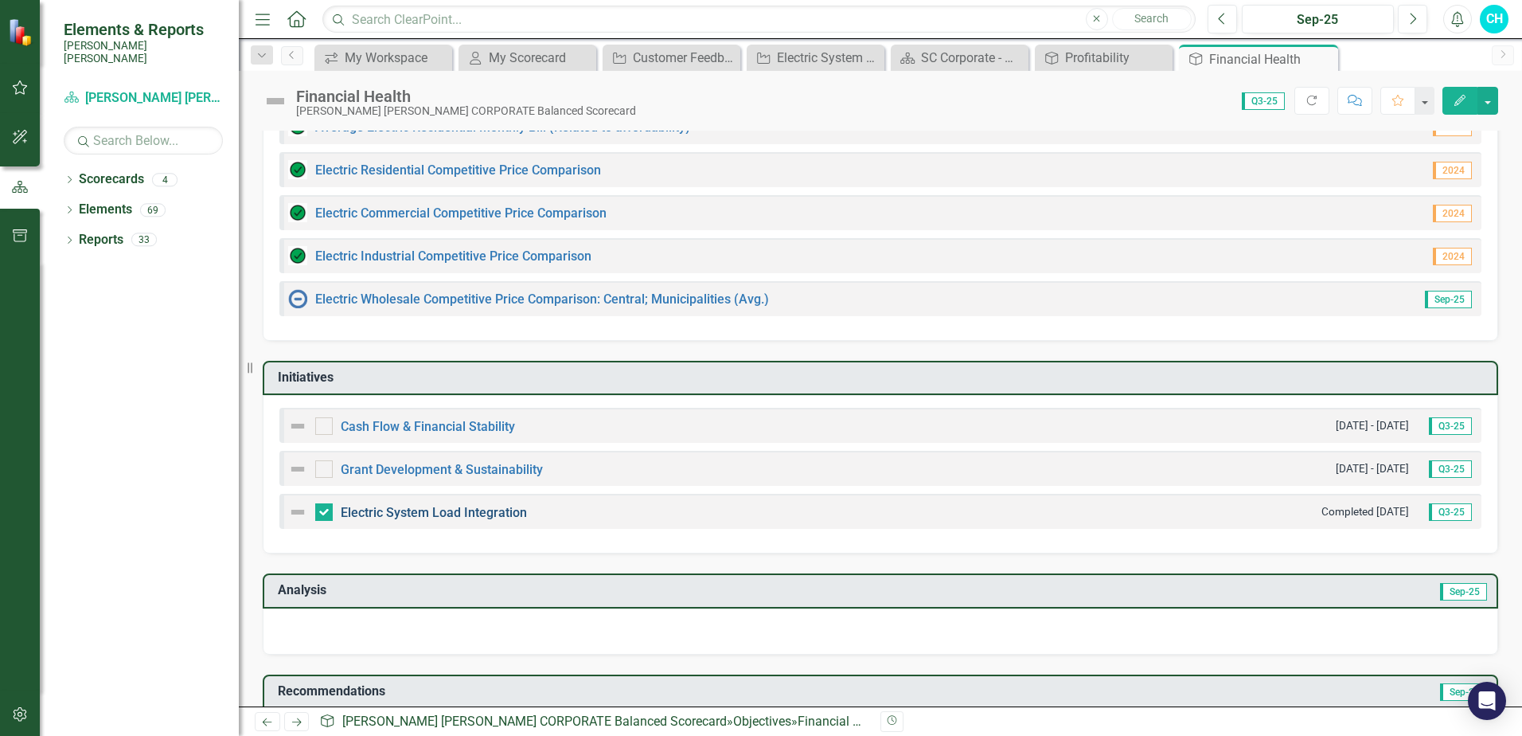
click at [461, 506] on link "Electric System Load Integration" at bounding box center [434, 512] width 186 height 15
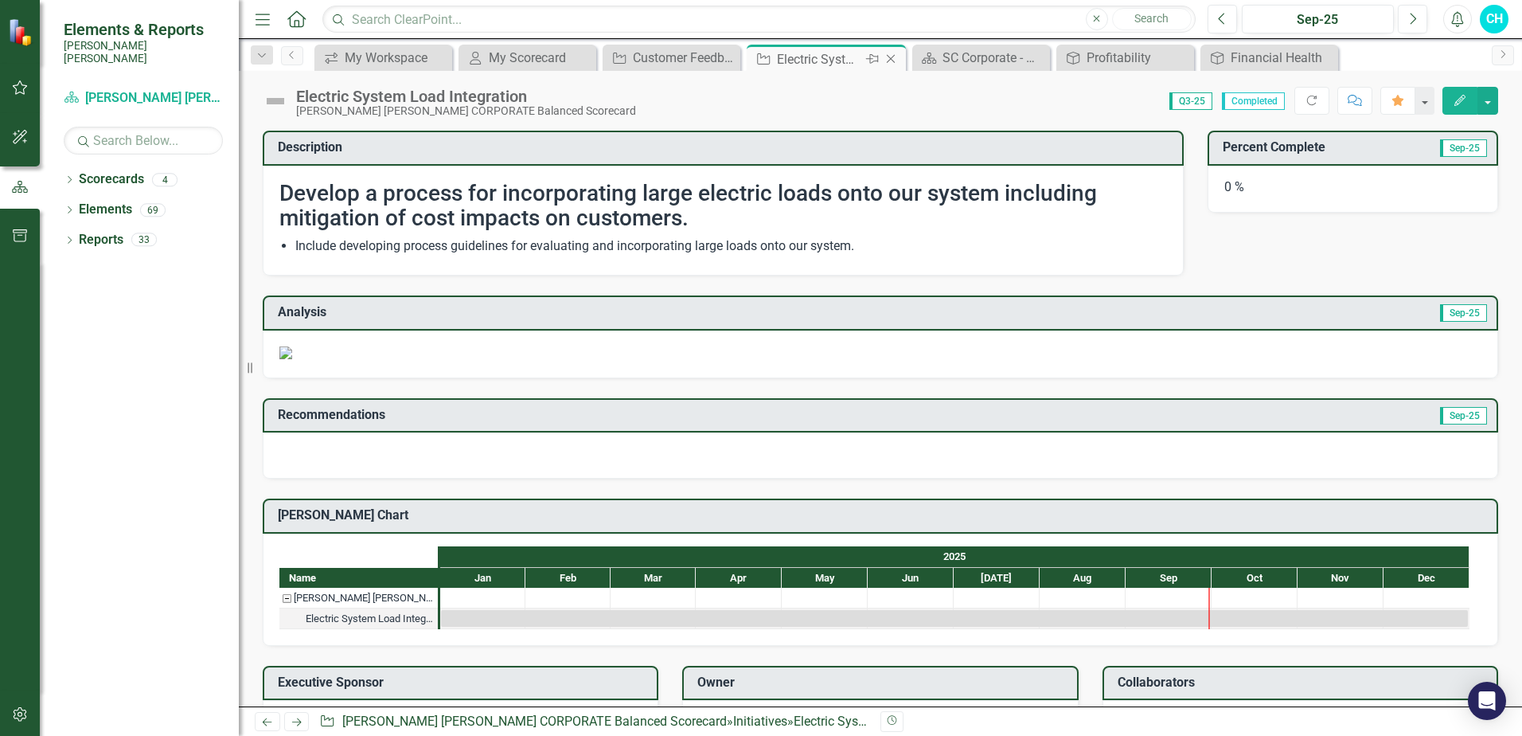
click at [895, 58] on icon "Close" at bounding box center [891, 59] width 16 height 13
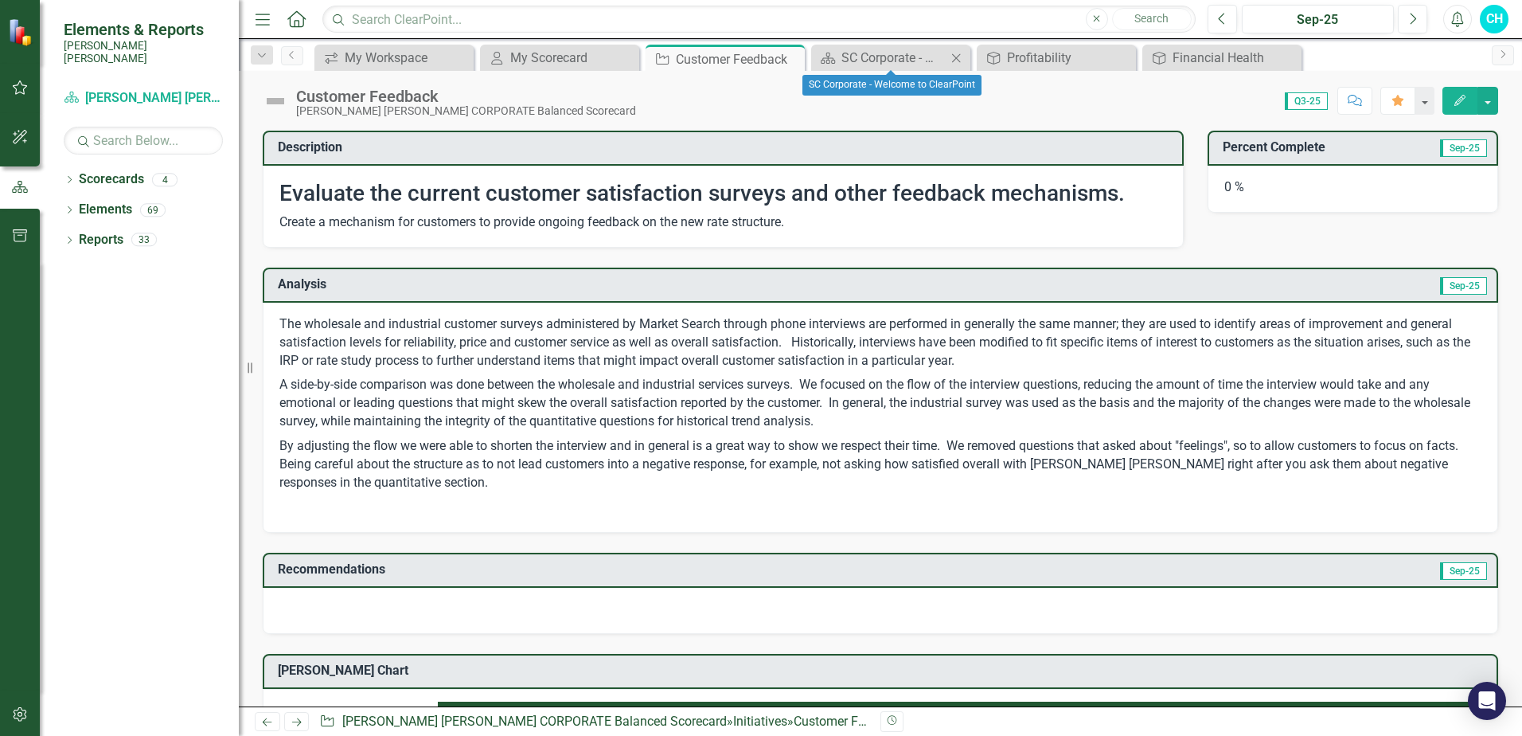
click at [960, 53] on icon "Close" at bounding box center [956, 58] width 16 height 13
click at [0, 0] on icon "Close" at bounding box center [0, 0] width 0 height 0
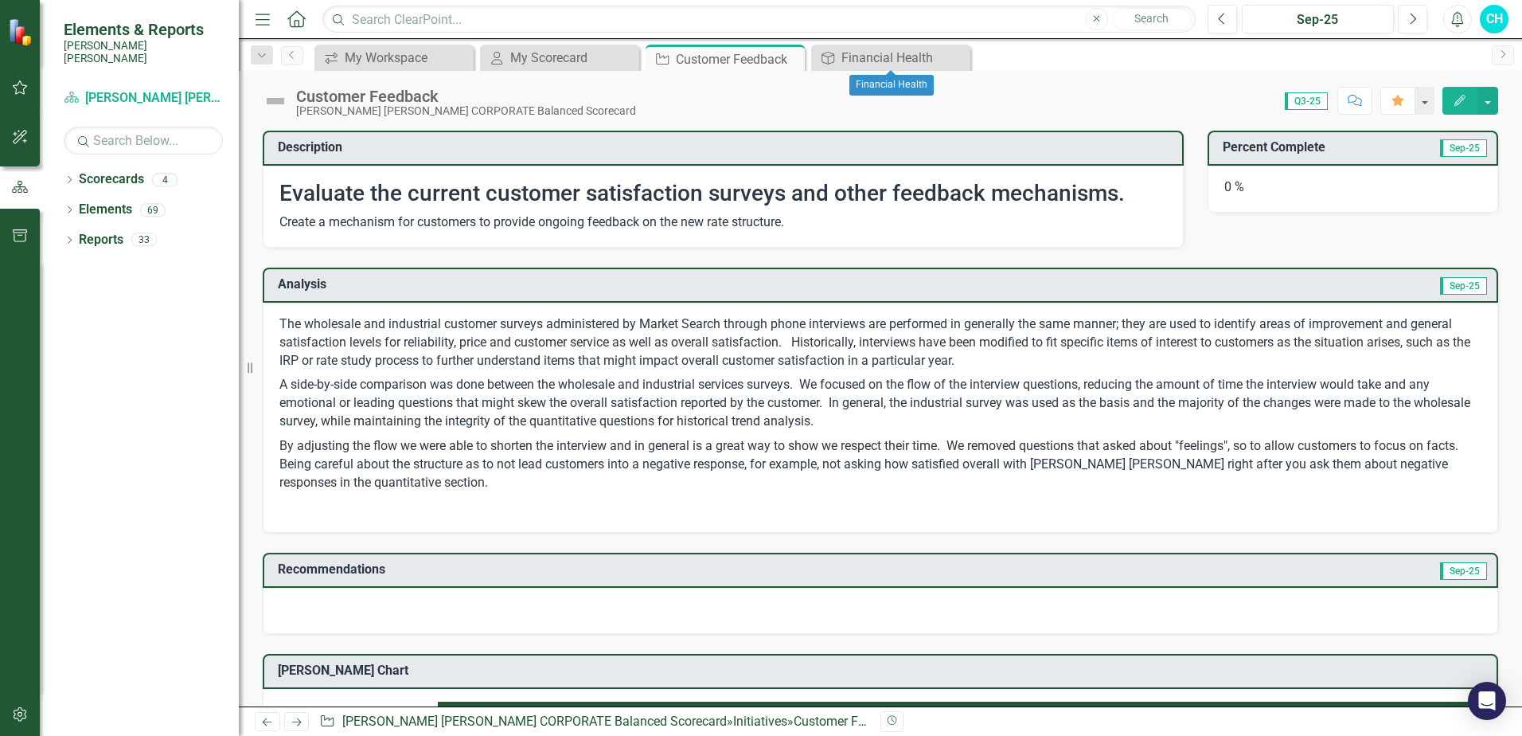
click at [0, 0] on icon "Close" at bounding box center [0, 0] width 0 height 0
click at [792, 58] on icon "Close" at bounding box center [790, 59] width 16 height 13
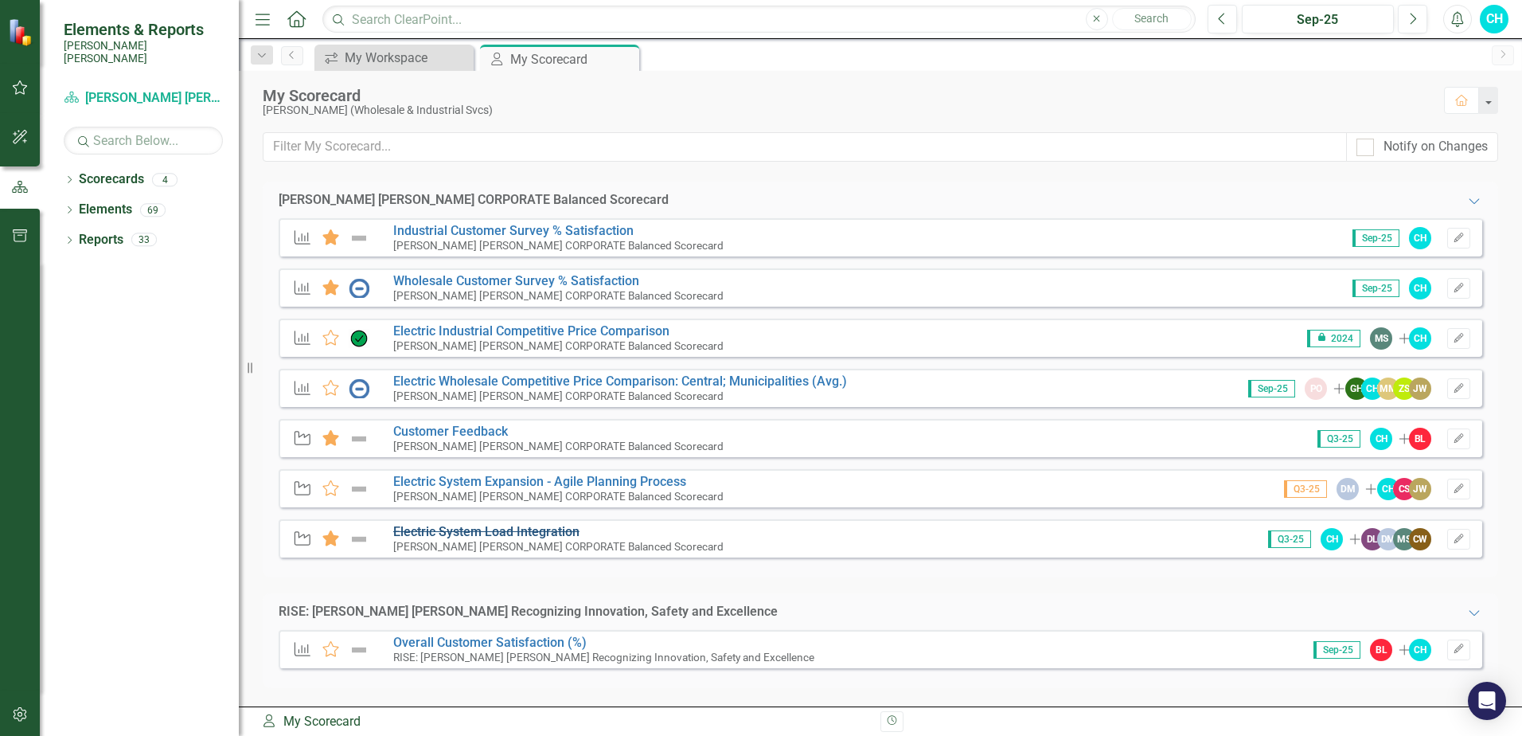
click at [480, 529] on s "Electric System Load Integration" at bounding box center [486, 531] width 186 height 15
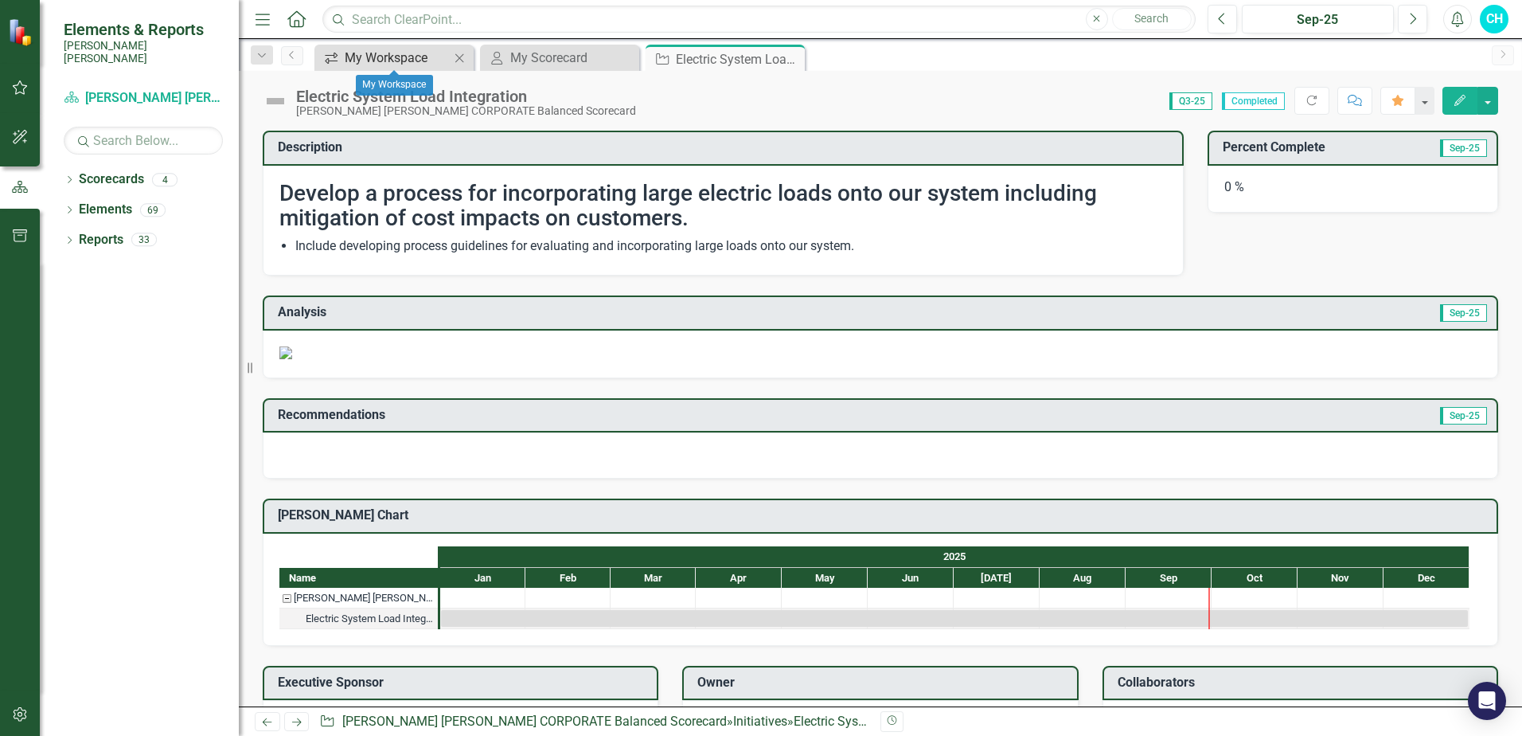
click at [375, 57] on div "My Workspace" at bounding box center [397, 58] width 105 height 20
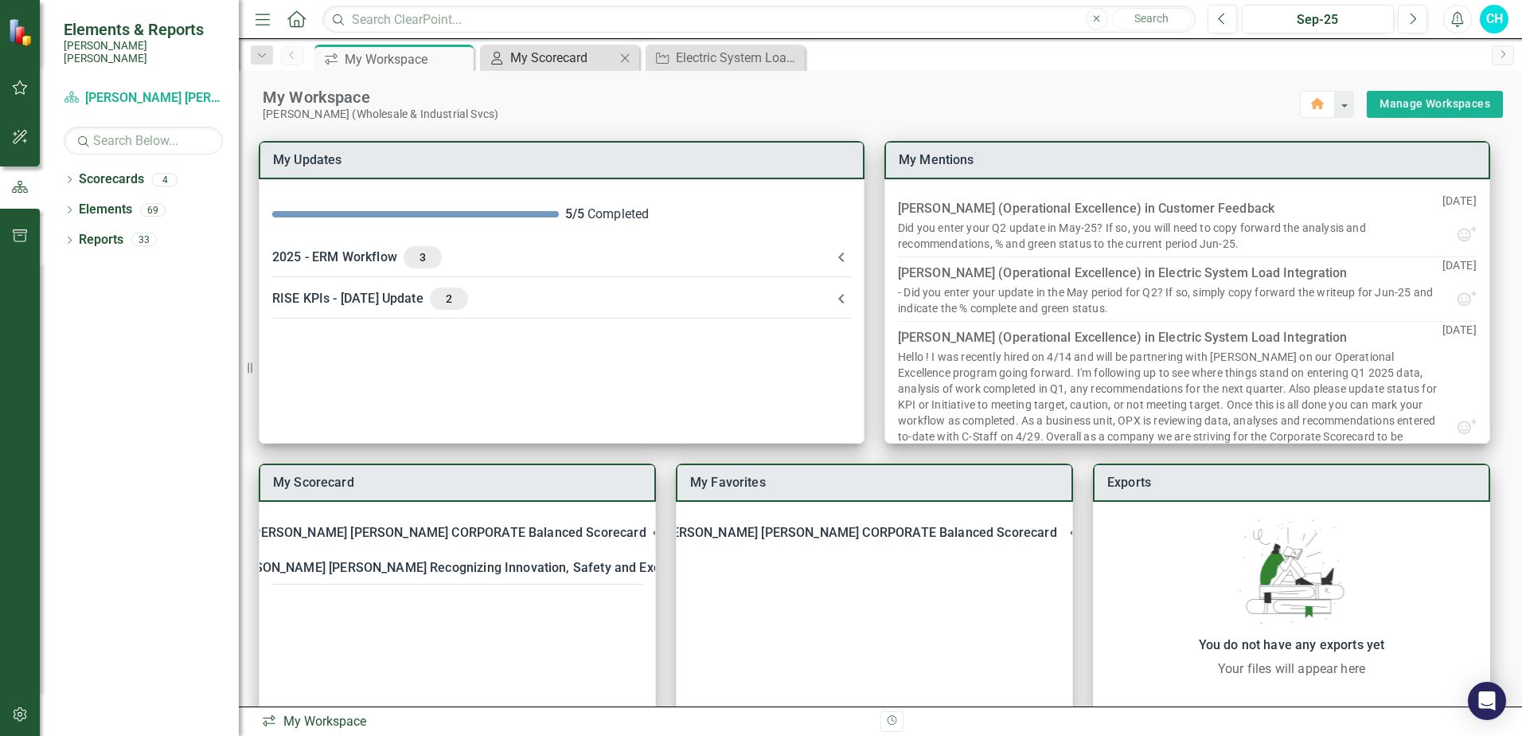
click at [548, 51] on div "My Scorecard" at bounding box center [562, 58] width 105 height 20
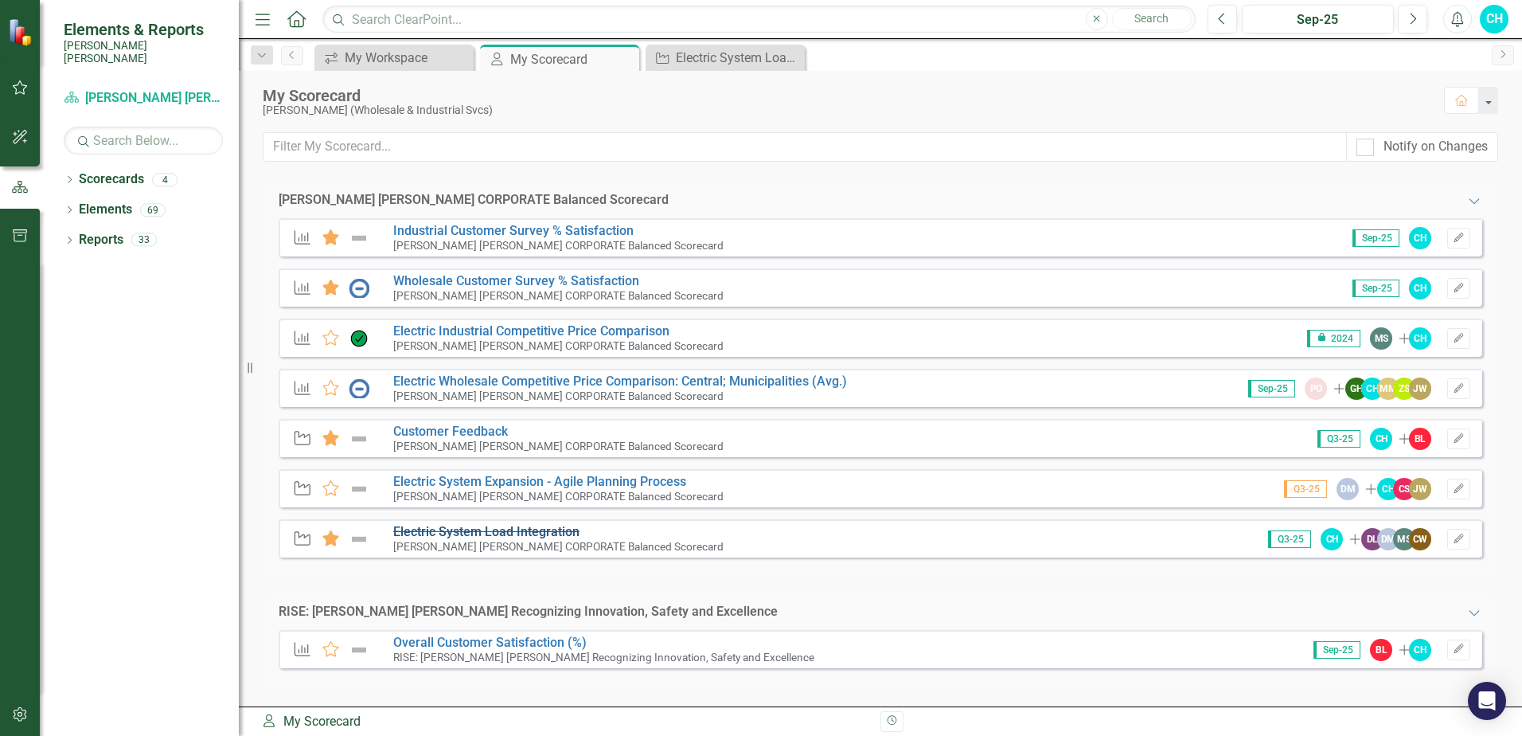
click at [412, 527] on s "Electric System Load Integration" at bounding box center [486, 531] width 186 height 15
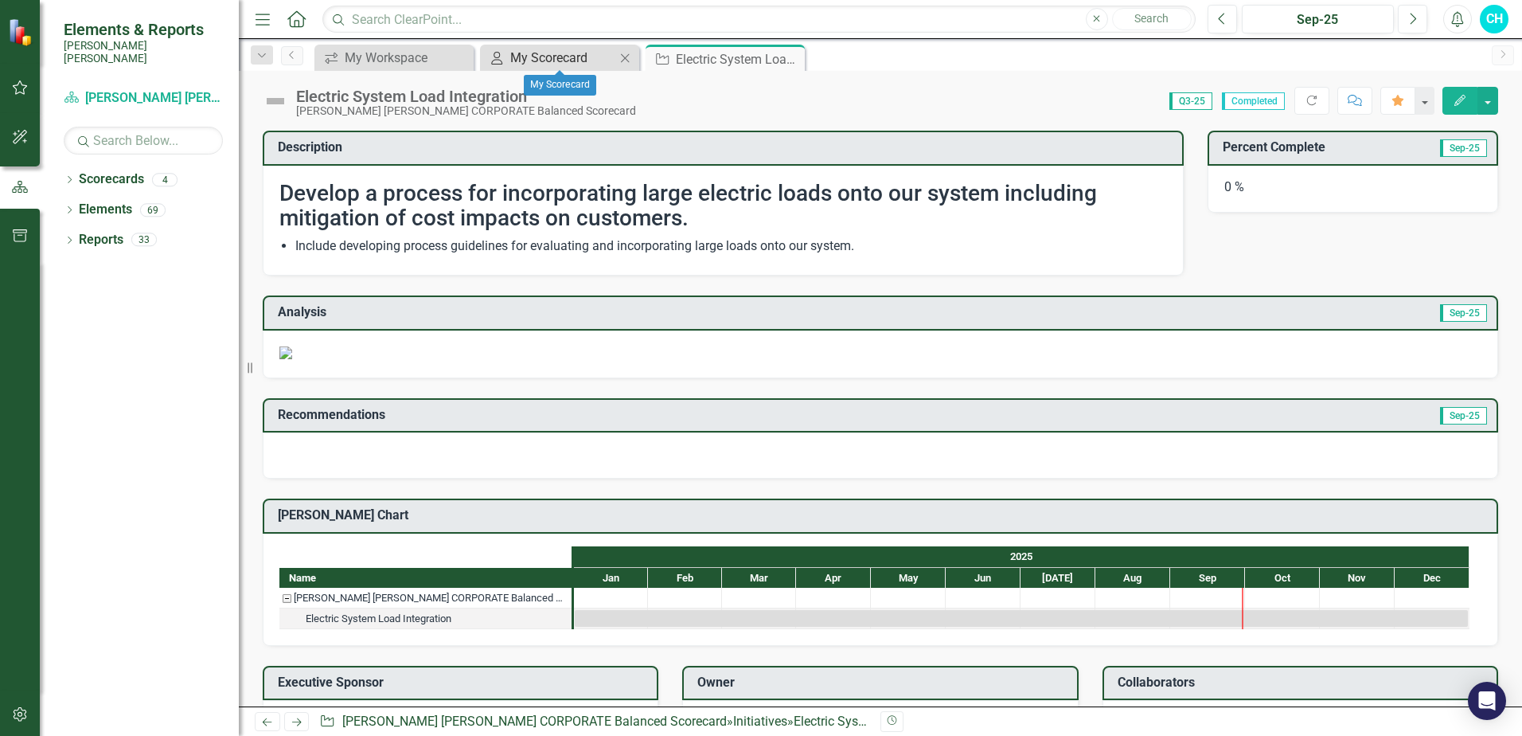
click at [524, 61] on div "My Scorecard" at bounding box center [562, 58] width 105 height 20
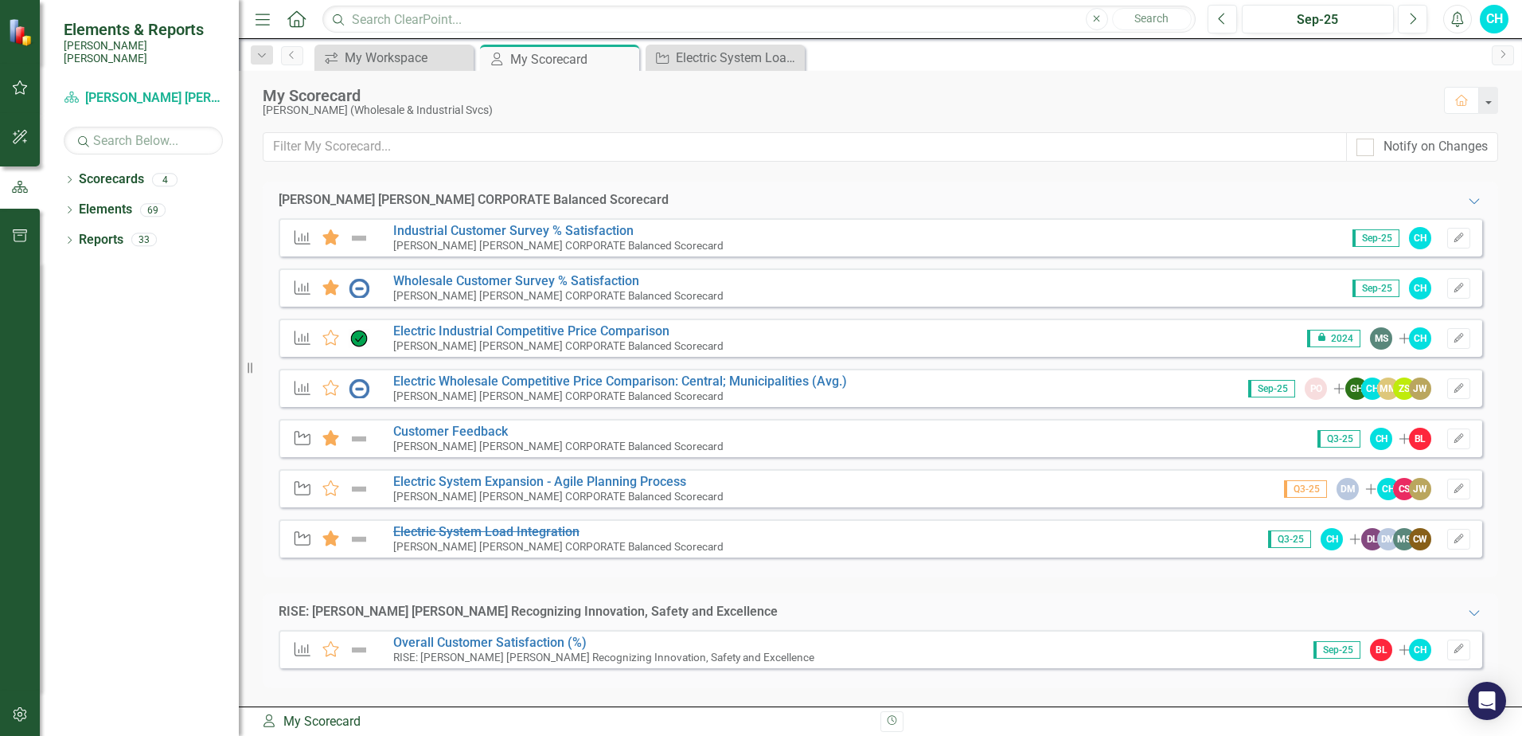
click at [1497, 580] on div "Santee [PERSON_NAME] CORPORATE Balanced Scorecard Expanded KPI Favorite Industr…" at bounding box center [880, 444] width 1235 height 525
